Goal: Task Accomplishment & Management: Manage account settings

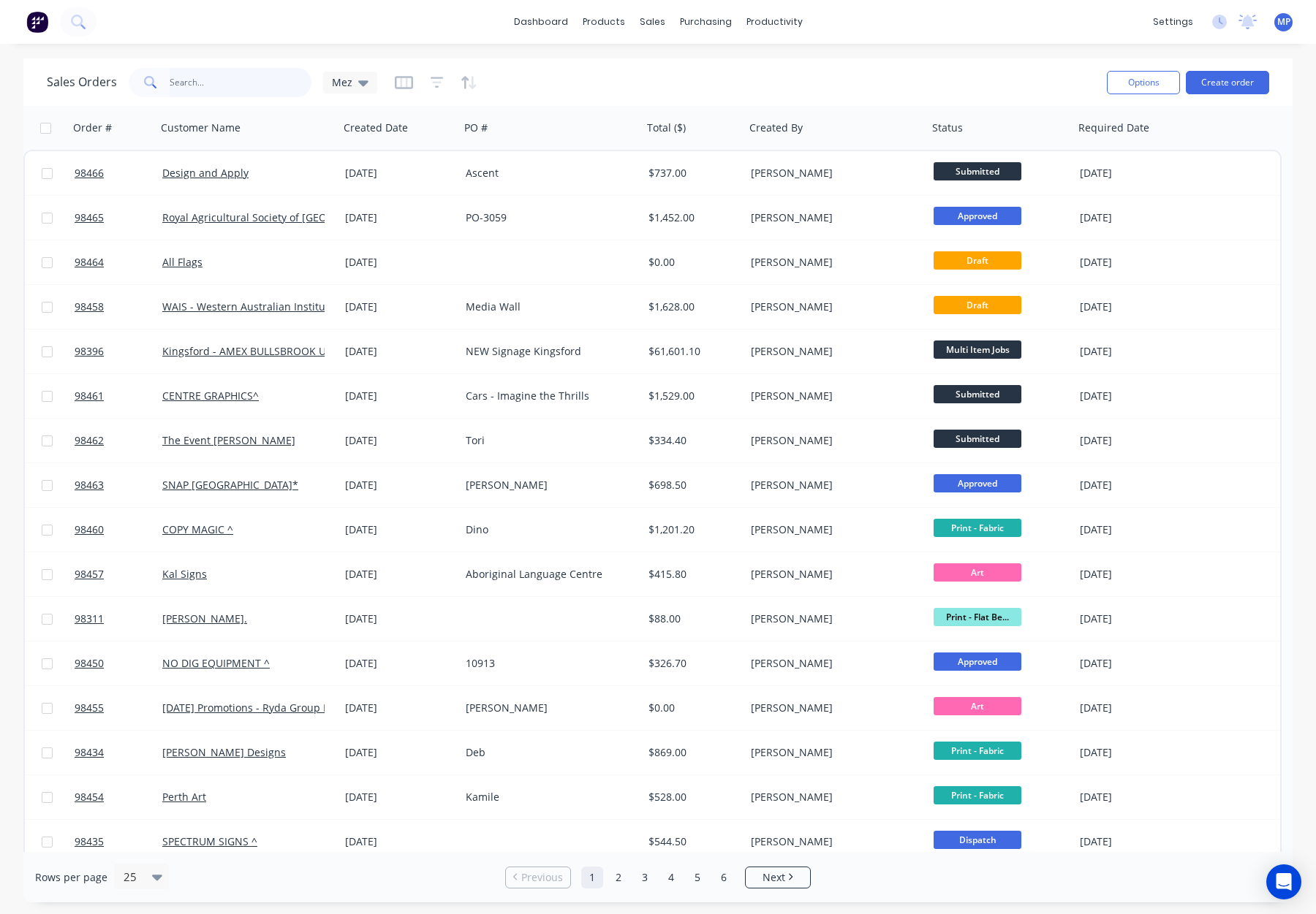
click at [204, 82] on input "text" at bounding box center [241, 83] width 142 height 29
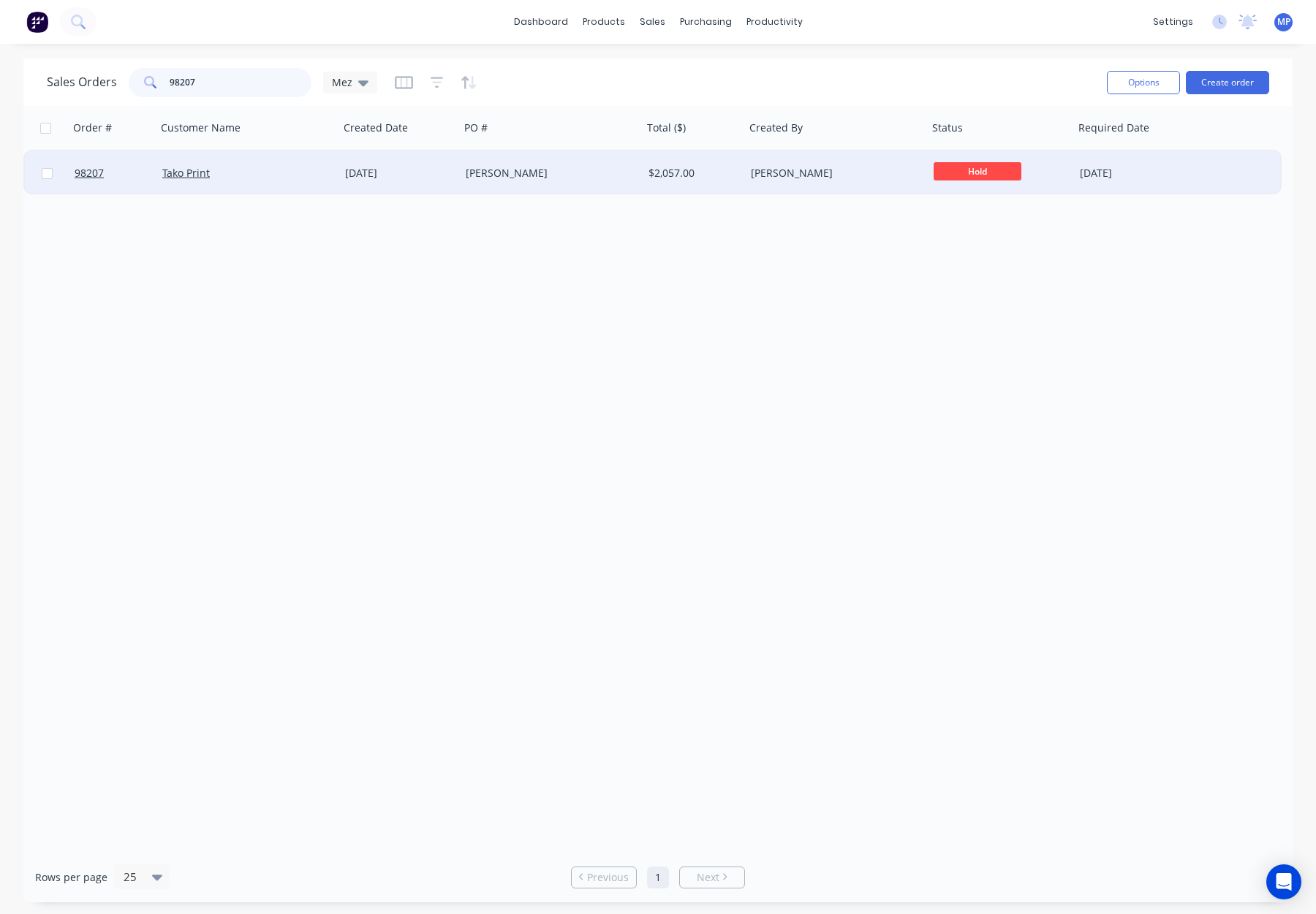
type input "98207"
click at [610, 169] on div "[PERSON_NAME]" at bounding box center [547, 174] width 163 height 15
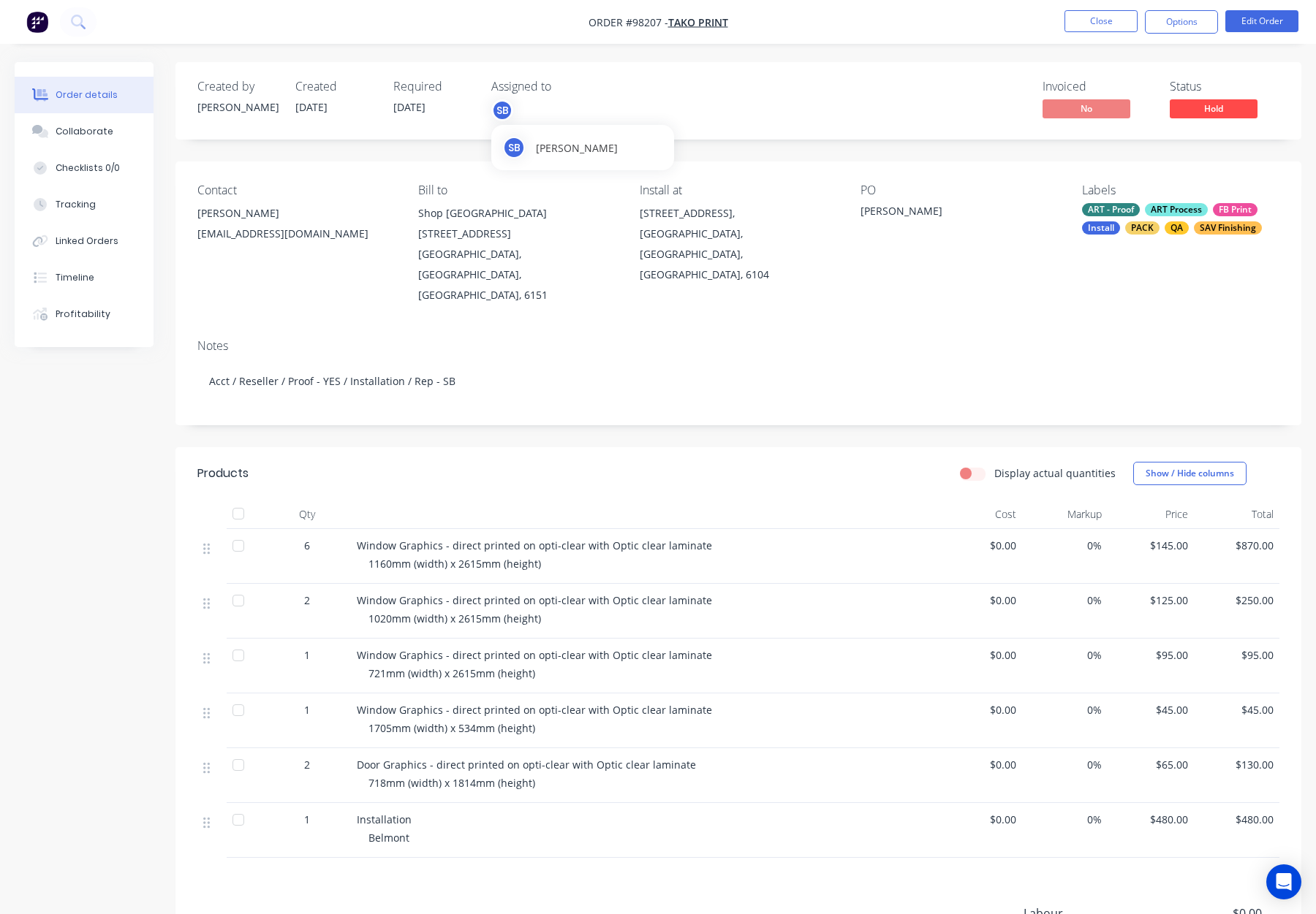
click at [506, 113] on div "SB" at bounding box center [503, 110] width 22 height 22
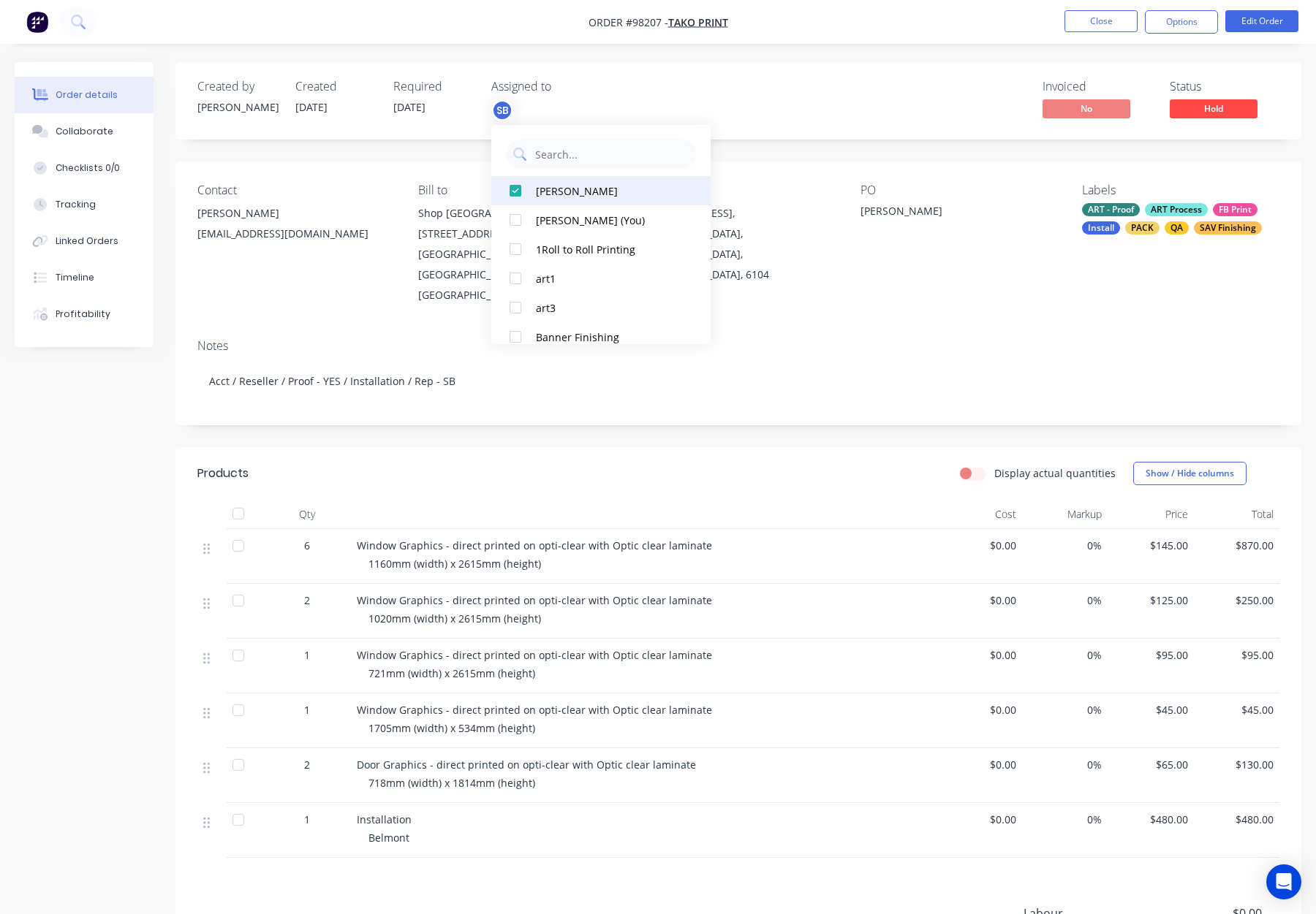
click at [578, 196] on div "[PERSON_NAME]" at bounding box center [608, 191] width 146 height 16
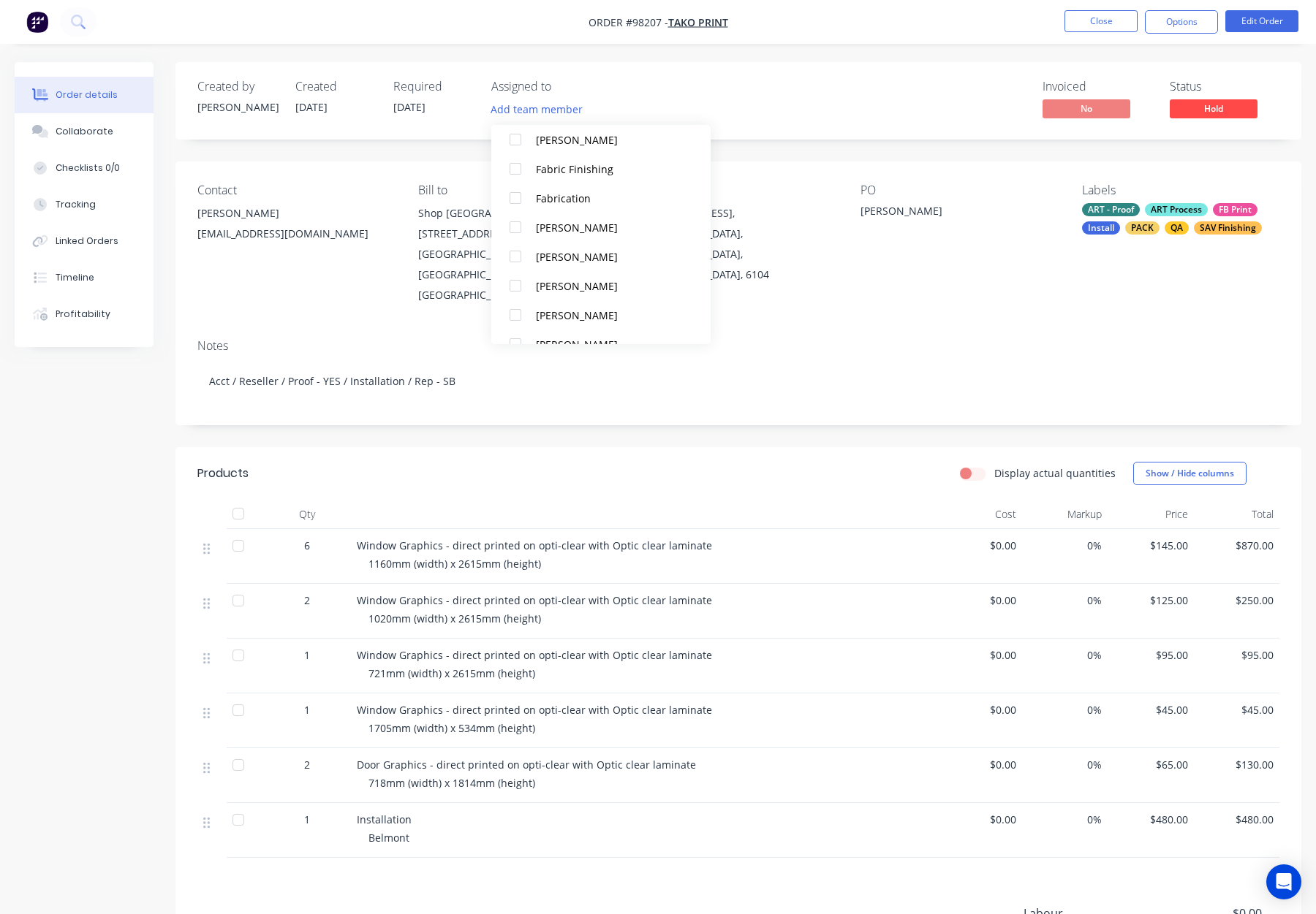
scroll to position [227, 0]
click at [585, 217] on button "[PERSON_NAME]" at bounding box center [601, 227] width 220 height 29
click at [828, 66] on div "Created by Shannon Created 11/08/25 Required 22/08/25 Assigned to GD Invoiced N…" at bounding box center [738, 101] width 1126 height 77
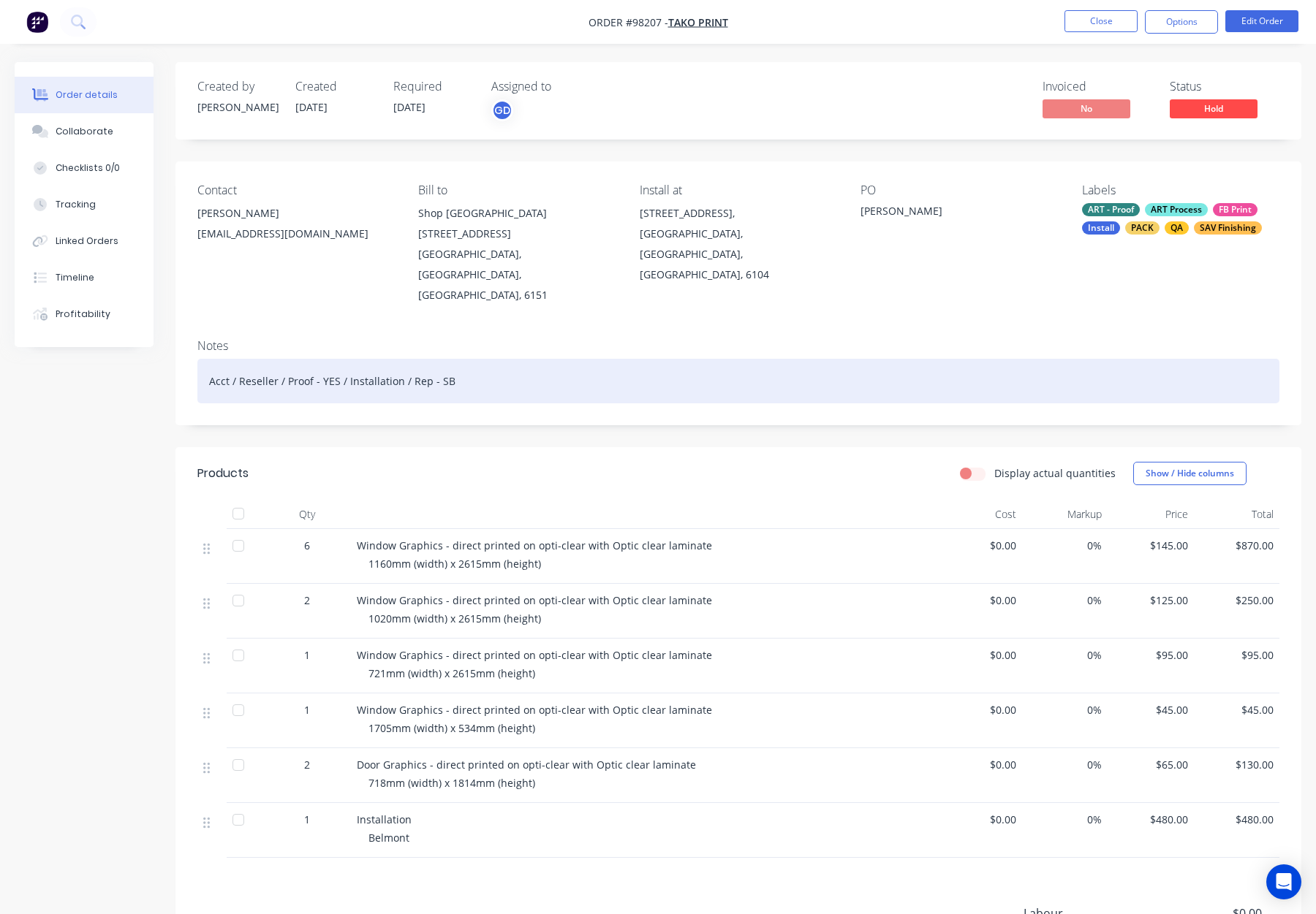
click at [457, 359] on div "Acct / Reseller / Proof - YES / Installation / Rep - SB" at bounding box center [739, 381] width 1083 height 45
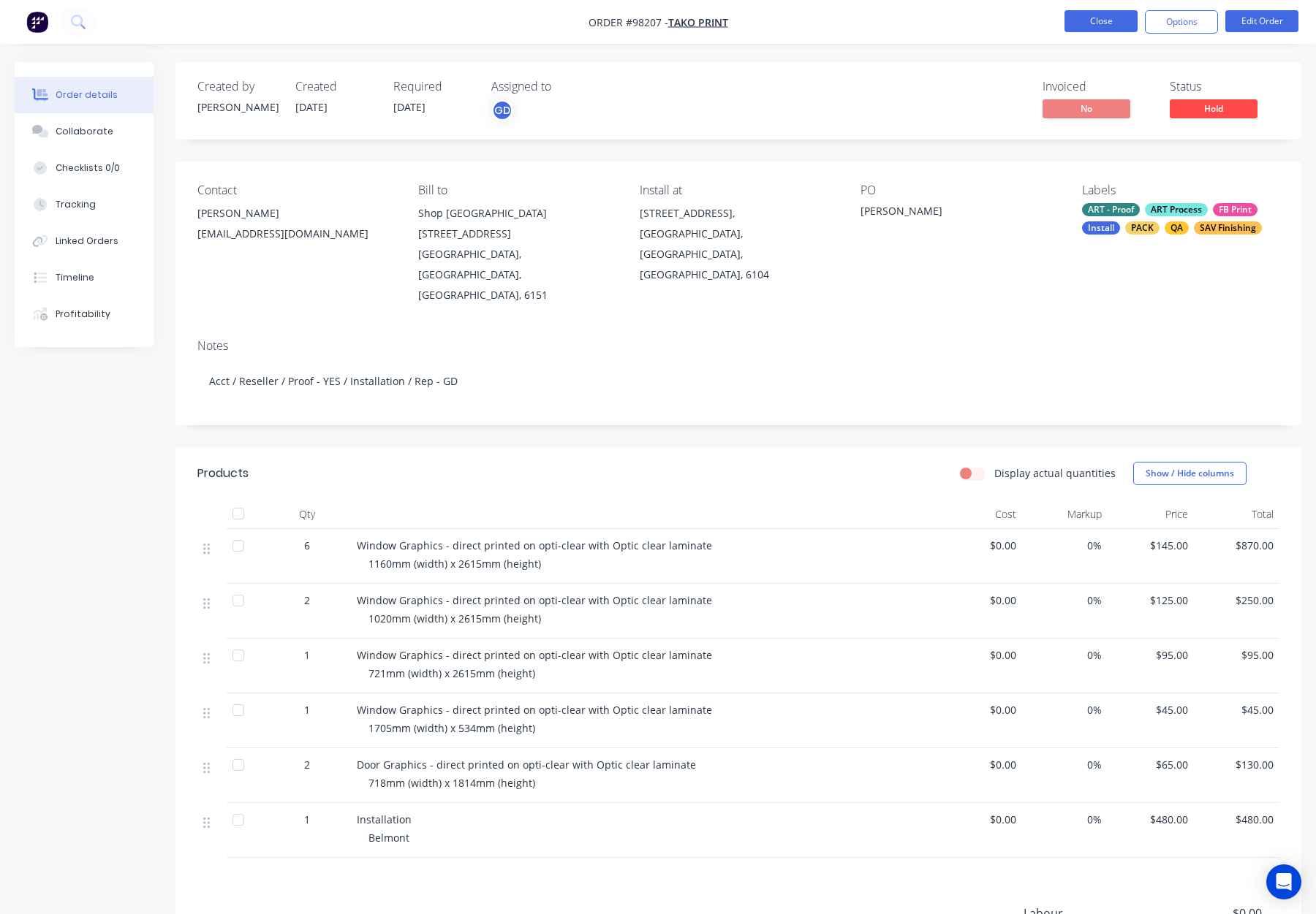
click at [1095, 20] on button "Close" at bounding box center [1101, 21] width 74 height 22
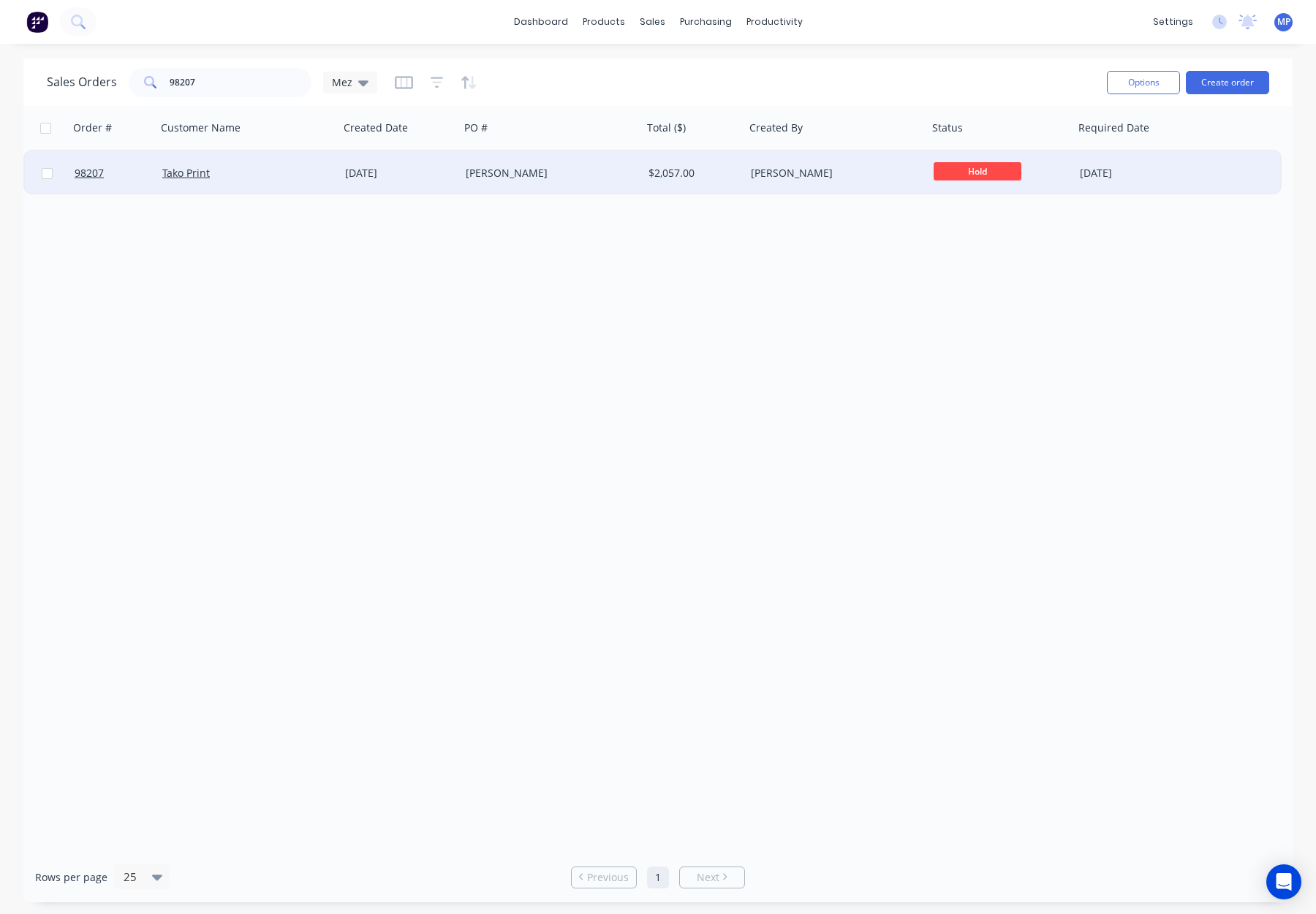
click at [584, 171] on div "[PERSON_NAME]" at bounding box center [547, 174] width 163 height 15
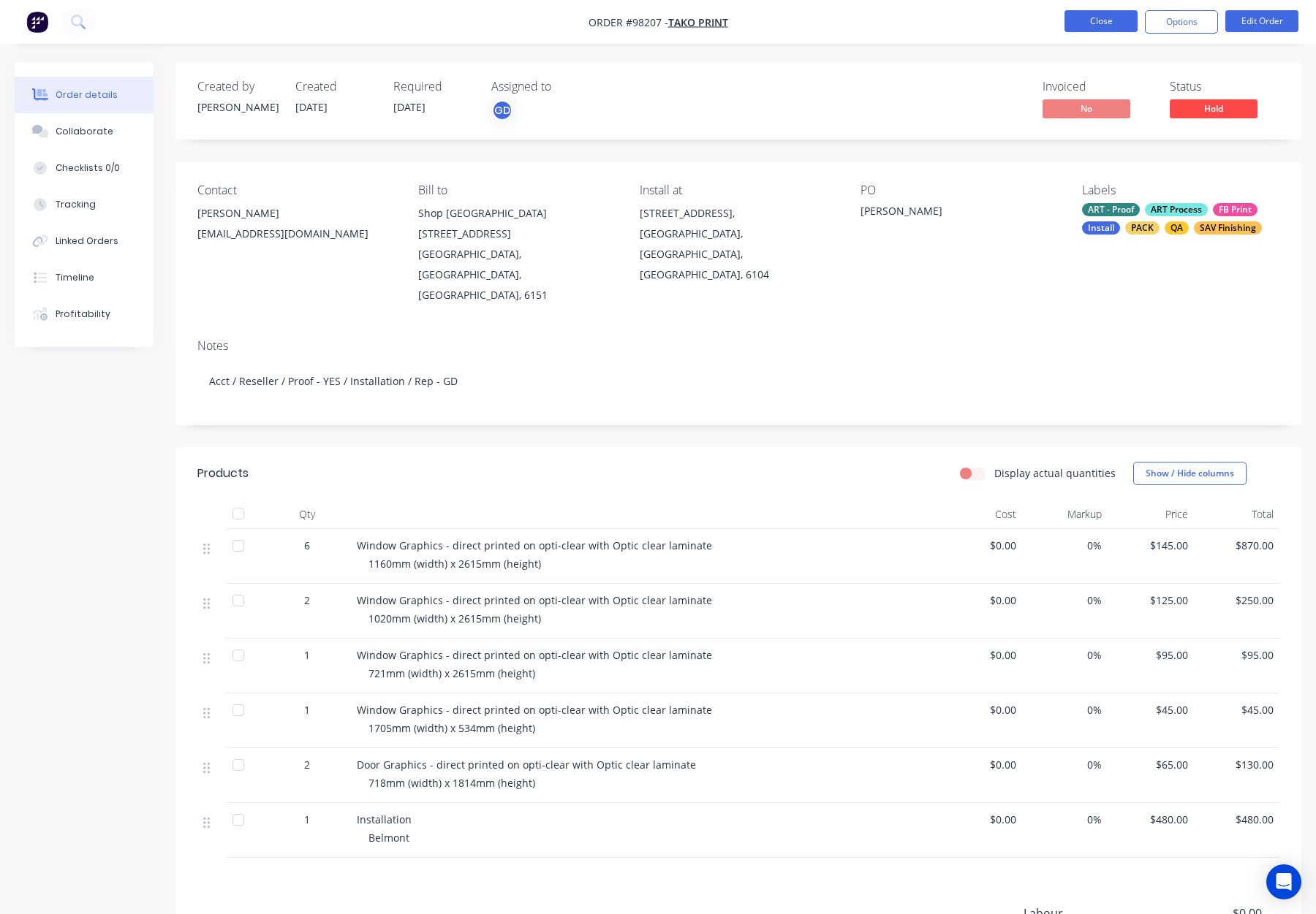
click at [1078, 29] on button "Close" at bounding box center [1101, 21] width 74 height 22
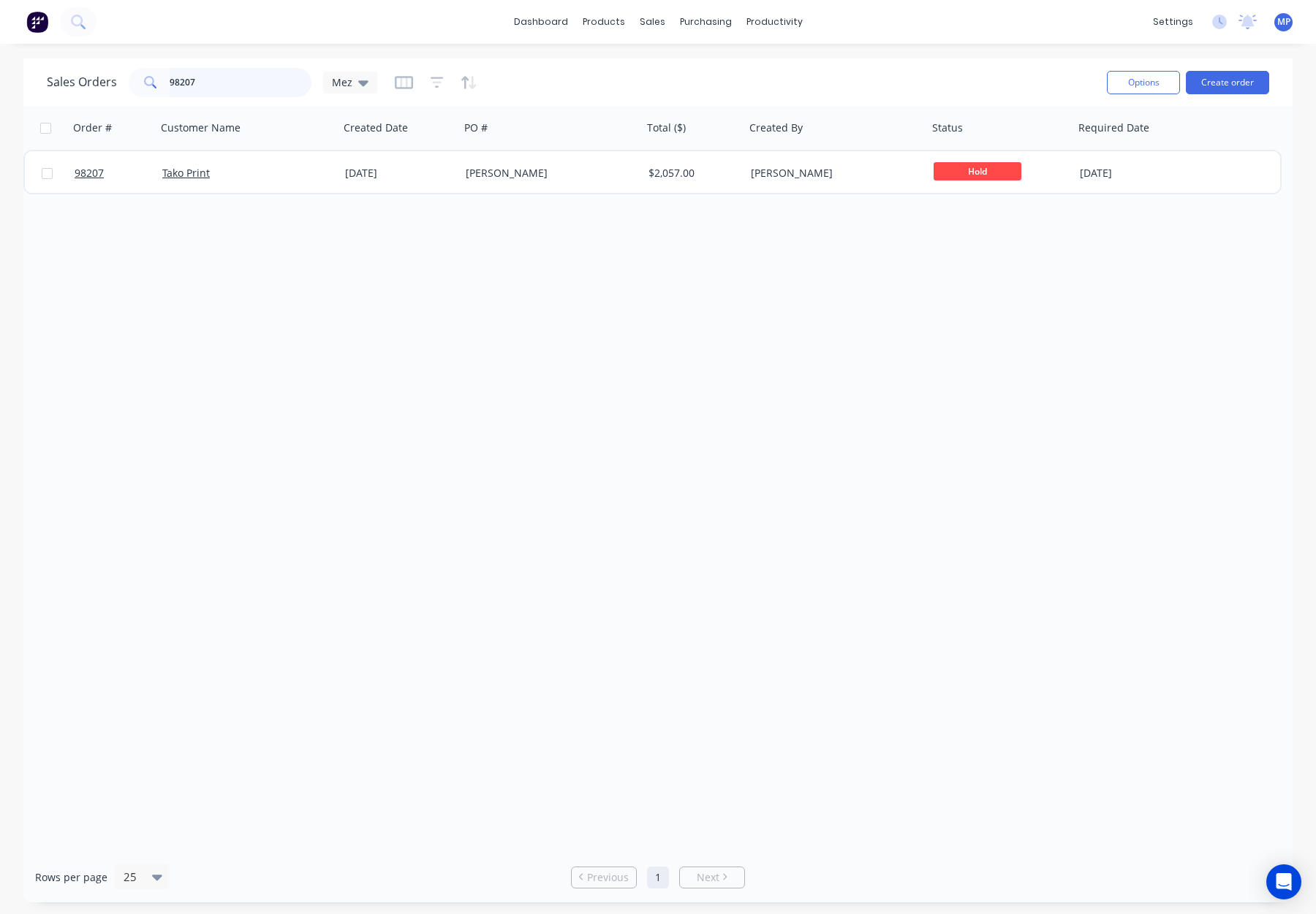
drag, startPoint x: 229, startPoint y: 78, endPoint x: 159, endPoint y: 77, distance: 70.0
click at [155, 77] on div "98207" at bounding box center [220, 83] width 183 height 29
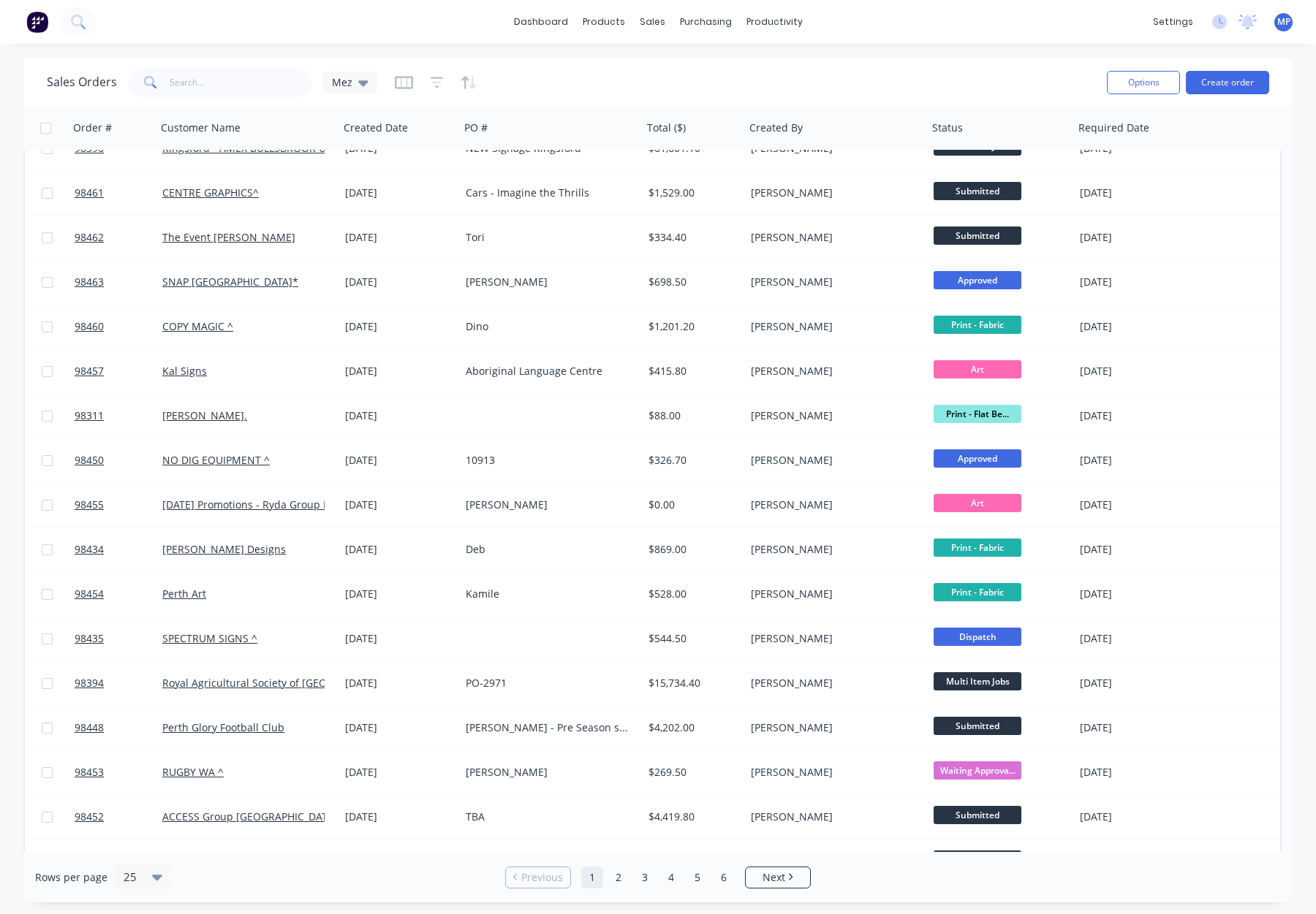
scroll to position [412, 0]
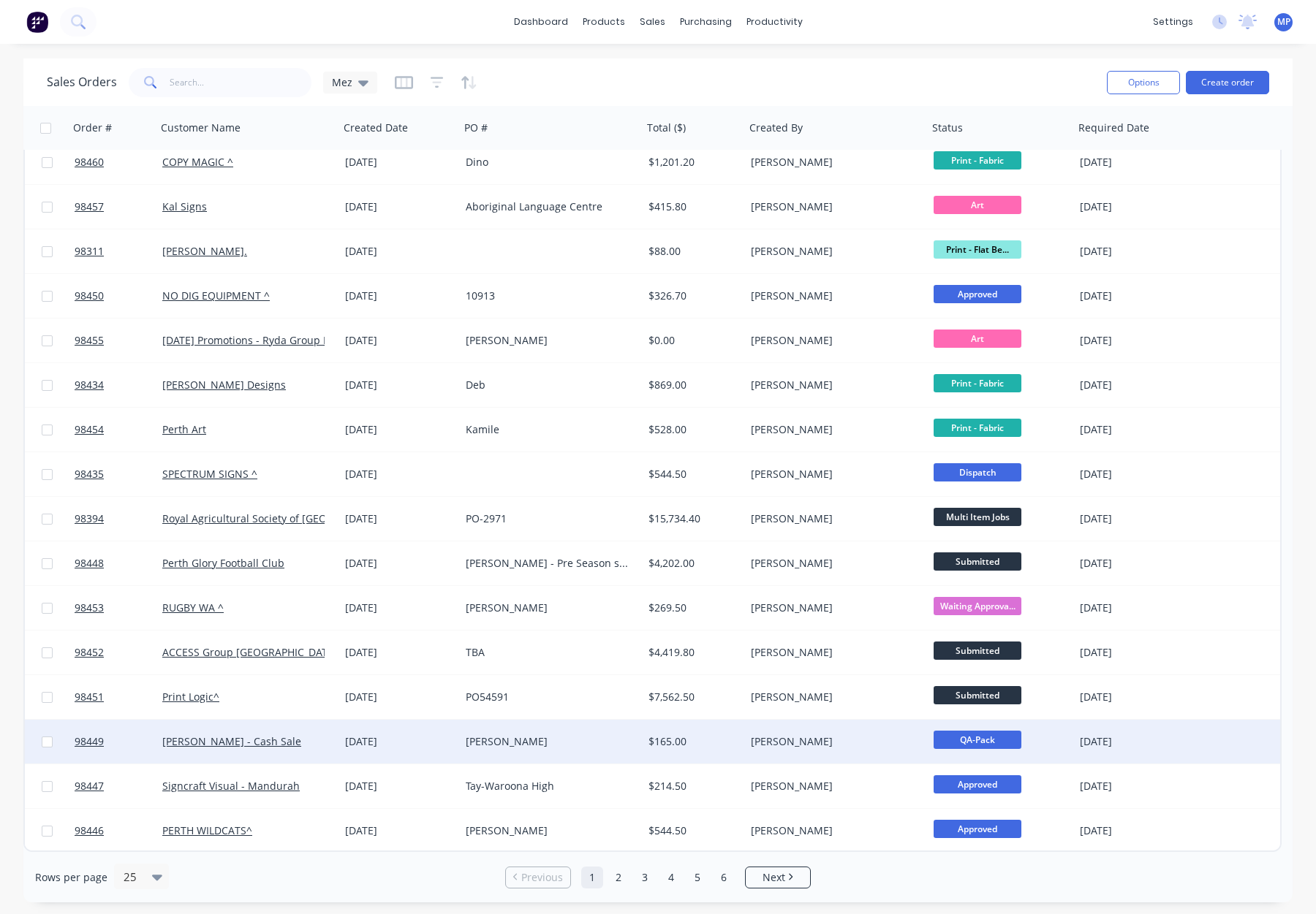
click at [558, 750] on div "[PERSON_NAME]" at bounding box center [550, 742] width 183 height 44
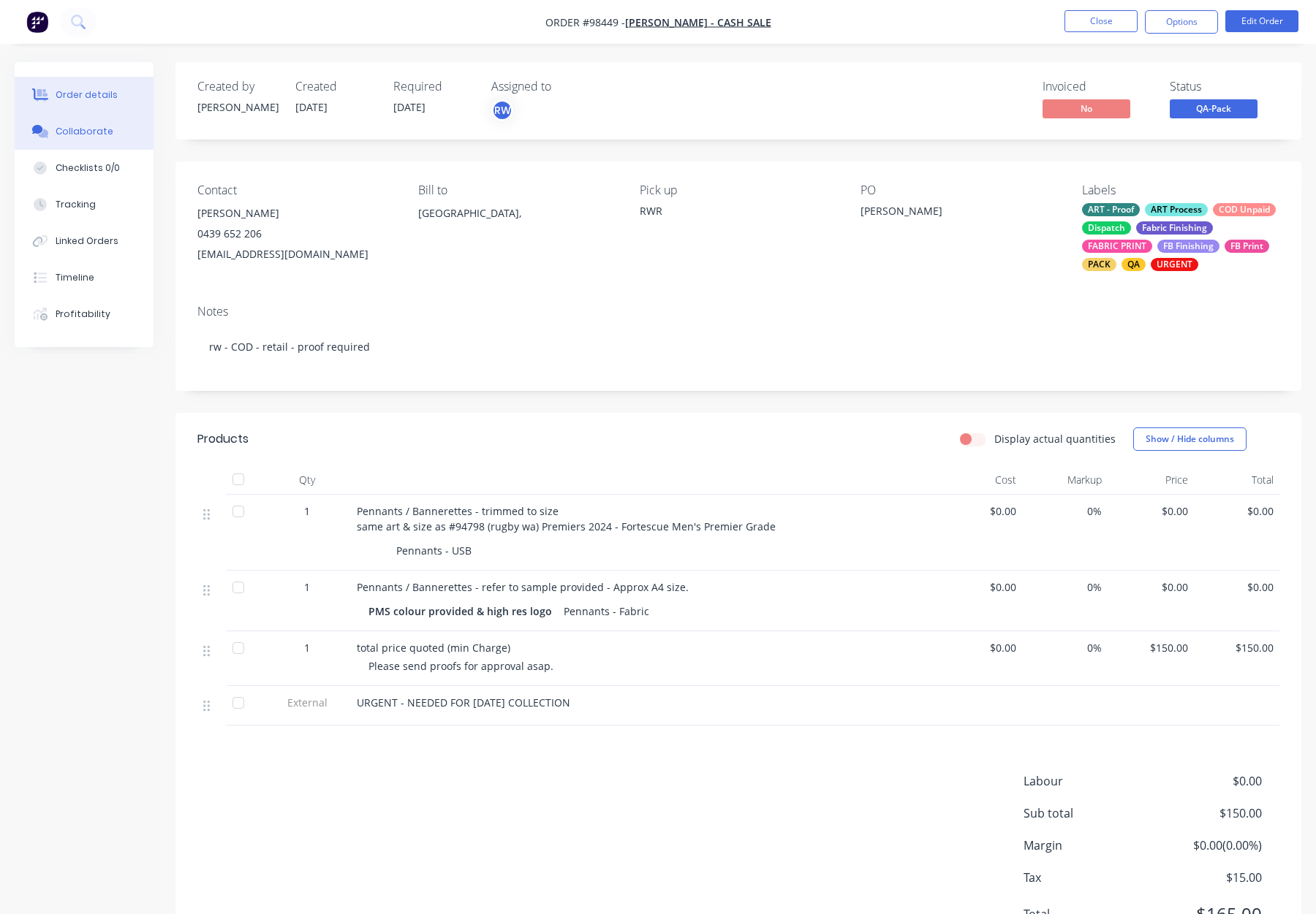
click at [91, 125] on div "Collaborate" at bounding box center [84, 131] width 58 height 13
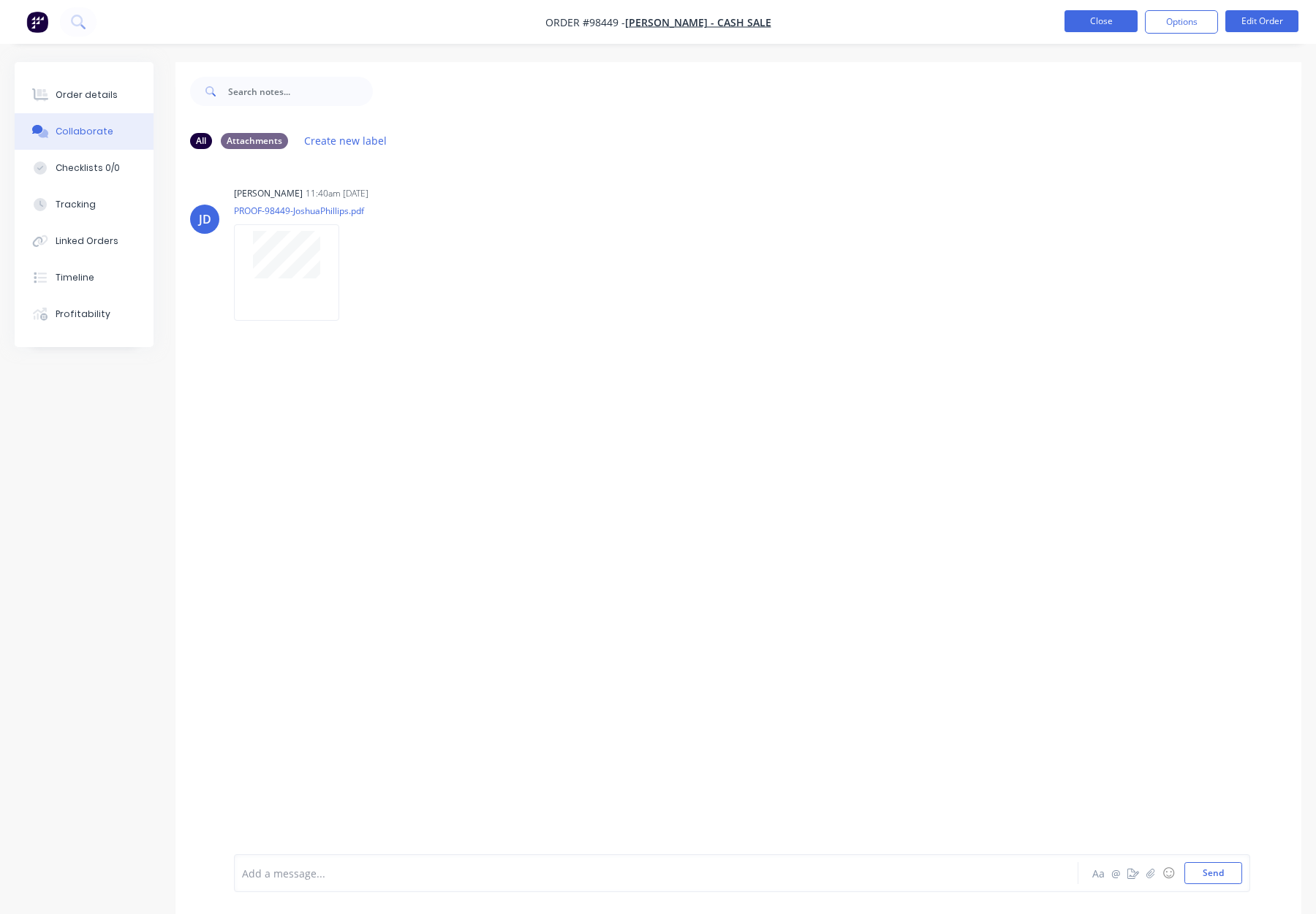
drag, startPoint x: 53, startPoint y: 92, endPoint x: 1064, endPoint y: 19, distance: 1013.6
click at [53, 92] on button "Order details" at bounding box center [84, 96] width 139 height 37
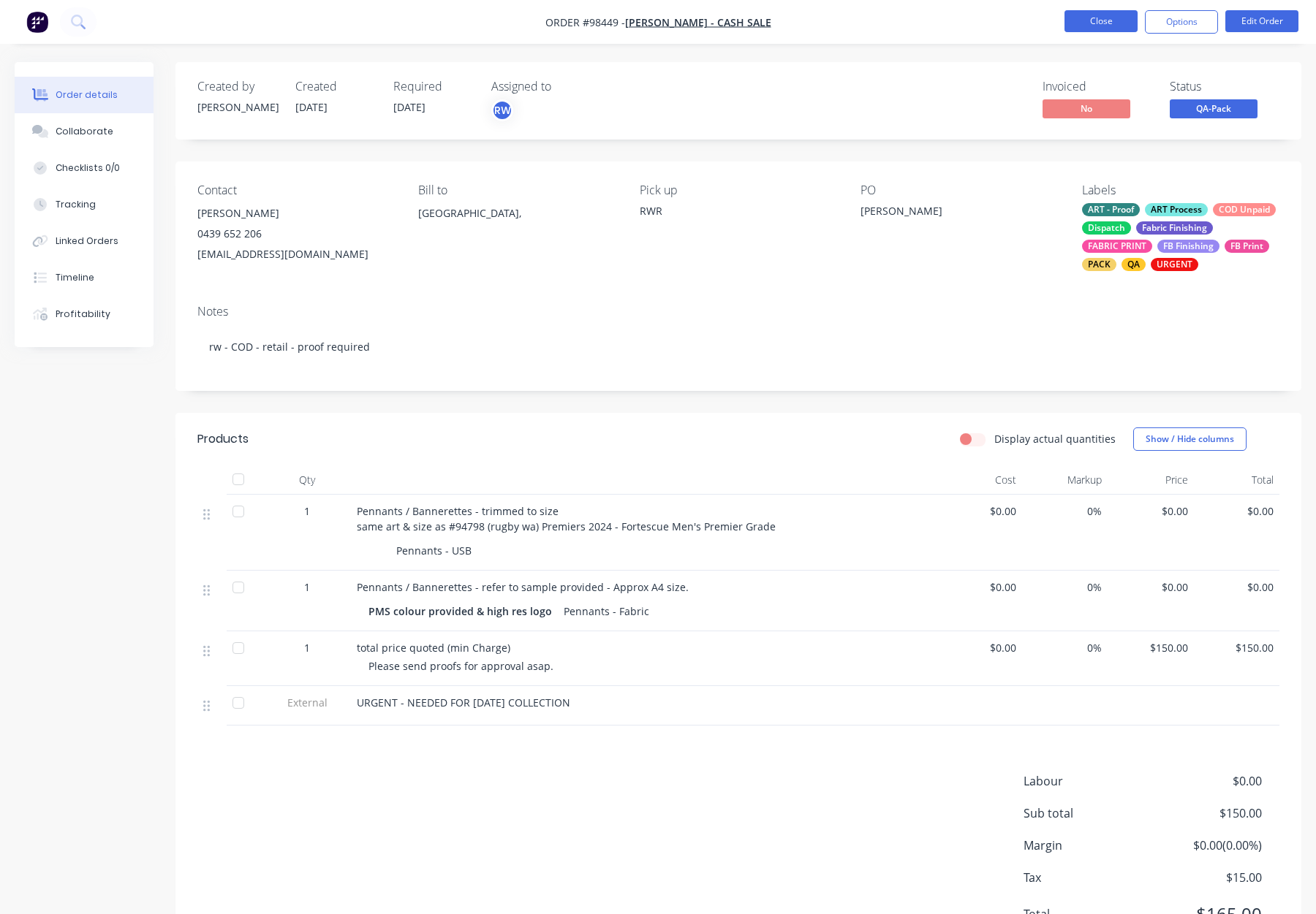
click at [1075, 19] on button "Close" at bounding box center [1101, 21] width 74 height 22
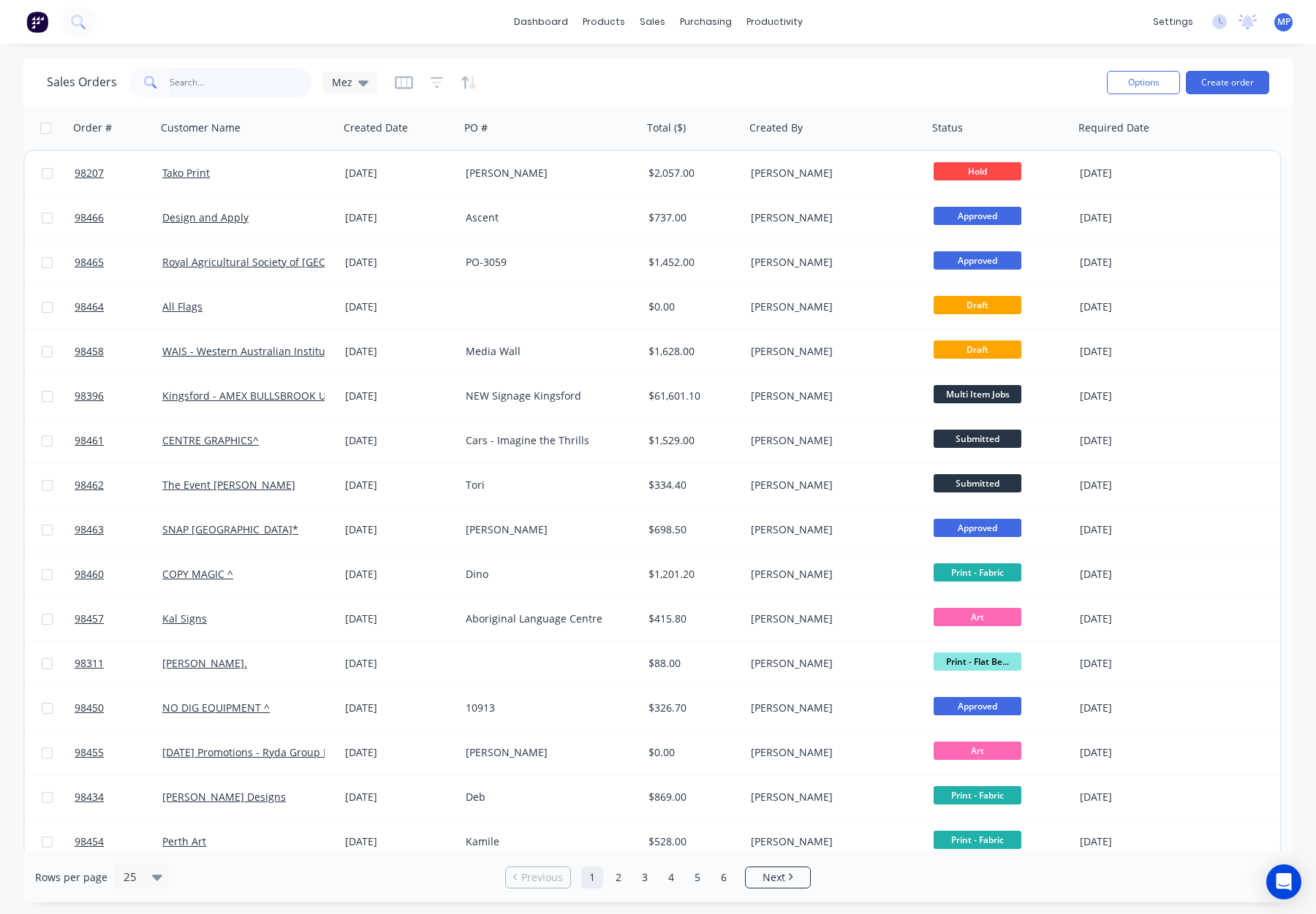
click at [202, 81] on input "text" at bounding box center [241, 83] width 142 height 29
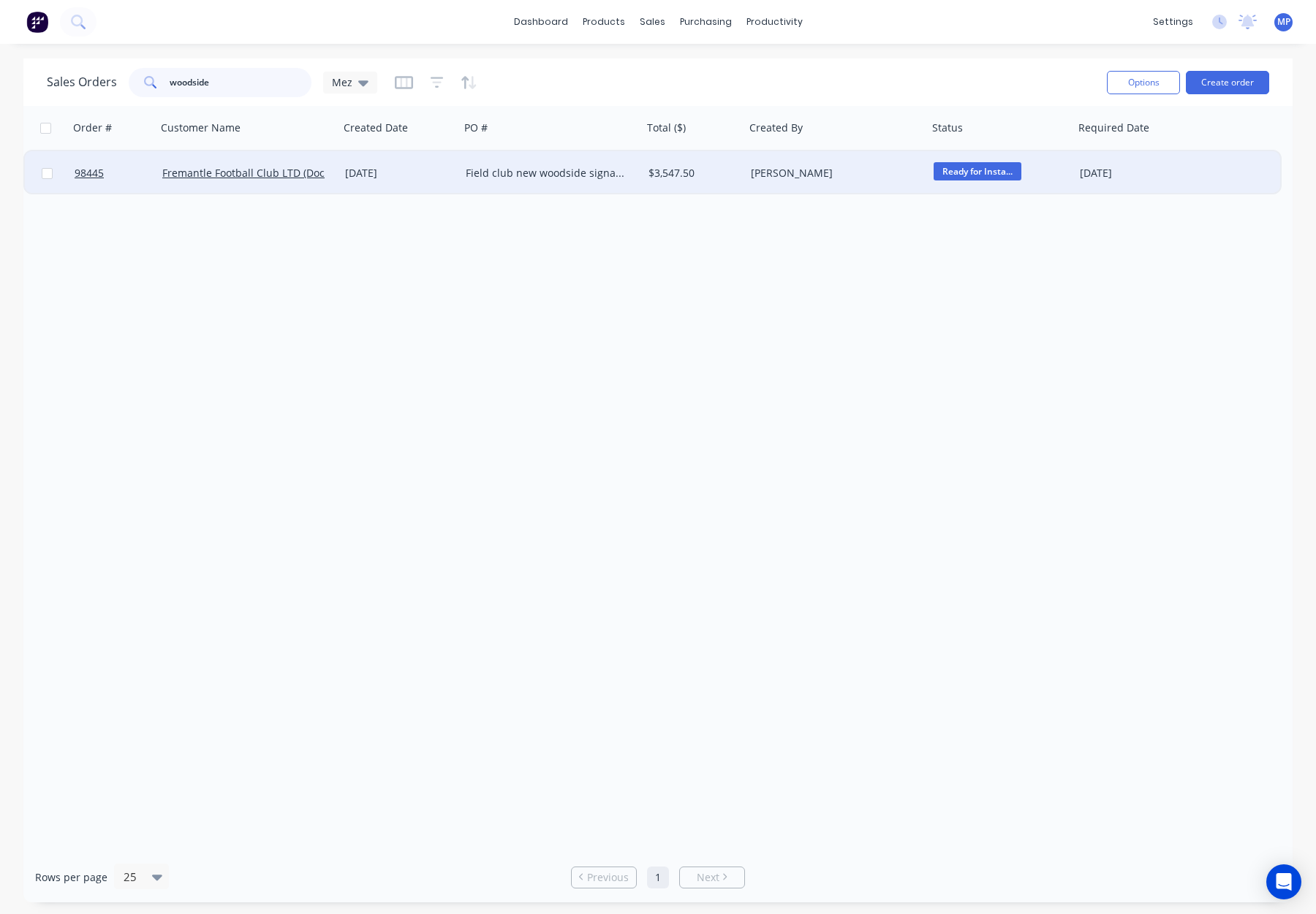
type input "woodside"
click at [456, 168] on div "[DATE]" at bounding box center [399, 174] width 120 height 44
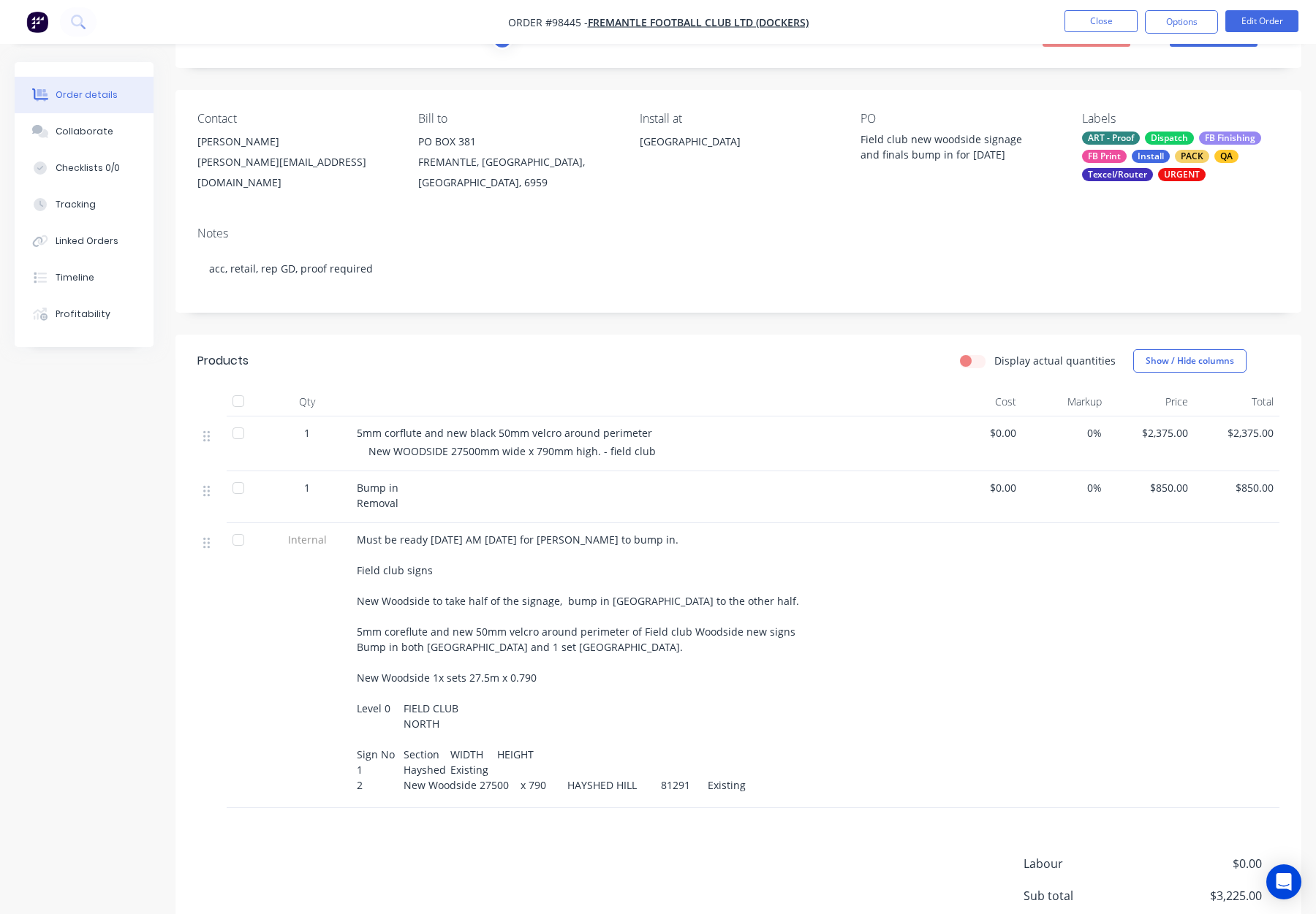
scroll to position [103, 0]
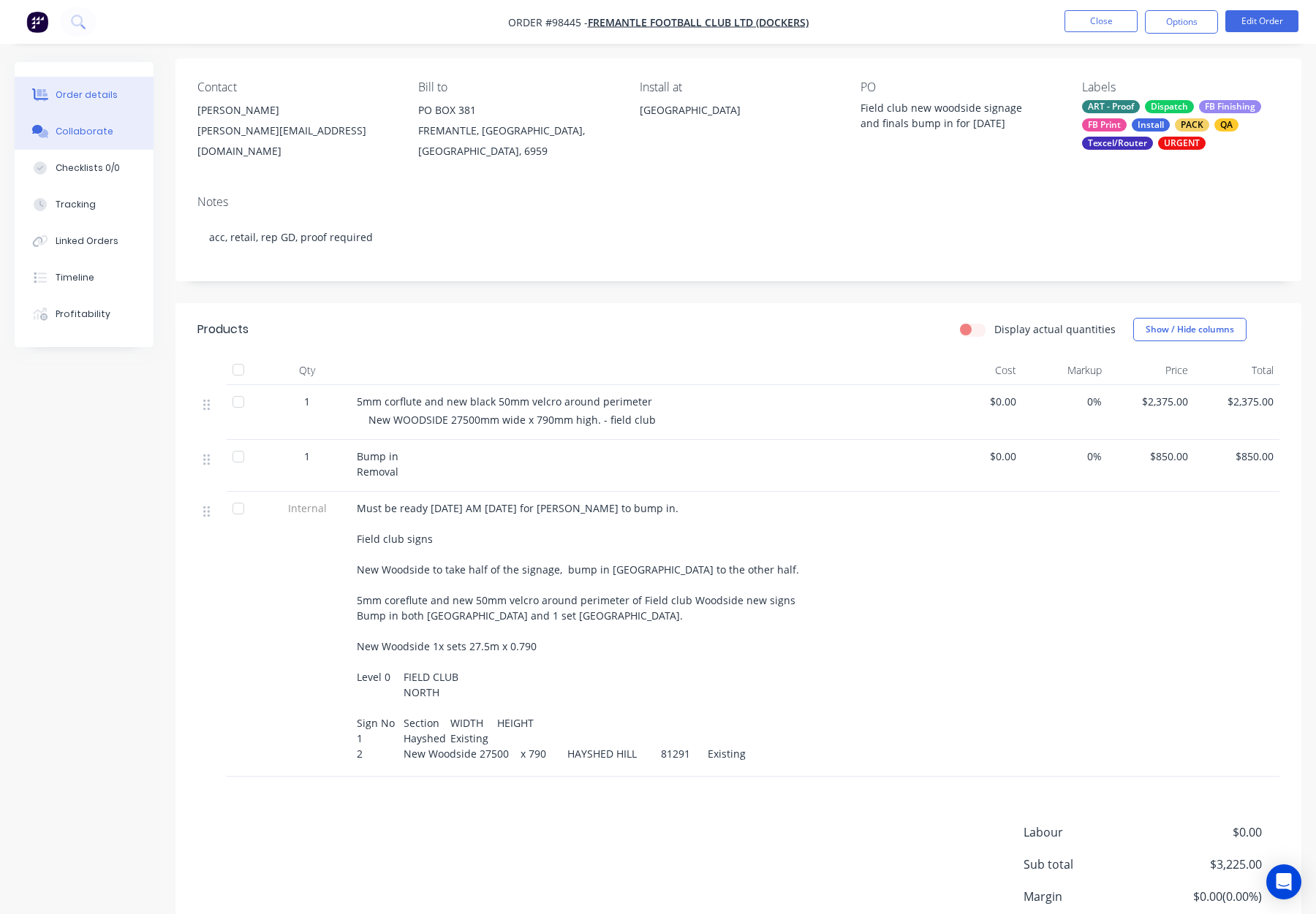
click at [63, 125] on div "Collaborate" at bounding box center [84, 131] width 58 height 13
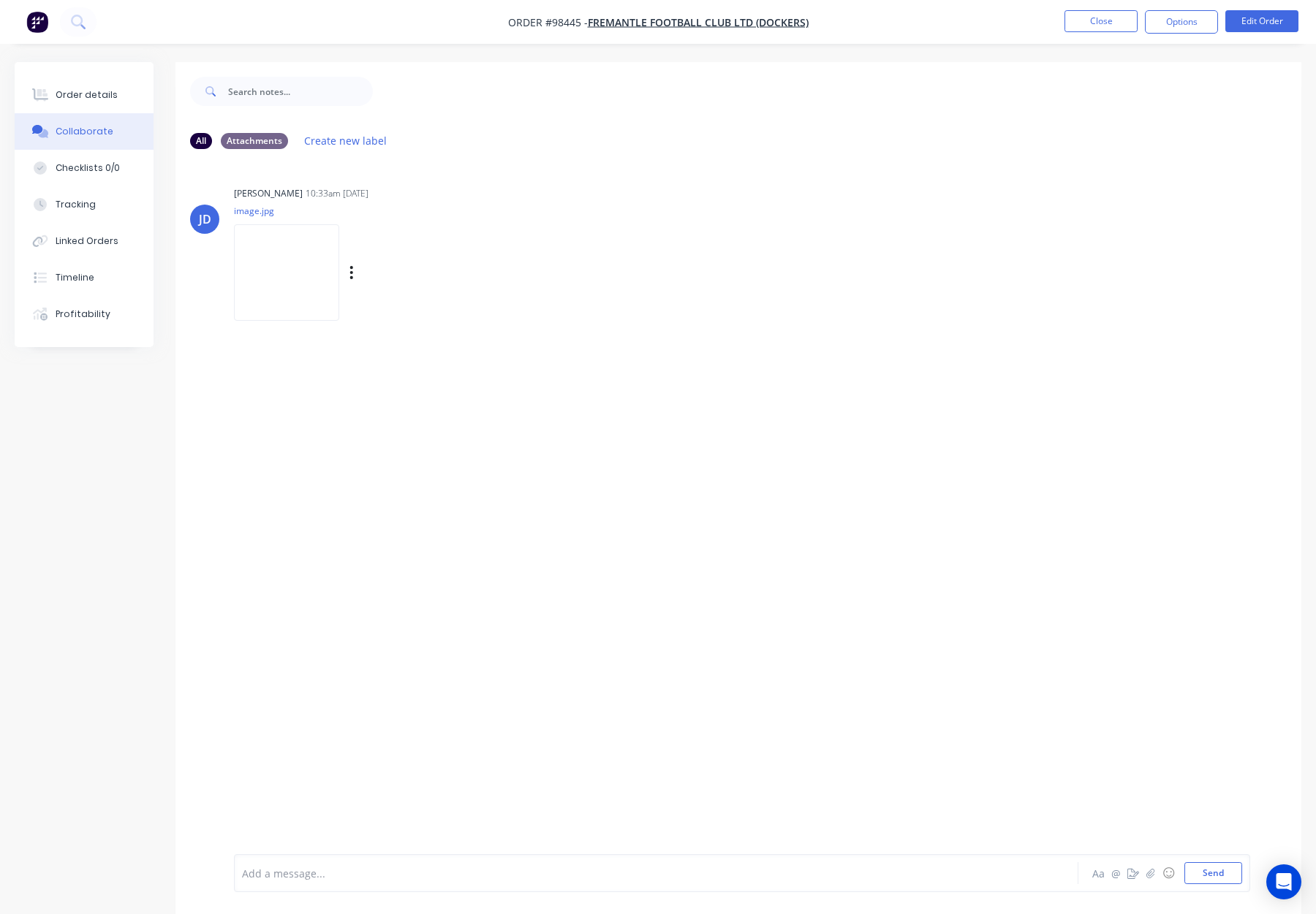
click at [285, 281] on img at bounding box center [287, 272] width 106 height 96
drag, startPoint x: 82, startPoint y: 100, endPoint x: 170, endPoint y: 116, distance: 89.4
click at [82, 100] on div "Order details" at bounding box center [86, 95] width 62 height 13
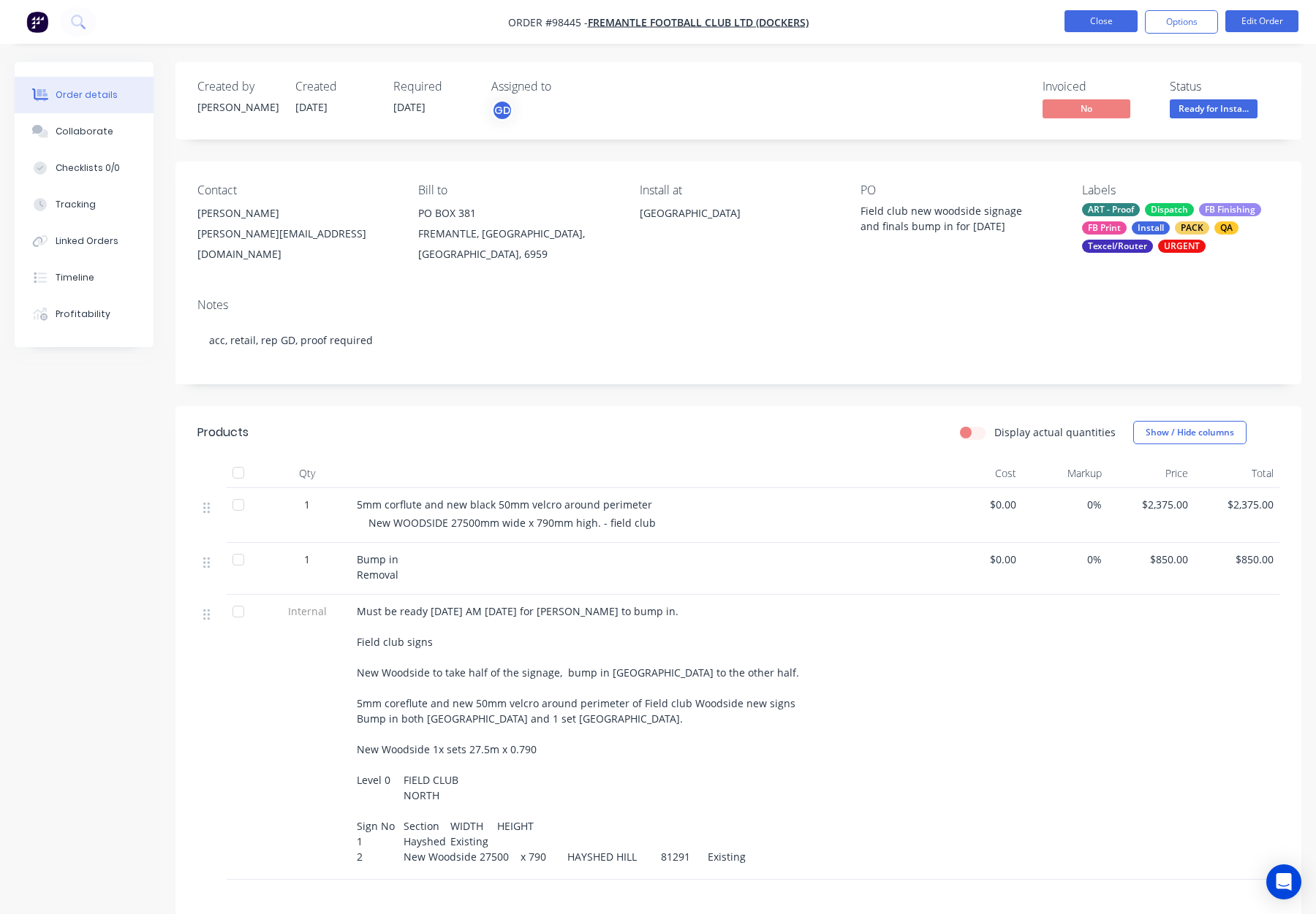
click at [1096, 10] on button "Close" at bounding box center [1101, 21] width 74 height 22
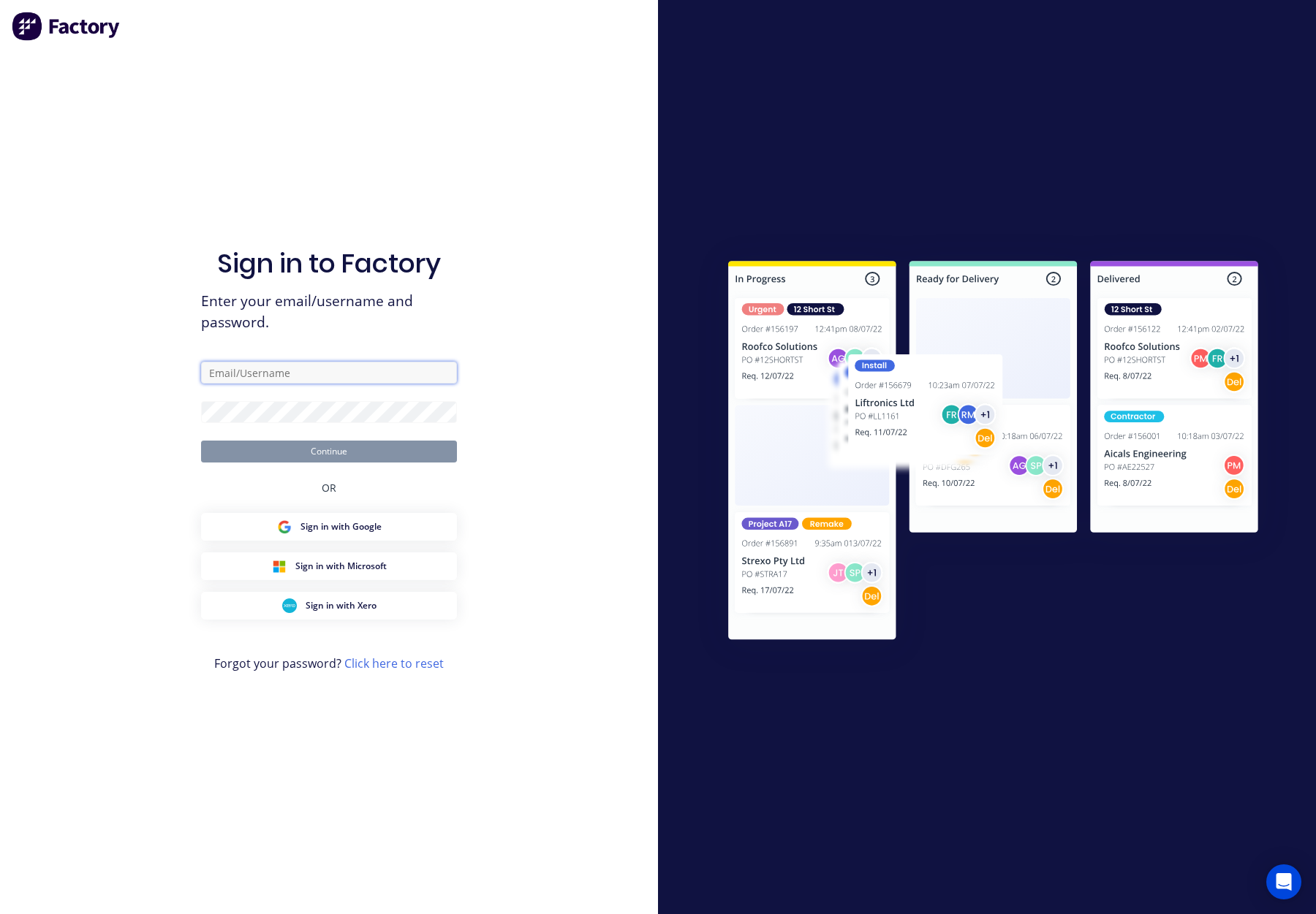
type input "orders@allflags.com.au"
click at [330, 450] on button "Continue" at bounding box center [329, 452] width 255 height 22
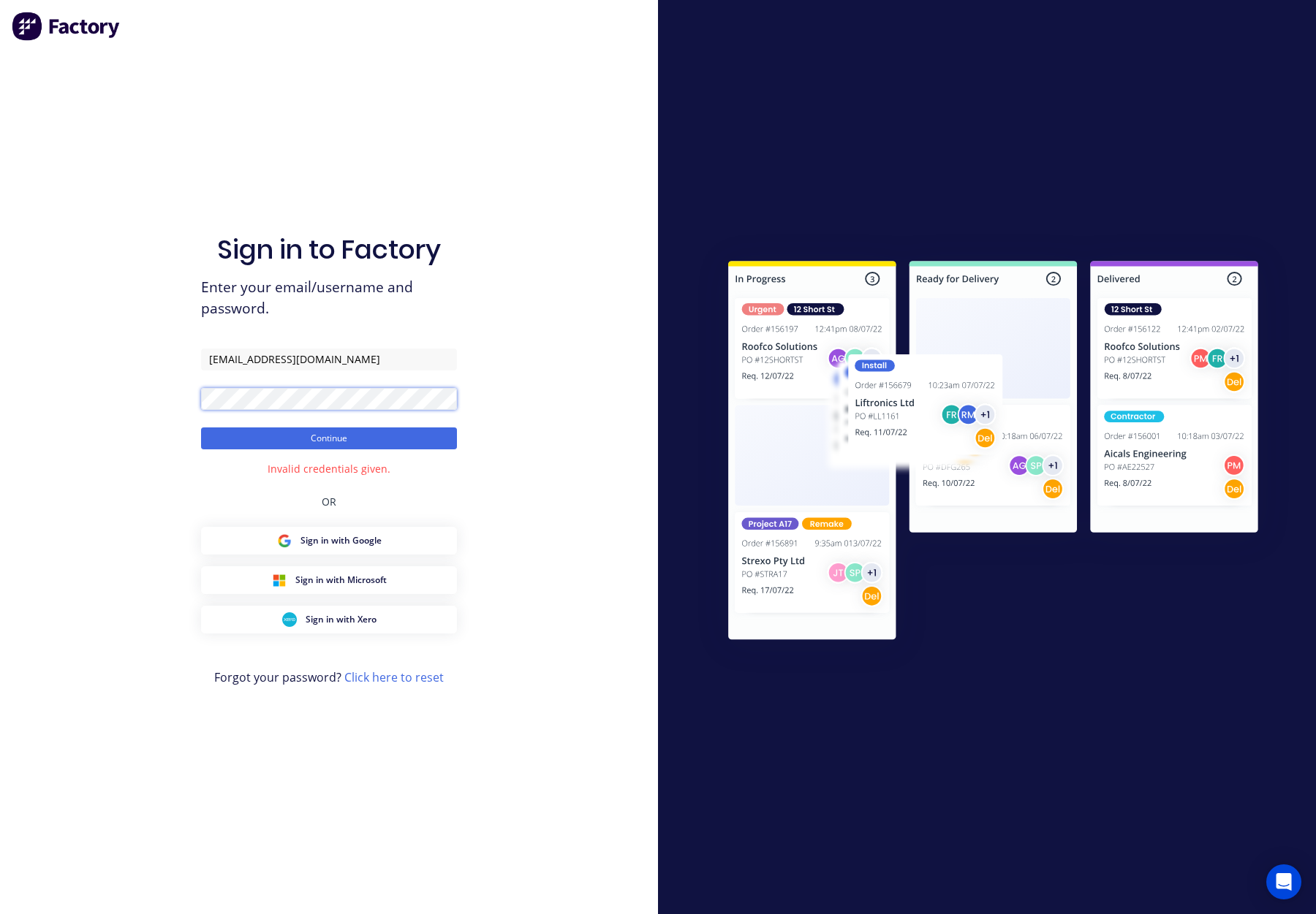
click at [176, 395] on div "Sign in to Factory Enter your email/username and password. orders@allflags.com.…" at bounding box center [329, 457] width 658 height 914
click at [201, 427] on button "Continue" at bounding box center [329, 438] width 255 height 22
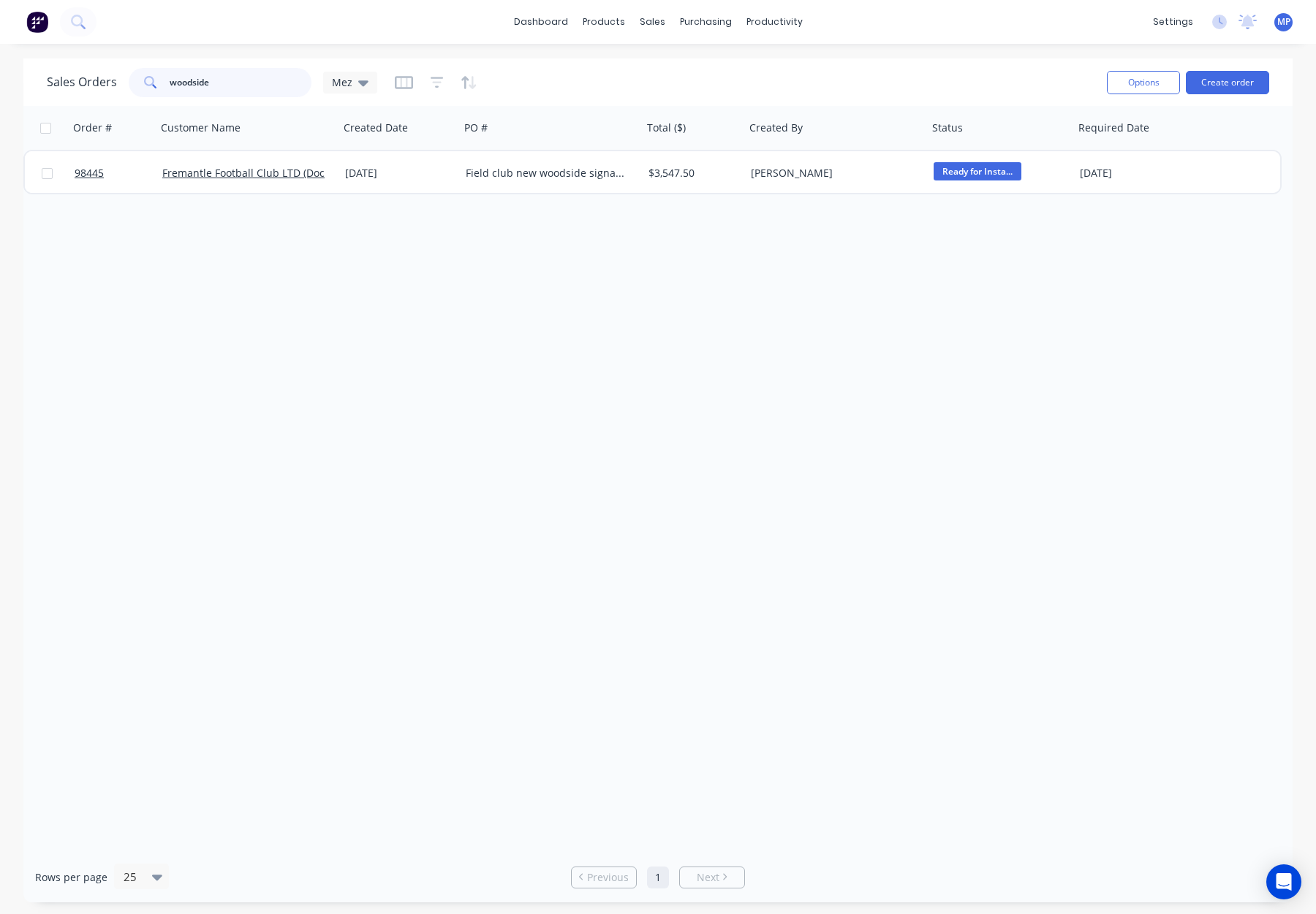
drag, startPoint x: 201, startPoint y: 77, endPoint x: 128, endPoint y: 76, distance: 73.0
click at [129, 76] on div "woodside" at bounding box center [220, 83] width 183 height 29
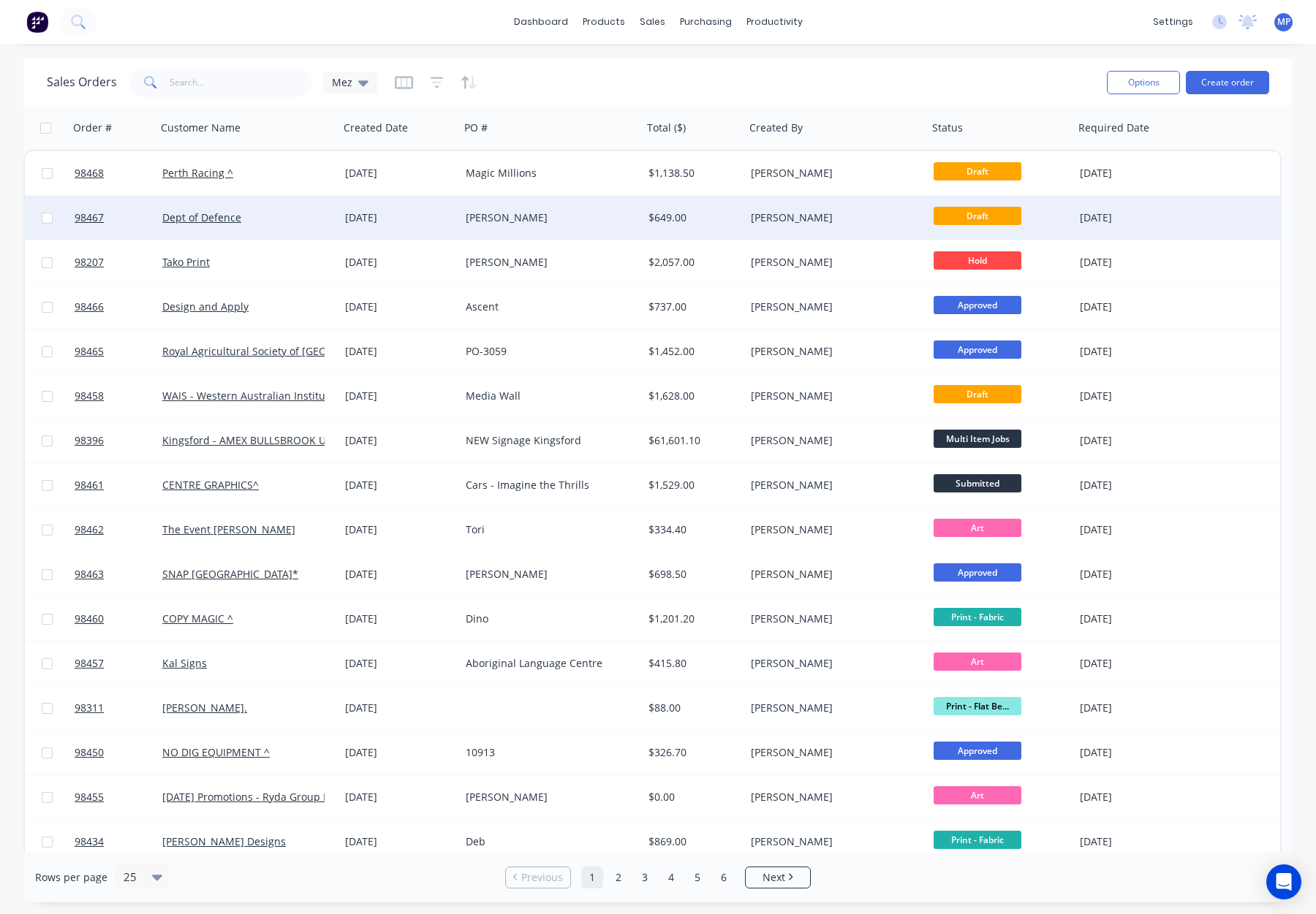
click at [542, 230] on div "[PERSON_NAME]" at bounding box center [550, 218] width 183 height 44
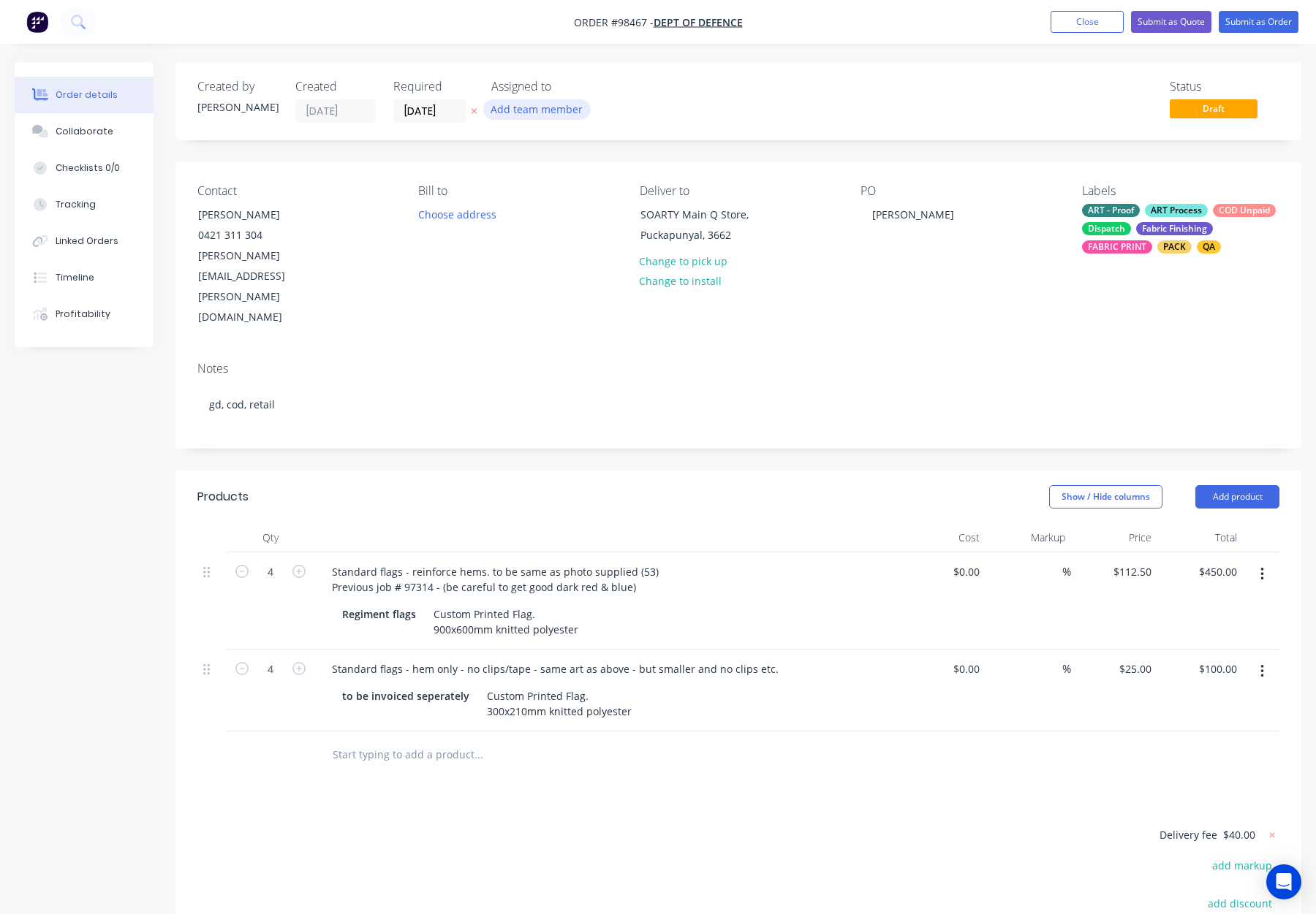
click at [537, 109] on button "Add team member" at bounding box center [537, 108] width 108 height 19
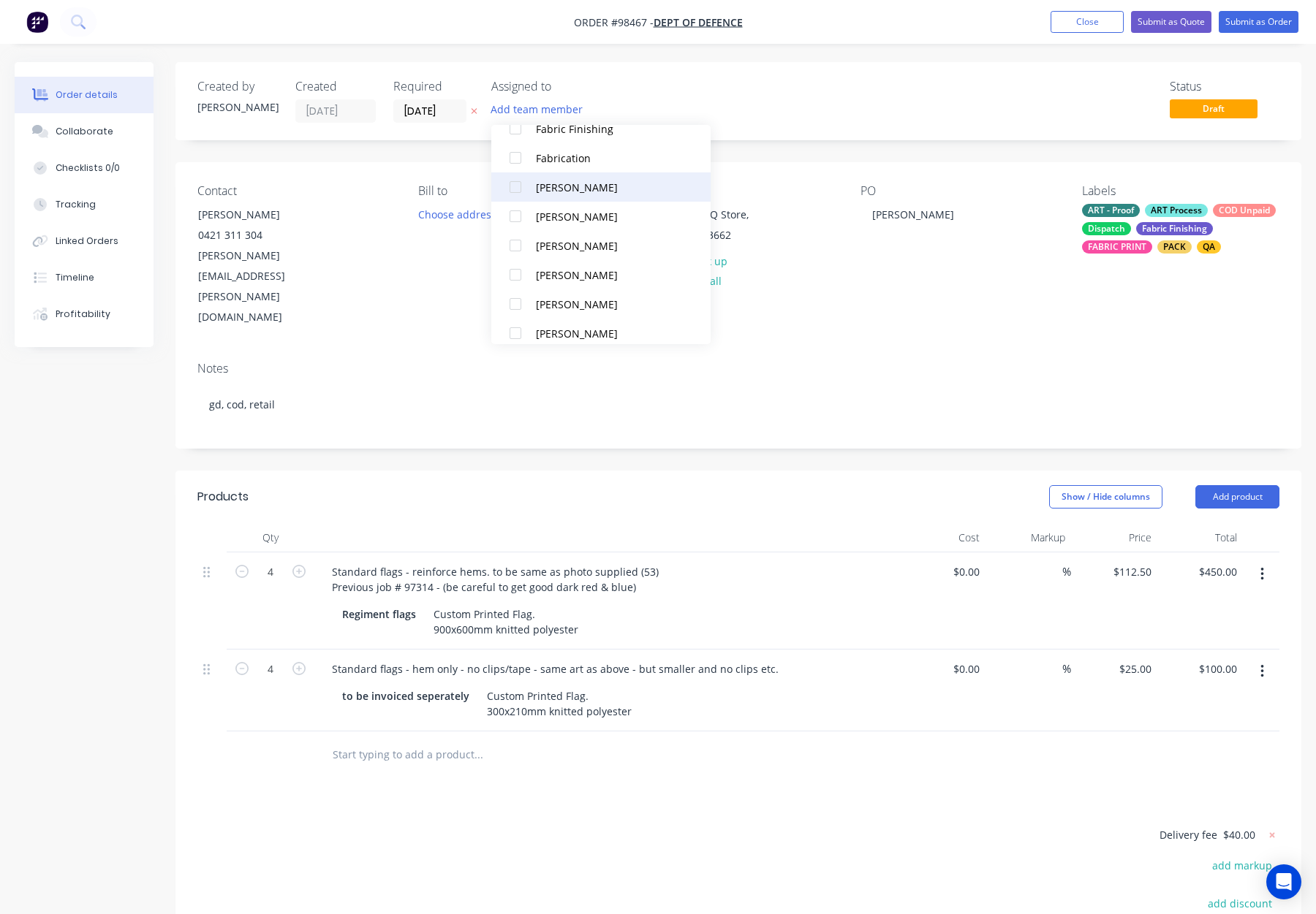
click at [570, 187] on div "[PERSON_NAME]" at bounding box center [608, 187] width 146 height 16
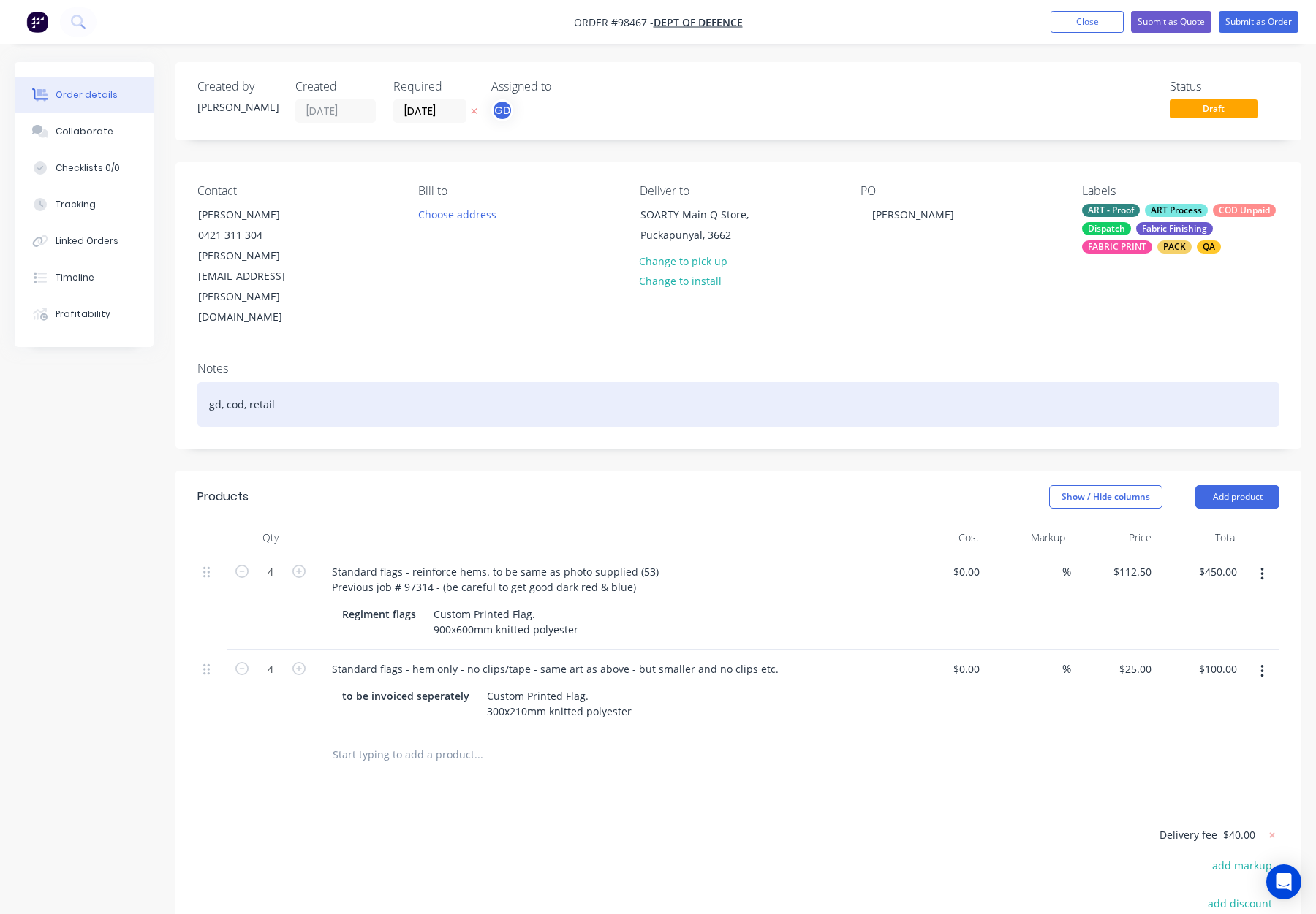
click at [220, 382] on div "gd, cod, retail" at bounding box center [739, 404] width 1083 height 45
click at [344, 382] on div "Rep GD, cod, retail" at bounding box center [739, 404] width 1083 height 45
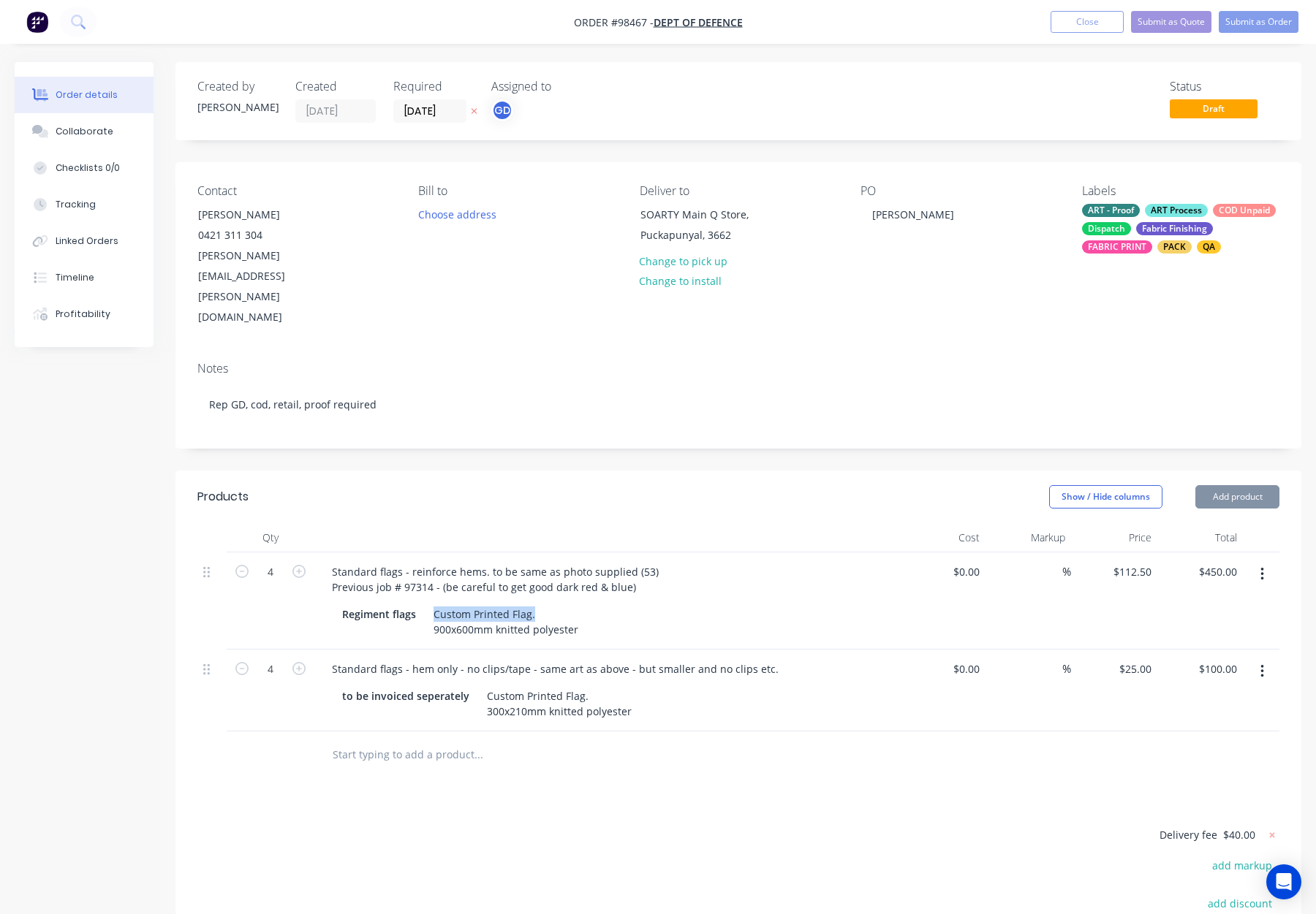
drag, startPoint x: 472, startPoint y: 553, endPoint x: 563, endPoint y: 553, distance: 91.0
click at [563, 604] on div "Custom Printed Flag. 900x600mm knitted polyester" at bounding box center [505, 622] width 156 height 37
copy div "Custom Printed Flag."
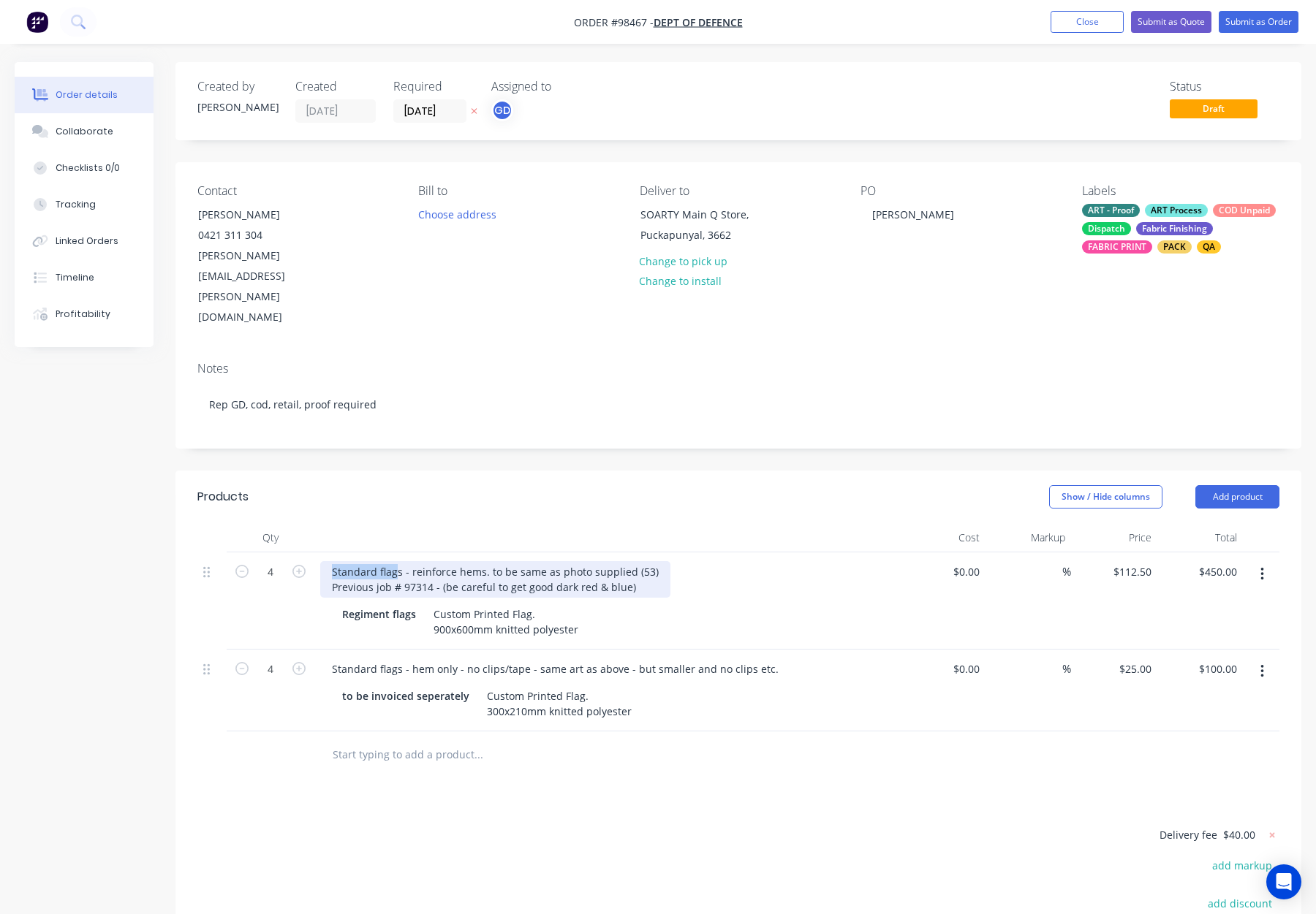
drag, startPoint x: 363, startPoint y: 508, endPoint x: 398, endPoint y: 509, distance: 35.0
click at [398, 561] on div "Standard flags - reinforce hems. to be same as photo supplied (53) Previous job…" at bounding box center [494, 580] width 350 height 37
drag, startPoint x: 403, startPoint y: 510, endPoint x: 312, endPoint y: 511, distance: 91.0
click at [309, 553] on div "4 Standard flags - reinforce hems. to be same as photo supplied (53) Previous j…" at bounding box center [739, 602] width 1083 height 97
paste div
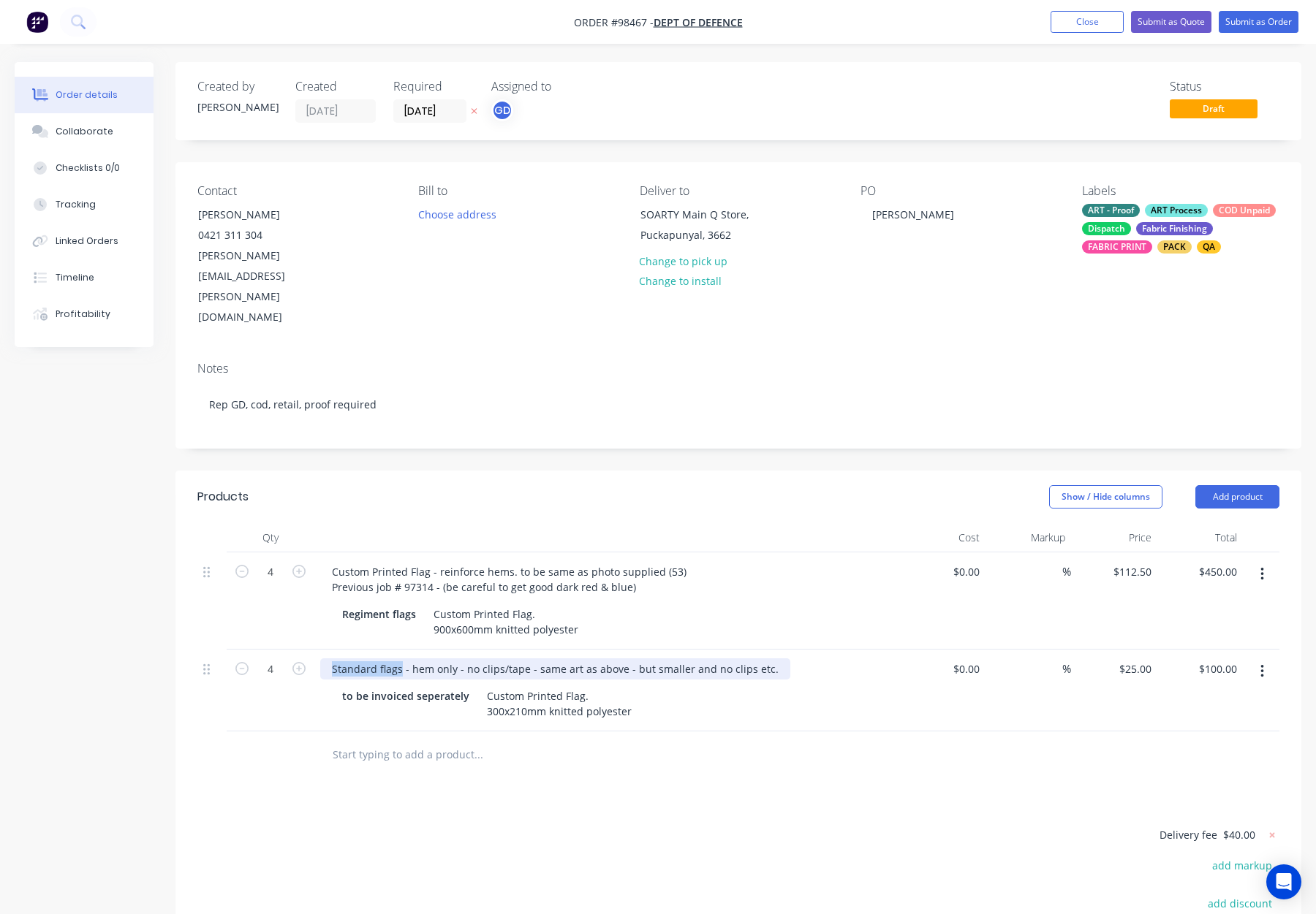
drag, startPoint x: 399, startPoint y: 607, endPoint x: 323, endPoint y: 605, distance: 76.0
click at [323, 659] on div "Standard flags - hem only - no clips/tape - same art as above - but smaller and…" at bounding box center [555, 669] width 471 height 21
paste div
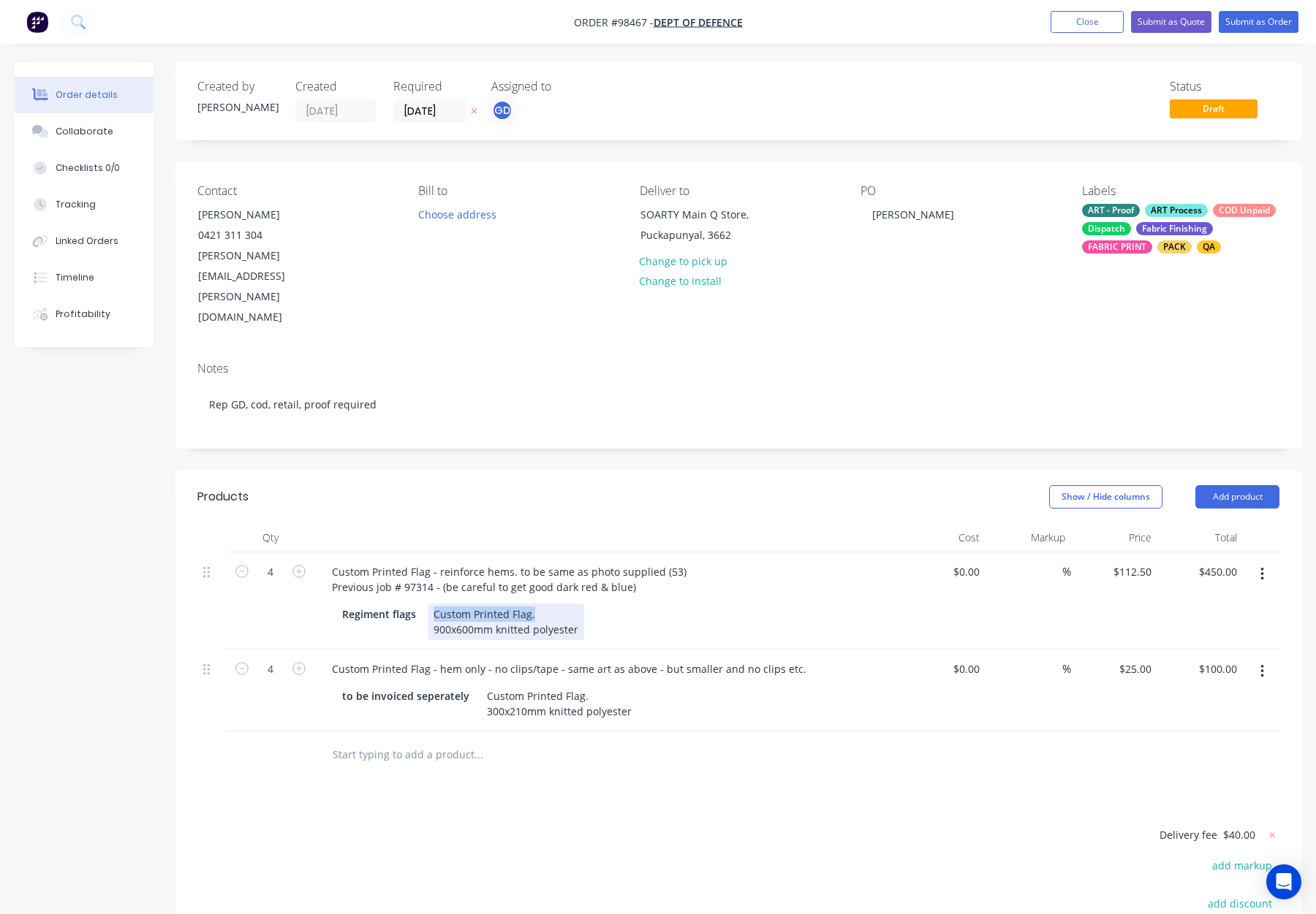
drag, startPoint x: 535, startPoint y: 553, endPoint x: 426, endPoint y: 553, distance: 109.0
click at [427, 604] on div "Custom Printed Flag. 900x600mm knitted polyester" at bounding box center [505, 622] width 156 height 37
click at [432, 604] on div "Custom Printed Flag. 900x600mm knitted polyester" at bounding box center [505, 622] width 156 height 37
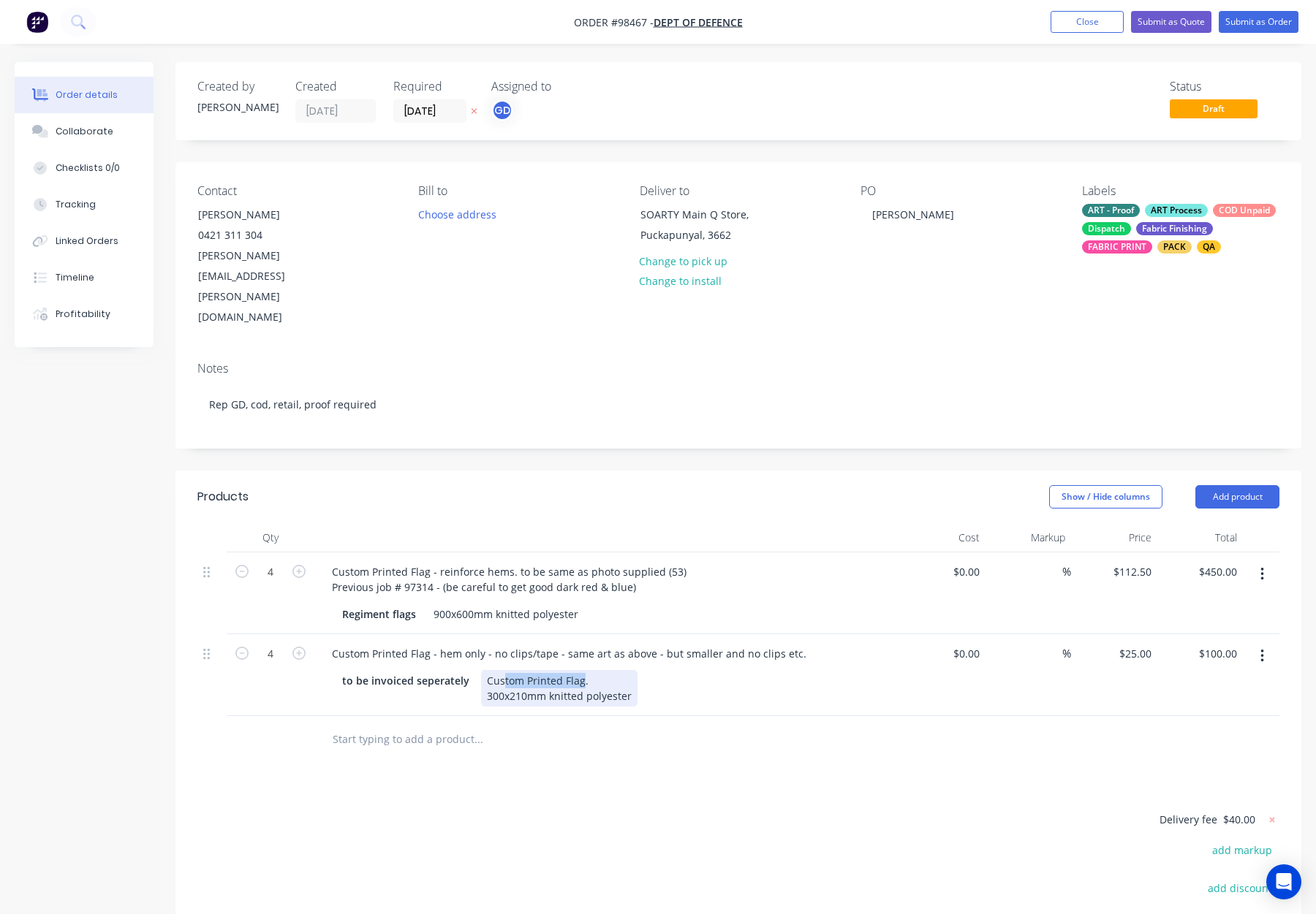
drag, startPoint x: 580, startPoint y: 621, endPoint x: 501, endPoint y: 620, distance: 79.0
click at [501, 671] on div "Custom Printed Flag. 300x210mm knitted polyester" at bounding box center [560, 689] width 156 height 37
click at [460, 671] on div "to be invoiced seperately Cus. 300x210mm knitted polyester" at bounding box center [604, 689] width 535 height 37
click at [483, 671] on div "300x210mm knitted polyester" at bounding box center [560, 681] width 156 height 21
click at [643, 710] on div at bounding box center [539, 725] width 438 height 29
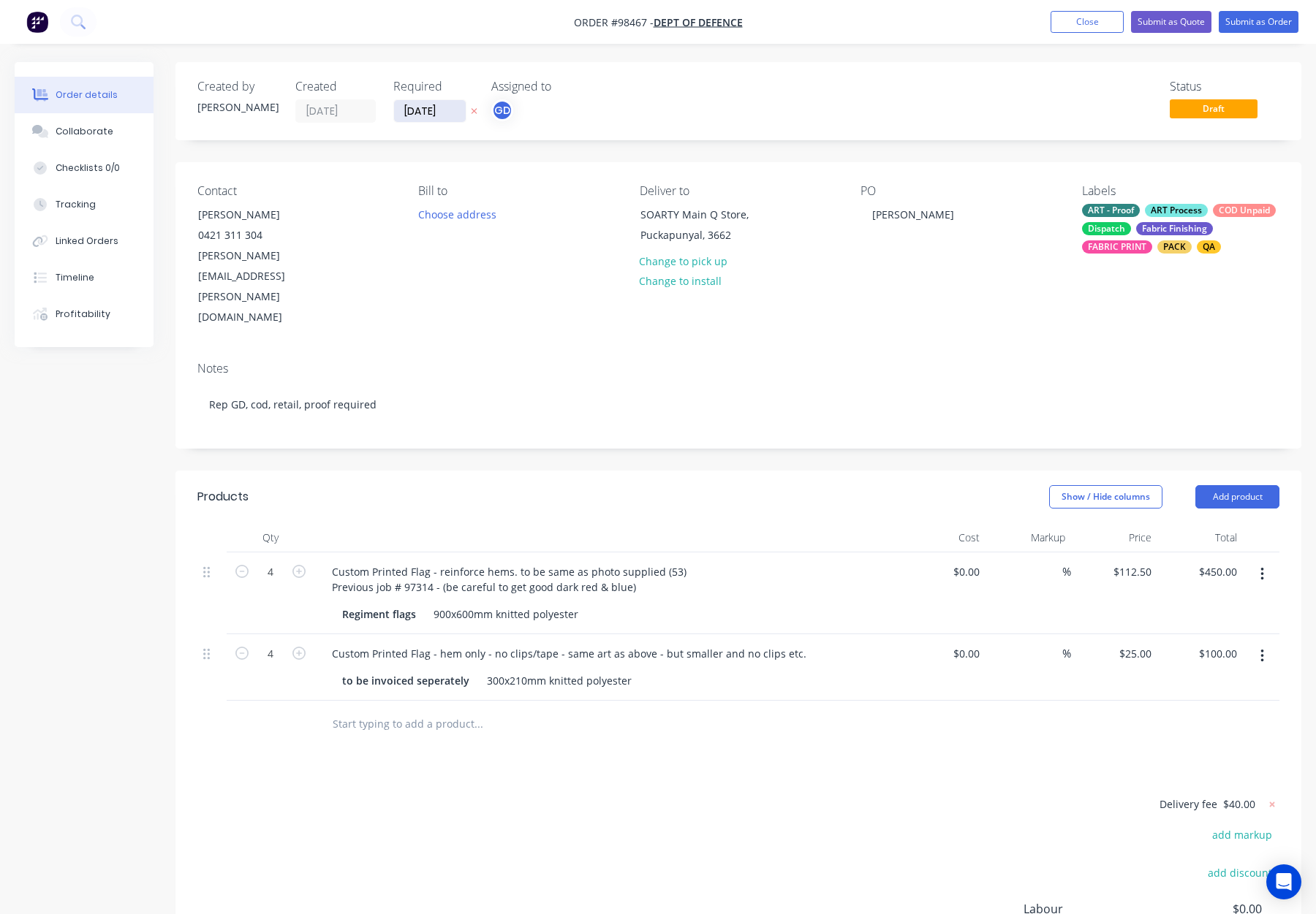
click at [426, 111] on input "05/09/25" at bounding box center [430, 111] width 72 height 22
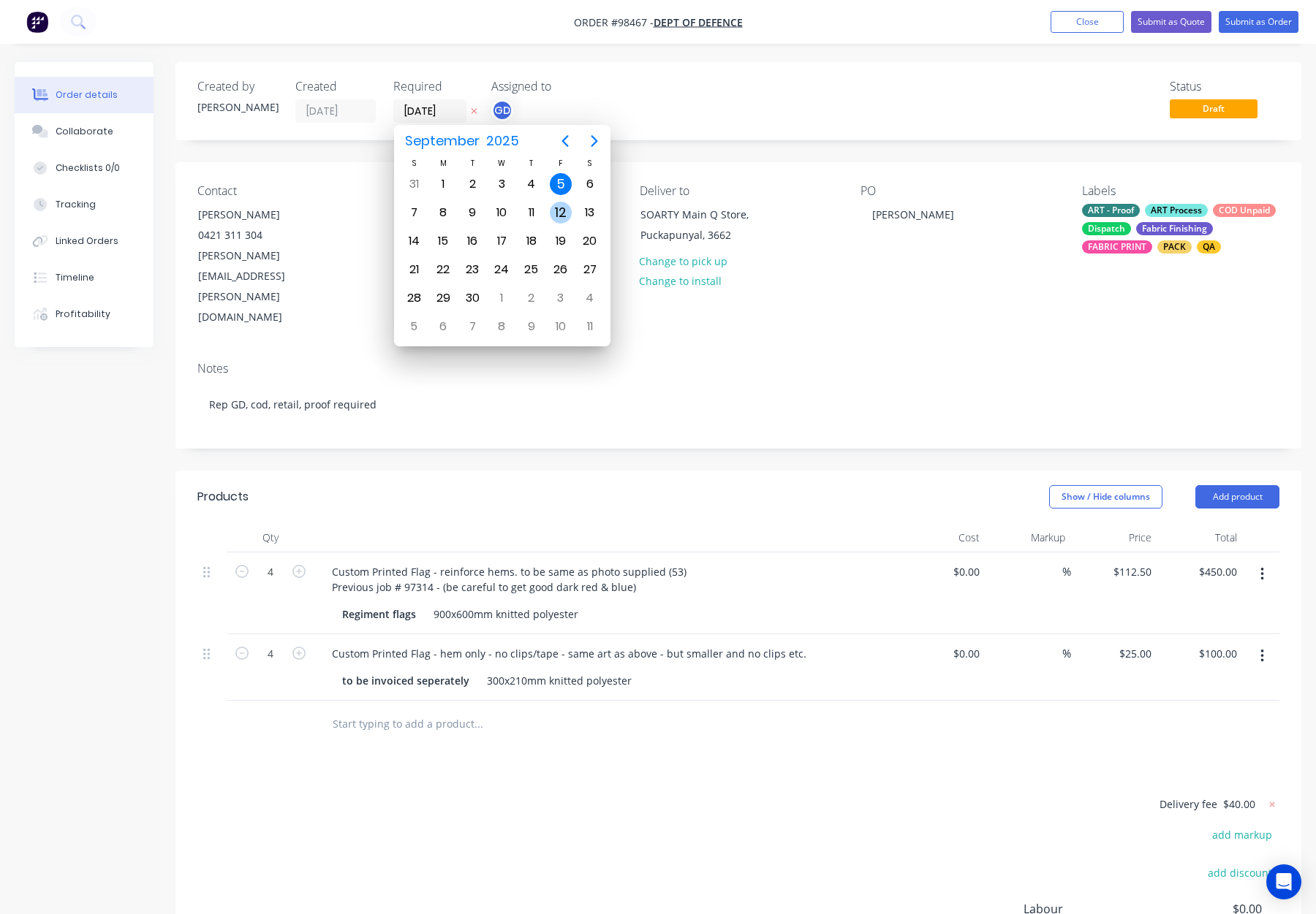
click at [567, 215] on div "12" at bounding box center [561, 213] width 22 height 22
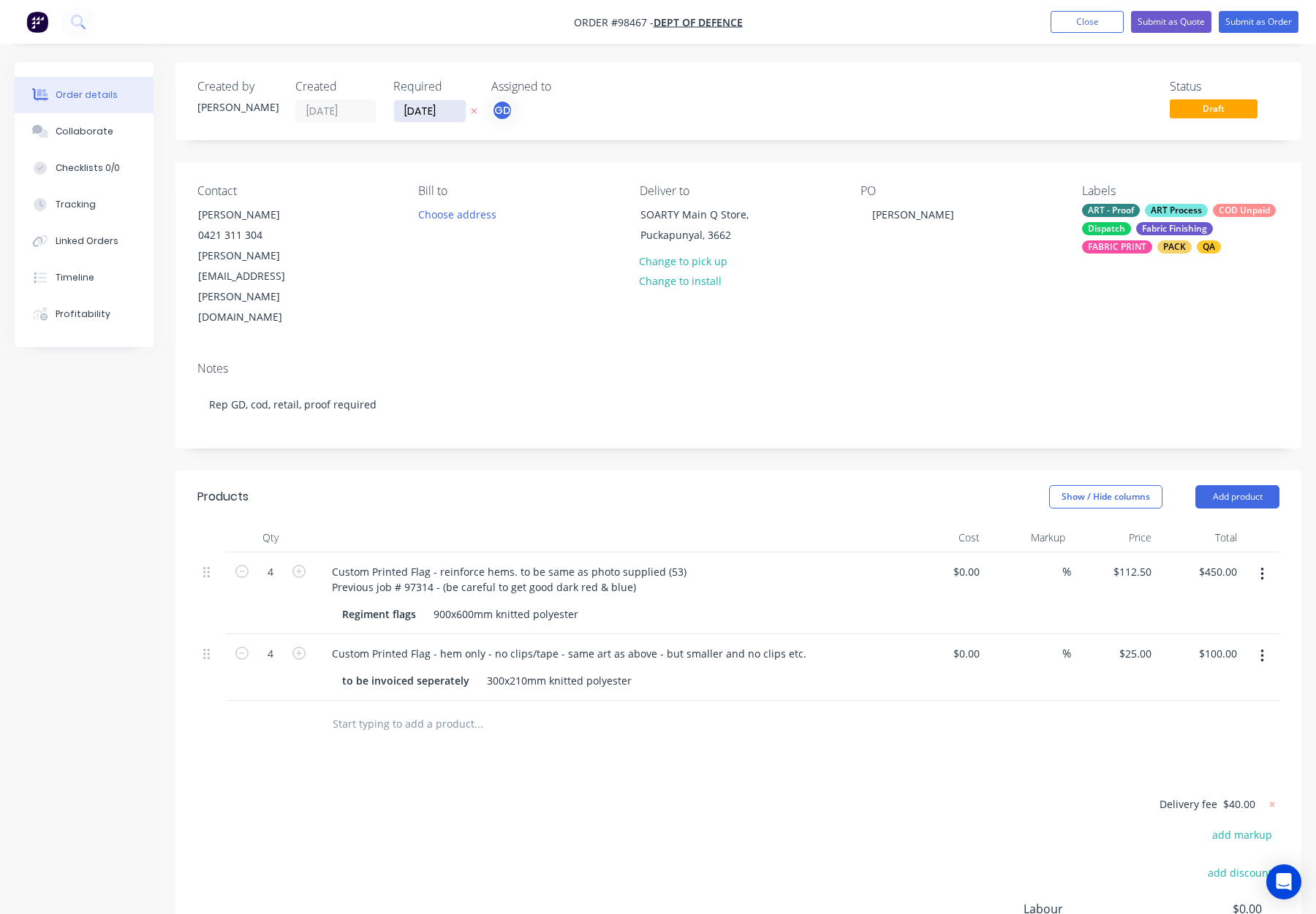
click at [414, 118] on input "12/09/25" at bounding box center [430, 111] width 72 height 22
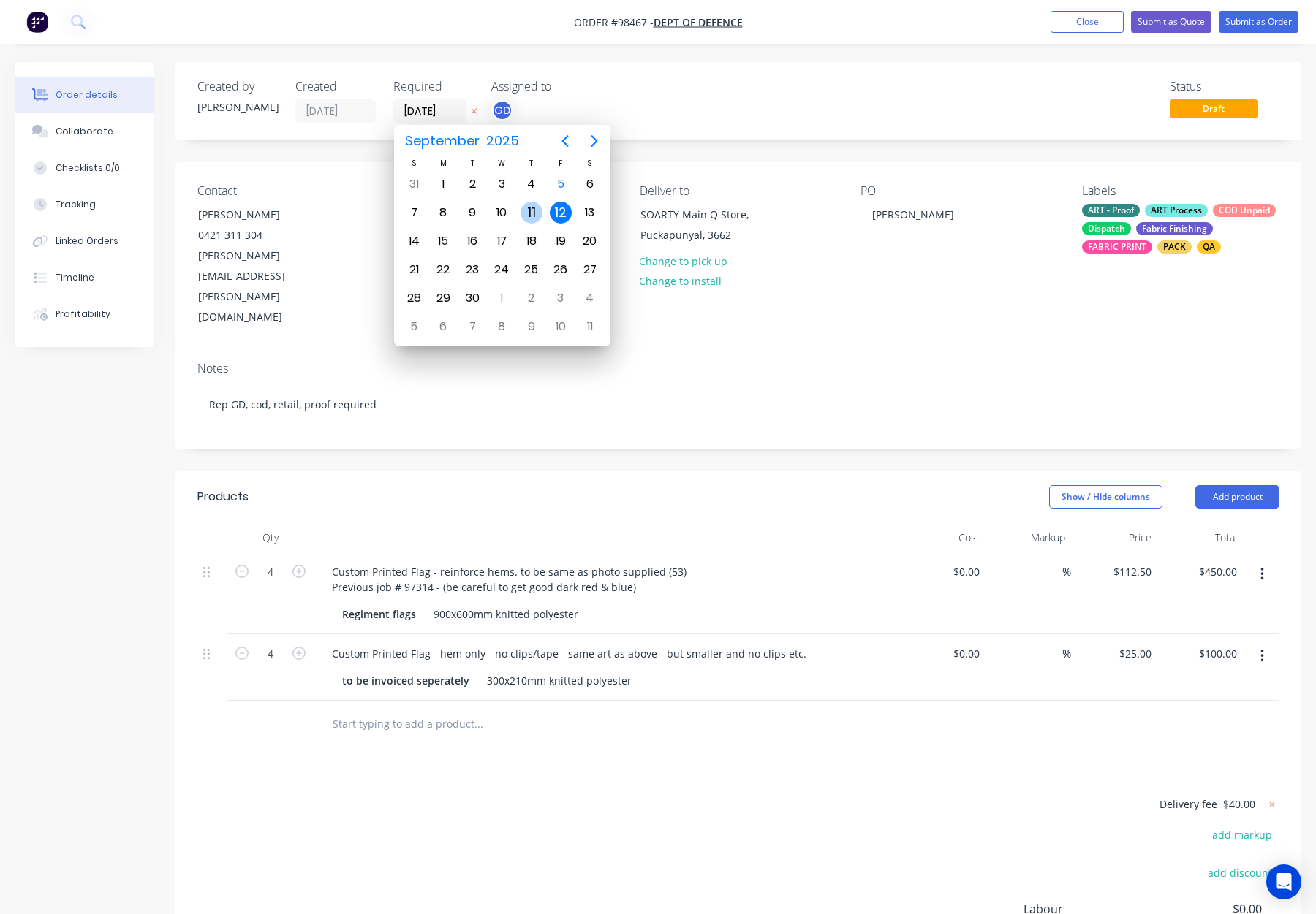
click at [530, 210] on div "11" at bounding box center [532, 213] width 22 height 22
type input "11/09/25"
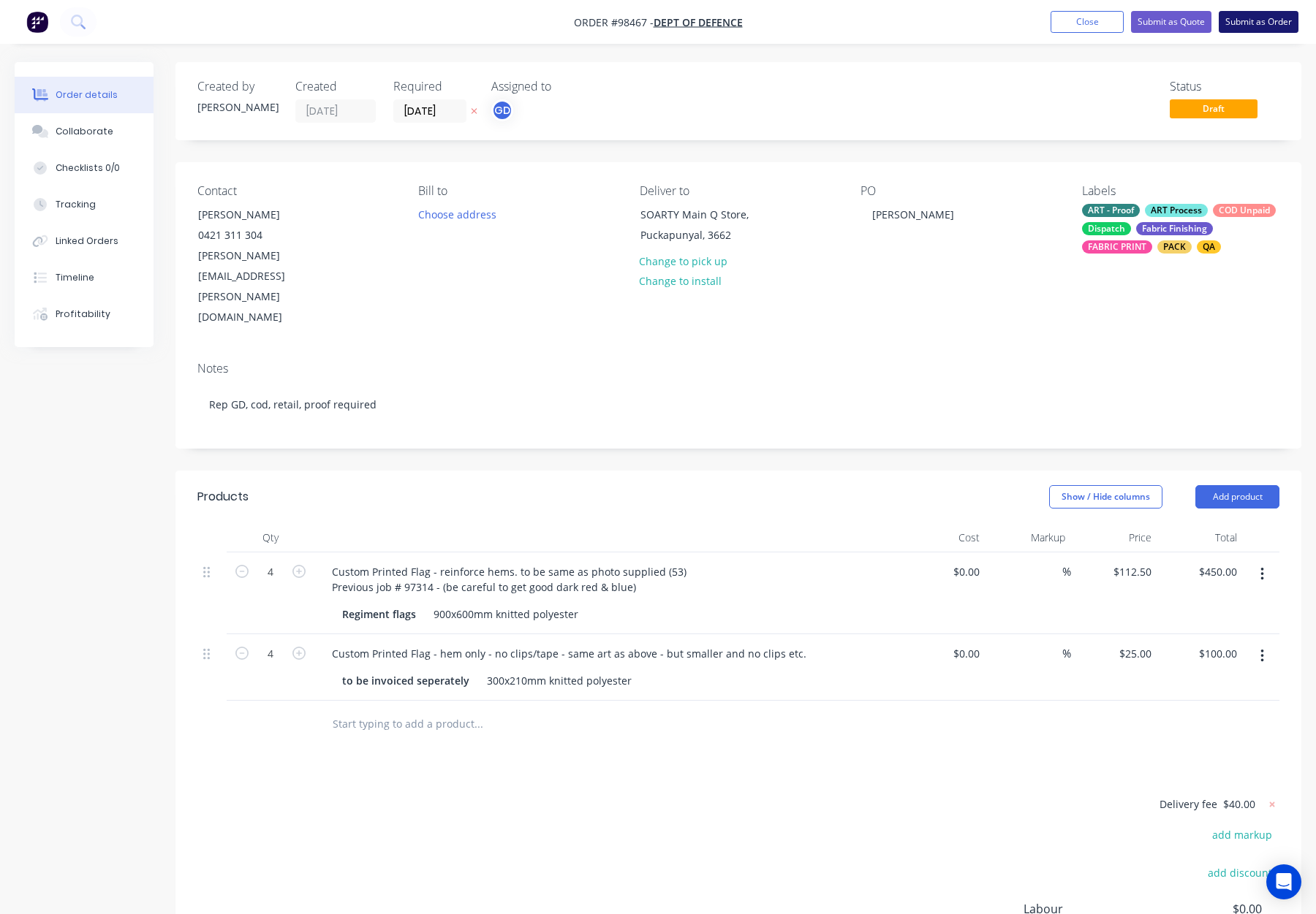
click at [1240, 23] on button "Submit as Order" at bounding box center [1258, 22] width 80 height 22
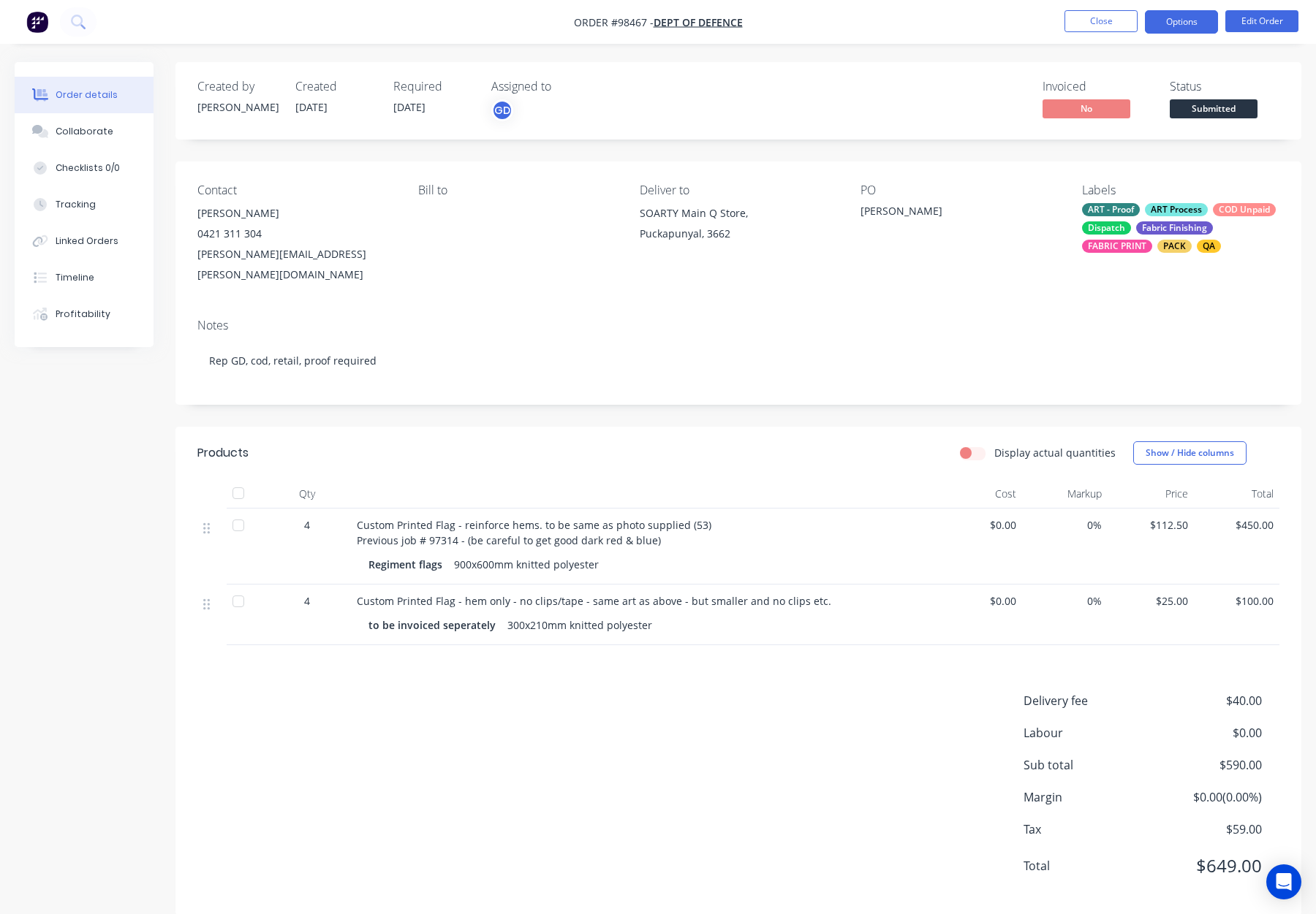
click at [1169, 23] on button "Options" at bounding box center [1182, 21] width 74 height 23
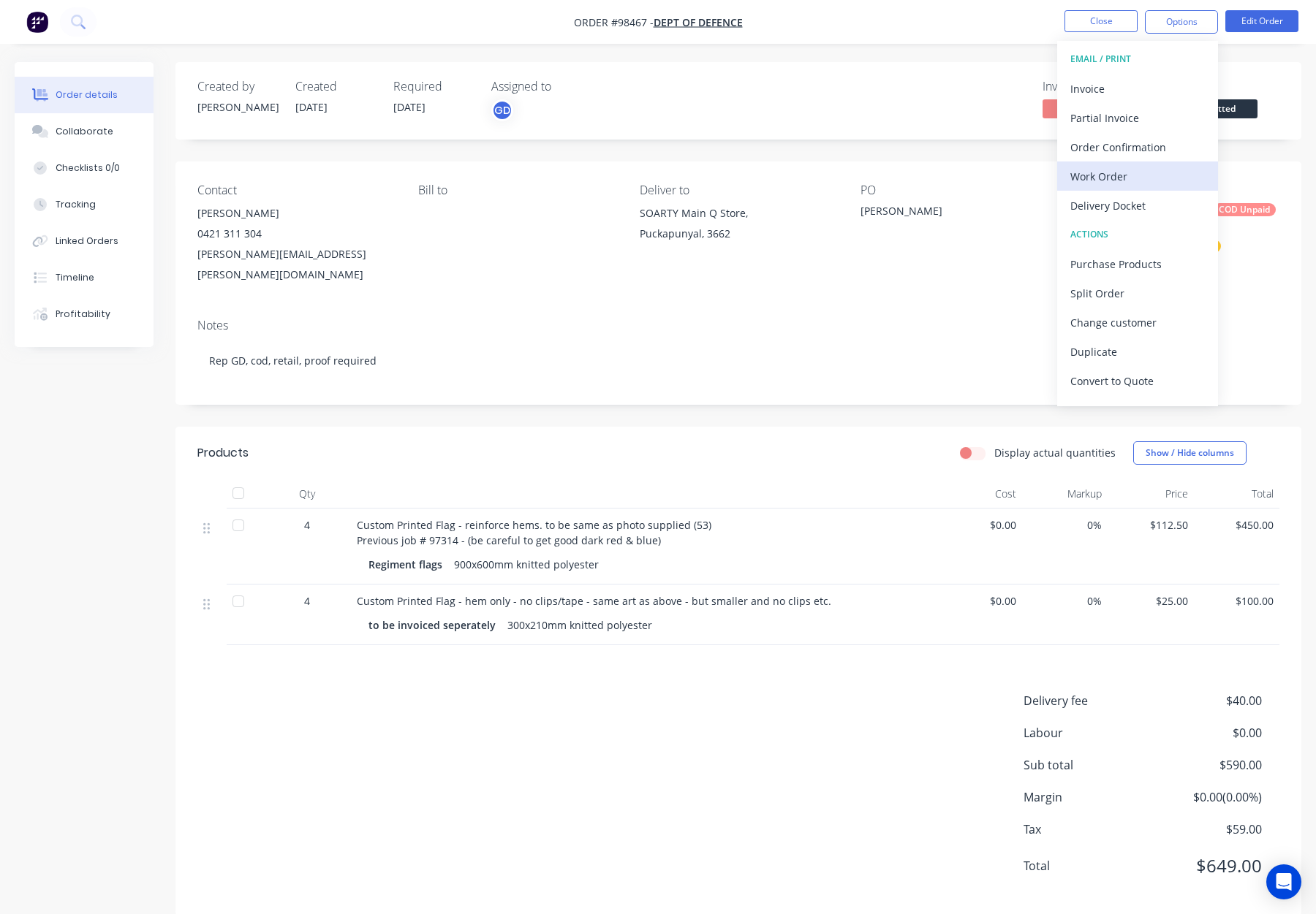
click at [1157, 186] on div "Work Order" at bounding box center [1138, 176] width 134 height 21
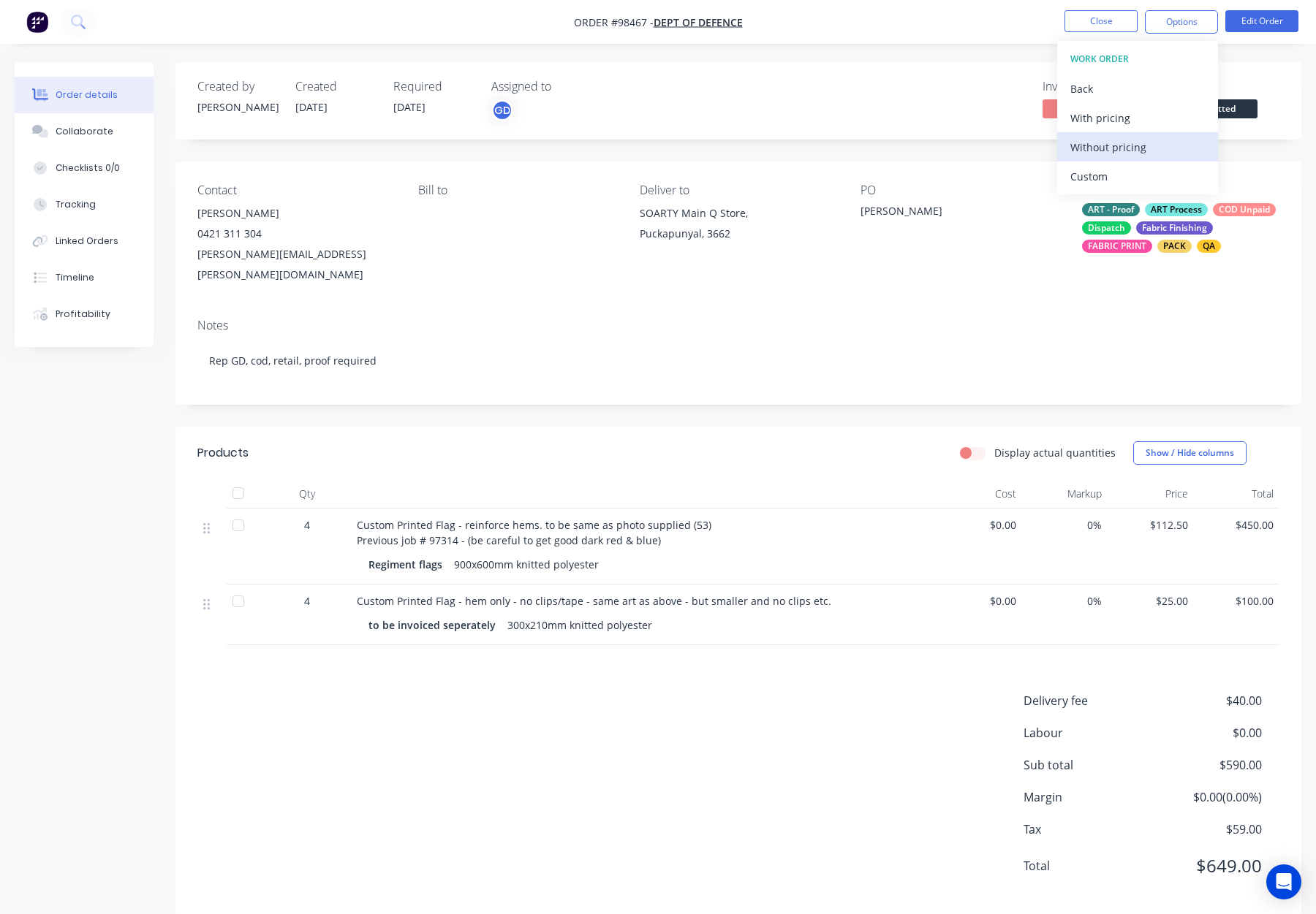
click at [1152, 149] on div "Without pricing" at bounding box center [1138, 147] width 134 height 21
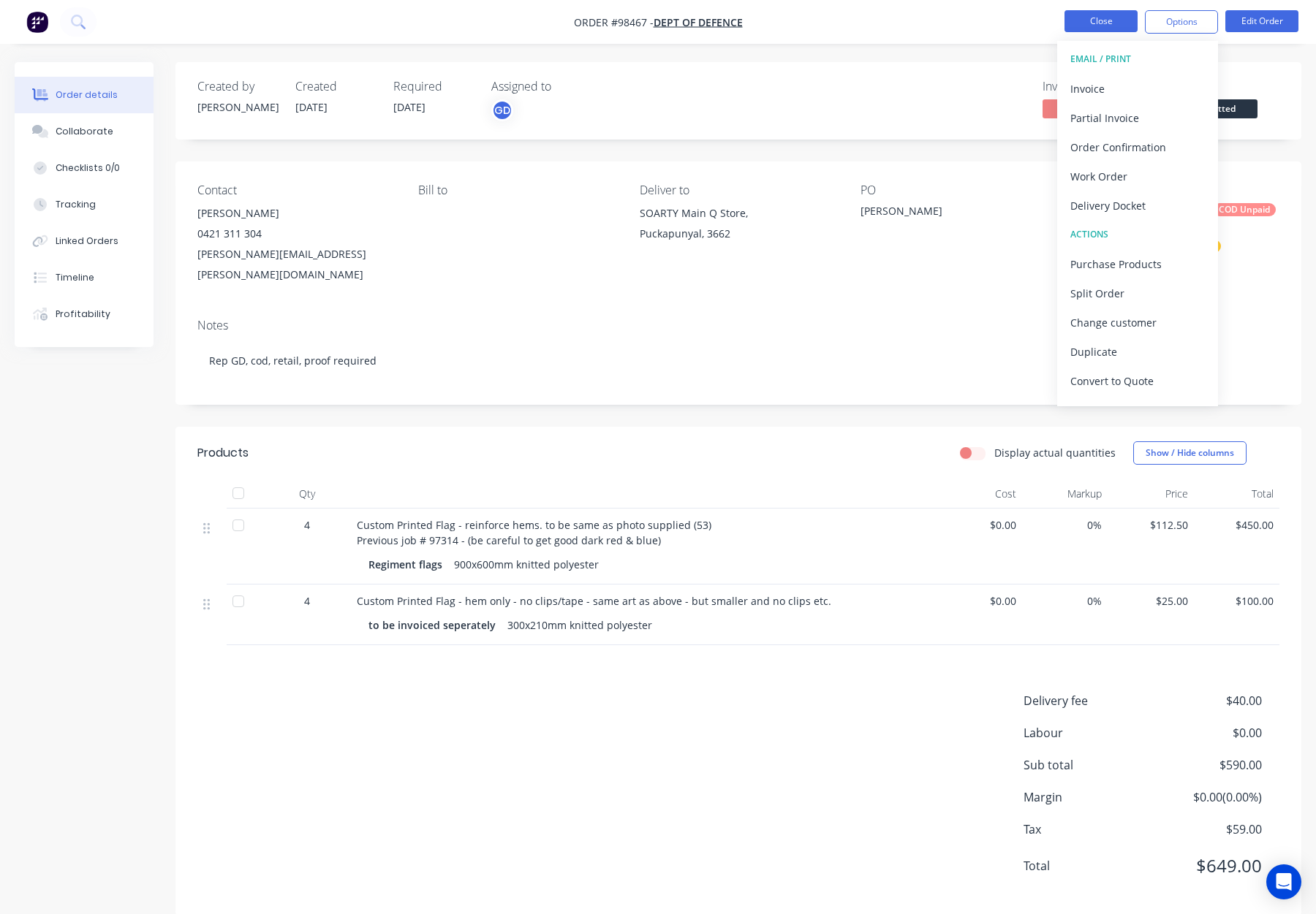
click at [1117, 23] on button "Close" at bounding box center [1101, 21] width 74 height 22
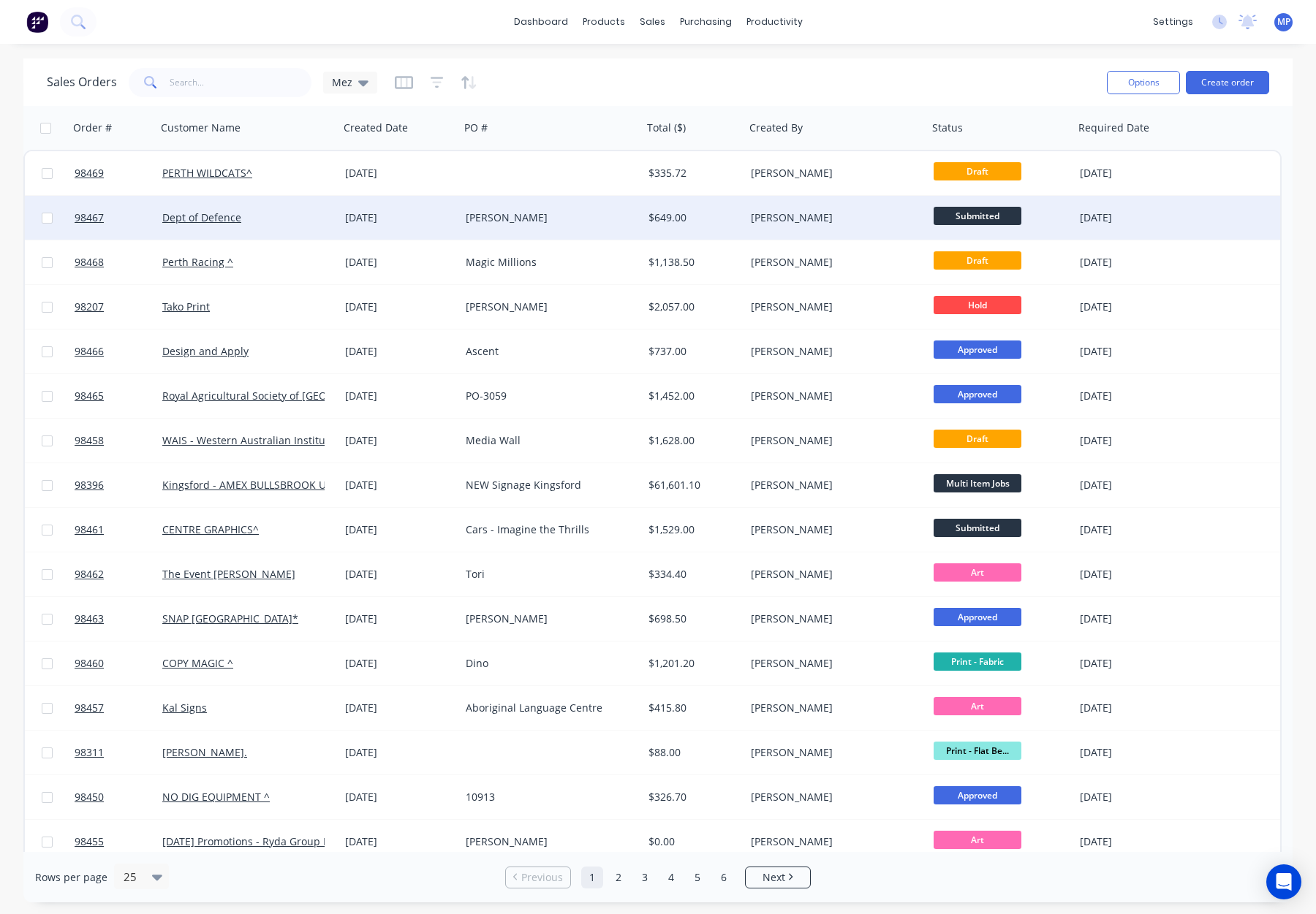
click at [852, 217] on div "[PERSON_NAME]" at bounding box center [832, 218] width 163 height 15
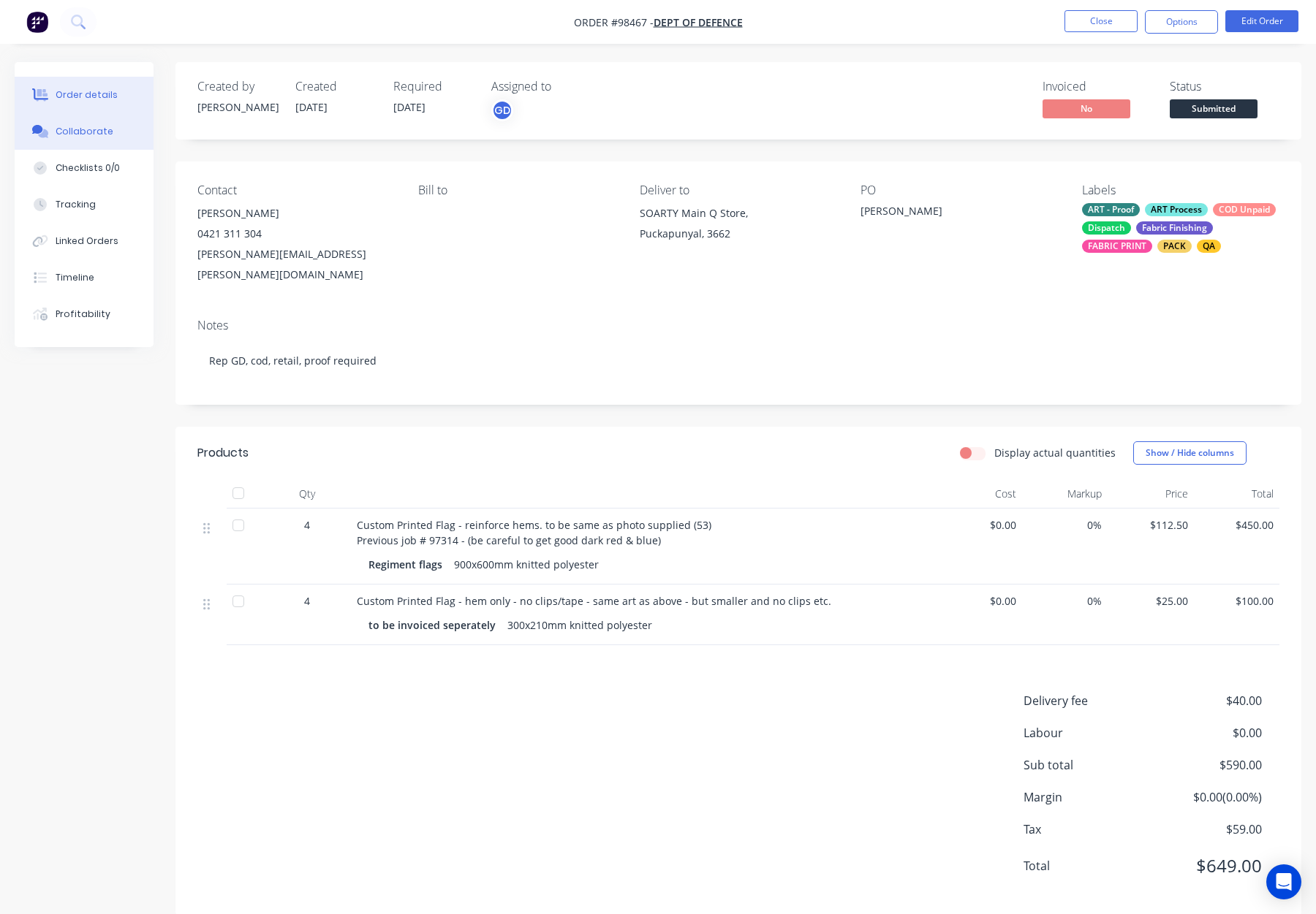
click at [108, 137] on button "Collaborate" at bounding box center [84, 131] width 139 height 37
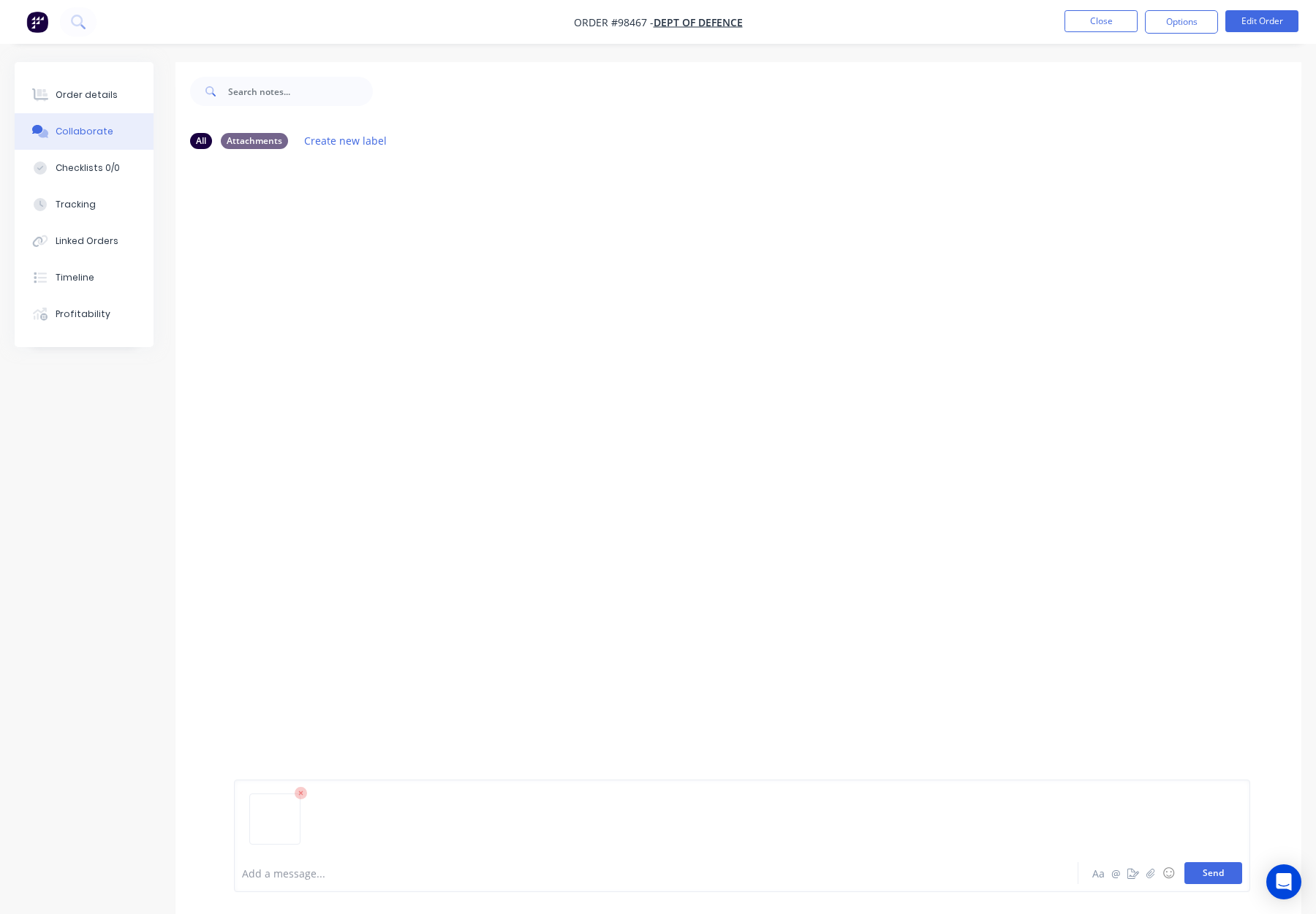
click at [1211, 880] on button "Send" at bounding box center [1213, 874] width 58 height 22
click at [96, 96] on div "Order details" at bounding box center [86, 95] width 62 height 13
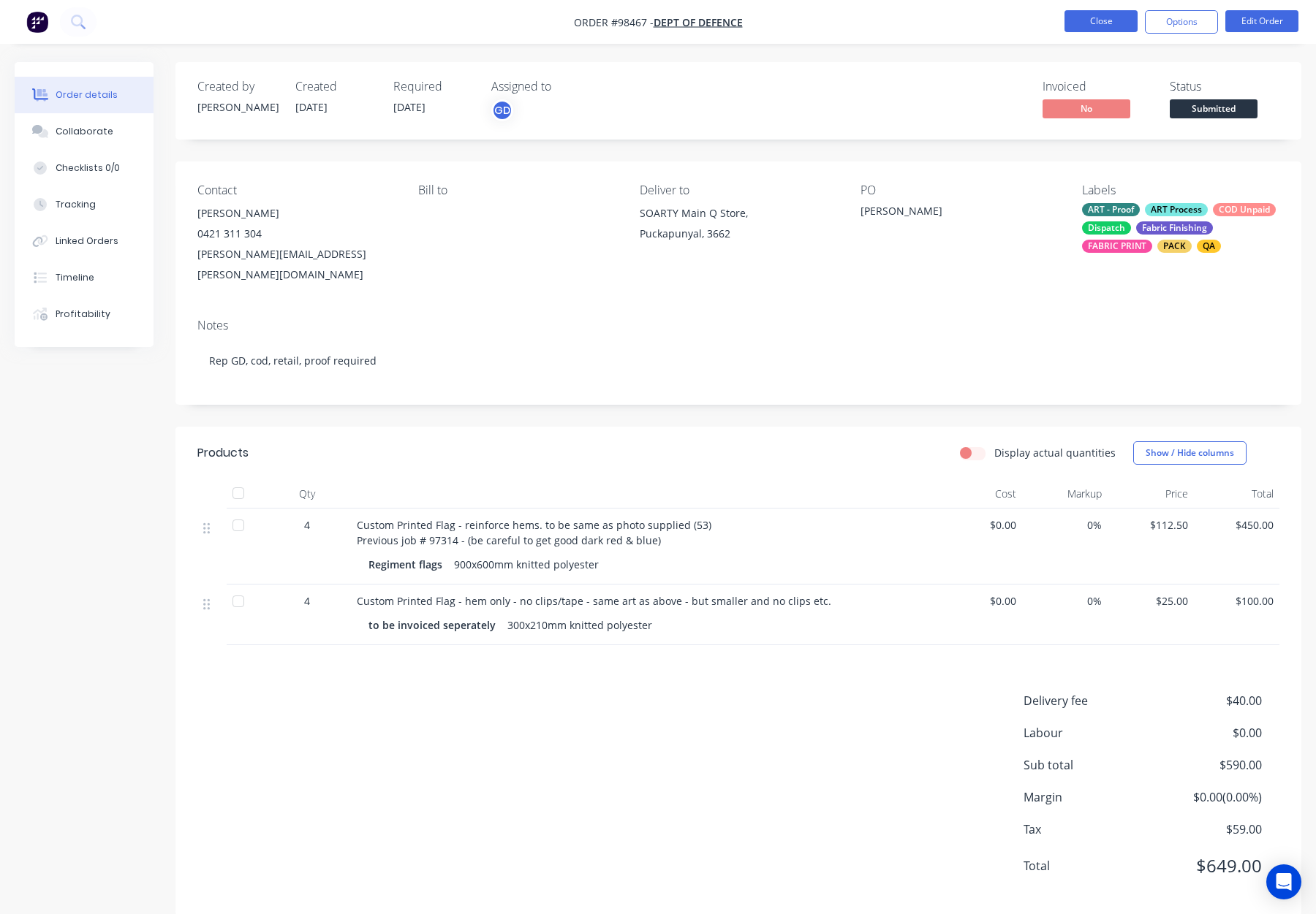
click at [1085, 25] on button "Close" at bounding box center [1101, 21] width 74 height 22
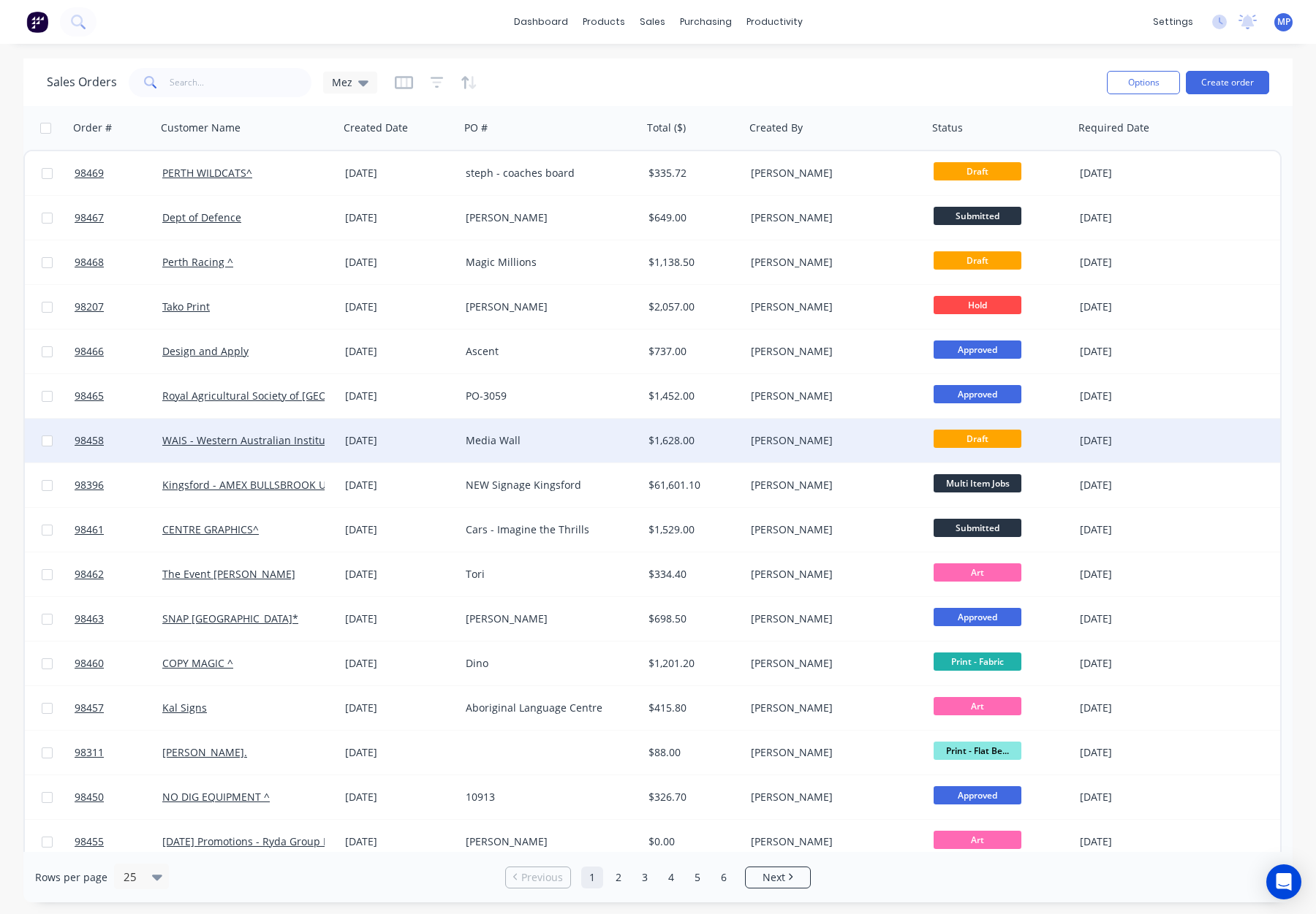
scroll to position [412, 0]
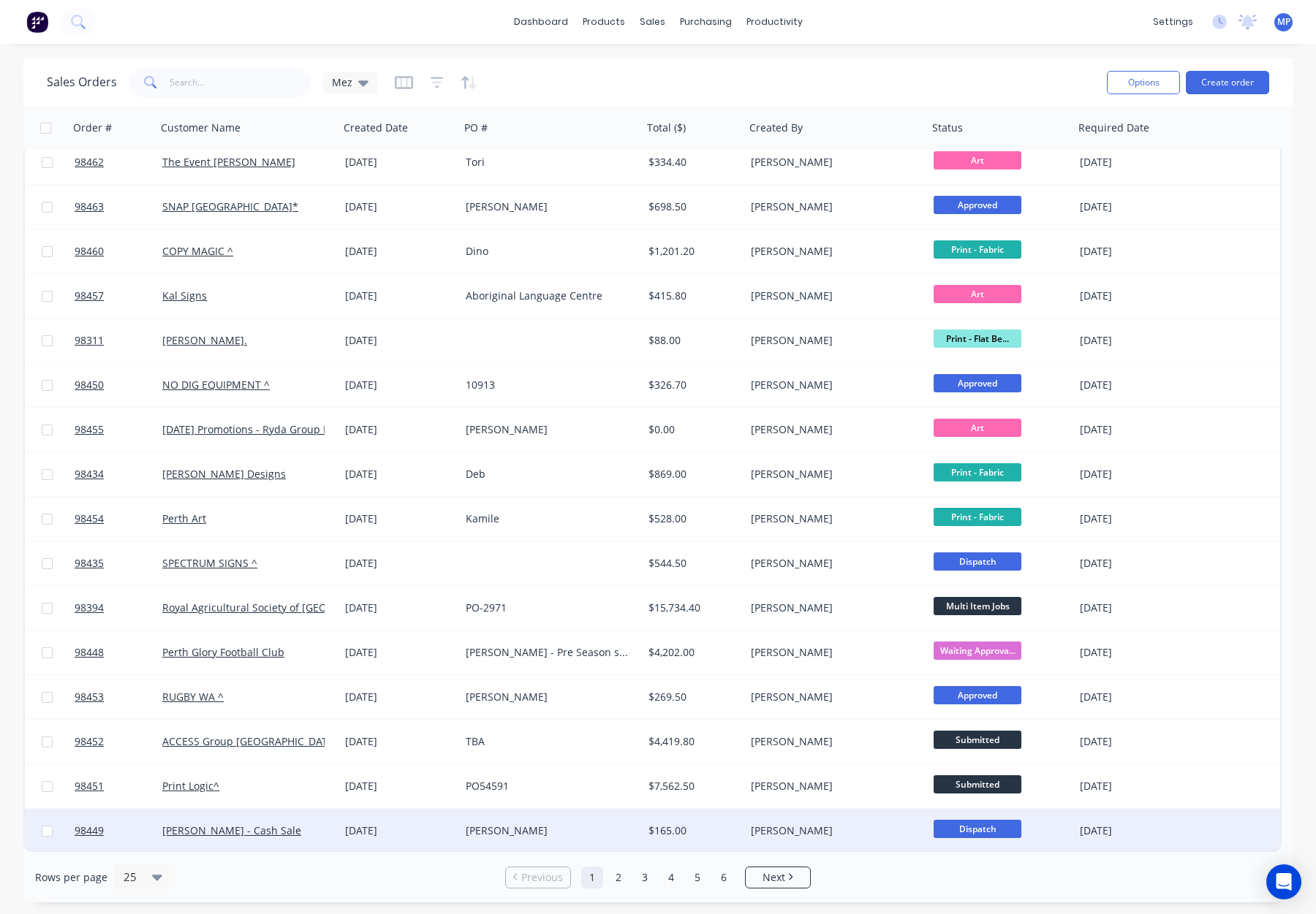
click at [547, 821] on div "Joshua" at bounding box center [550, 831] width 183 height 44
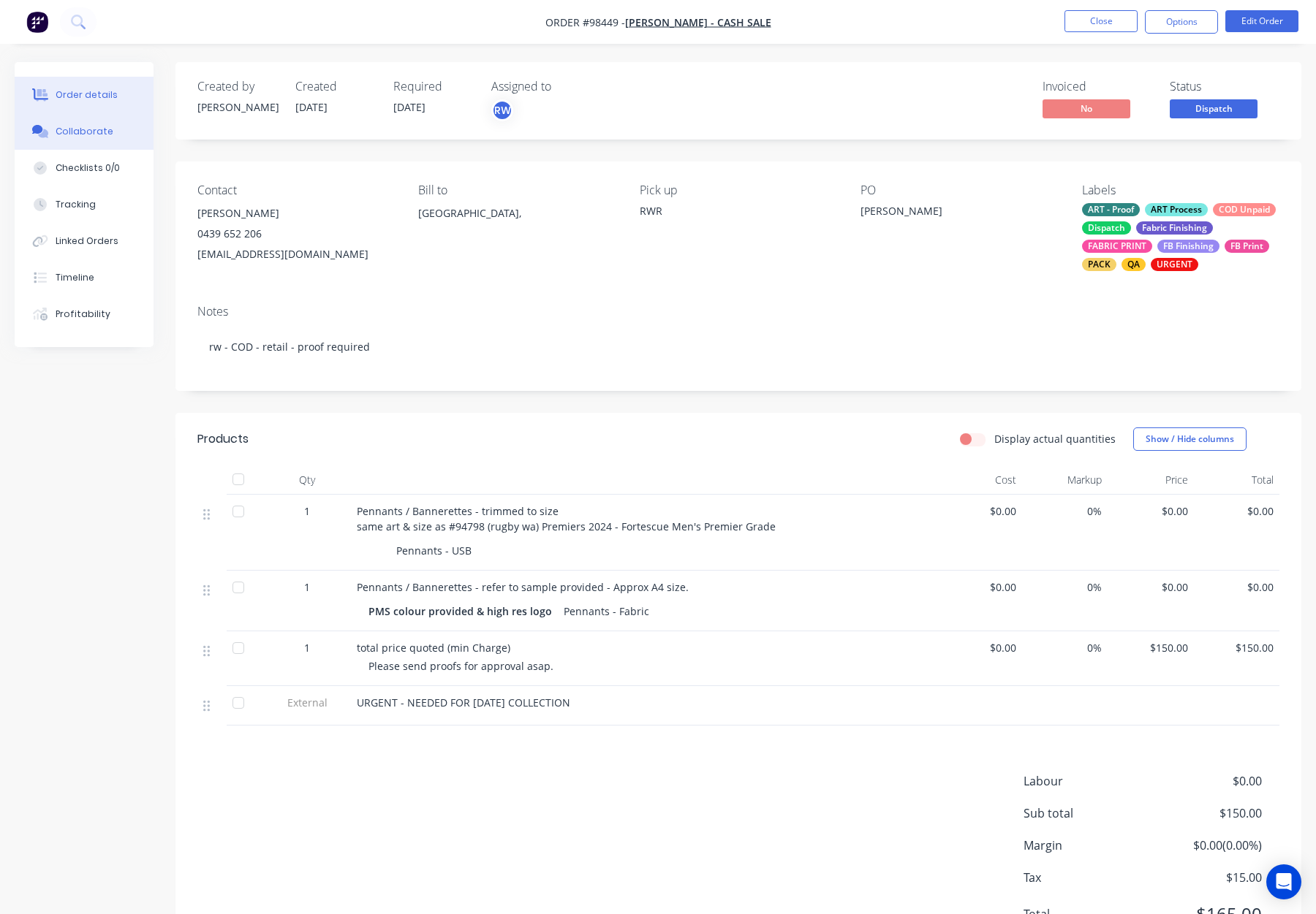
click at [84, 130] on div "Collaborate" at bounding box center [84, 131] width 58 height 13
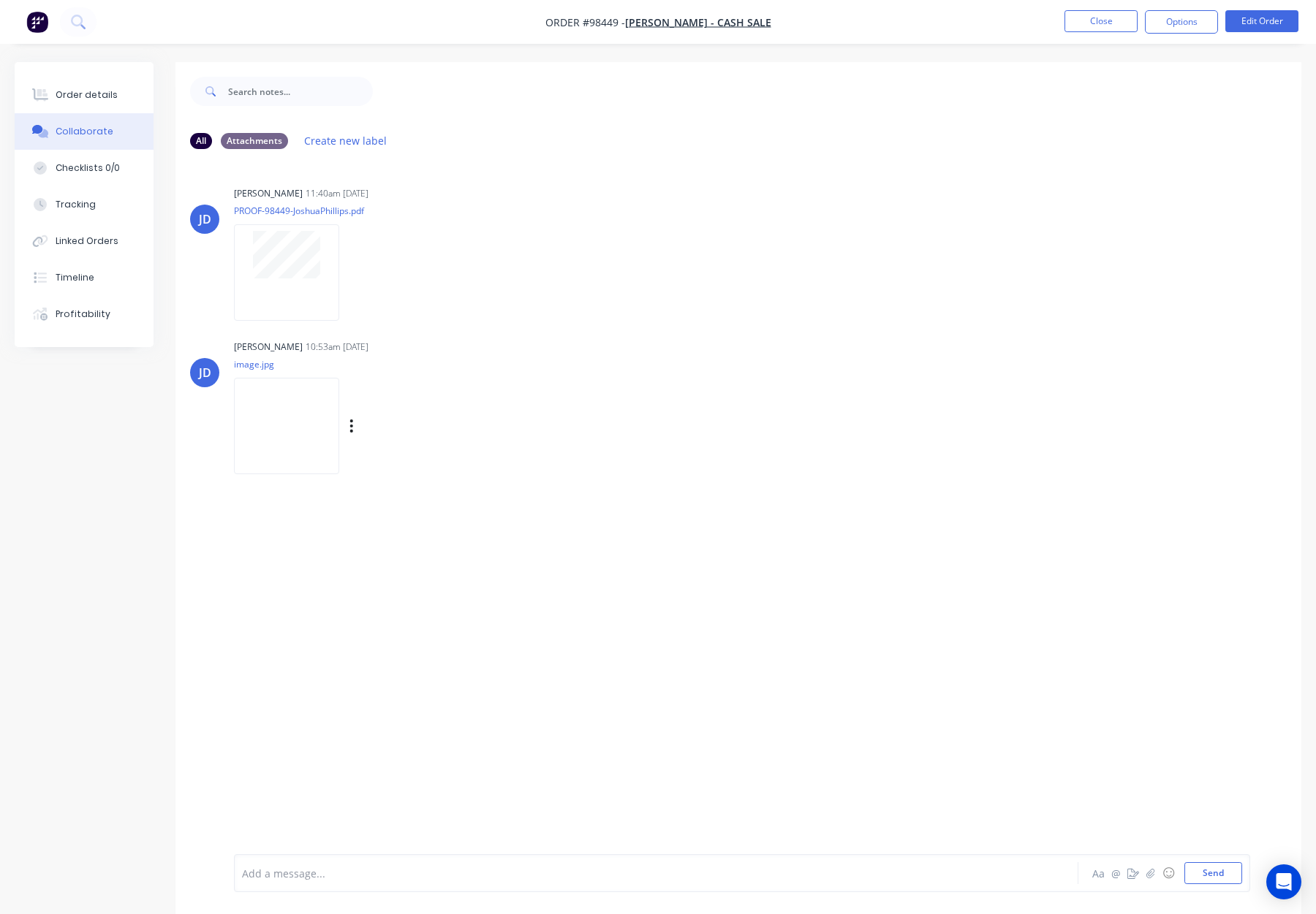
click at [284, 427] on img at bounding box center [287, 425] width 106 height 96
click at [55, 82] on button "Order details" at bounding box center [84, 96] width 139 height 37
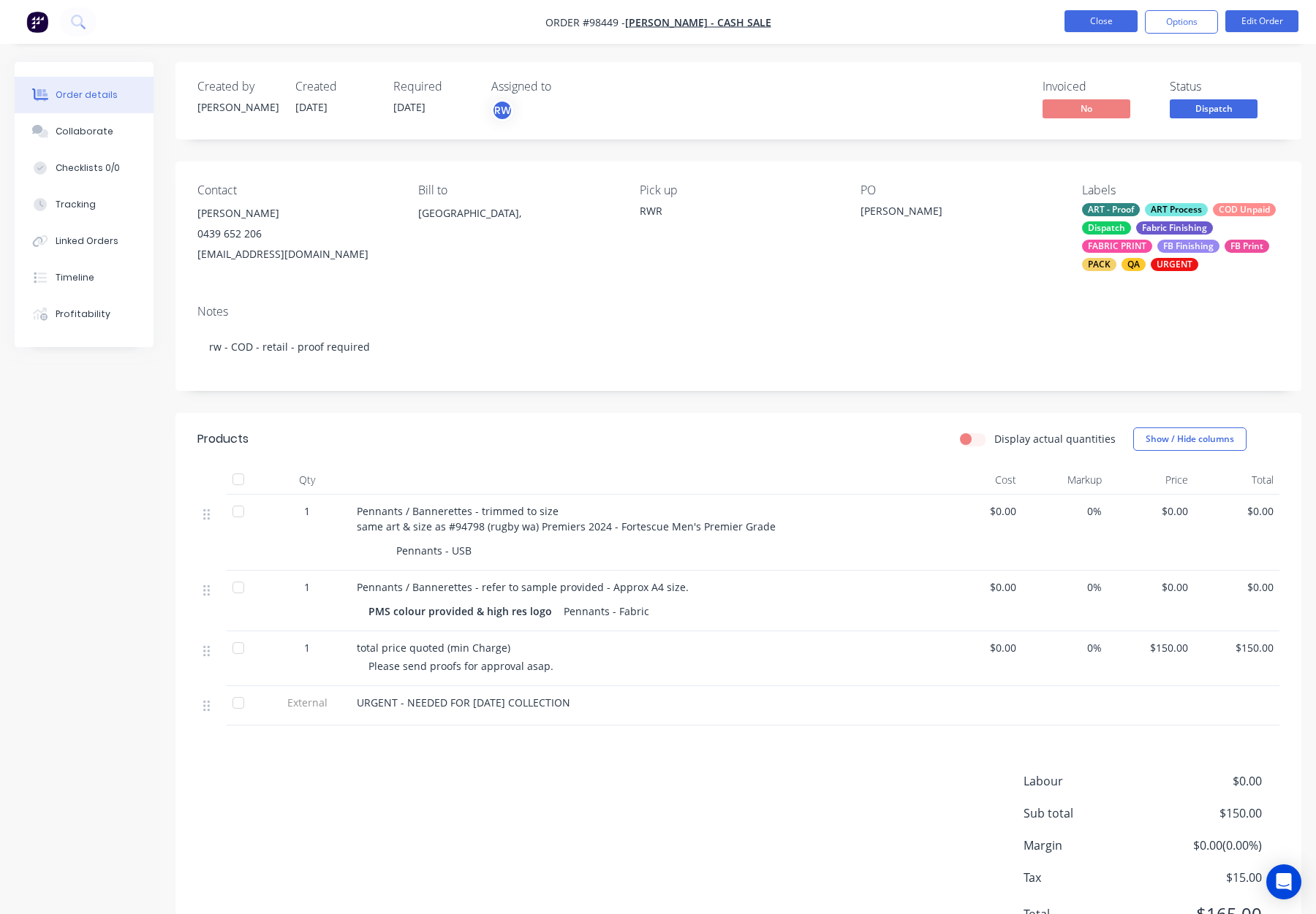
click at [1097, 23] on button "Close" at bounding box center [1101, 21] width 74 height 22
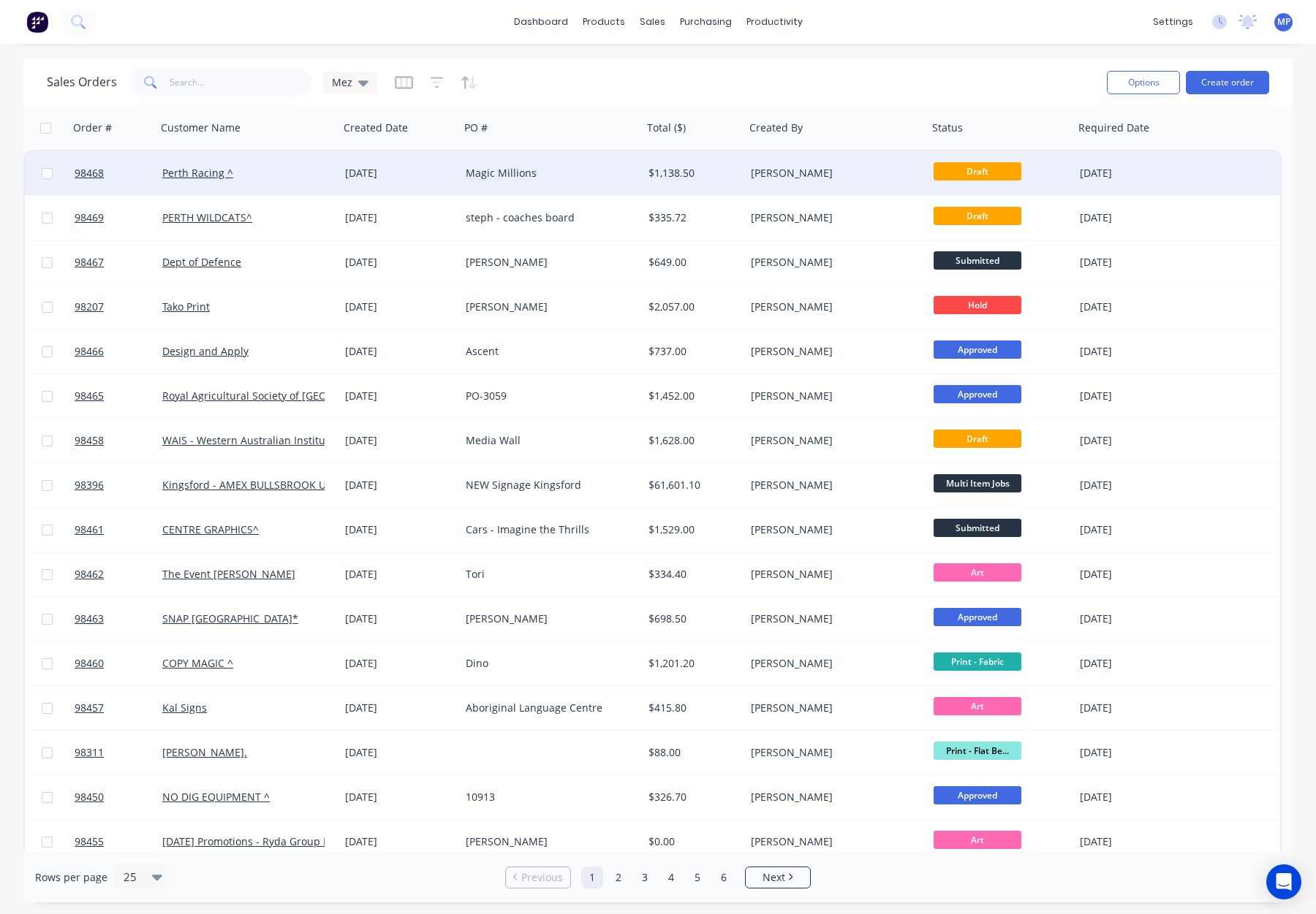
click at [575, 181] on div "Magic Millions" at bounding box center [550, 174] width 183 height 44
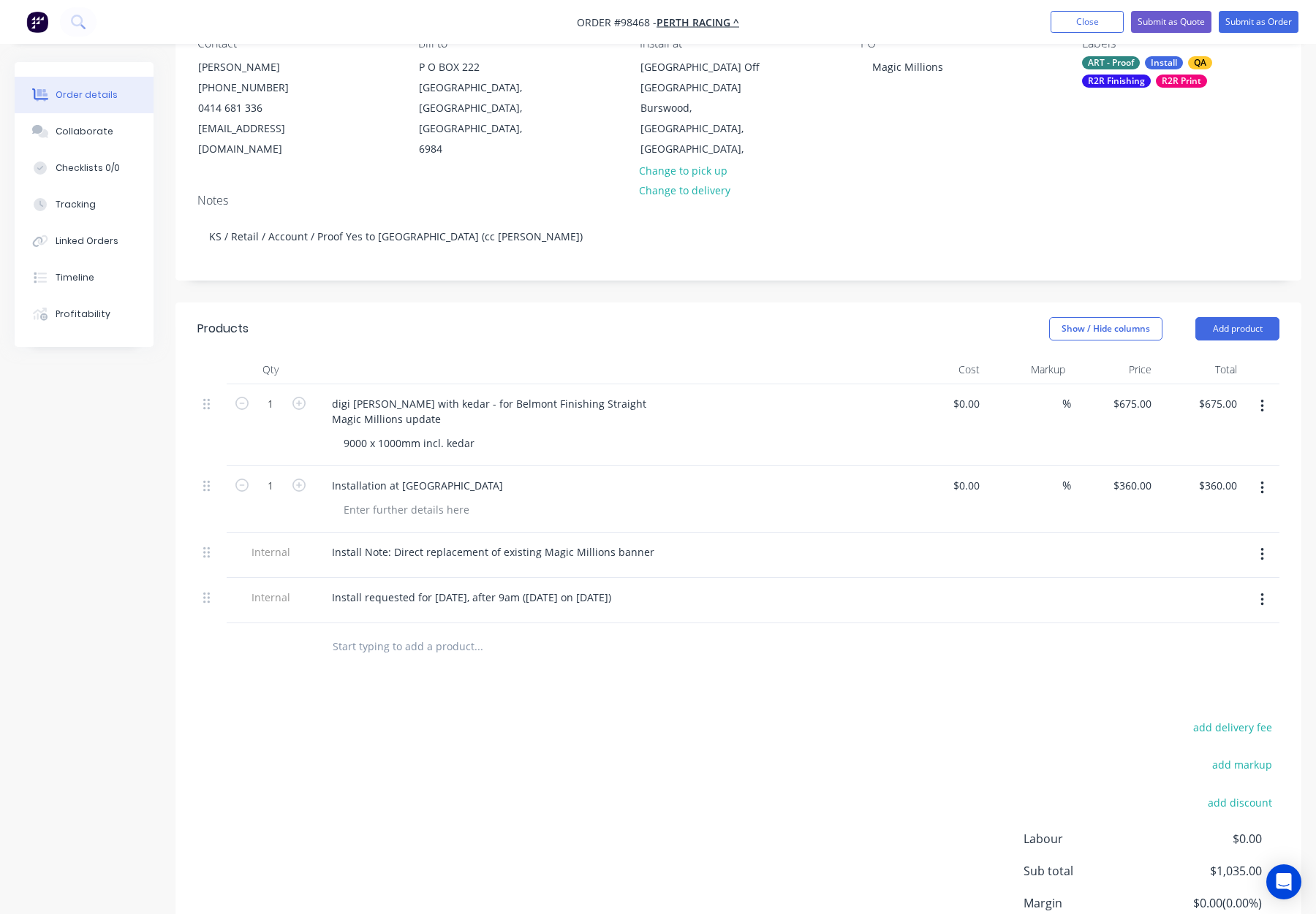
scroll to position [149, 0]
drag, startPoint x: 349, startPoint y: 401, endPoint x: 316, endPoint y: 401, distance: 33.0
click at [317, 401] on div "digi matte bannerskin with kedar - for Belmont Finishing Straight Magic Million…" at bounding box center [607, 424] width 585 height 82
click at [403, 333] on div "Products" at bounding box center [312, 328] width 231 height 23
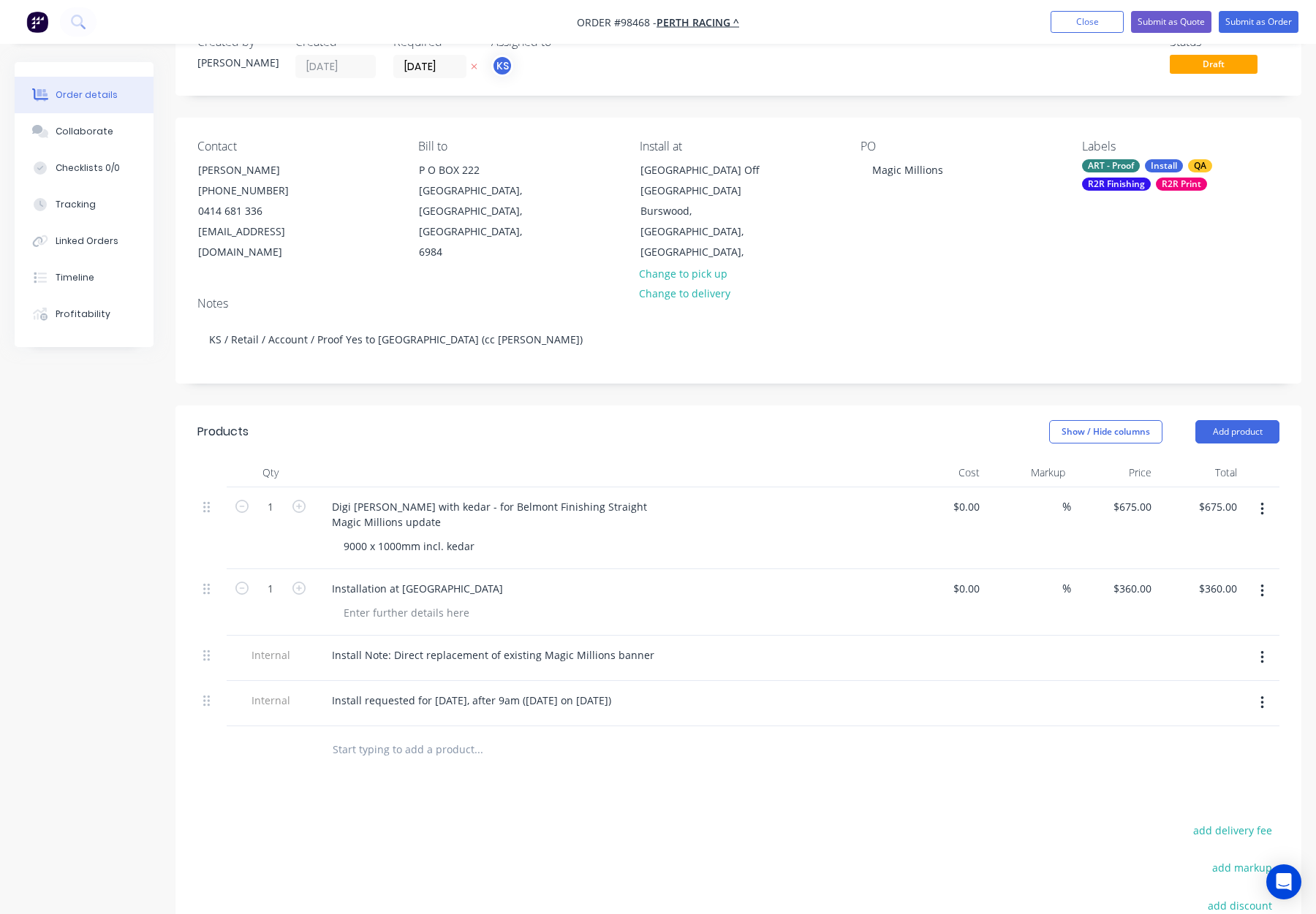
scroll to position [0, 0]
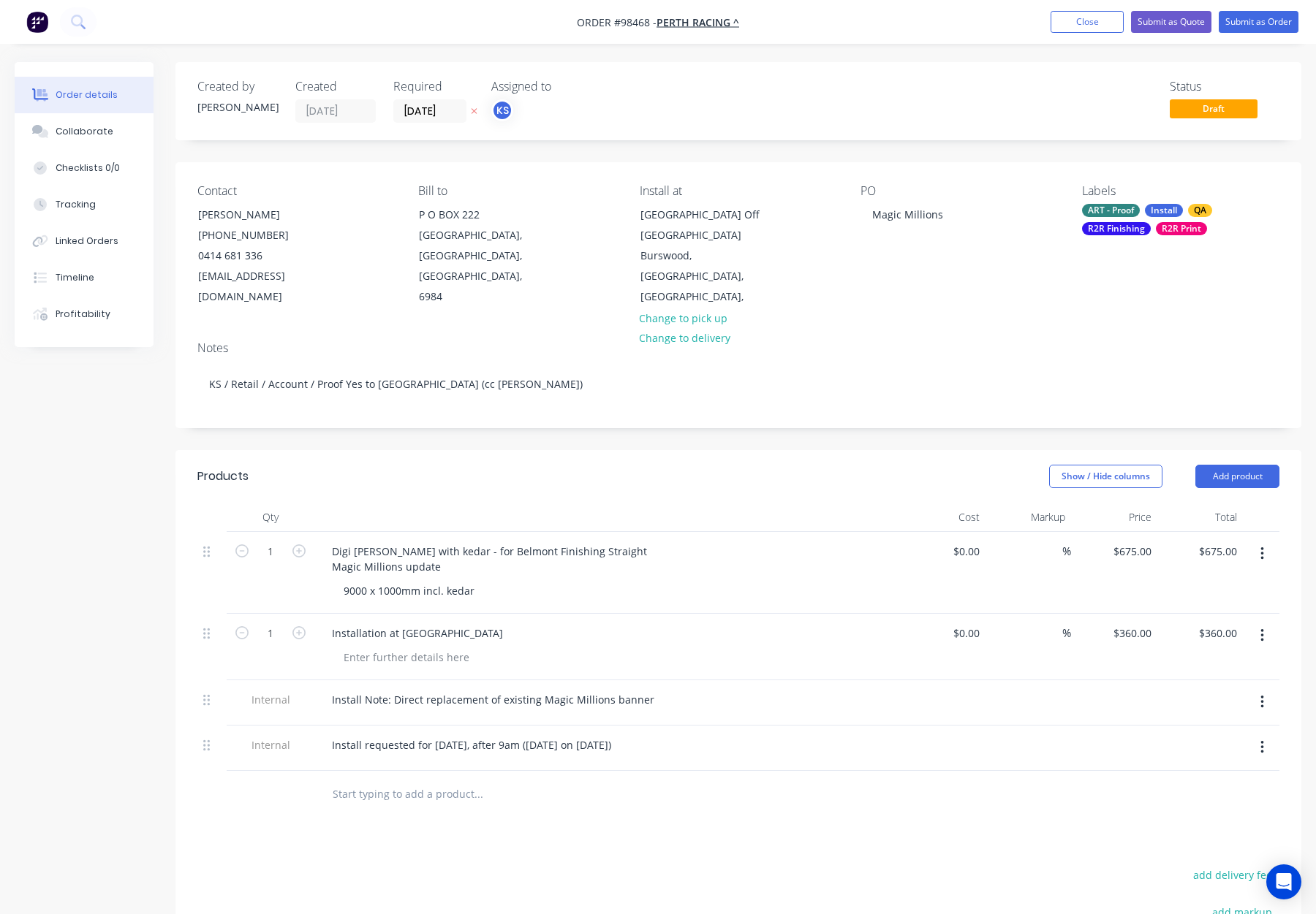
click at [1125, 222] on div "R2R Finishing" at bounding box center [1117, 229] width 69 height 13
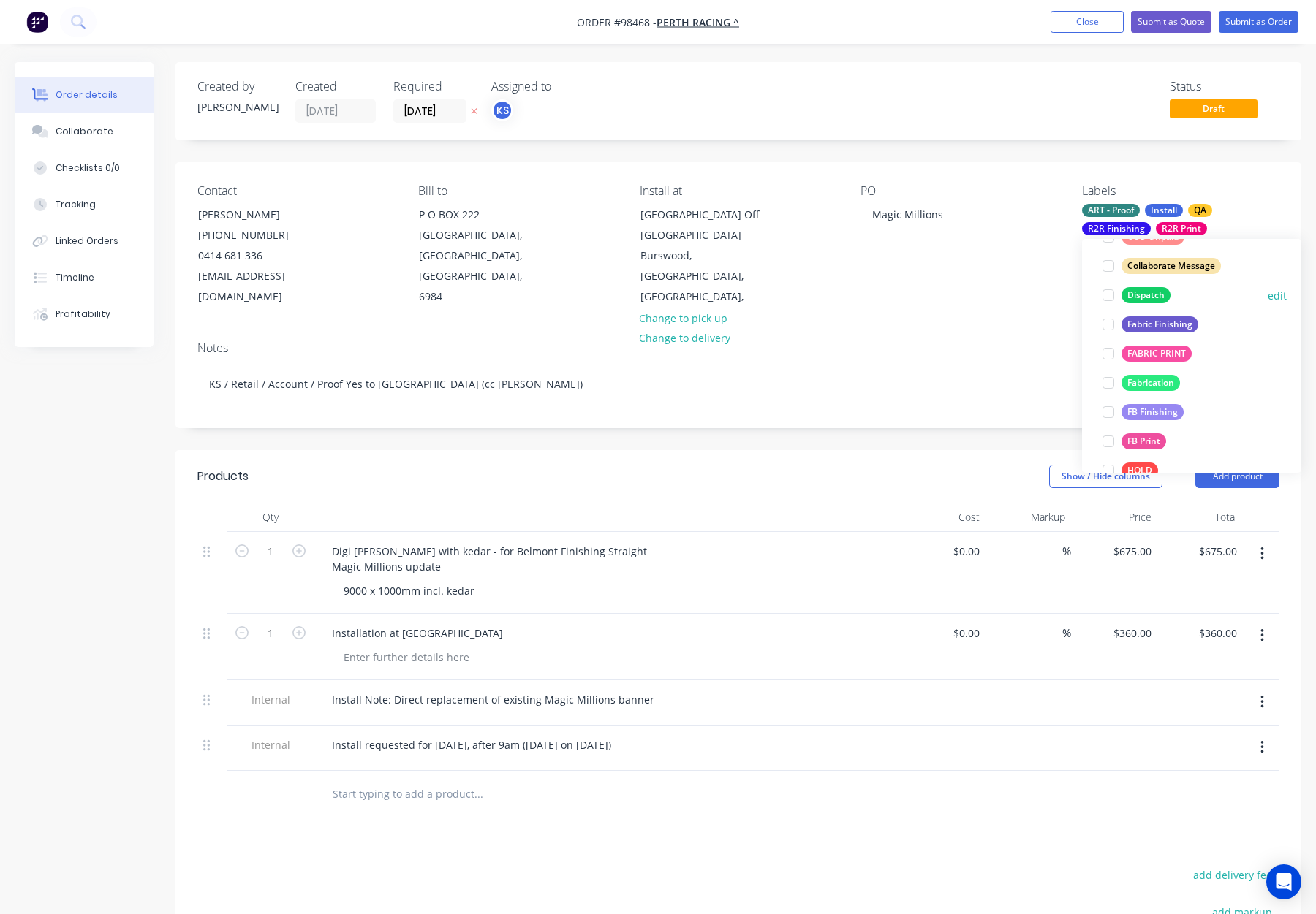
drag, startPoint x: 1139, startPoint y: 287, endPoint x: 1158, endPoint y: 290, distance: 19.2
click at [1138, 288] on div "Dispatch" at bounding box center [1146, 296] width 49 height 17
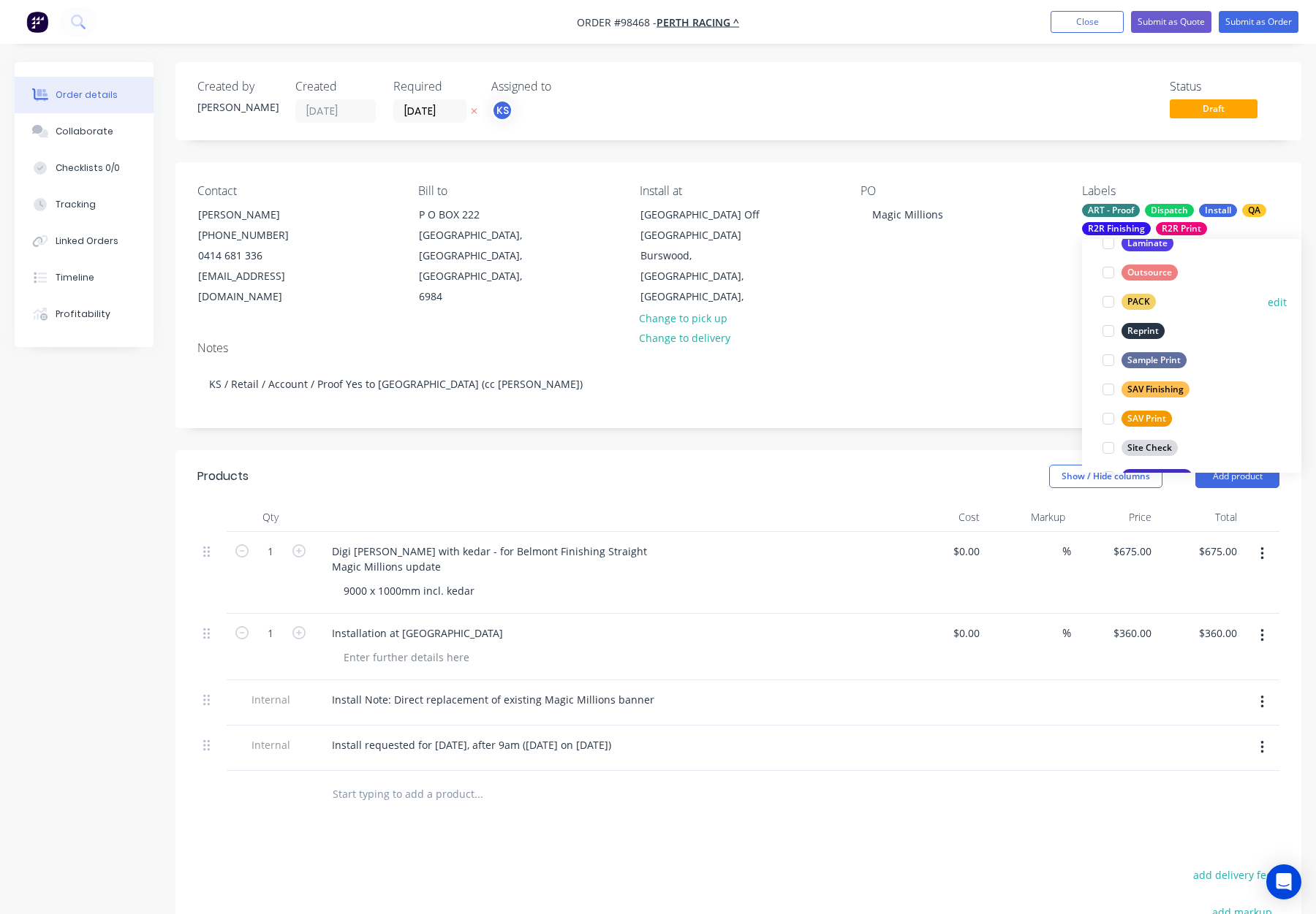
click at [1142, 295] on div "PACK" at bounding box center [1139, 302] width 34 height 17
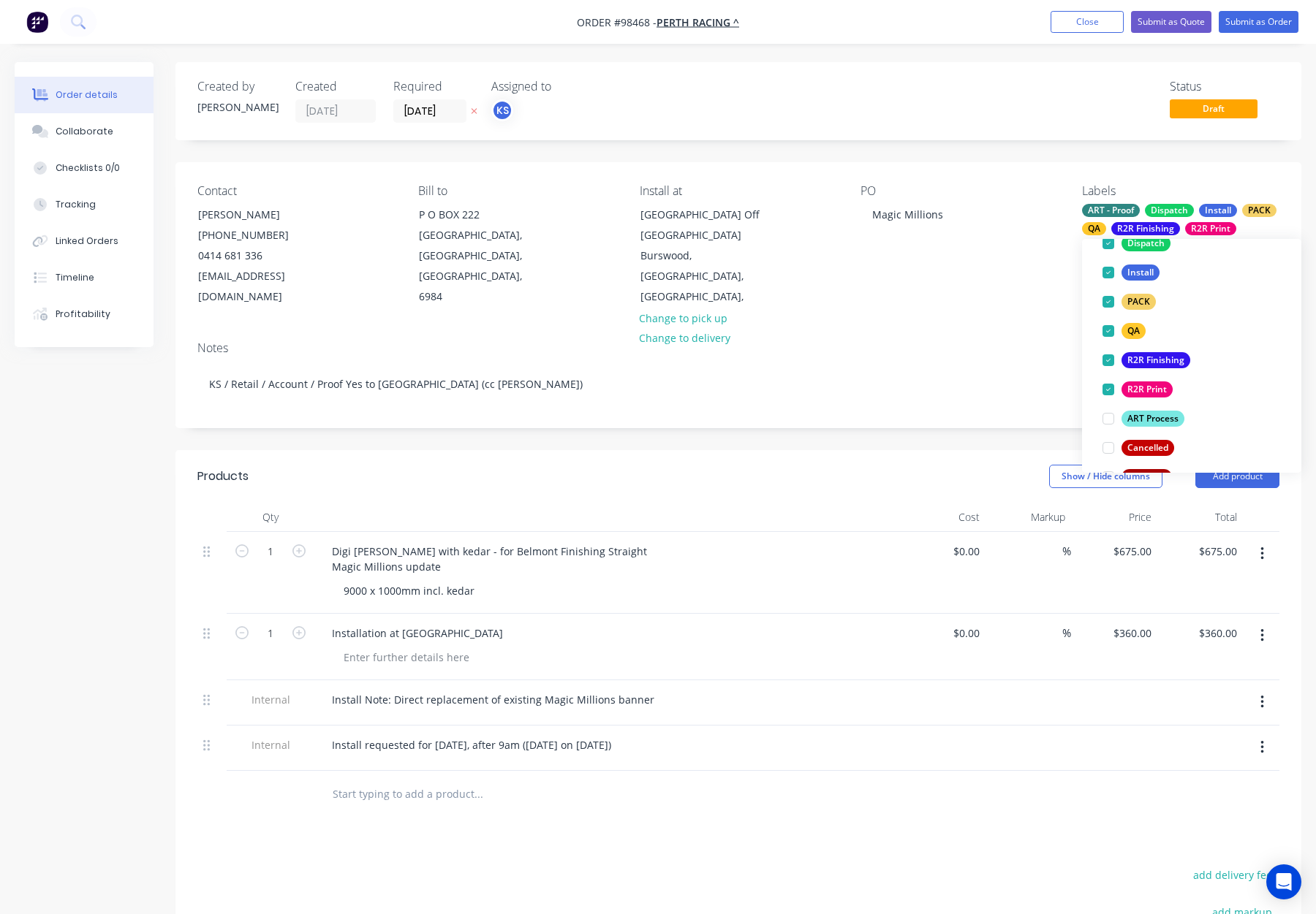
click at [981, 285] on div "PO Magic Millions" at bounding box center [959, 246] width 198 height 123
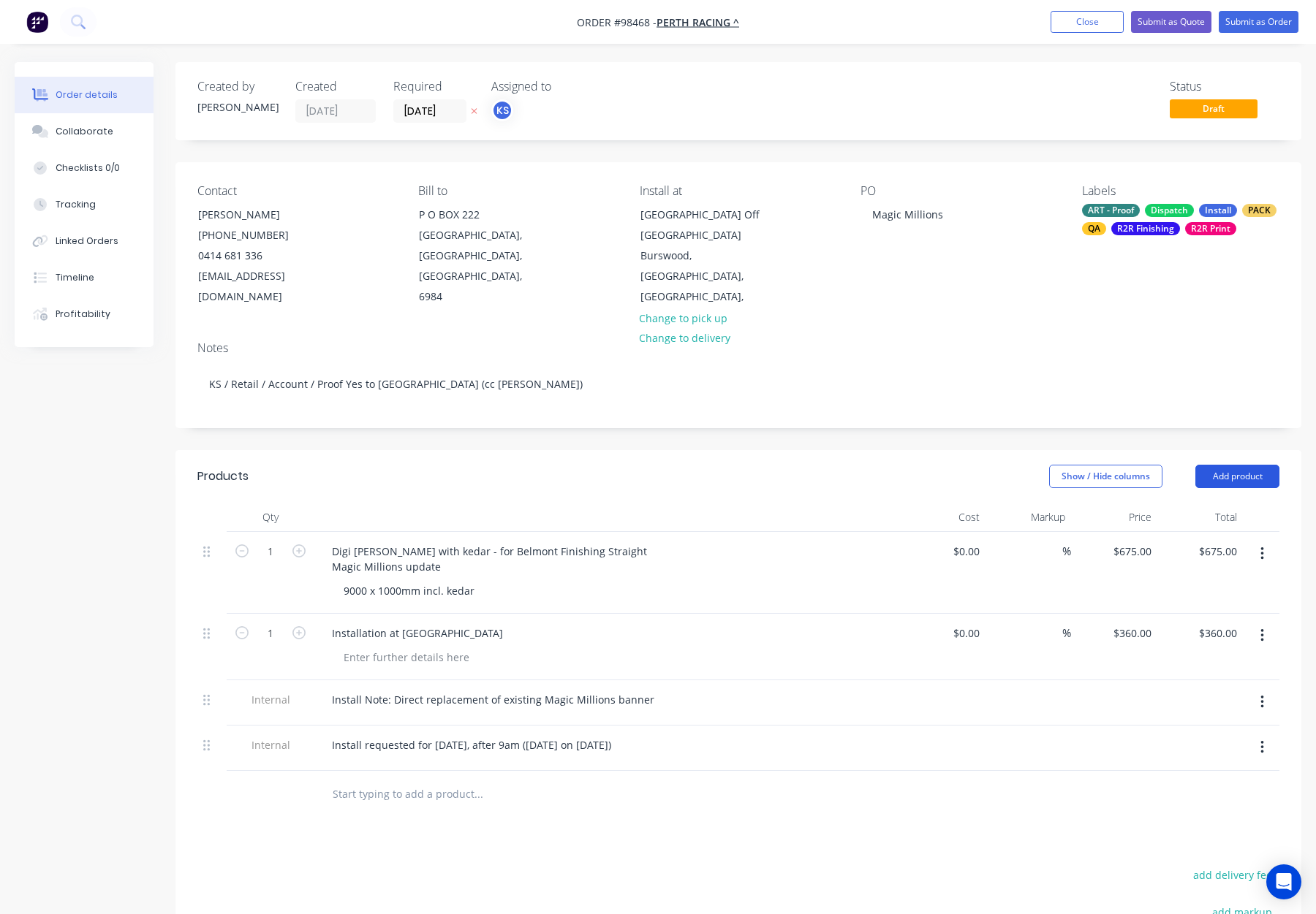
click at [1224, 476] on button "Add product" at bounding box center [1237, 476] width 84 height 23
click at [1219, 683] on div "Notes (Internal)" at bounding box center [1210, 688] width 113 height 21
click at [389, 787] on div at bounding box center [372, 790] width 106 height 21
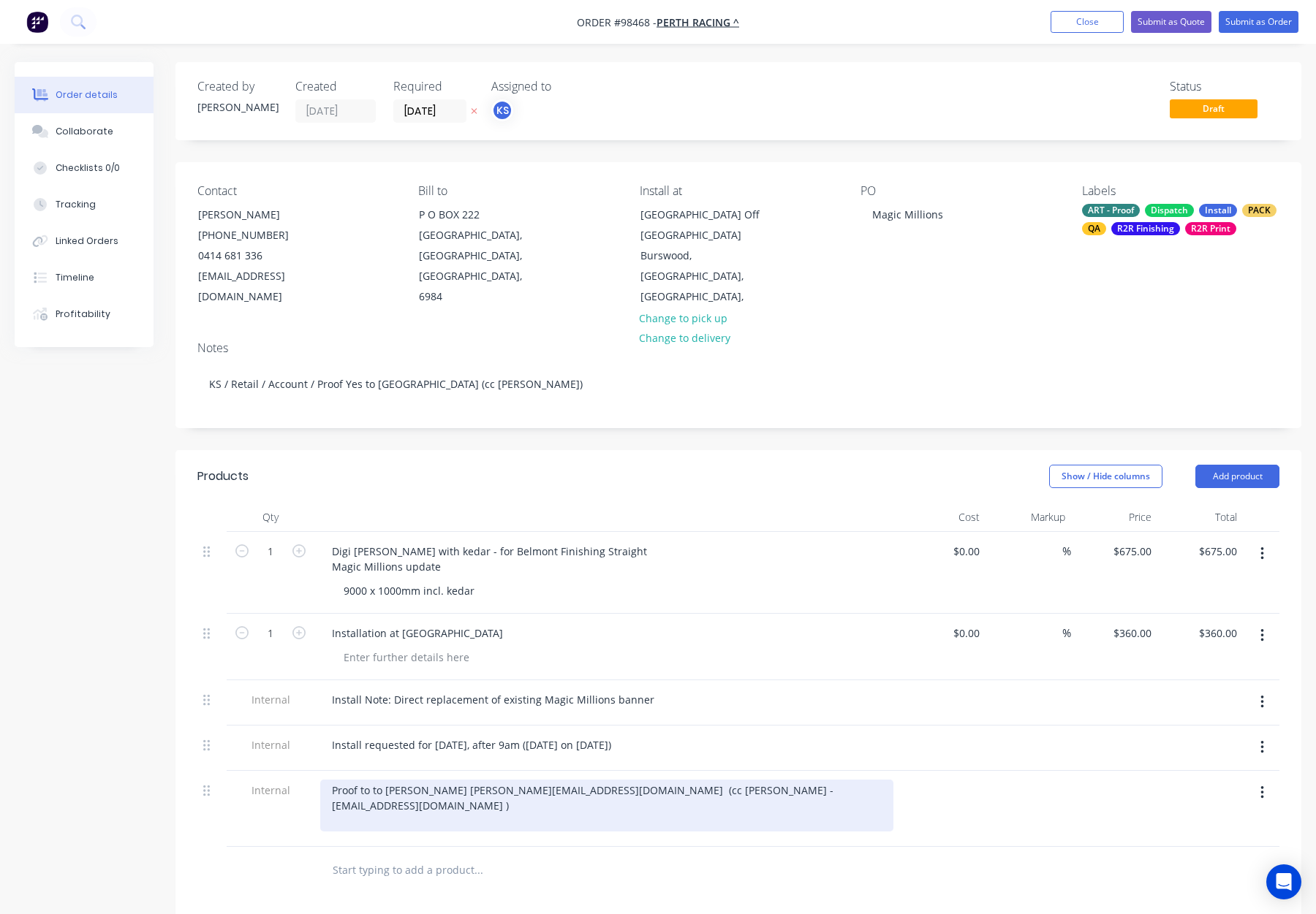
click at [386, 791] on div "Proof to to Charlotte cgeoghegan@perthracing.com.au (cc Tony - tfavazzo@perthra…" at bounding box center [607, 806] width 573 height 51
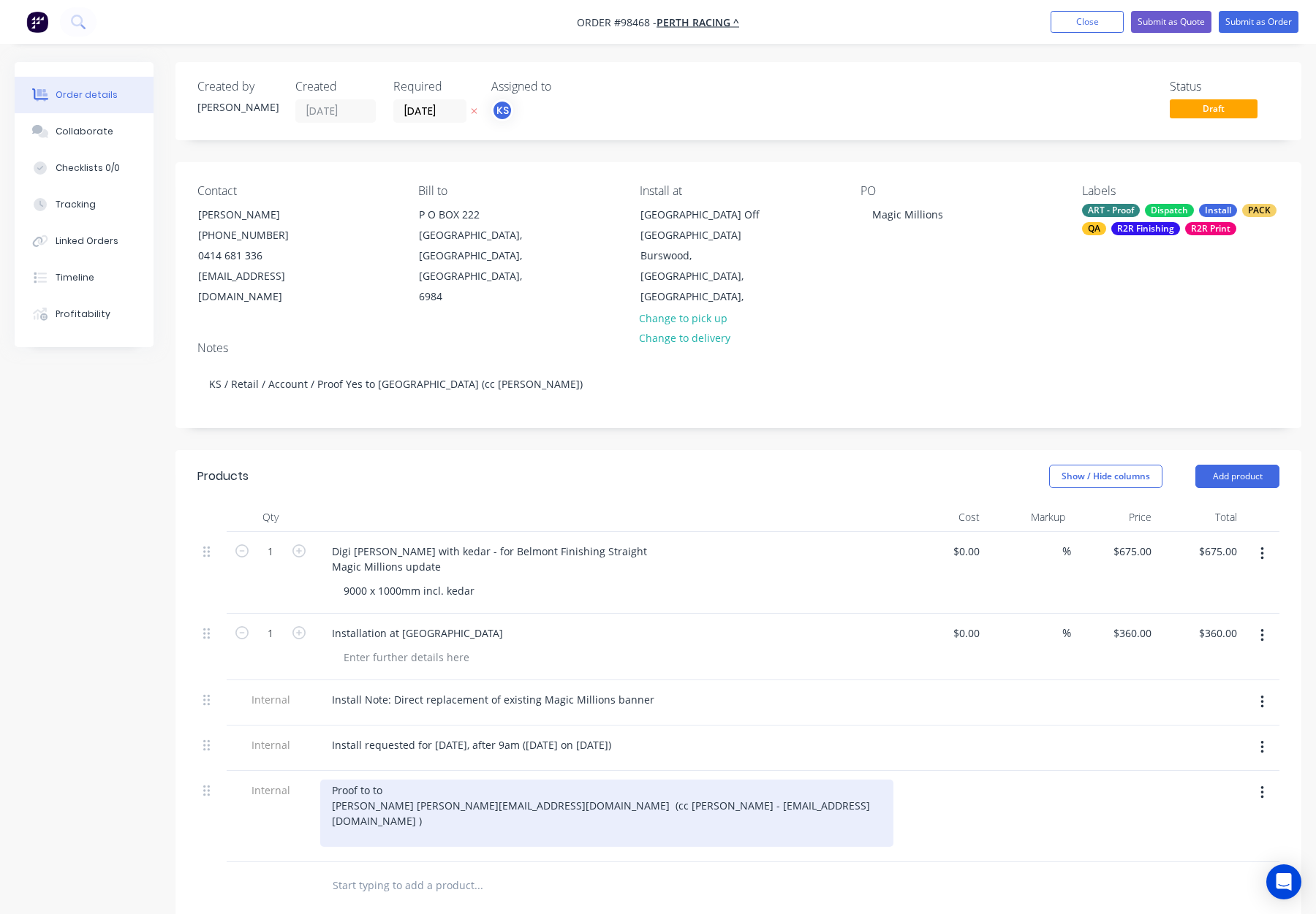
click at [549, 807] on div "Proof to to Charlotte cgeoghegan@perthracing.com.au (cc Tony - tfavazzo@perthra…" at bounding box center [607, 813] width 573 height 67
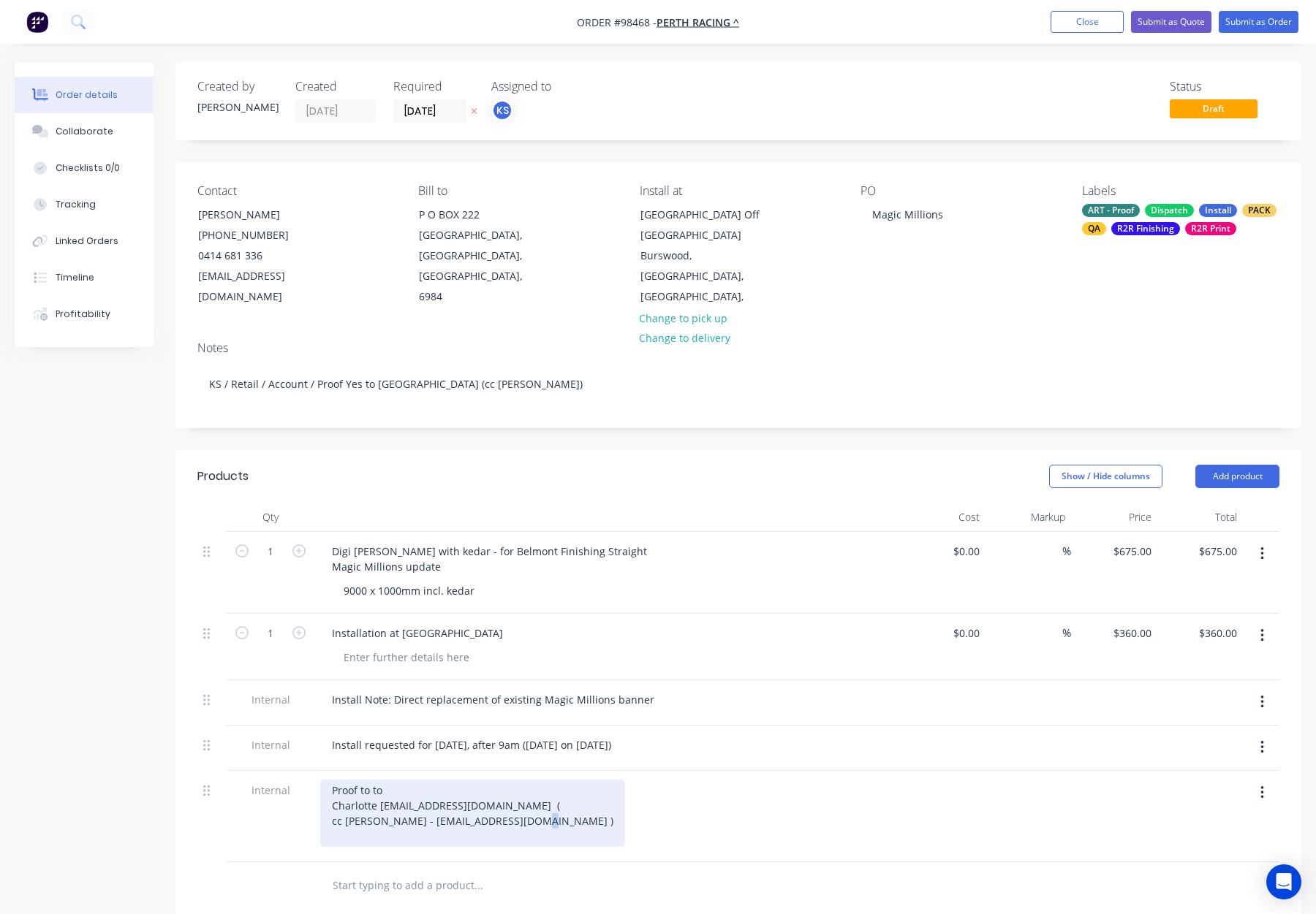
drag, startPoint x: 526, startPoint y: 823, endPoint x: 542, endPoint y: 824, distance: 16.0
click at [542, 824] on div "Proof to to Charlotte cgeoghegan@perthracing.com.au ( cc Tony - tfavazzo@perthr…" at bounding box center [472, 813] width 305 height 67
drag, startPoint x: 550, startPoint y: 806, endPoint x: 574, endPoint y: 806, distance: 24.0
click at [573, 806] on div "Proof to to Charlotte cgeoghegan@perthracing.com.au ( cc Tony - tfavazzo@perthr…" at bounding box center [607, 813] width 573 height 67
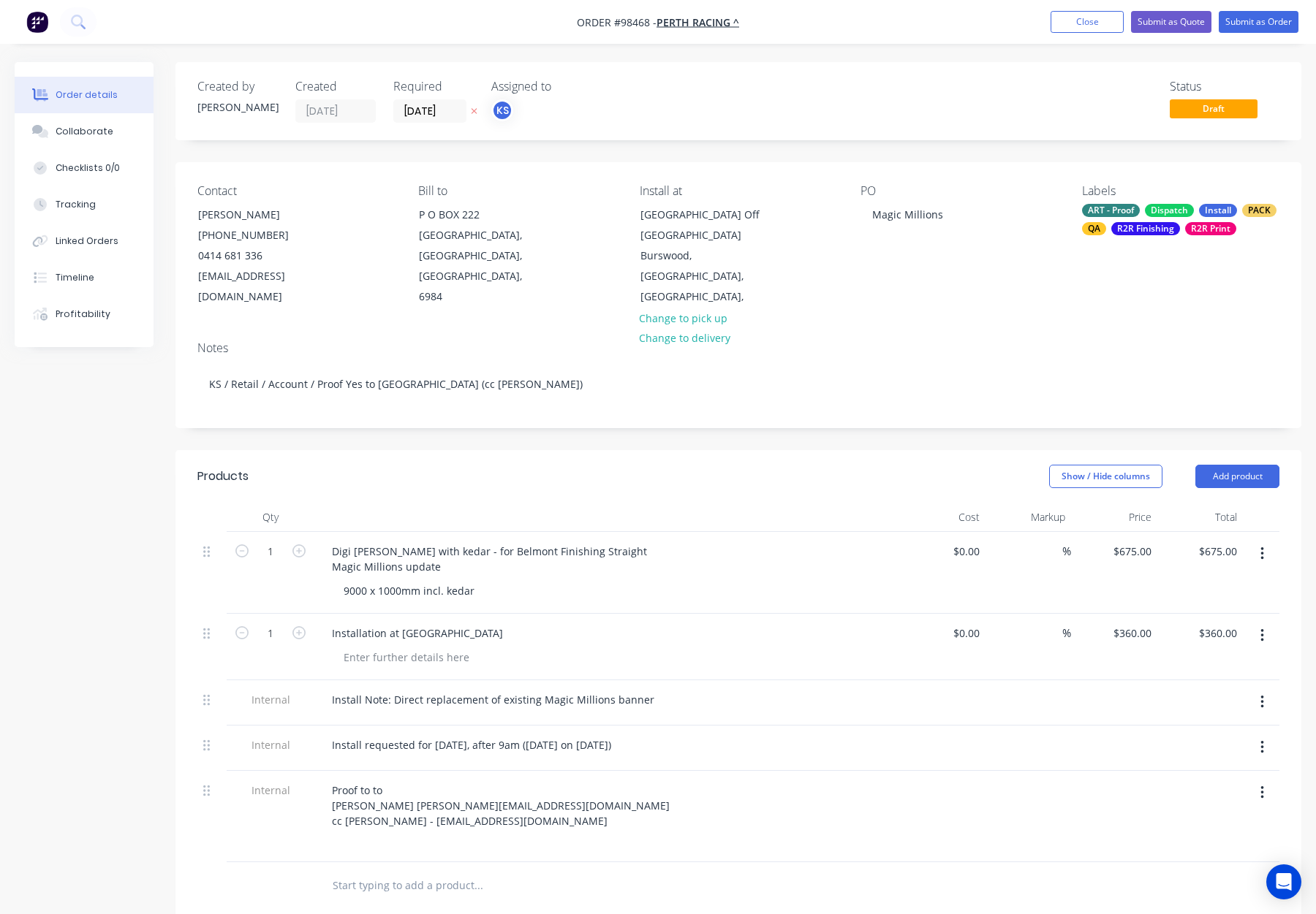
click at [585, 806] on div "Proof to to Charlotte cgeoghegan@perthracing.com.au cc Tony - tfavazzo@perthrac…" at bounding box center [607, 813] width 573 height 67
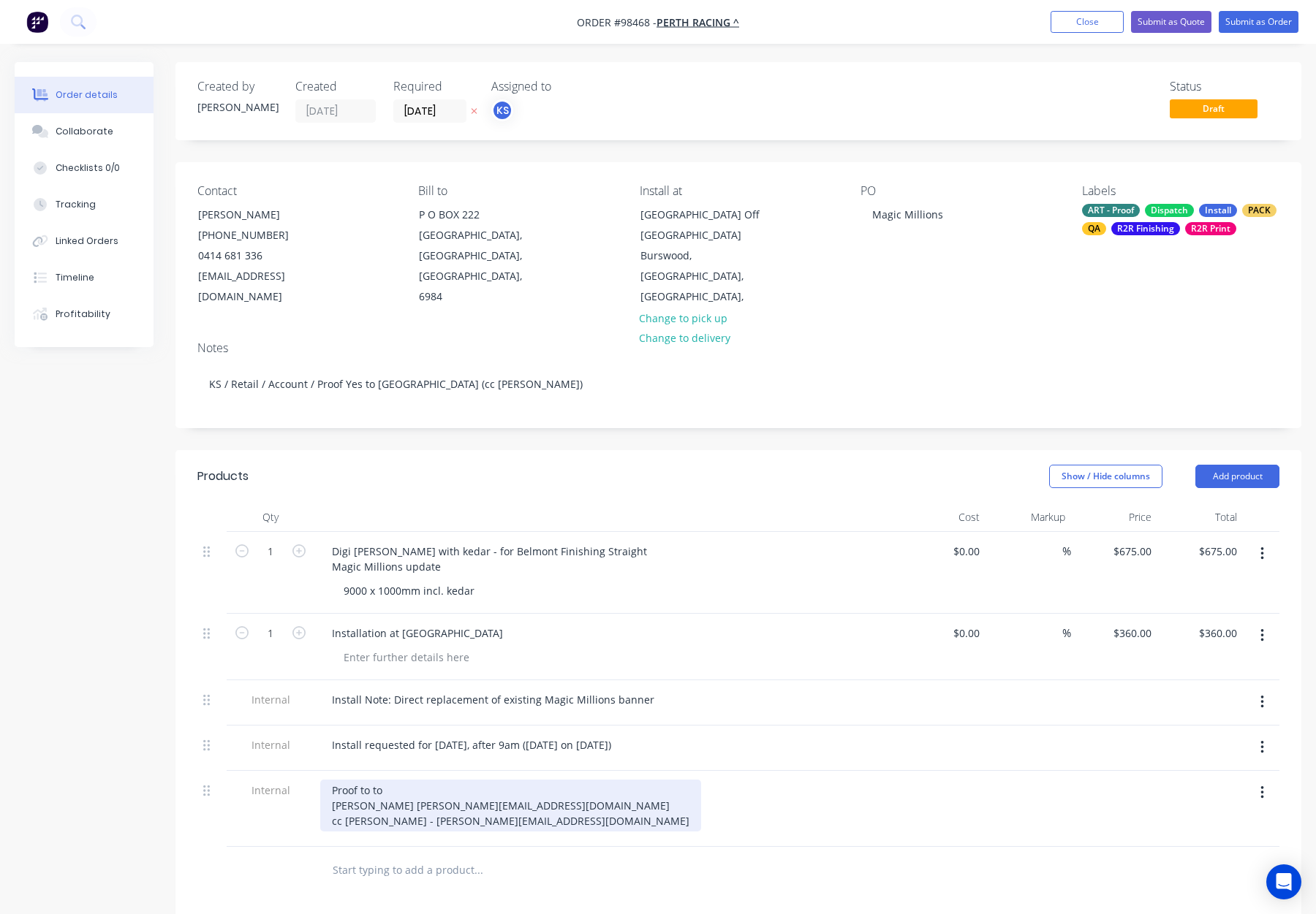
click at [403, 789] on div "Proof to to Charlotte cgeoghegan@perthracing.com.au cc Tony - tfavazzo@perthrac…" at bounding box center [510, 806] width 381 height 51
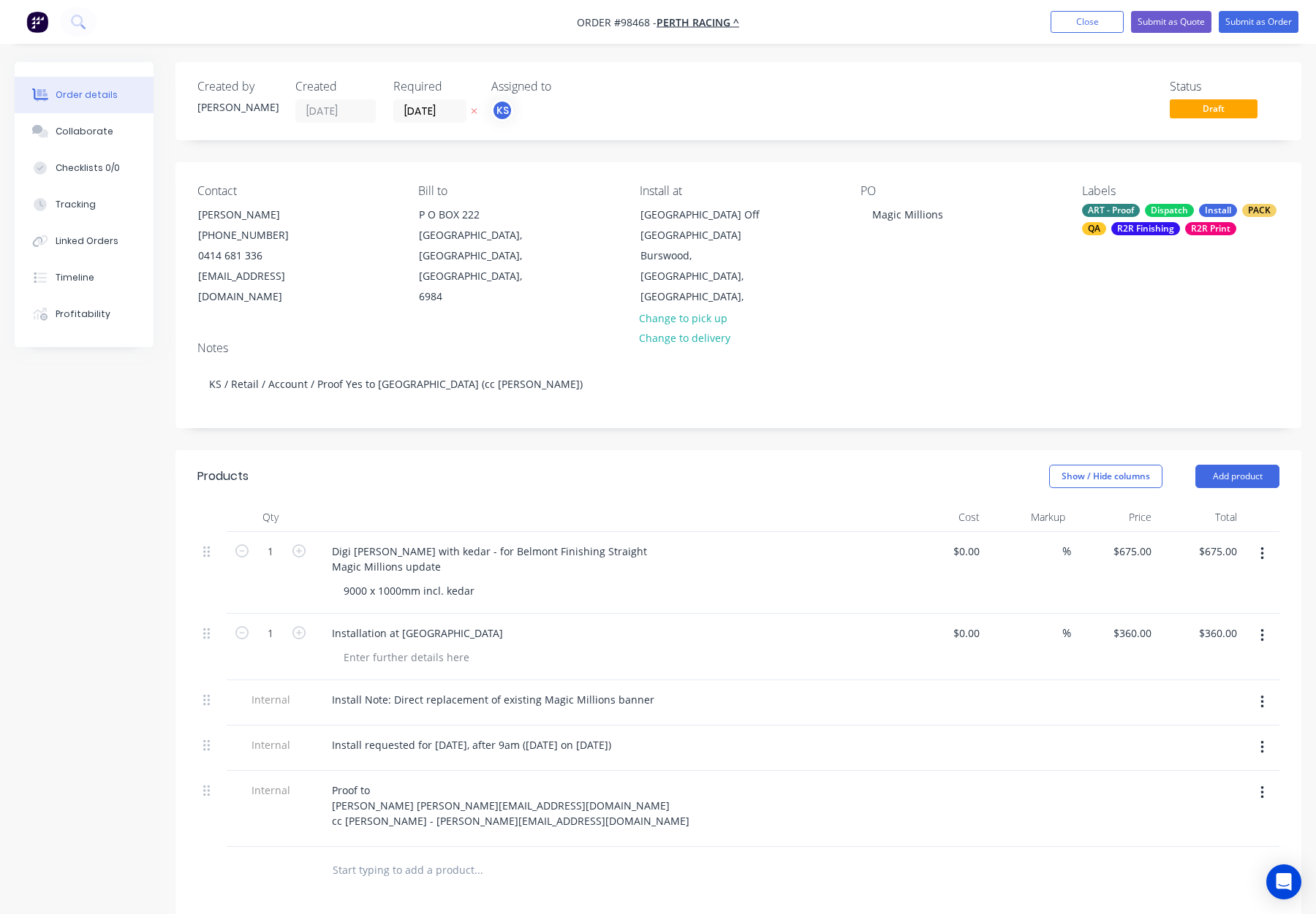
click at [696, 796] on div "Proof to Charlotte cgeoghegan@perthracing.com.au cc Tony - tfavazzo@perthracing…" at bounding box center [607, 806] width 573 height 51
click at [1244, 14] on button "Submit as Order" at bounding box center [1258, 22] width 80 height 22
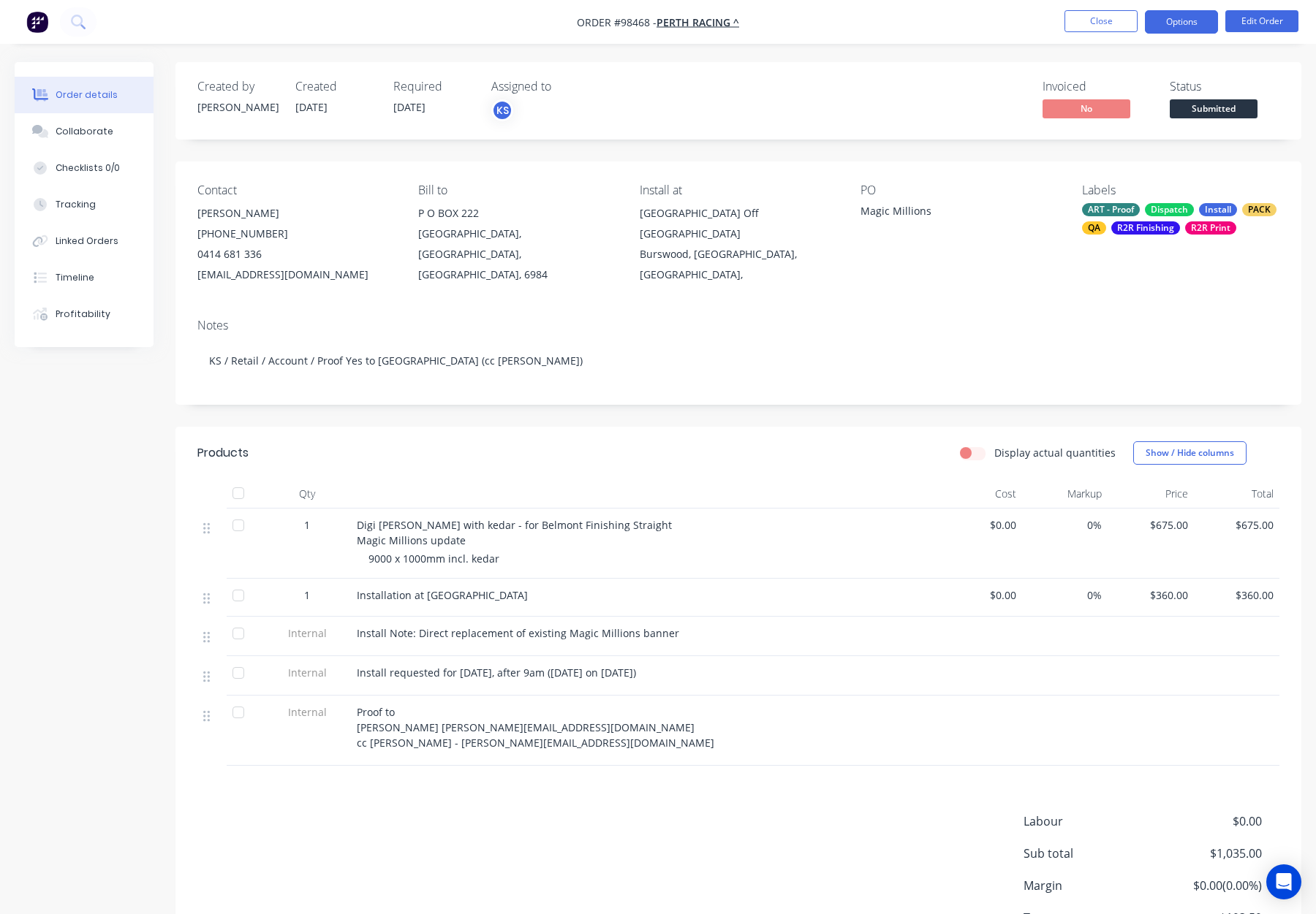
click at [1177, 23] on button "Options" at bounding box center [1182, 21] width 74 height 23
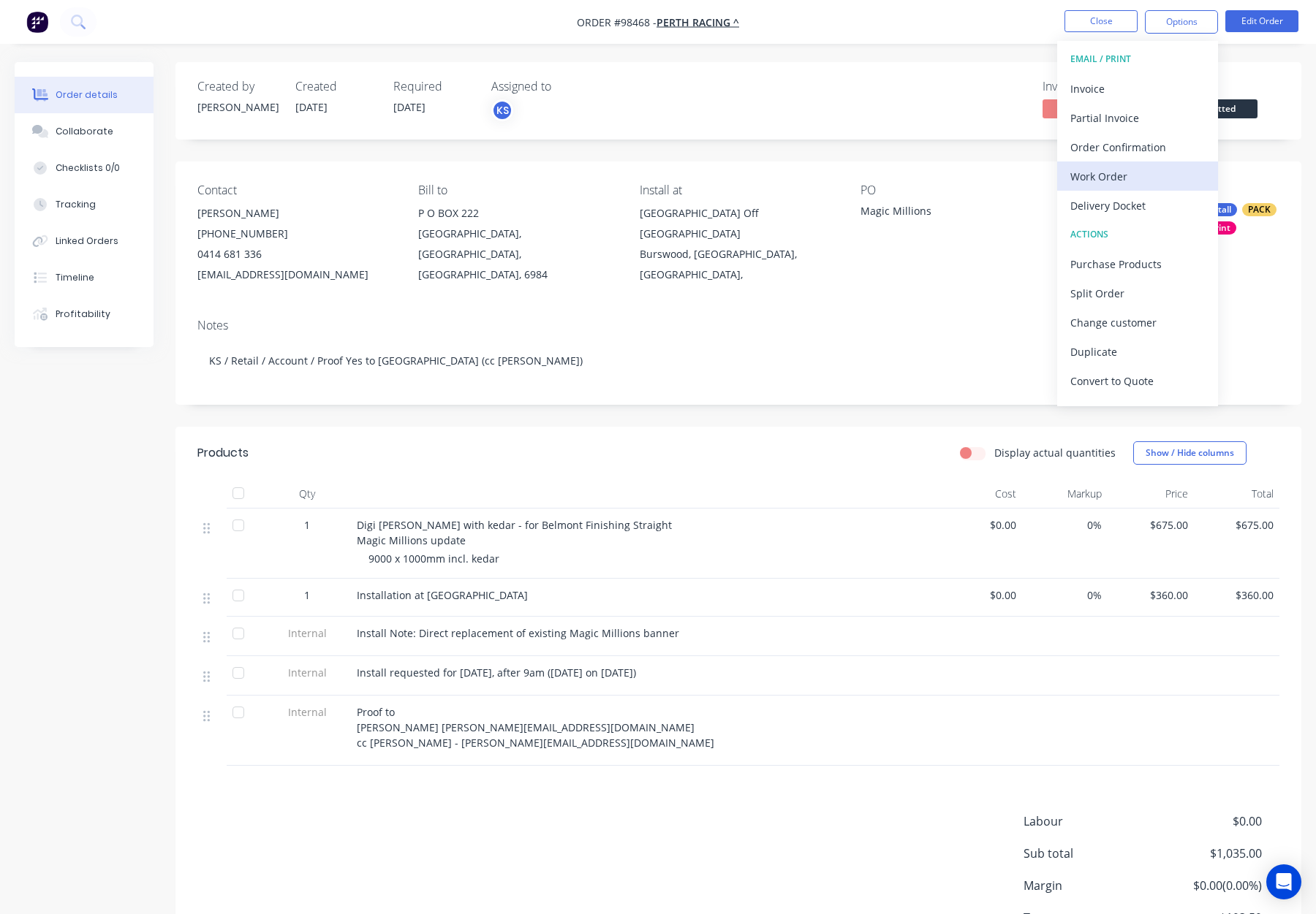
click at [1142, 164] on button "Work Order" at bounding box center [1138, 176] width 161 height 29
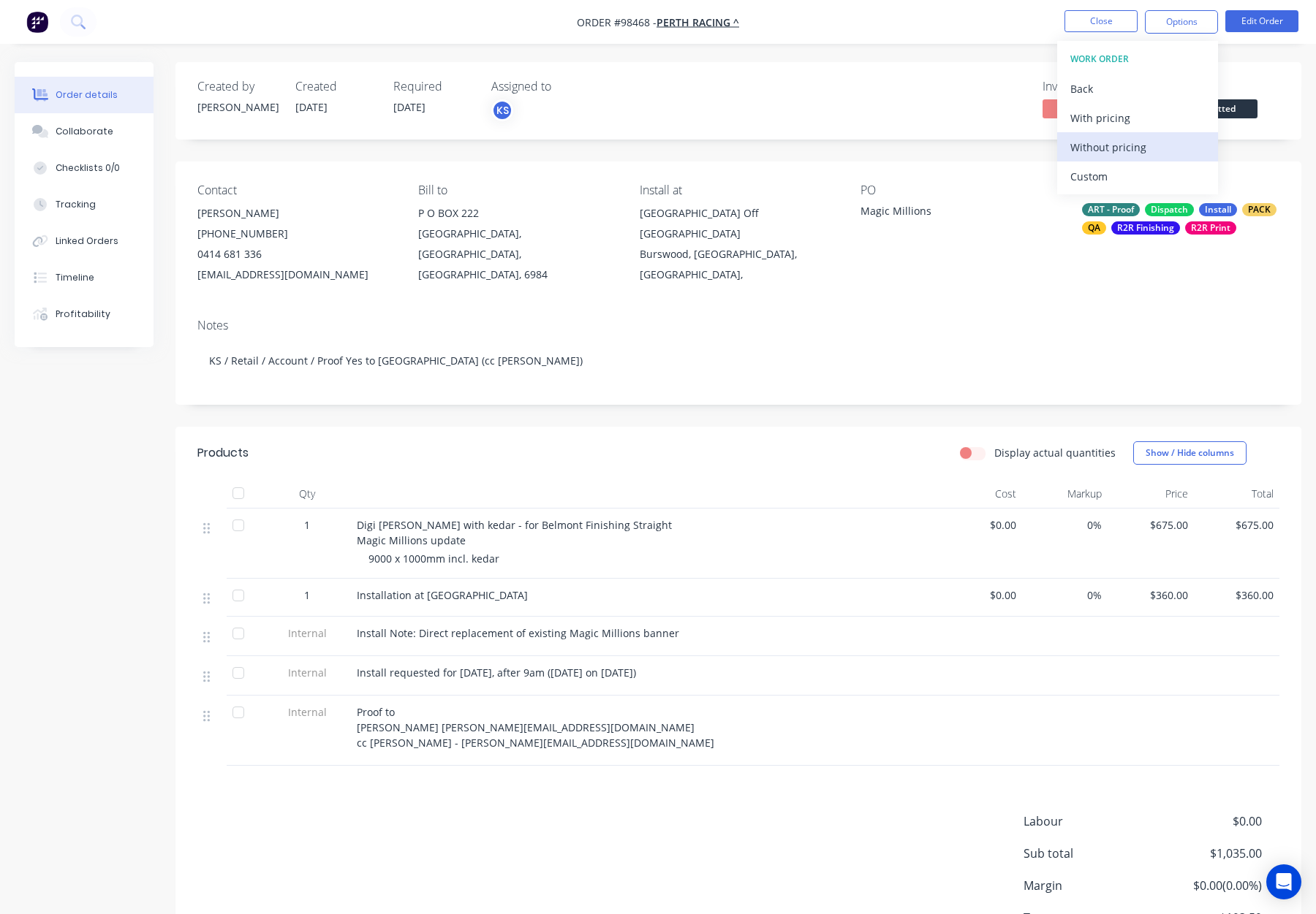
click at [1142, 146] on div "Without pricing" at bounding box center [1138, 147] width 134 height 21
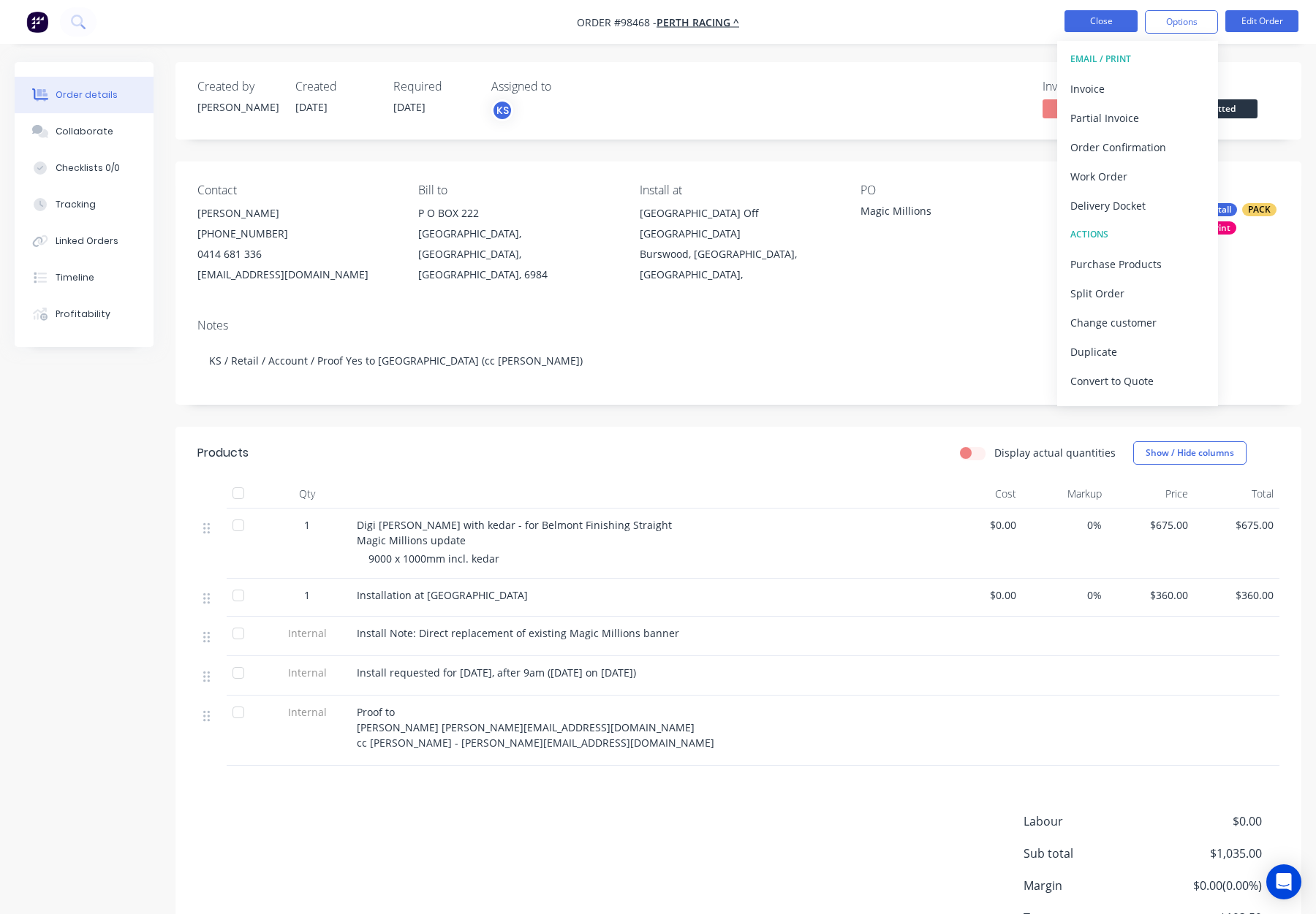
click at [1094, 19] on button "Close" at bounding box center [1101, 21] width 74 height 22
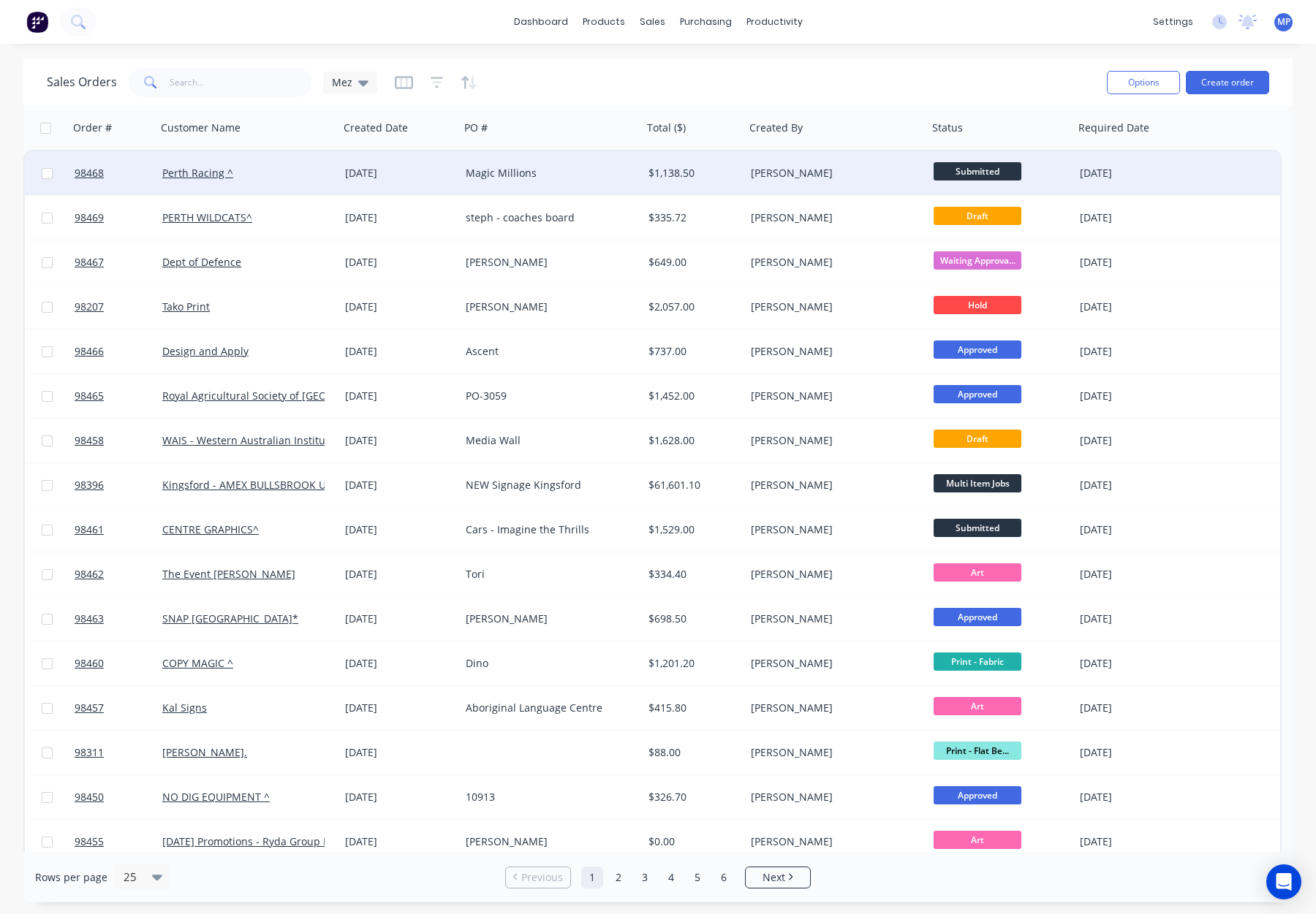
click at [542, 172] on div "Magic Millions" at bounding box center [547, 174] width 163 height 15
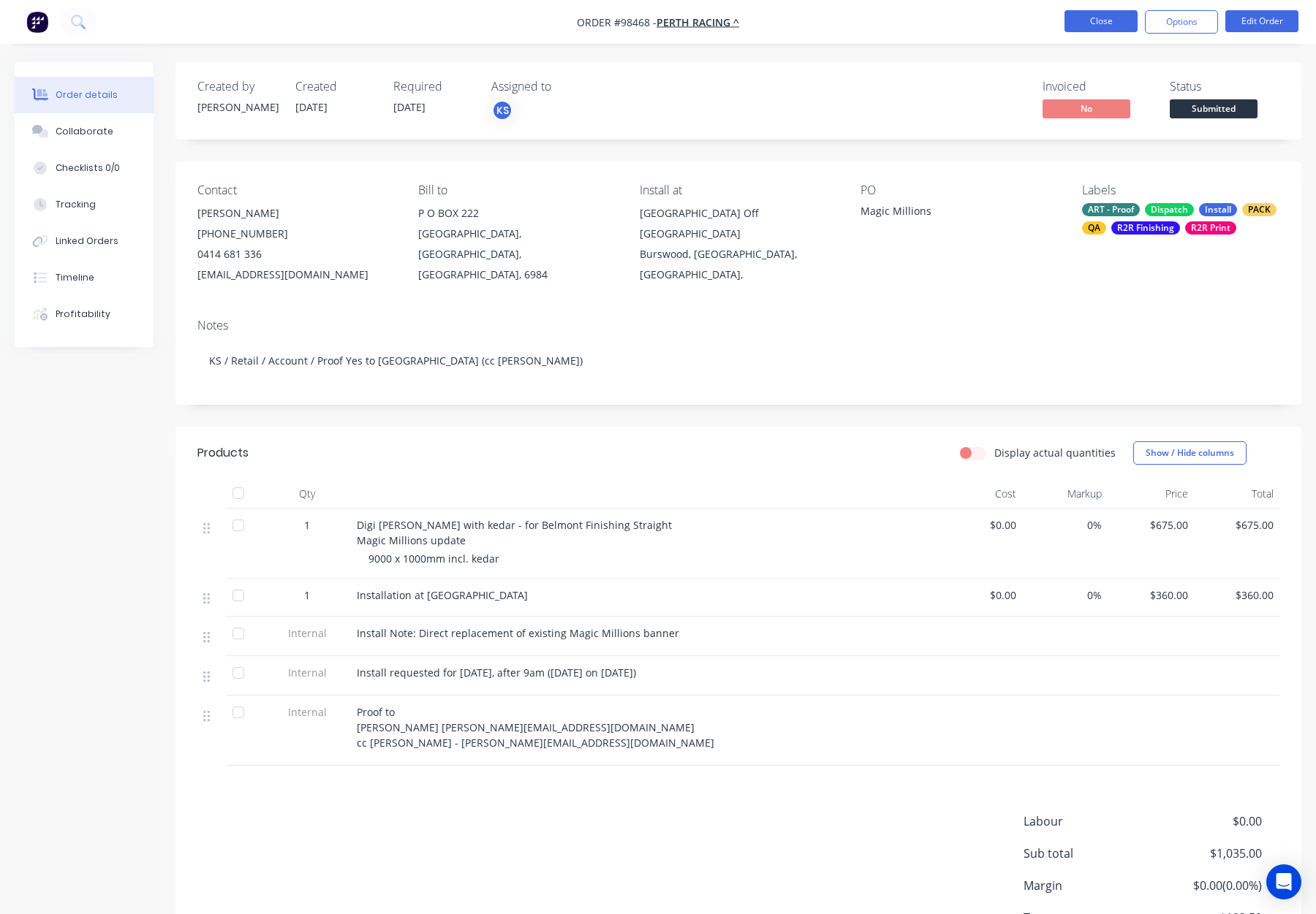
click at [1091, 24] on button "Close" at bounding box center [1101, 21] width 74 height 22
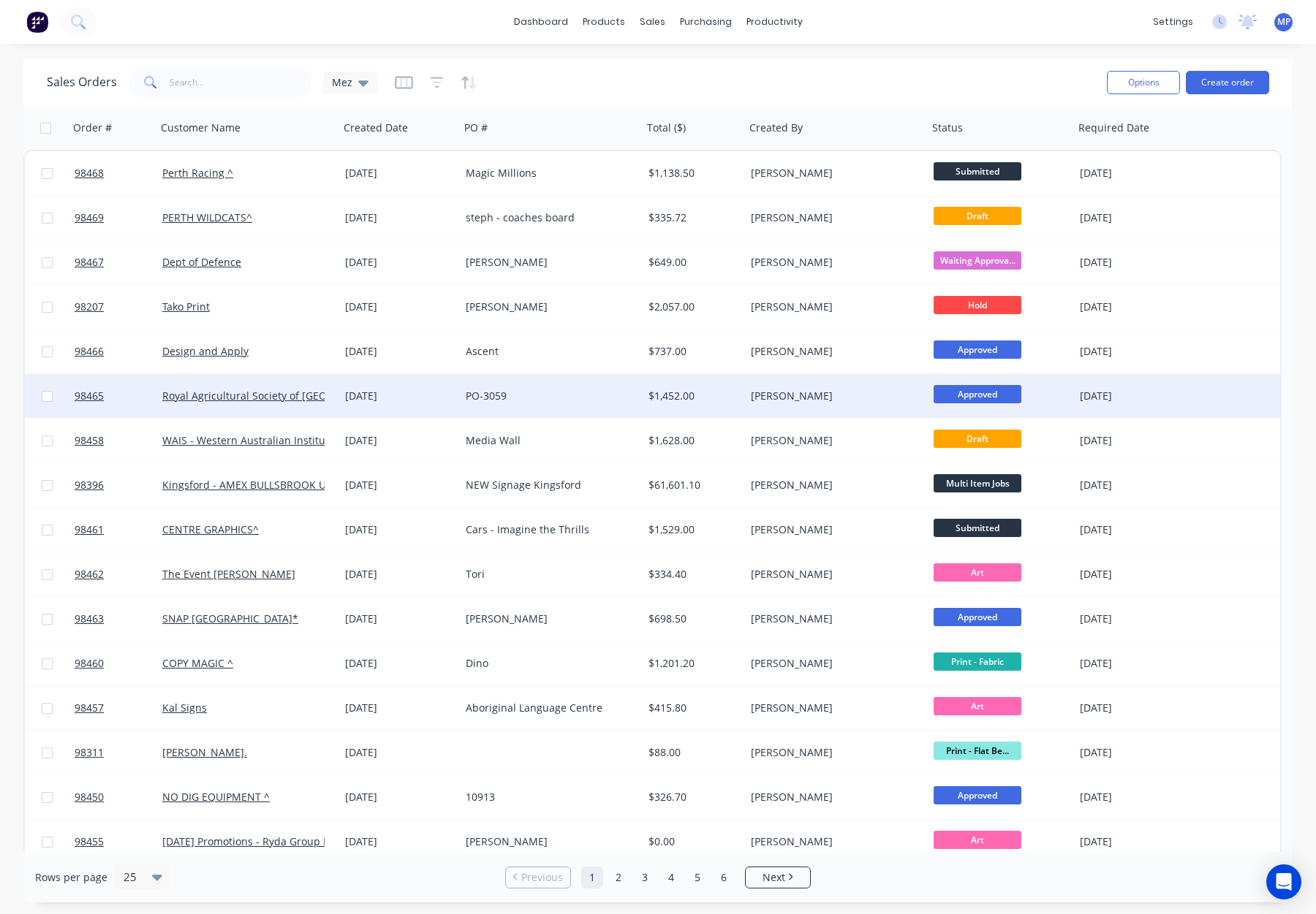
click at [840, 400] on div "[PERSON_NAME]" at bounding box center [832, 396] width 163 height 15
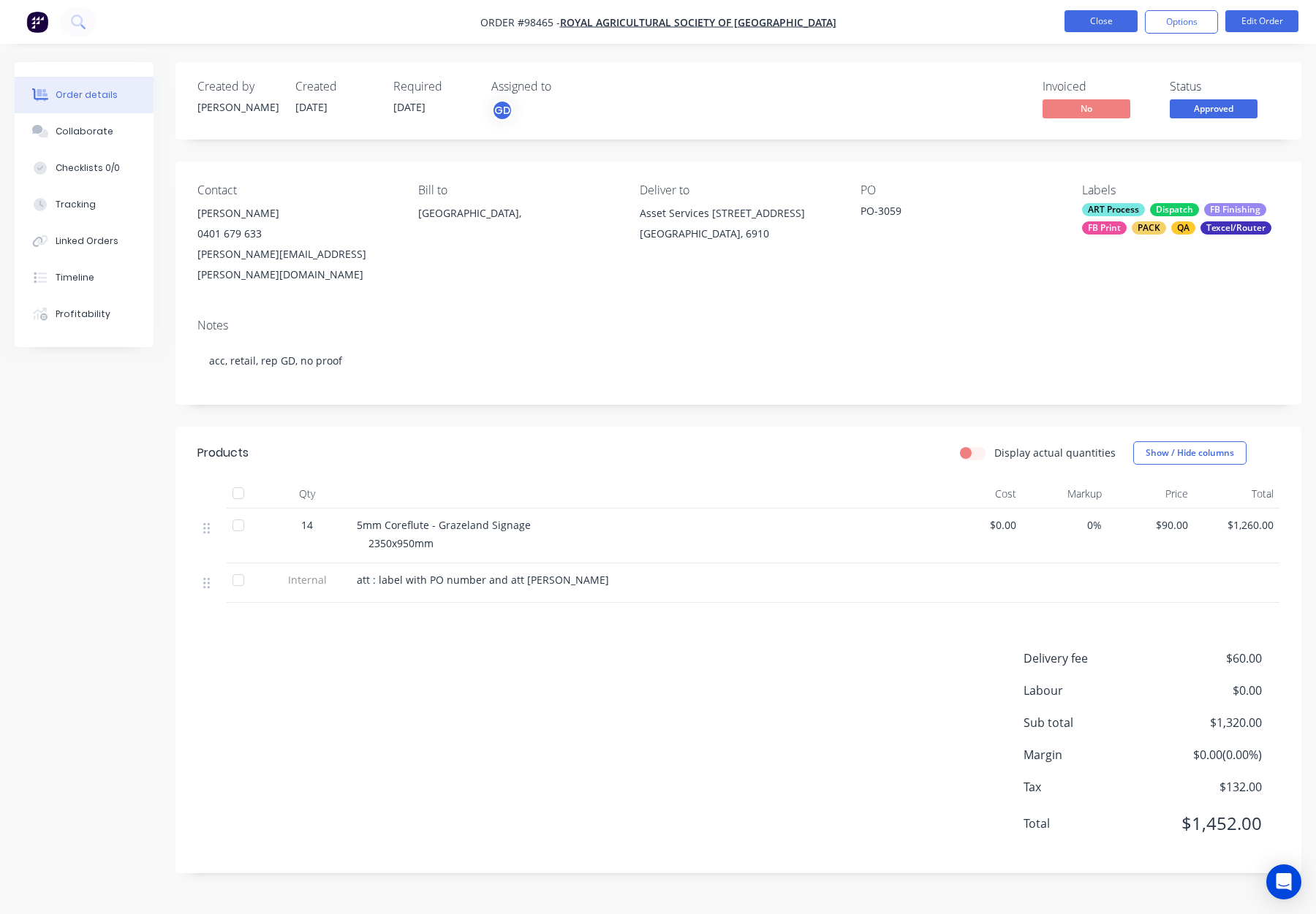
click at [1083, 24] on button "Close" at bounding box center [1101, 21] width 74 height 22
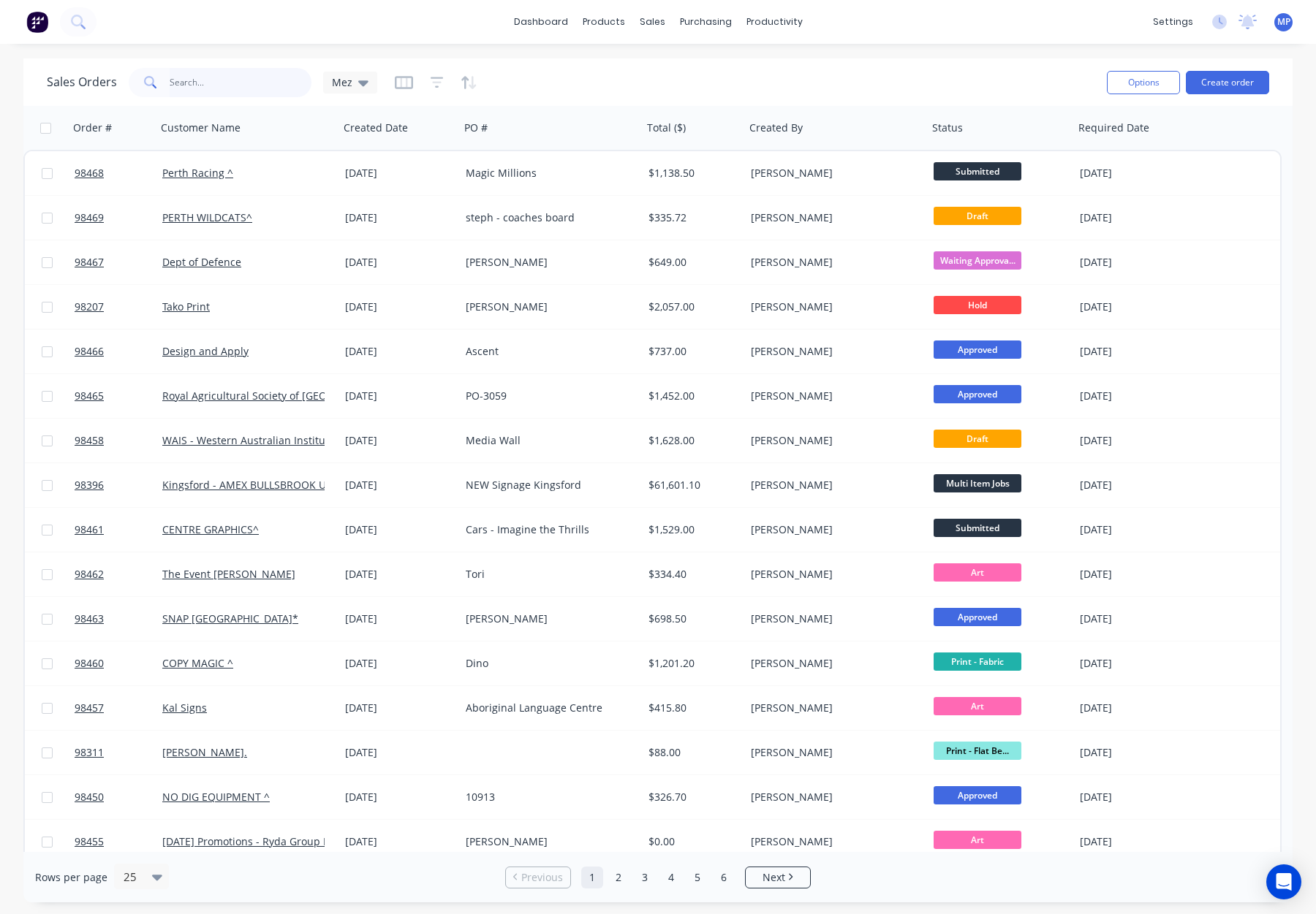
click at [206, 81] on input "text" at bounding box center [241, 83] width 142 height 29
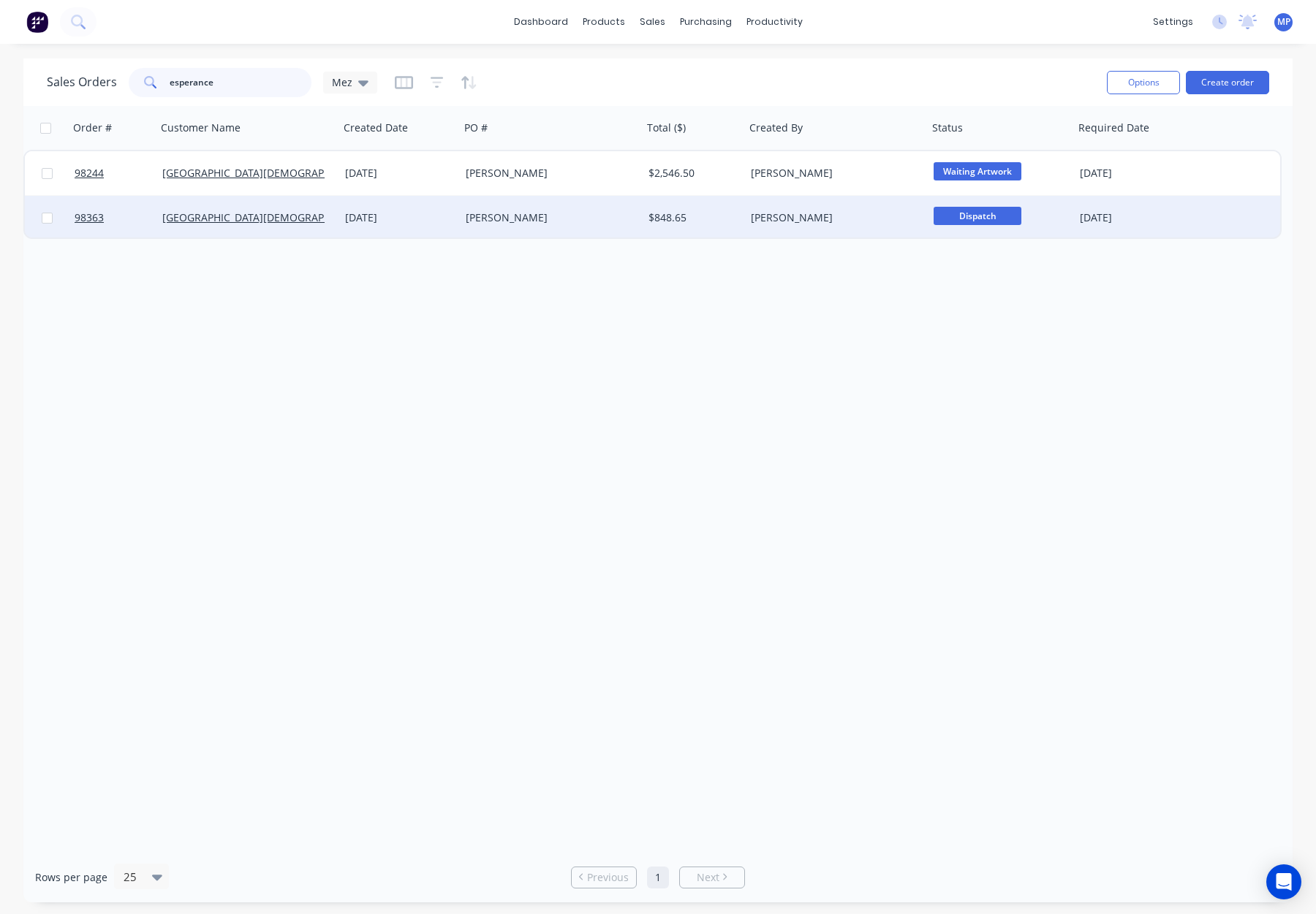
type input "esperance"
click at [869, 222] on div "[PERSON_NAME]" at bounding box center [832, 218] width 163 height 15
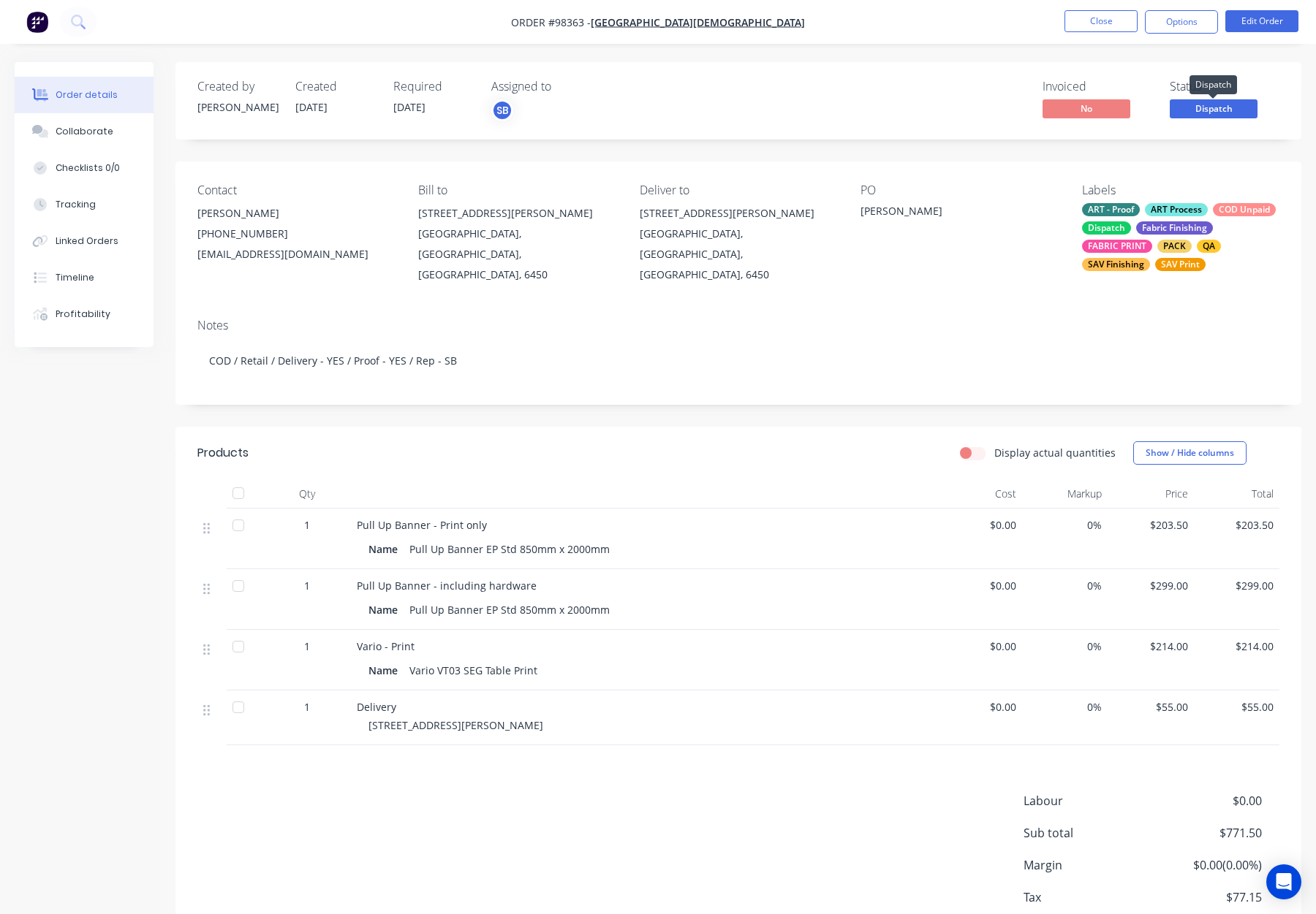
click at [1203, 108] on span "Dispatch" at bounding box center [1213, 108] width 87 height 18
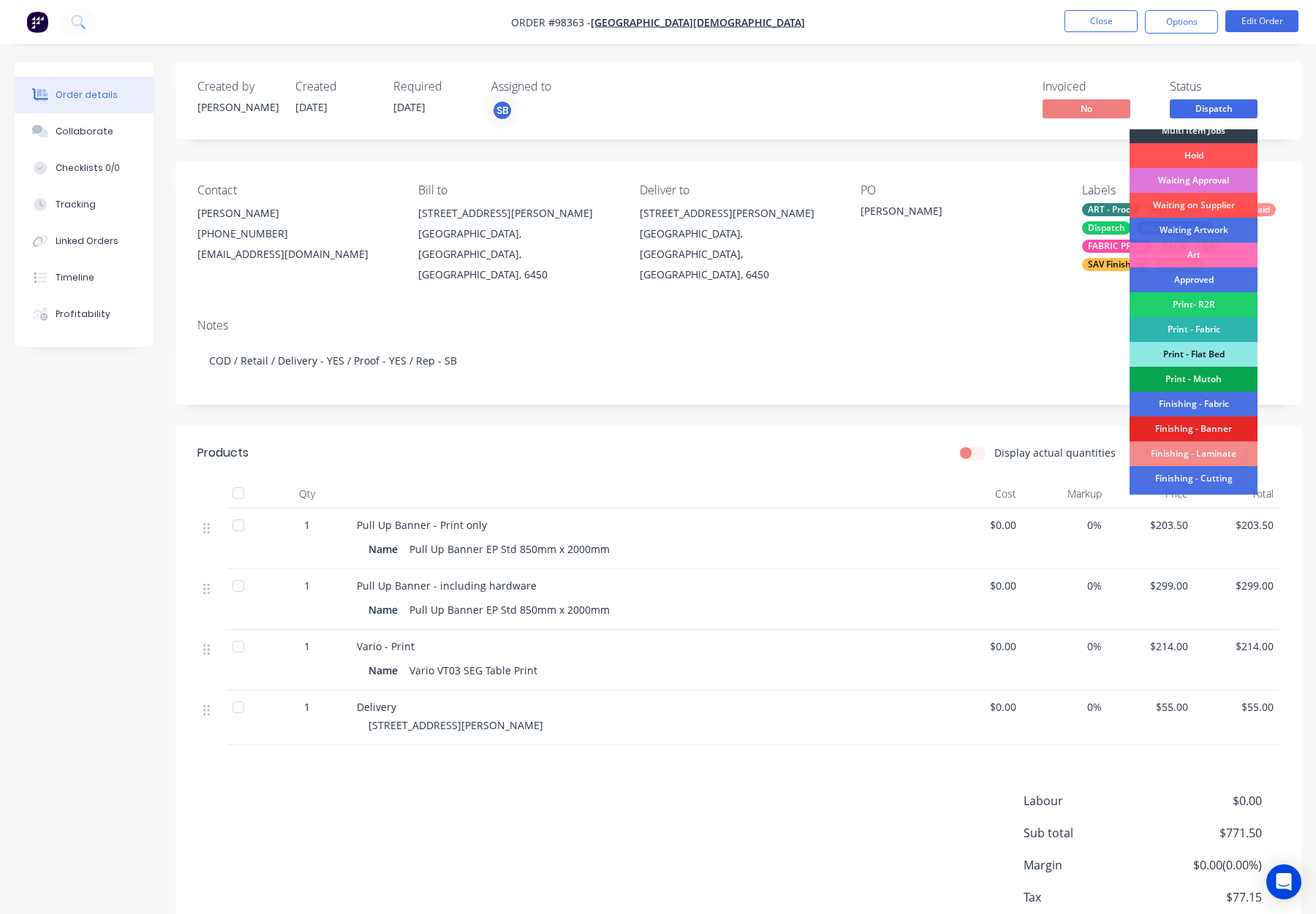
scroll to position [32, 0]
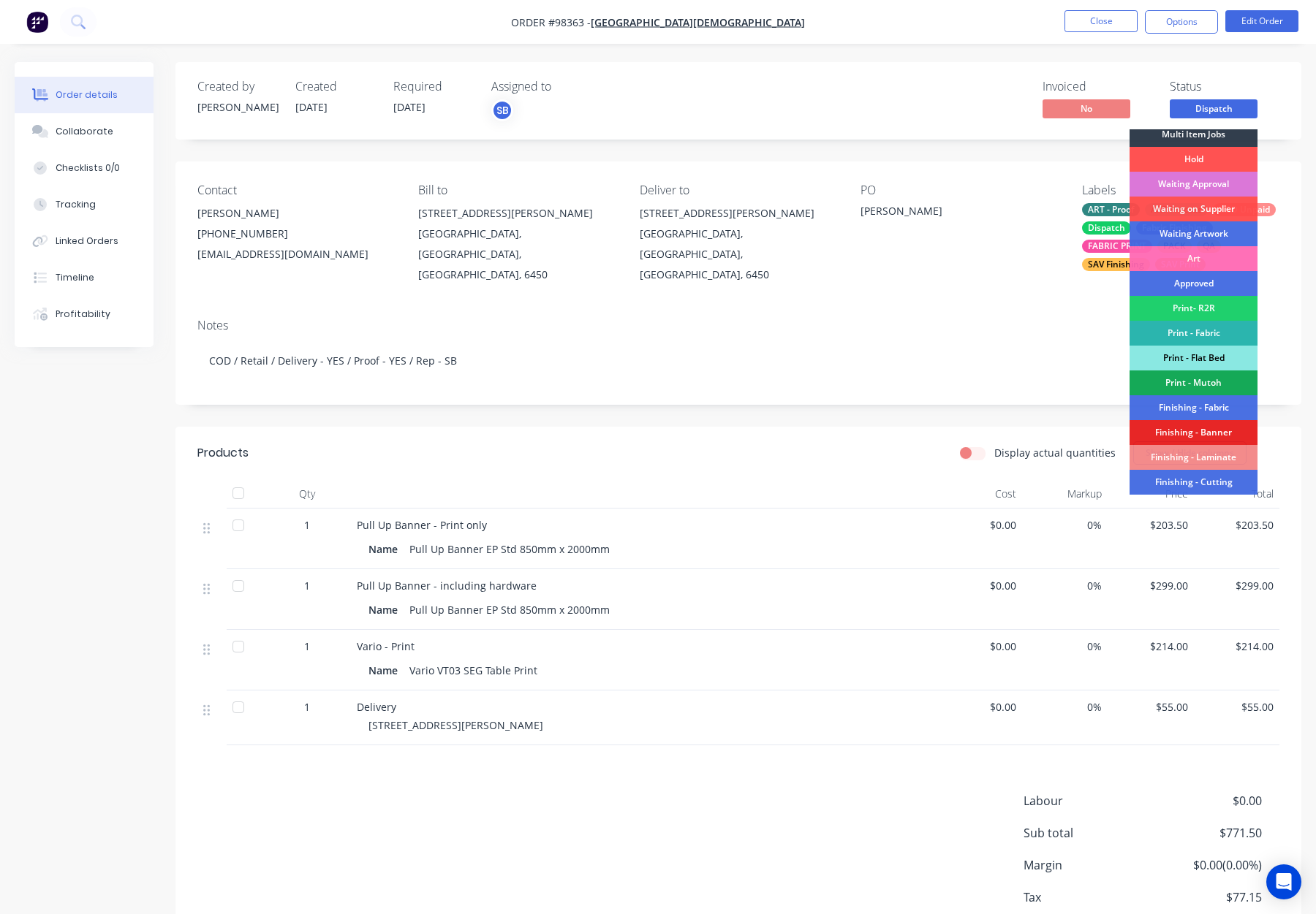
click at [1200, 355] on div "Print - Flat Bed" at bounding box center [1193, 357] width 128 height 25
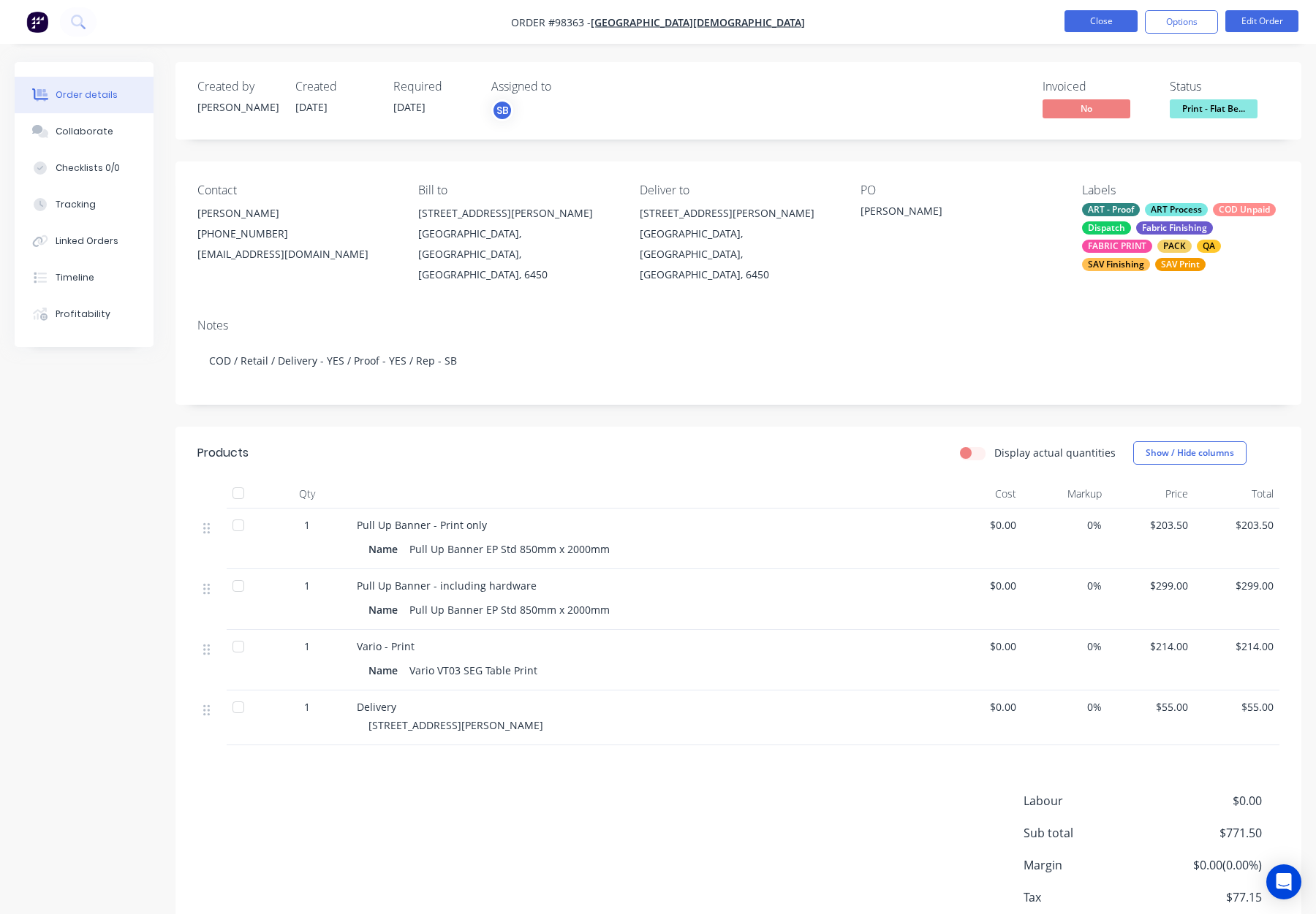
click at [1073, 18] on button "Close" at bounding box center [1101, 21] width 74 height 22
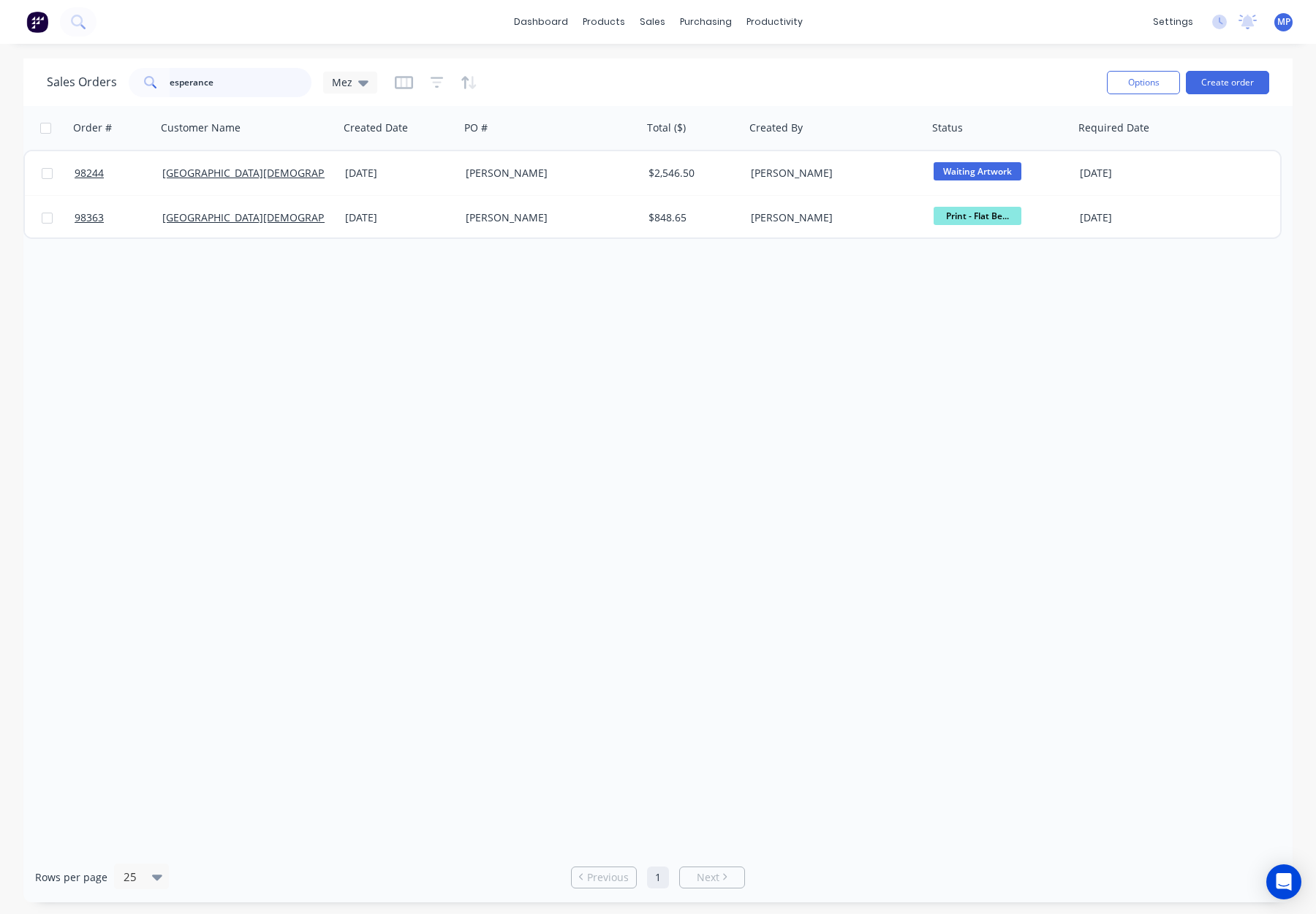
click at [217, 85] on input "esperance" at bounding box center [241, 83] width 142 height 29
drag, startPoint x: 119, startPoint y: 80, endPoint x: 106, endPoint y: 79, distance: 13.0
click at [106, 80] on div "Sales Orders esperance Mez" at bounding box center [212, 83] width 331 height 29
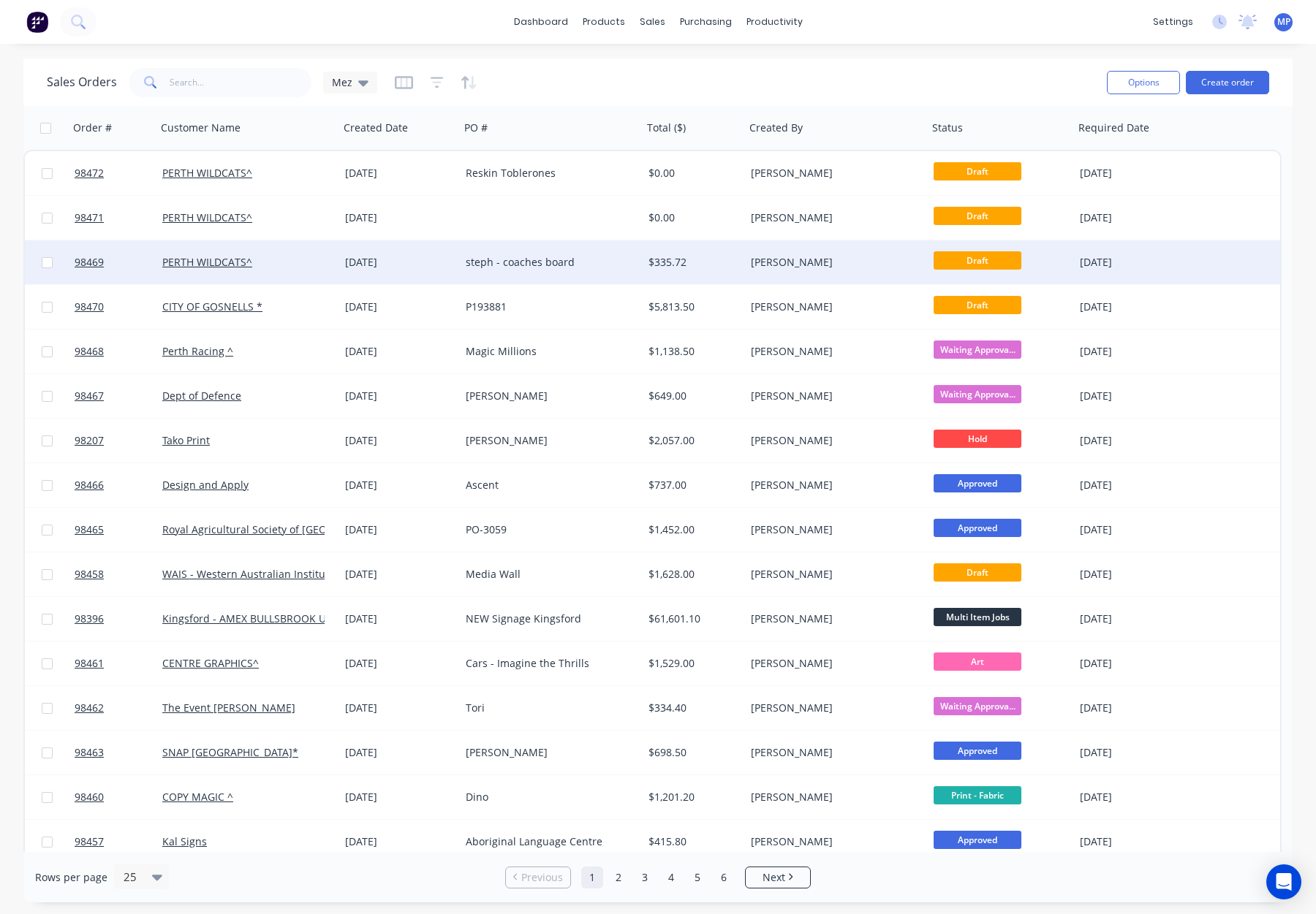
click at [844, 258] on div "[PERSON_NAME]" at bounding box center [832, 263] width 163 height 15
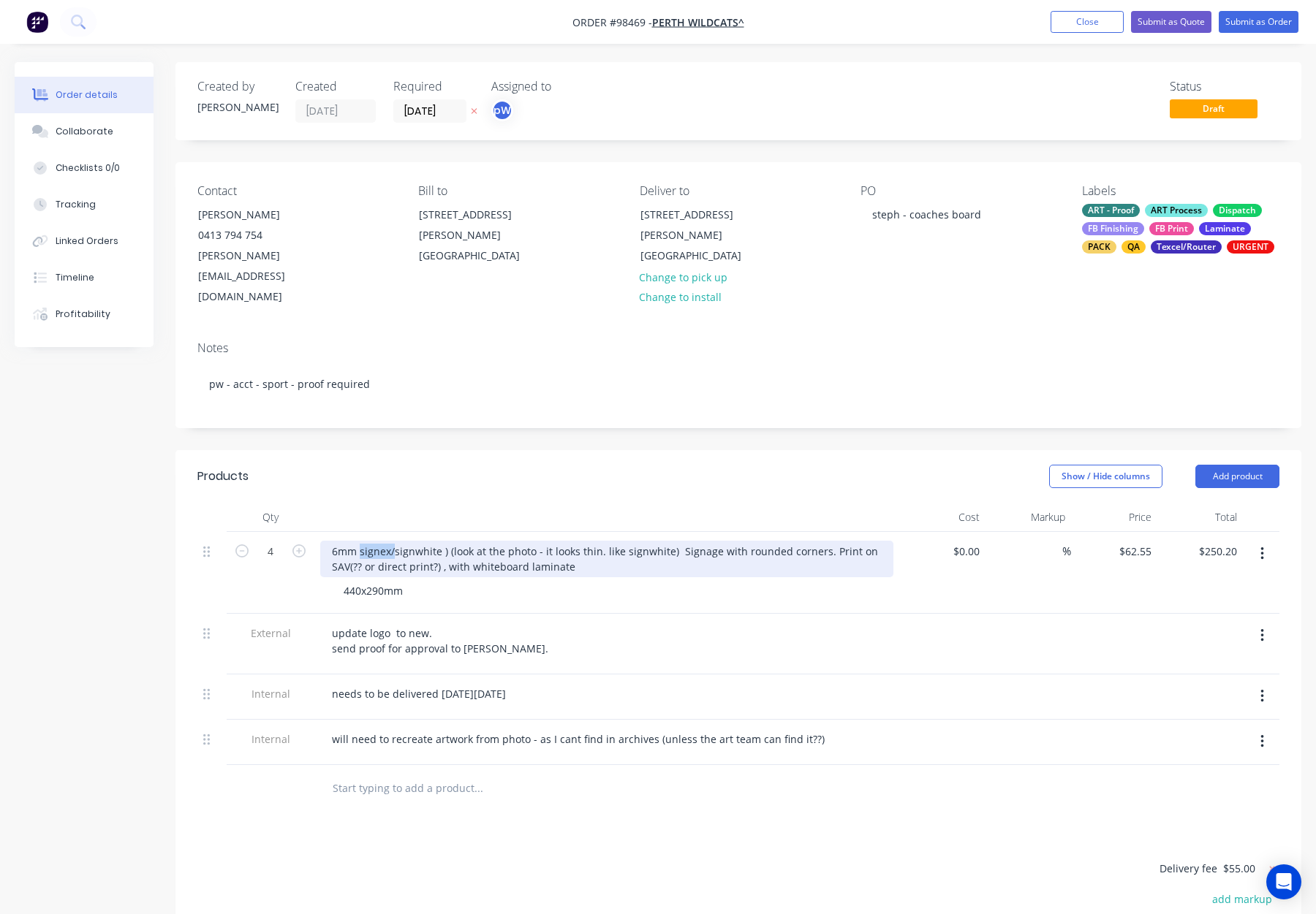
drag, startPoint x: 393, startPoint y: 510, endPoint x: 360, endPoint y: 510, distance: 33.0
click at [360, 541] on div "6mm signex/signwhite ) (look at the photo - it looks thin. like signwhite) Sign…" at bounding box center [607, 559] width 573 height 37
drag, startPoint x: 416, startPoint y: 513, endPoint x: 447, endPoint y: 533, distance: 36.9
click at [417, 541] on div "6mm Signwhite ) (look at the photo - it looks thin. like signwhite) Signage wit…" at bounding box center [607, 559] width 573 height 37
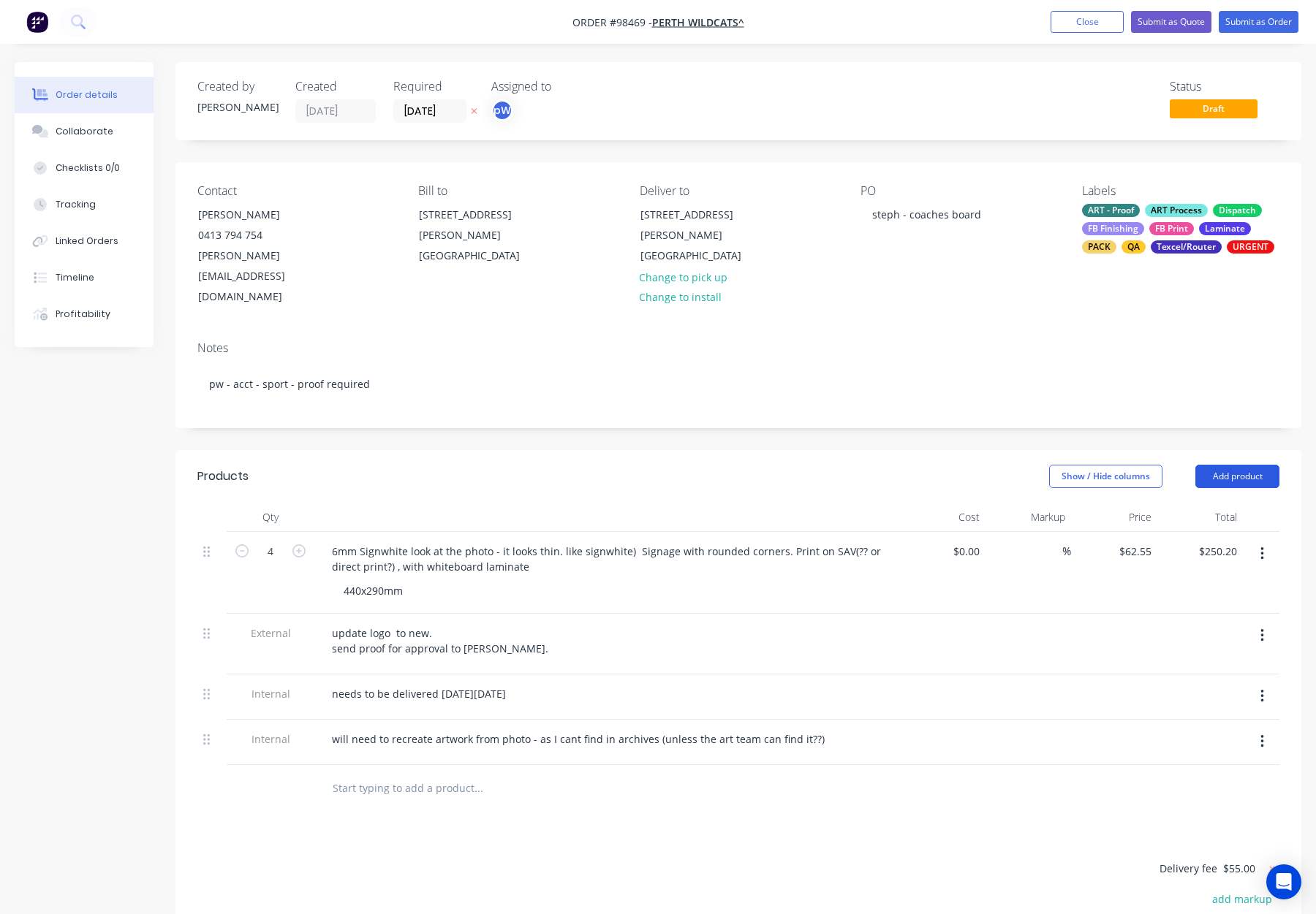
click at [1201, 465] on button "Add product" at bounding box center [1237, 476] width 84 height 23
drag, startPoint x: 1208, startPoint y: 653, endPoint x: 1033, endPoint y: 593, distance: 185.0
click at [1208, 678] on div "Notes (Internal)" at bounding box center [1210, 688] width 113 height 21
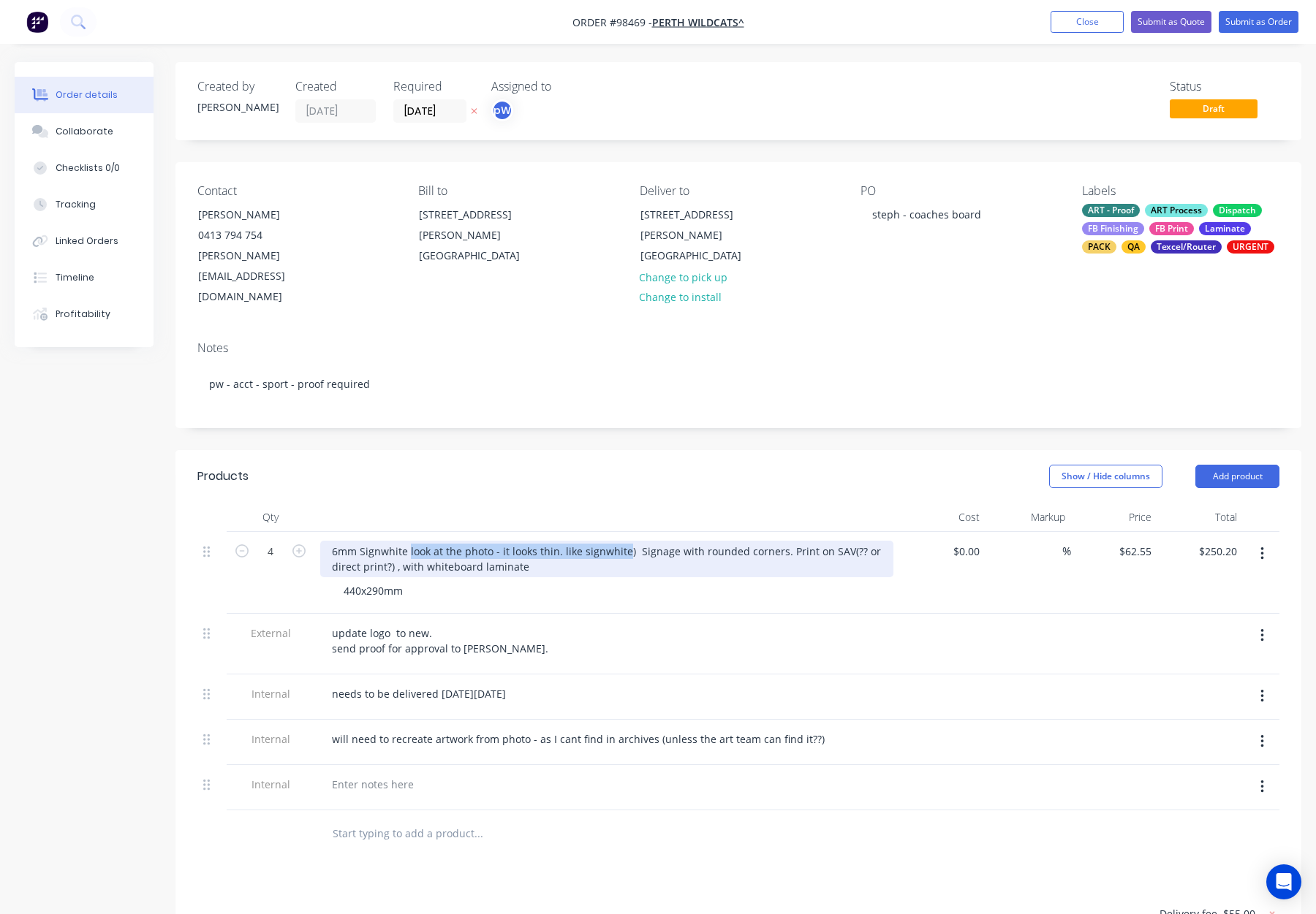
drag, startPoint x: 410, startPoint y: 510, endPoint x: 621, endPoint y: 515, distance: 211.1
click at [621, 541] on div "6mm Signwhite look at the photo - it looks thin. like signwhite) Signage with r…" at bounding box center [607, 559] width 573 height 37
copy div "look at the photo - it looks thin. like signwhite"
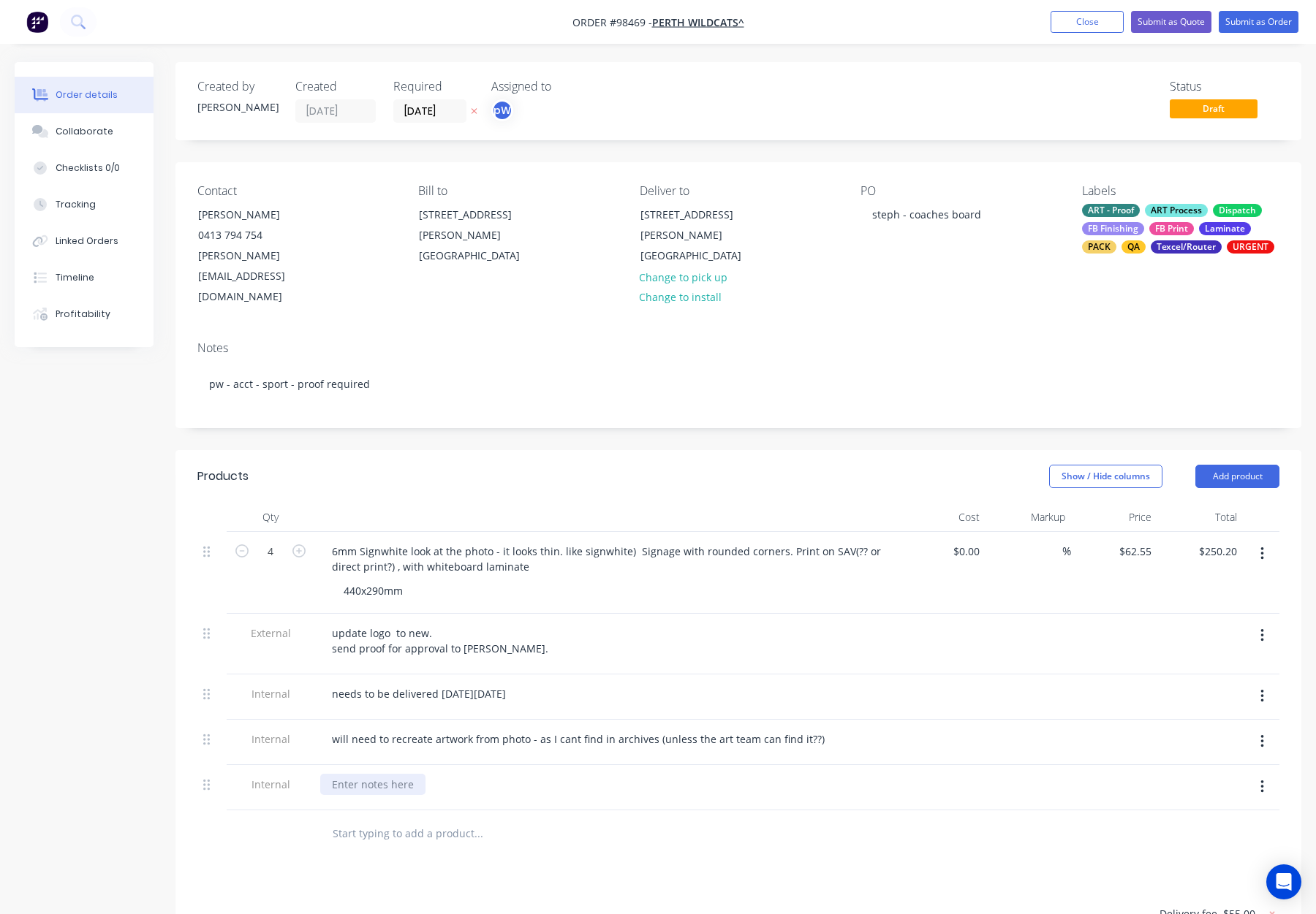
click at [346, 774] on div at bounding box center [372, 784] width 106 height 21
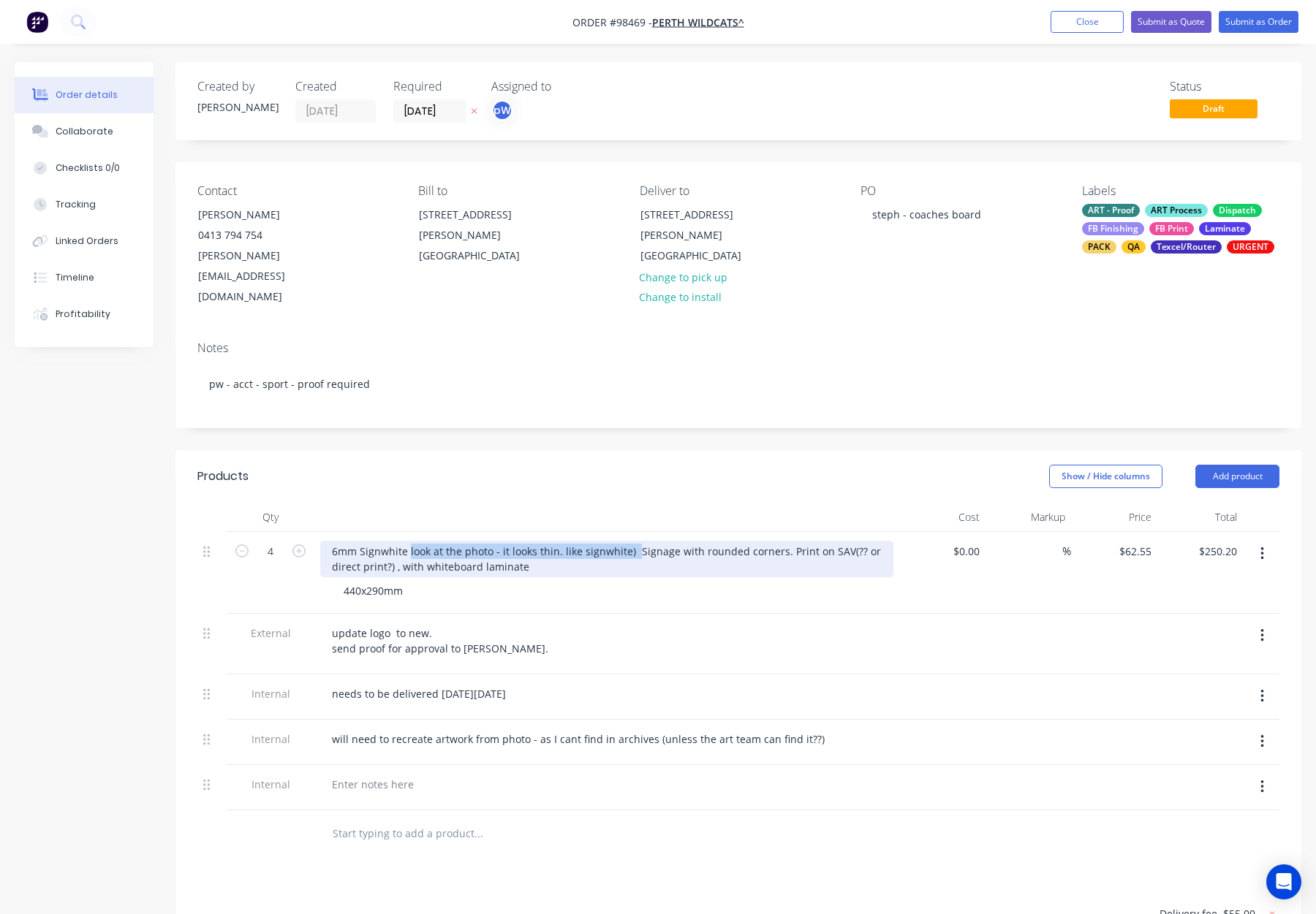
drag, startPoint x: 408, startPoint y: 510, endPoint x: 634, endPoint y: 549, distance: 229.3
click at [633, 541] on div "6mm Signwhite look at the photo - it looks thin. like signwhite) Signage with r…" at bounding box center [607, 559] width 573 height 37
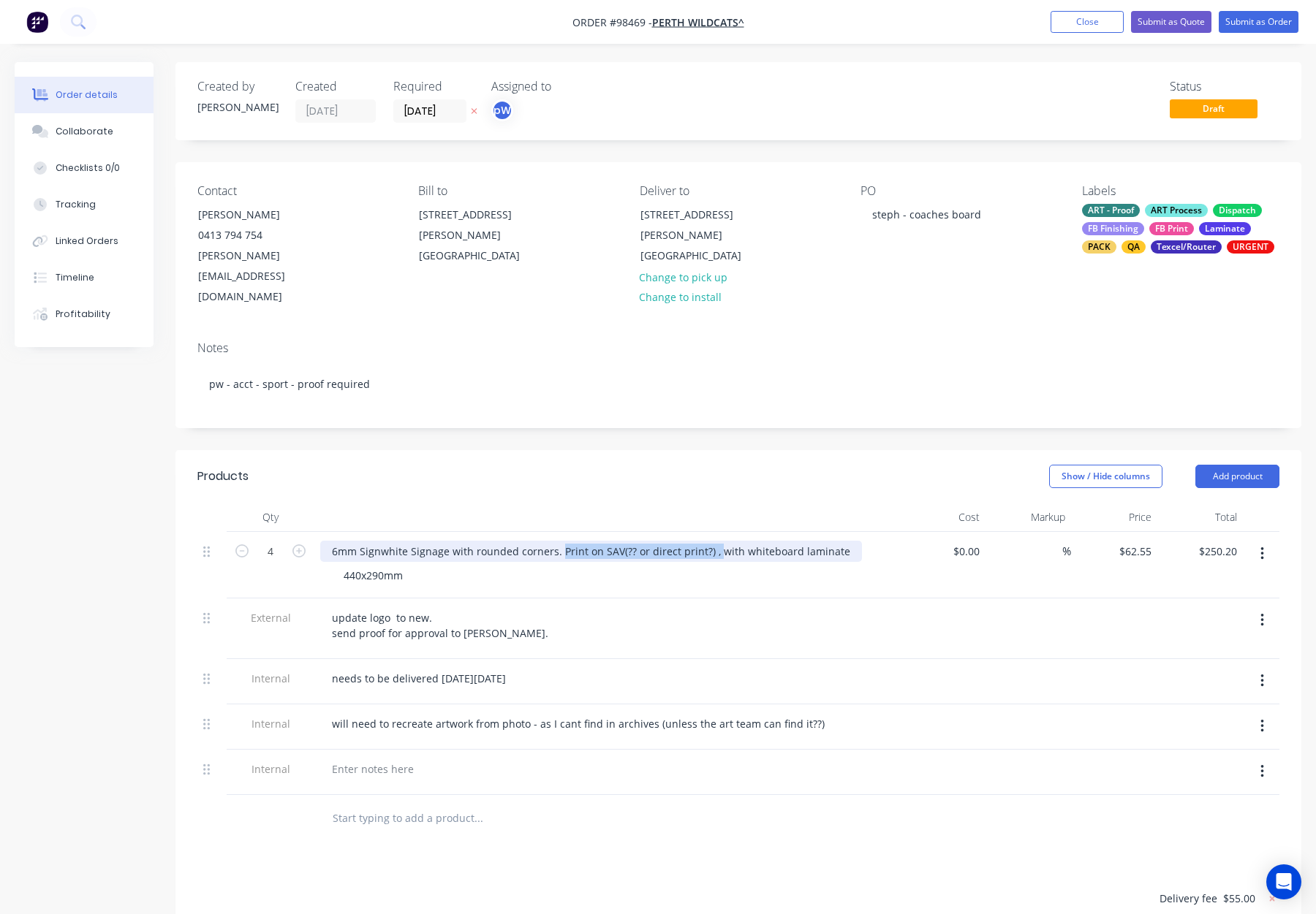
drag, startPoint x: 557, startPoint y: 511, endPoint x: 726, endPoint y: 538, distance: 171.1
click at [710, 541] on div "6mm Signwhite Signage with rounded corners. Print on SAV(?? or direct print?) ,…" at bounding box center [591, 551] width 542 height 21
click at [409, 541] on div "6mm Signwhite Signage with rounded corners - with whiteboard laminate" at bounding box center [513, 551] width 387 height 21
click at [474, 465] on div "Show / Hide columns Add product" at bounding box center [853, 476] width 852 height 23
click at [405, 541] on div "6mm Signwhite Signage with rounded corners - with whiteboard laminate" at bounding box center [513, 551] width 387 height 21
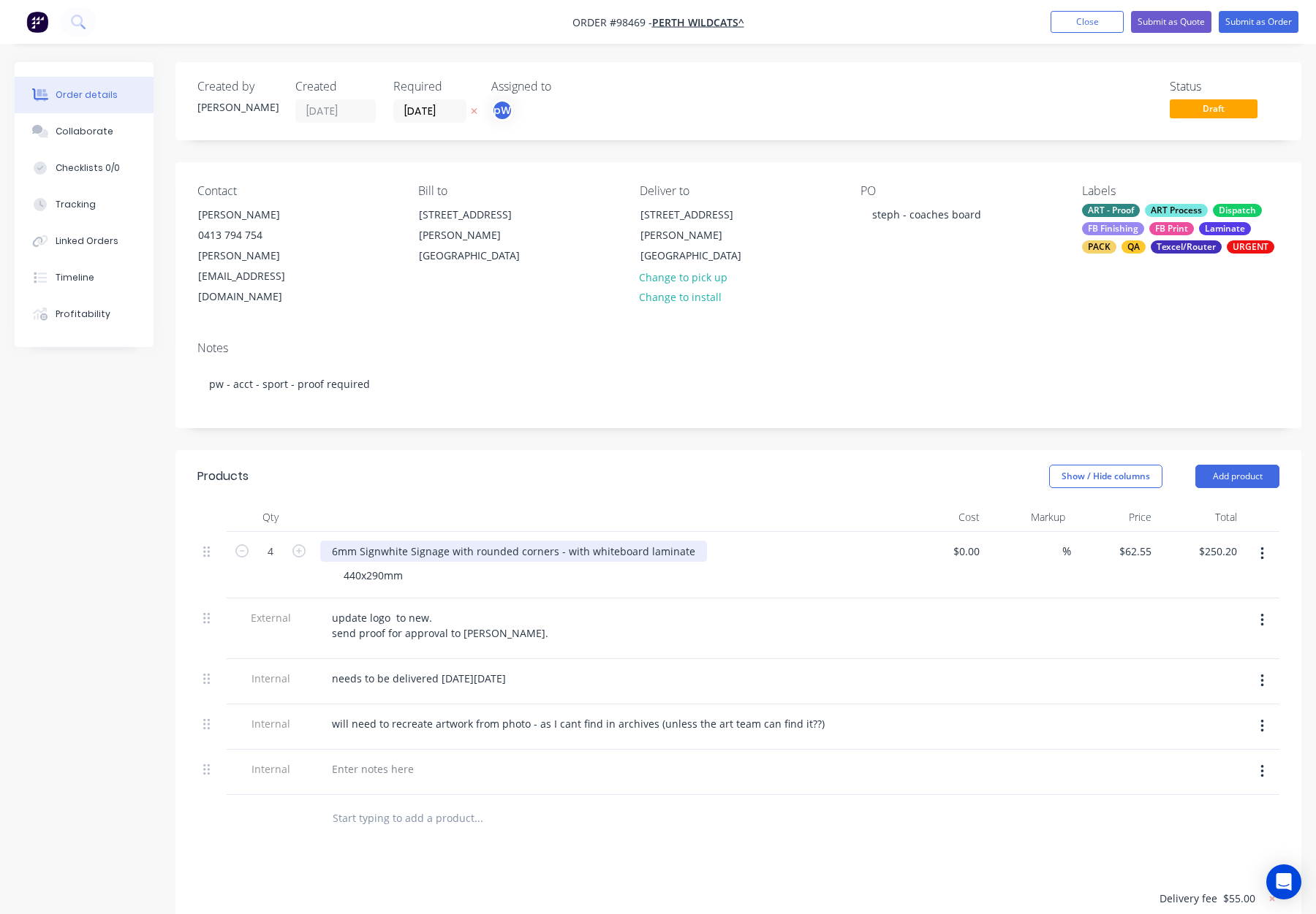
drag, startPoint x: 446, startPoint y: 507, endPoint x: 464, endPoint y: 527, distance: 26.9
click at [448, 541] on div "6mm Signwhite Signage with rounded corners - with whiteboard laminate" at bounding box center [513, 551] width 387 height 21
click at [454, 502] on div at bounding box center [607, 517] width 585 height 29
click at [331, 541] on div "6mm Signwhite Signage - with rounded corners - with whiteboard laminate" at bounding box center [516, 551] width 393 height 21
click at [329, 541] on div ".6mm Signwhite Signage - with rounded corners - with whiteboard laminate" at bounding box center [517, 551] width 396 height 21
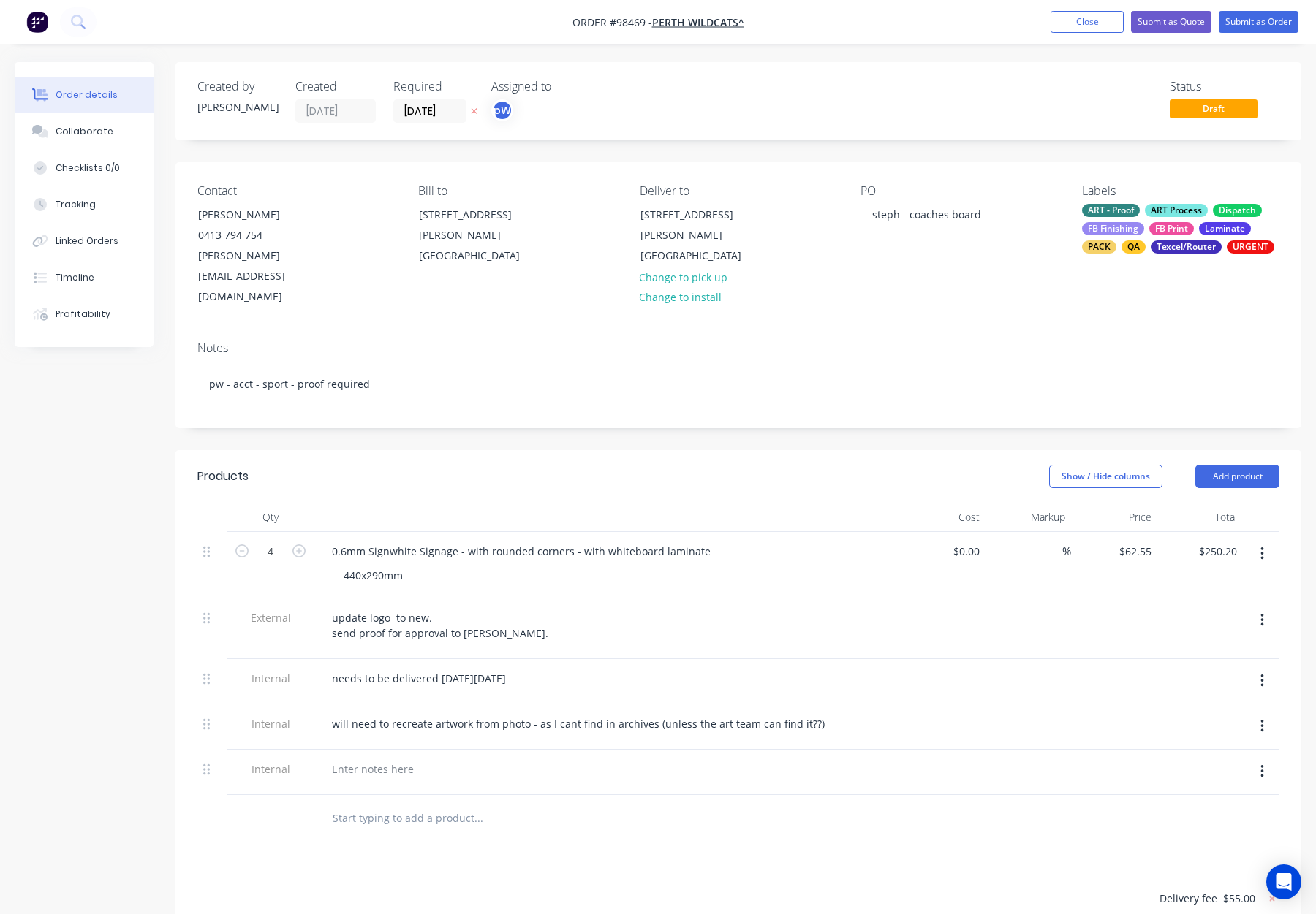
click at [385, 502] on div at bounding box center [607, 517] width 585 height 29
drag, startPoint x: 401, startPoint y: 474, endPoint x: 427, endPoint y: 474, distance: 26.0
click at [401, 502] on div at bounding box center [607, 517] width 585 height 29
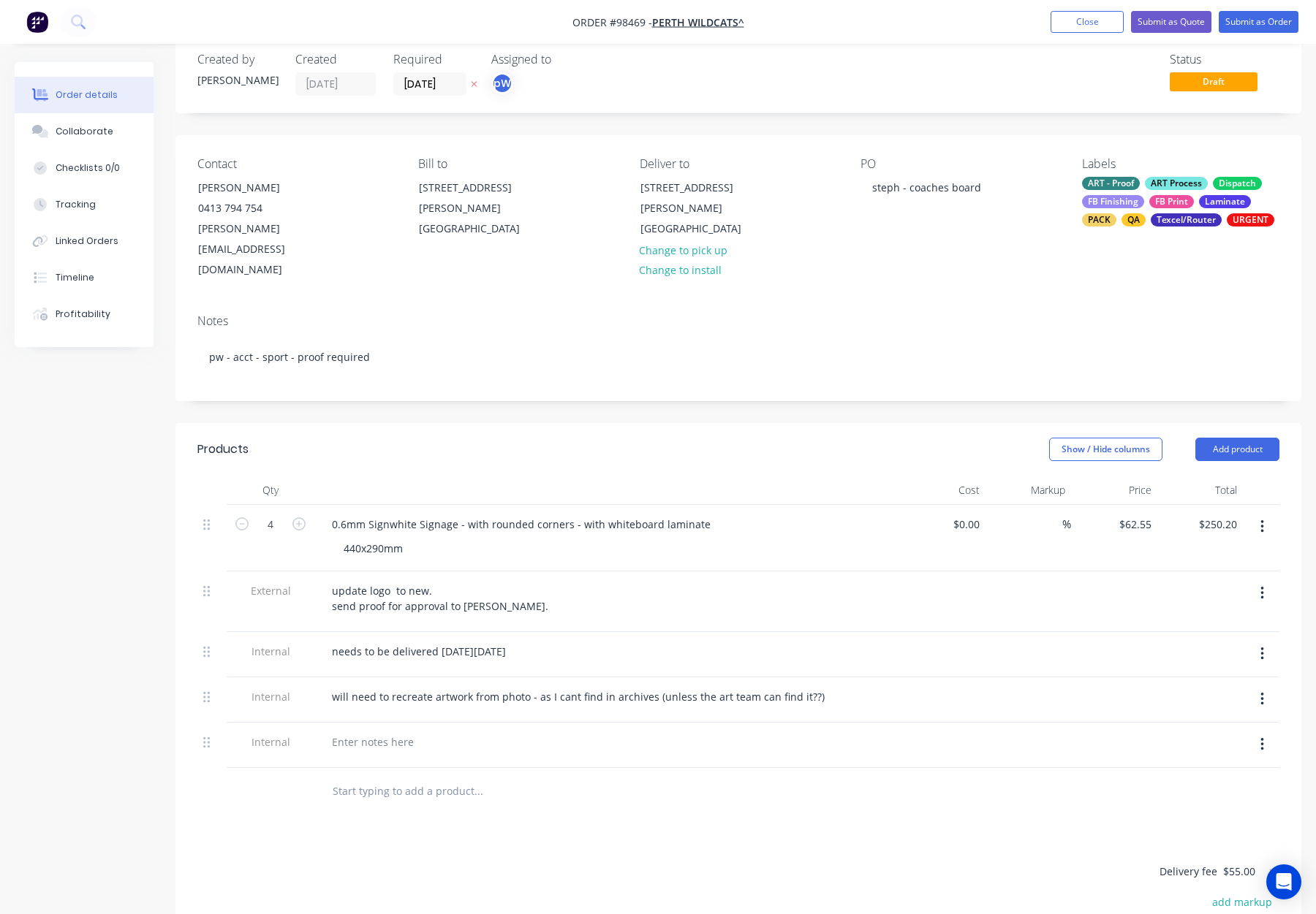
scroll to position [31, 0]
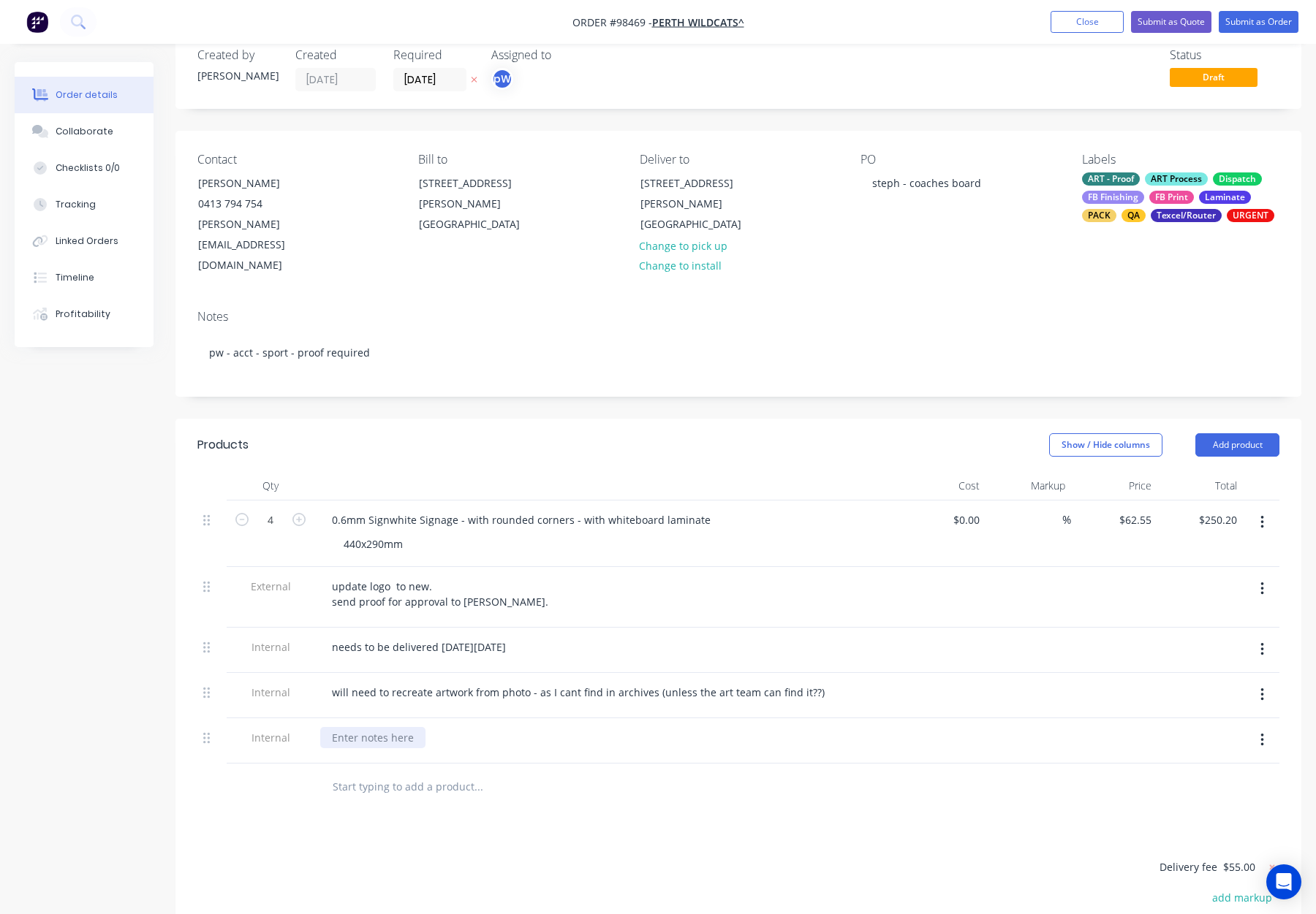
click at [346, 728] on div at bounding box center [372, 738] width 106 height 21
click at [359, 728] on div at bounding box center [372, 738] width 106 height 21
paste div
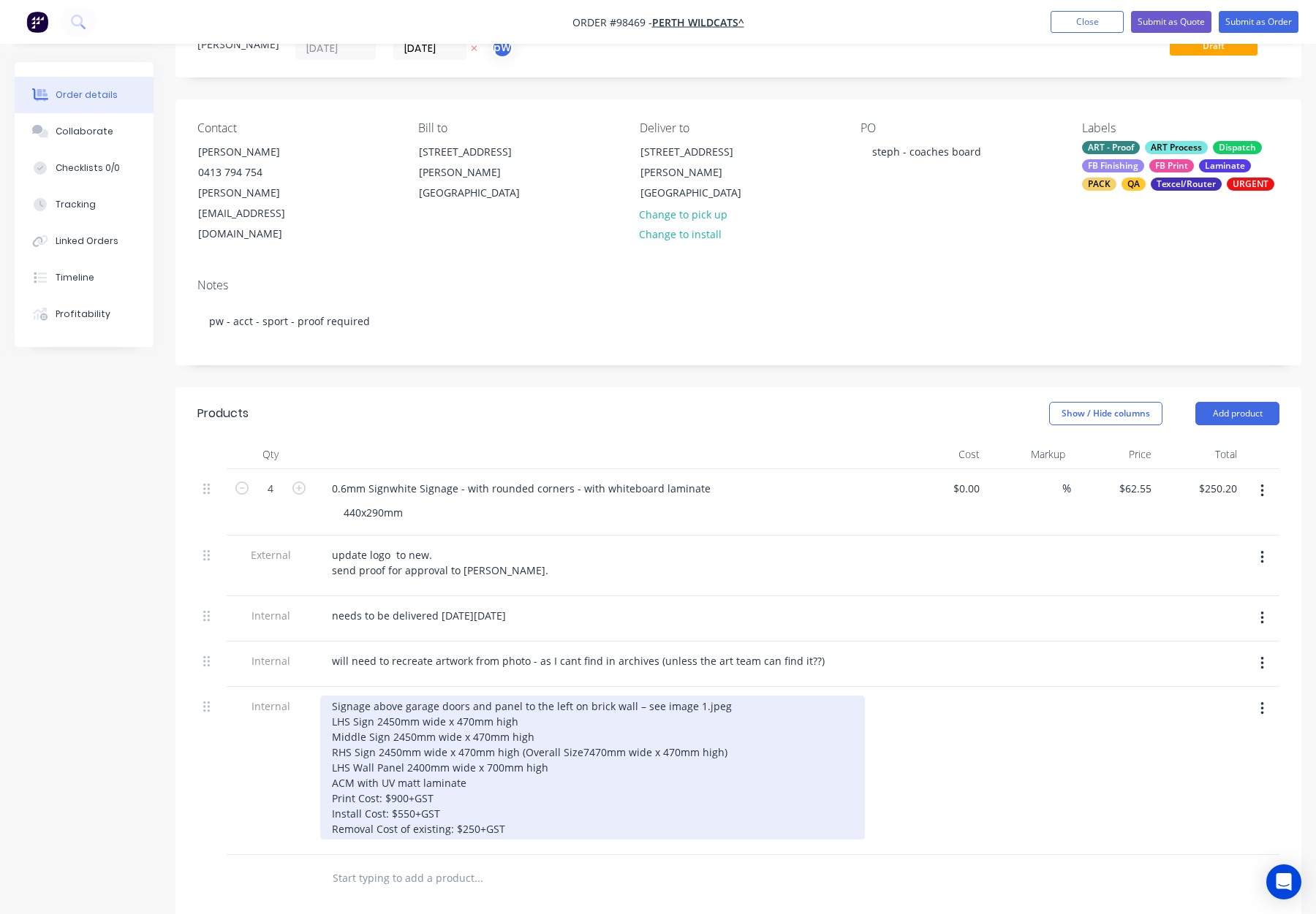
scroll to position [65, 0]
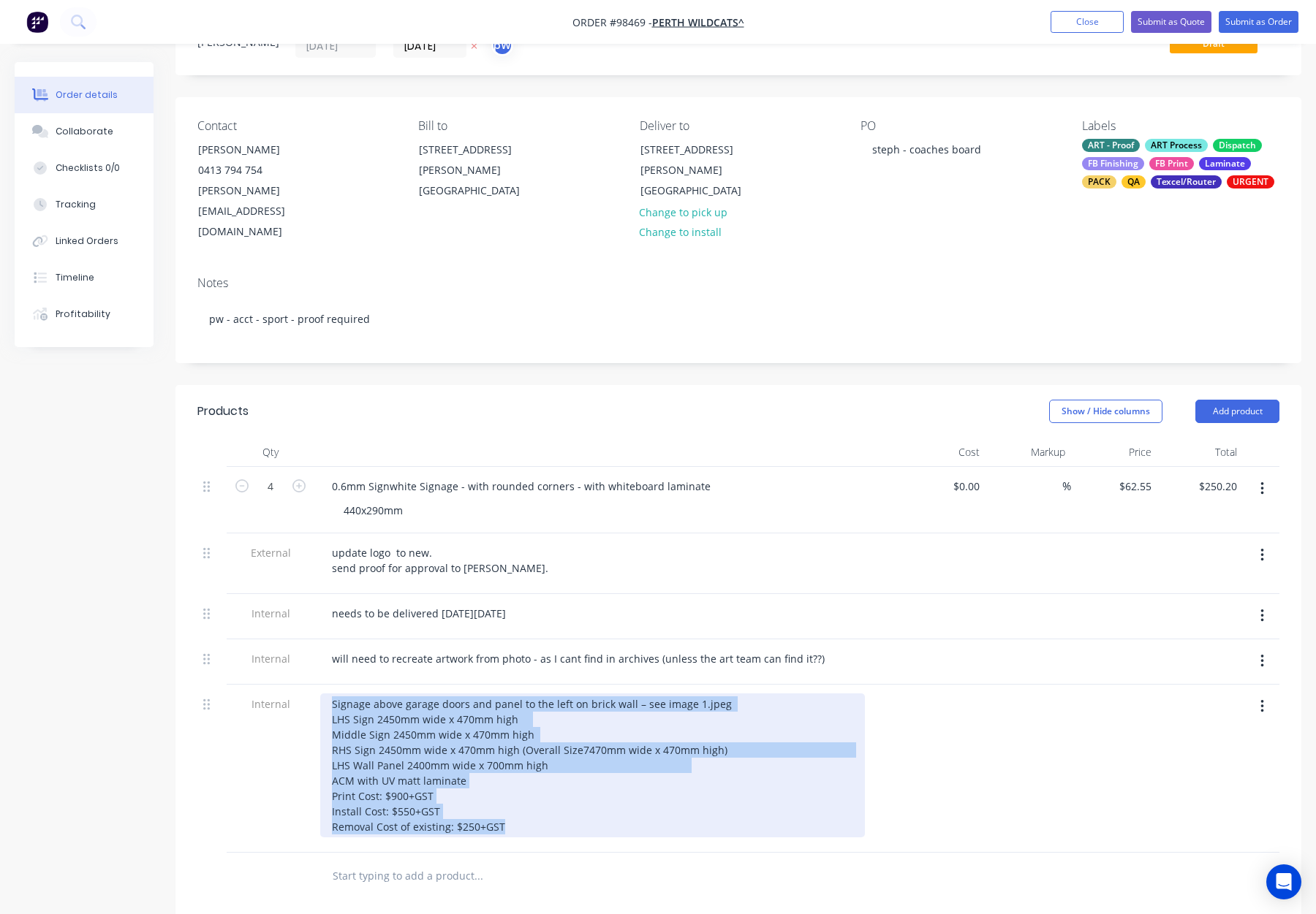
drag, startPoint x: 529, startPoint y: 785, endPoint x: 298, endPoint y: 613, distance: 288.0
click at [298, 614] on div "4 0.6mm Signwhite Signage - with rounded corners - with whiteboard laminate 440…" at bounding box center [739, 660] width 1083 height 386
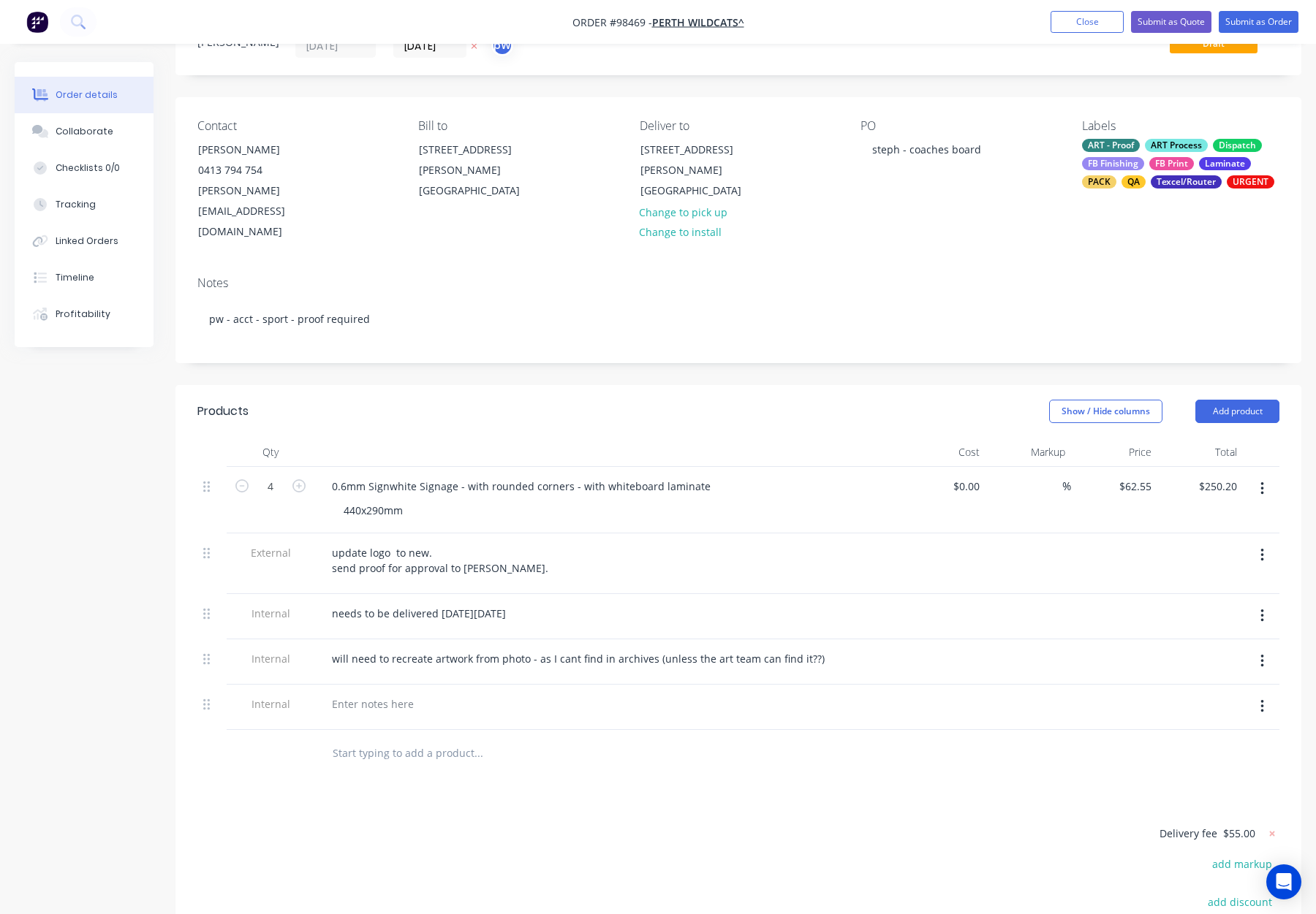
click at [746, 760] on div "Products Show / Hide columns Add product Qty Cost Markup Price Total 4 0.6mm Si…" at bounding box center [738, 752] width 1126 height 736
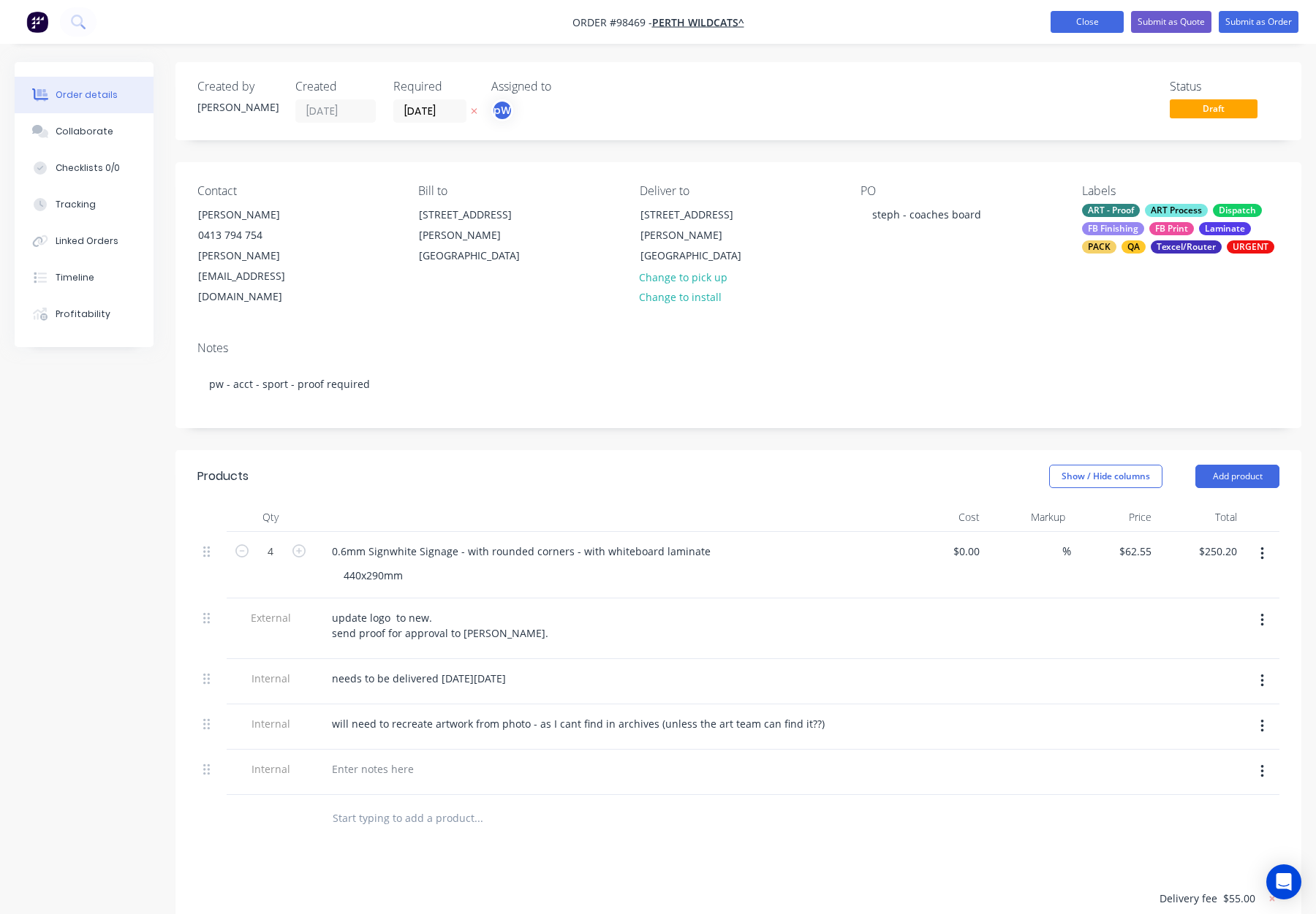
click at [1083, 17] on button "Close" at bounding box center [1087, 22] width 74 height 22
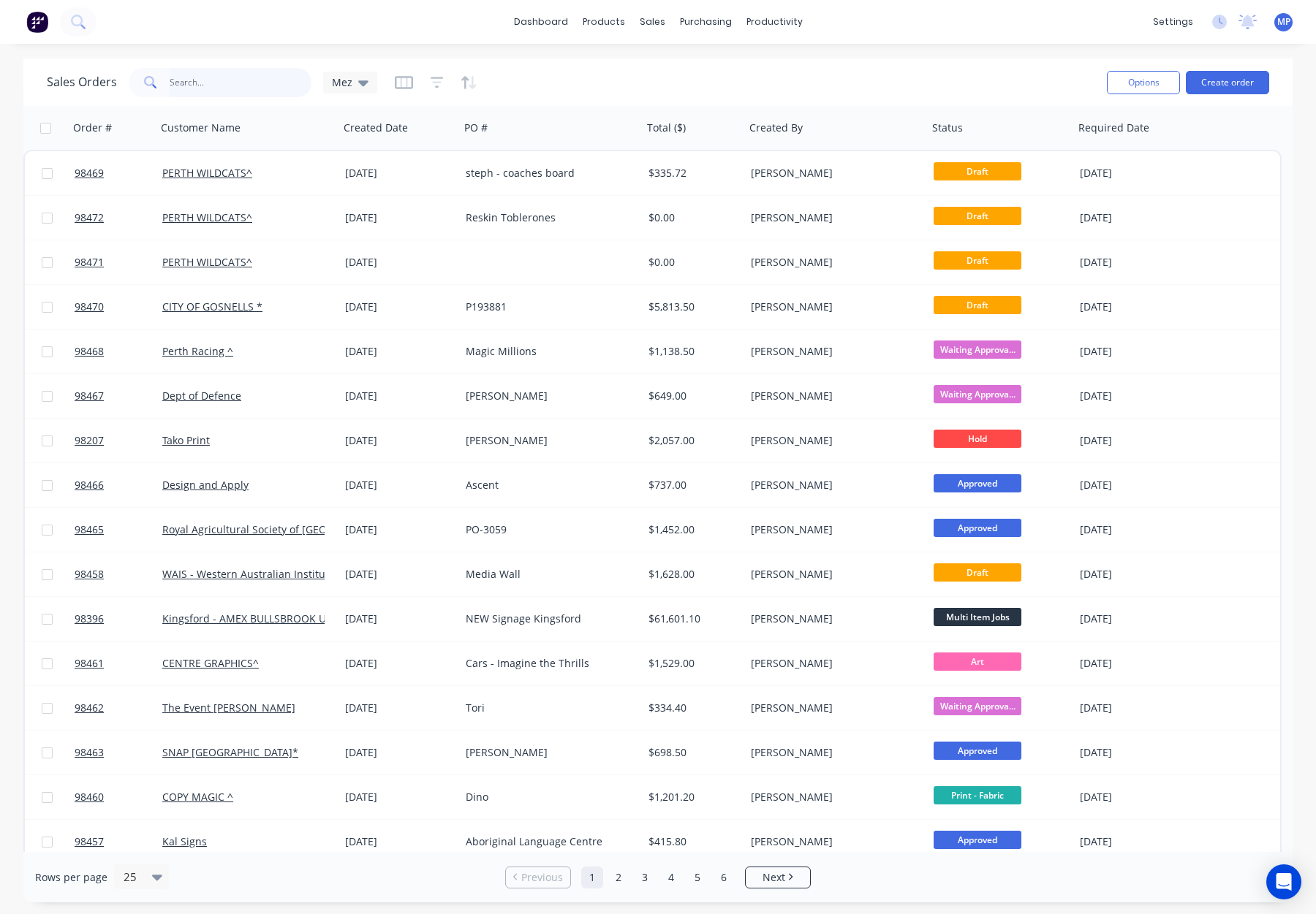
drag, startPoint x: 212, startPoint y: 84, endPoint x: 220, endPoint y: 85, distance: 8.1
click at [212, 84] on input "text" at bounding box center [241, 83] width 142 height 29
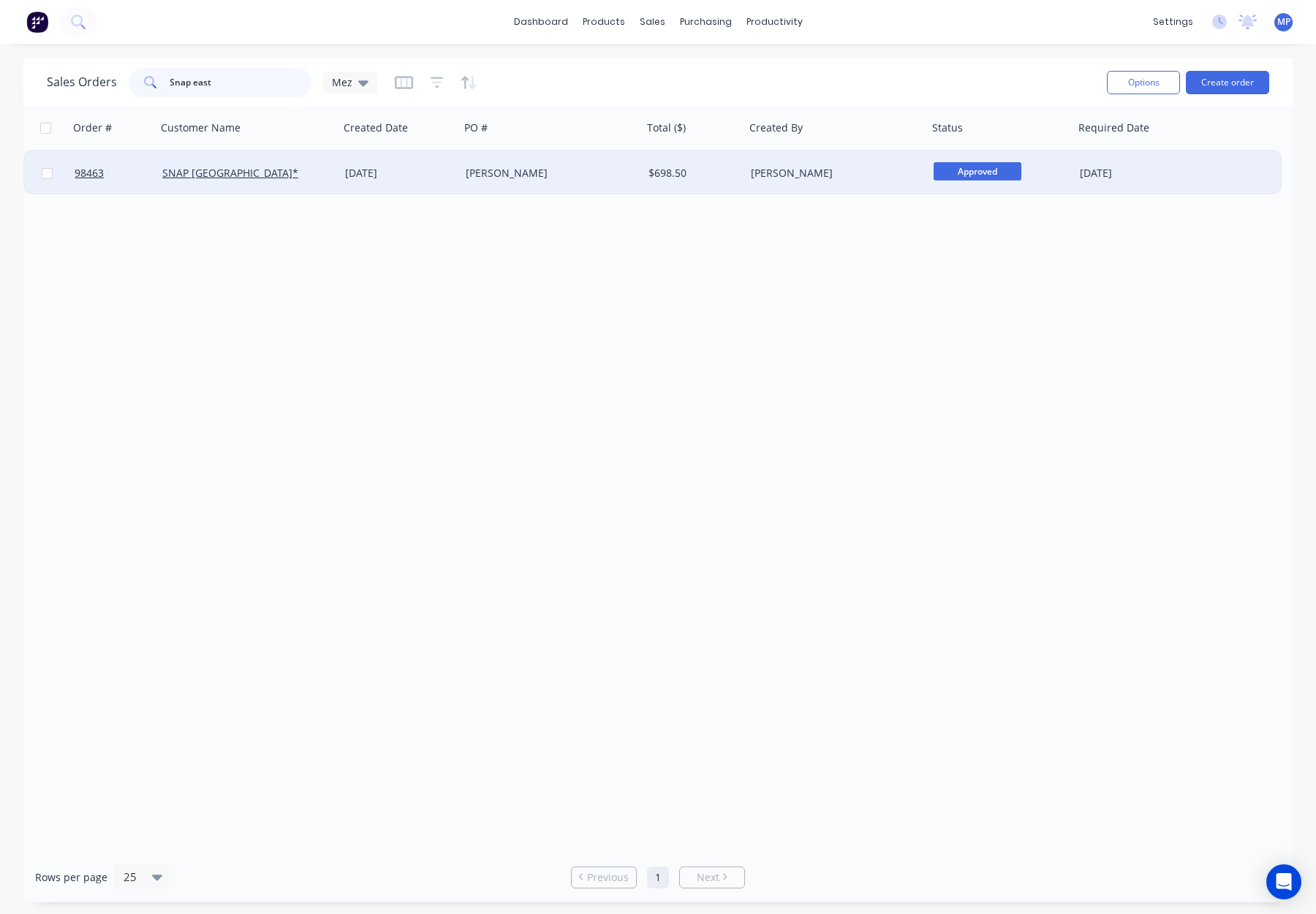
type input "Snap east"
click at [427, 178] on div "[DATE]" at bounding box center [400, 174] width 109 height 15
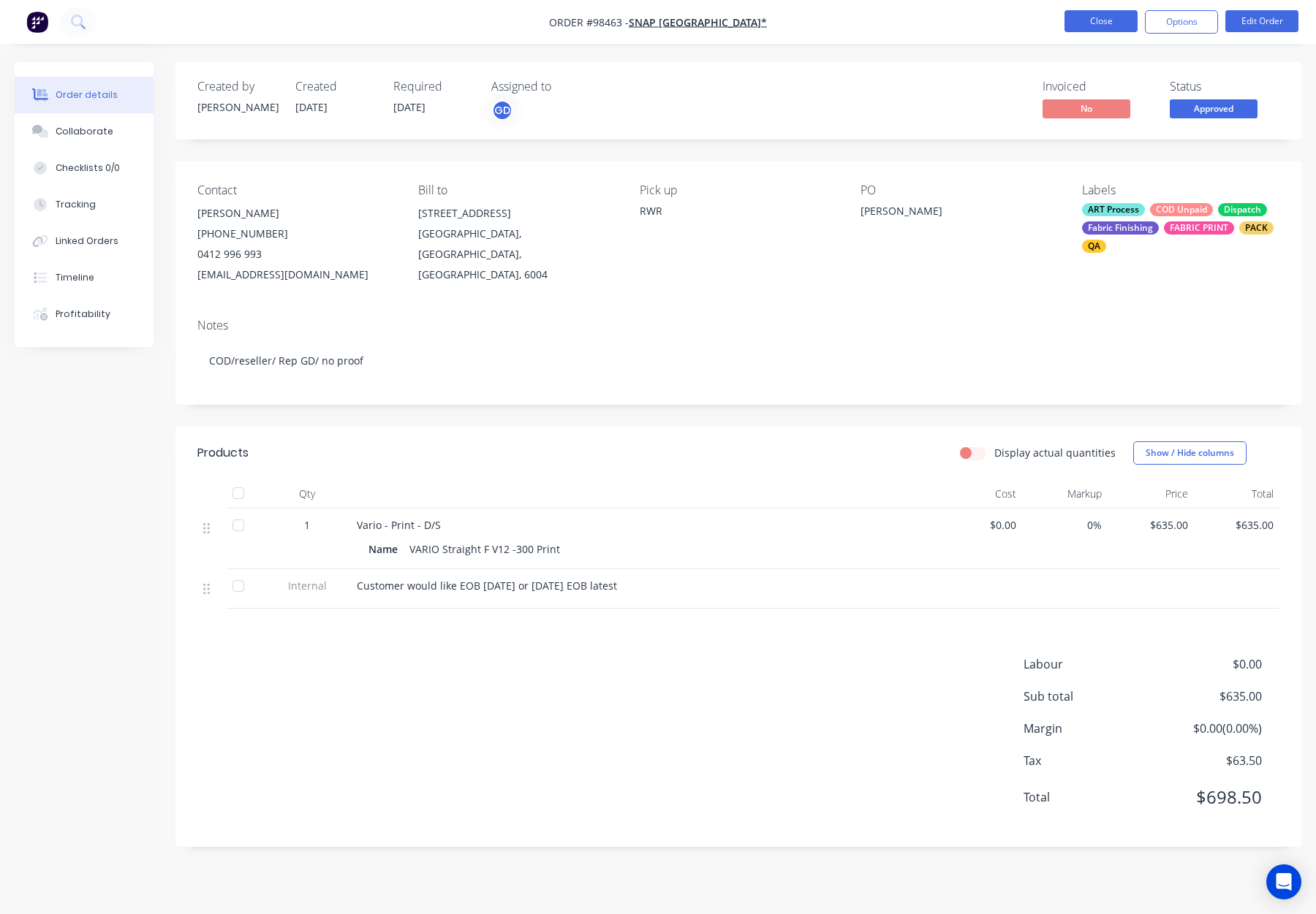
click at [1111, 27] on button "Close" at bounding box center [1101, 21] width 74 height 22
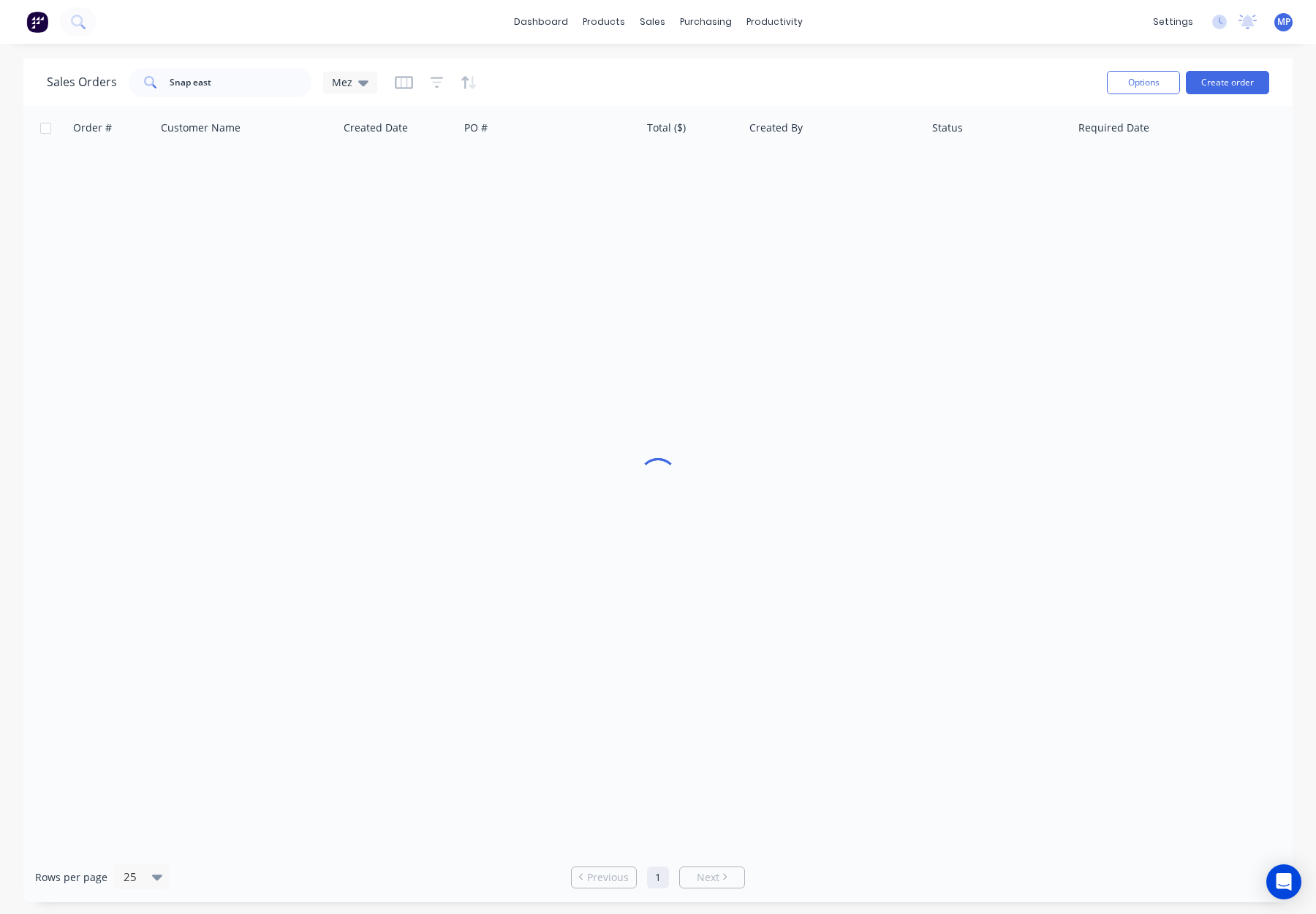
click at [310, 85] on div "Sales Orders Snap east Mez" at bounding box center [212, 83] width 331 height 29
drag, startPoint x: 255, startPoint y: 82, endPoint x: 81, endPoint y: 81, distance: 174.0
click at [78, 81] on div "Sales Orders Snap east Mez" at bounding box center [212, 83] width 331 height 29
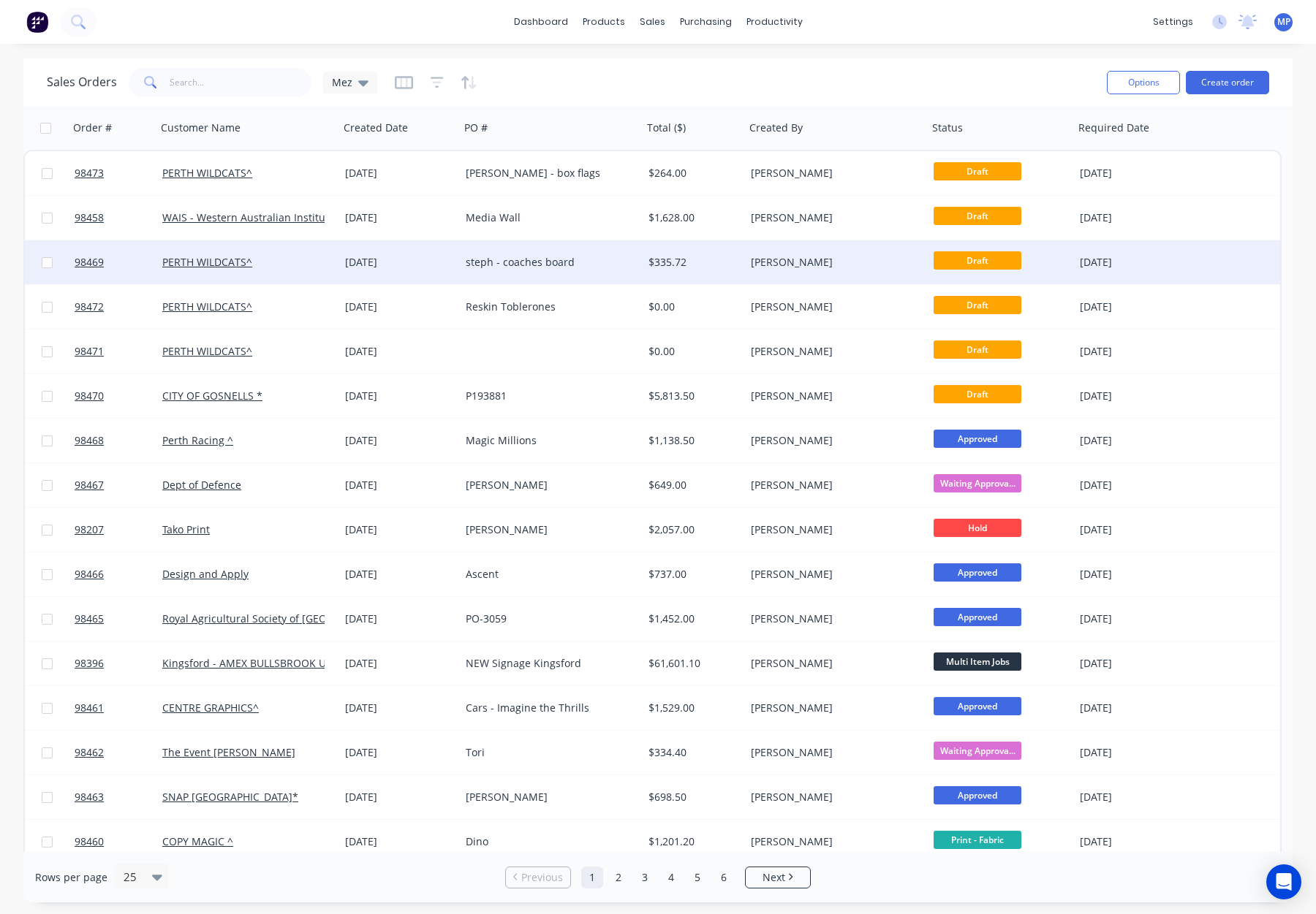
click at [546, 250] on div "steph - coaches board" at bounding box center [550, 263] width 183 height 44
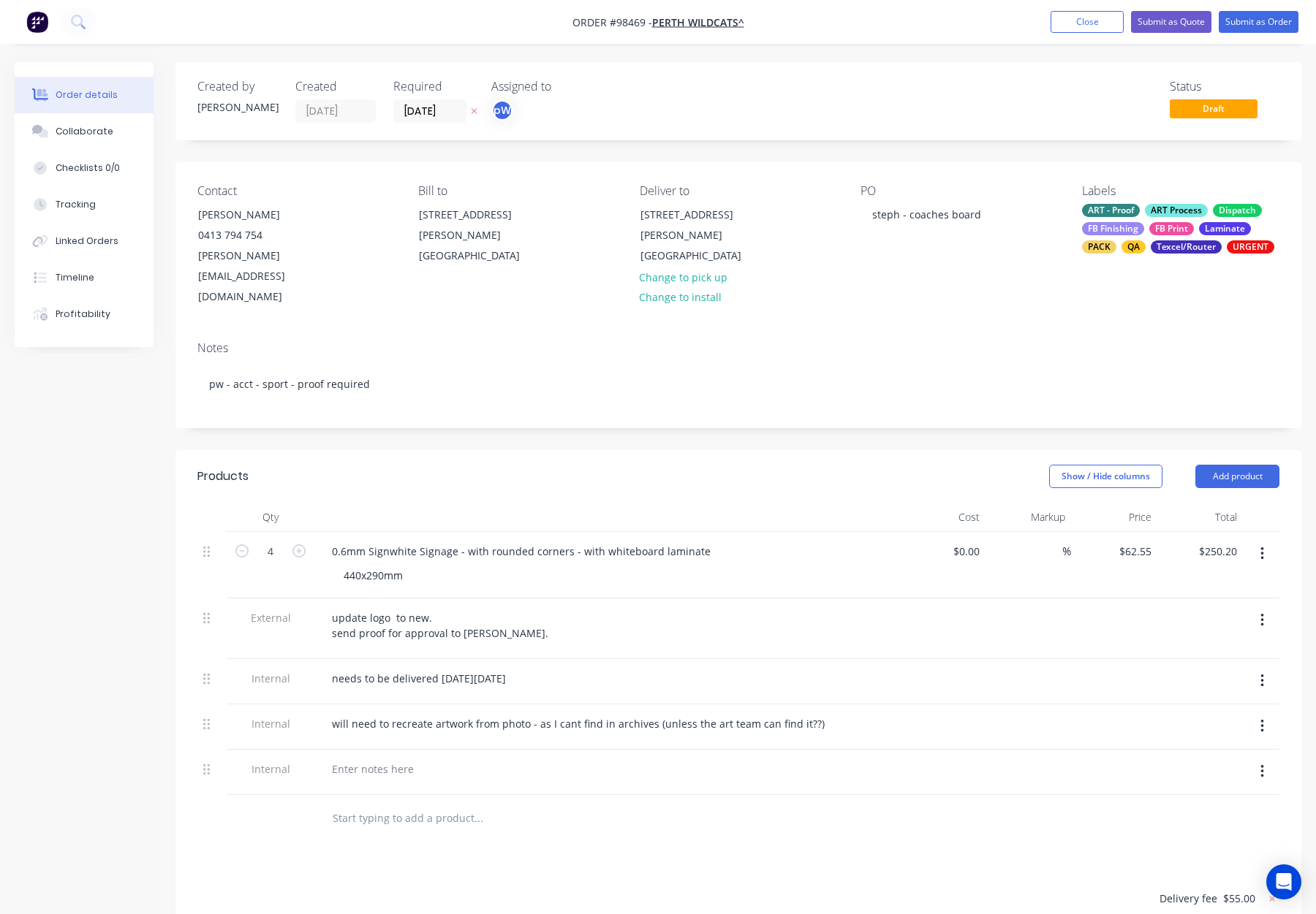
scroll to position [70, 0]
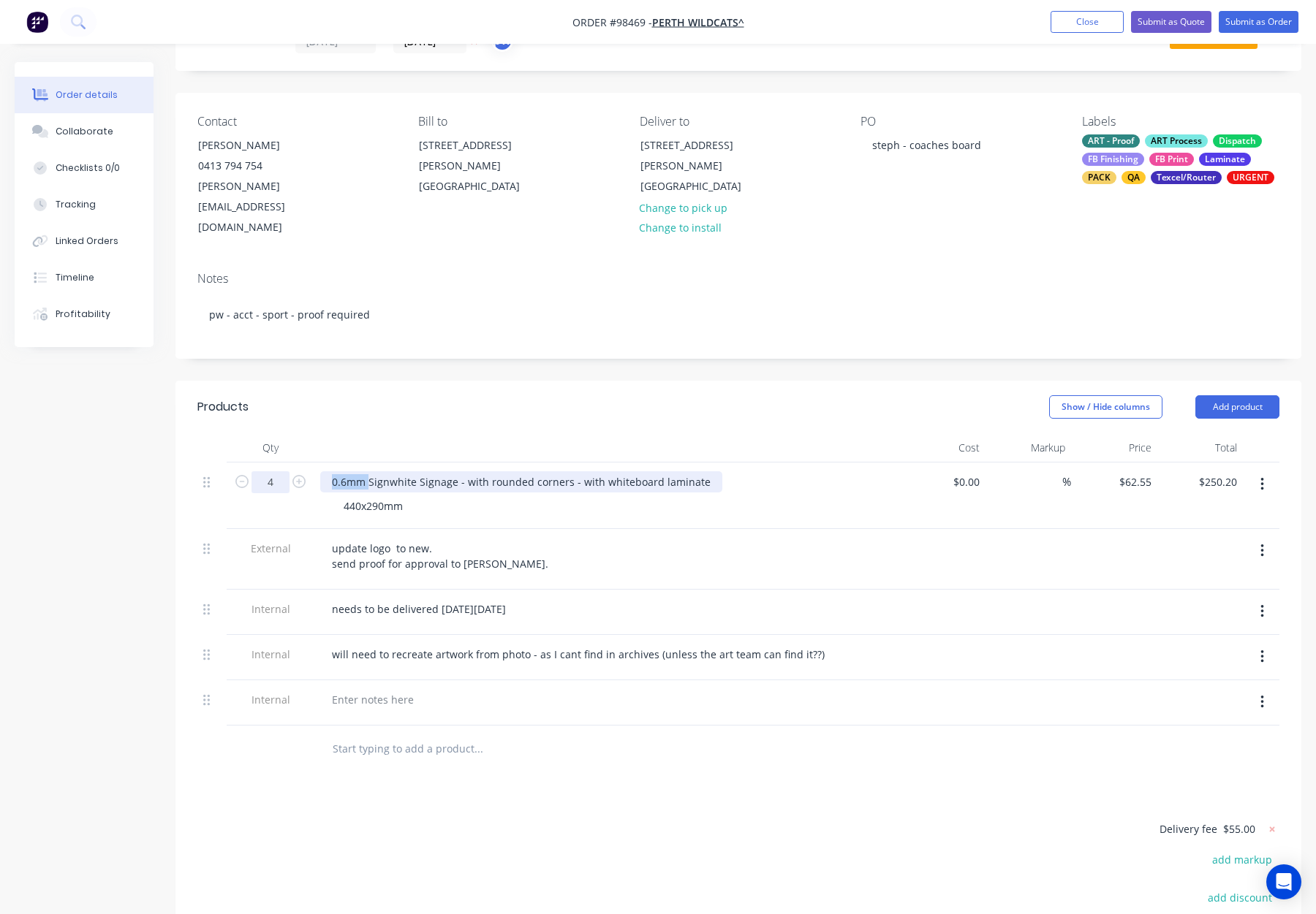
drag, startPoint x: 359, startPoint y: 441, endPoint x: 288, endPoint y: 441, distance: 71.0
click at [288, 463] on div "4 0.6mm Signwhite Signage - with rounded corners - with whiteboard laminate 440…" at bounding box center [739, 496] width 1083 height 66
click at [505, 395] on div "Show / Hide columns Add product" at bounding box center [853, 406] width 852 height 23
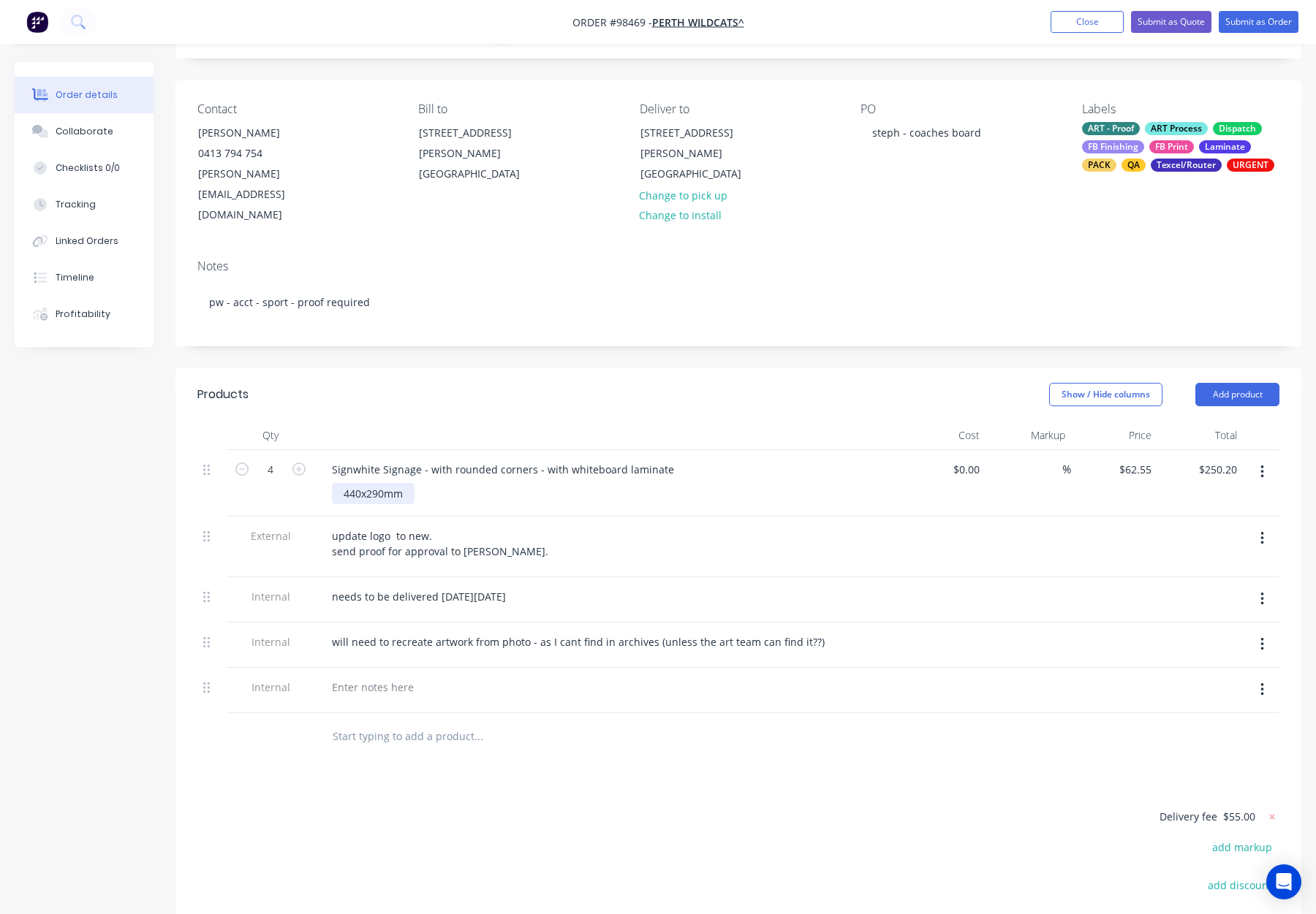
click at [361, 483] on div "440x290mm" at bounding box center [373, 493] width 83 height 21
click at [370, 483] on div "440 x290mm" at bounding box center [374, 493] width 85 height 21
click at [464, 383] on div "Show / Hide columns Add product" at bounding box center [853, 394] width 852 height 23
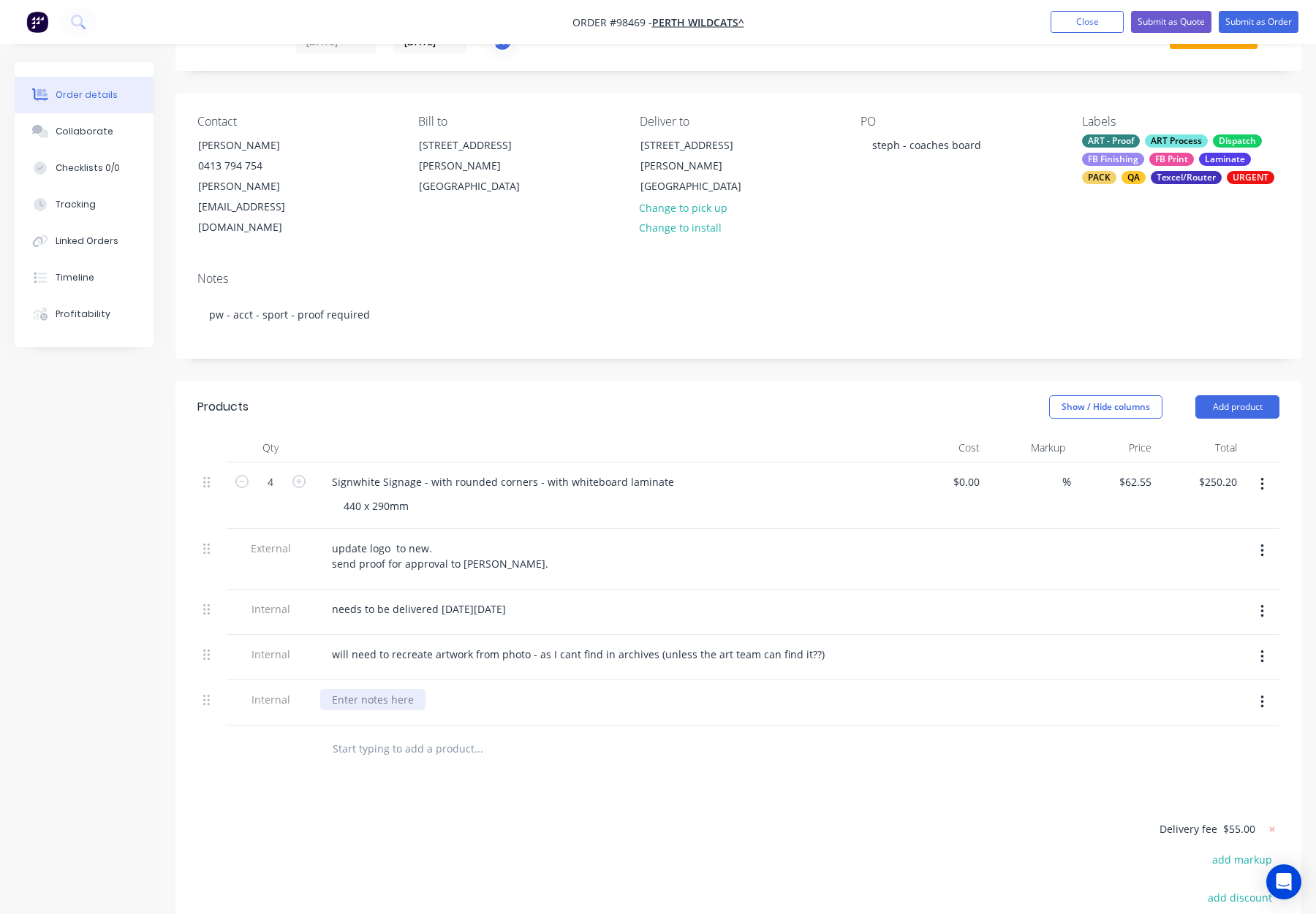
click at [366, 689] on div at bounding box center [372, 699] width 106 height 21
paste div
click at [664, 471] on div "Signwhite Signage - with rounded corners - with whiteboard laminate" at bounding box center [503, 481] width 366 height 21
click at [764, 463] on div "Signwhite Signage - with rounded corners - with whiteboard laminate both sides …" at bounding box center [607, 496] width 585 height 66
drag, startPoint x: 1209, startPoint y: 364, endPoint x: 1211, endPoint y: 382, distance: 18.1
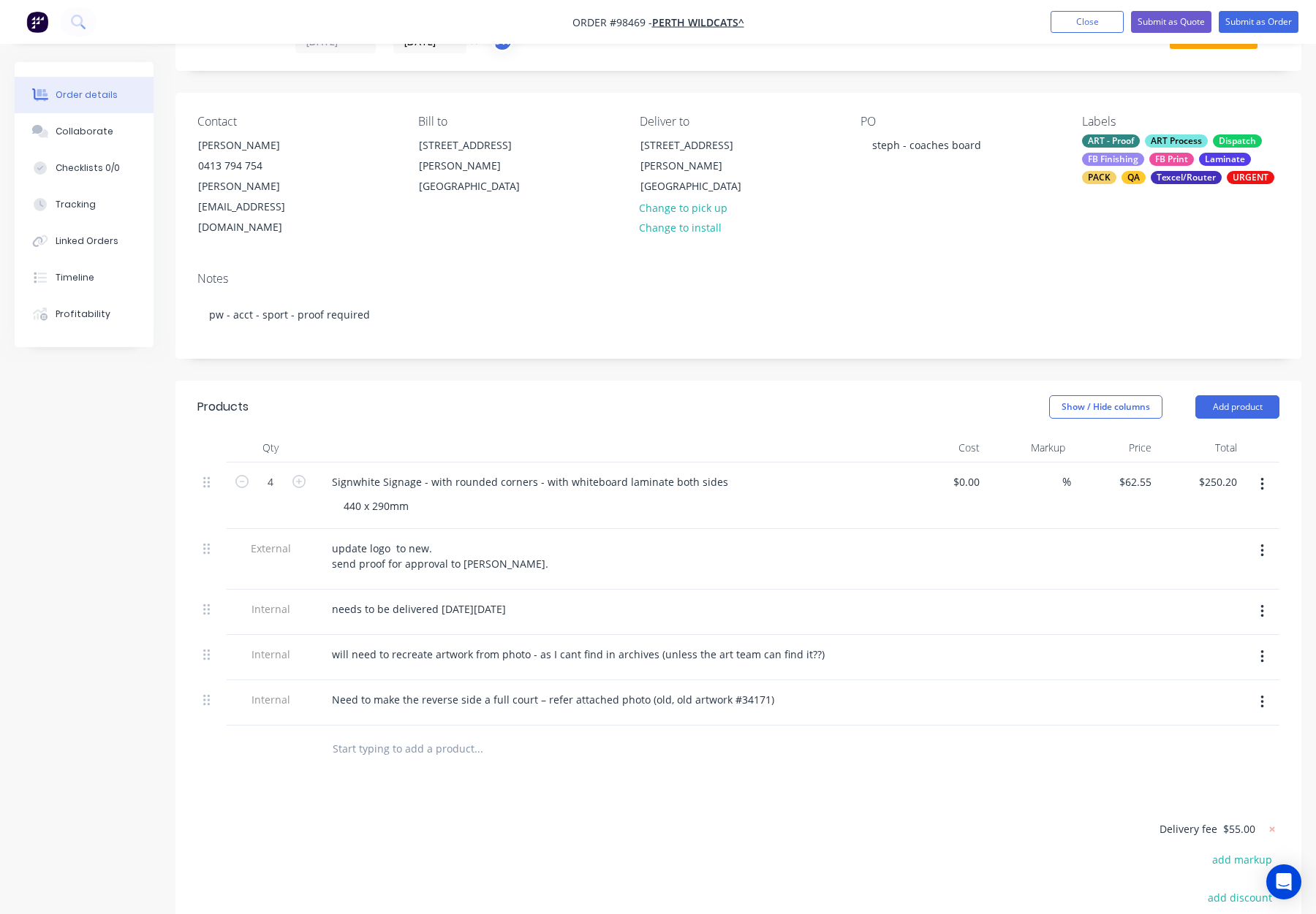
click at [1209, 395] on button "Add product" at bounding box center [1237, 406] width 84 height 23
click at [1190, 609] on div "Notes (Internal)" at bounding box center [1210, 619] width 113 height 21
click at [337, 735] on div at bounding box center [372, 745] width 106 height 21
paste div
click at [718, 390] on header "Products Show / Hide columns Add product" at bounding box center [738, 407] width 1126 height 52
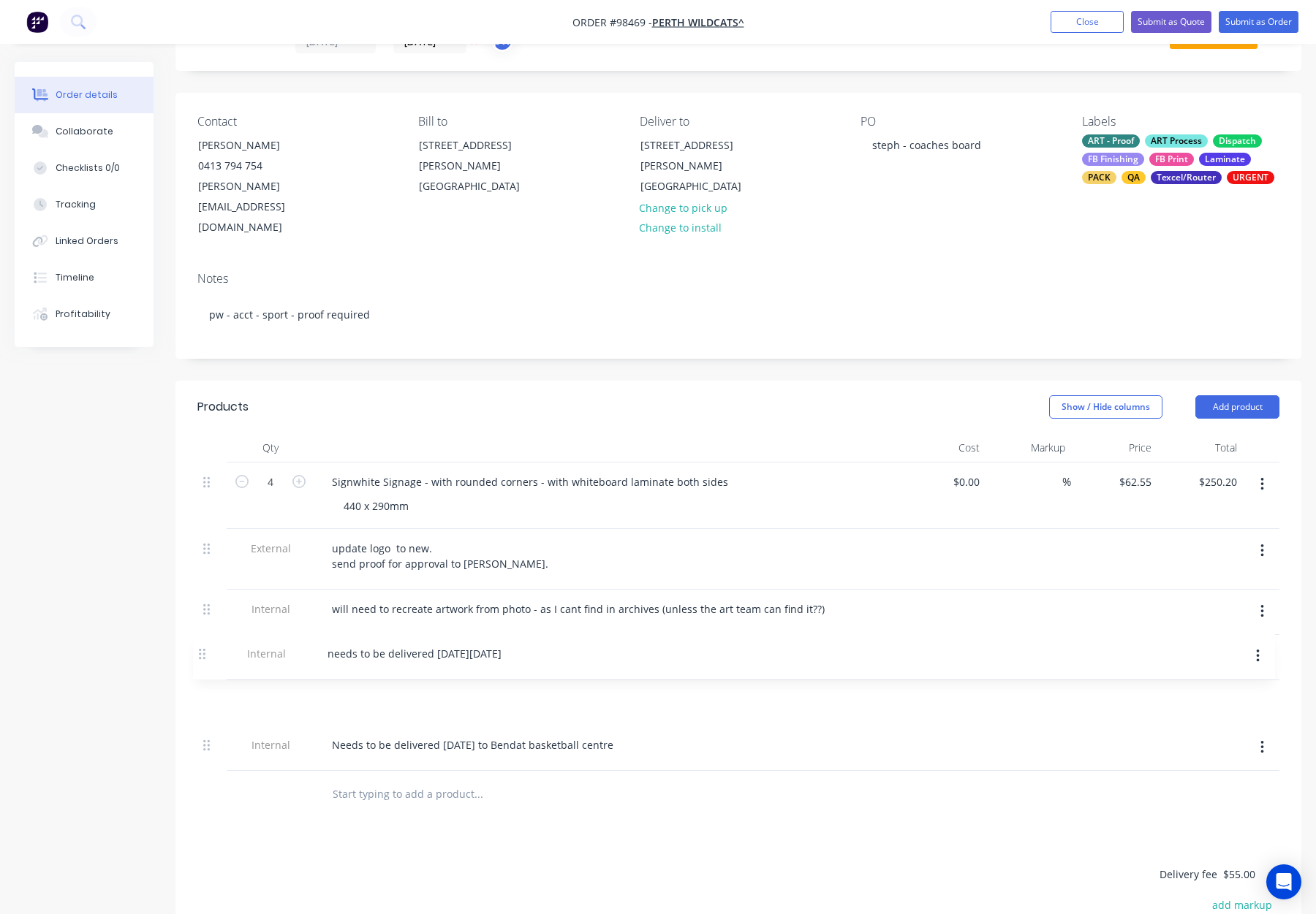
drag, startPoint x: 205, startPoint y: 566, endPoint x: 202, endPoint y: 660, distance: 94.0
click at [202, 660] on div "4 Signwhite Signage - with rounded corners - with whiteboard laminate both side…" at bounding box center [739, 617] width 1083 height 309
drag, startPoint x: 399, startPoint y: 703, endPoint x: 633, endPoint y: 706, distance: 234.0
click at [624, 735] on div "Needs to be delivered on Tuesday to Bendat basketball centre" at bounding box center [472, 745] width 305 height 21
drag, startPoint x: 619, startPoint y: 703, endPoint x: 508, endPoint y: 708, distance: 111.1
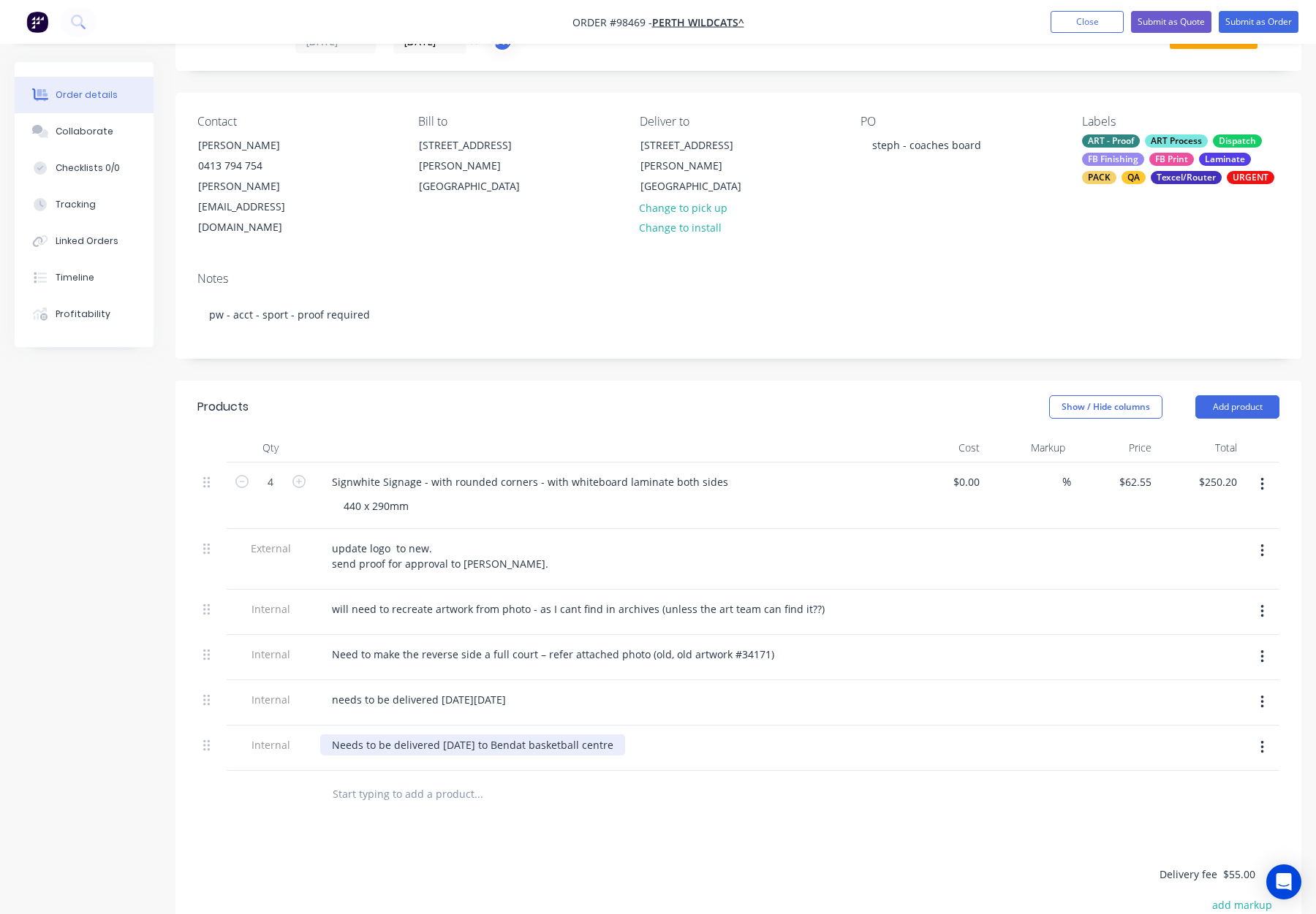
click at [508, 735] on div "Needs to be delivered on Tuesday to Bendat basketball centre" at bounding box center [472, 745] width 305 height 21
copy div "Bendat basketball centre"
click at [517, 689] on div "needs to be delivered on Tuesday 9 September" at bounding box center [418, 699] width 198 height 21
click at [1258, 735] on button "button" at bounding box center [1262, 748] width 34 height 27
click at [1222, 805] on div "Delete" at bounding box center [1210, 815] width 113 height 21
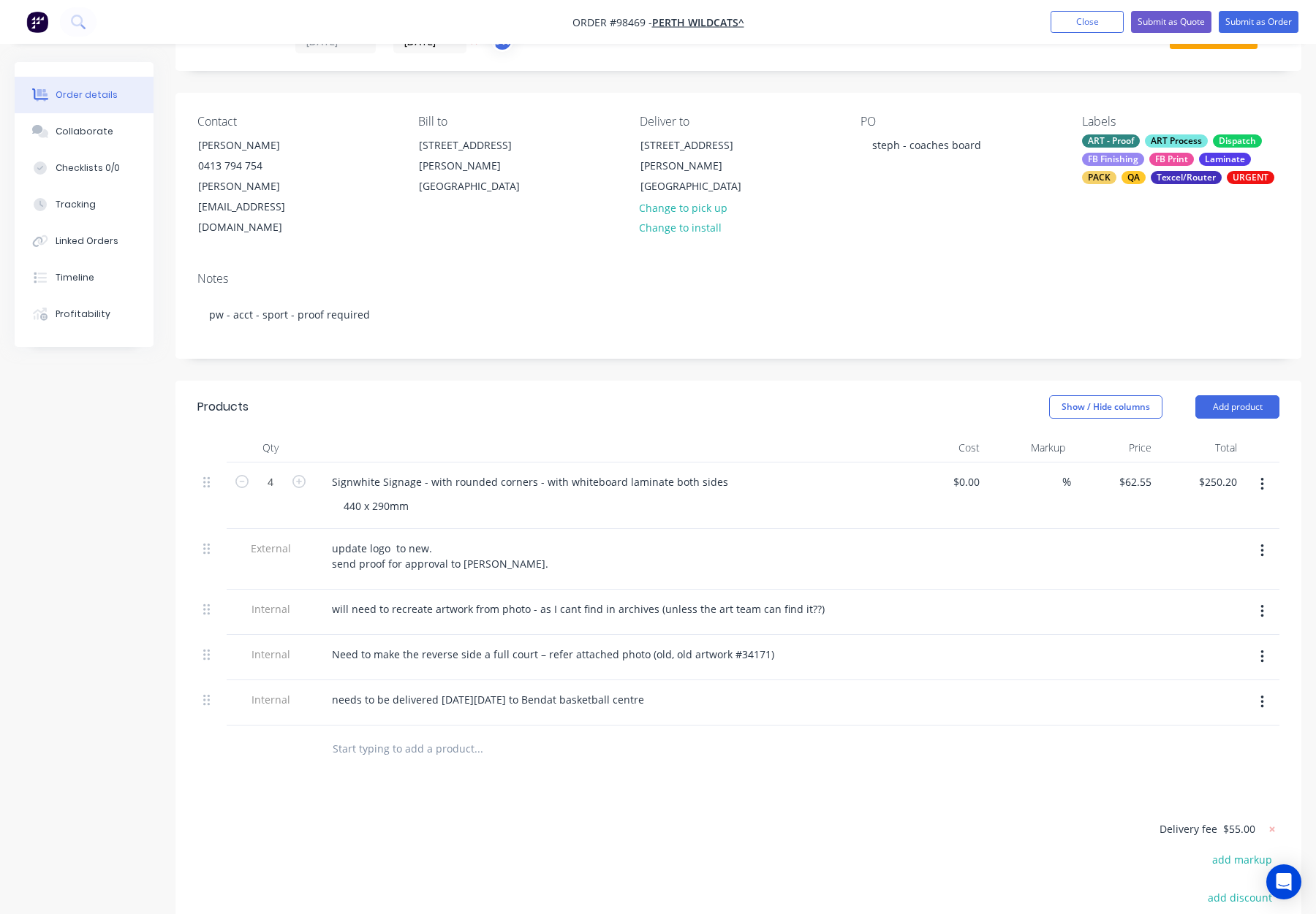
click at [599, 742] on div "Products Show / Hide columns Add product Qty Cost Markup Price Total 4 Signwhit…" at bounding box center [738, 749] width 1126 height 736
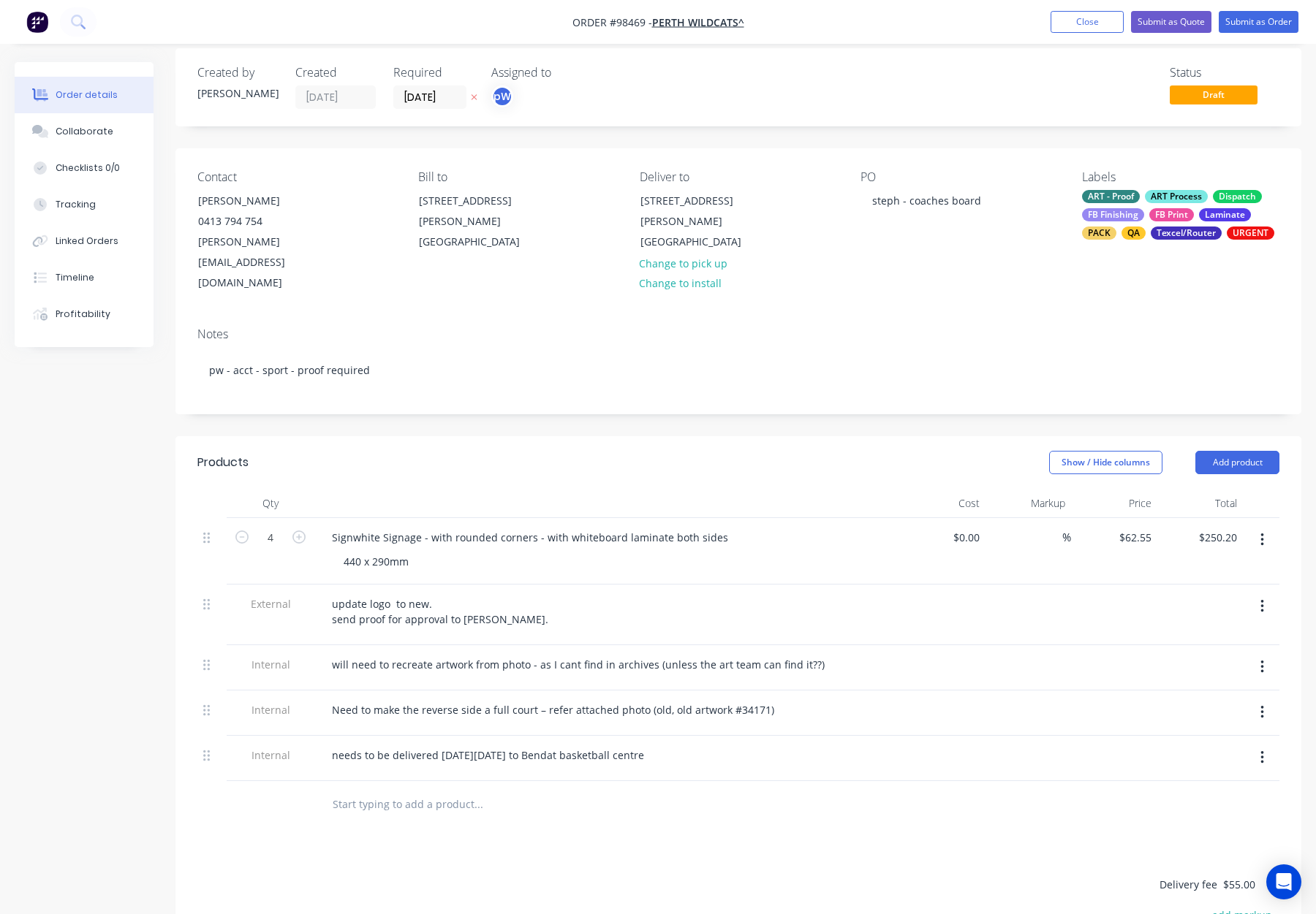
scroll to position [13, 0]
click at [707, 791] on div at bounding box center [539, 806] width 438 height 29
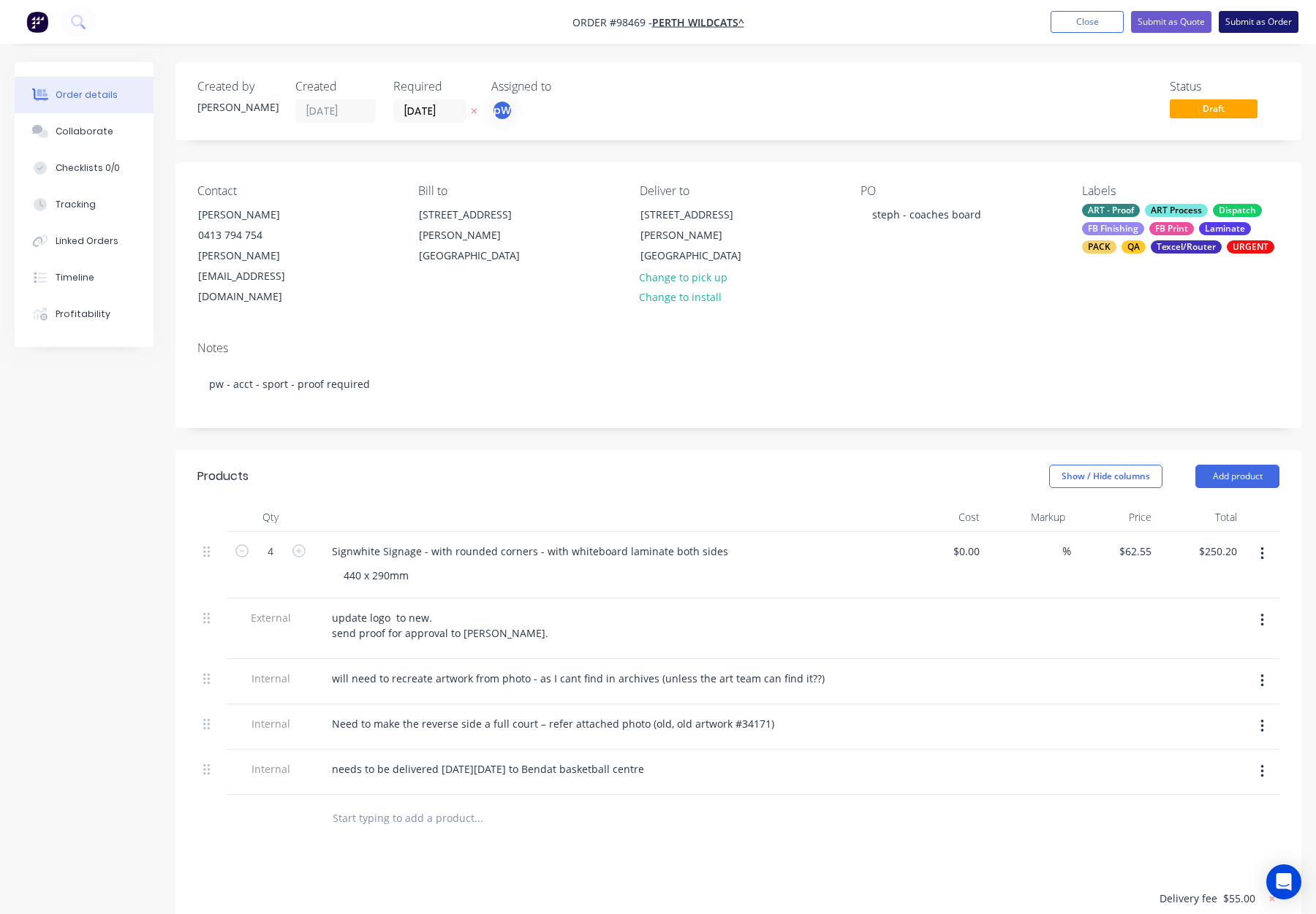
click at [1243, 27] on button "Submit as Order" at bounding box center [1258, 22] width 80 height 22
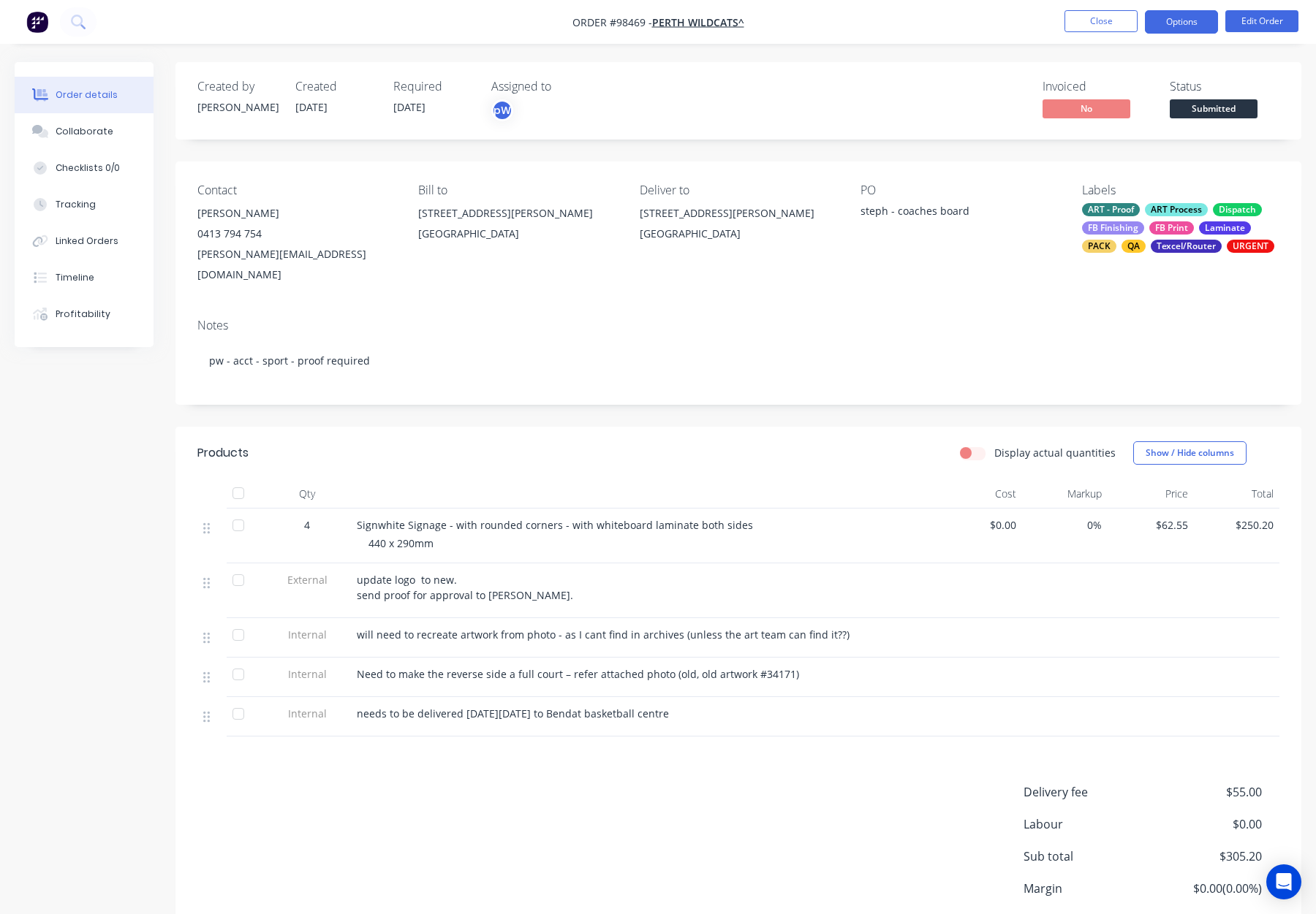
click at [1167, 23] on button "Options" at bounding box center [1182, 21] width 74 height 23
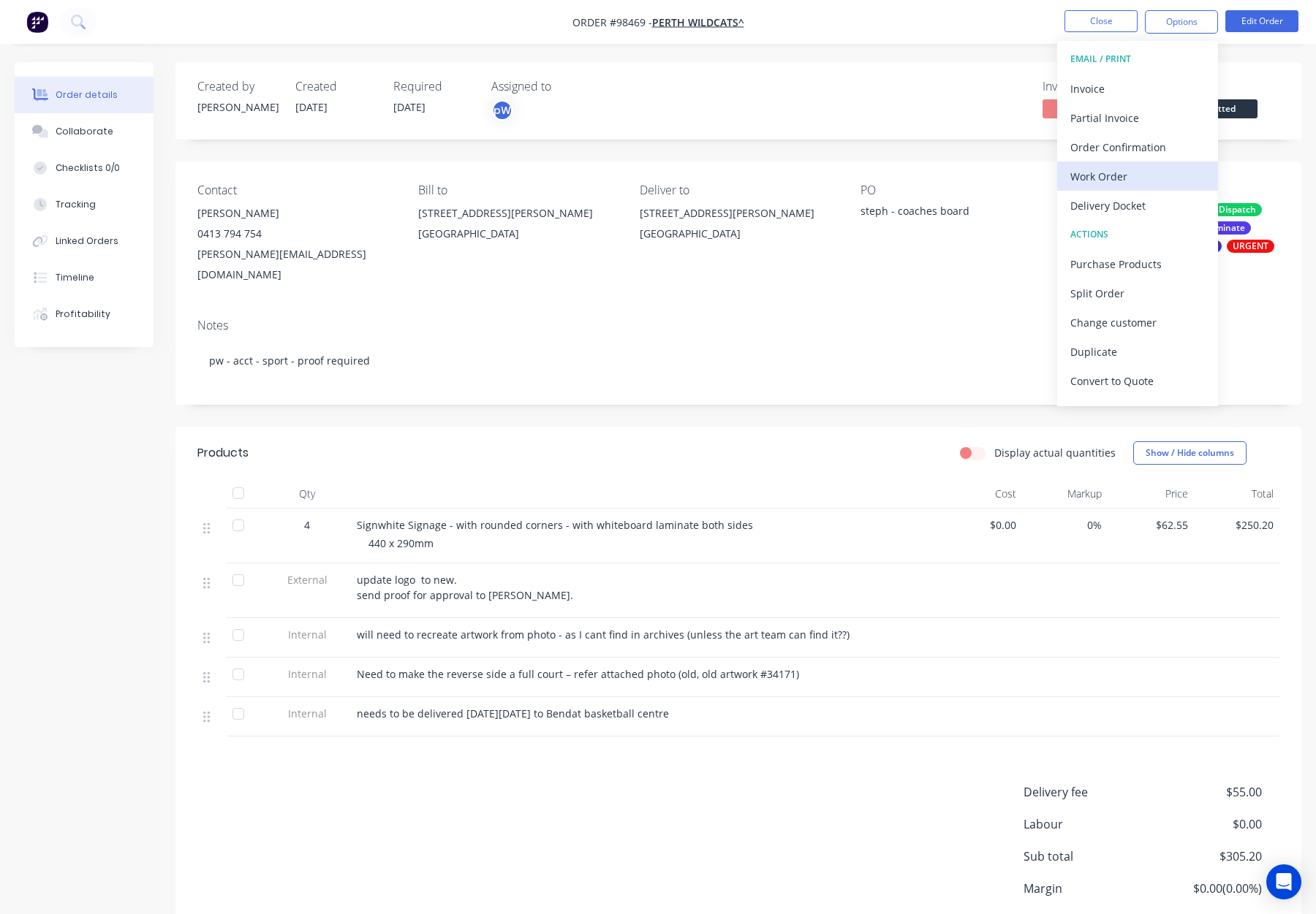
click at [1146, 172] on div "Work Order" at bounding box center [1138, 176] width 134 height 21
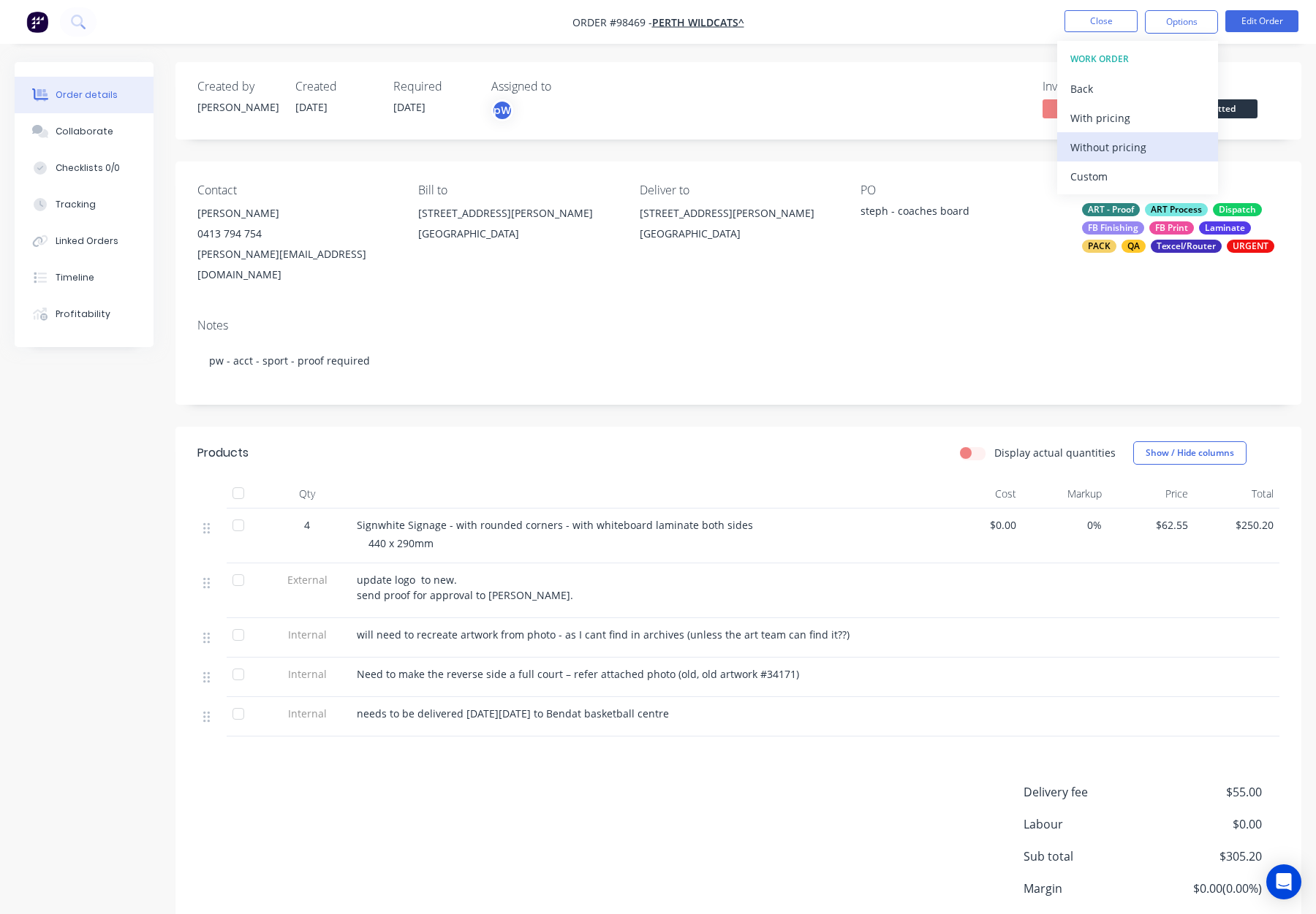
click at [1147, 148] on div "Without pricing" at bounding box center [1138, 147] width 134 height 21
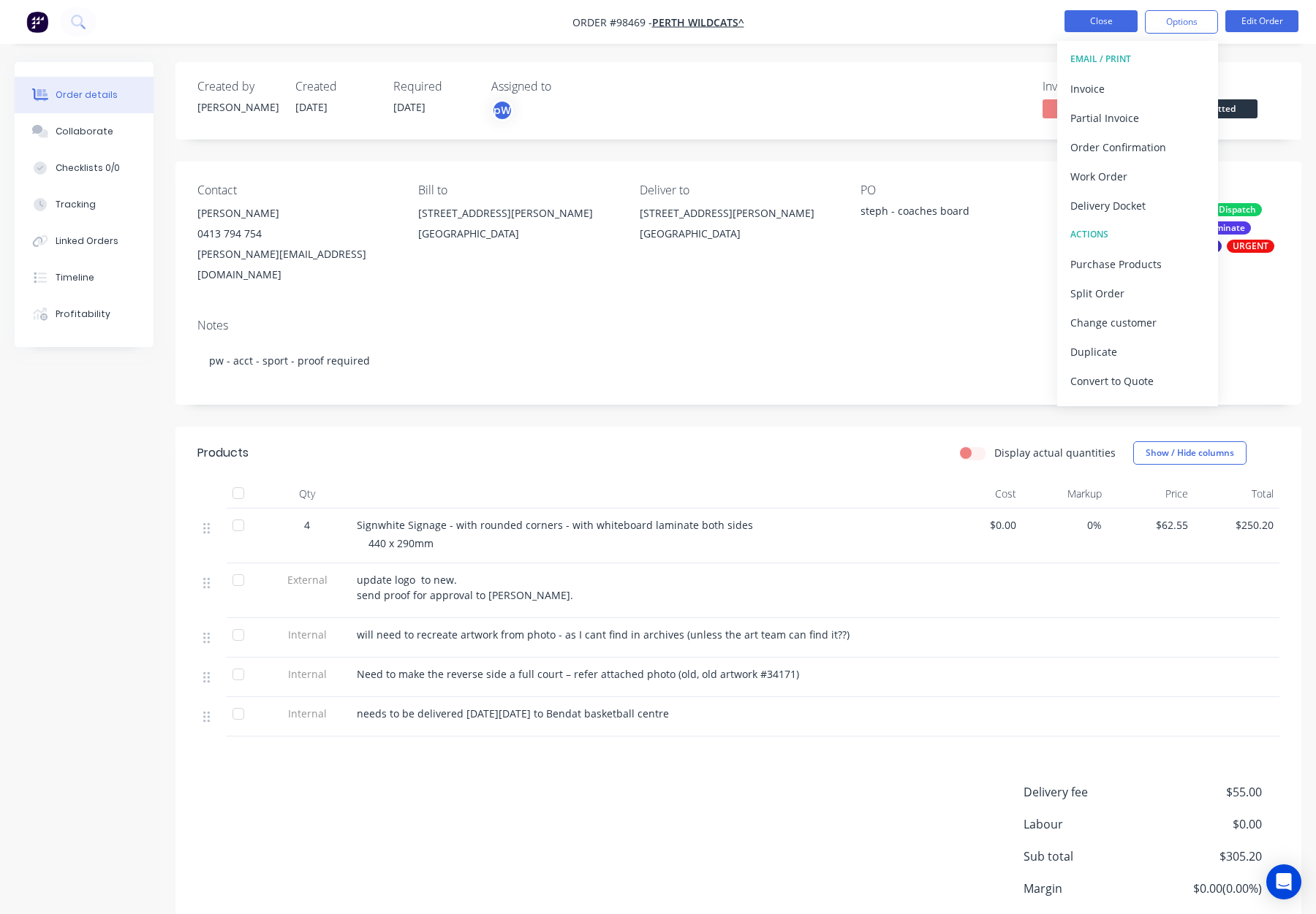
click at [1100, 24] on button "Close" at bounding box center [1101, 21] width 74 height 22
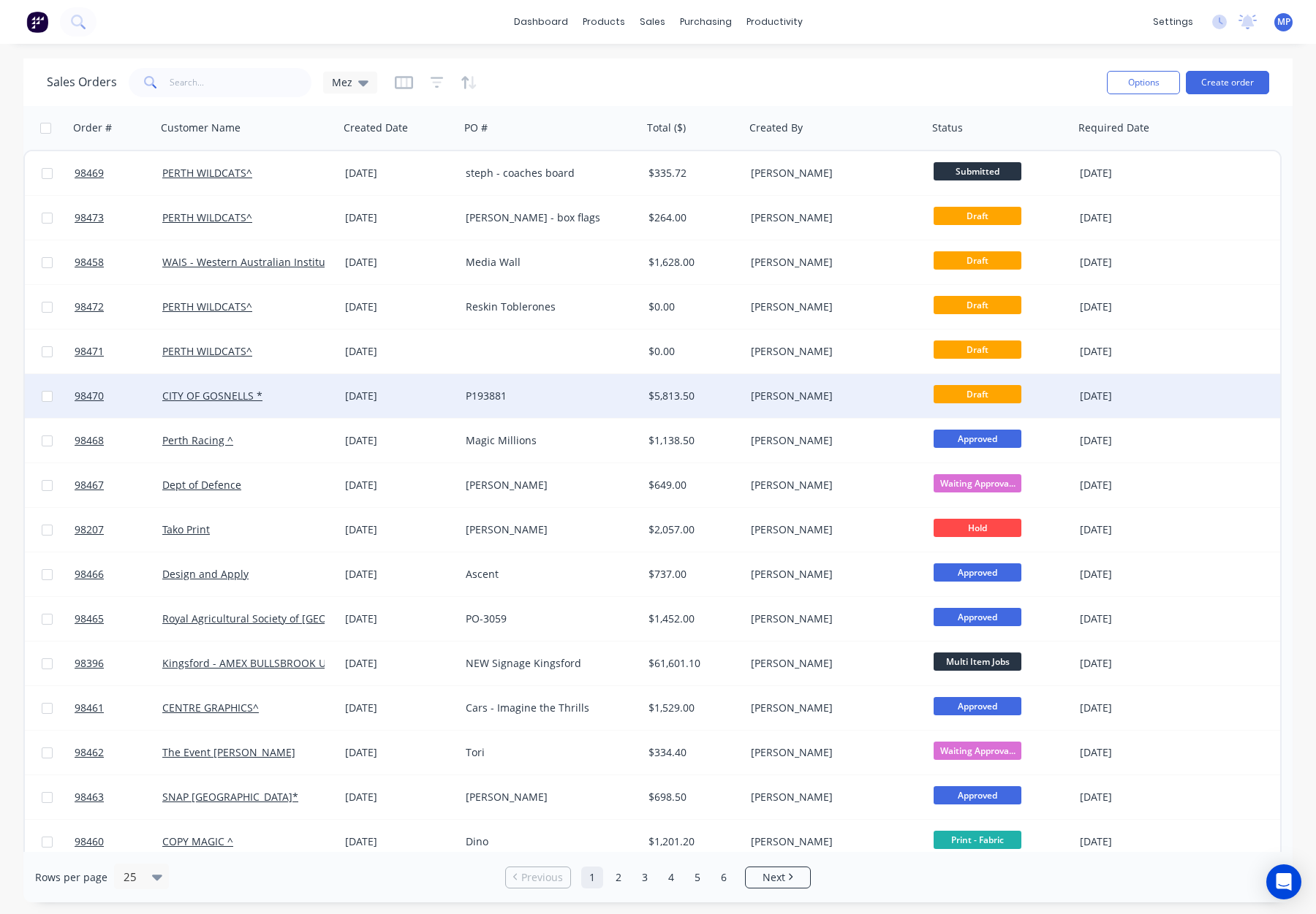
click at [436, 405] on div "[DATE]" at bounding box center [399, 396] width 120 height 44
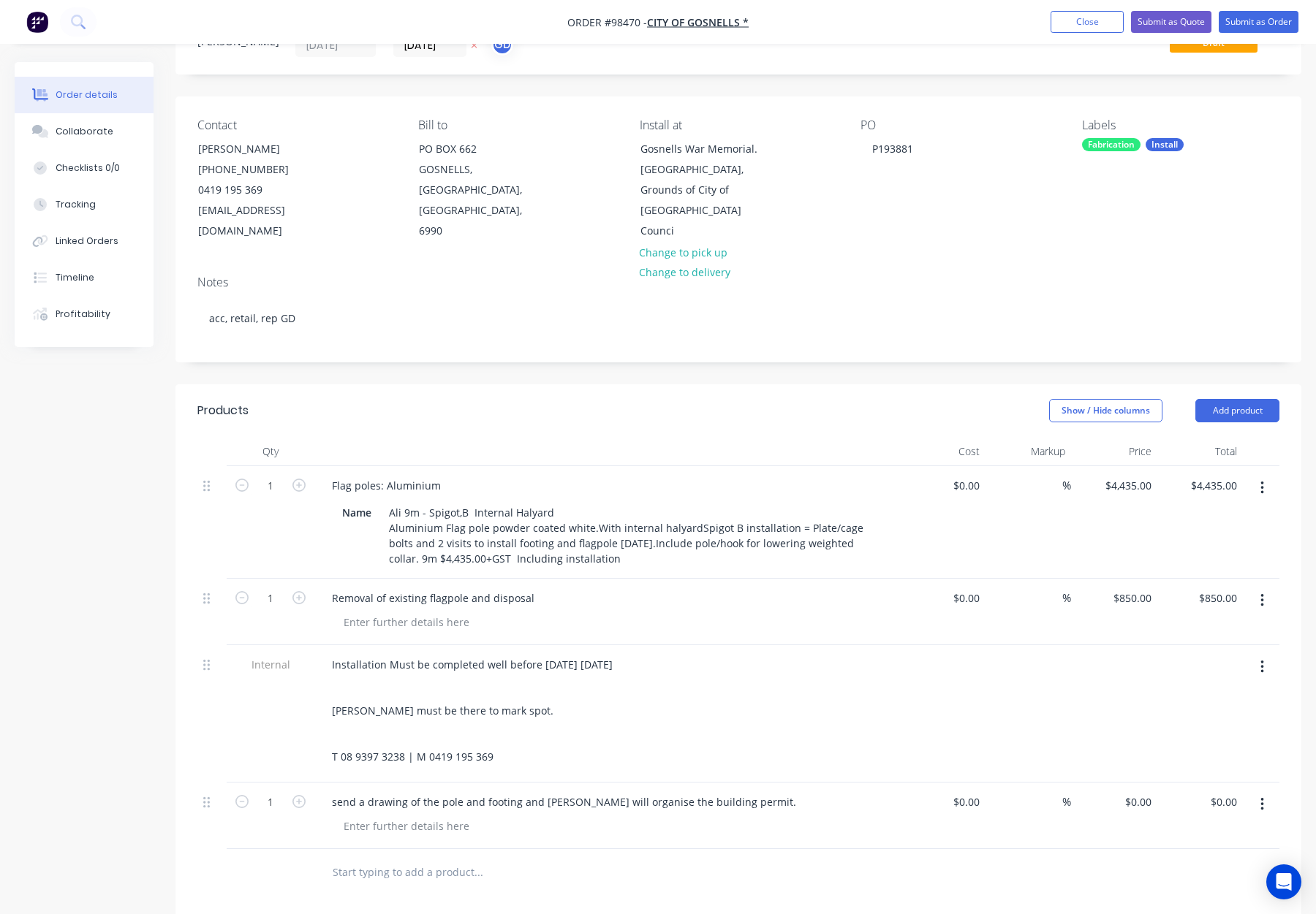
scroll to position [85, 0]
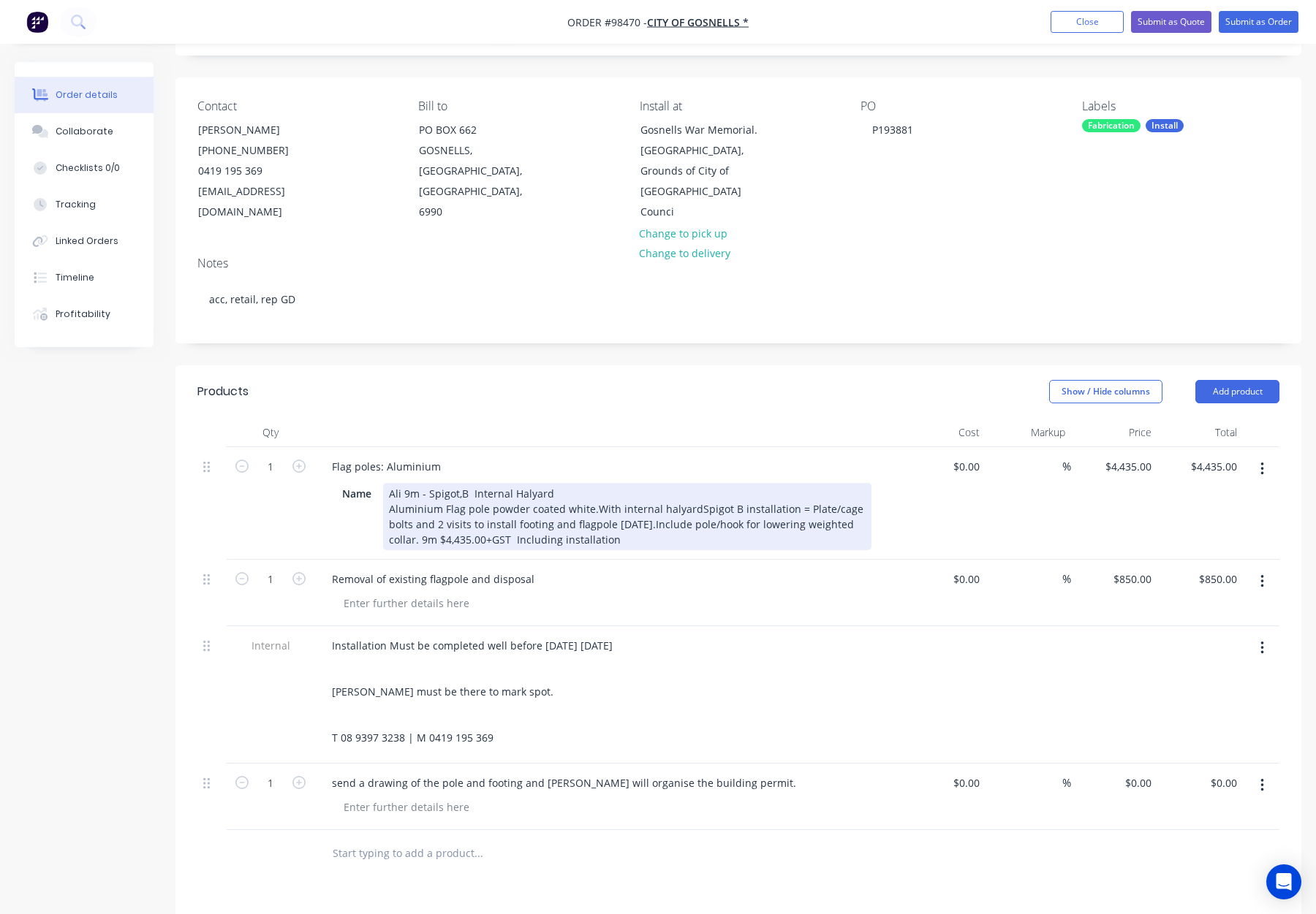
click at [441, 520] on div "Ali 9m - Spigot,B Internal Halyard Aluminium Flag pole powder coated white.With…" at bounding box center [627, 516] width 488 height 67
drag, startPoint x: 440, startPoint y: 519, endPoint x: 642, endPoint y: 524, distance: 202.1
click at [642, 524] on div "Ali 9m - Spigot,B Internal Halyard Aluminium Flag pole powder coated white.With…" at bounding box center [627, 516] width 488 height 67
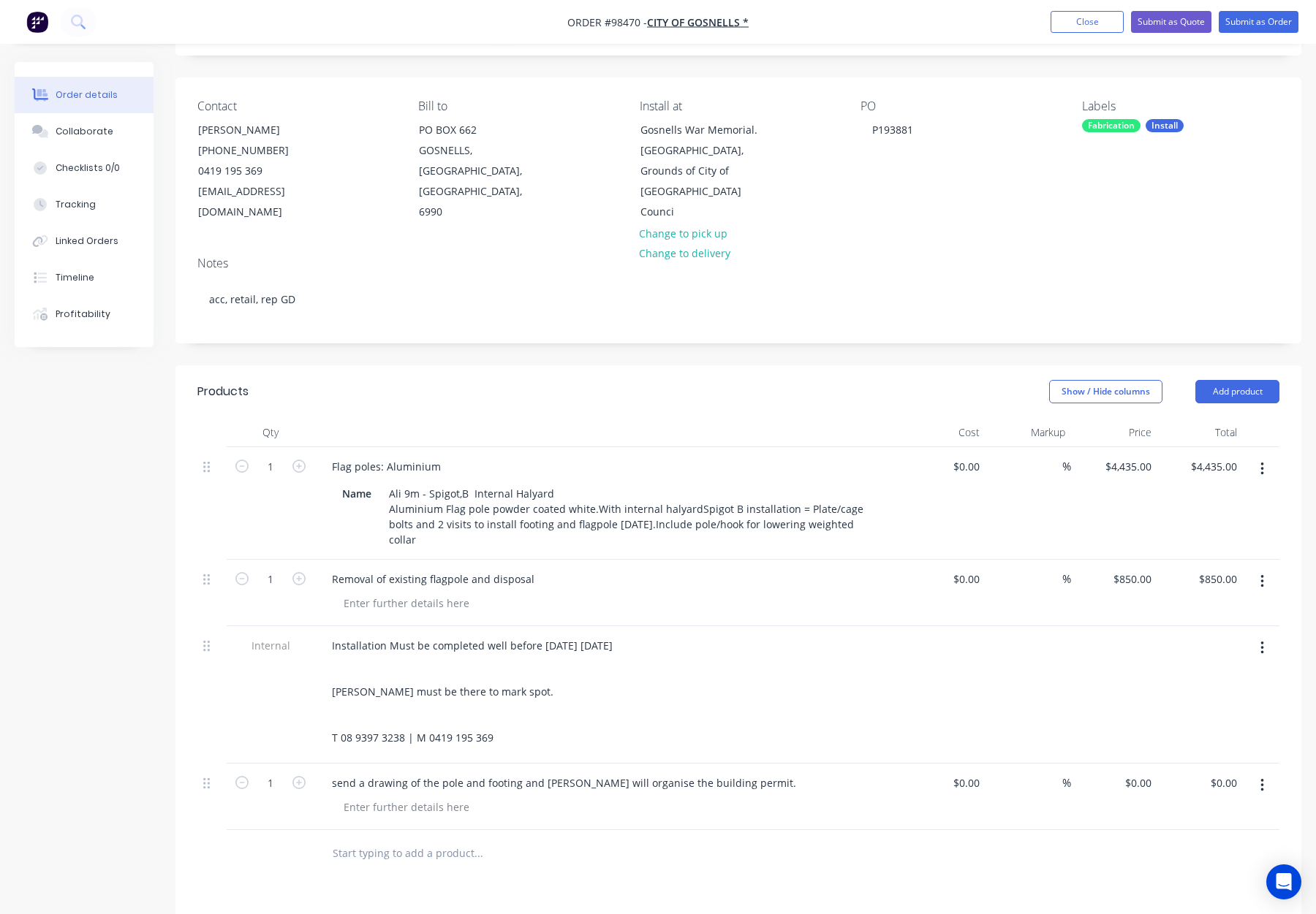
click at [696, 592] on div at bounding box center [612, 603] width 562 height 21
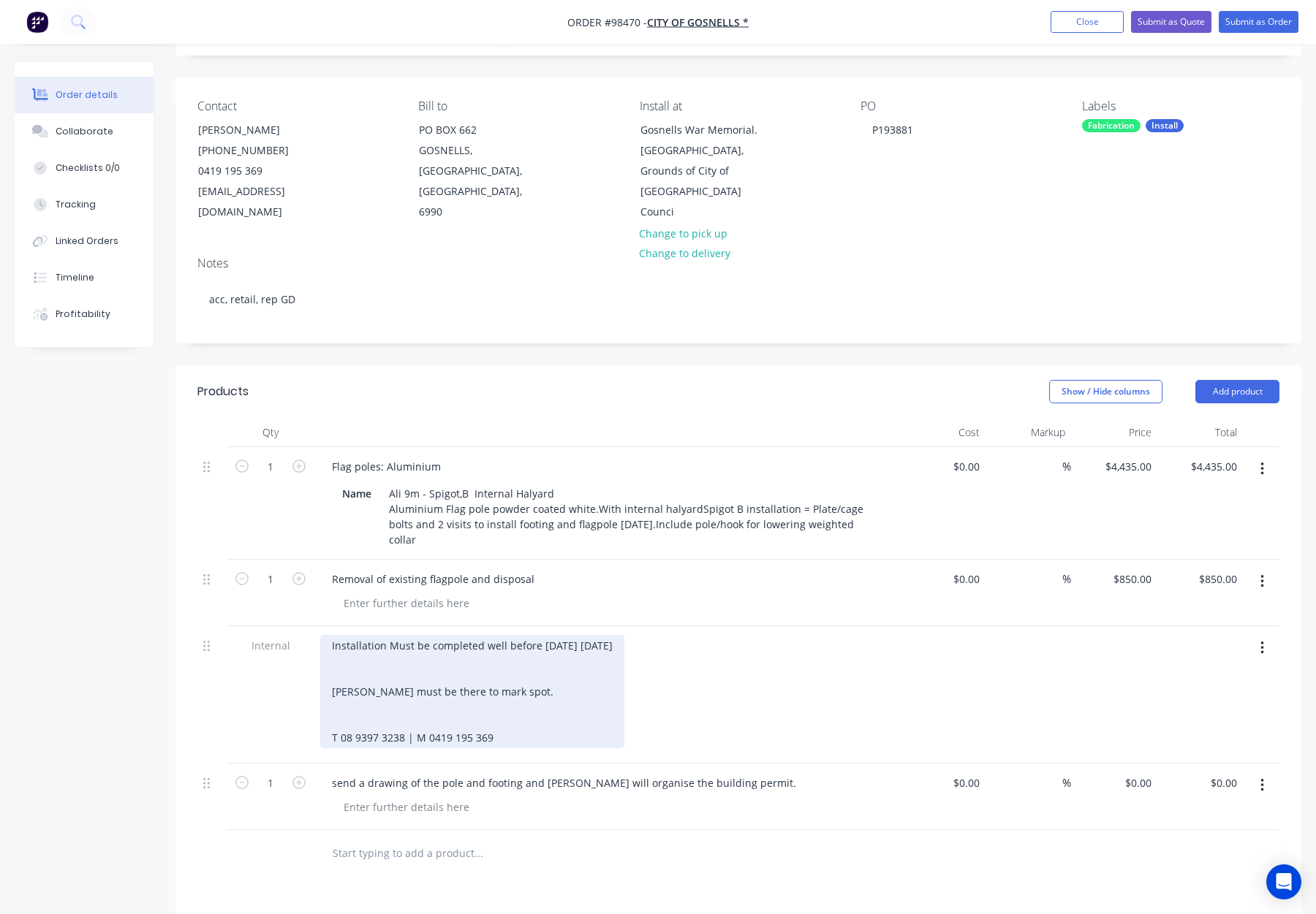
click at [391, 648] on div "Installation Must be completed well before Remembrance Day 11/11/25 Jim Brownin…" at bounding box center [471, 691] width 304 height 113
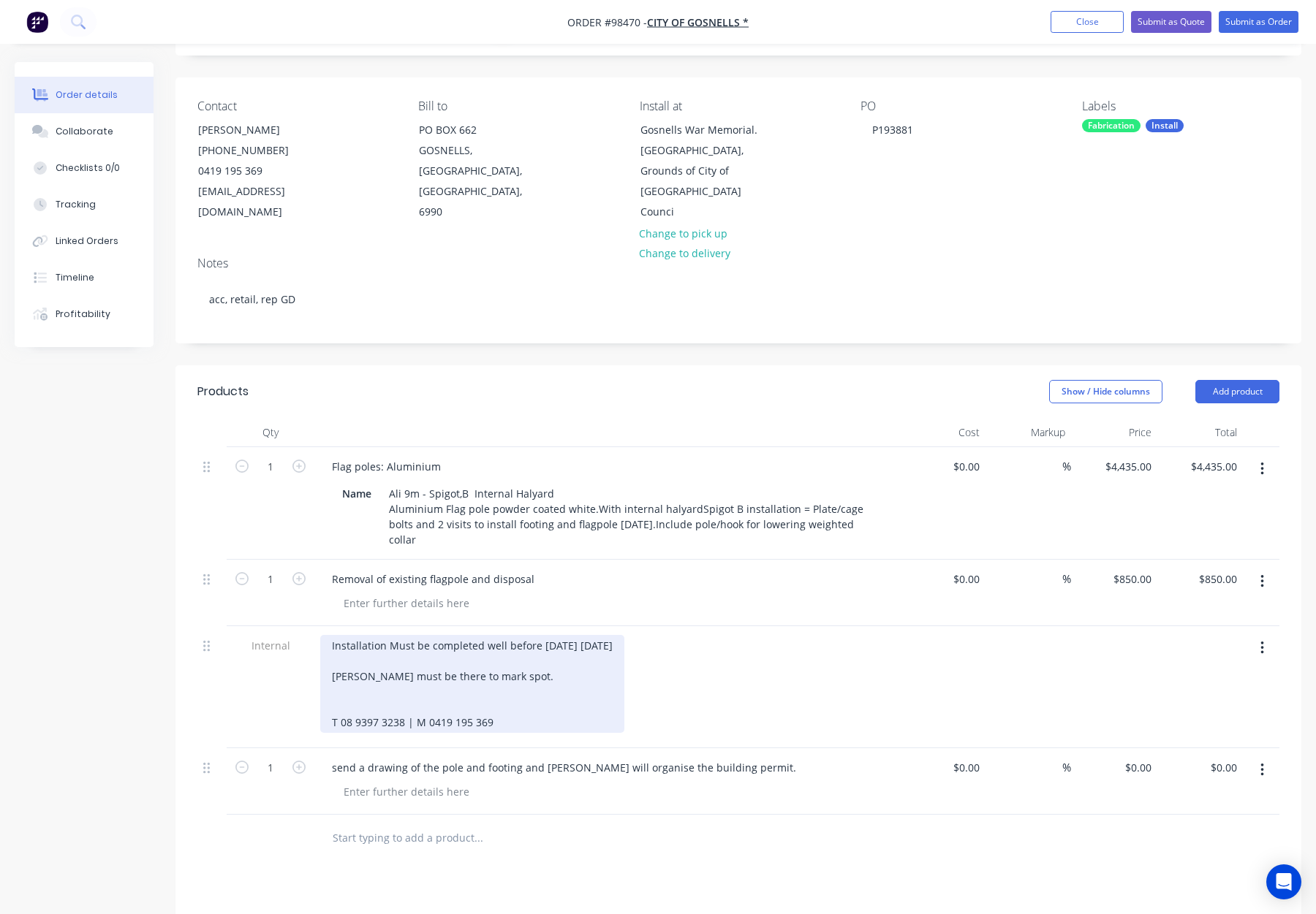
click at [338, 686] on div "Installation Must be completed well before Remembrance Day 11/11/25 Jim Brownin…" at bounding box center [471, 683] width 304 height 98
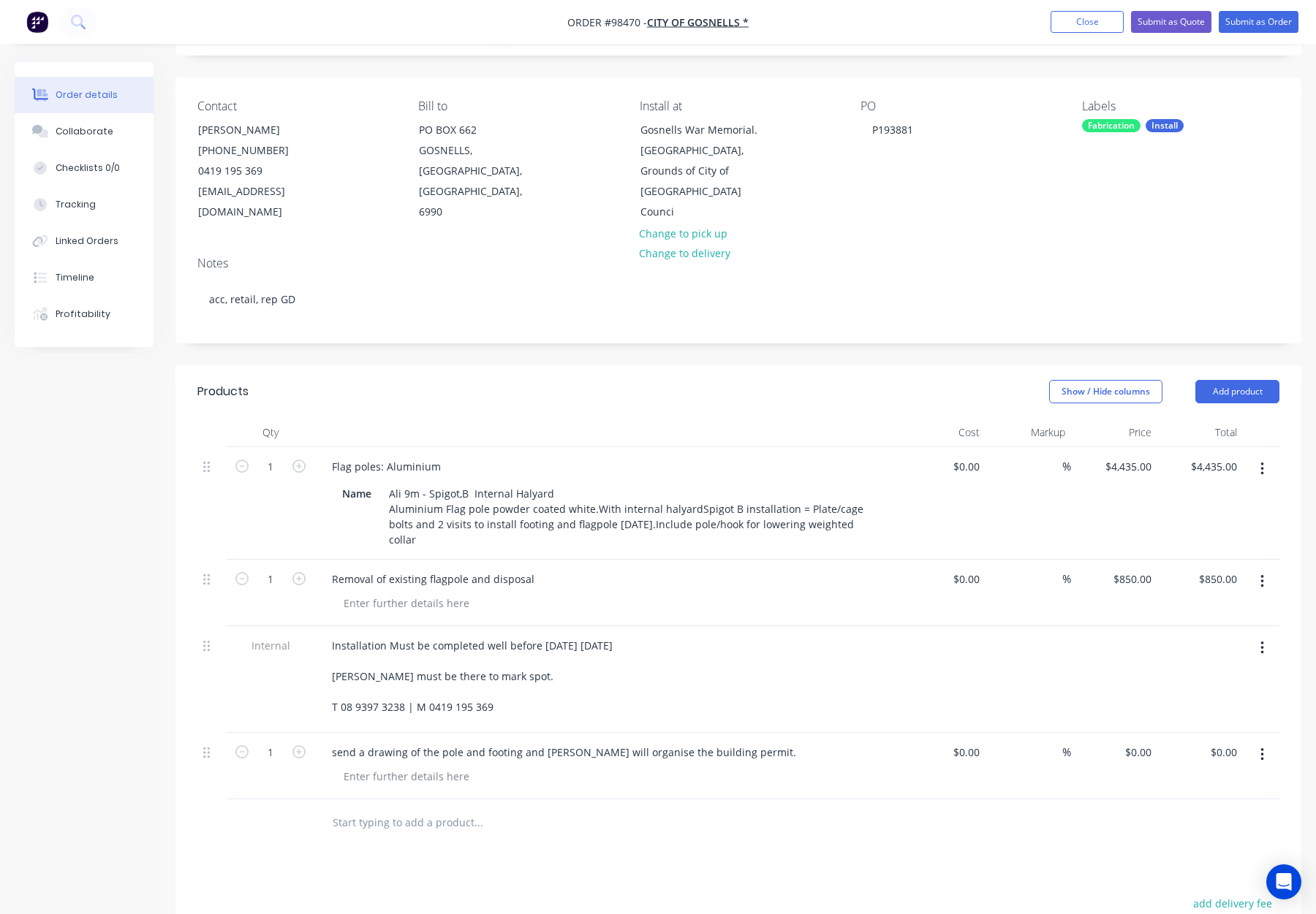
click at [703, 832] on div "Products Show / Hide columns Add product Qty Cost Markup Price Total 1 Flag pol…" at bounding box center [738, 782] width 1126 height 832
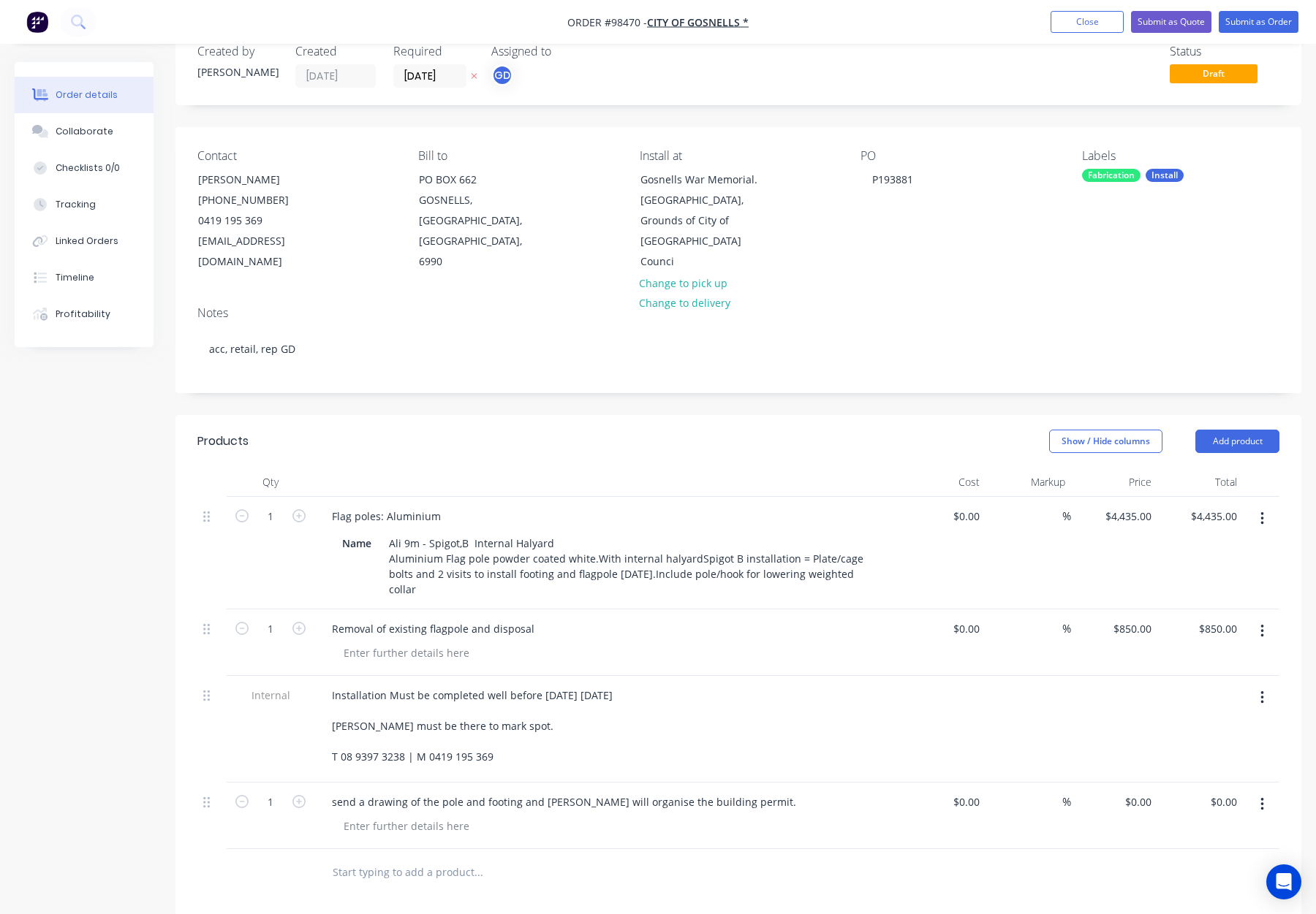
scroll to position [0, 0]
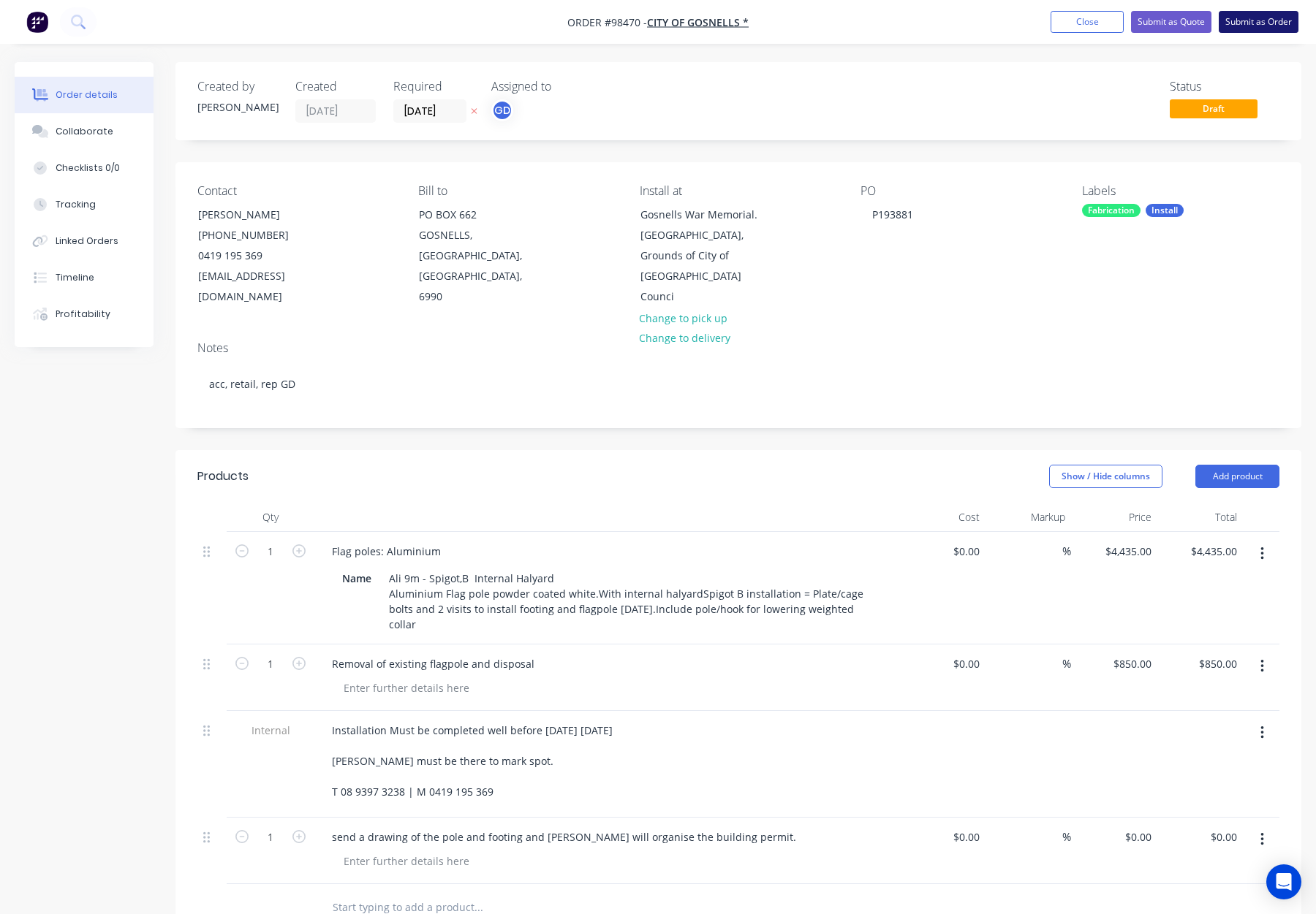
click at [1264, 21] on button "Submit as Order" at bounding box center [1258, 22] width 80 height 22
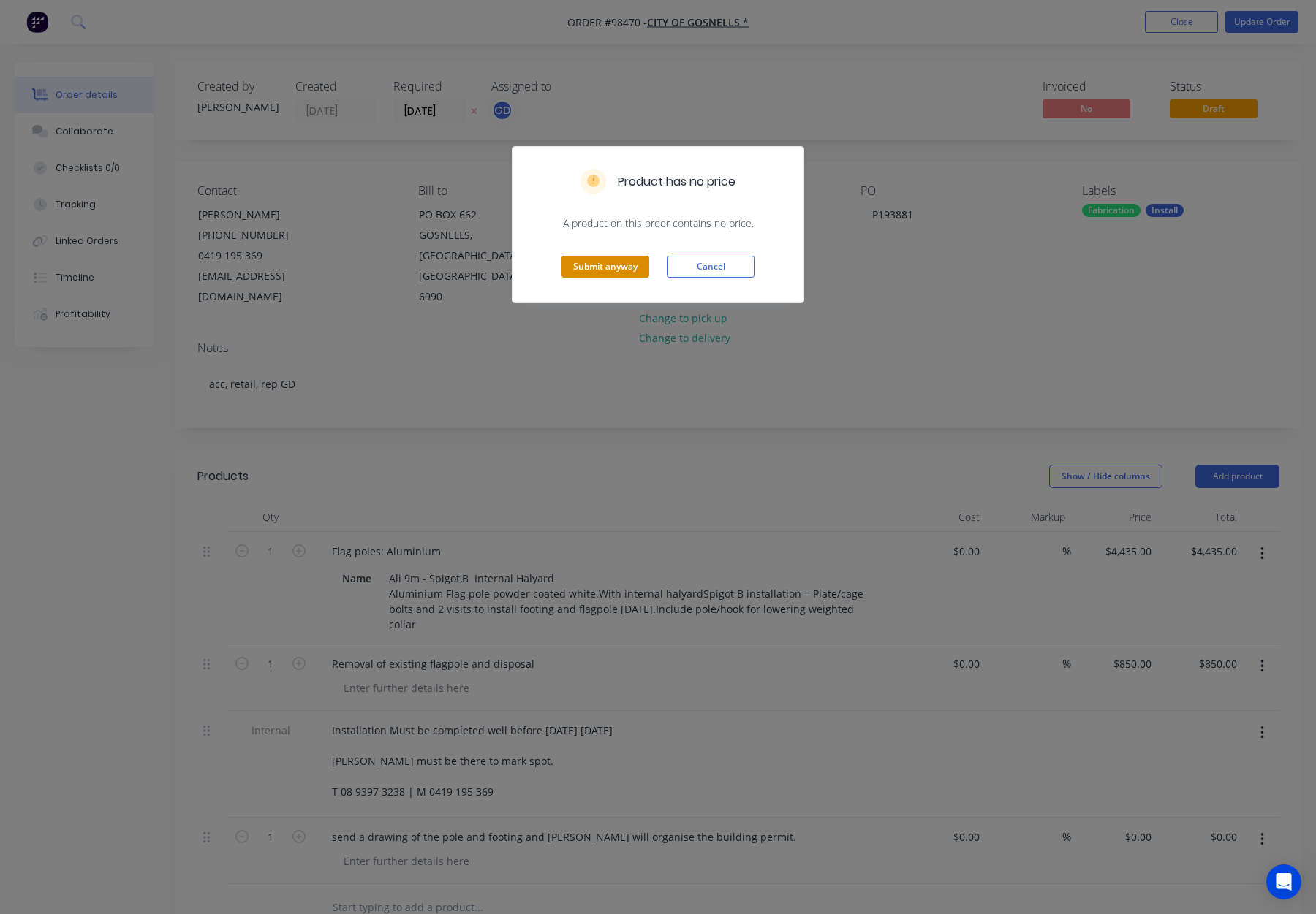
click at [614, 258] on button "Submit anyway" at bounding box center [605, 266] width 87 height 22
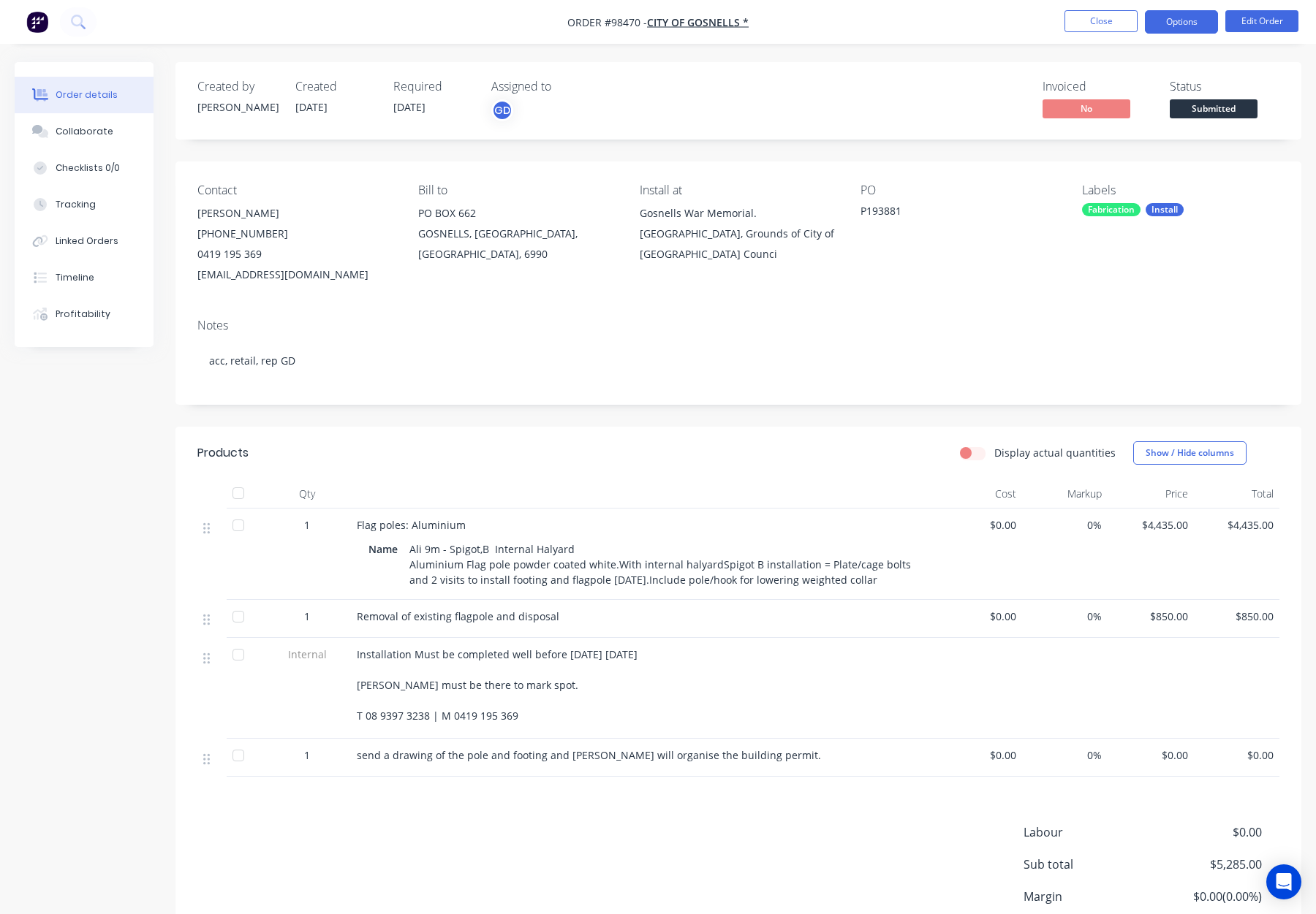
click at [1177, 19] on button "Options" at bounding box center [1182, 21] width 74 height 23
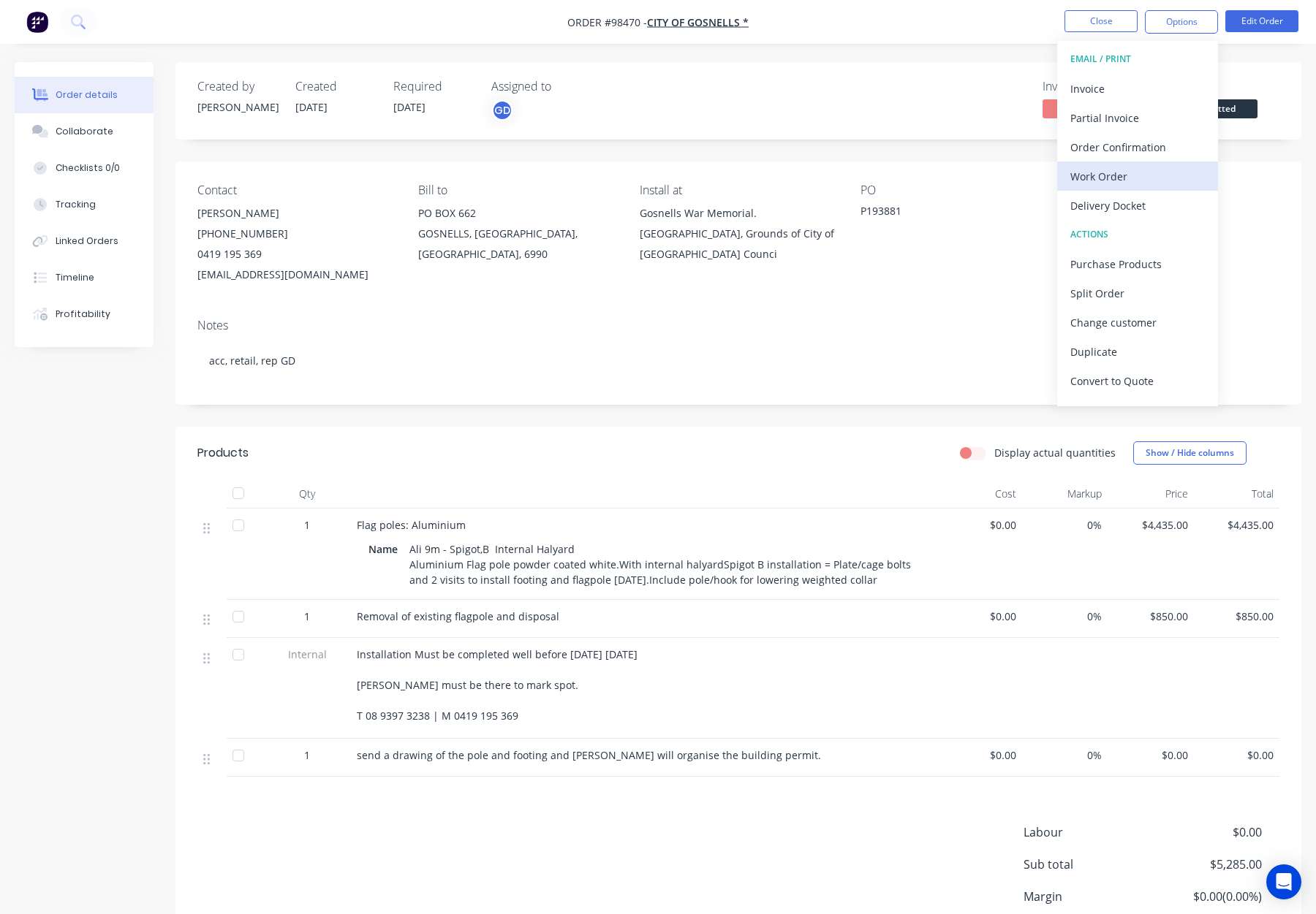
click at [1133, 175] on div "Work Order" at bounding box center [1138, 176] width 134 height 21
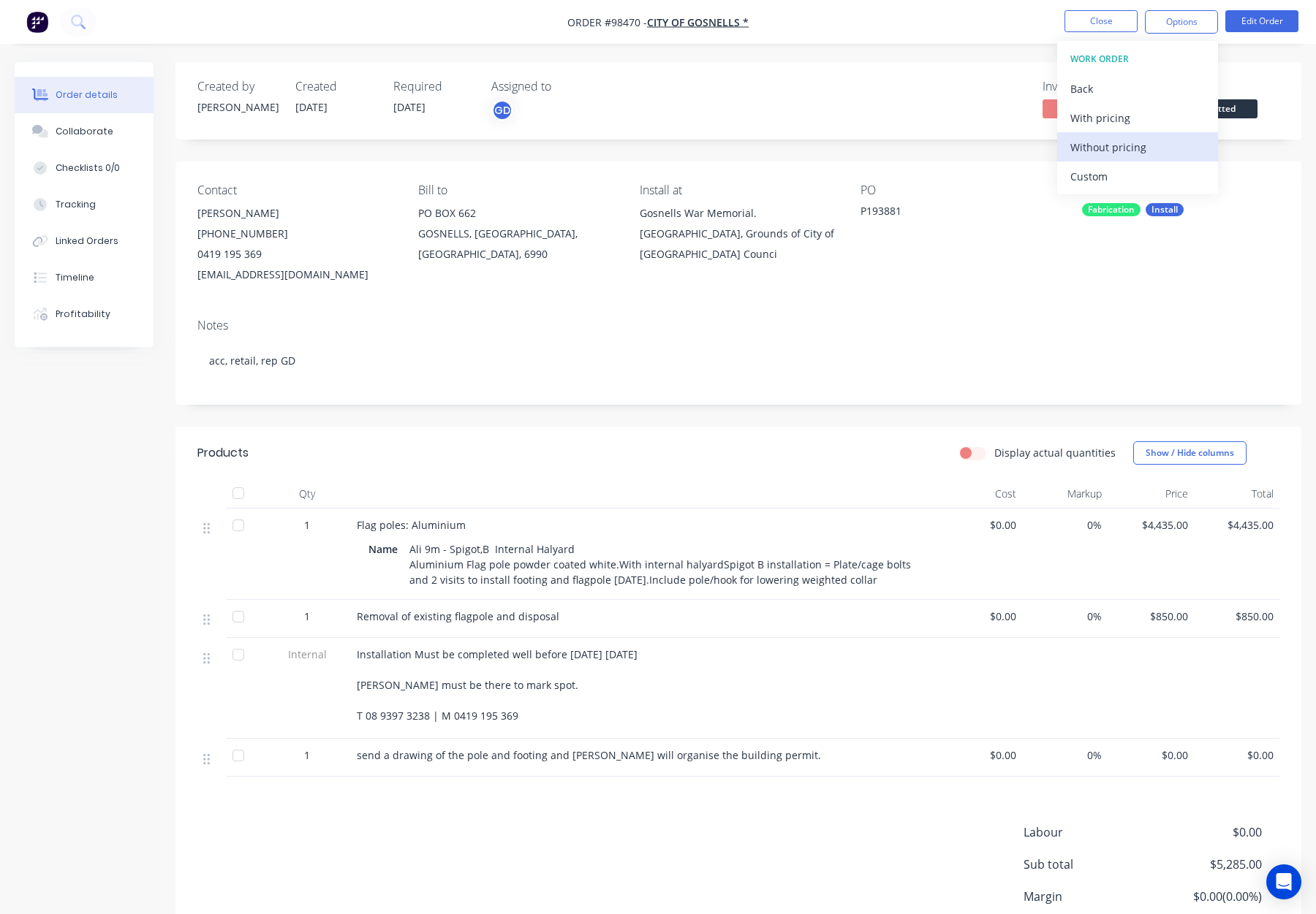
click at [1141, 141] on div "Without pricing" at bounding box center [1138, 147] width 134 height 21
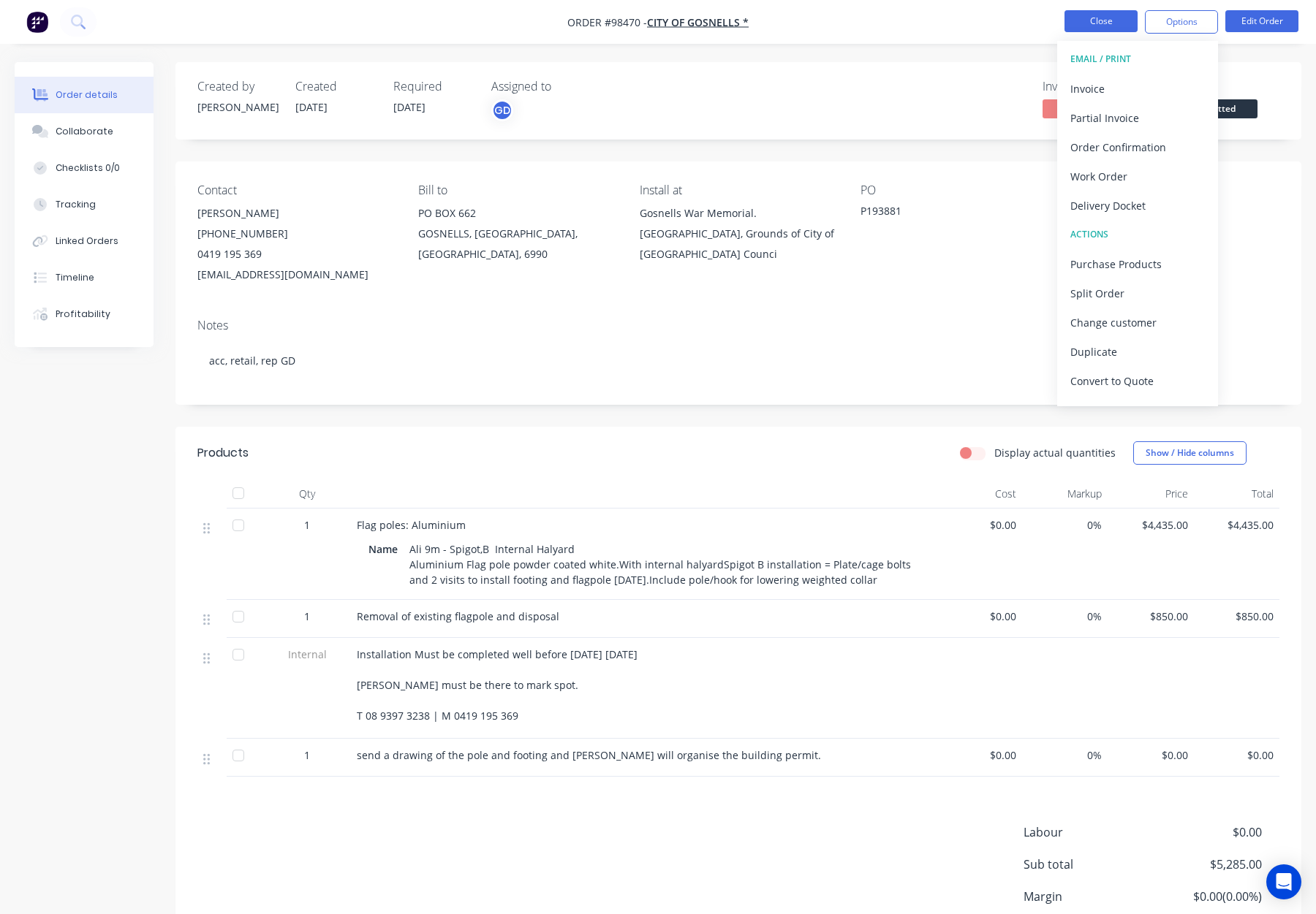
click at [1100, 16] on button "Close" at bounding box center [1101, 21] width 74 height 22
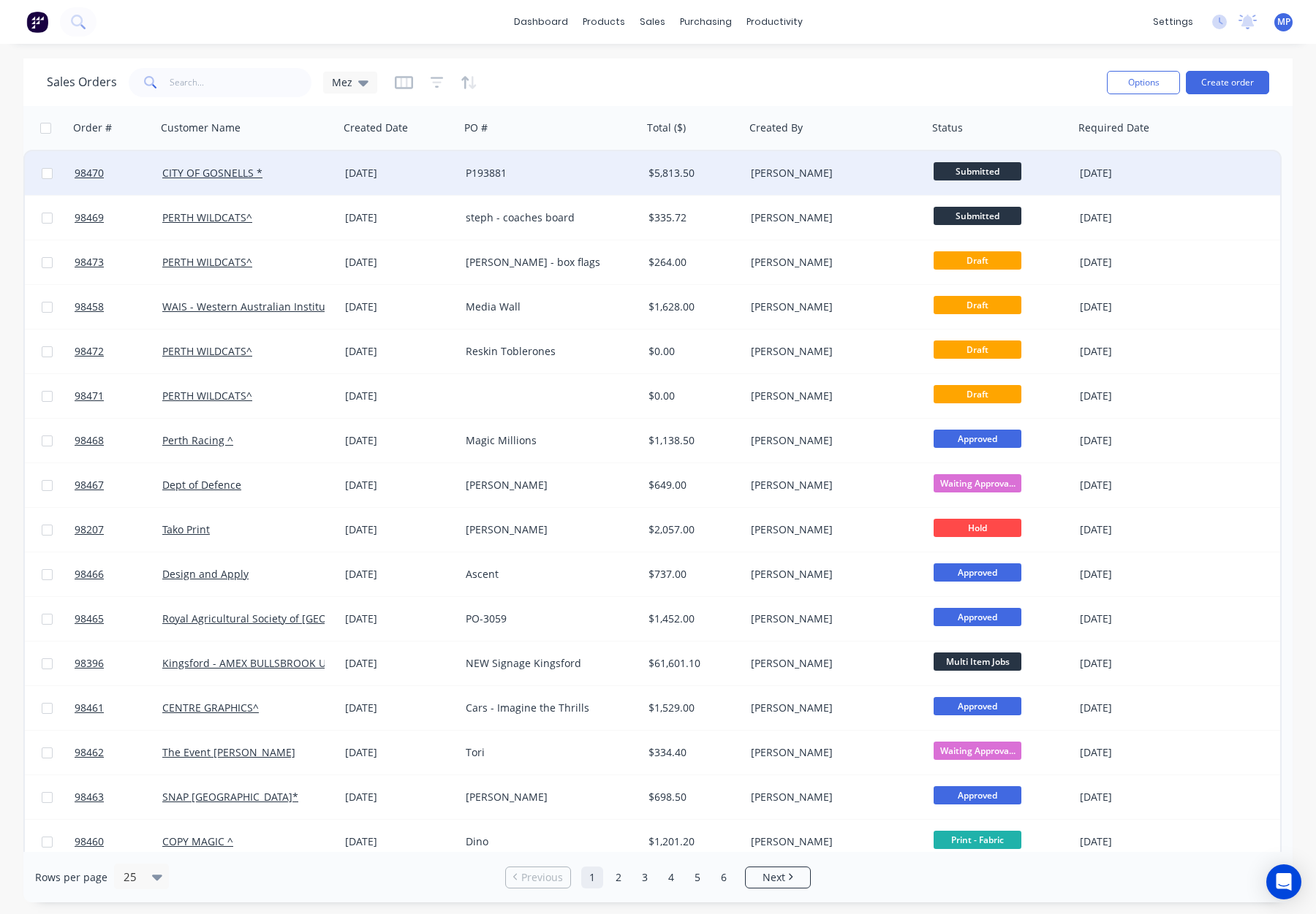
click at [835, 170] on div "[PERSON_NAME]" at bounding box center [832, 174] width 163 height 15
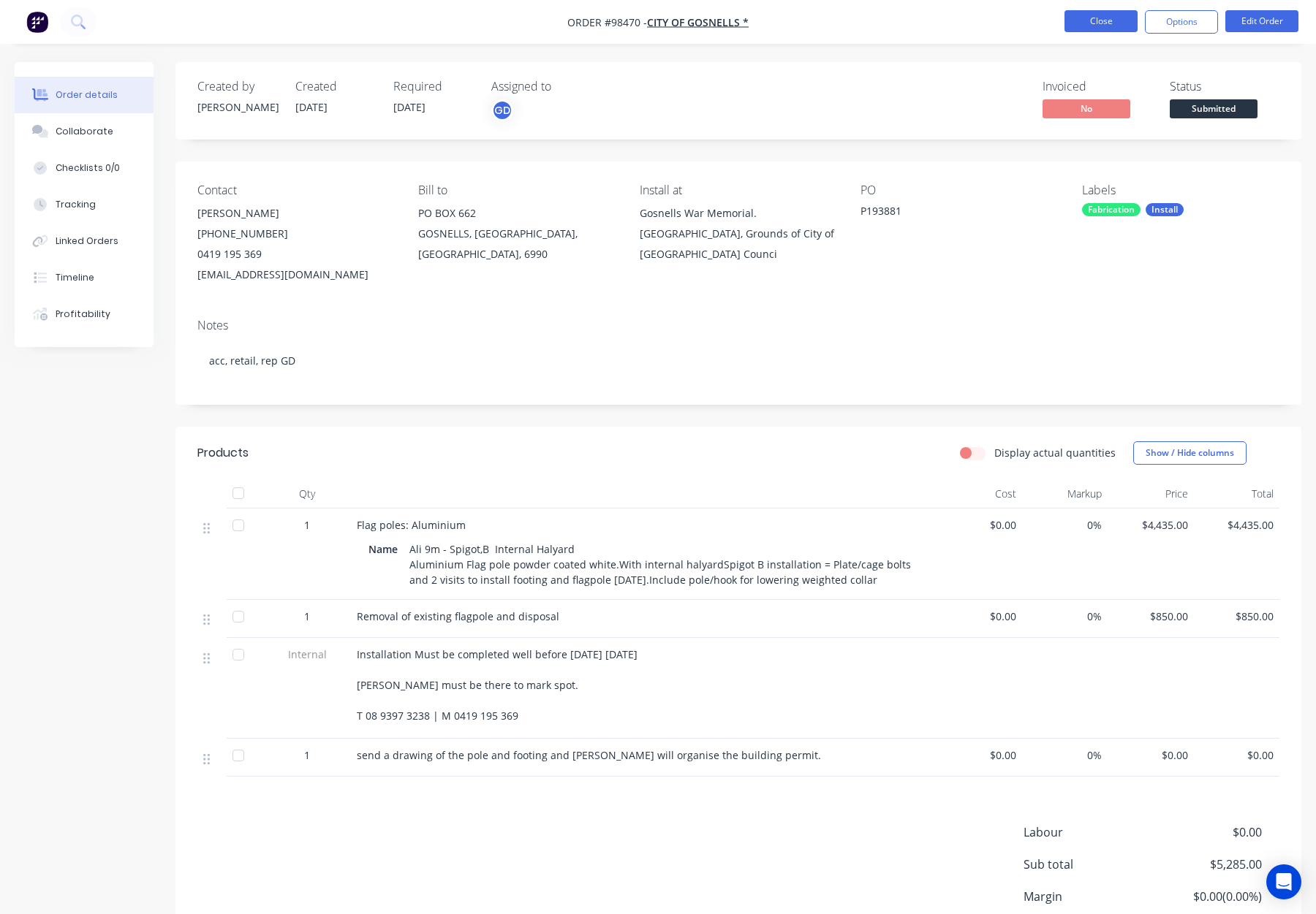
click at [1096, 27] on button "Close" at bounding box center [1101, 21] width 74 height 22
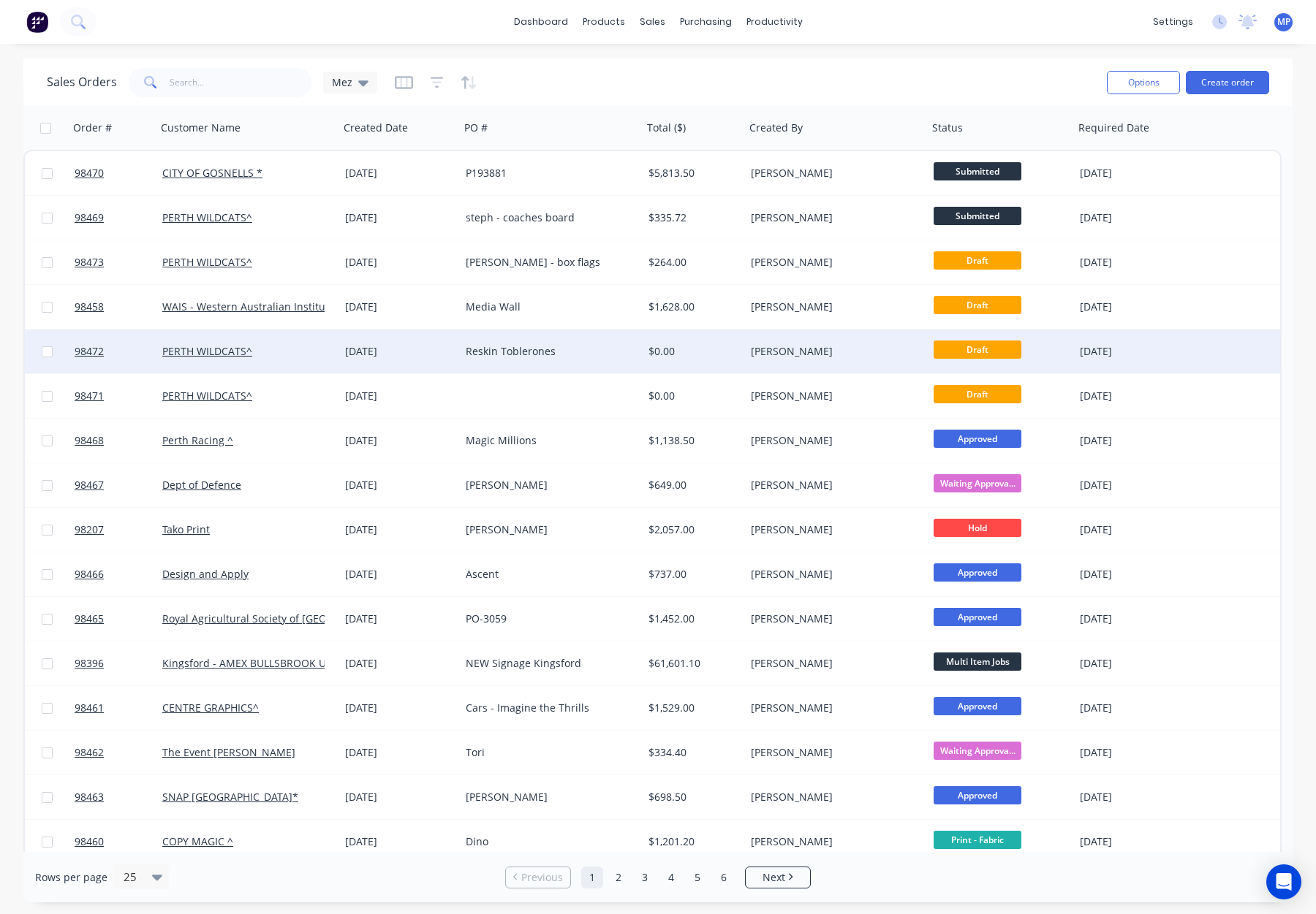
click at [296, 348] on div "PERTH WILDCATS^" at bounding box center [244, 352] width 163 height 15
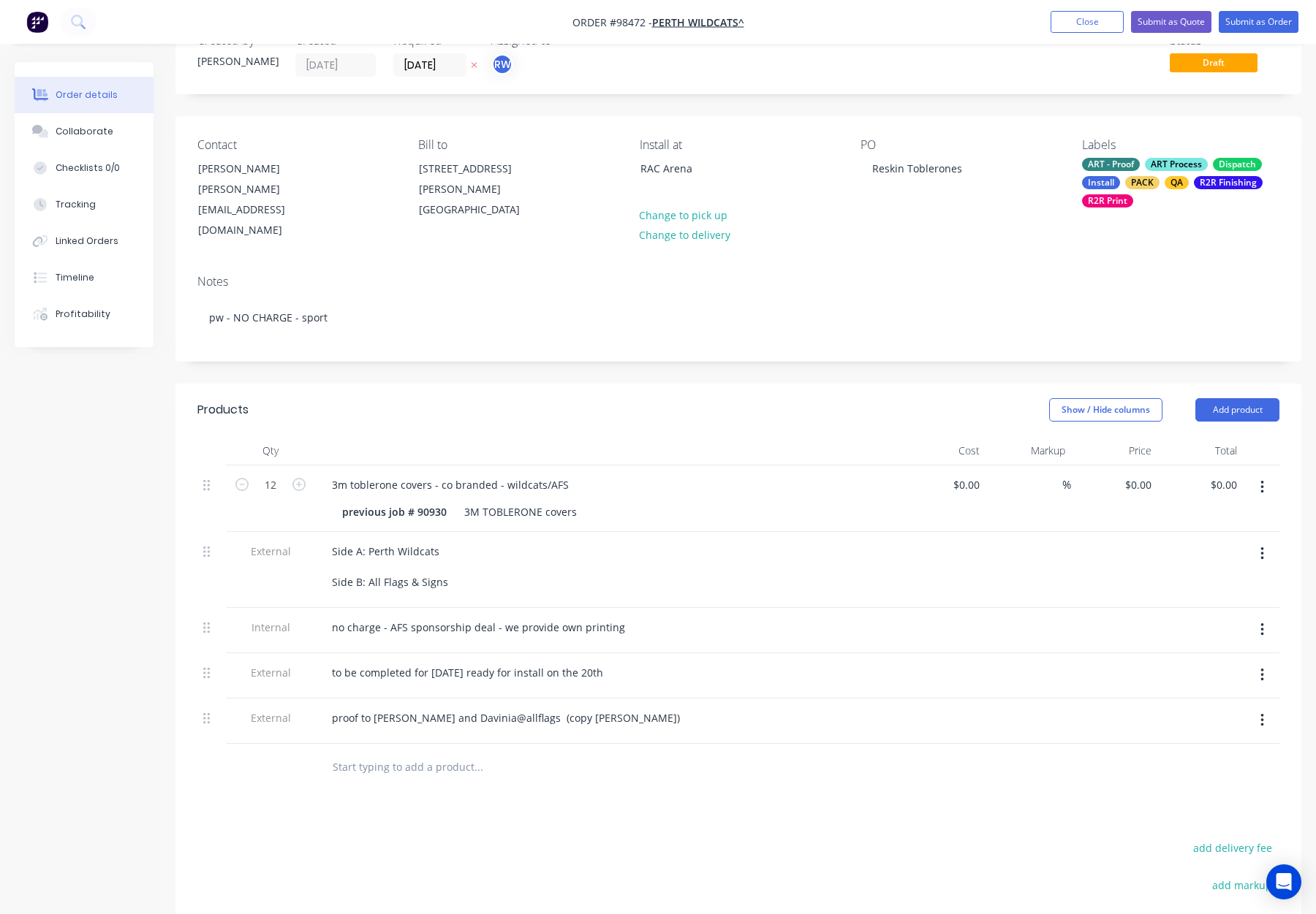
scroll to position [55, 0]
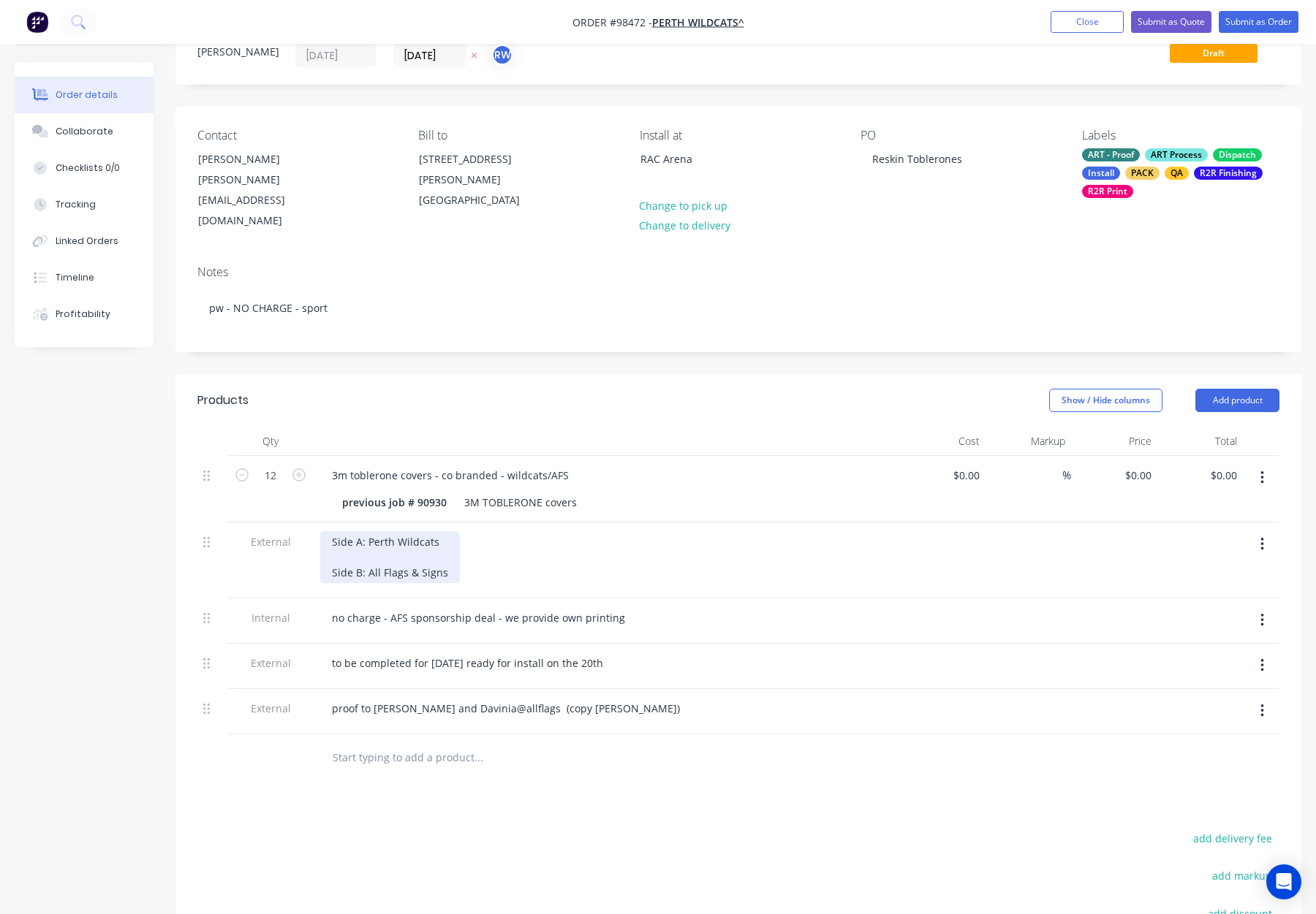
click at [341, 536] on div "Side A: Perth Wildcats Side B: All Flags & Signs" at bounding box center [390, 557] width 140 height 51
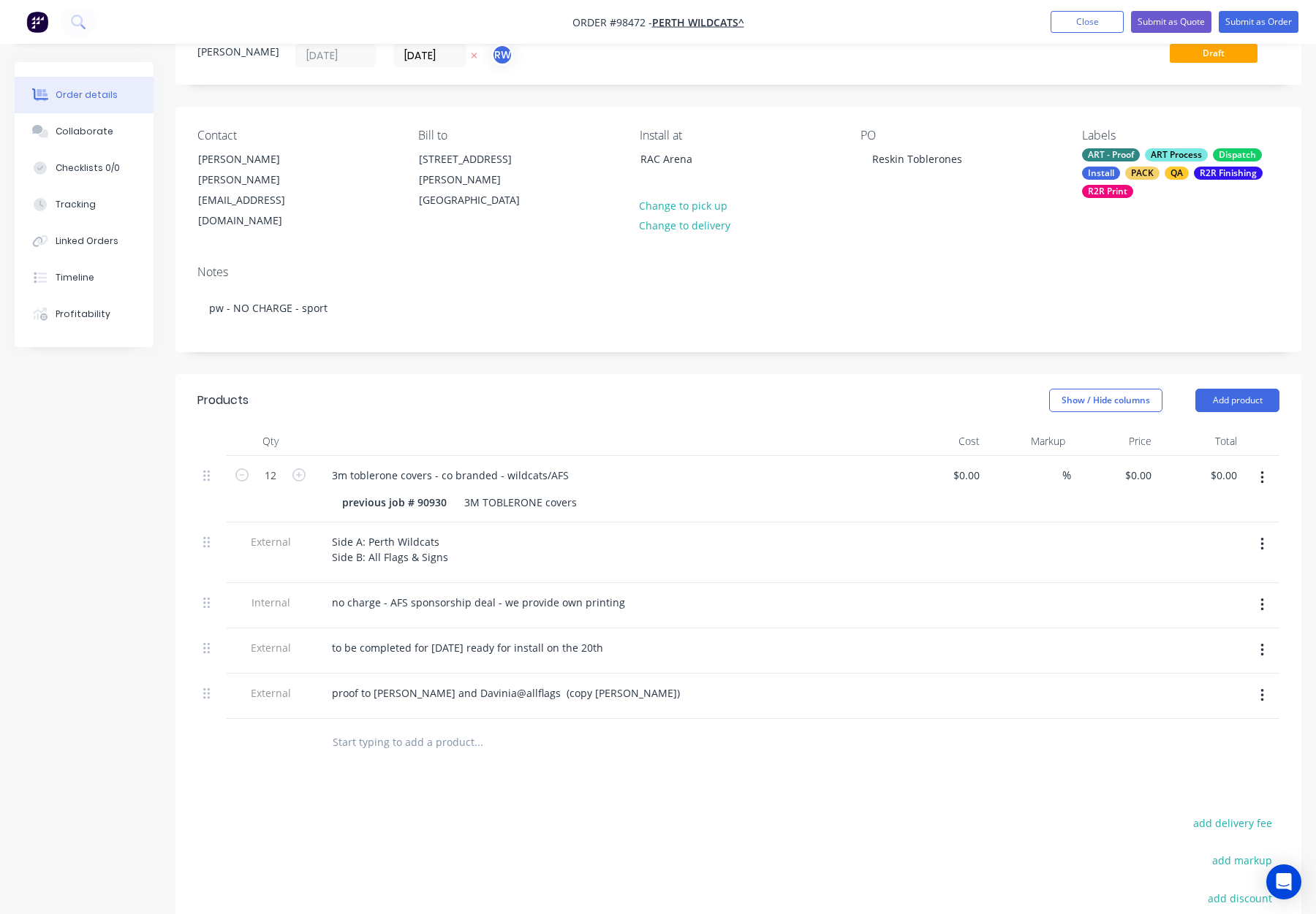
click at [582, 750] on div "Products Show / Hide columns Add product Qty Cost Markup Price Total 12 3m tobl…" at bounding box center [738, 745] width 1126 height 743
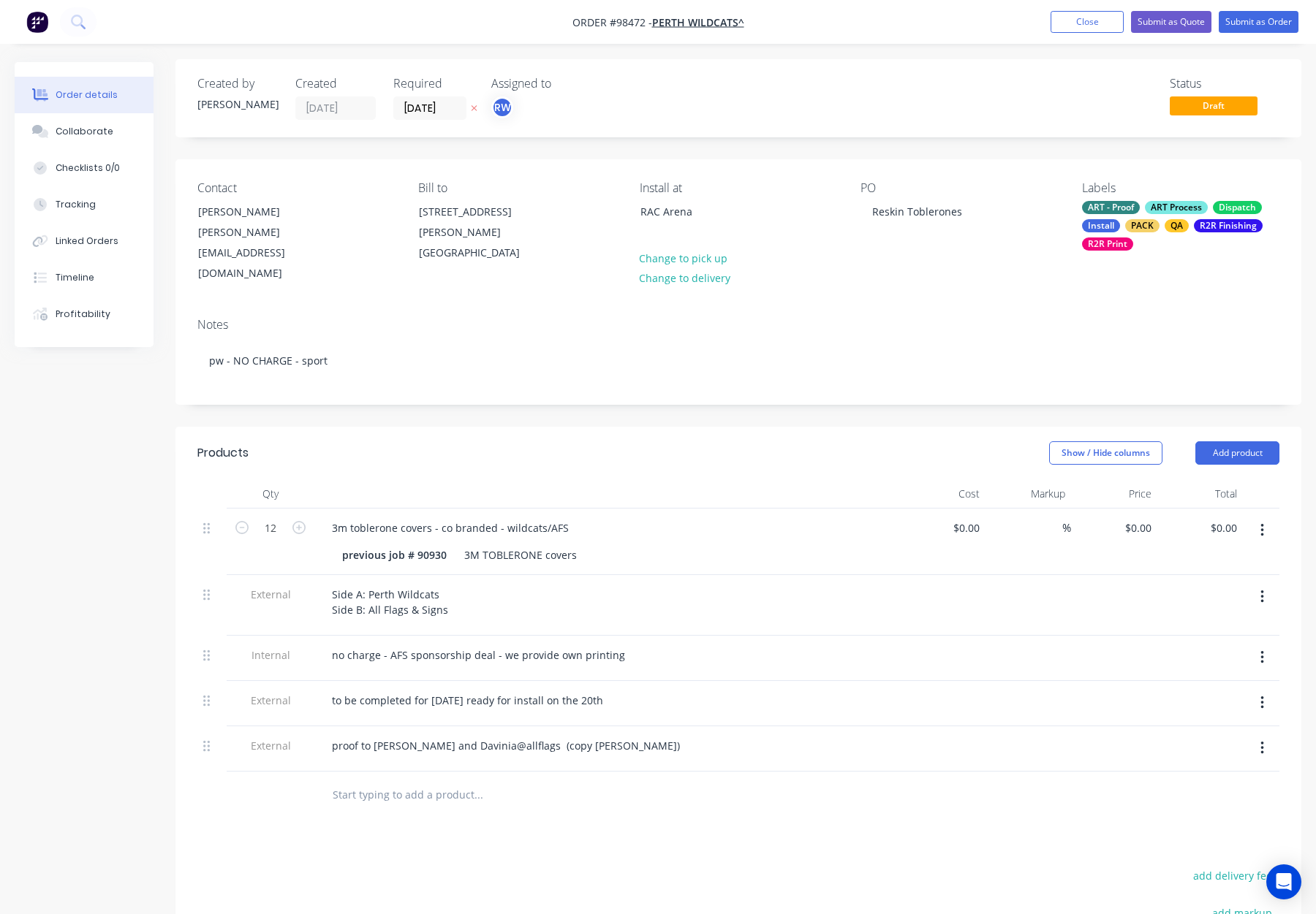
scroll to position [0, 0]
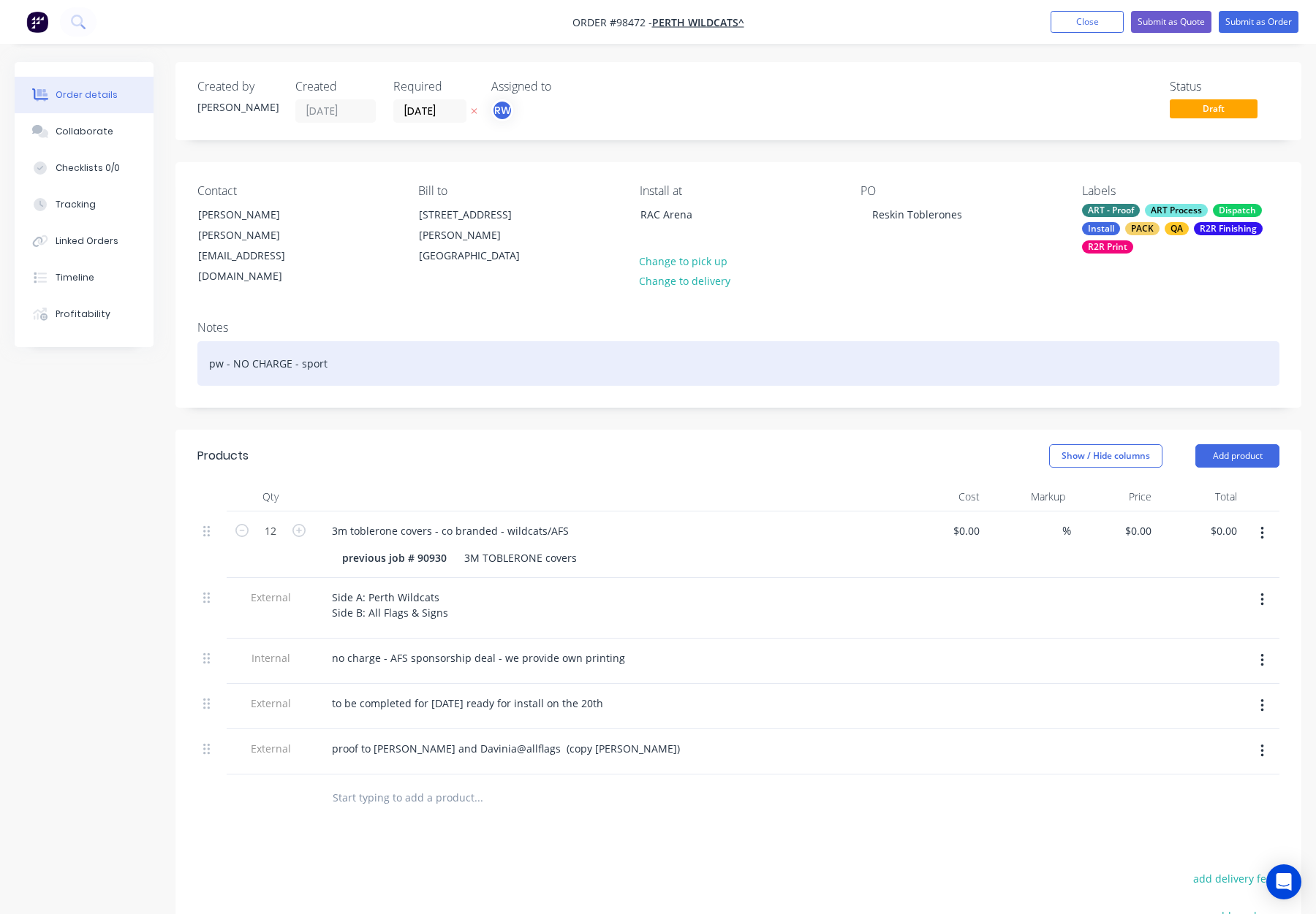
drag, startPoint x: 446, startPoint y: 346, endPoint x: 457, endPoint y: 349, distance: 11.4
click at [448, 346] on div "pw - NO CHARGE - sport" at bounding box center [739, 364] width 1083 height 45
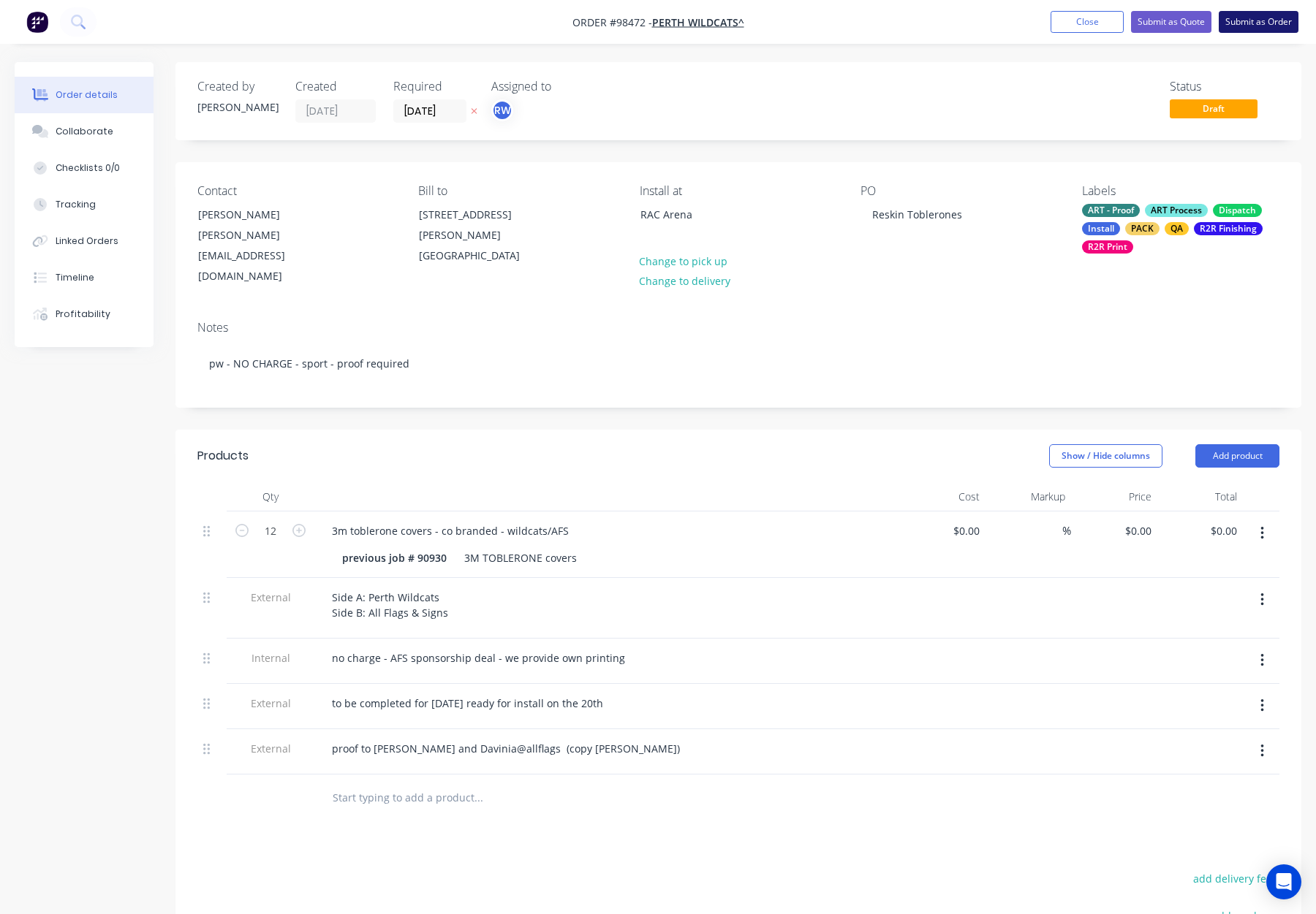
click at [1255, 25] on button "Submit as Order" at bounding box center [1258, 22] width 80 height 22
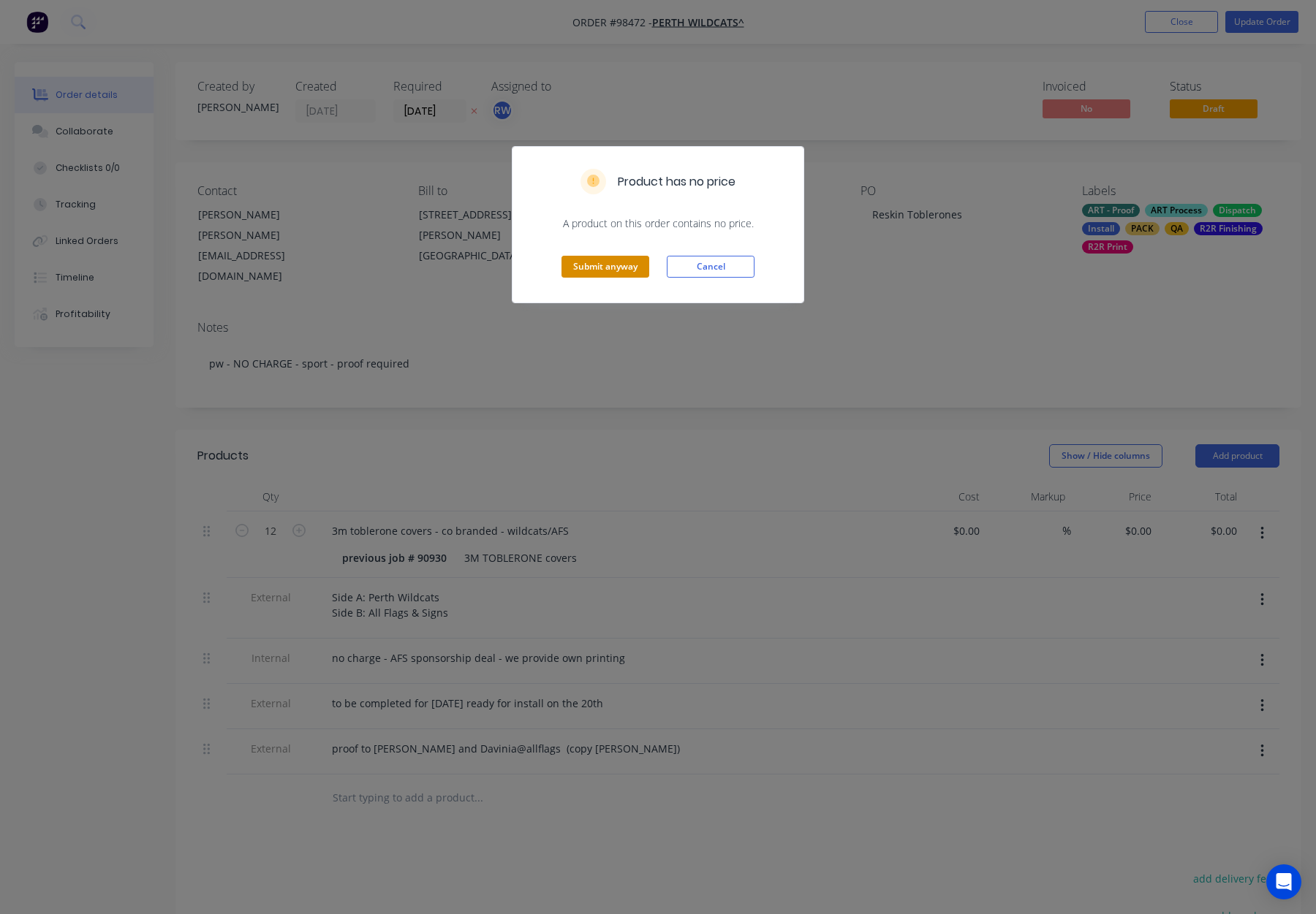
drag, startPoint x: 601, startPoint y: 243, endPoint x: 603, endPoint y: 261, distance: 18.1
click at [599, 243] on div "Submit anyway Cancel" at bounding box center [658, 266] width 291 height 72
click at [604, 266] on button "Submit anyway" at bounding box center [605, 266] width 87 height 22
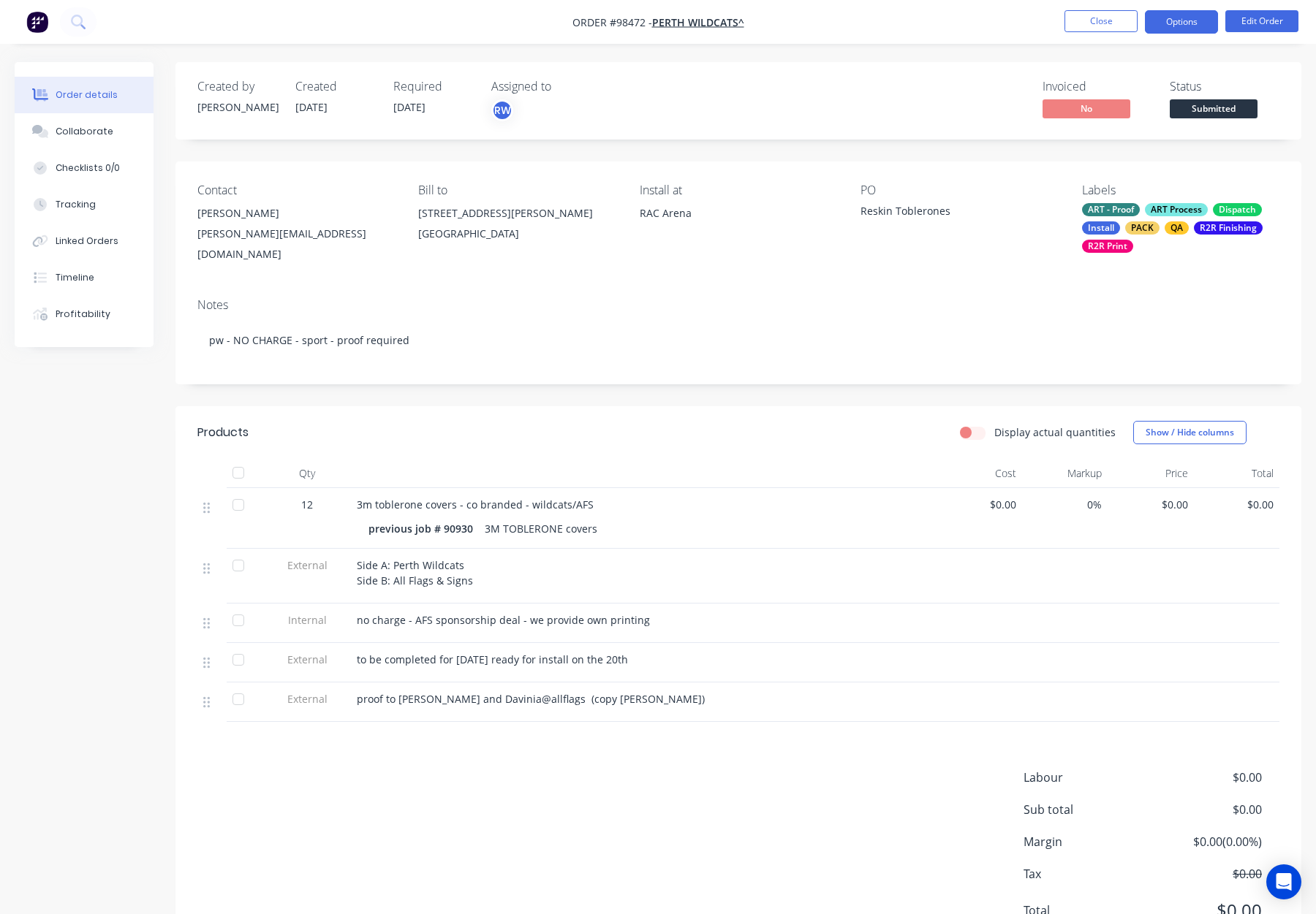
click at [1172, 23] on button "Options" at bounding box center [1182, 21] width 74 height 23
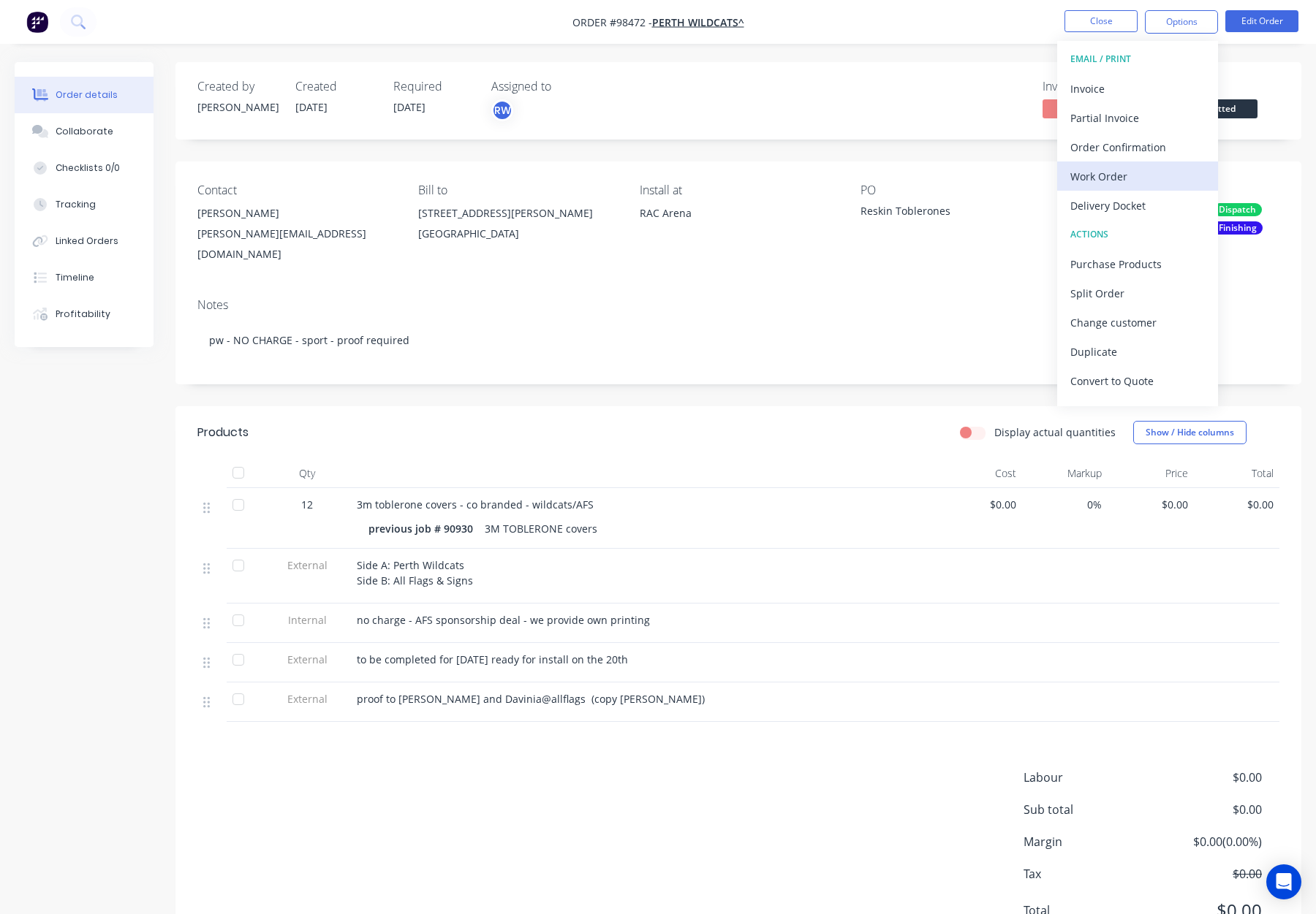
click at [1138, 174] on div "Work Order" at bounding box center [1138, 176] width 134 height 21
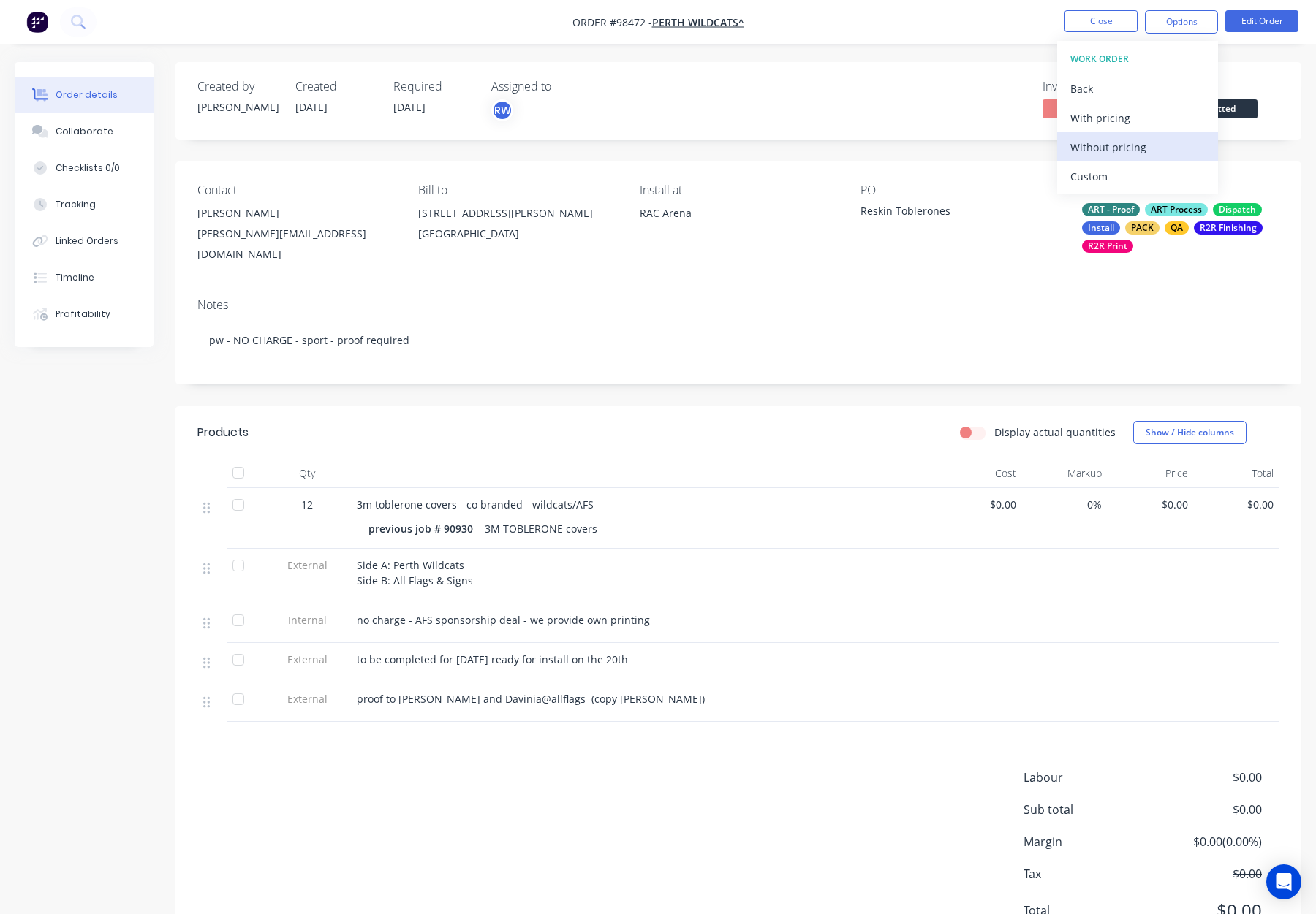
click at [1141, 151] on div "Without pricing" at bounding box center [1138, 147] width 134 height 21
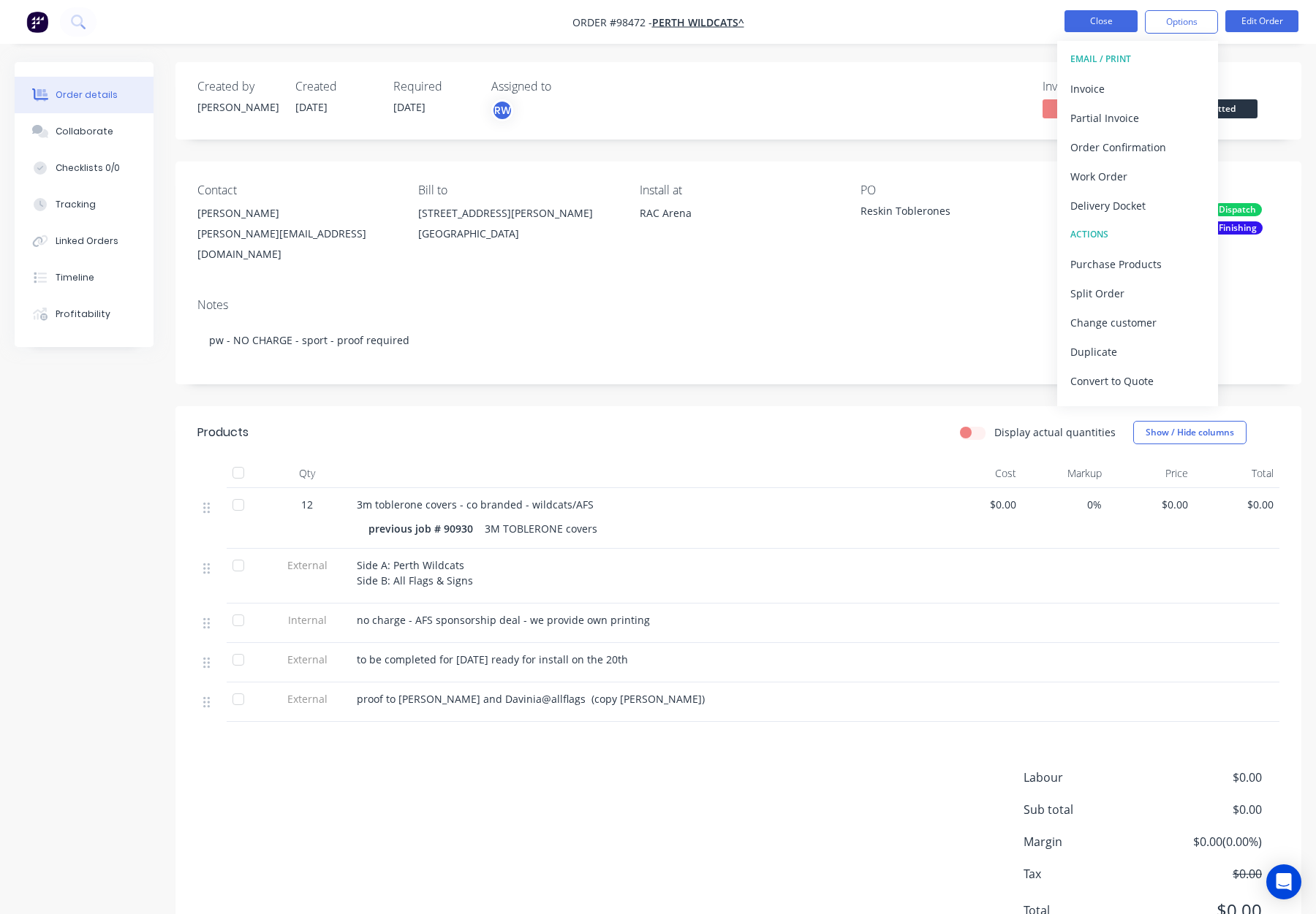
click at [1081, 24] on button "Close" at bounding box center [1101, 21] width 74 height 22
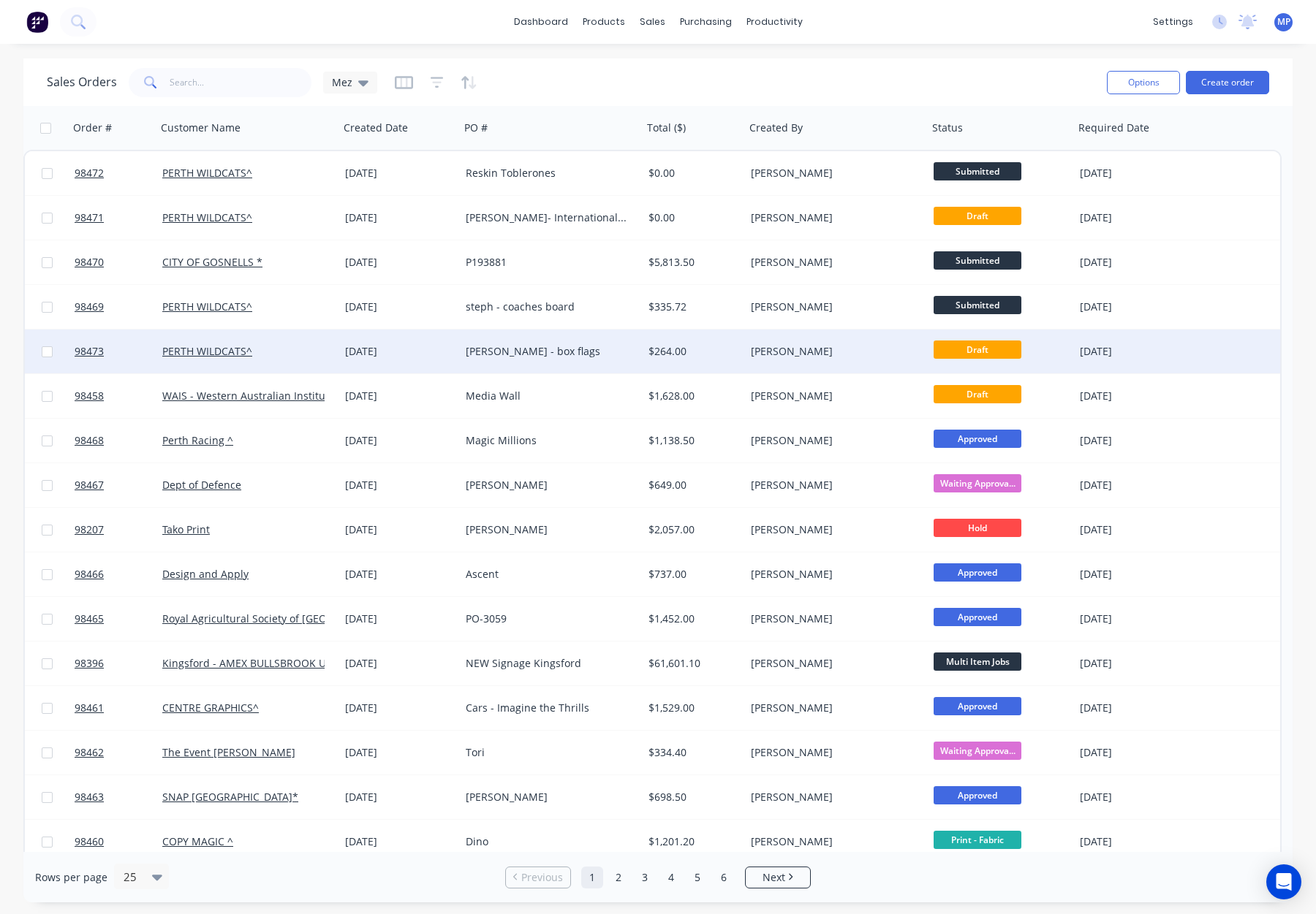
click at [864, 354] on div "[PERSON_NAME]" at bounding box center [832, 352] width 163 height 15
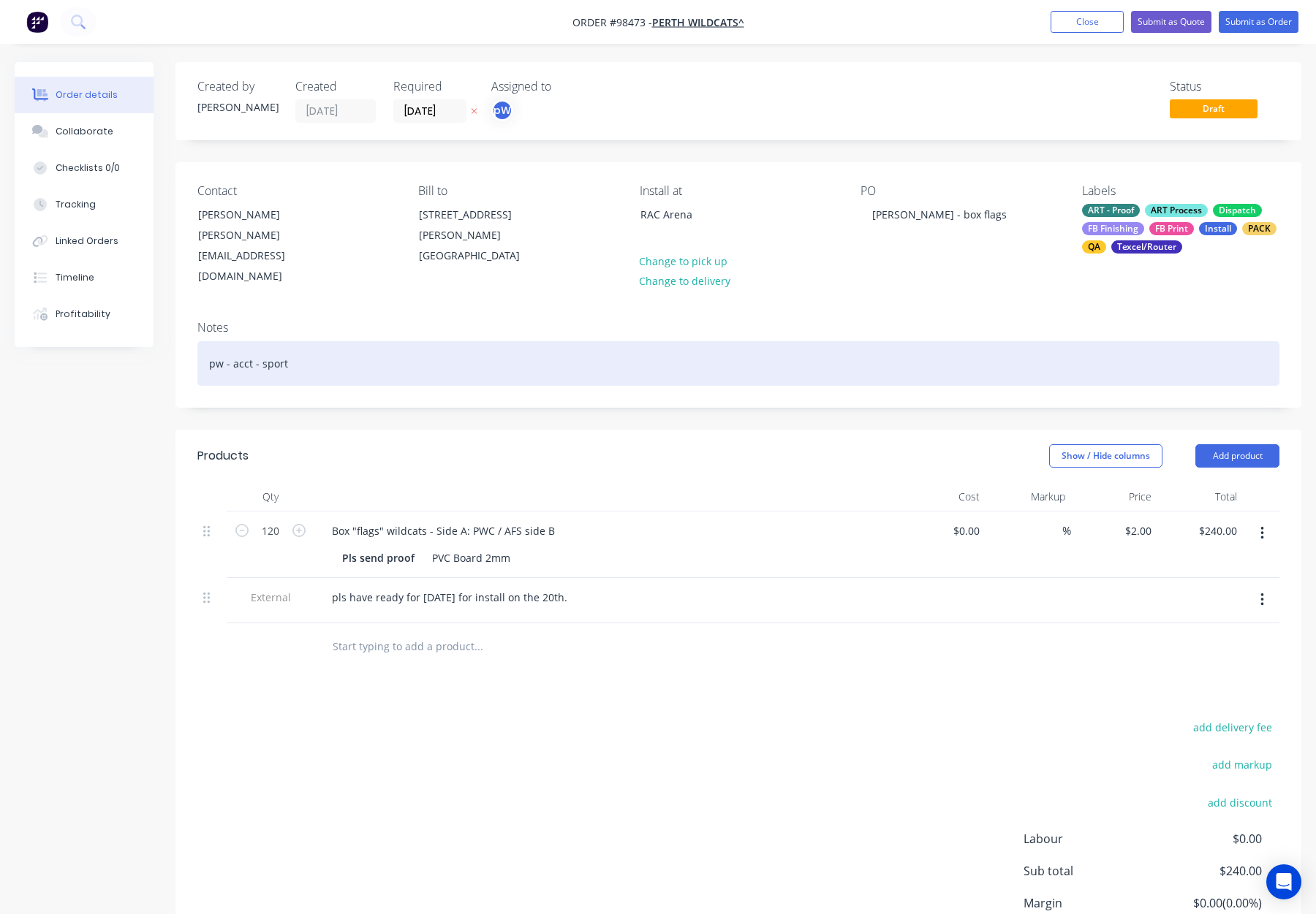
click at [640, 354] on div "pw - acct - sport" at bounding box center [739, 364] width 1083 height 45
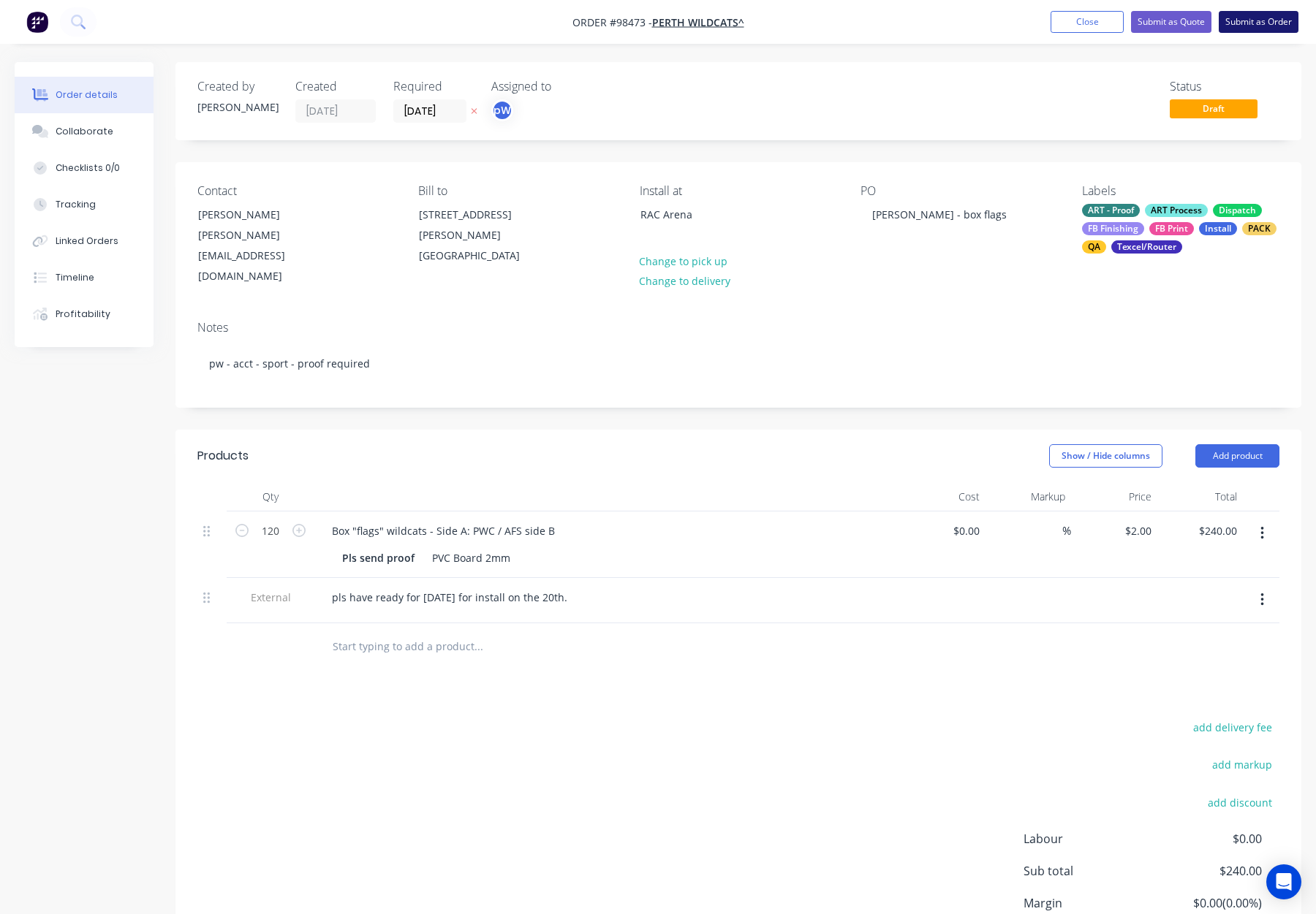
click at [1258, 29] on button "Submit as Order" at bounding box center [1258, 22] width 80 height 22
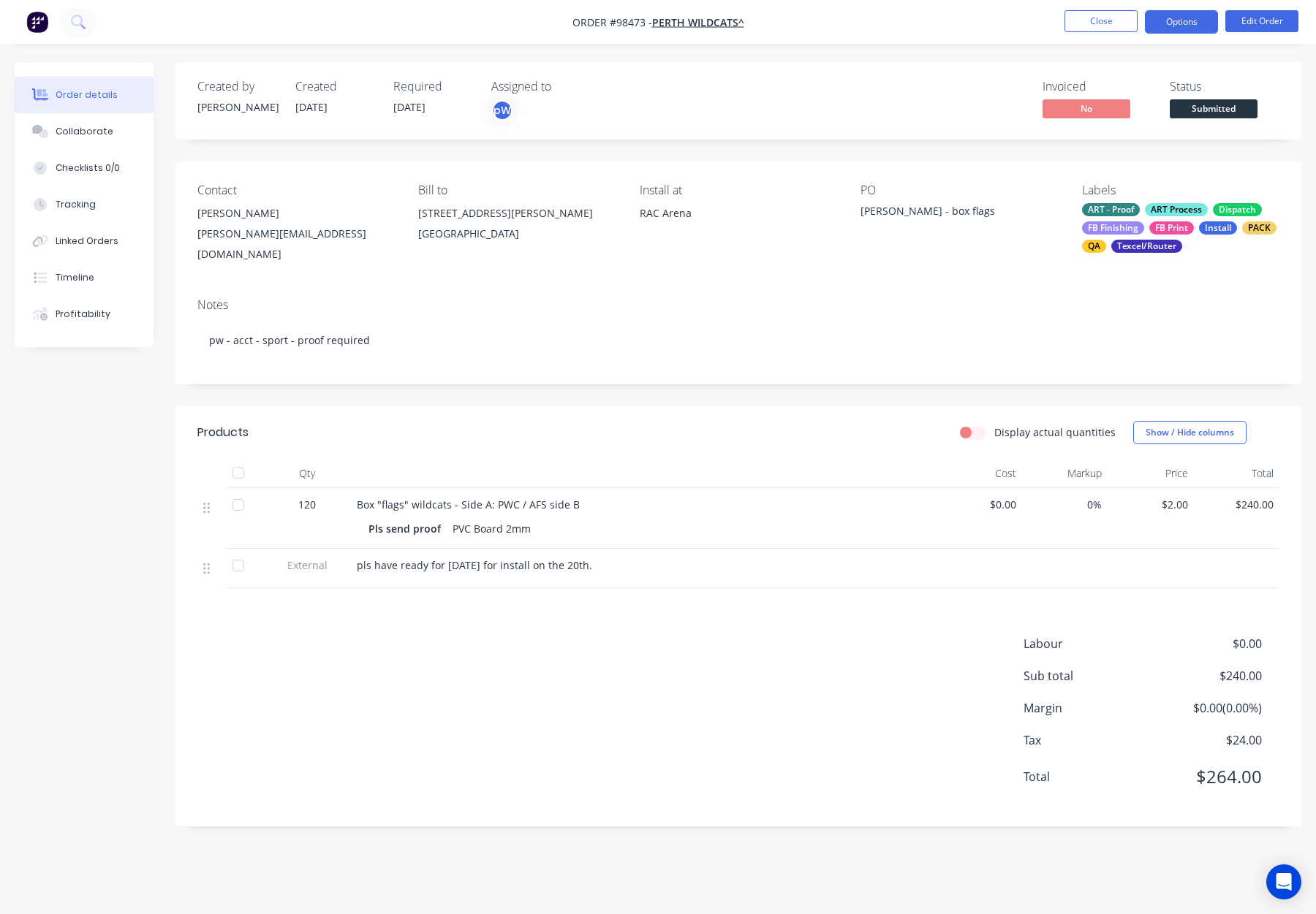
click at [1184, 28] on button "Options" at bounding box center [1182, 21] width 74 height 23
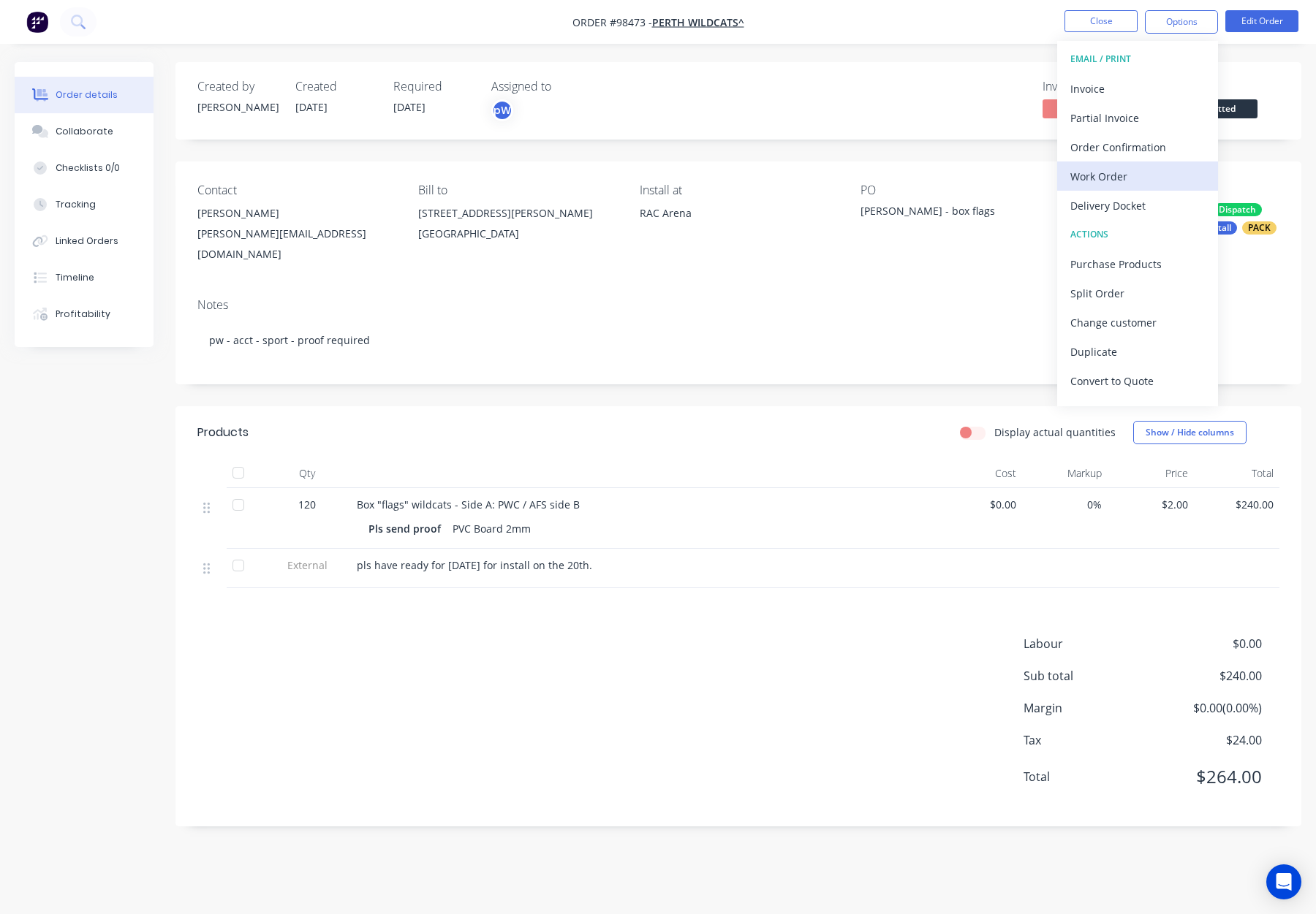
click at [1133, 175] on div "Work Order" at bounding box center [1138, 176] width 134 height 21
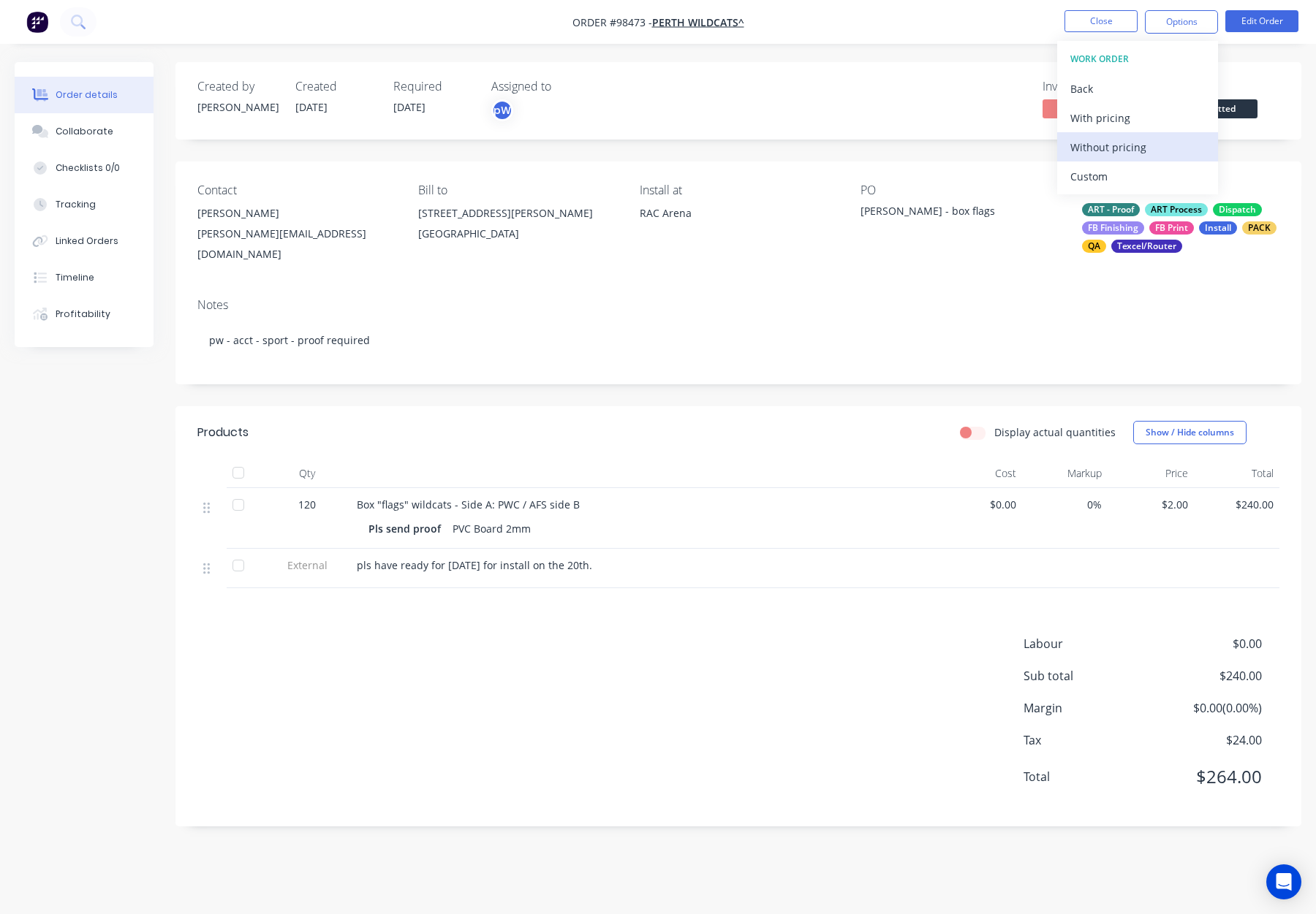
click at [1117, 147] on div "Without pricing" at bounding box center [1138, 147] width 134 height 21
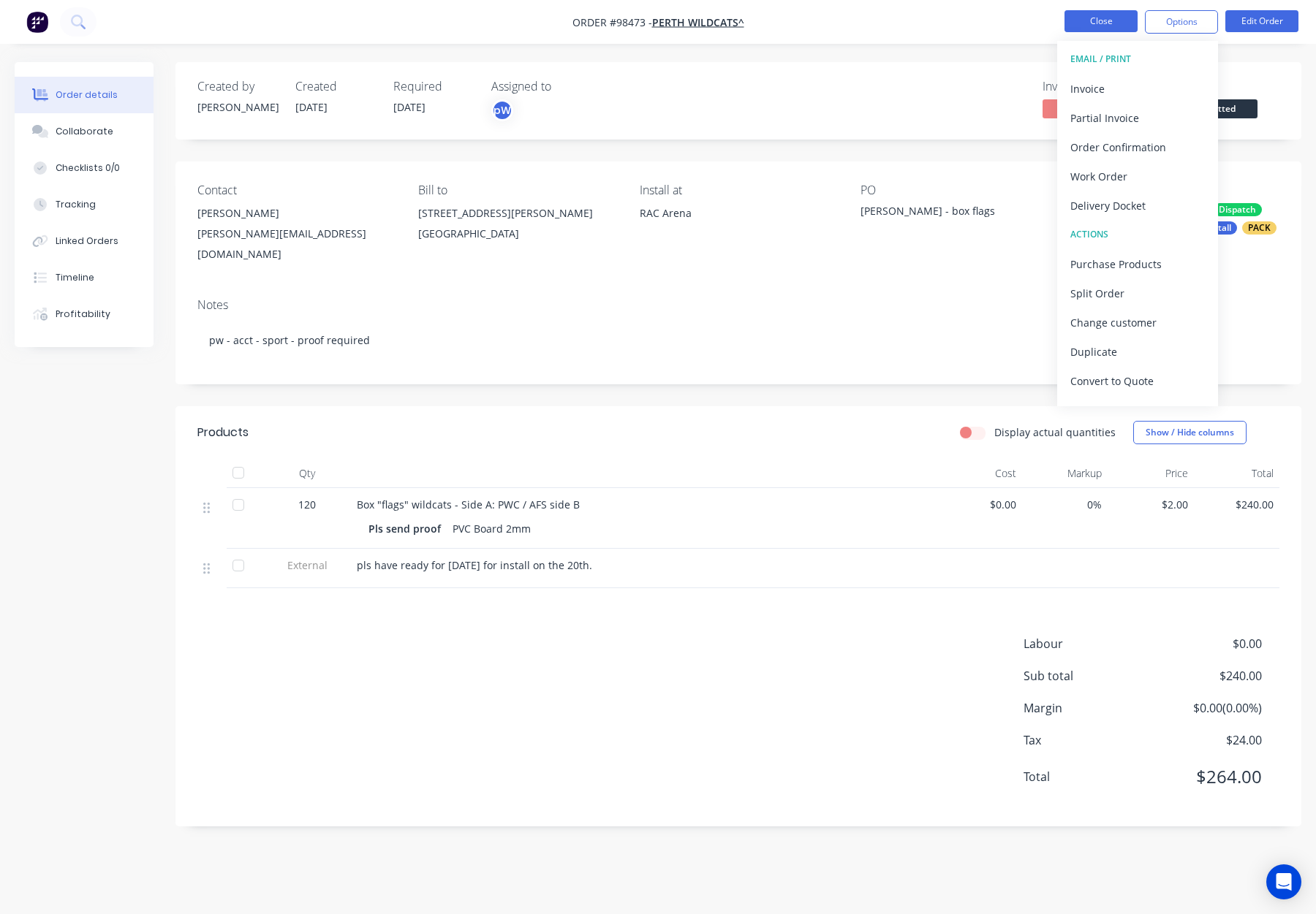
click at [1102, 16] on button "Close" at bounding box center [1101, 21] width 74 height 22
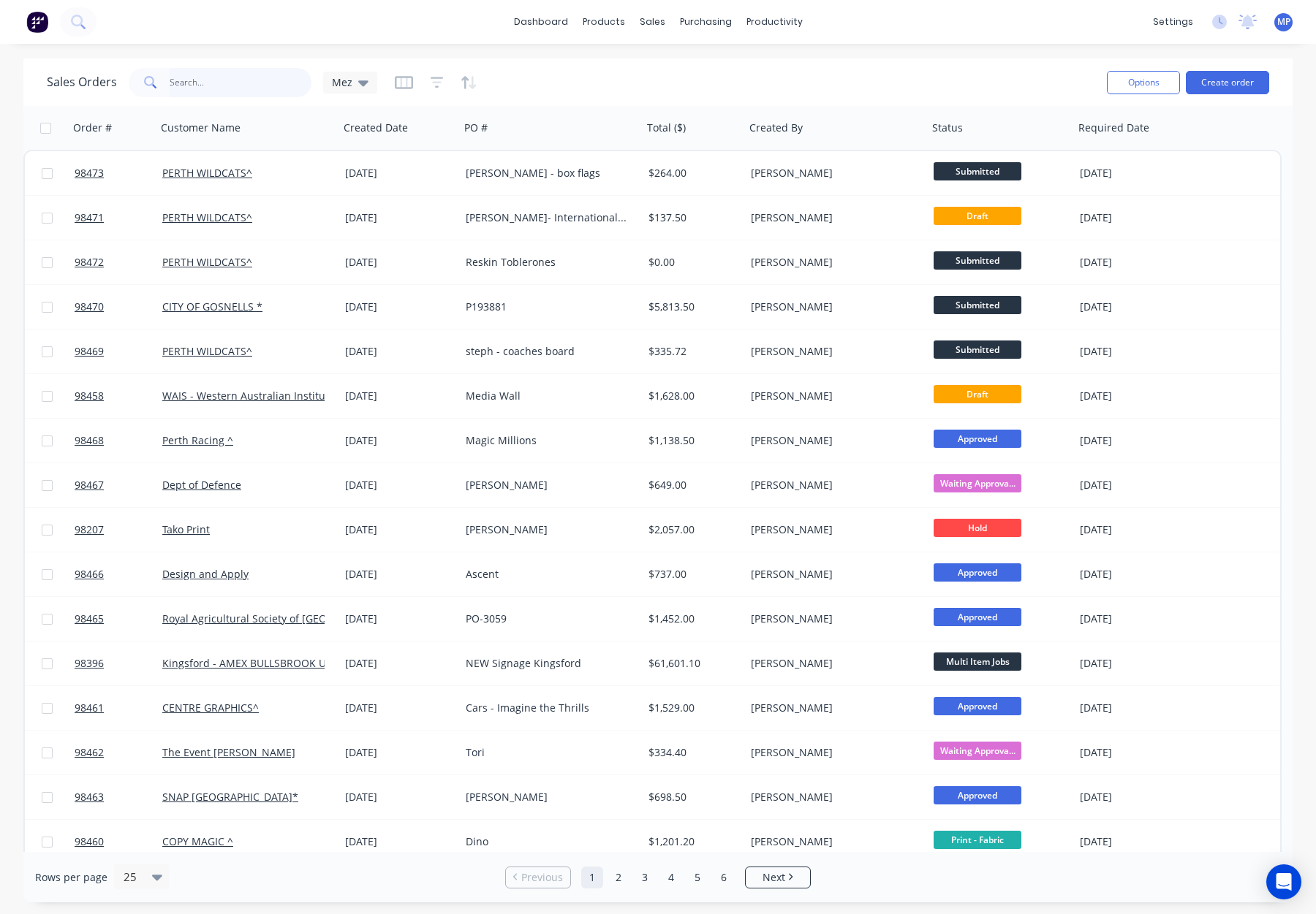
drag, startPoint x: 186, startPoint y: 77, endPoint x: 199, endPoint y: 77, distance: 13.0
click at [186, 77] on input "text" at bounding box center [241, 83] width 142 height 29
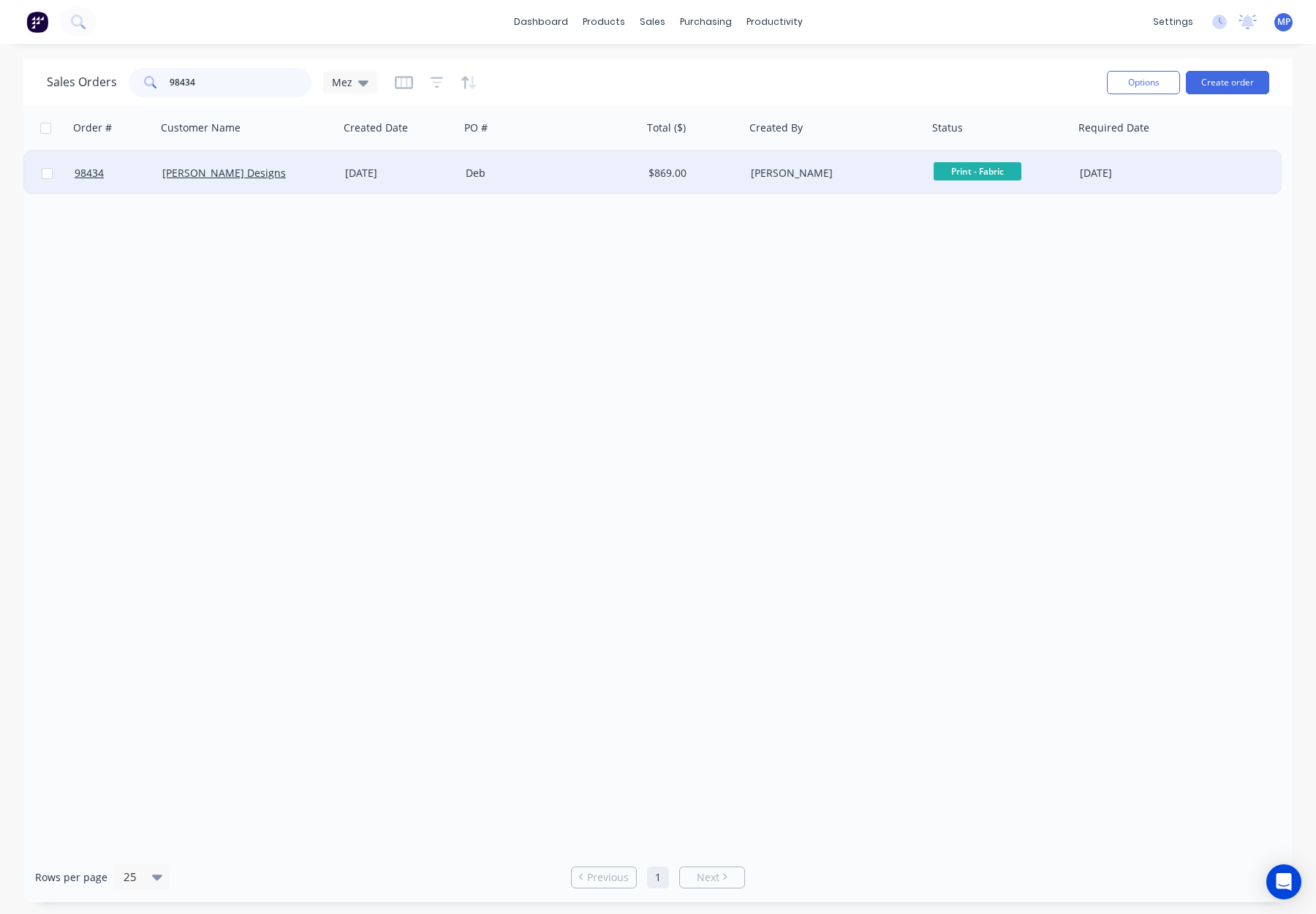
type input "98434"
click at [551, 170] on div "Deb" at bounding box center [547, 174] width 163 height 15
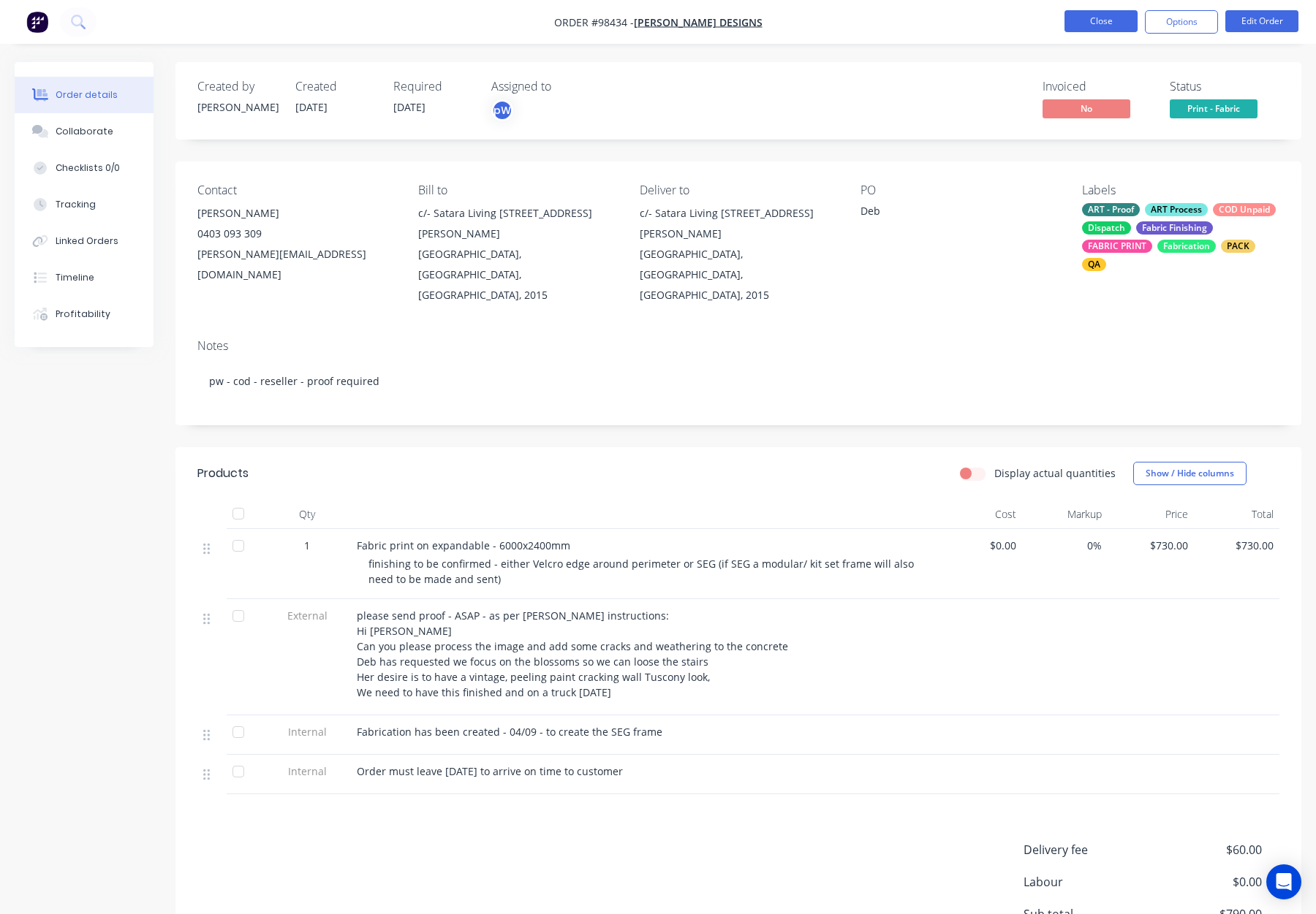
click at [1079, 20] on button "Close" at bounding box center [1101, 21] width 74 height 22
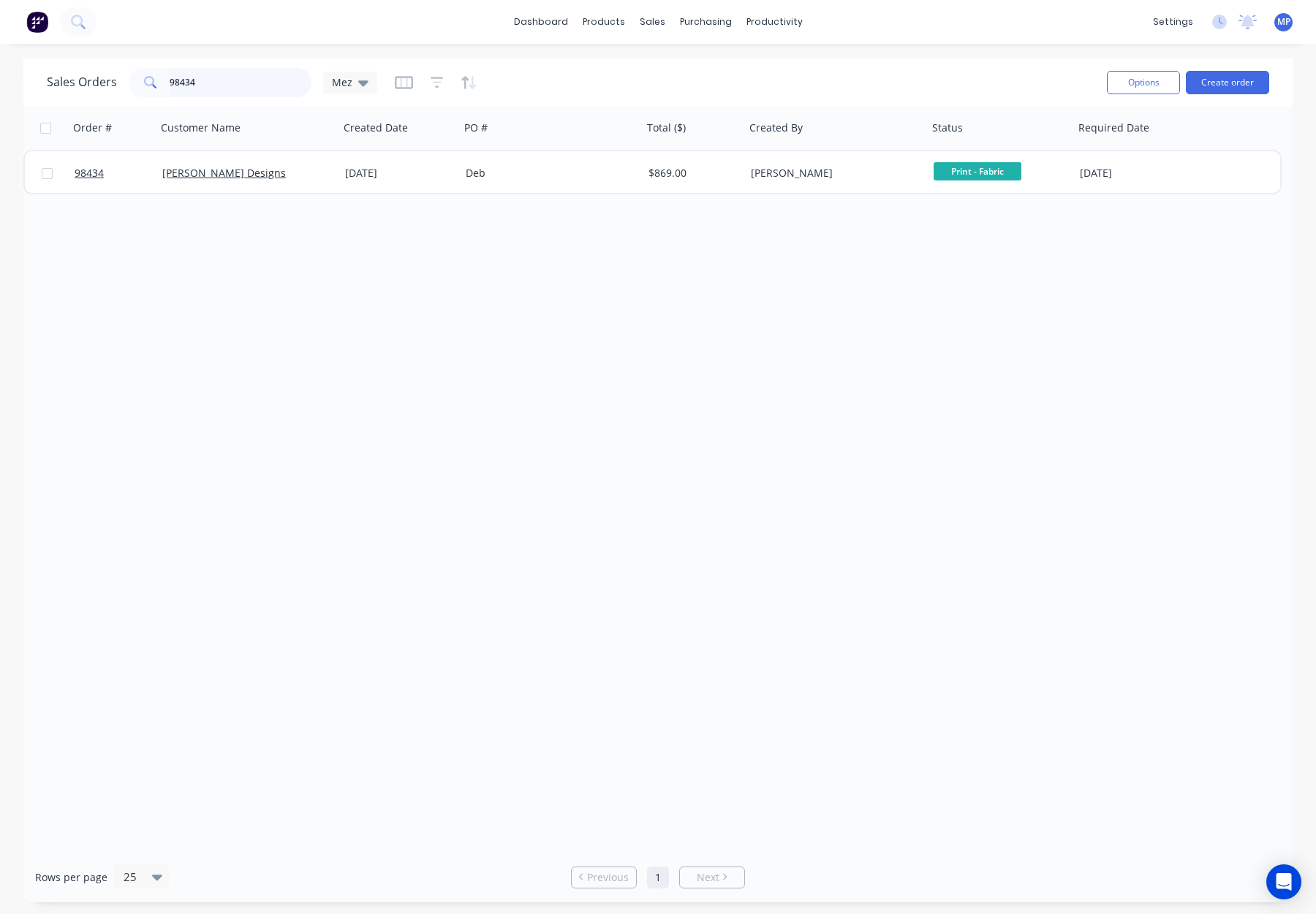
click at [213, 74] on input "98434" at bounding box center [241, 83] width 142 height 29
drag, startPoint x: 206, startPoint y: 81, endPoint x: 118, endPoint y: 81, distance: 88.0
click at [118, 81] on div "Sales Orders 98434 Mez" at bounding box center [212, 83] width 331 height 29
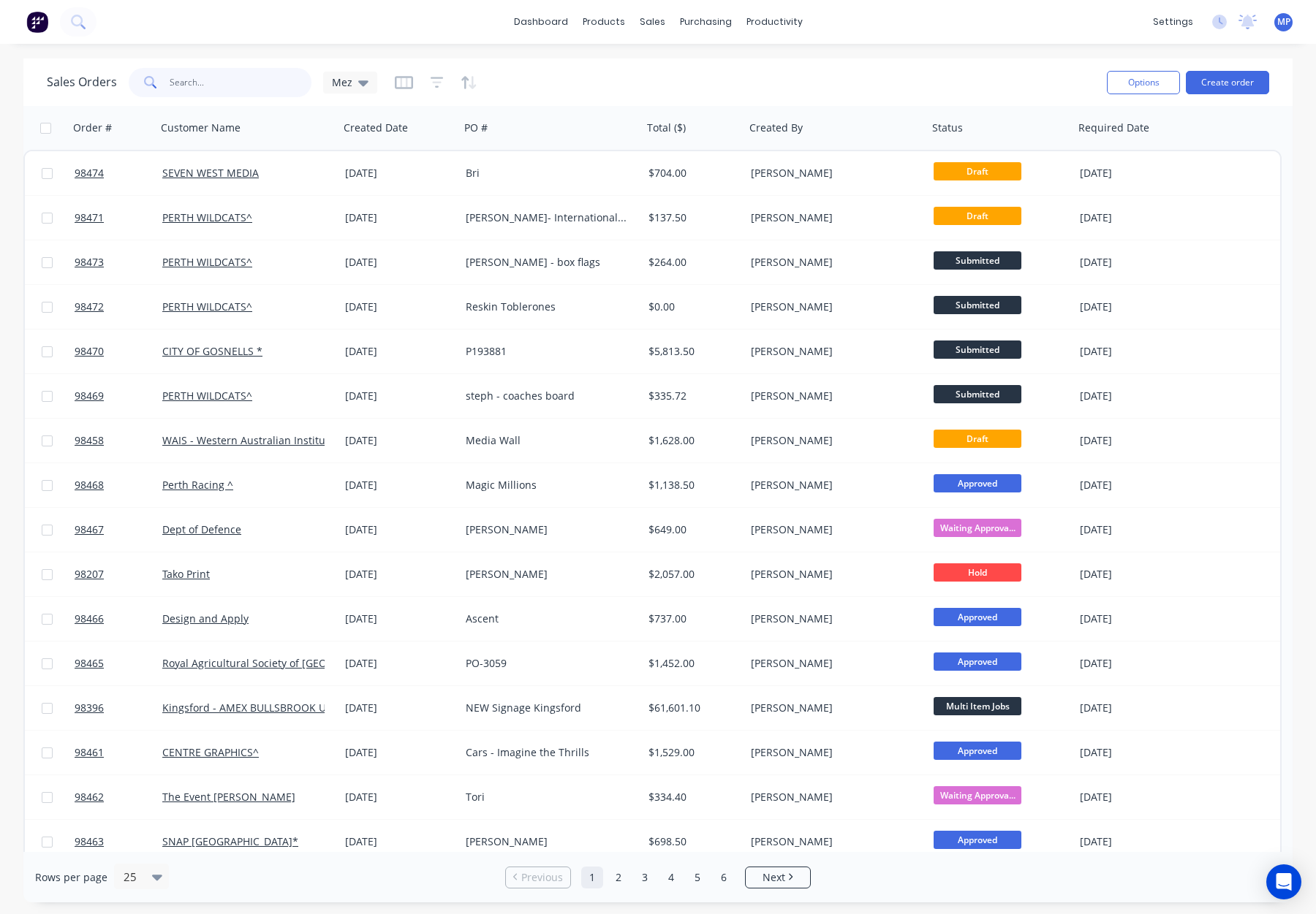
click at [214, 80] on input "text" at bounding box center [241, 83] width 142 height 29
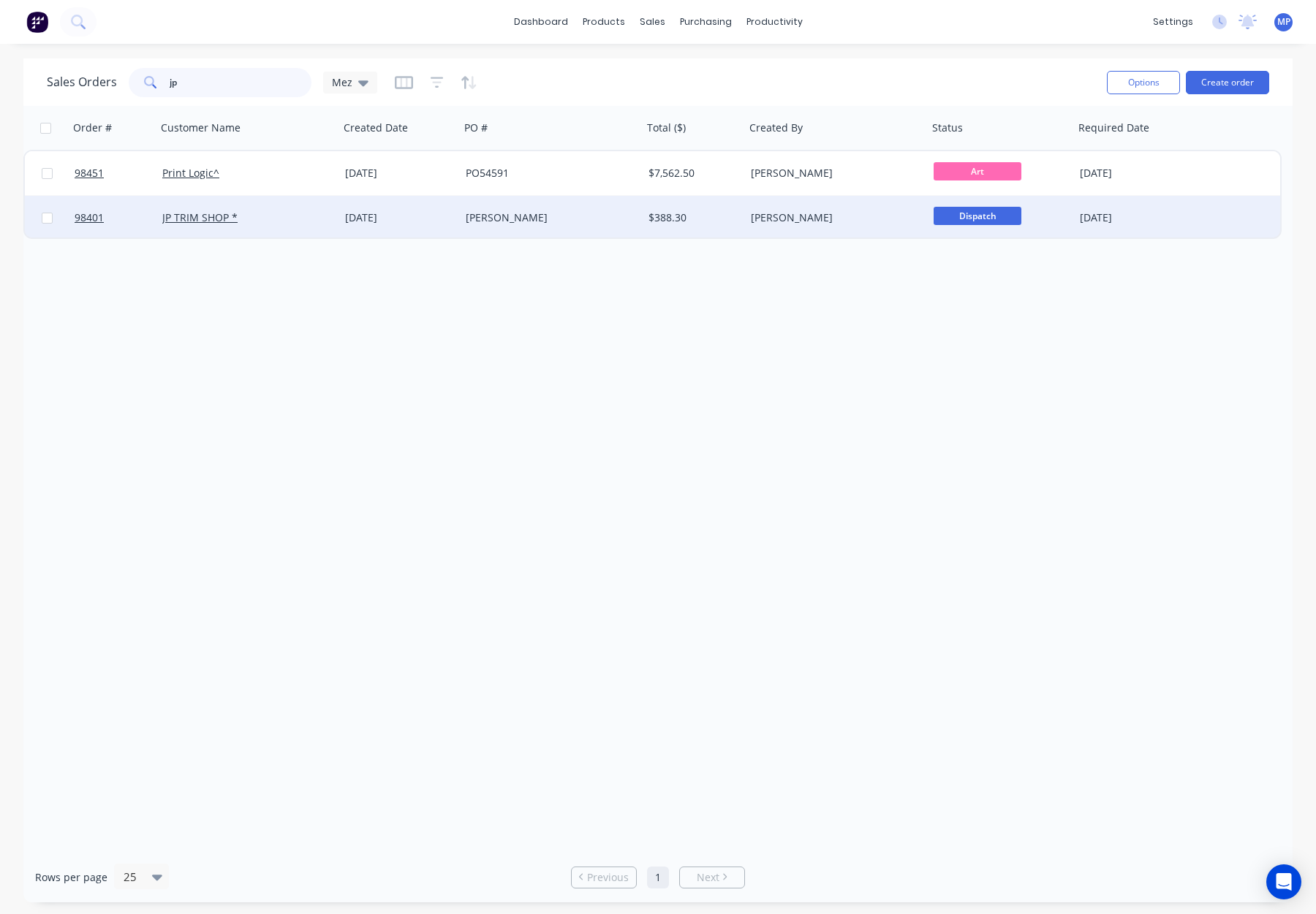
type input "jp"
click at [270, 214] on div "JP TRIM SHOP *" at bounding box center [244, 218] width 163 height 15
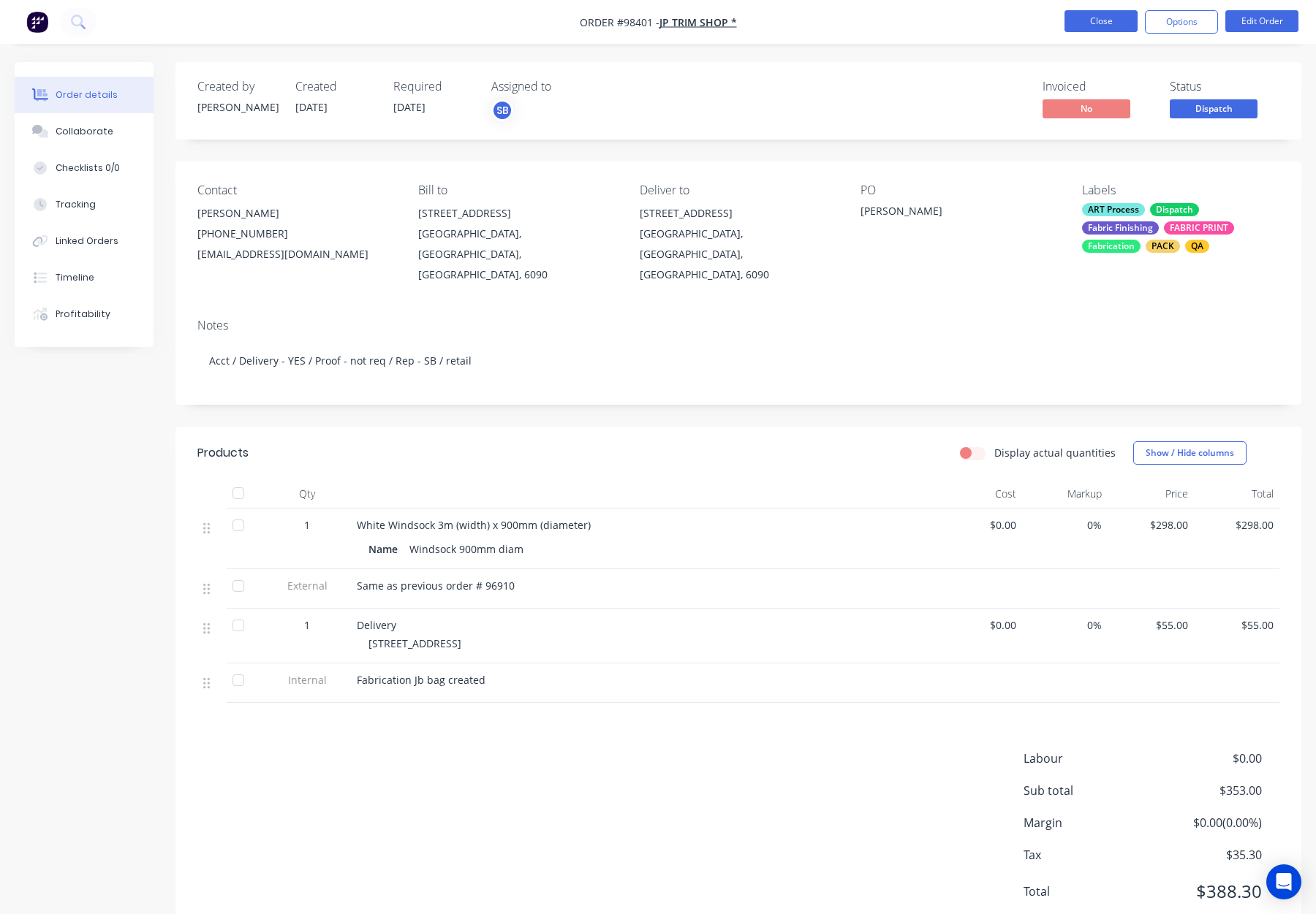
click at [1089, 19] on button "Close" at bounding box center [1101, 21] width 74 height 22
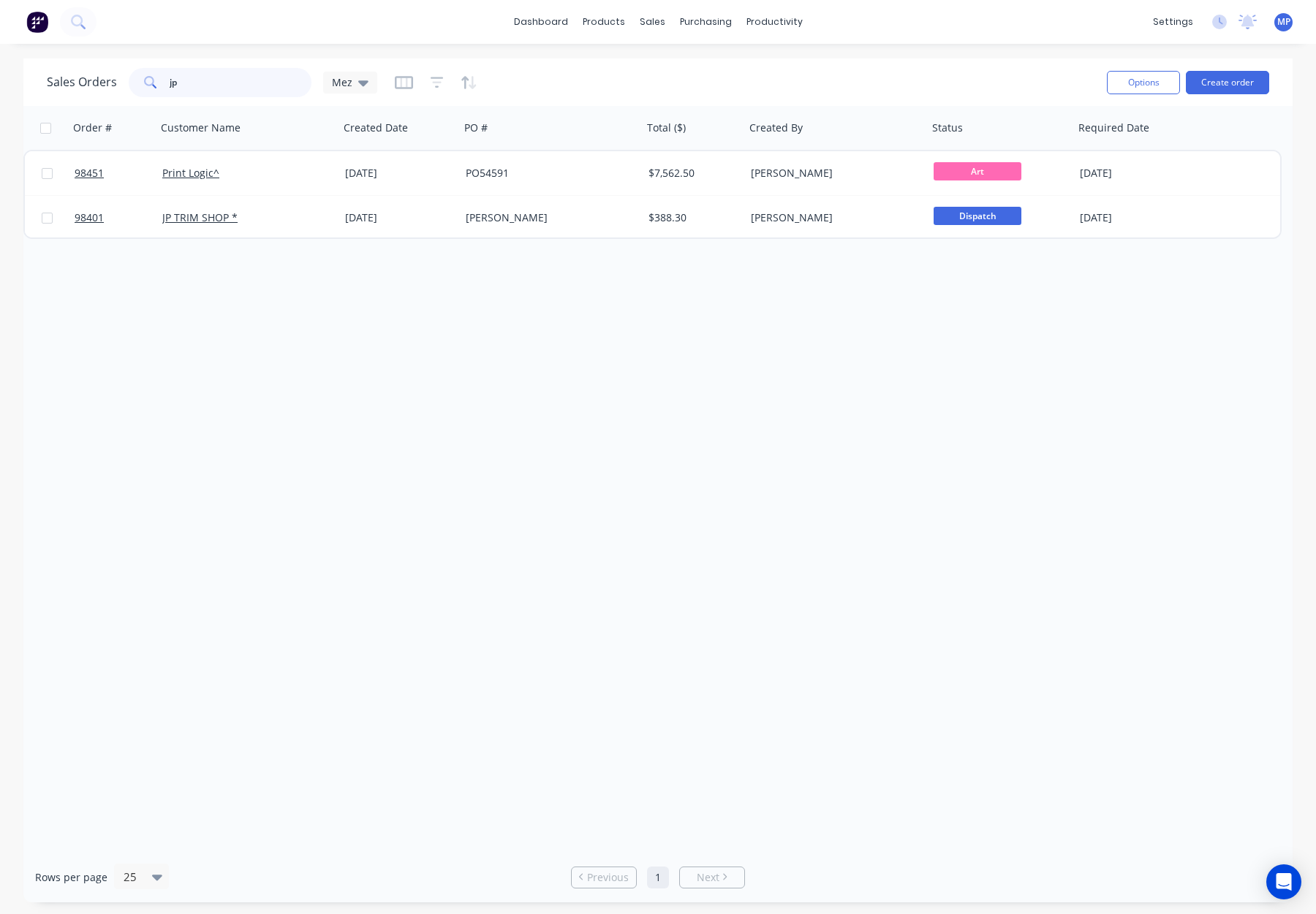
drag, startPoint x: 210, startPoint y: 77, endPoint x: 123, endPoint y: 73, distance: 87.1
click at [123, 73] on div "Sales Orders jp Mez" at bounding box center [212, 83] width 331 height 29
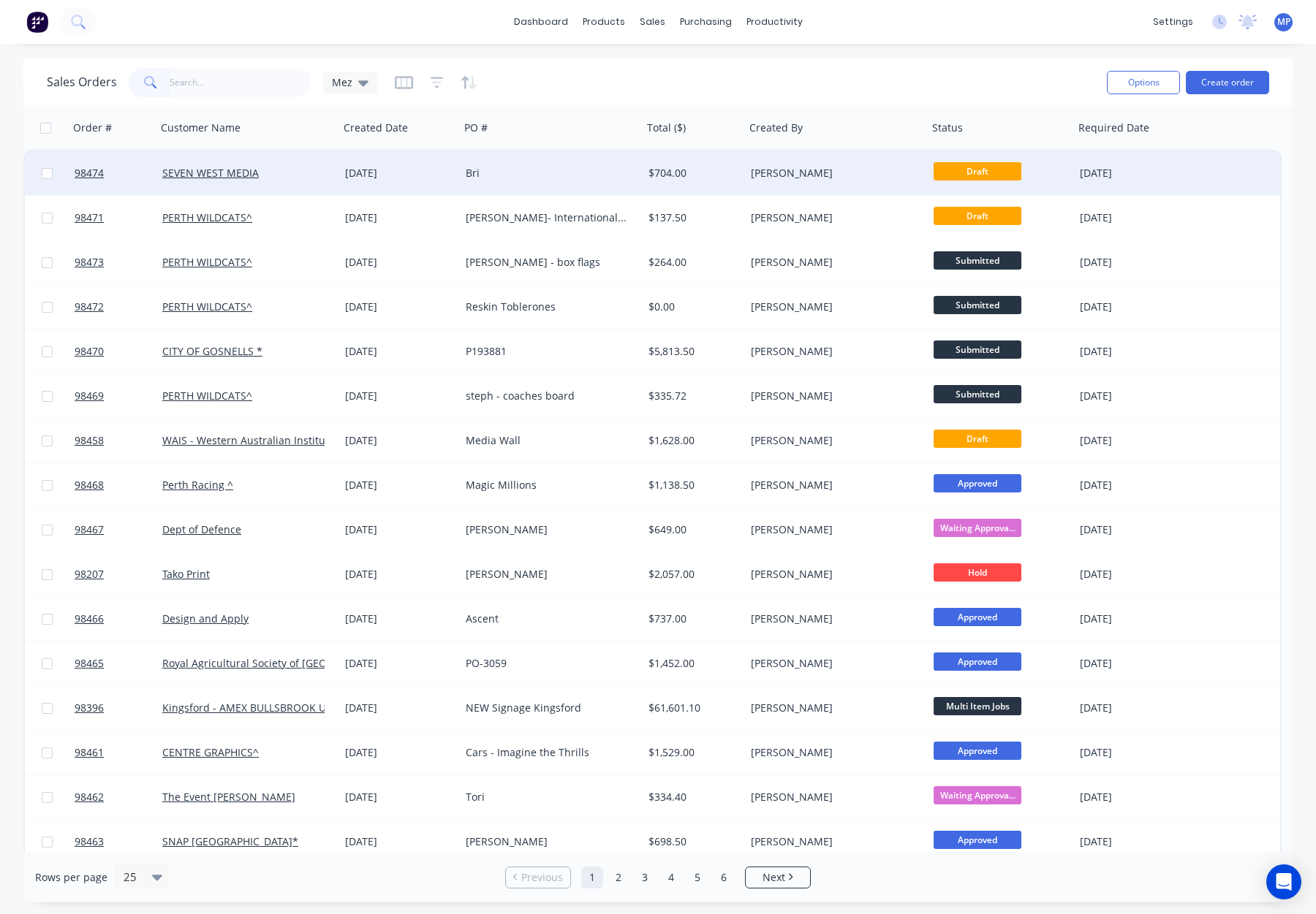
click at [599, 172] on div "Bri" at bounding box center [547, 174] width 163 height 15
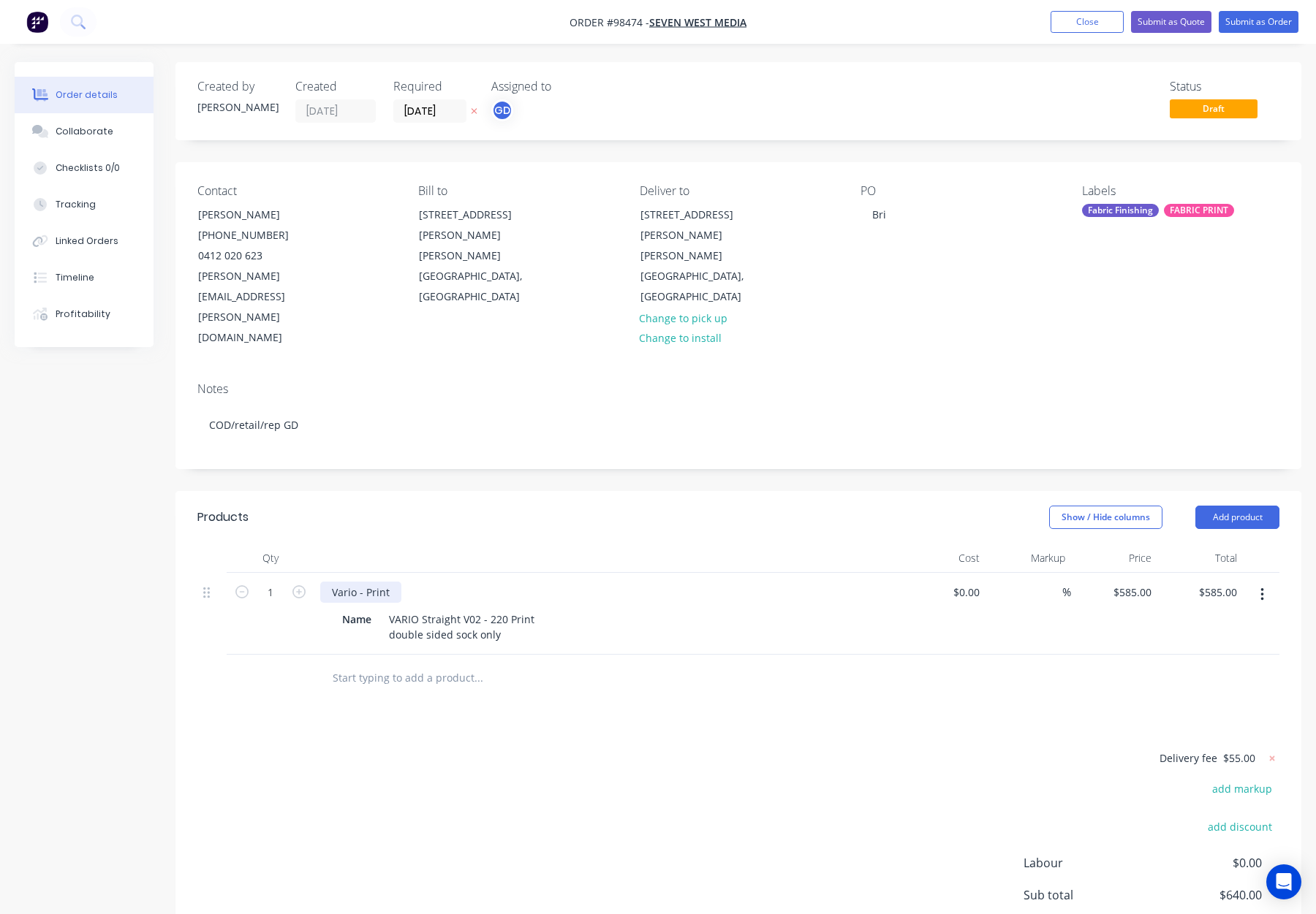
click at [400, 581] on div "Vario - Print" at bounding box center [607, 592] width 573 height 21
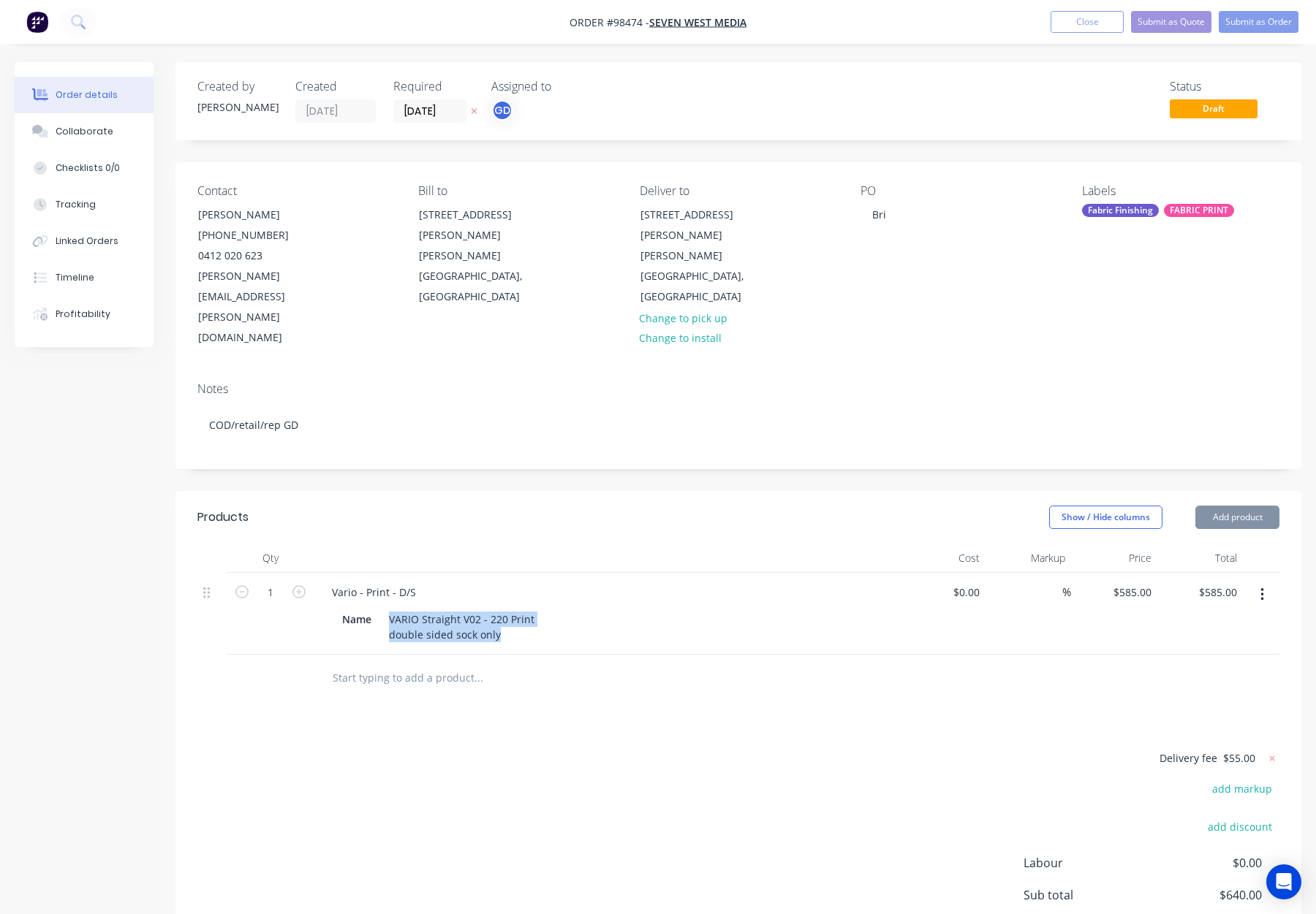
drag, startPoint x: 514, startPoint y: 572, endPoint x: 353, endPoint y: 567, distance: 161.1
click at [353, 609] on div "Name VARIO Straight V02 - 220 Print double sided sock only" at bounding box center [604, 627] width 535 height 37
click at [476, 609] on div "VARIO Straight V02 - 220 Print double sided sock only" at bounding box center [461, 627] width 157 height 37
drag, startPoint x: 511, startPoint y: 576, endPoint x: 351, endPoint y: 573, distance: 160.0
click at [351, 609] on div "Name VARIO Straight V02 - 220 Print double sided sock only" at bounding box center [604, 627] width 535 height 37
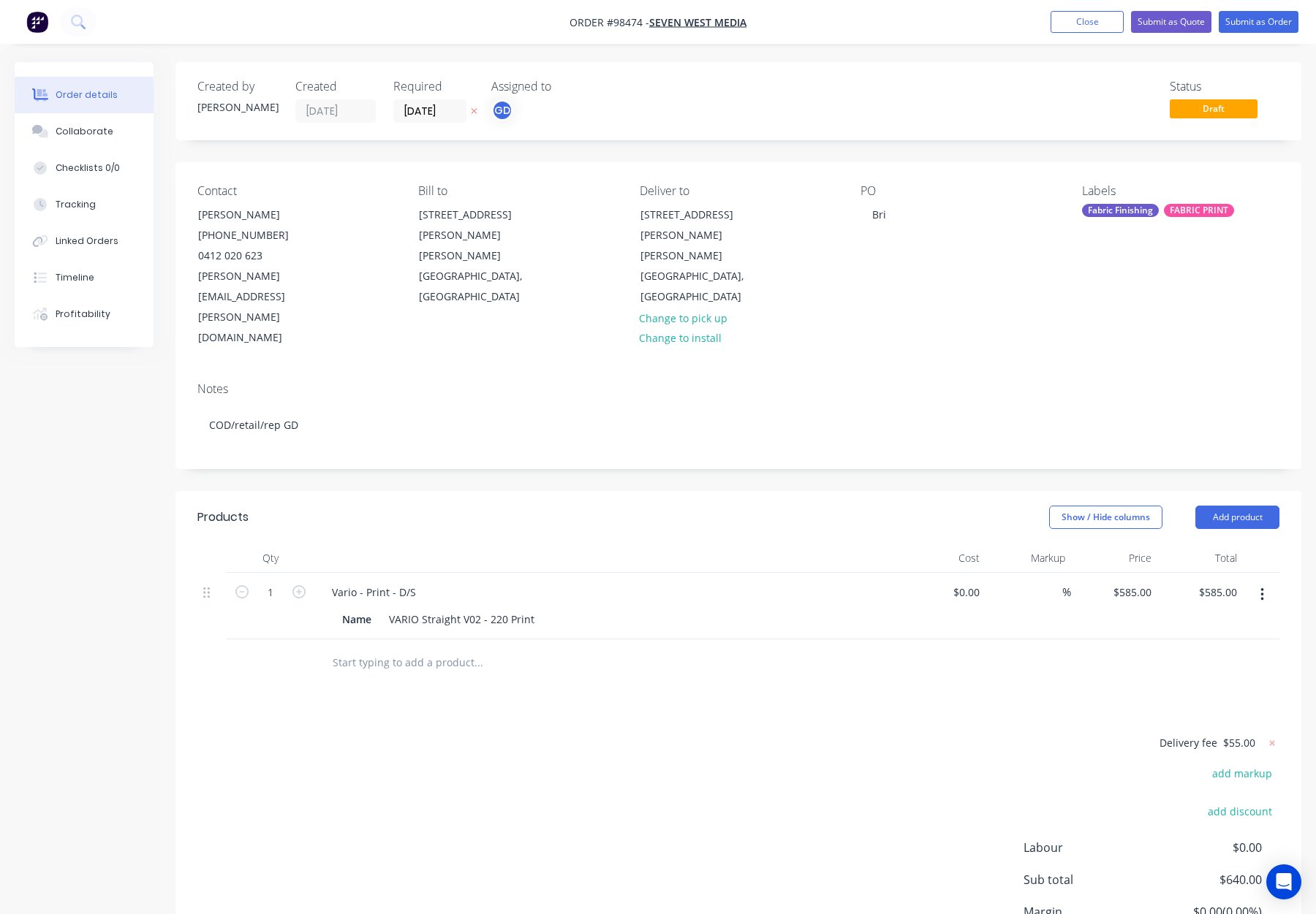
click at [633, 646] on div "Products Show / Hide columns Add product Qty Cost Markup Price Total 1 Vario - …" at bounding box center [738, 761] width 1126 height 539
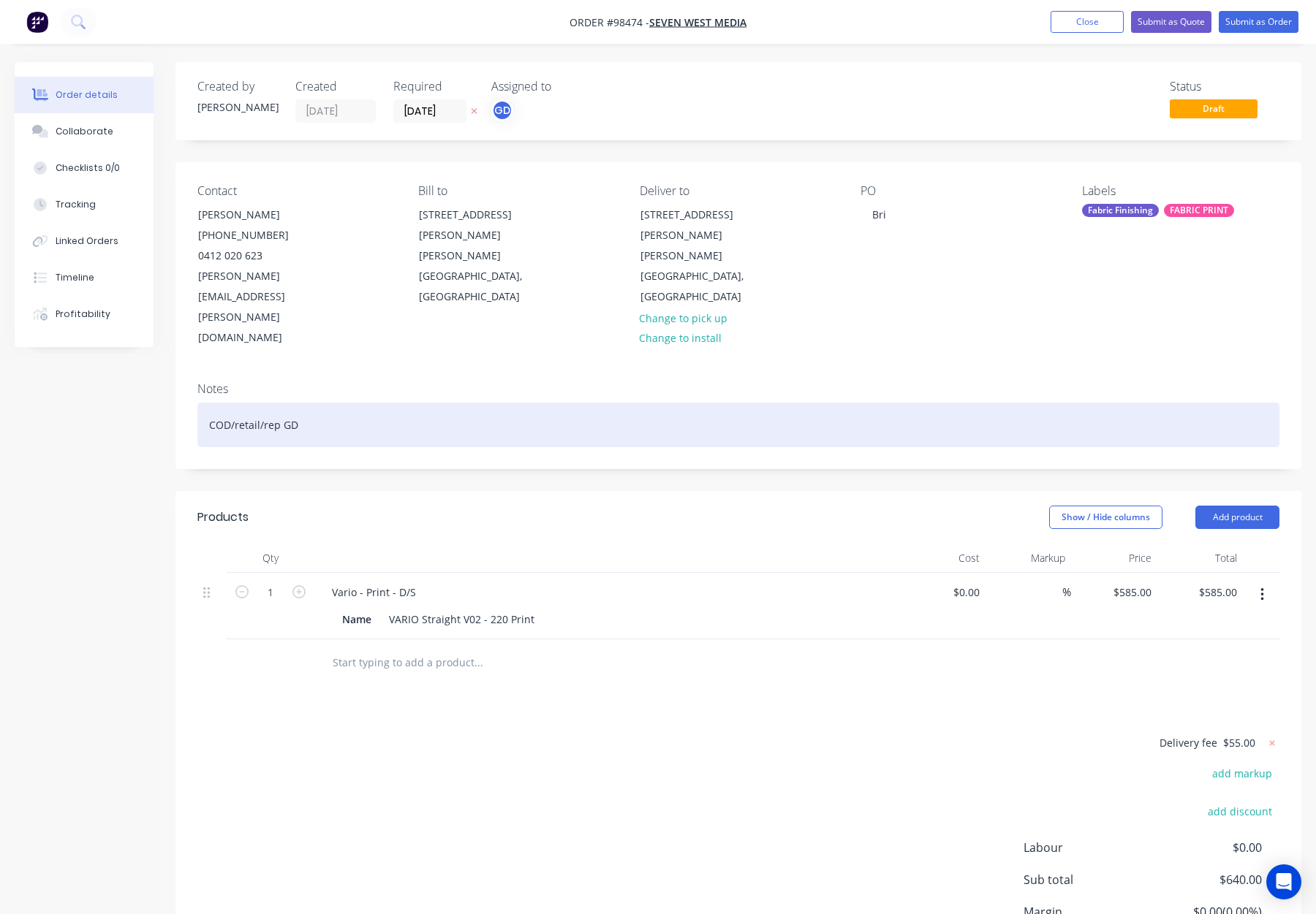
click at [520, 402] on div "COD/retail/rep GD" at bounding box center [739, 424] width 1083 height 45
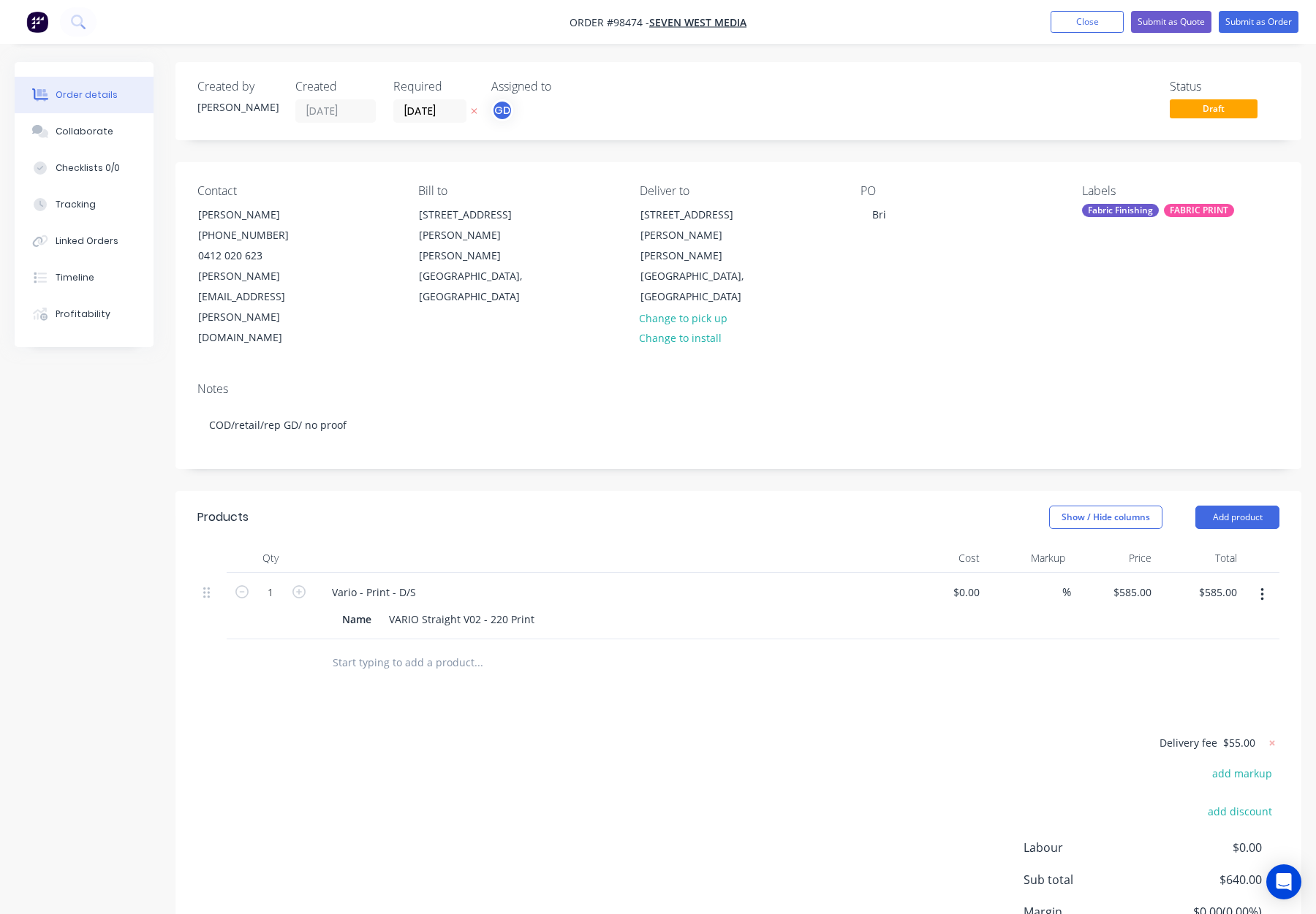
click at [1148, 205] on div "Fabric Finishing" at bounding box center [1121, 210] width 77 height 13
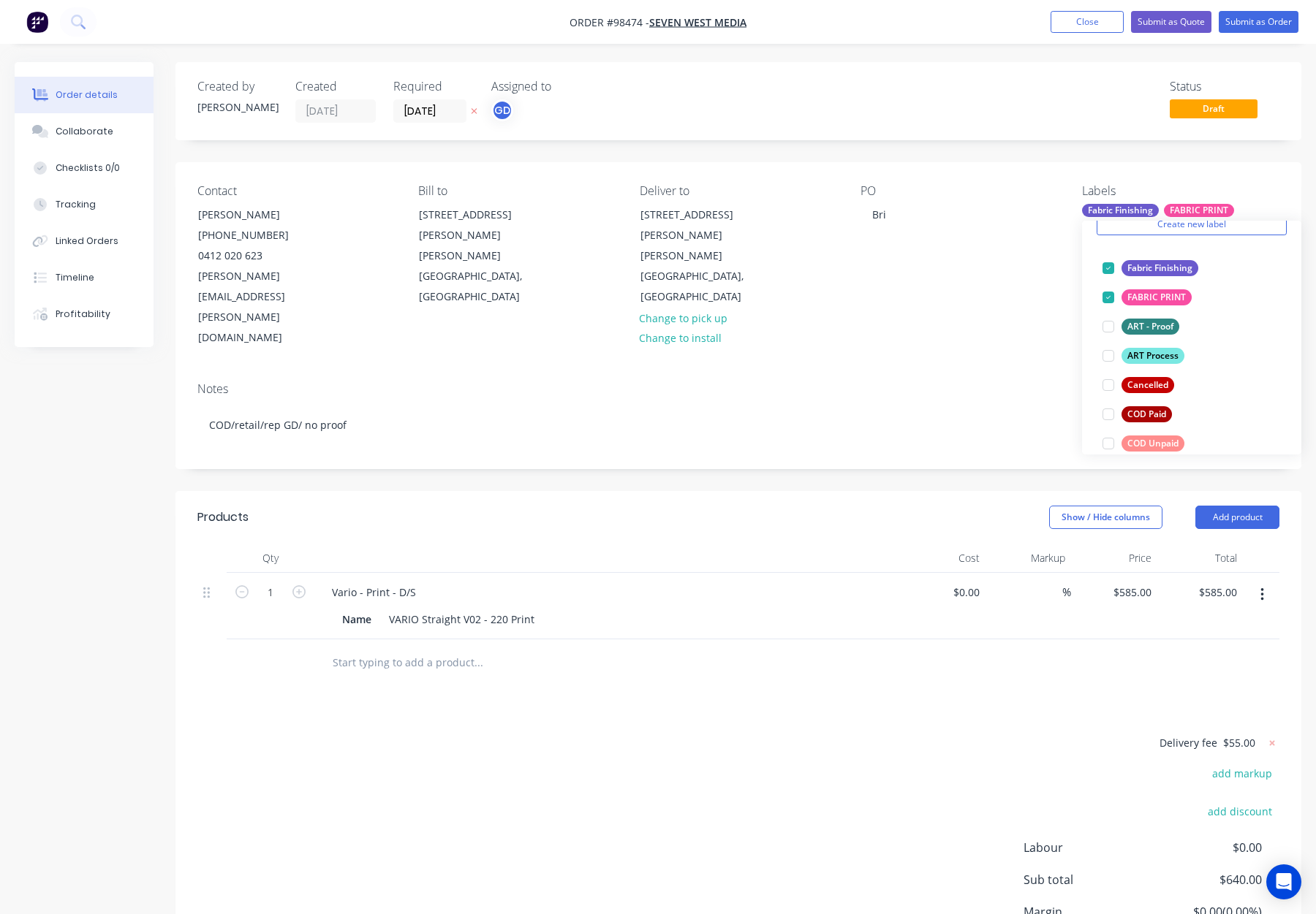
scroll to position [70, 0]
click at [1149, 346] on button "ART Process" at bounding box center [1143, 355] width 94 height 20
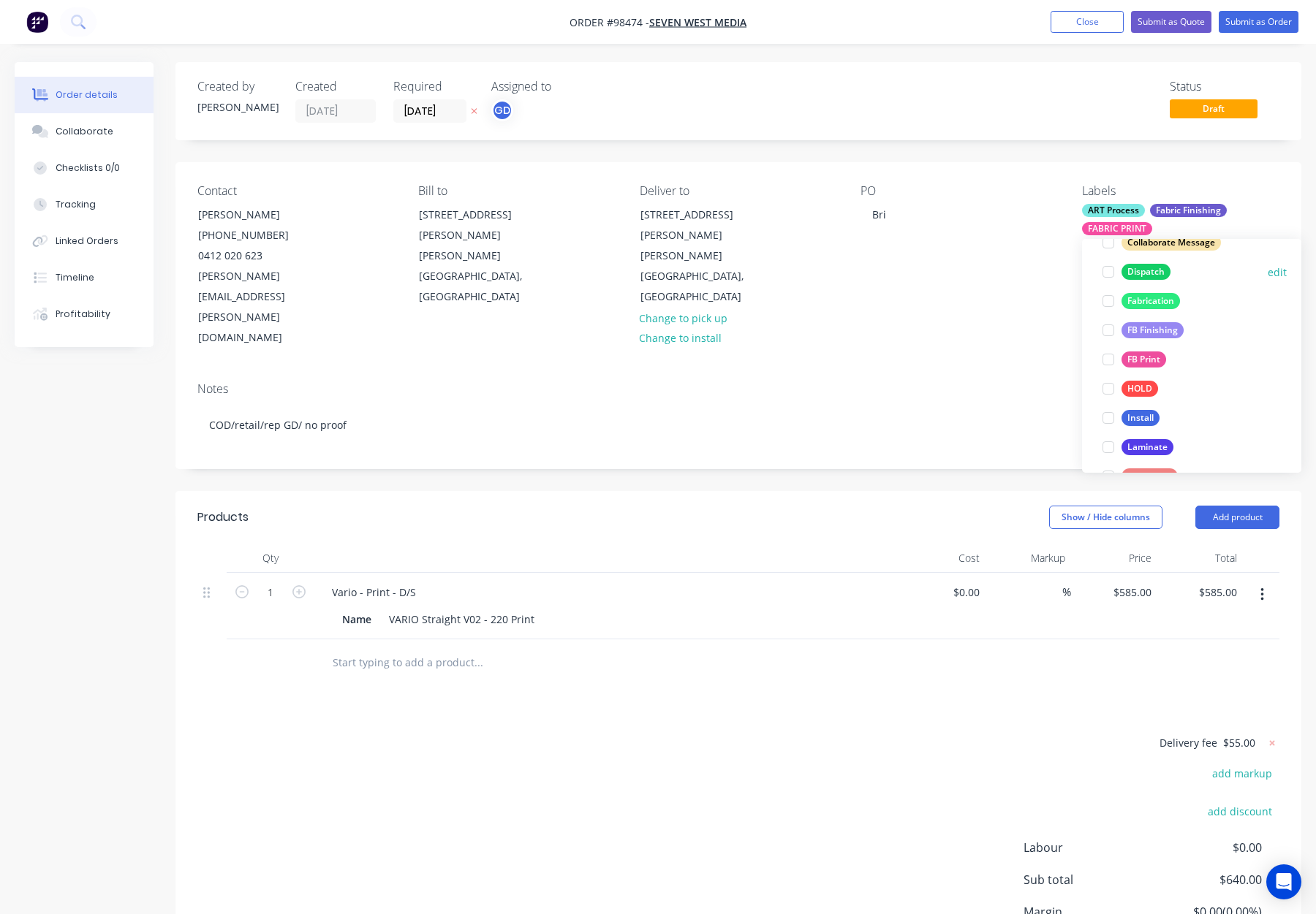
click at [1149, 274] on div "Dispatch" at bounding box center [1146, 272] width 49 height 17
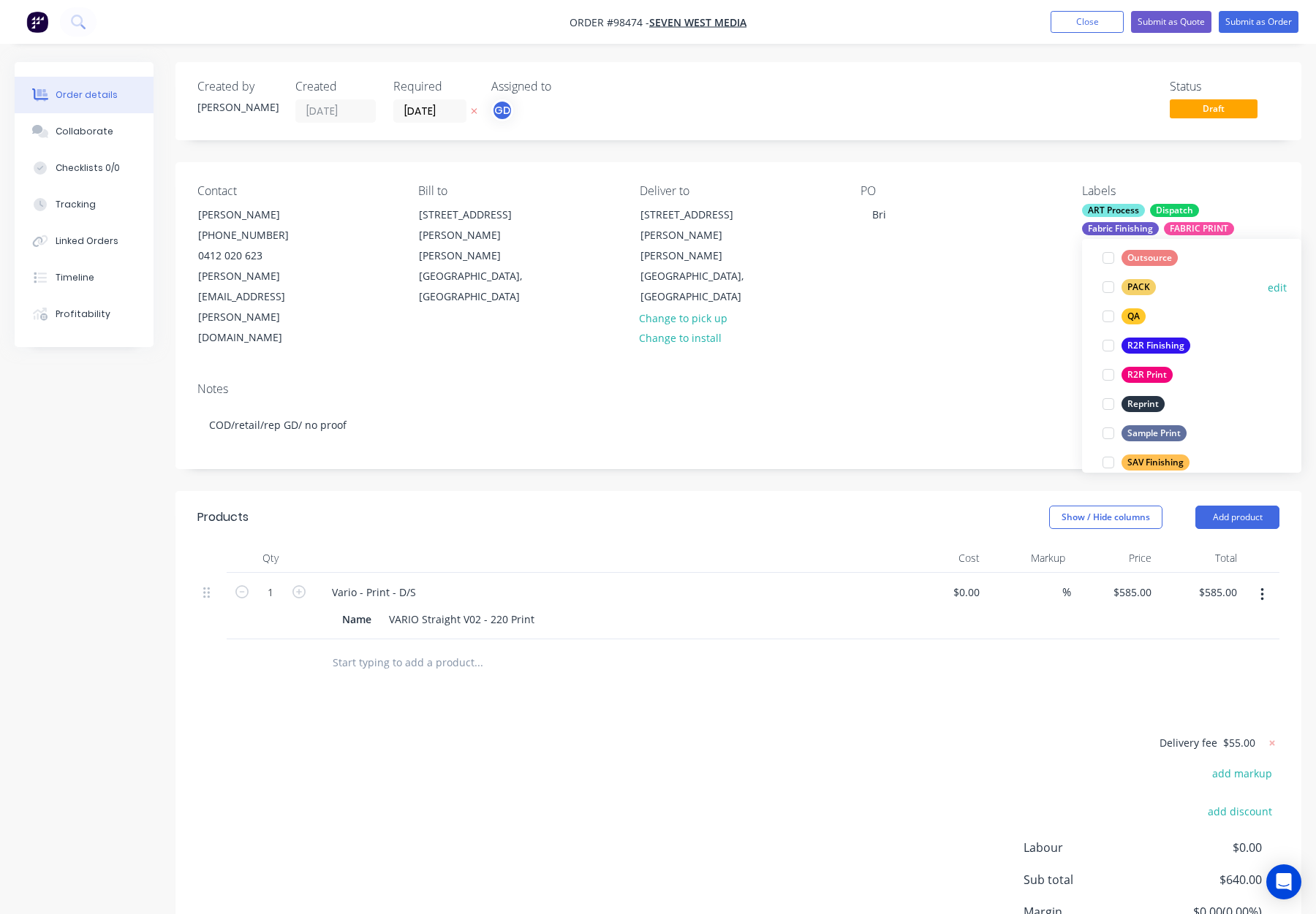
drag, startPoint x: 1146, startPoint y: 288, endPoint x: 1157, endPoint y: 288, distance: 11.0
click at [1147, 288] on div "PACK" at bounding box center [1139, 288] width 34 height 17
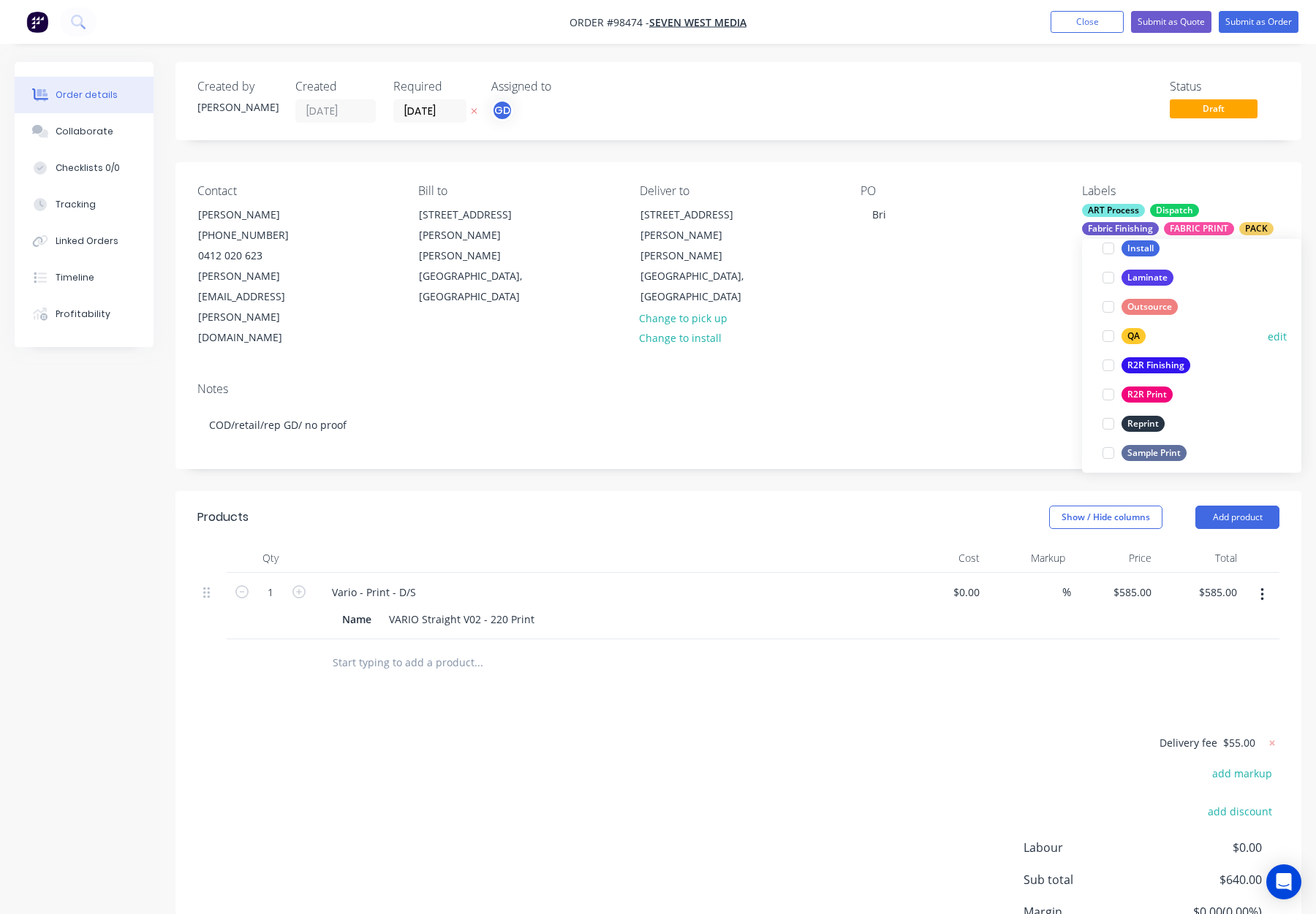
click at [1132, 334] on div "QA" at bounding box center [1134, 336] width 24 height 17
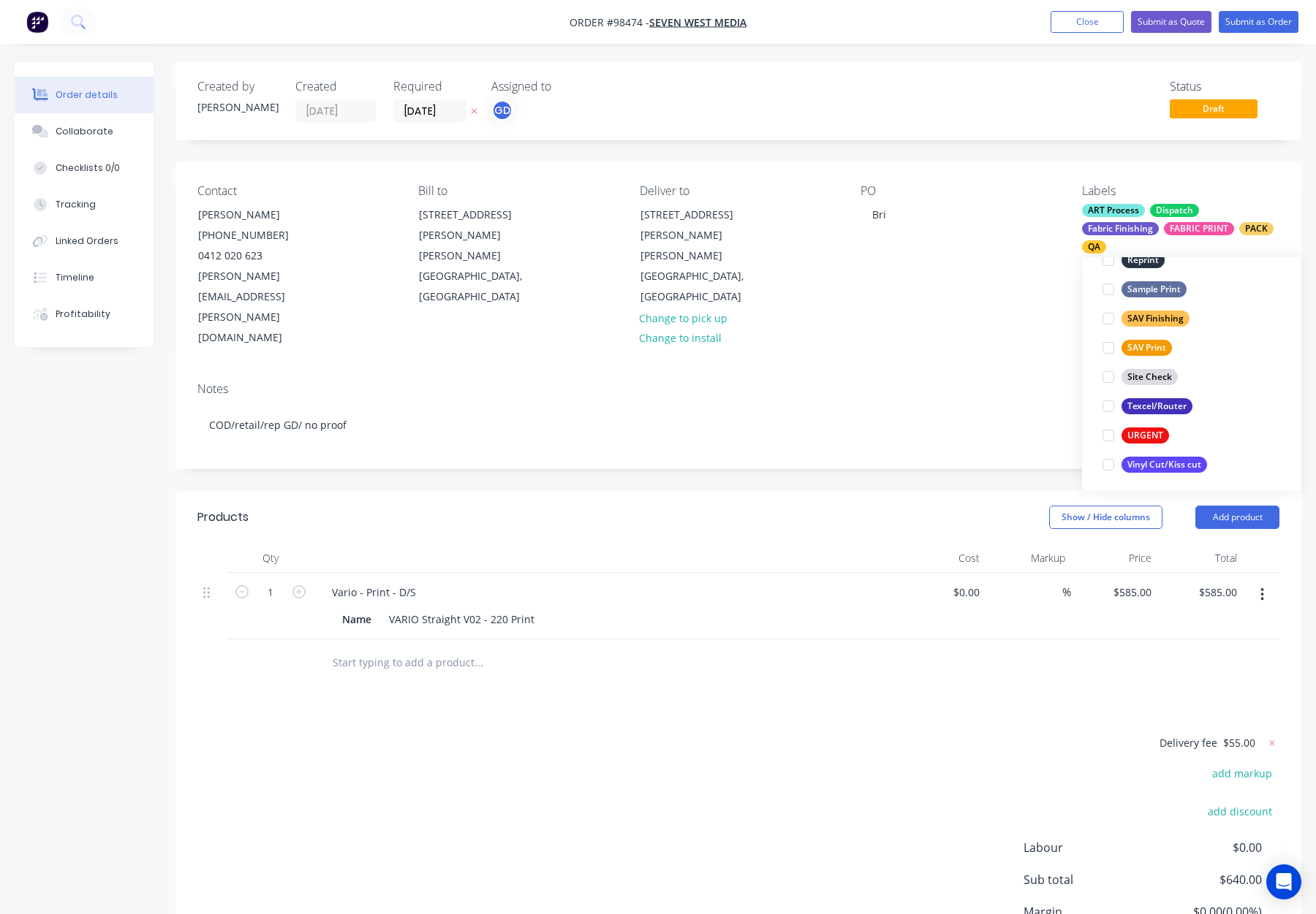
scroll to position [702, 0]
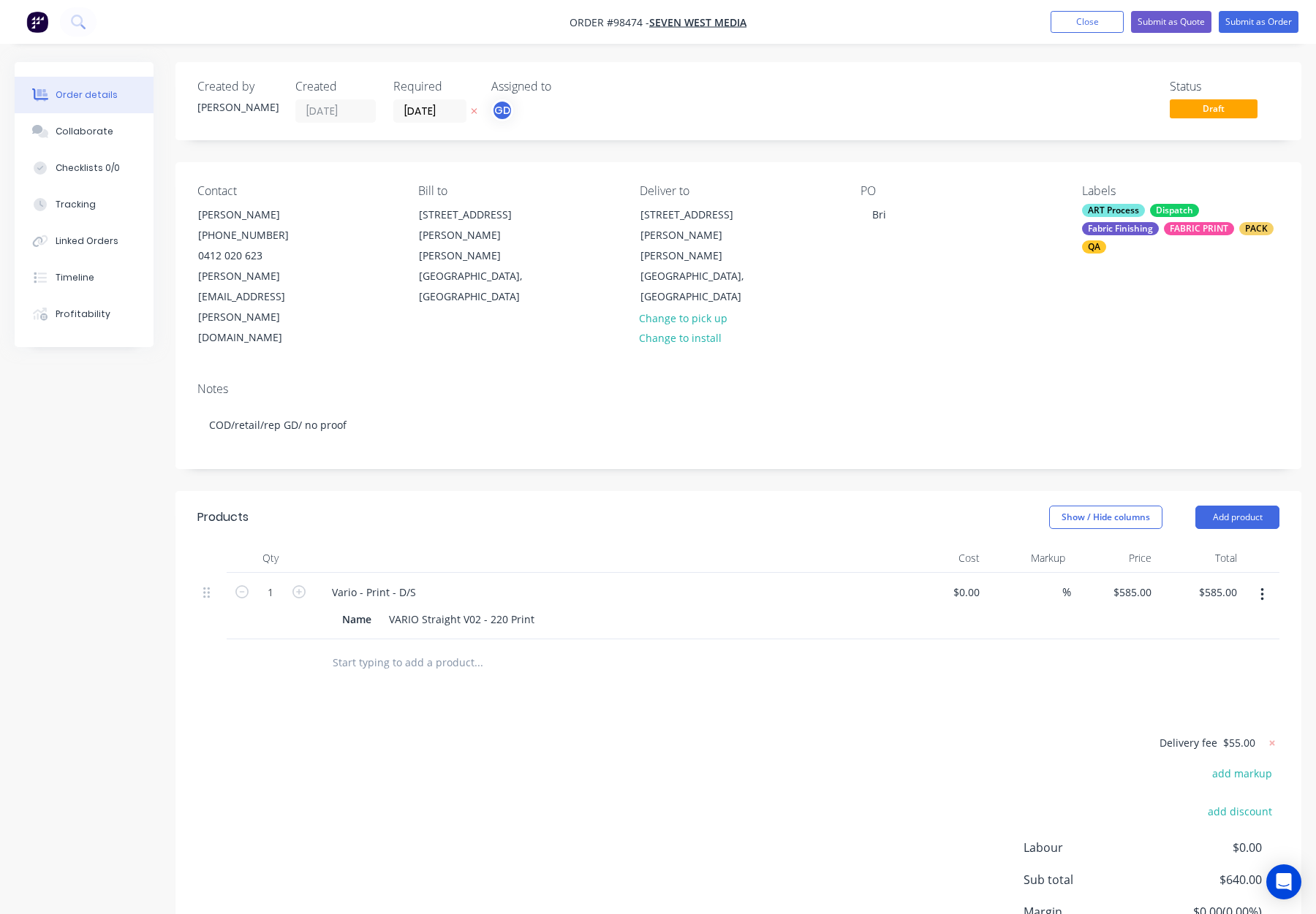
click at [912, 269] on div "PO Bri" at bounding box center [959, 266] width 198 height 164
click at [1247, 34] on nav "Order #98474 - SEVEN WEST MEDIA Add product Close Submit as Quote Submit as Ord…" at bounding box center [658, 22] width 1316 height 44
click at [1249, 22] on button "Submit as Order" at bounding box center [1258, 22] width 80 height 22
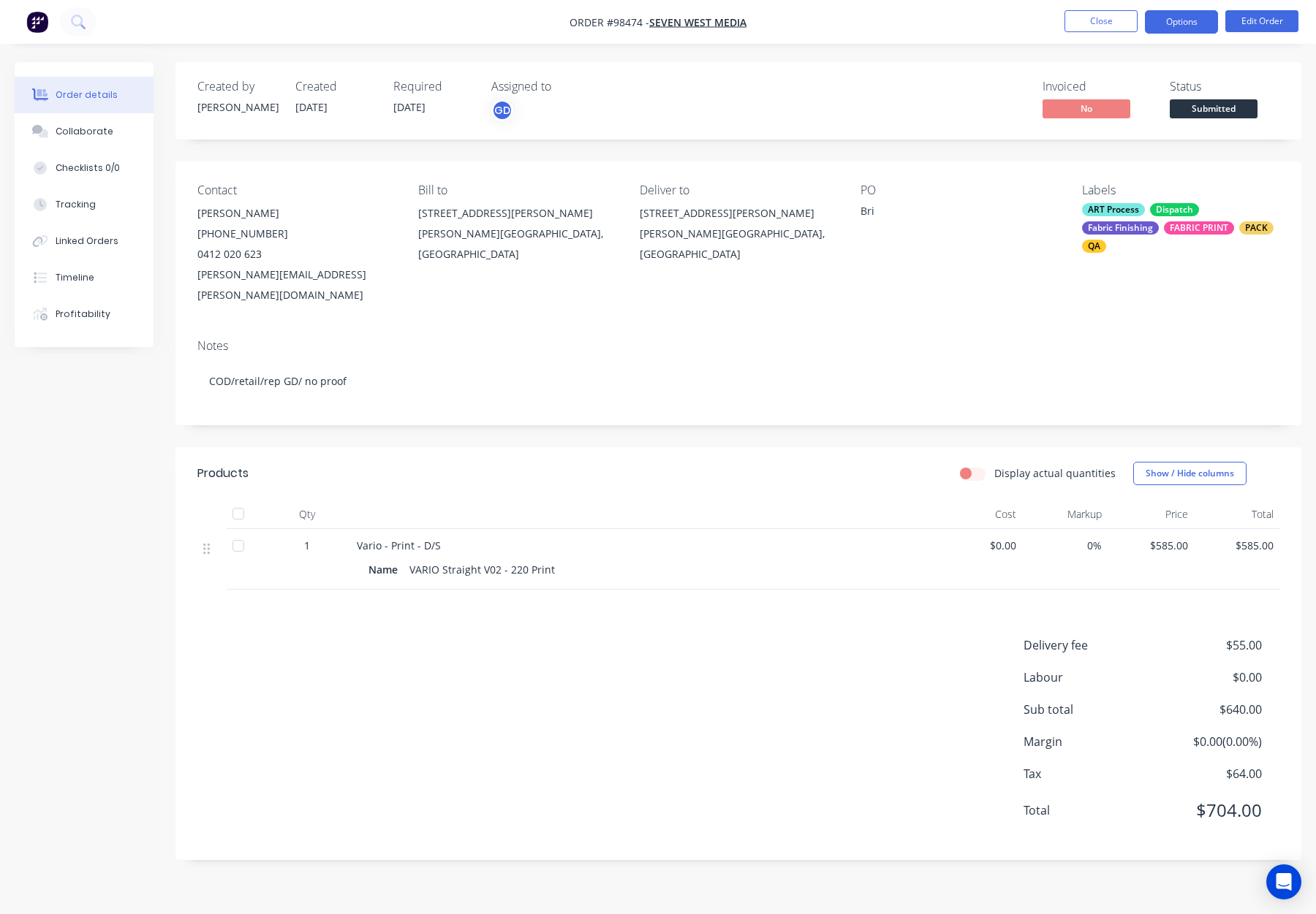
click at [1173, 21] on button "Options" at bounding box center [1182, 21] width 74 height 23
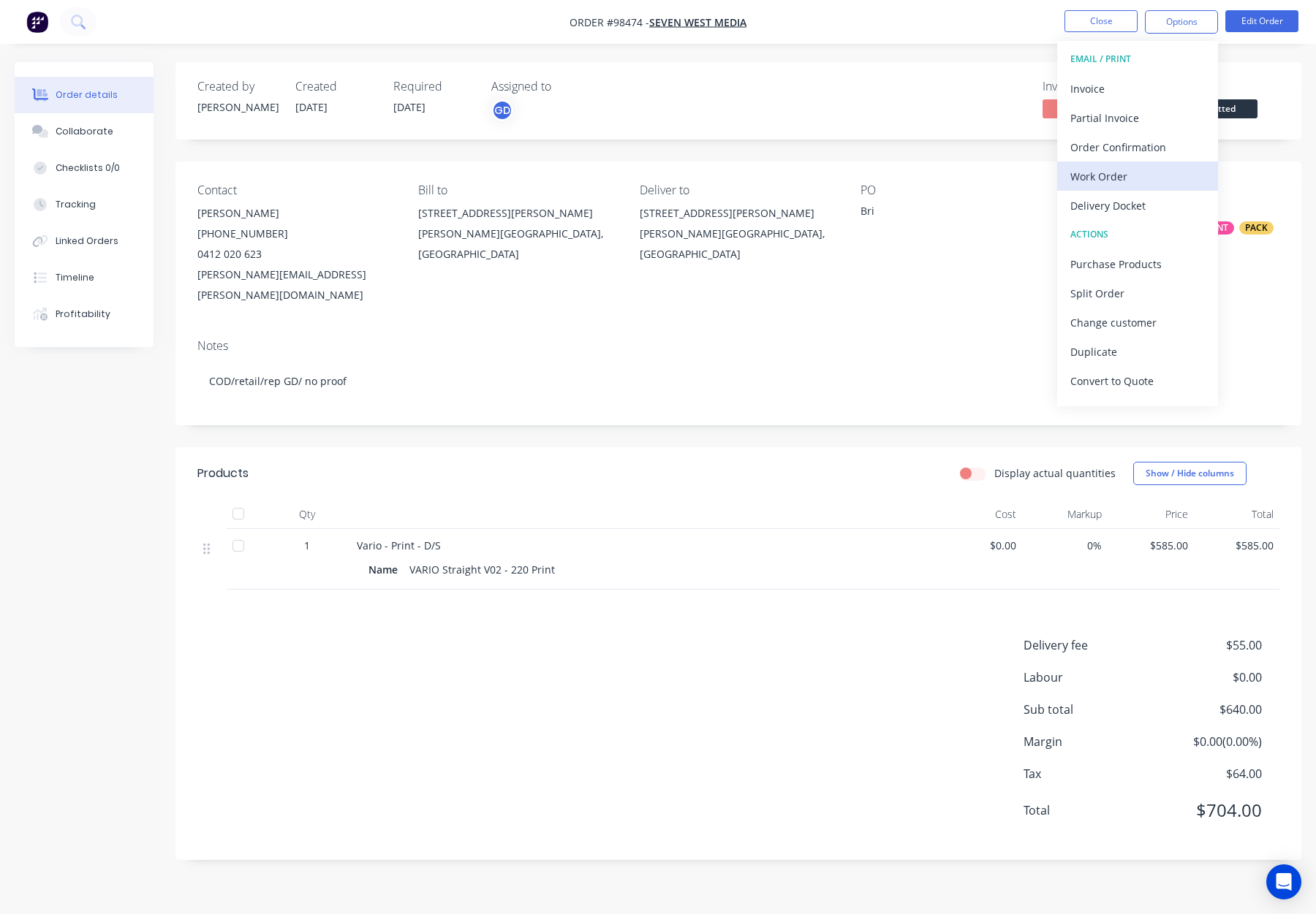
click at [1129, 169] on div "Work Order" at bounding box center [1138, 176] width 134 height 21
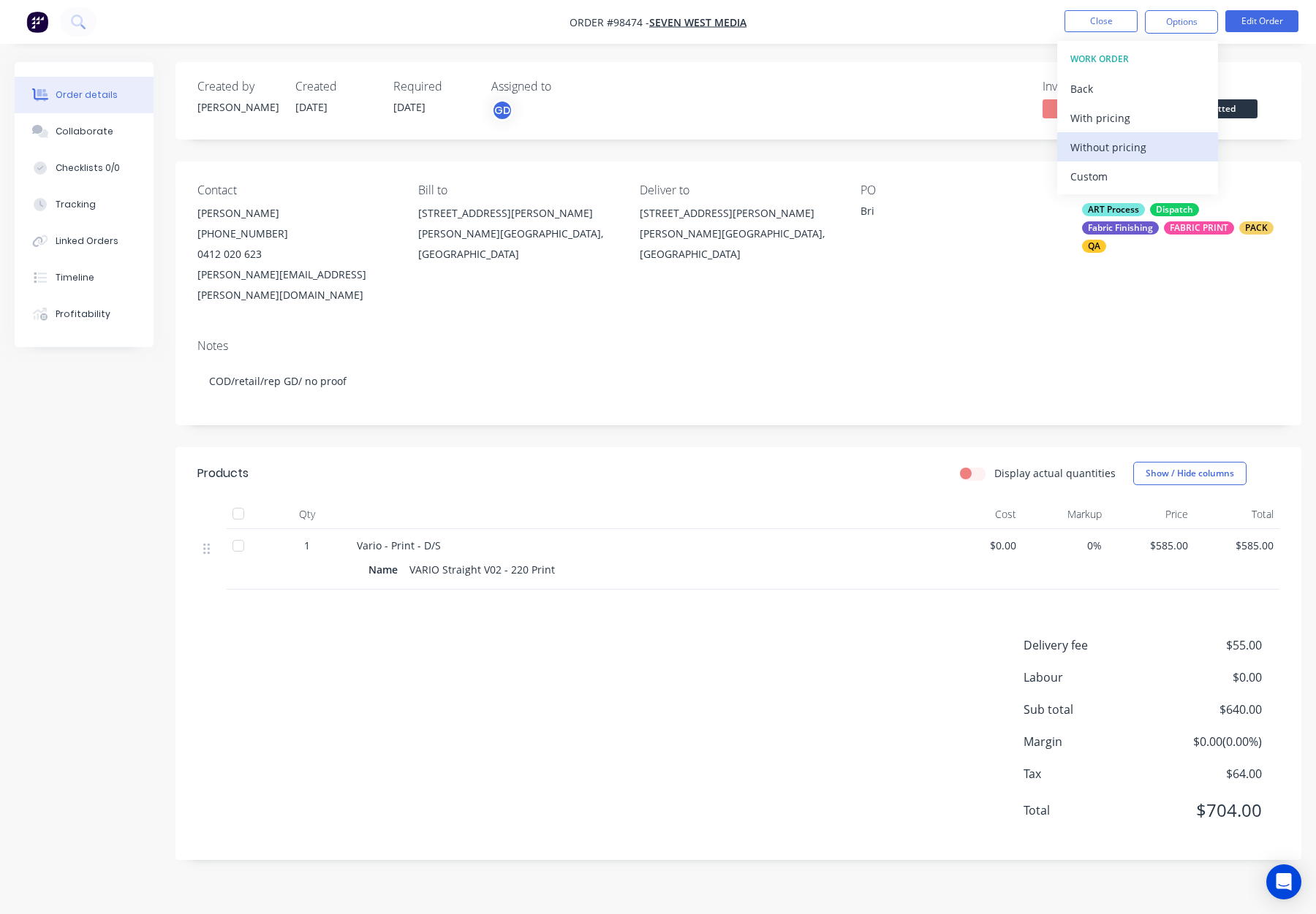
click at [1136, 138] on div "Without pricing" at bounding box center [1138, 147] width 134 height 21
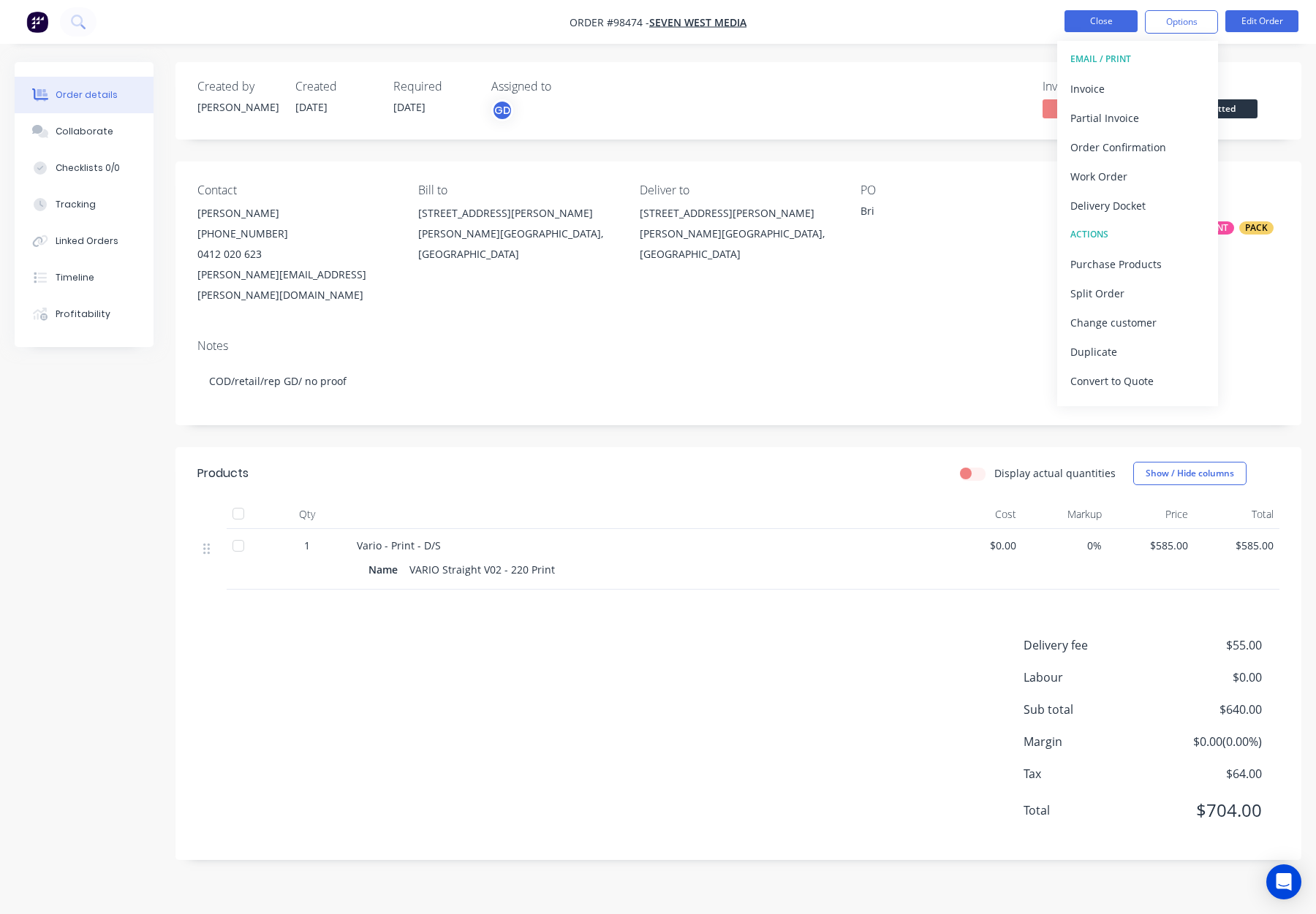
click at [1130, 19] on button "Close" at bounding box center [1101, 21] width 74 height 22
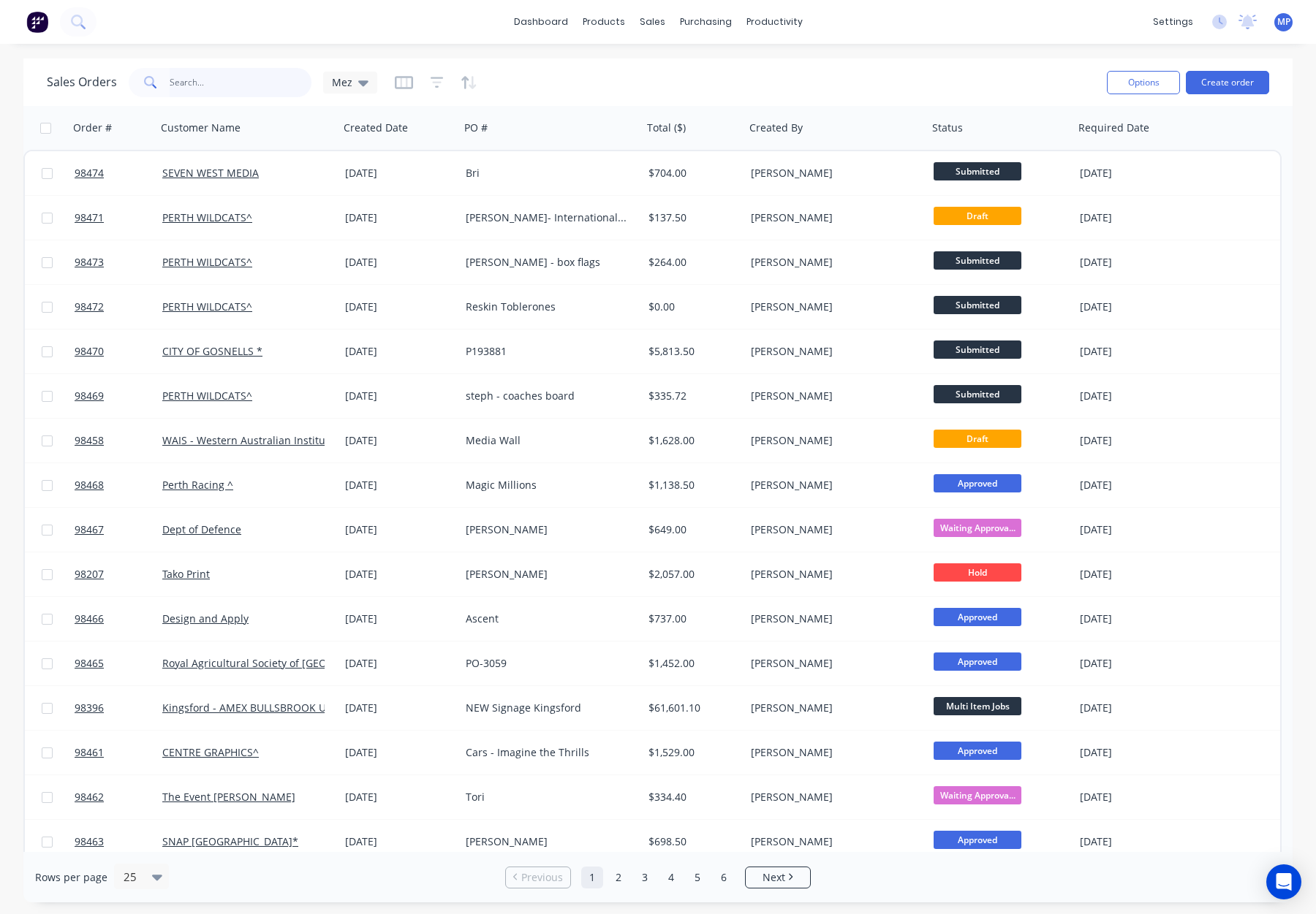
click at [193, 80] on input "text" at bounding box center [241, 83] width 142 height 29
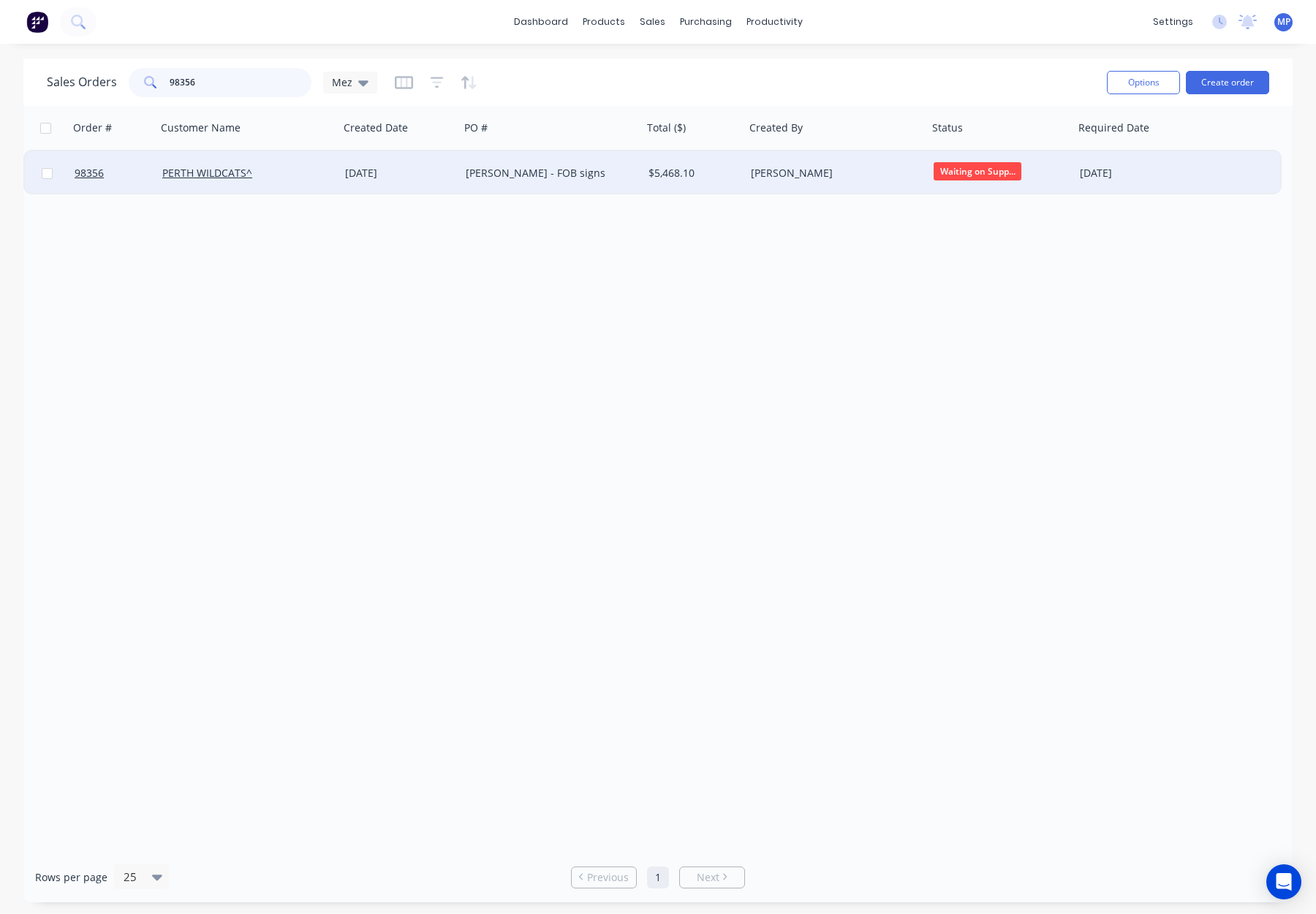
type input "98356"
click at [624, 170] on div "Michael - FOB signs" at bounding box center [547, 174] width 163 height 15
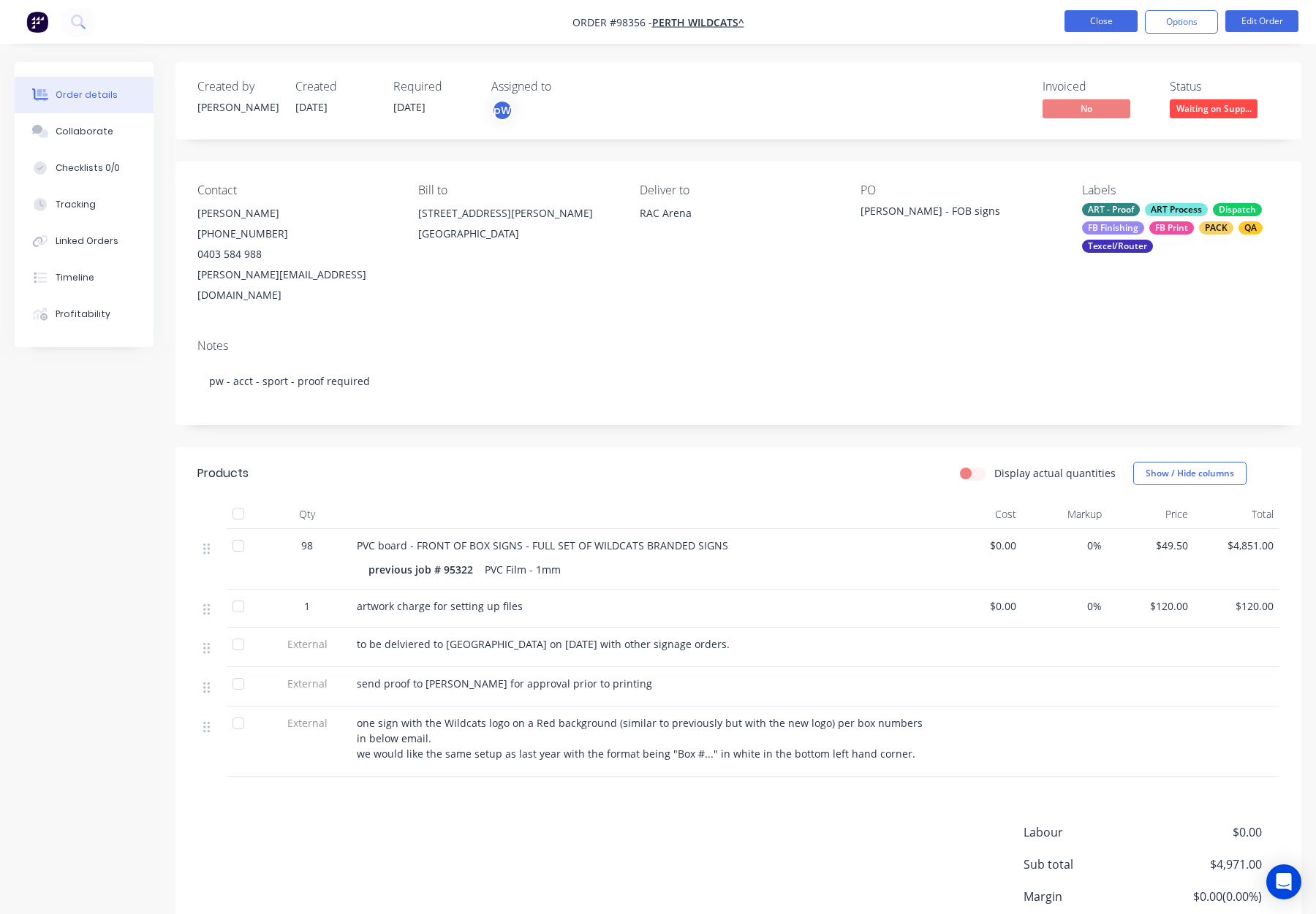
click at [1093, 27] on button "Close" at bounding box center [1101, 21] width 74 height 22
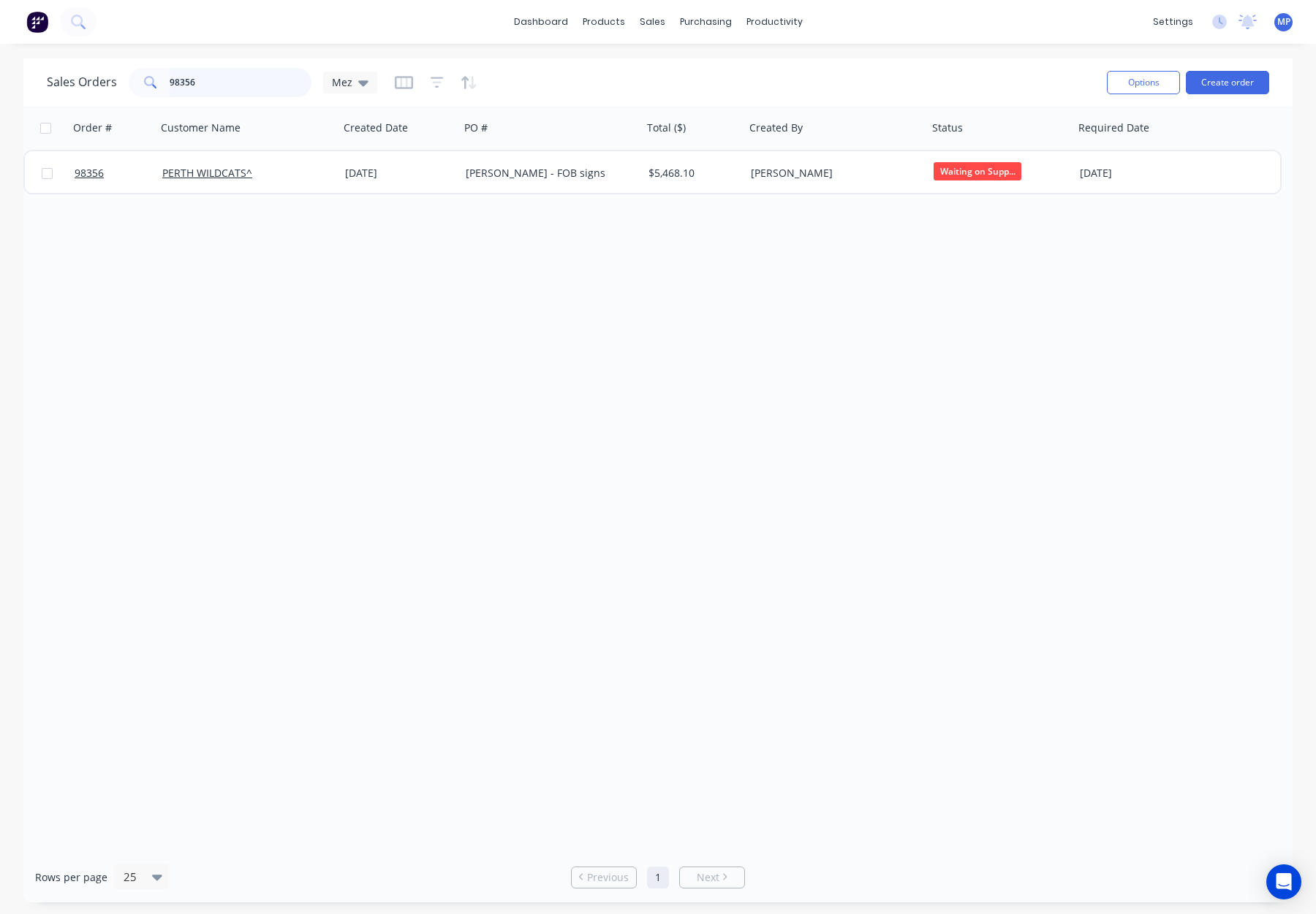
click at [210, 84] on input "98356" at bounding box center [241, 83] width 142 height 29
drag, startPoint x: 220, startPoint y: 82, endPoint x: 143, endPoint y: 82, distance: 77.0
click at [143, 82] on div "98356" at bounding box center [220, 83] width 183 height 29
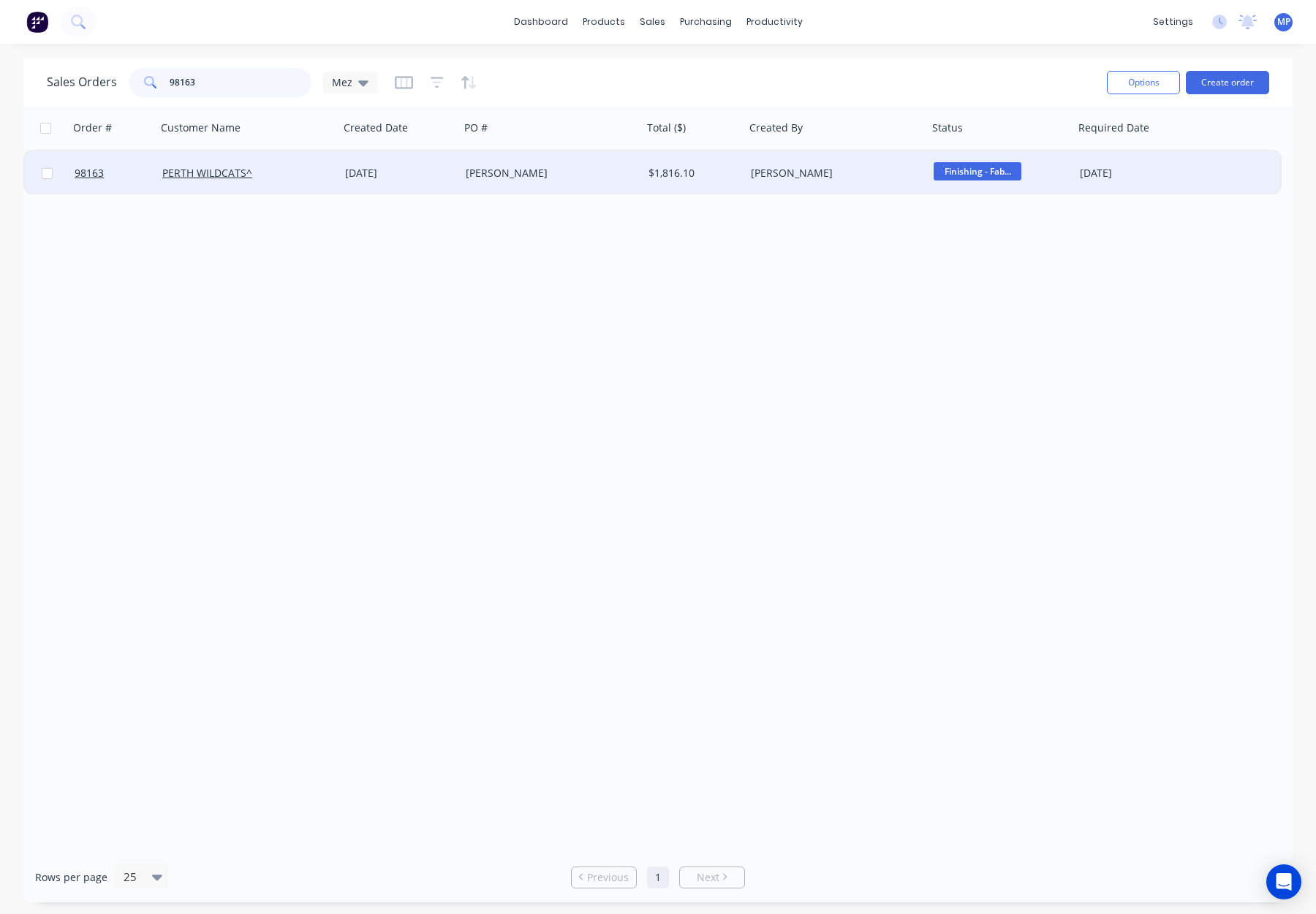
type input "98163"
click at [307, 168] on div "PERTH WILDCATS^" at bounding box center [244, 174] width 163 height 15
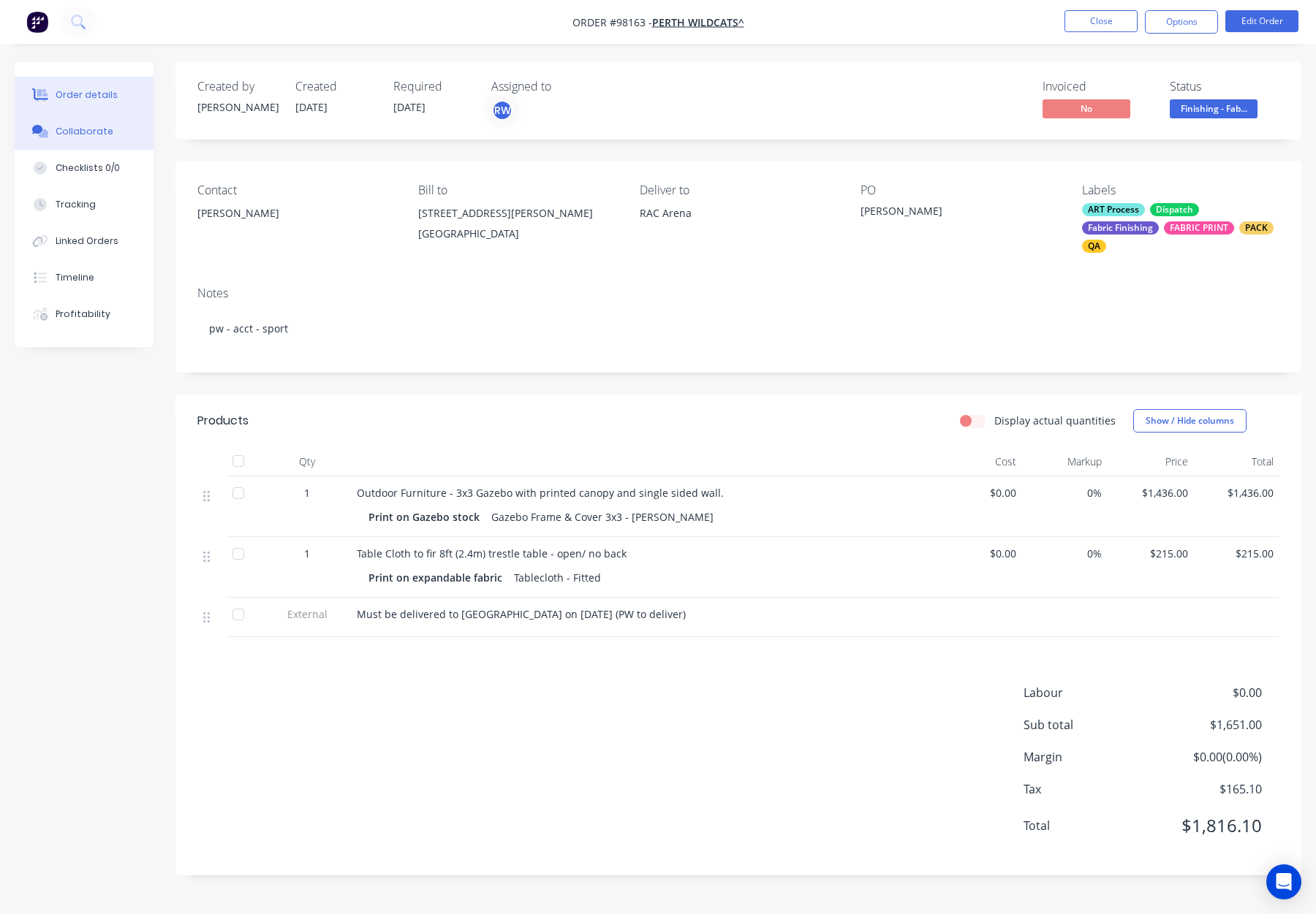
click at [117, 149] on button "Collaborate" at bounding box center [84, 131] width 139 height 37
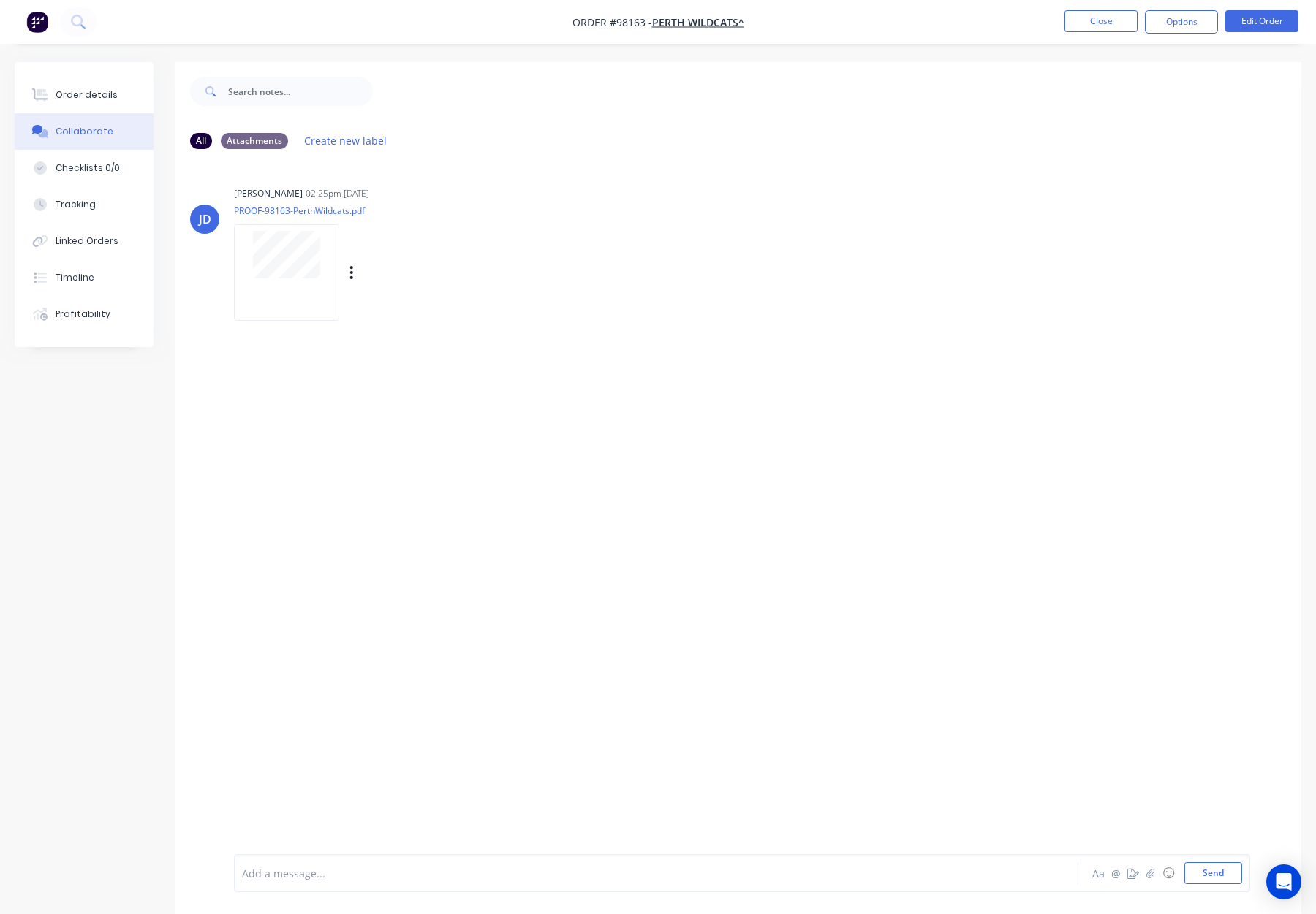
click at [245, 252] on div at bounding box center [287, 254] width 92 height 48
click at [1108, 25] on button "Close" at bounding box center [1101, 21] width 74 height 22
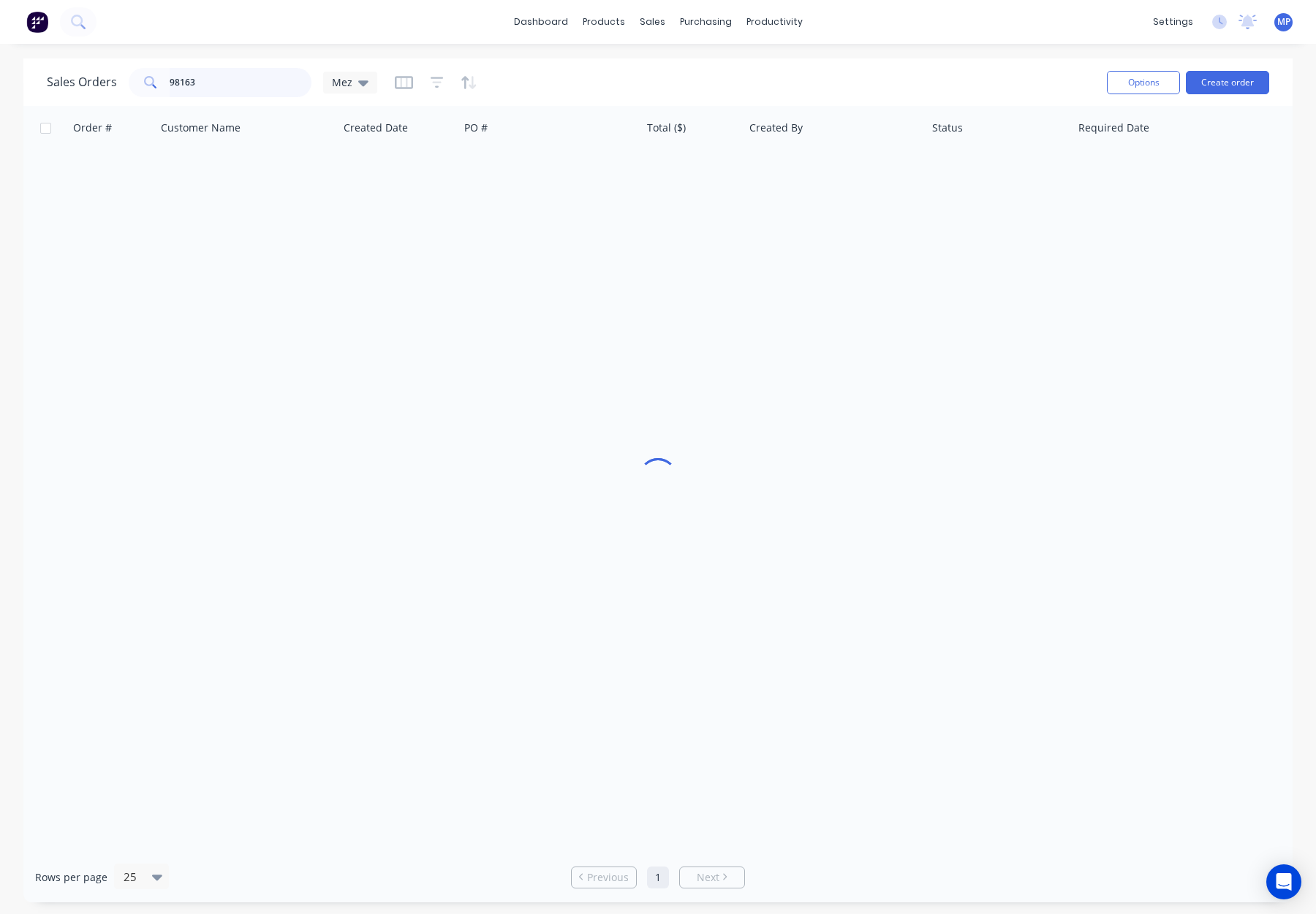
click at [246, 84] on input "98163" at bounding box center [241, 83] width 142 height 29
click at [153, 83] on div "98163" at bounding box center [220, 83] width 183 height 29
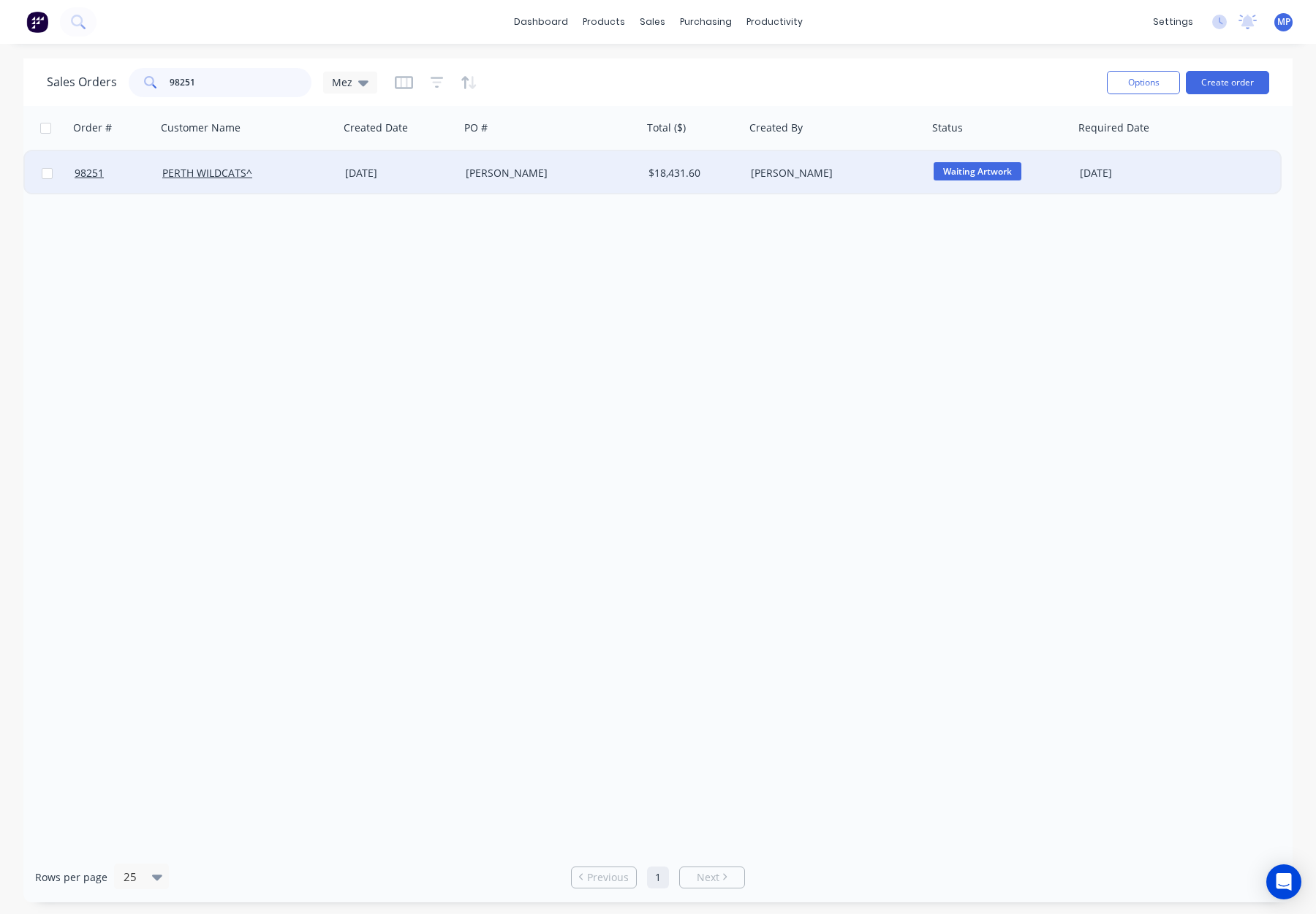
type input "98251"
click at [274, 174] on div "PERTH WILDCATS^" at bounding box center [244, 174] width 163 height 15
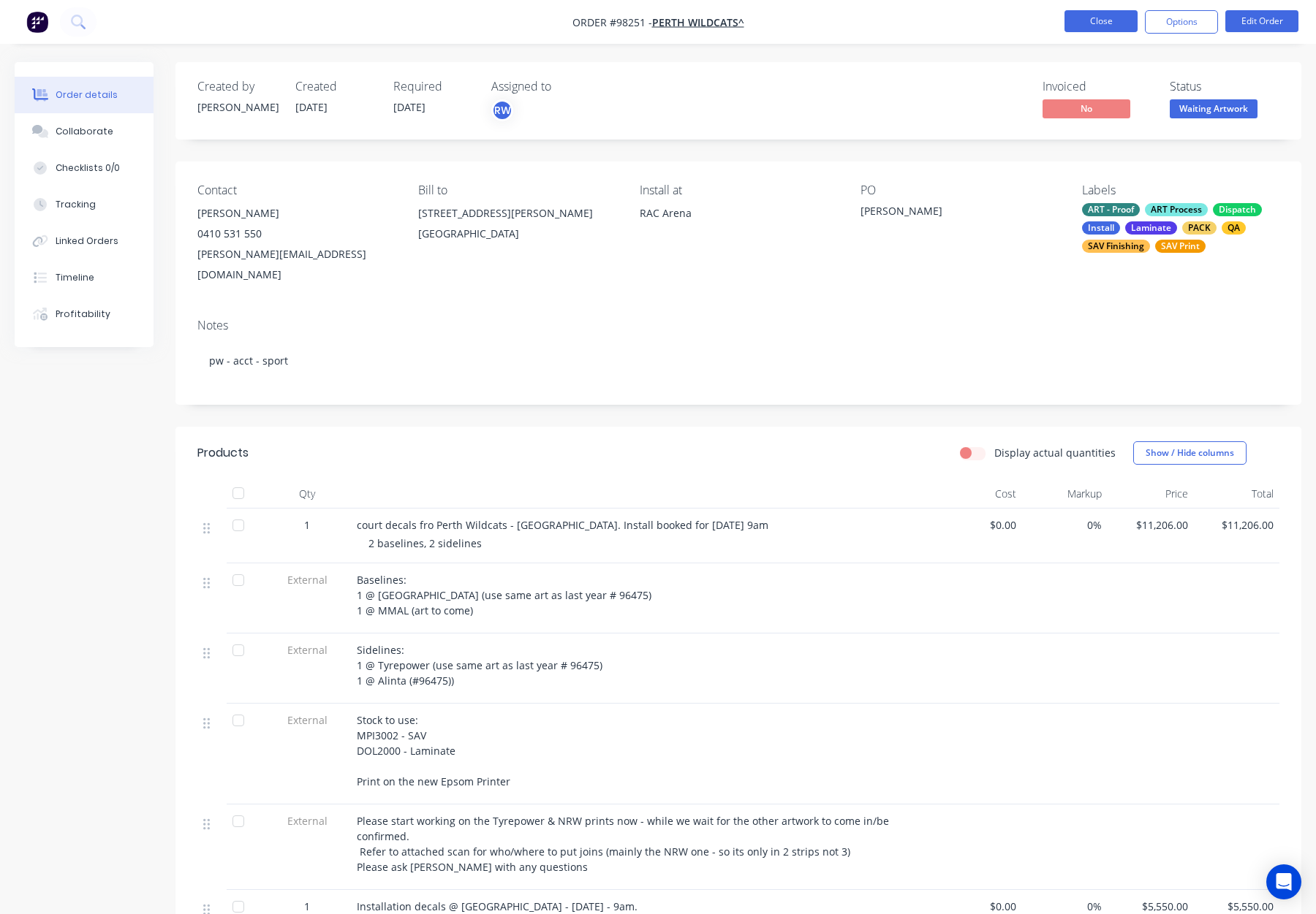
click at [1102, 24] on button "Close" at bounding box center [1101, 21] width 74 height 22
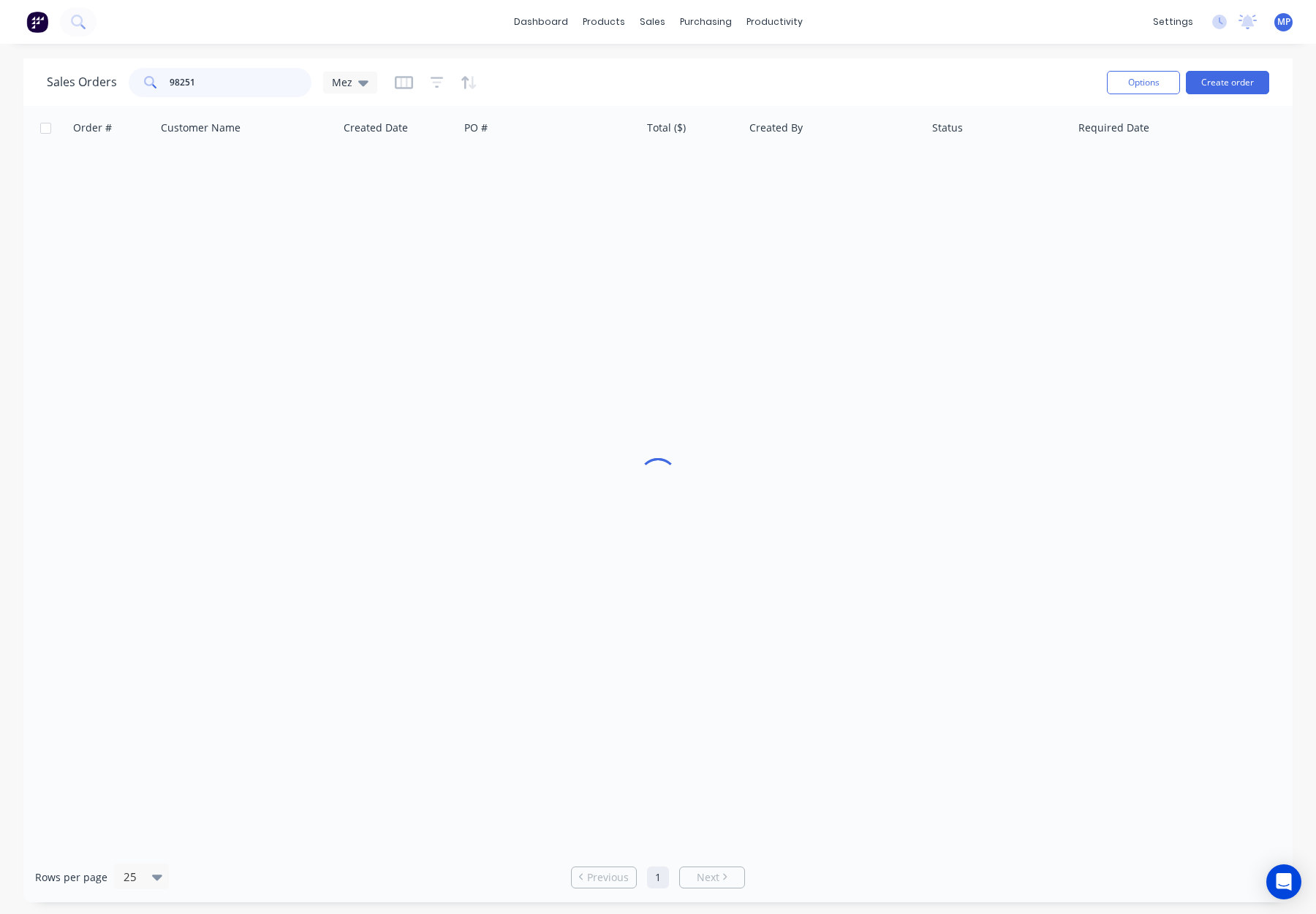
click at [181, 81] on input "98251" at bounding box center [241, 83] width 142 height 29
drag, startPoint x: 240, startPoint y: 81, endPoint x: 124, endPoint y: 77, distance: 116.1
click at [124, 77] on div "Sales Orders 98251 Mez" at bounding box center [212, 83] width 331 height 29
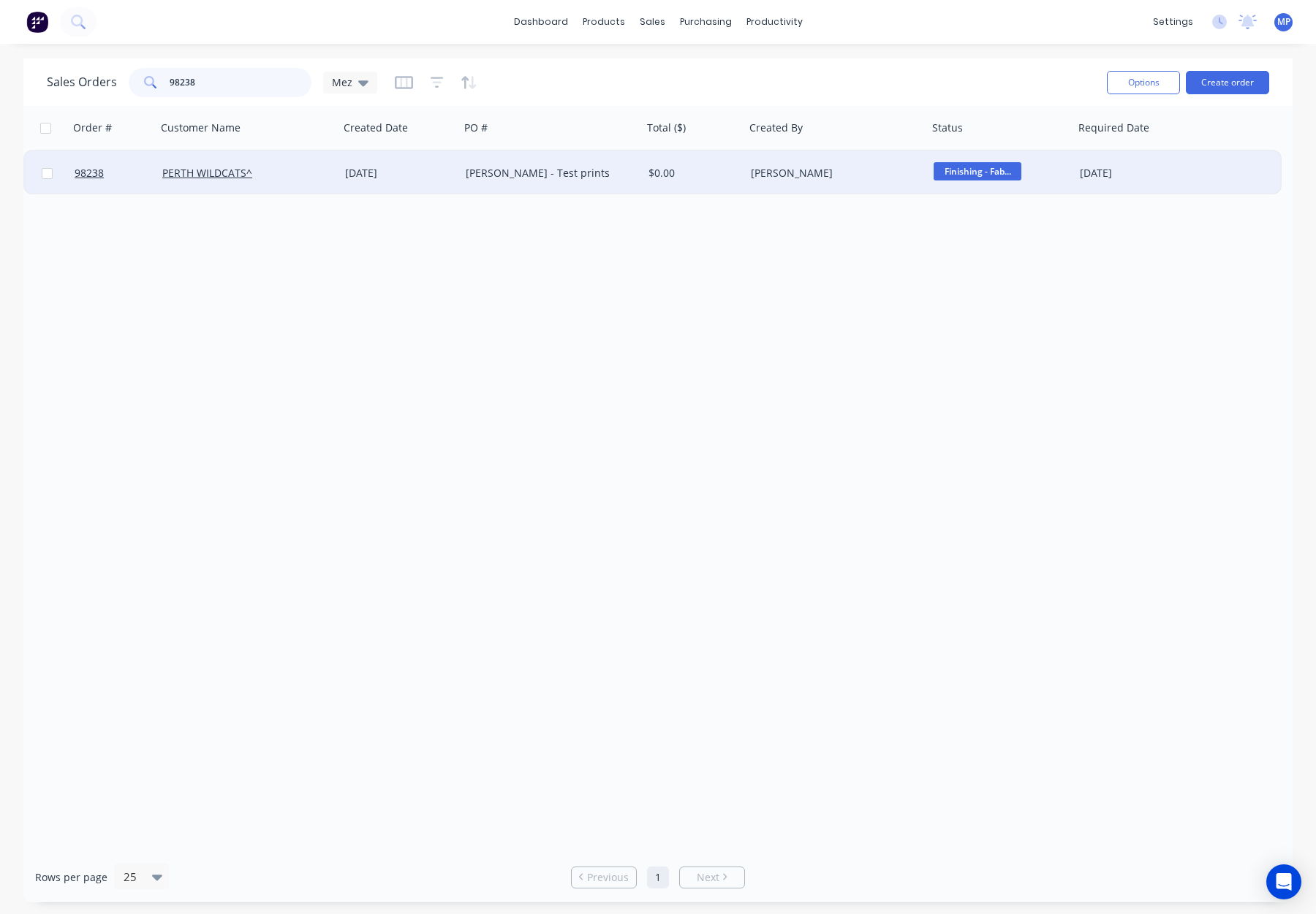
type input "98238"
click at [312, 166] on div "PERTH WILDCATS^" at bounding box center [244, 174] width 163 height 15
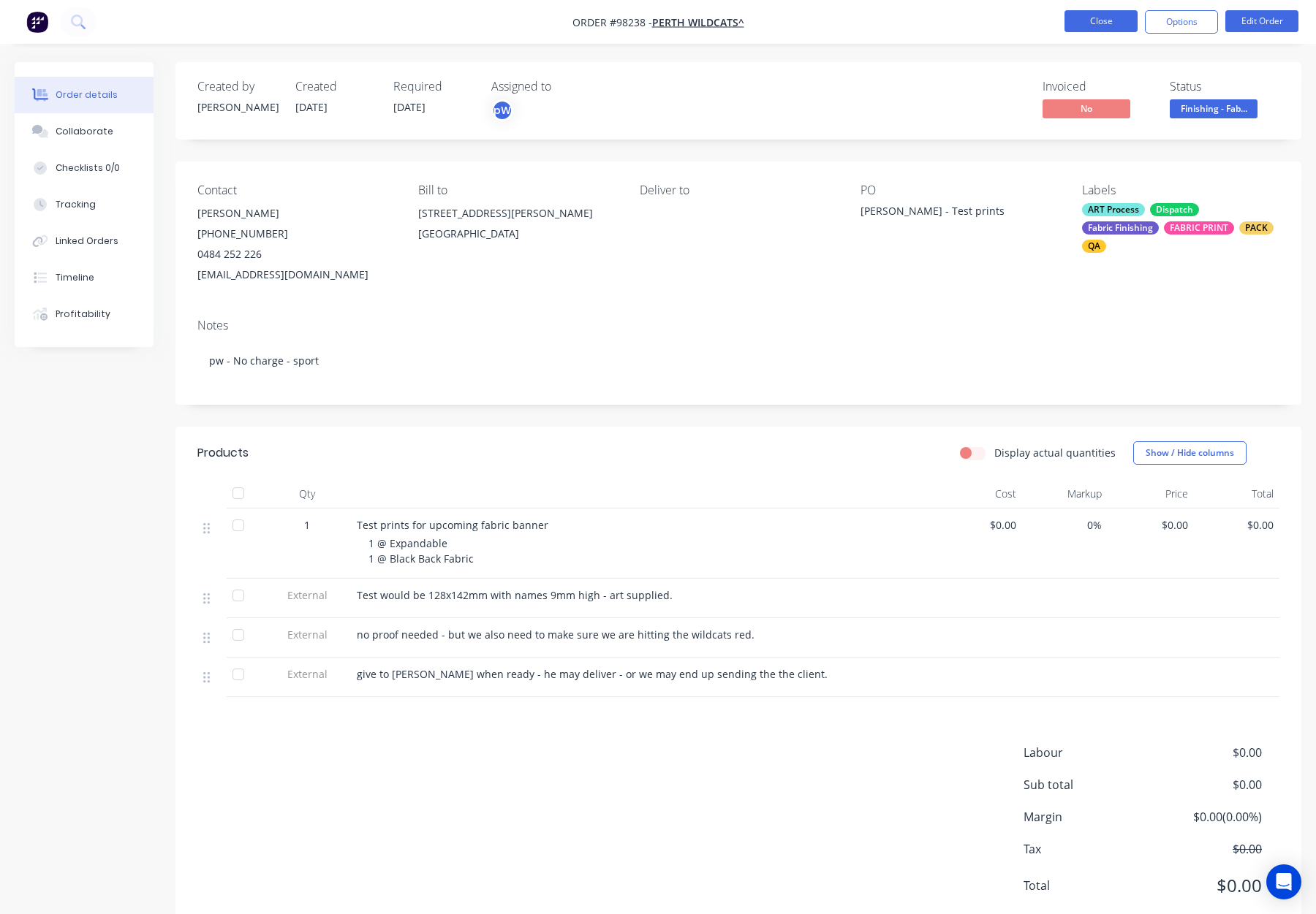
click at [1085, 22] on button "Close" at bounding box center [1101, 21] width 74 height 22
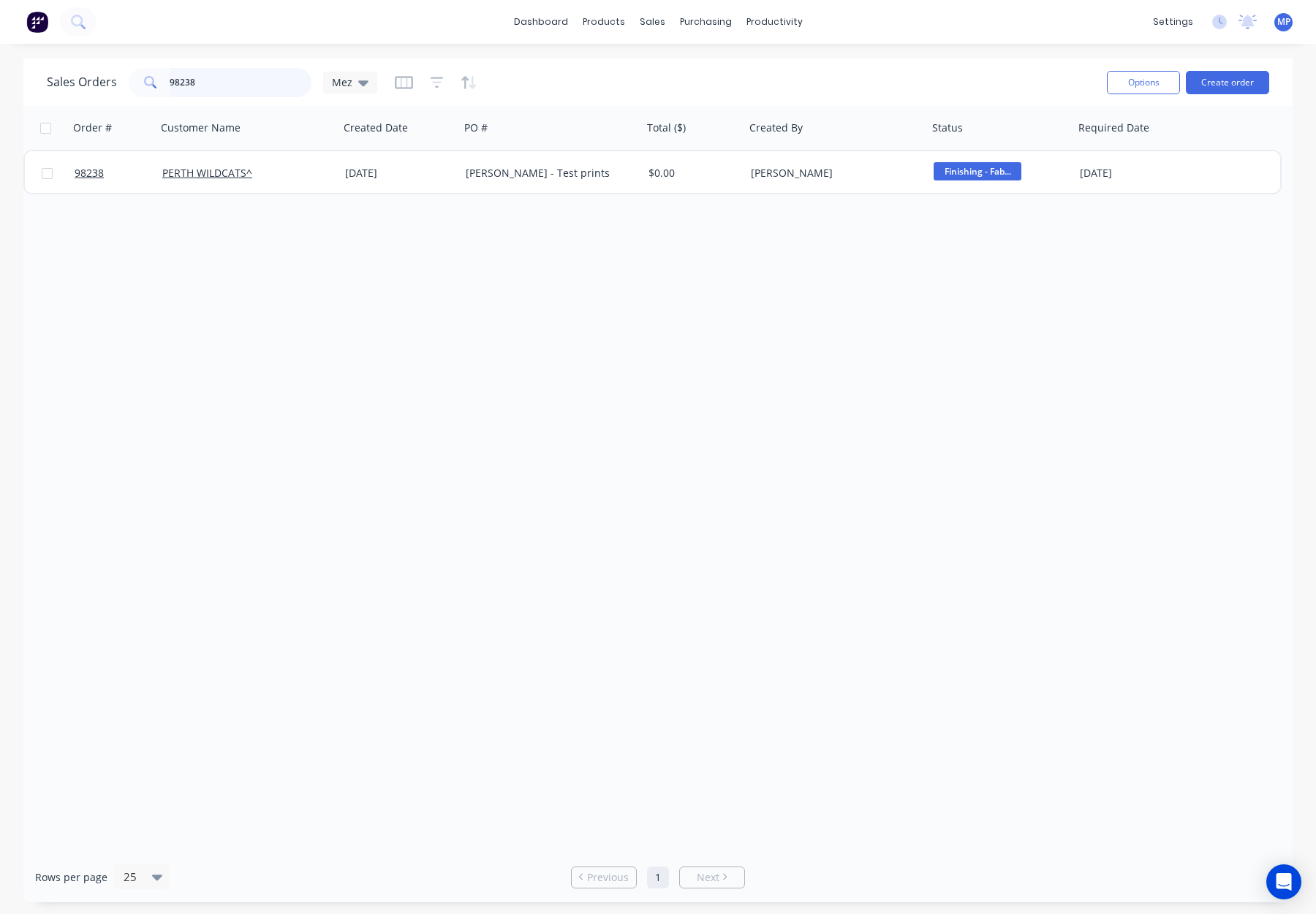
click at [225, 85] on input "98238" at bounding box center [241, 83] width 142 height 29
drag, startPoint x: 148, startPoint y: 81, endPoint x: 134, endPoint y: 82, distance: 14.0
click at [134, 82] on div "98238" at bounding box center [220, 83] width 183 height 29
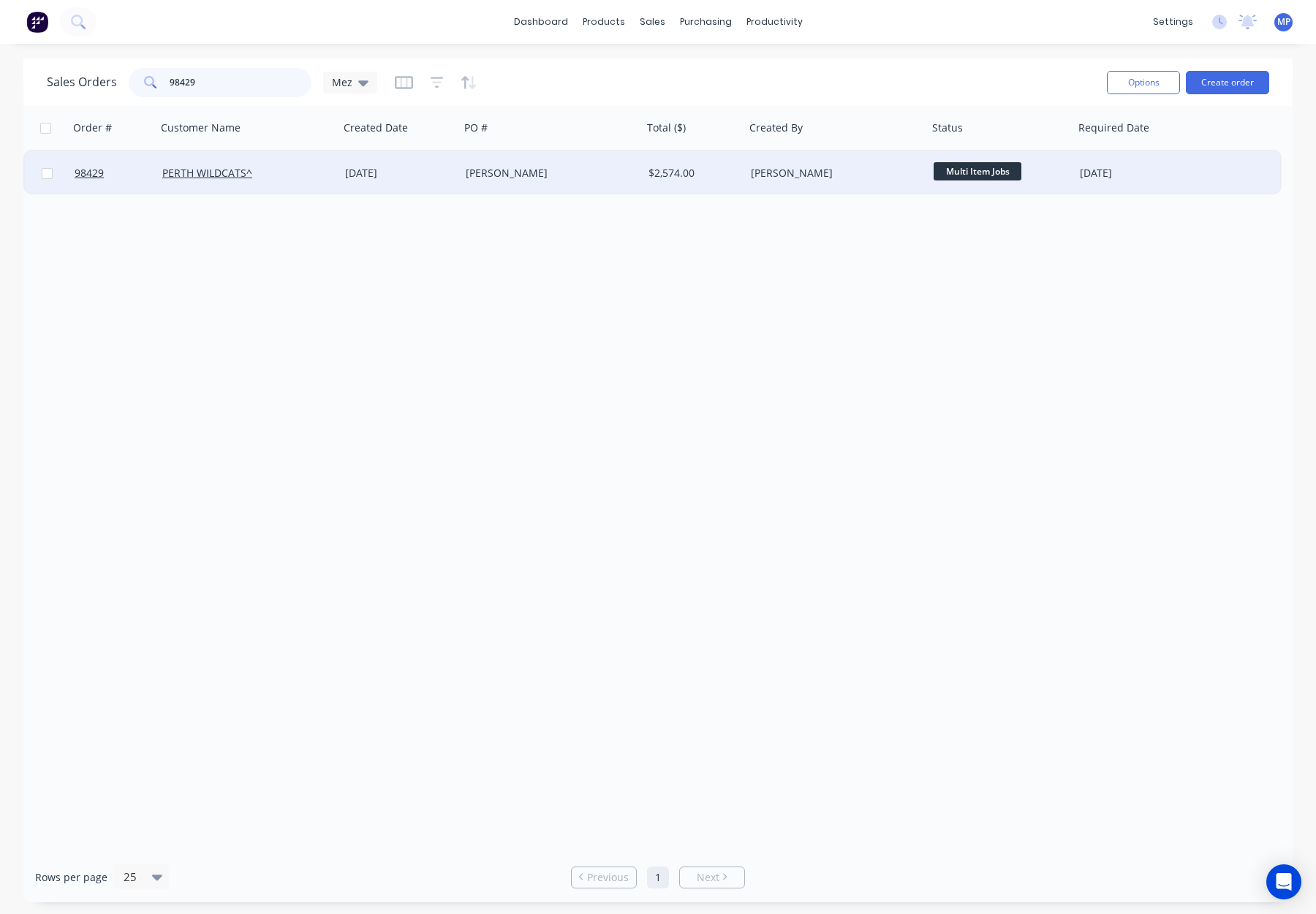
type input "98429"
click at [289, 173] on div "PERTH WILDCATS^" at bounding box center [244, 174] width 163 height 15
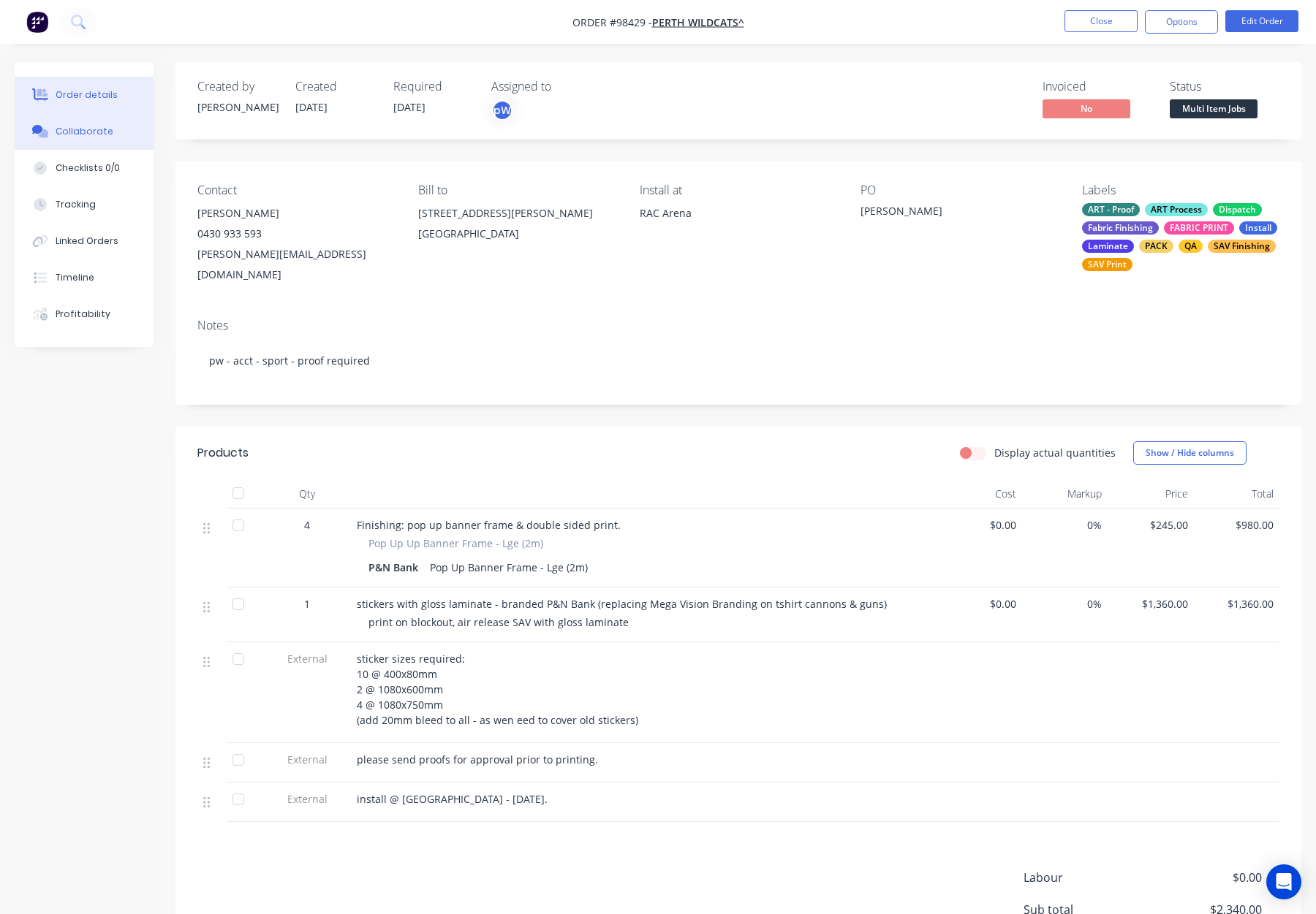
click at [83, 130] on div "Collaborate" at bounding box center [84, 131] width 58 height 13
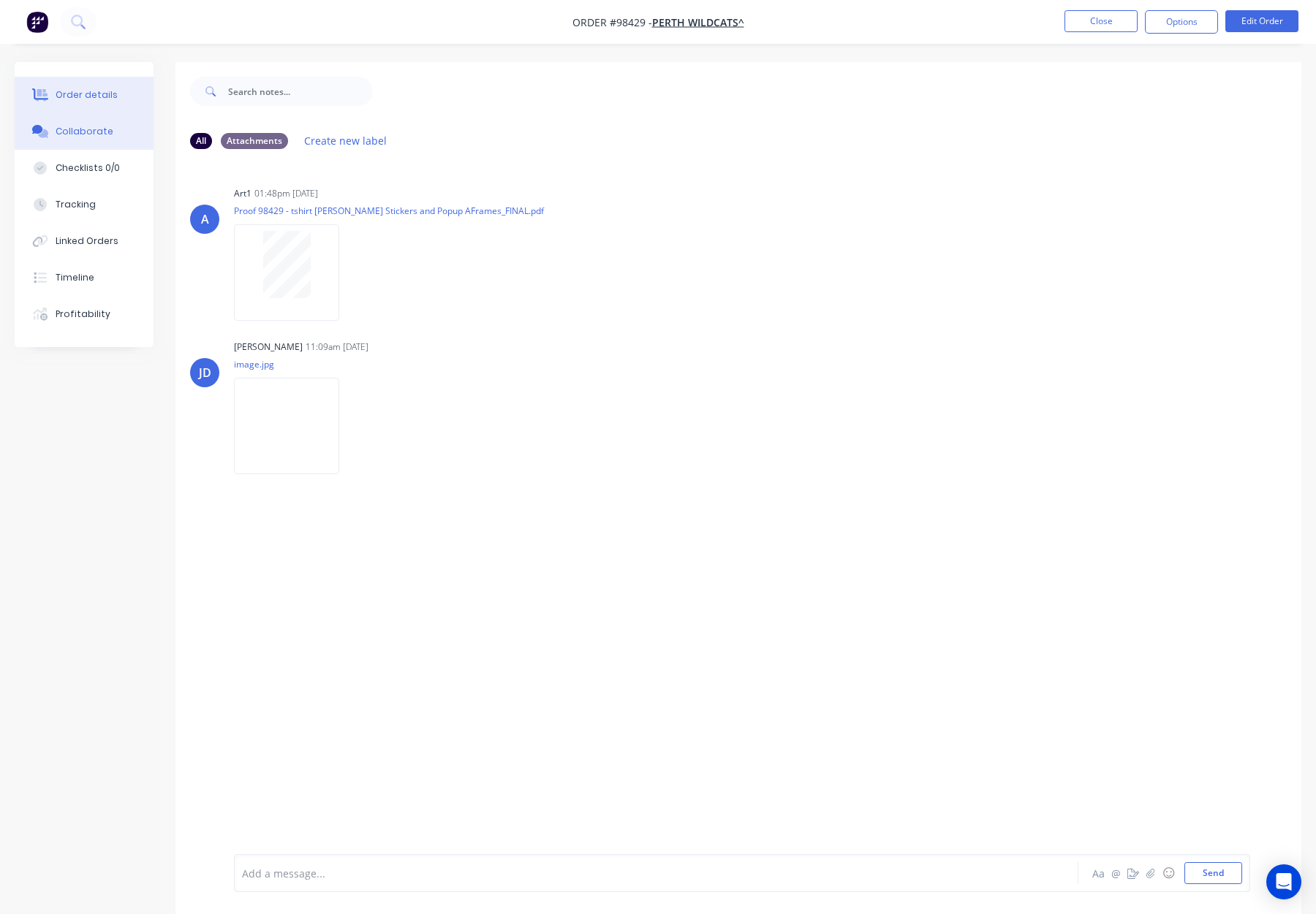
click at [110, 89] on div "Order details" at bounding box center [86, 95] width 62 height 13
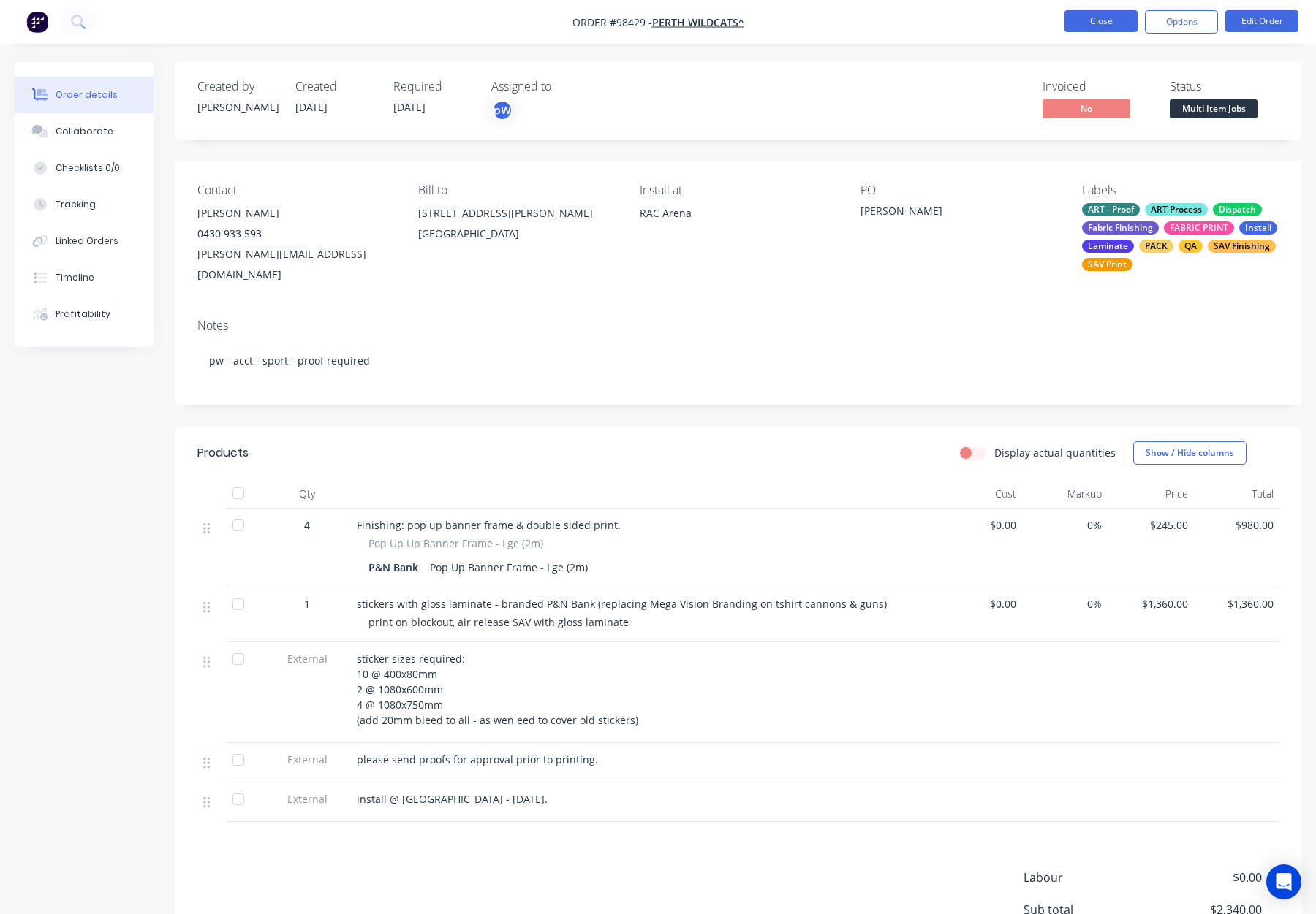
click at [1072, 25] on button "Close" at bounding box center [1101, 21] width 74 height 22
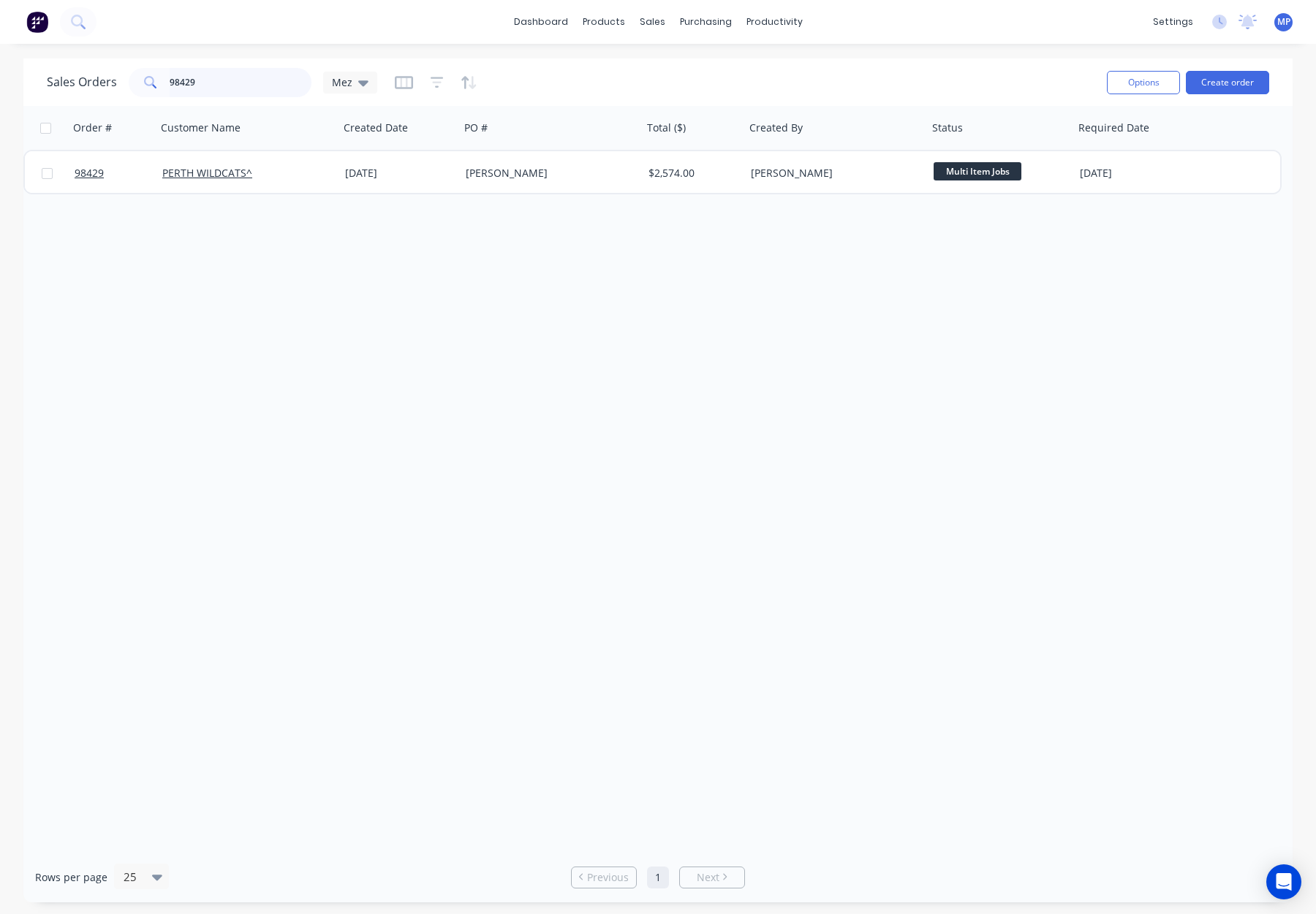
click at [194, 82] on input "98429" at bounding box center [241, 83] width 142 height 29
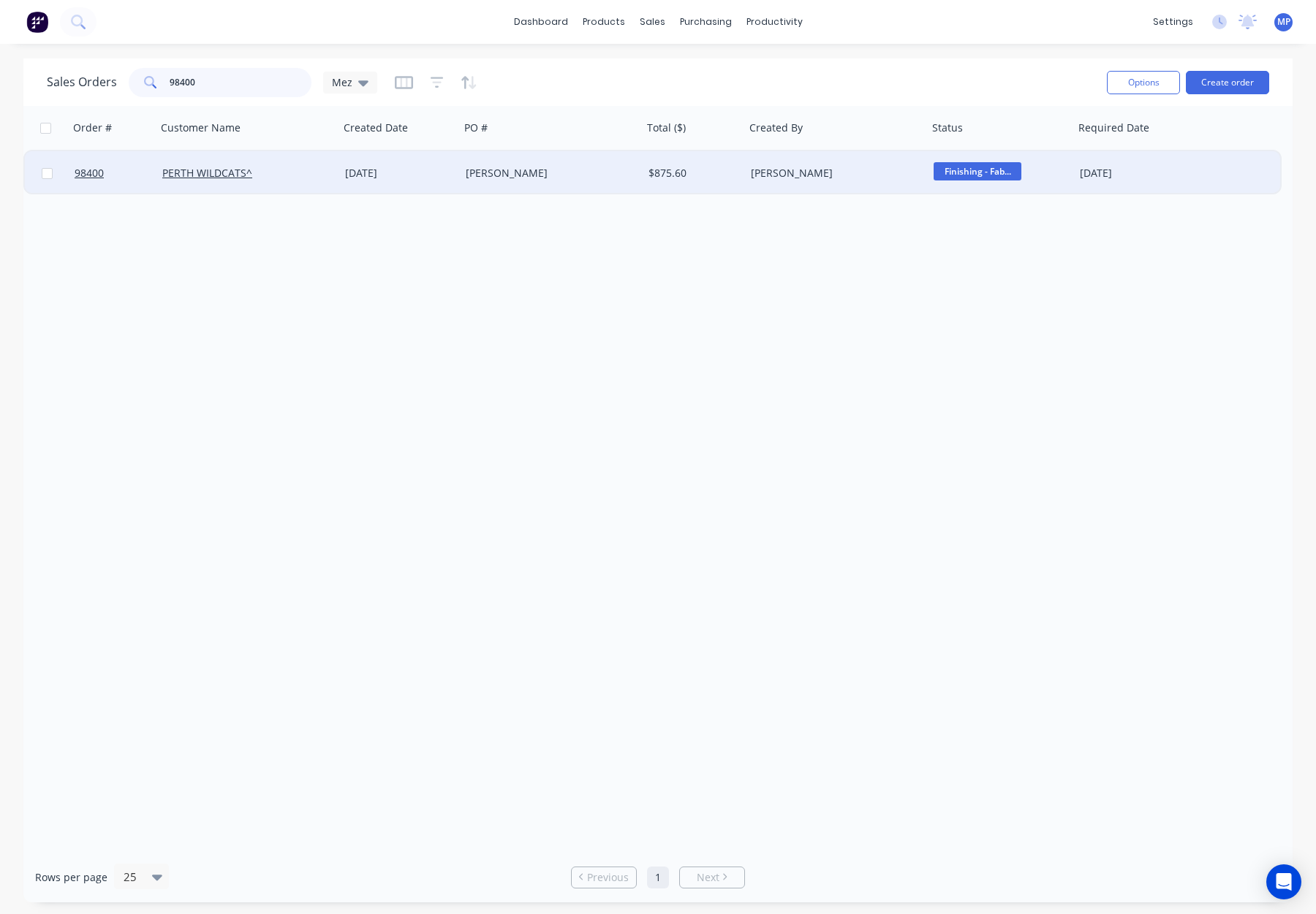
type input "98400"
click at [278, 167] on div "PERTH WILDCATS^" at bounding box center [244, 174] width 163 height 15
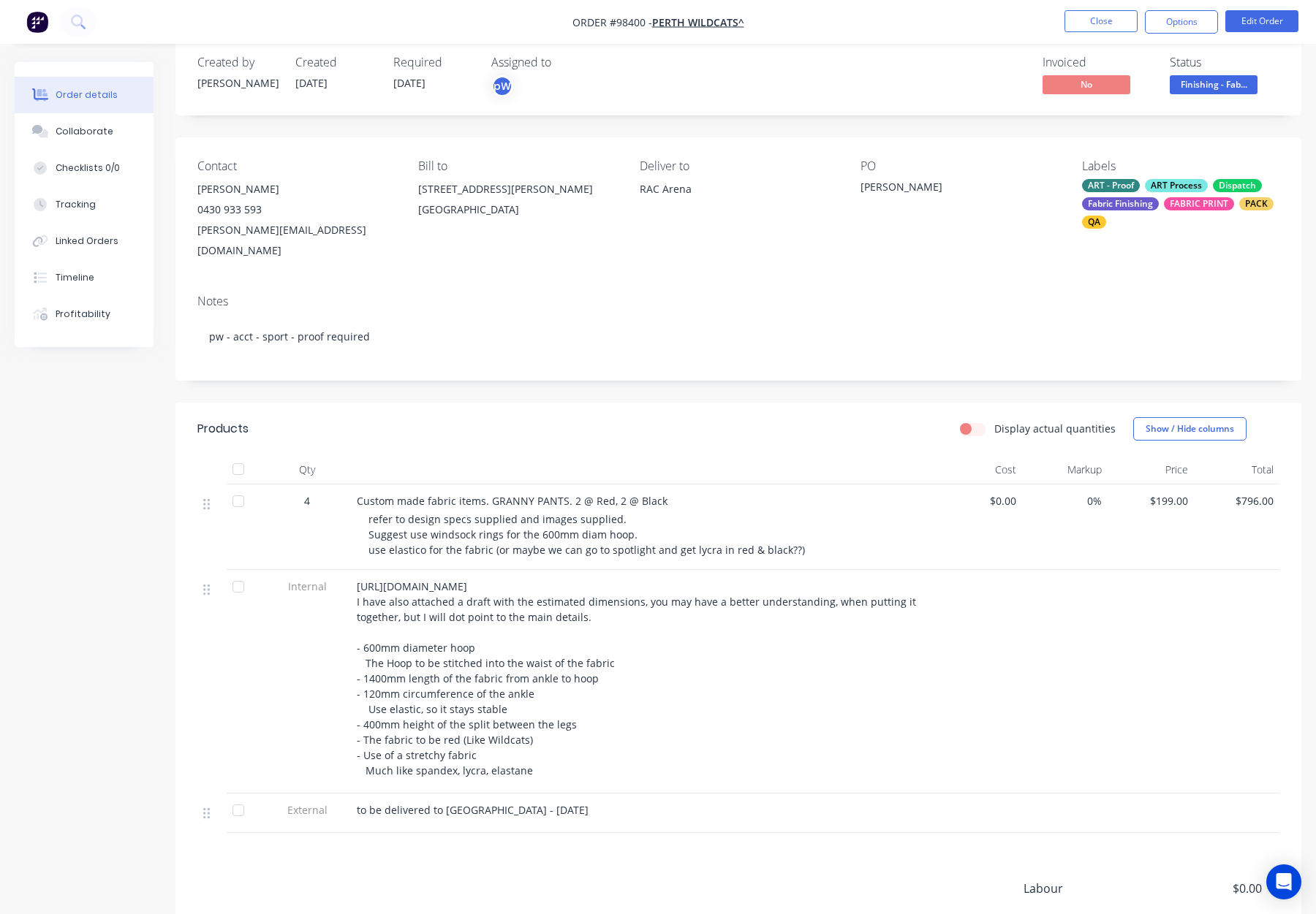
scroll to position [30, 0]
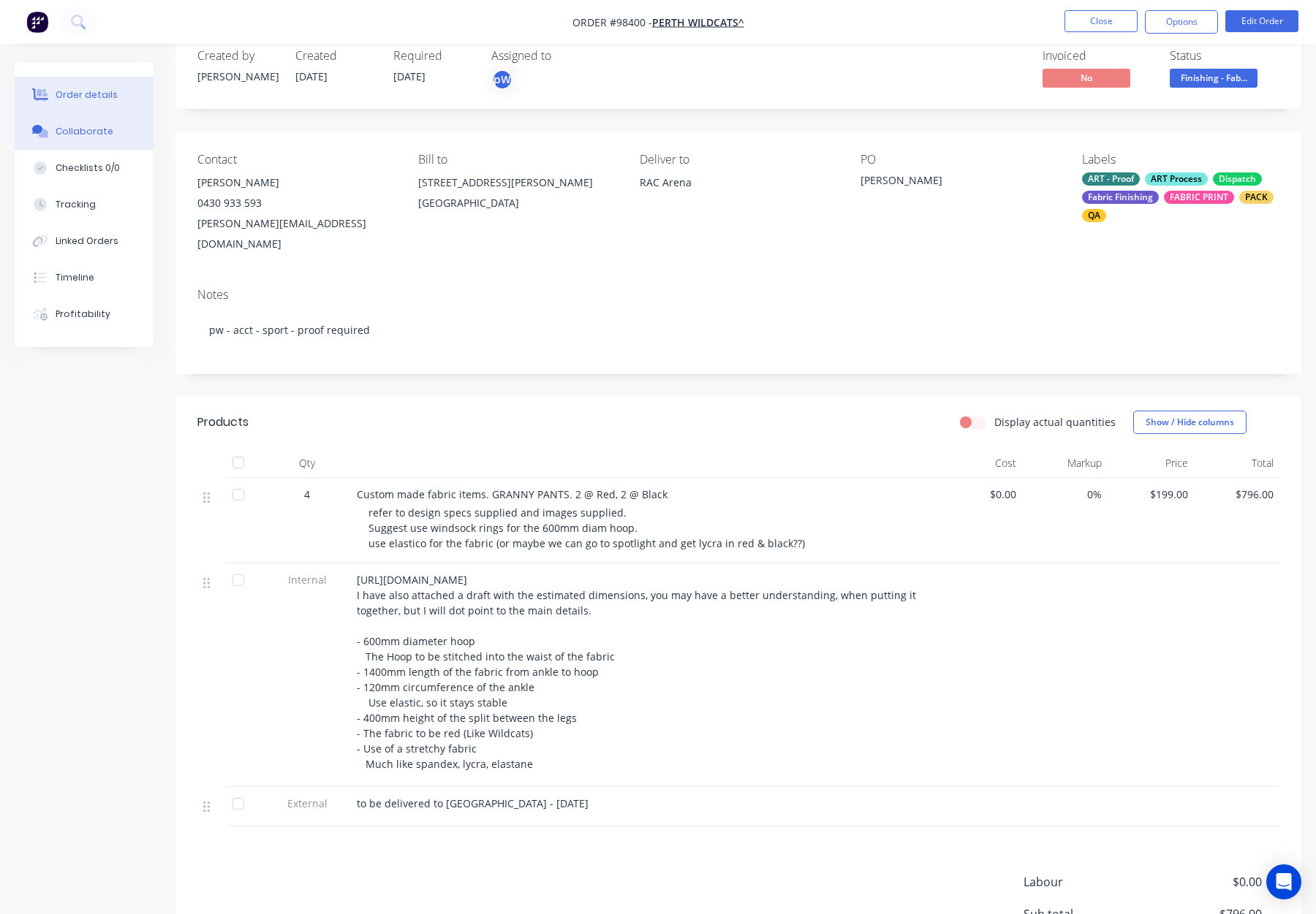
click at [94, 134] on div "Collaborate" at bounding box center [84, 131] width 58 height 13
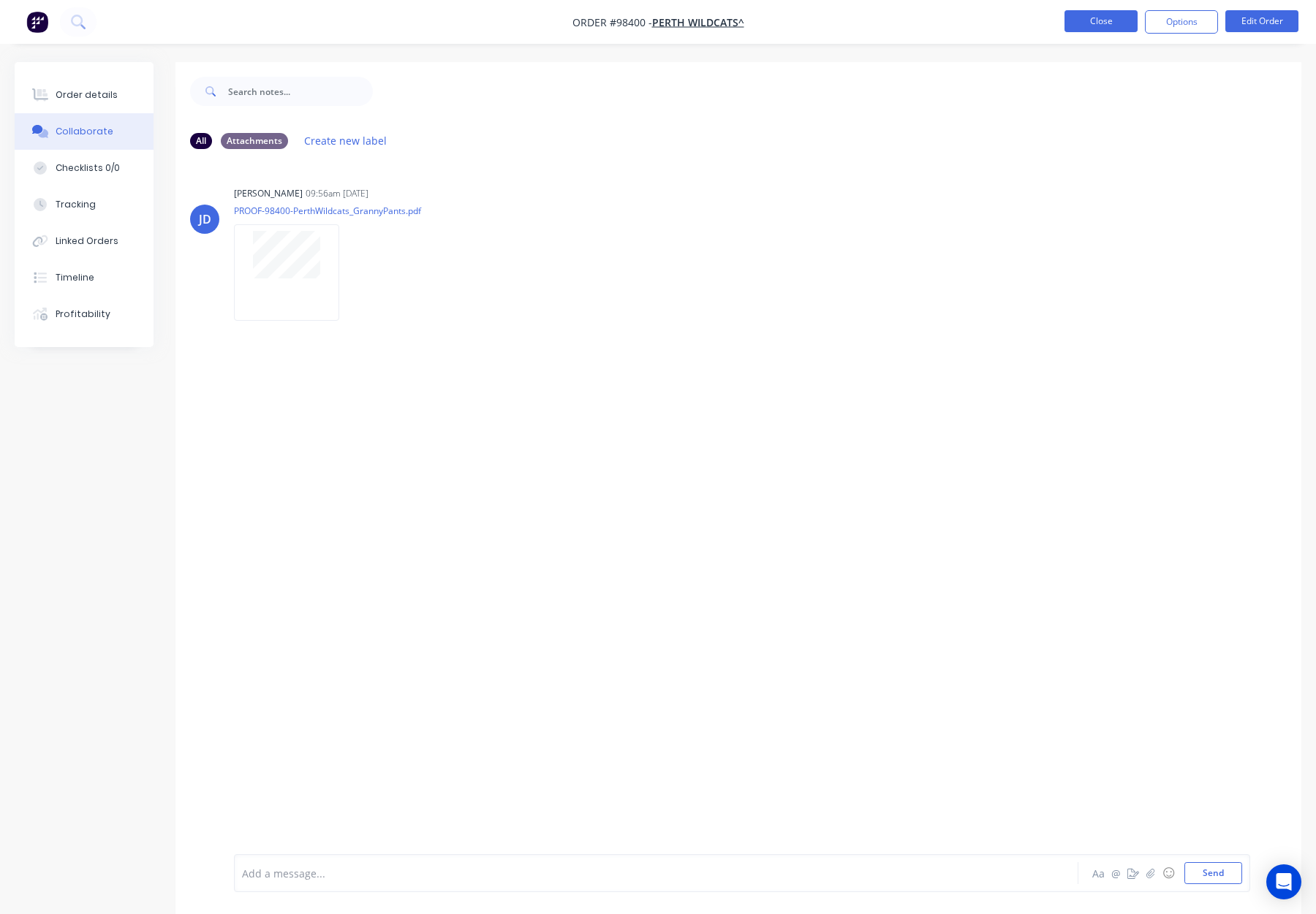
click at [1104, 22] on button "Close" at bounding box center [1101, 21] width 74 height 22
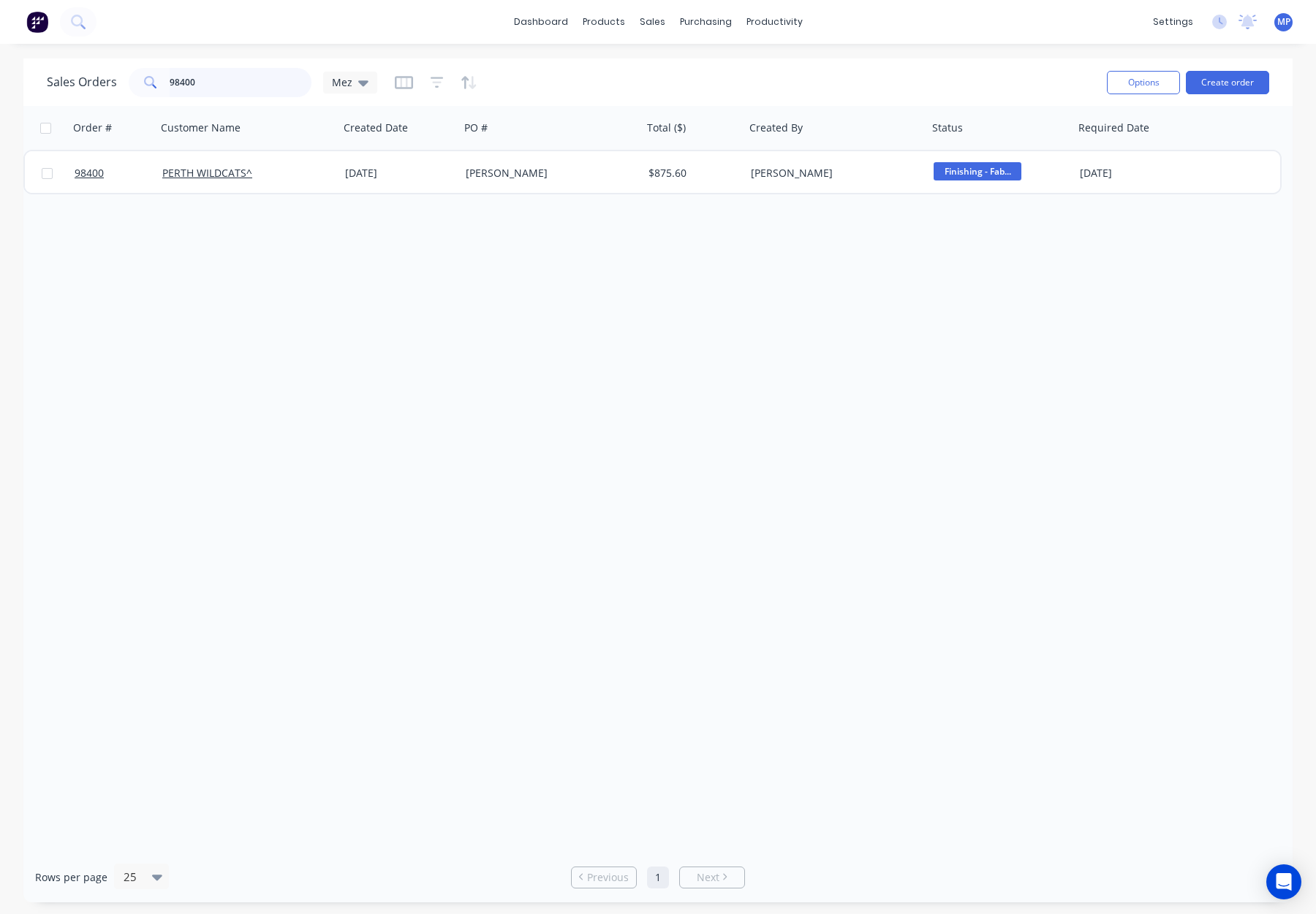
click at [199, 79] on input "98400" at bounding box center [241, 83] width 142 height 29
drag, startPoint x: 219, startPoint y: 85, endPoint x: 144, endPoint y: 84, distance: 75.0
click at [146, 84] on div "98400" at bounding box center [220, 83] width 183 height 29
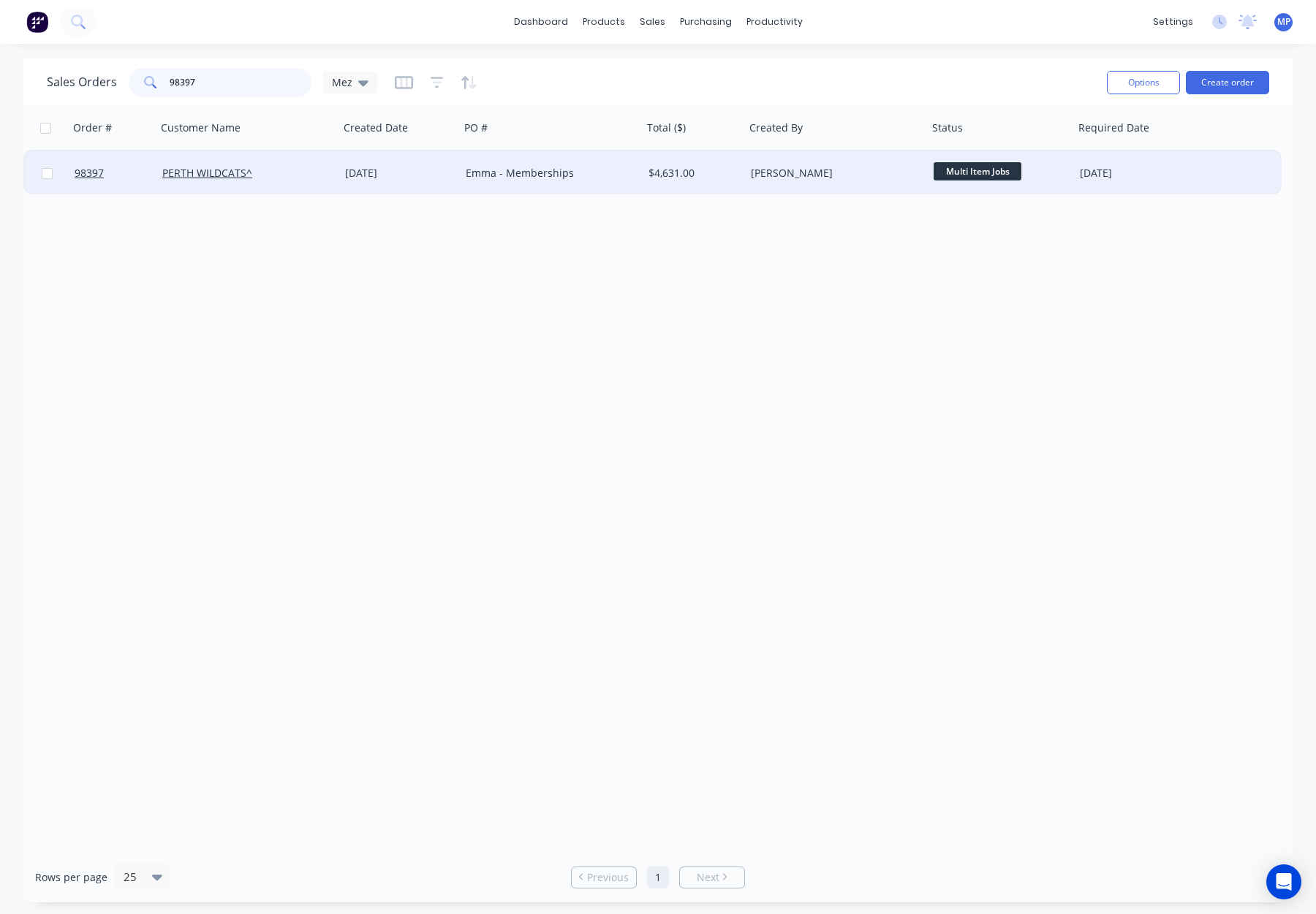
type input "98397"
click at [291, 185] on div "PERTH WILDCATS^" at bounding box center [247, 174] width 183 height 44
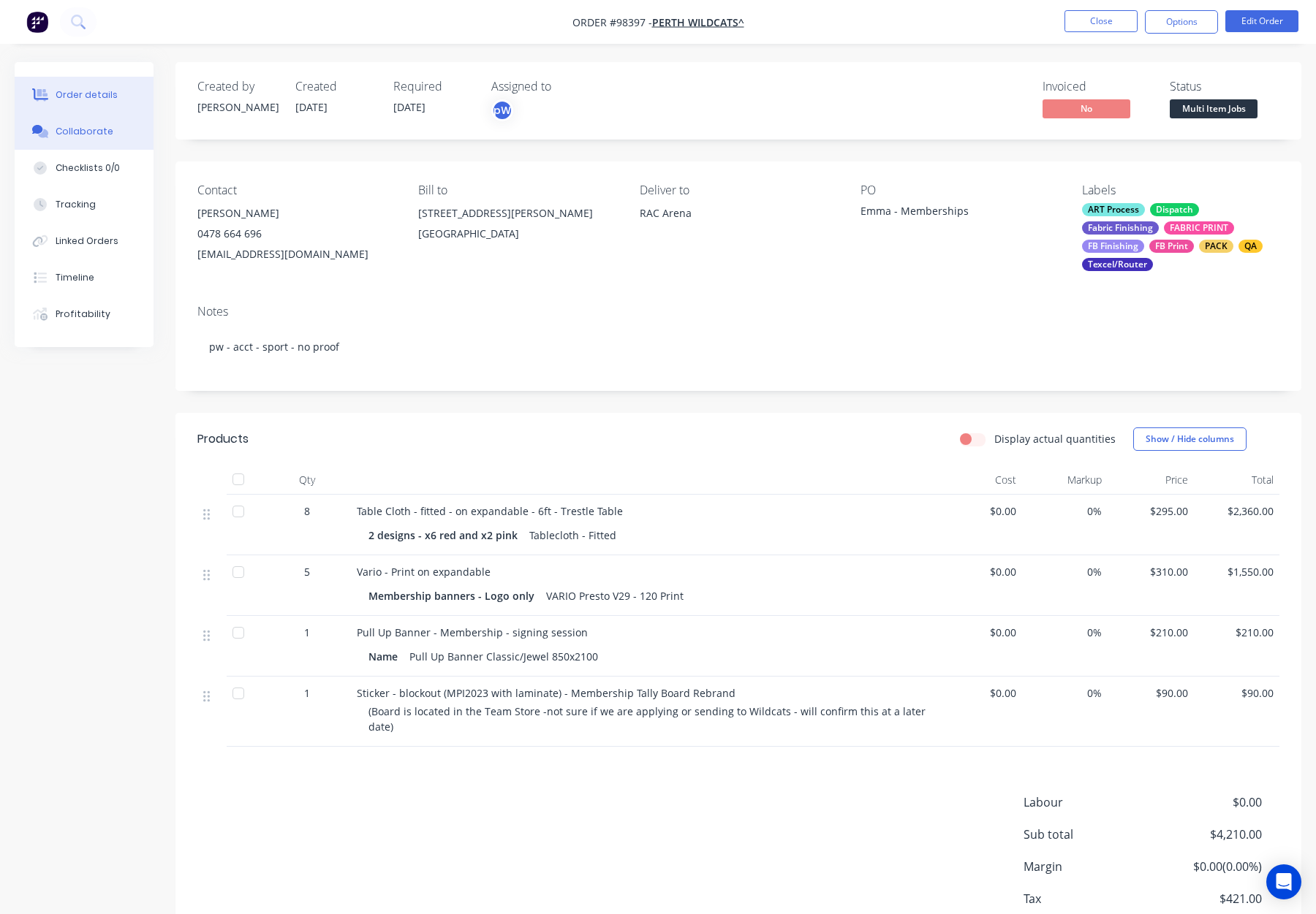
click at [102, 134] on div "Collaborate" at bounding box center [84, 131] width 58 height 13
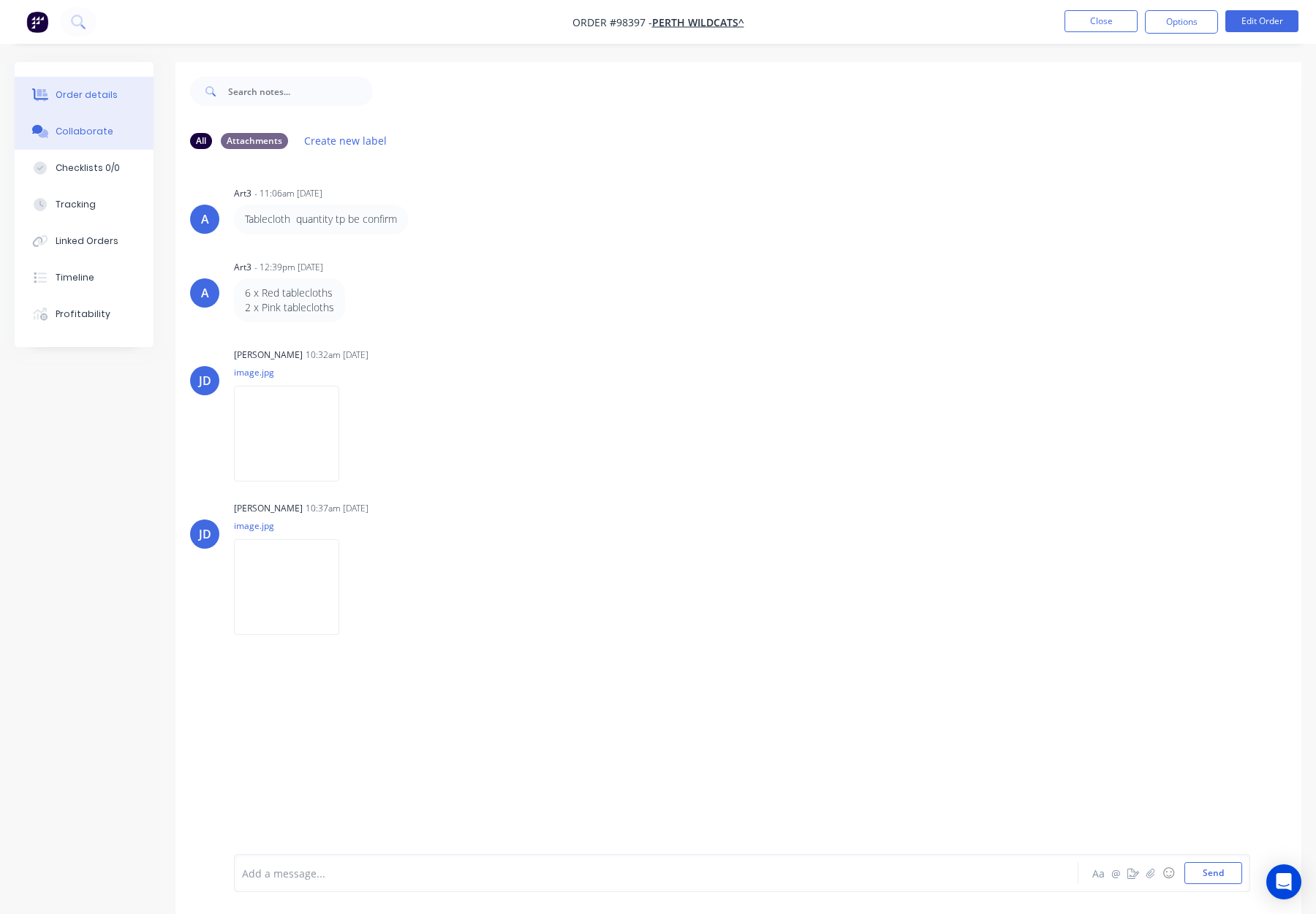
click at [88, 95] on div "Order details" at bounding box center [86, 95] width 62 height 13
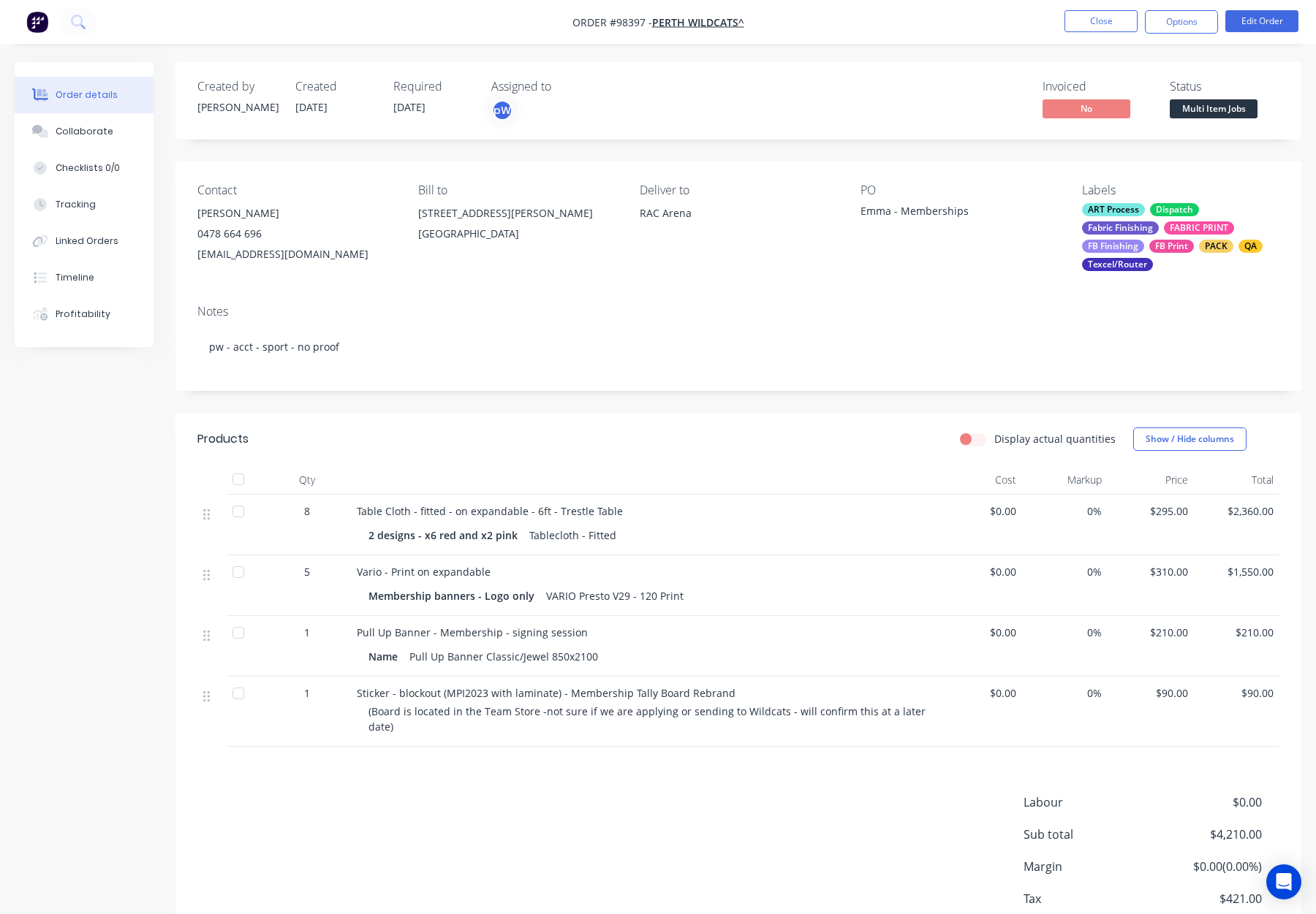
scroll to position [7, 0]
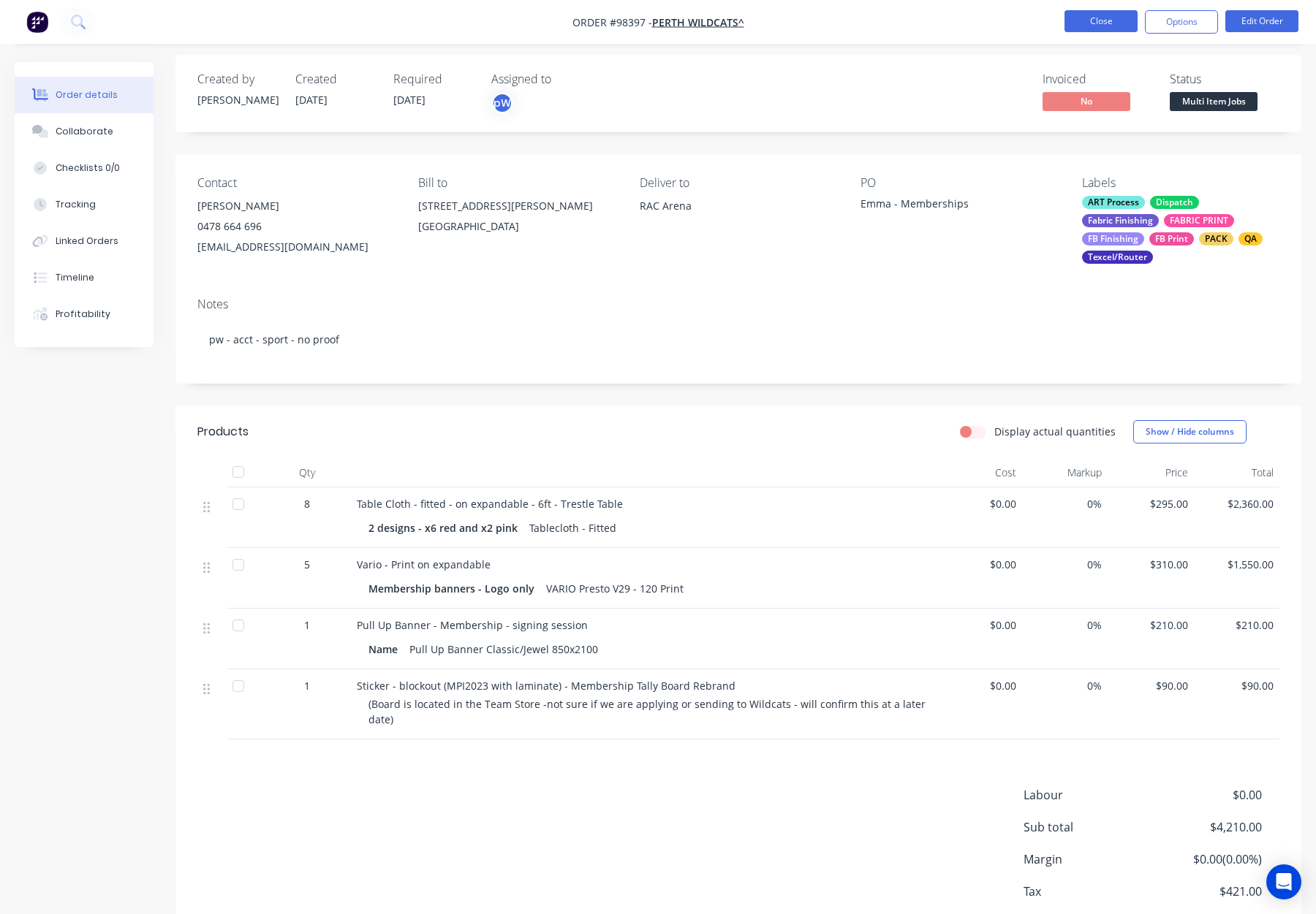
click at [1093, 23] on button "Close" at bounding box center [1101, 21] width 74 height 22
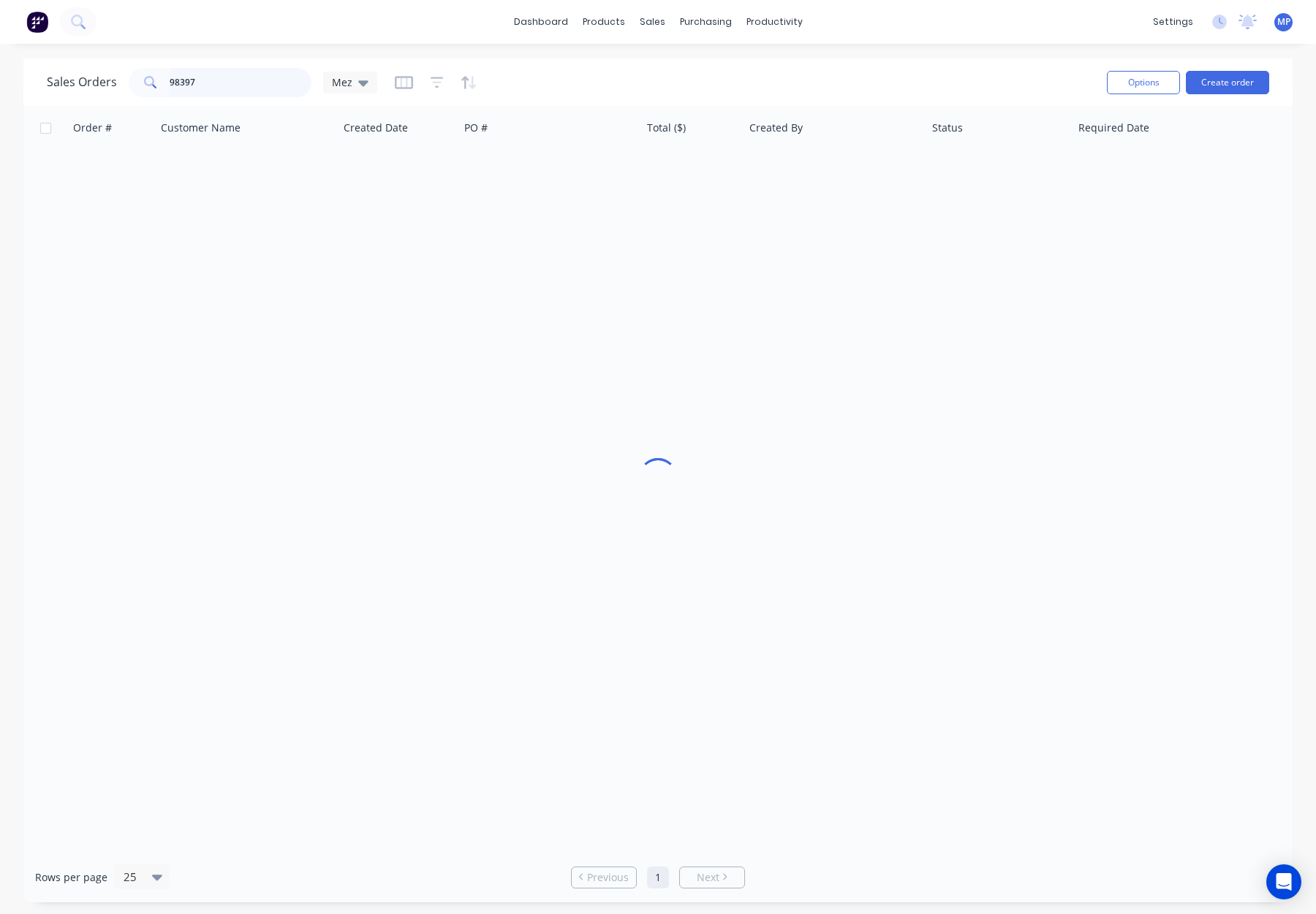
click at [210, 85] on input "98397" at bounding box center [241, 83] width 142 height 29
drag, startPoint x: 217, startPoint y: 83, endPoint x: 148, endPoint y: 81, distance: 69.0
click at [148, 81] on div "98397" at bounding box center [220, 83] width 183 height 29
click at [210, 85] on input "98402" at bounding box center [241, 83] width 142 height 29
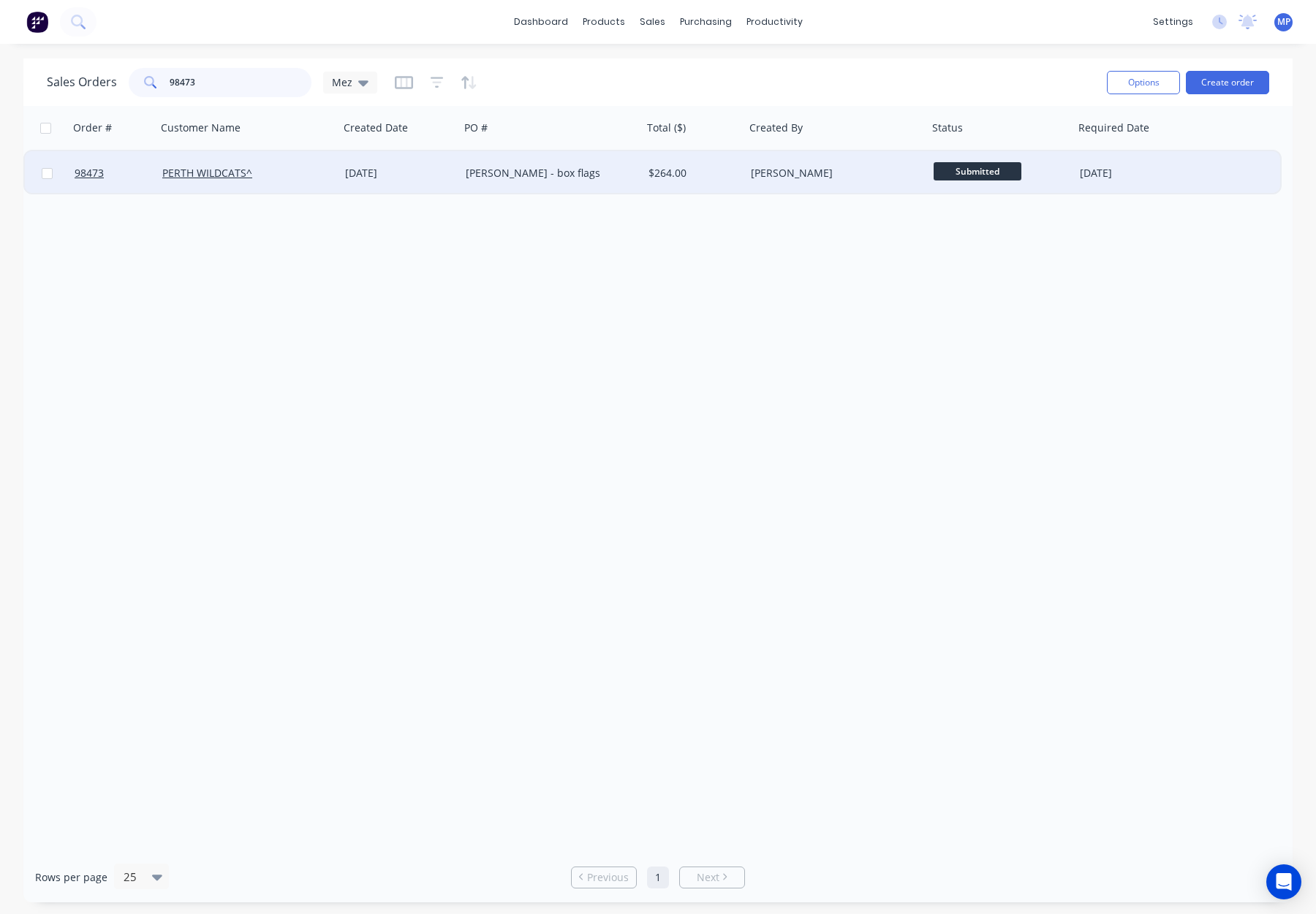
type input "98473"
click at [307, 173] on div "PERTH WILDCATS^" at bounding box center [244, 174] width 163 height 15
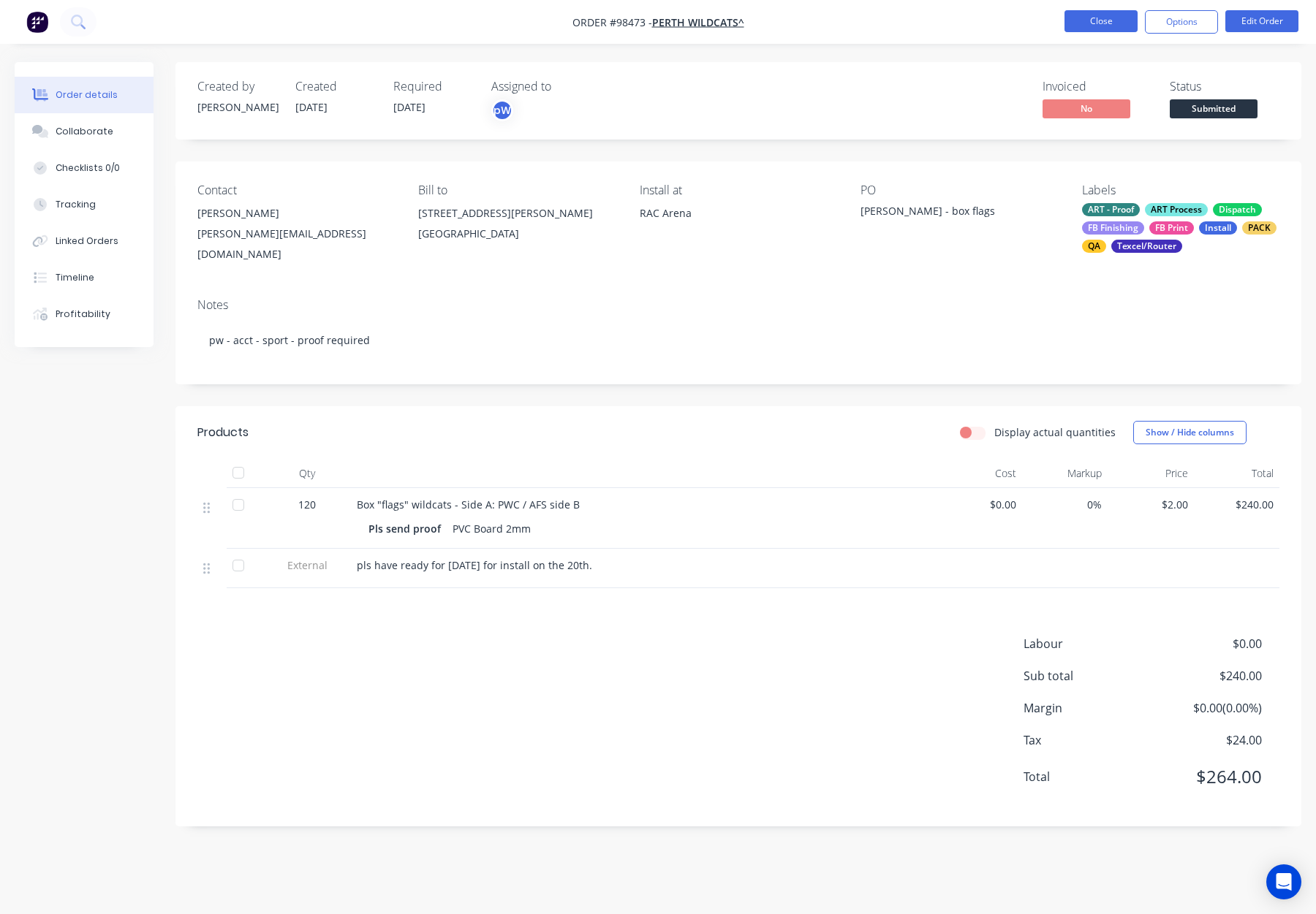
click at [1094, 22] on button "Close" at bounding box center [1101, 21] width 74 height 22
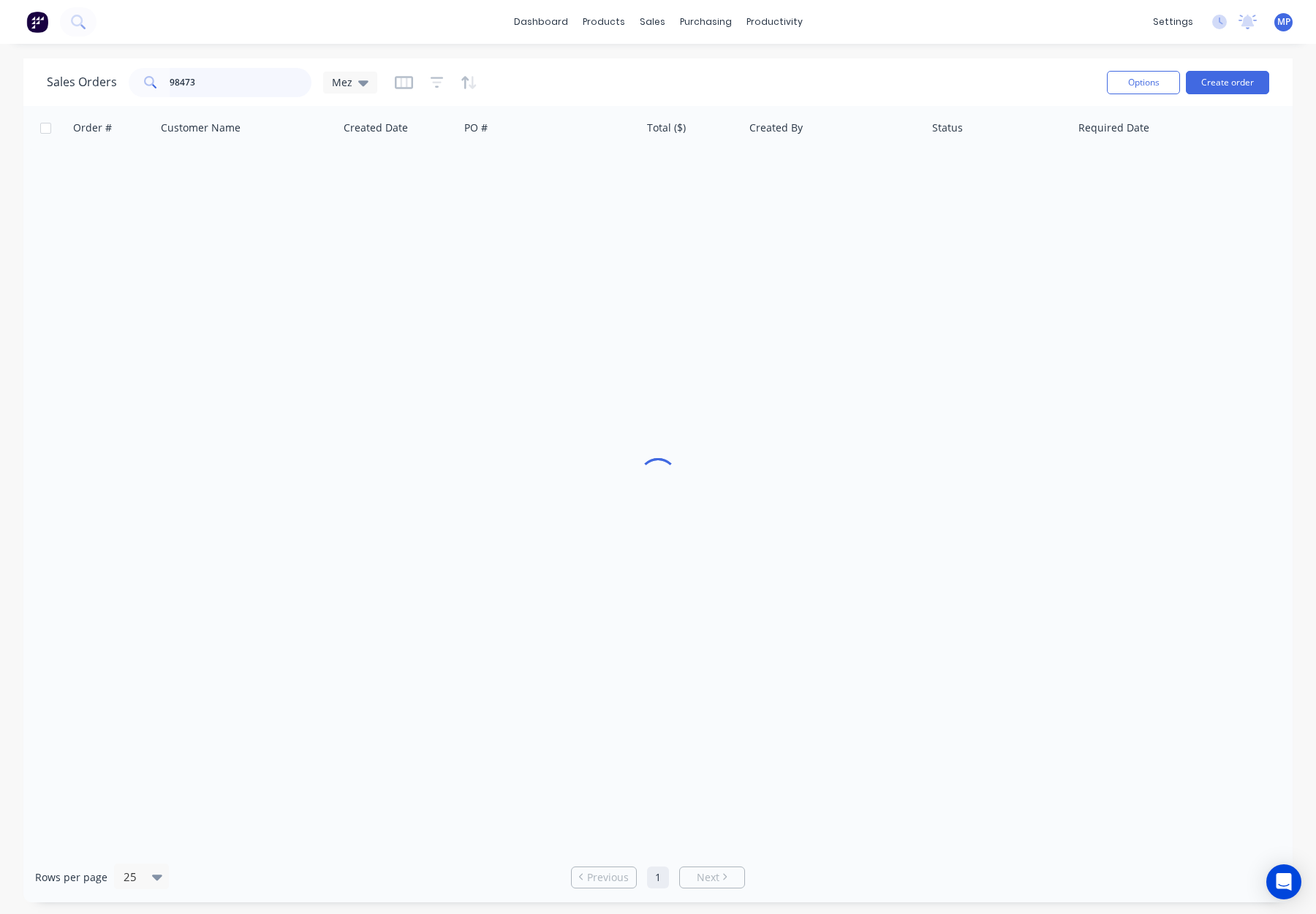
click at [219, 84] on input "98473" at bounding box center [241, 83] width 142 height 29
click at [133, 80] on div "98473" at bounding box center [220, 83] width 183 height 29
click at [234, 85] on input "98471" at bounding box center [241, 83] width 142 height 29
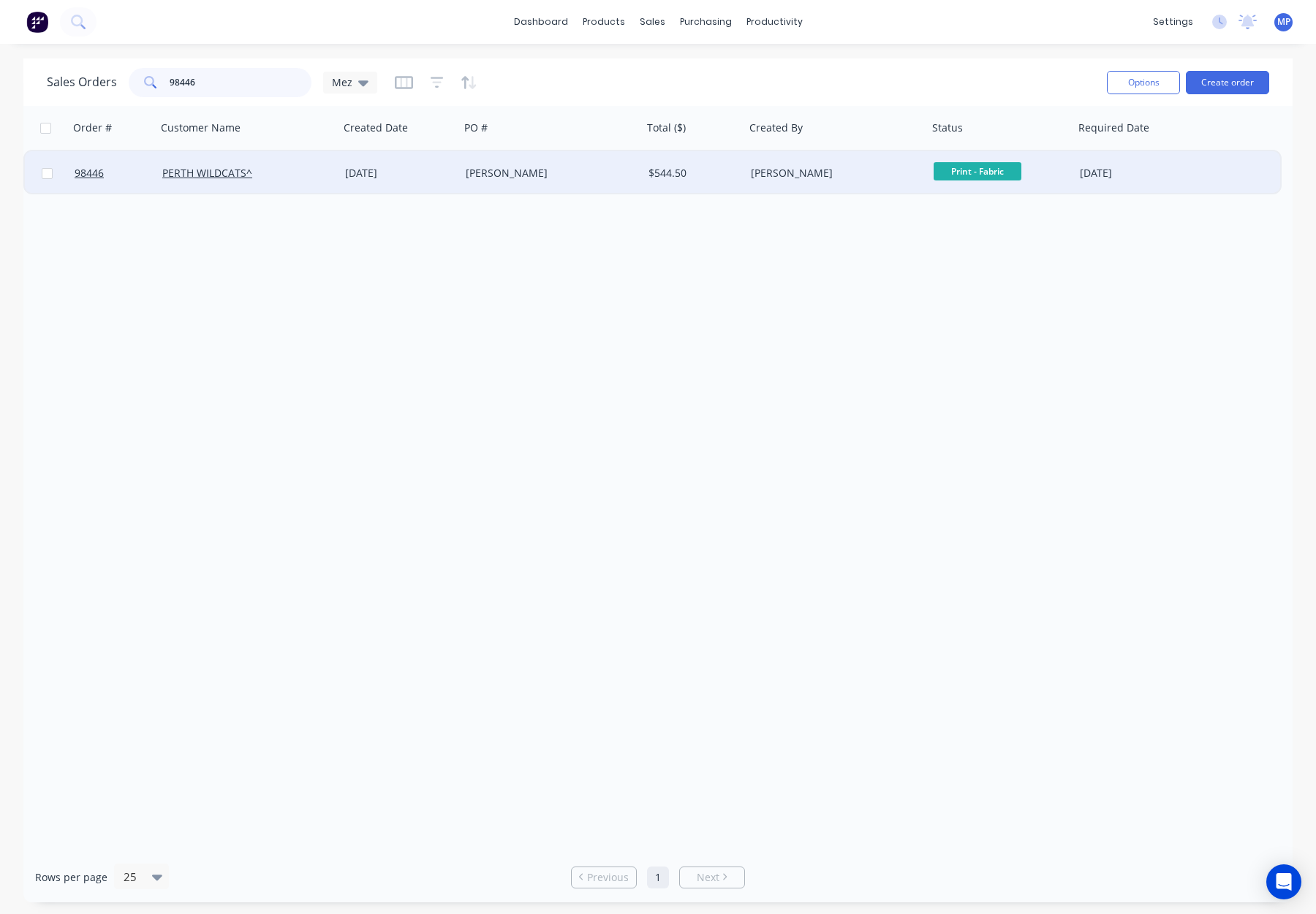
type input "98446"
click at [278, 170] on div "PERTH WILDCATS^" at bounding box center [244, 174] width 163 height 15
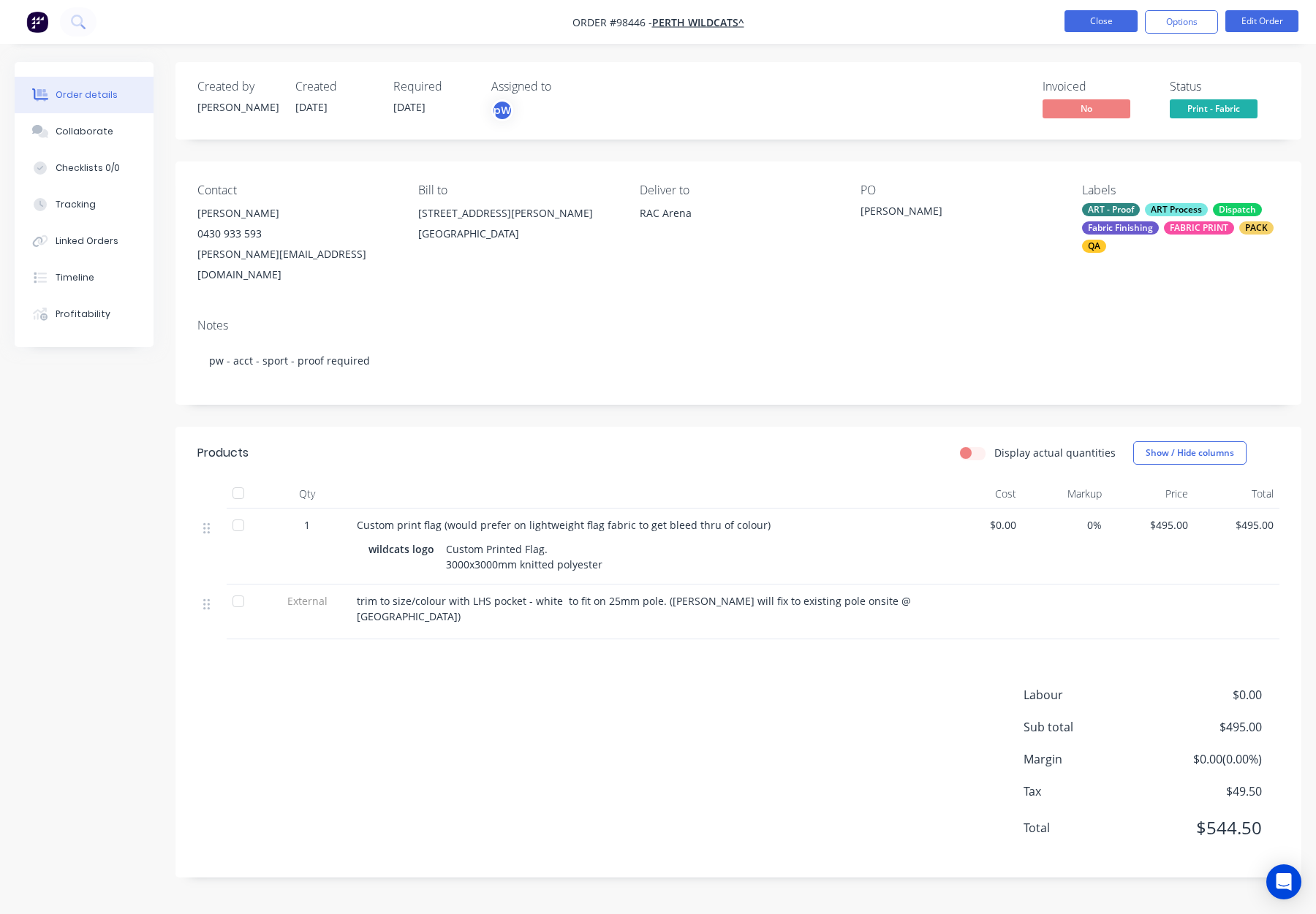
drag, startPoint x: 1104, startPoint y: 5, endPoint x: 1101, endPoint y: 22, distance: 17.3
click at [1104, 5] on nav "Order #98446 - PERTH WILDCATS^ Close Options Edit Order" at bounding box center [658, 22] width 1316 height 44
click at [1102, 22] on button "Close" at bounding box center [1101, 21] width 74 height 22
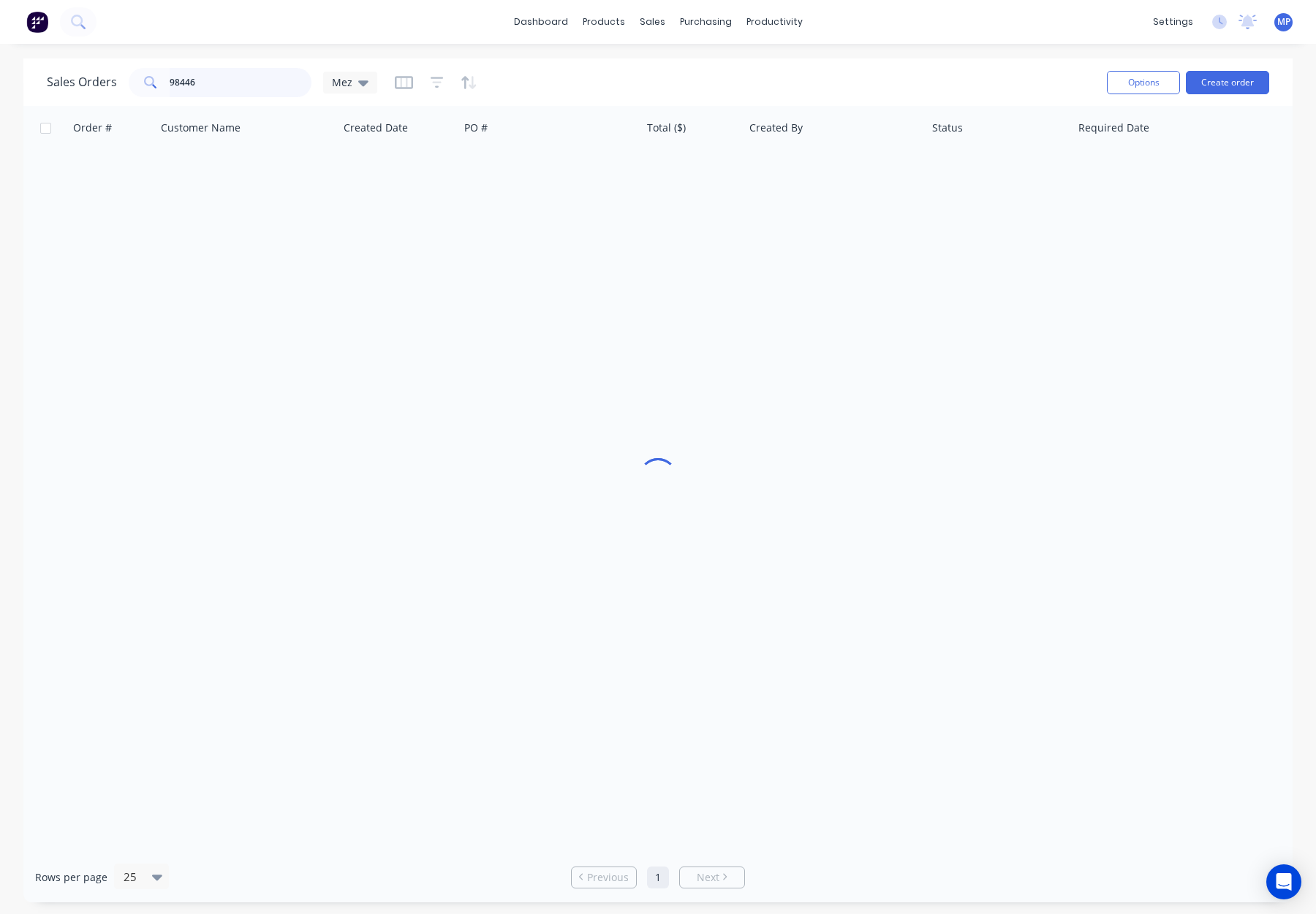
click at [199, 86] on input "98446" at bounding box center [241, 83] width 142 height 29
drag, startPoint x: 221, startPoint y: 83, endPoint x: 134, endPoint y: 81, distance: 87.0
click at [134, 81] on div "98446" at bounding box center [220, 83] width 183 height 29
drag, startPoint x: 233, startPoint y: 83, endPoint x: 130, endPoint y: 81, distance: 103.0
click at [131, 81] on div "98769" at bounding box center [220, 83] width 183 height 29
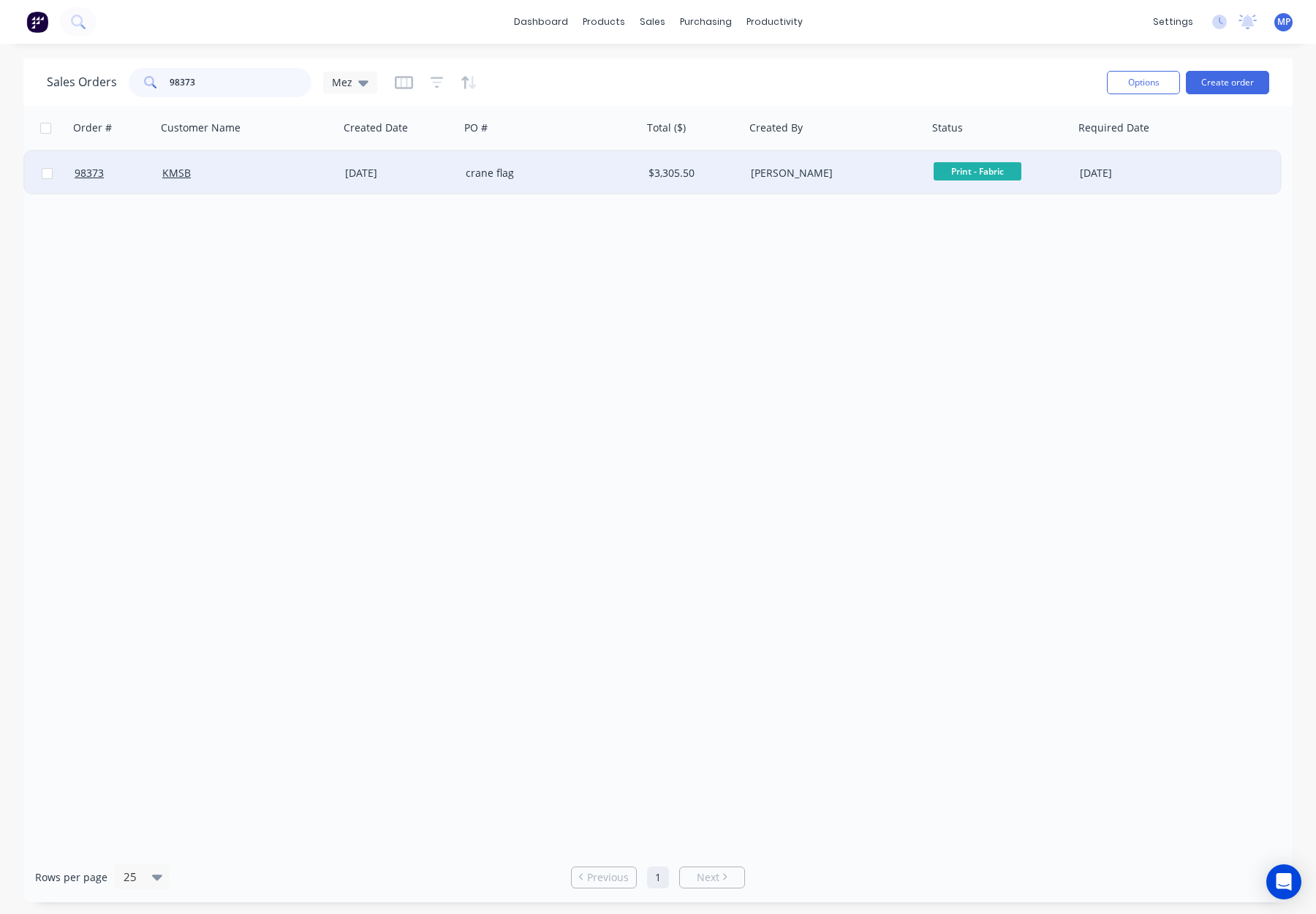
type input "98373"
click at [862, 177] on div "[PERSON_NAME]" at bounding box center [832, 174] width 163 height 15
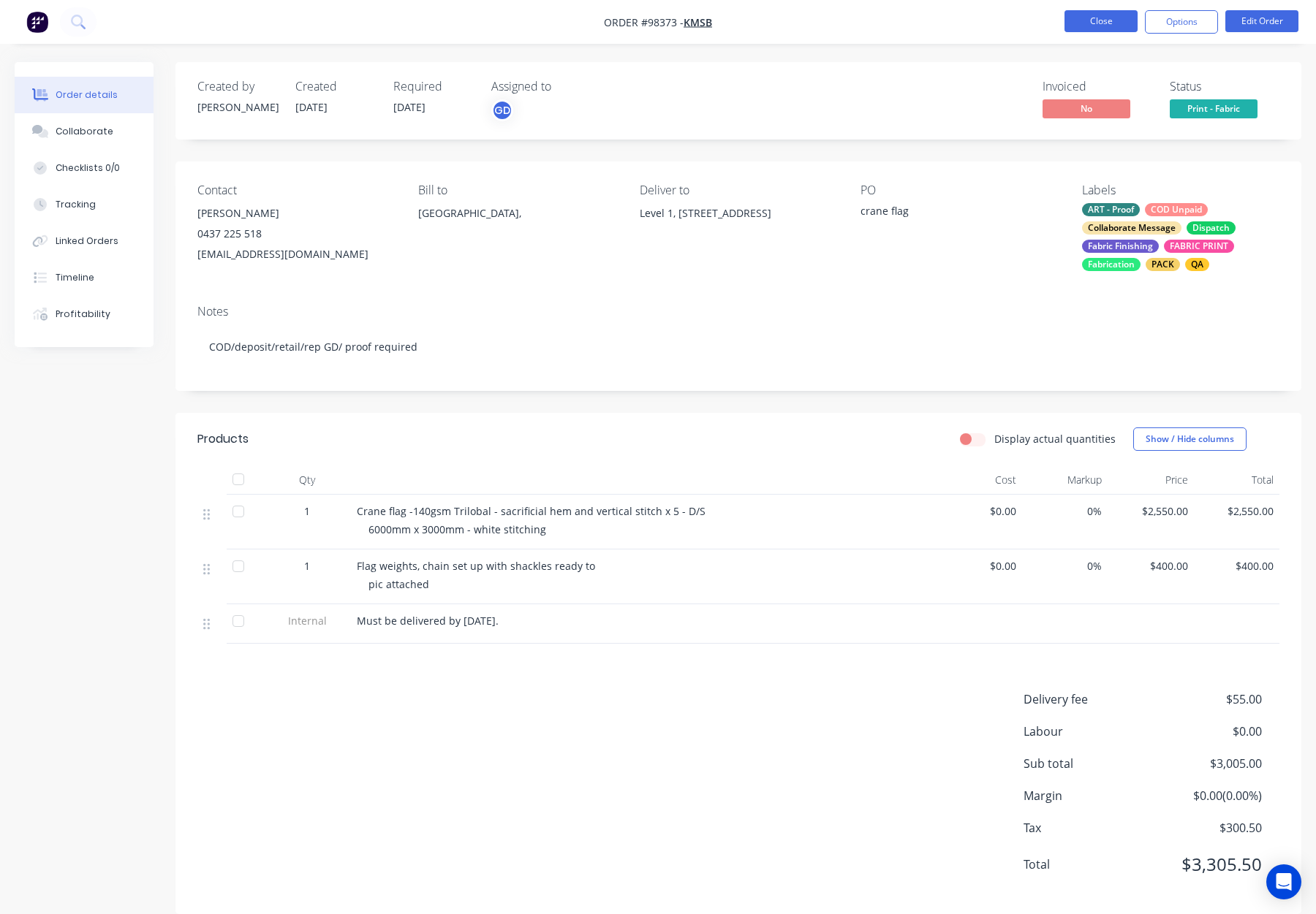
click at [1106, 27] on button "Close" at bounding box center [1101, 21] width 74 height 22
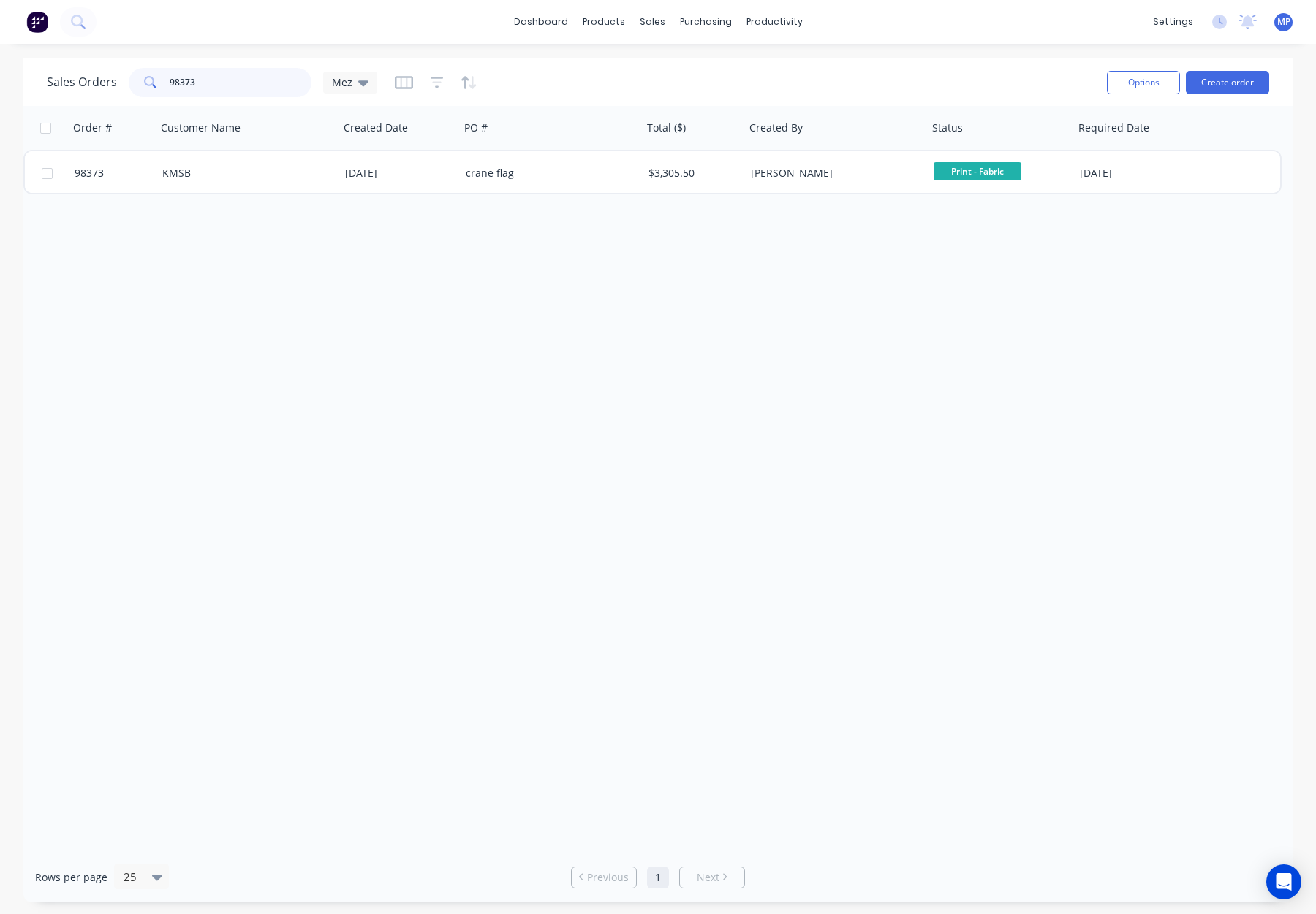
drag, startPoint x: 213, startPoint y: 82, endPoint x: 126, endPoint y: 83, distance: 87.0
click at [126, 83] on div "Sales Orders 98373 Mez" at bounding box center [212, 83] width 331 height 29
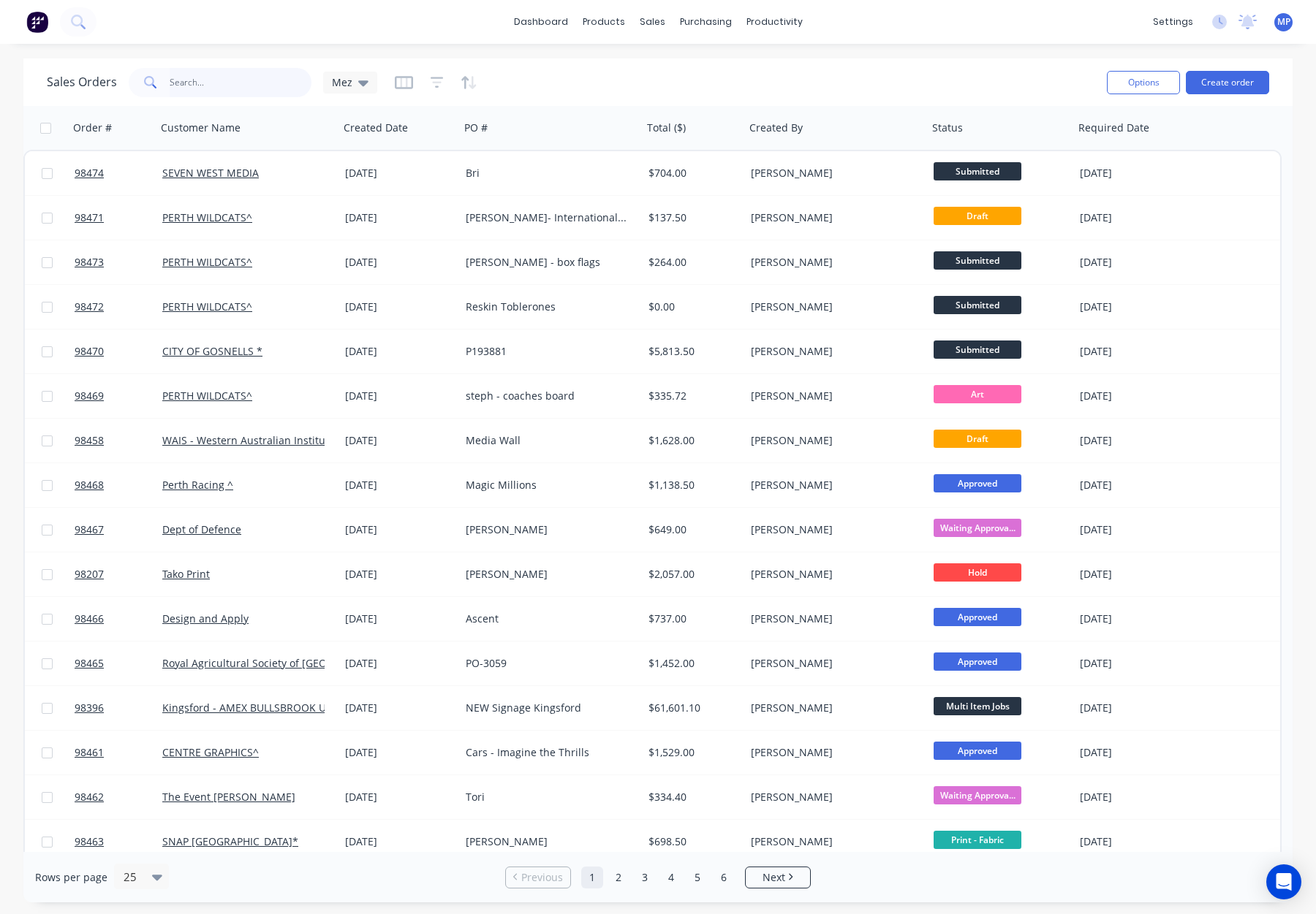
click at [194, 86] on input "text" at bounding box center [241, 83] width 142 height 29
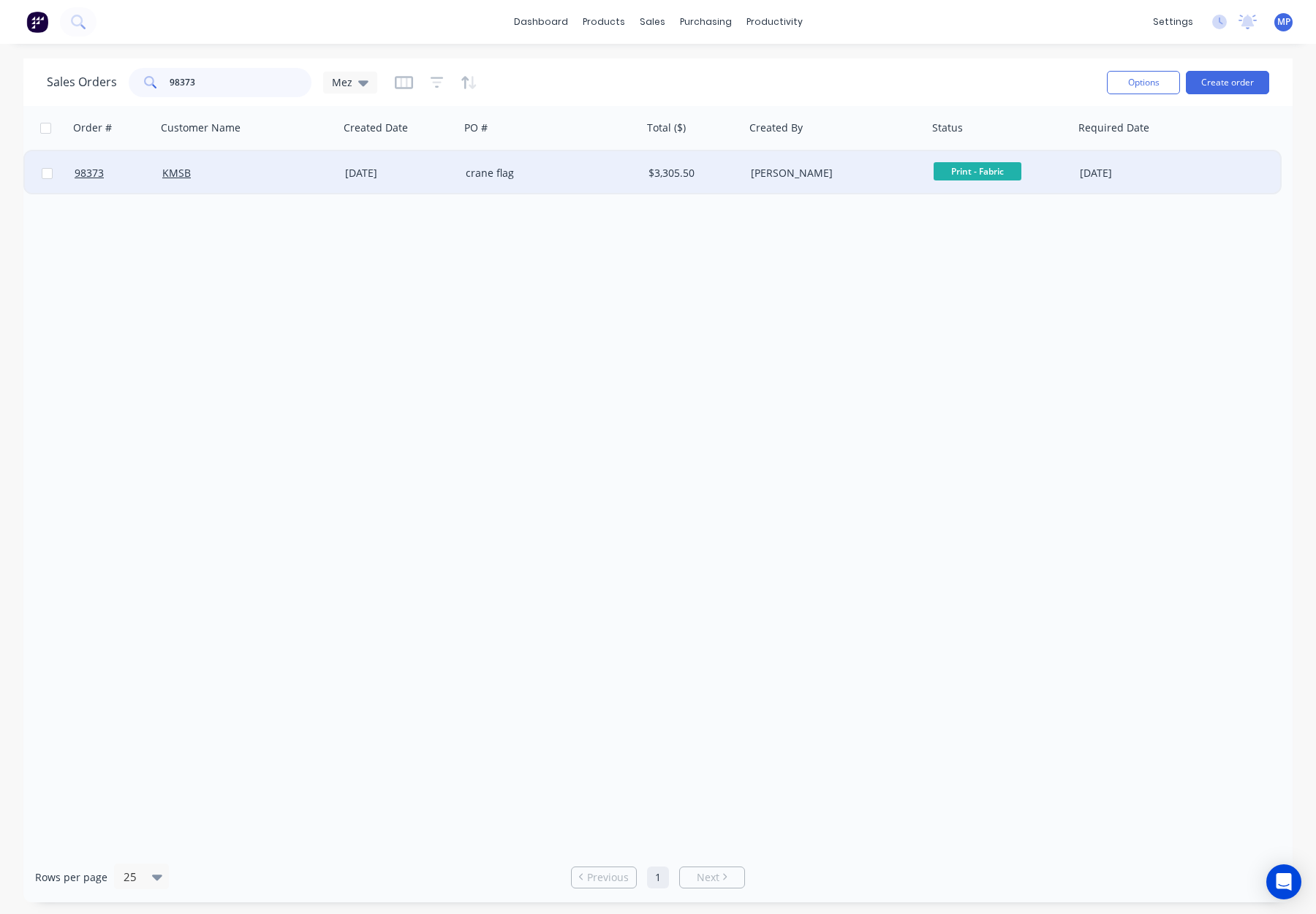
type input "98373"
click at [588, 175] on div "crane flag" at bounding box center [547, 174] width 163 height 15
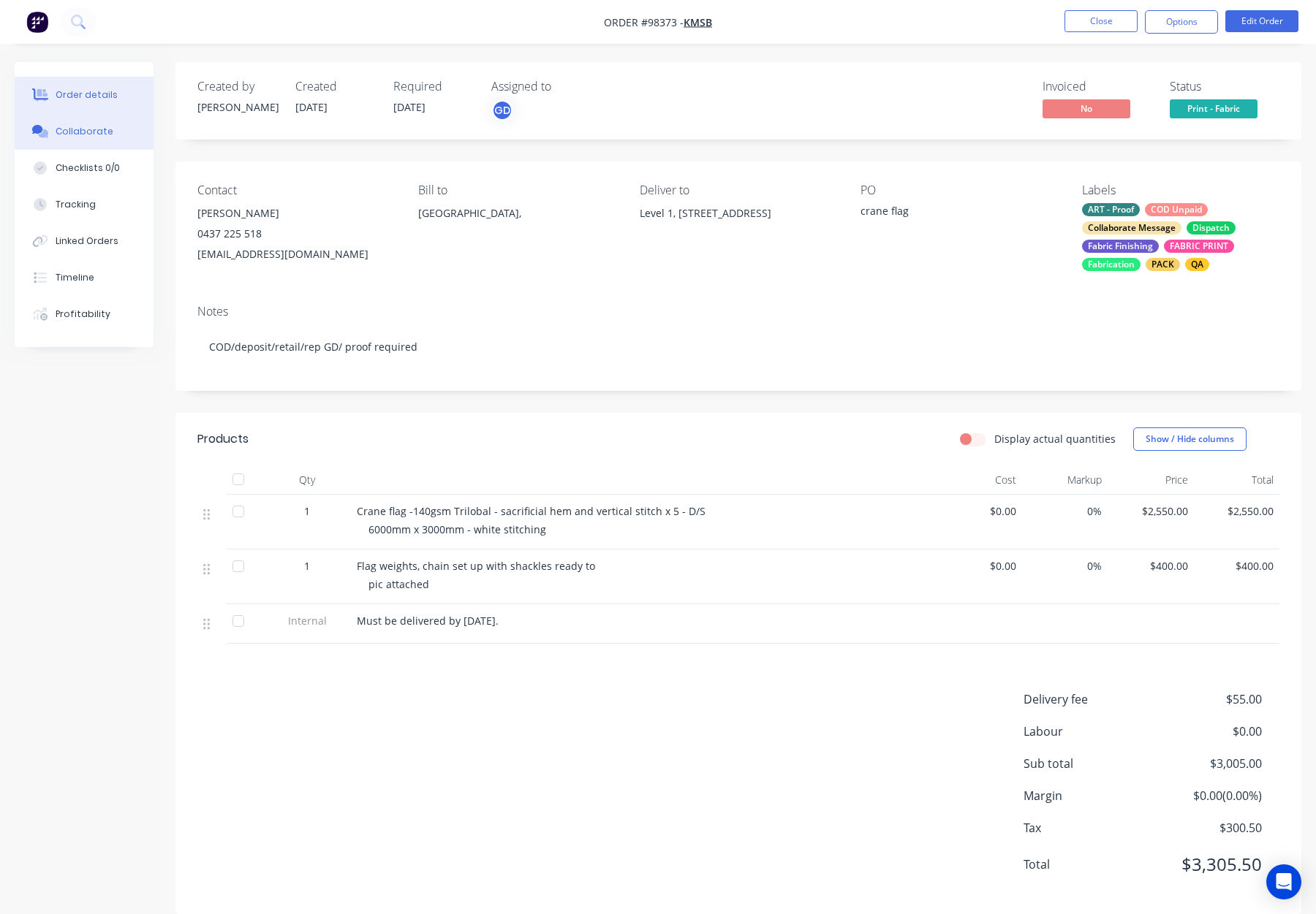
click at [87, 119] on button "Collaborate" at bounding box center [84, 131] width 139 height 37
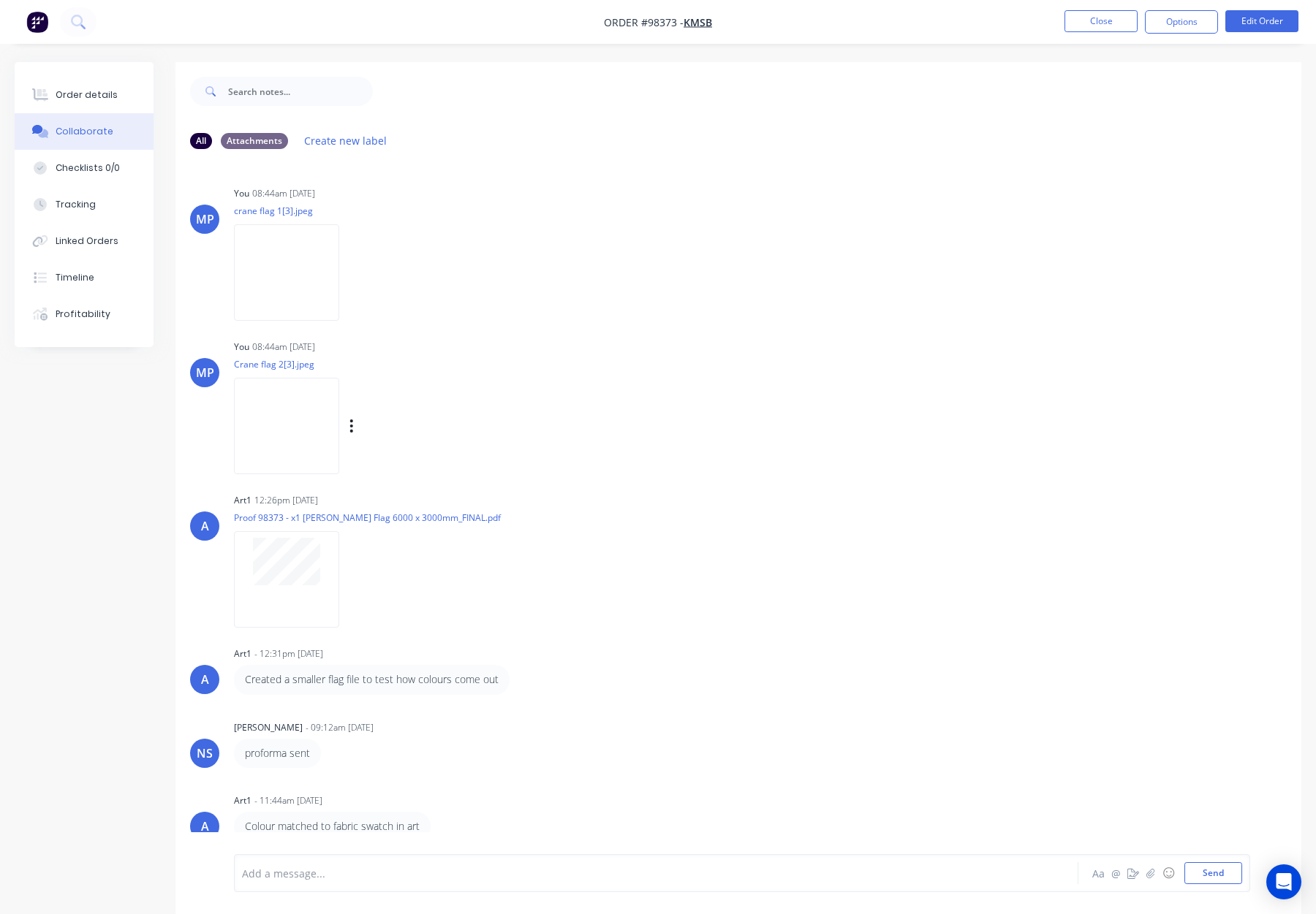
scroll to position [22, 0]
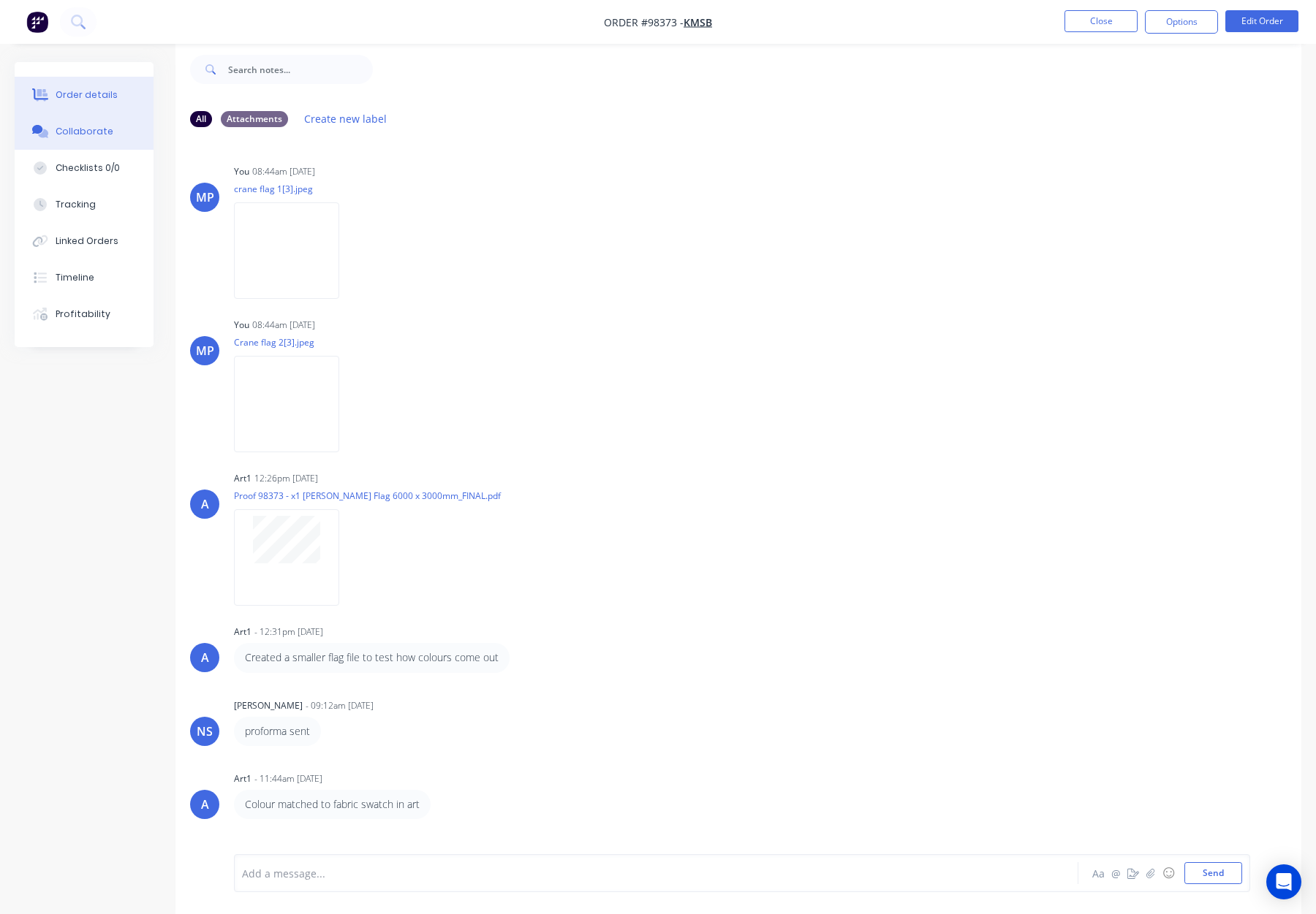
click at [55, 85] on button "Order details" at bounding box center [84, 96] width 139 height 37
click at [73, 92] on div "Order details" at bounding box center [86, 95] width 62 height 13
click at [101, 91] on div "Order details" at bounding box center [86, 95] width 62 height 13
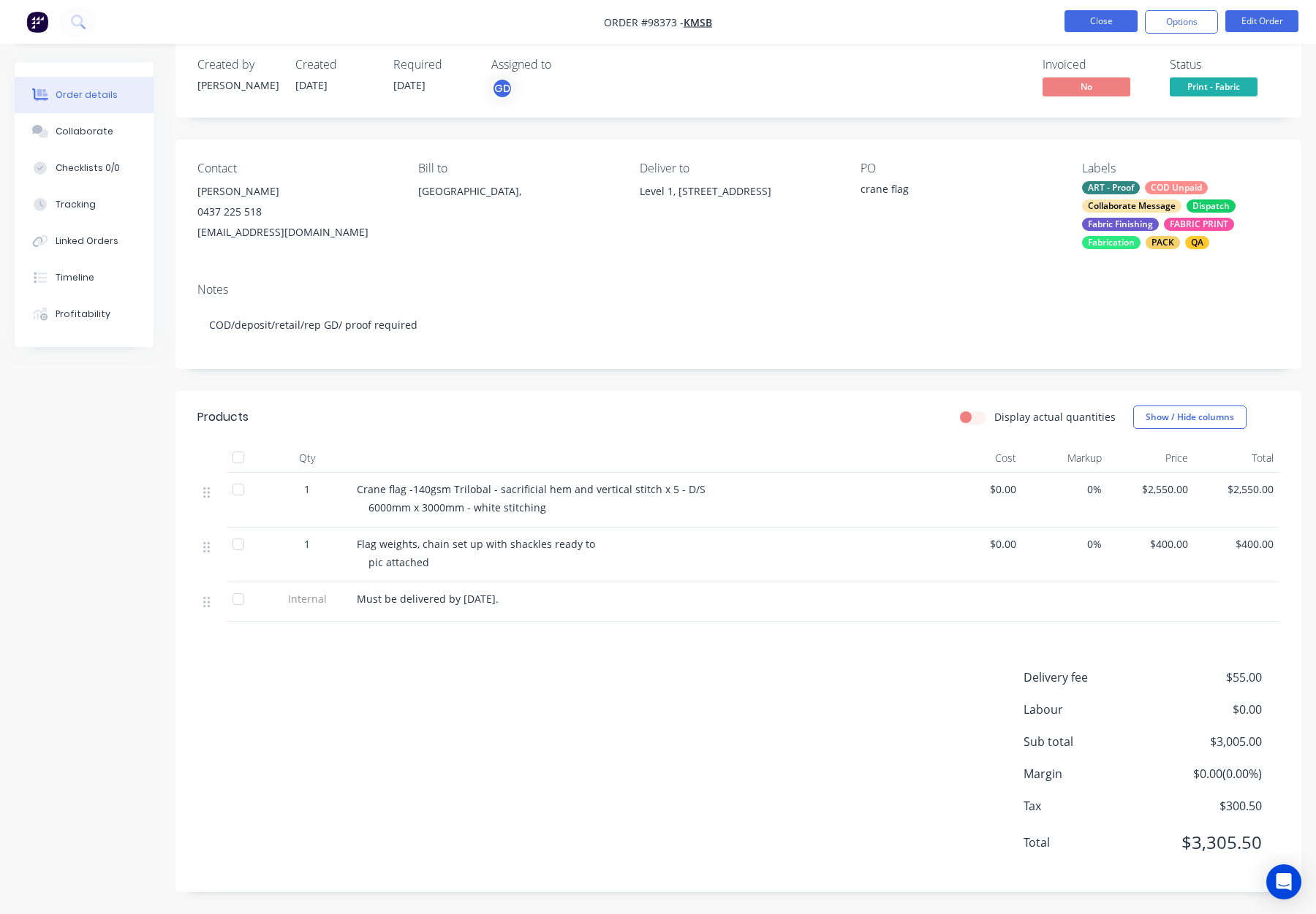
click at [1093, 22] on button "Close" at bounding box center [1101, 21] width 74 height 22
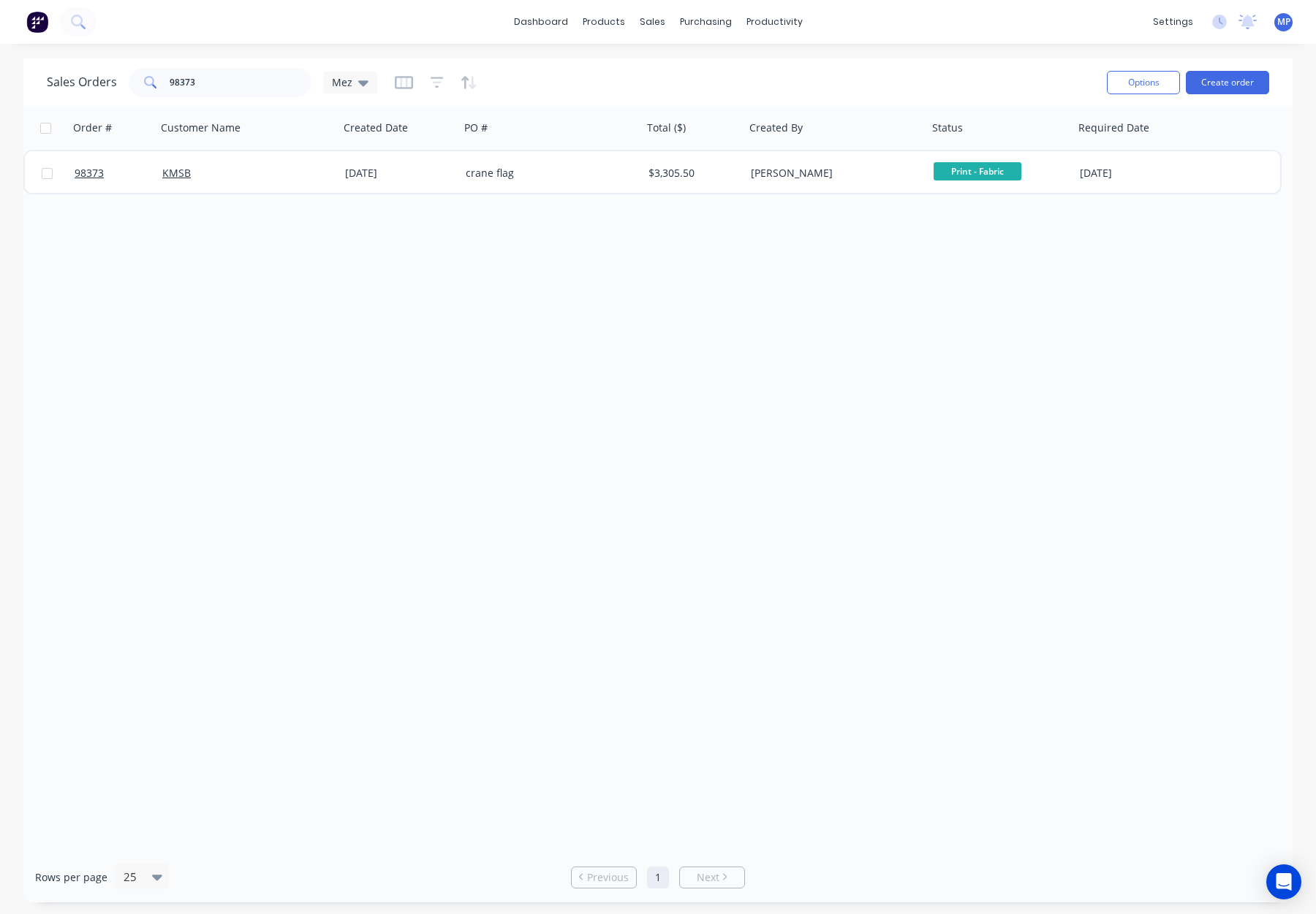
drag, startPoint x: 201, startPoint y: 108, endPoint x: 200, endPoint y: 93, distance: 15.0
click at [201, 106] on div "Customer Name" at bounding box center [246, 128] width 183 height 44
drag, startPoint x: 206, startPoint y: 82, endPoint x: 225, endPoint y: 82, distance: 19.0
click at [206, 82] on input "98373" at bounding box center [241, 83] width 142 height 29
drag, startPoint x: 195, startPoint y: 81, endPoint x: 129, endPoint y: 77, distance: 66.1
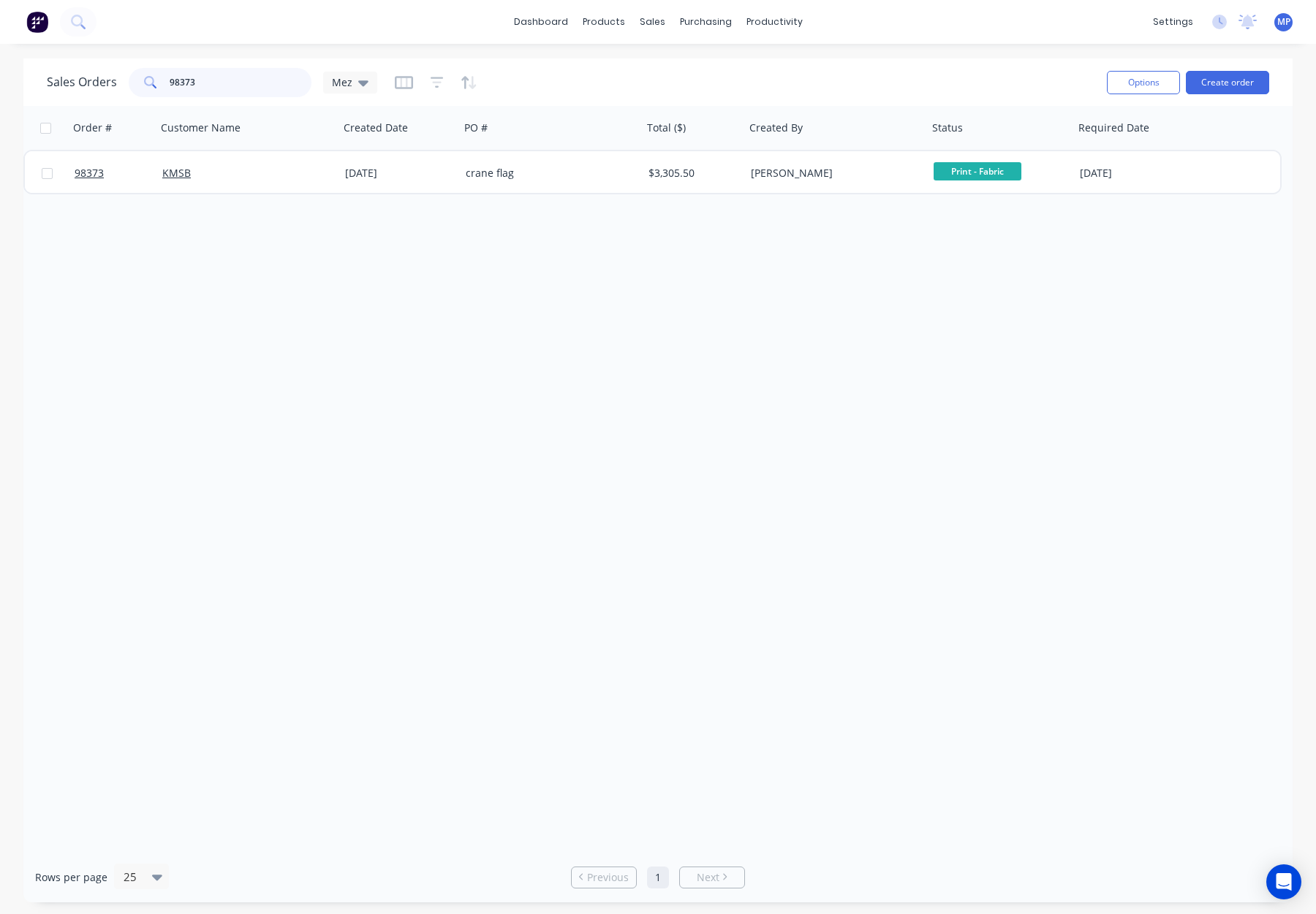
click at [123, 77] on div "Sales Orders 98373 Mez" at bounding box center [212, 83] width 331 height 29
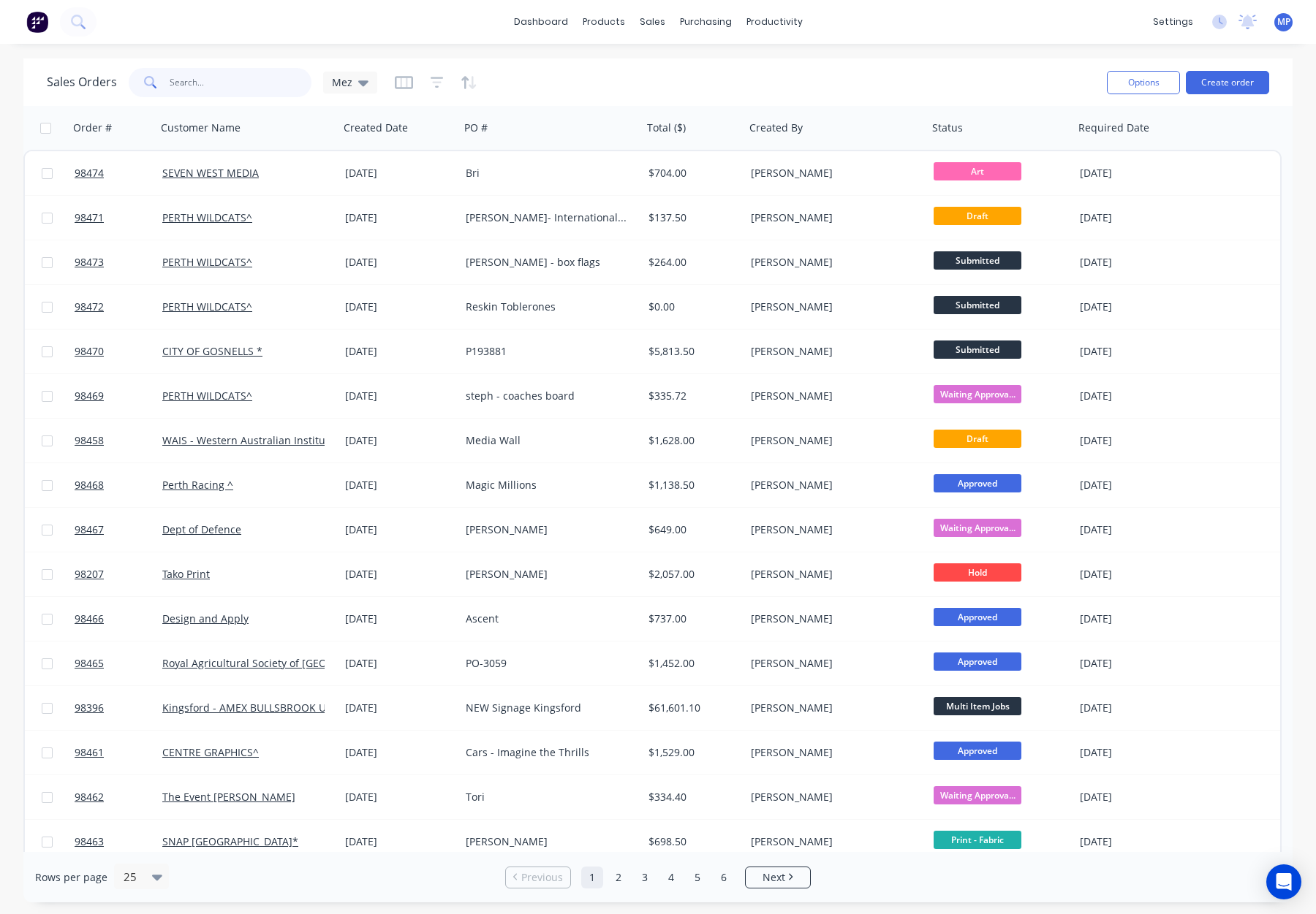
click at [198, 84] on input "text" at bounding box center [241, 83] width 142 height 29
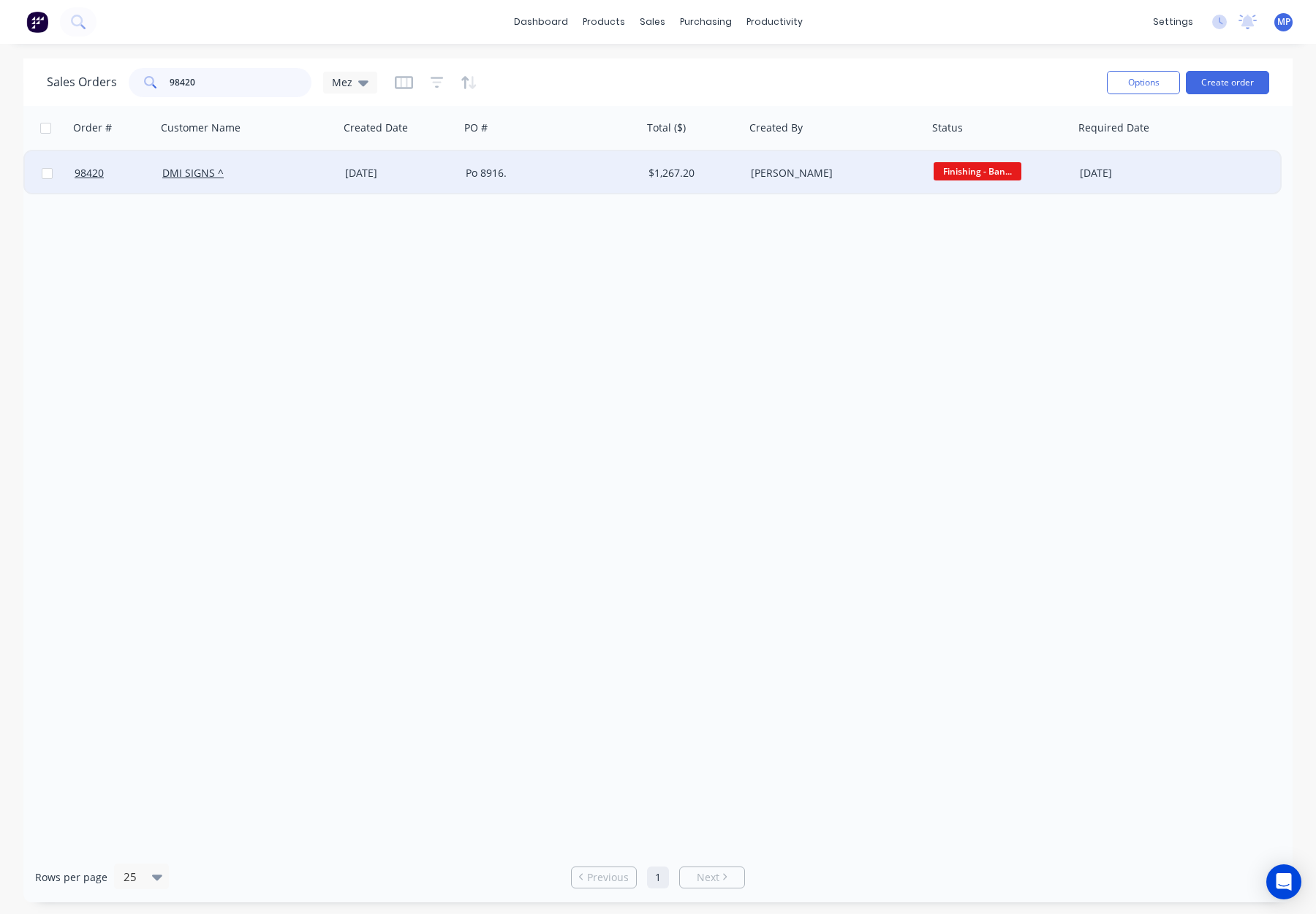
type input "98420"
click at [542, 178] on div "Po 8916." at bounding box center [547, 174] width 163 height 15
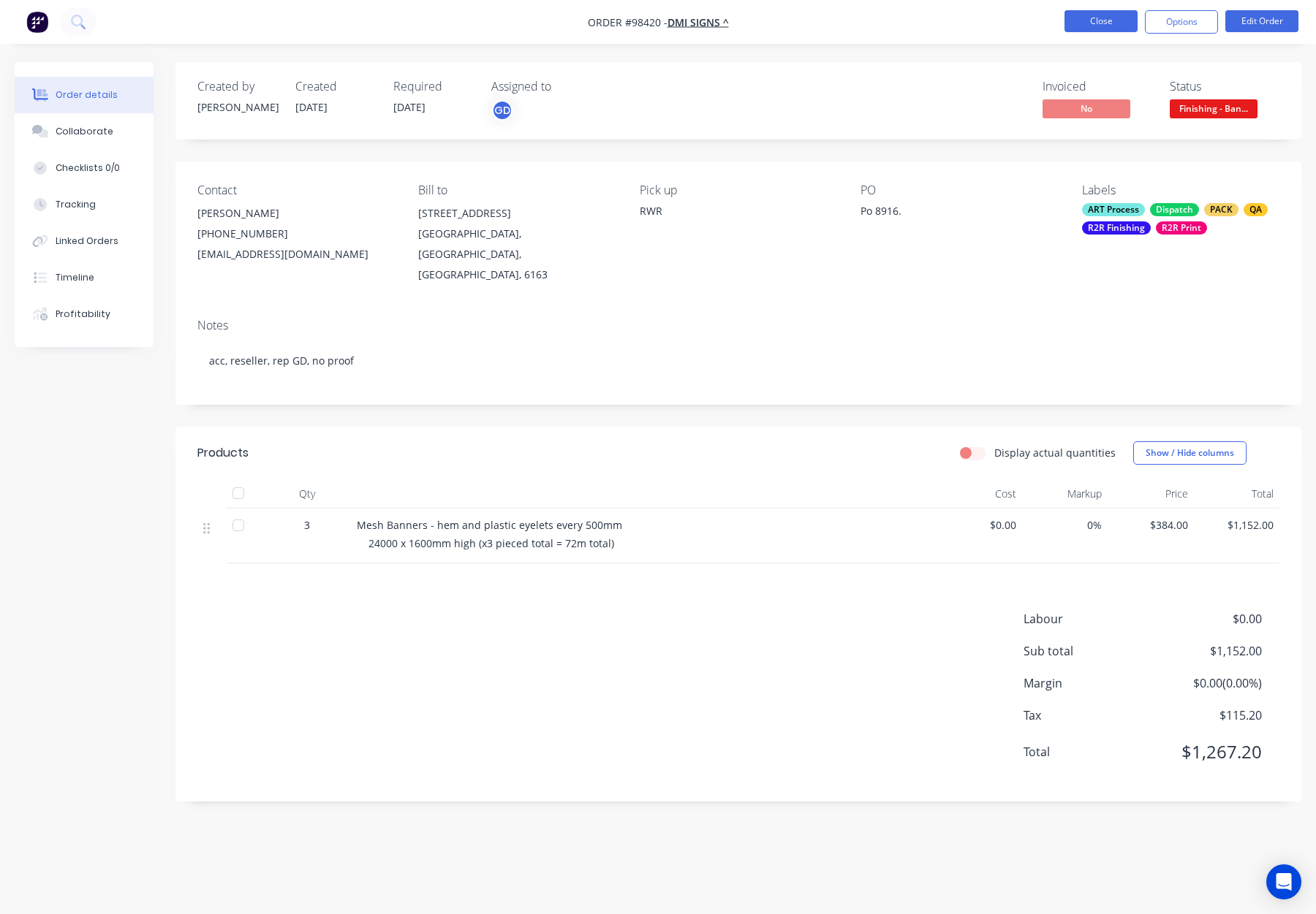
click at [1114, 25] on button "Close" at bounding box center [1101, 21] width 74 height 22
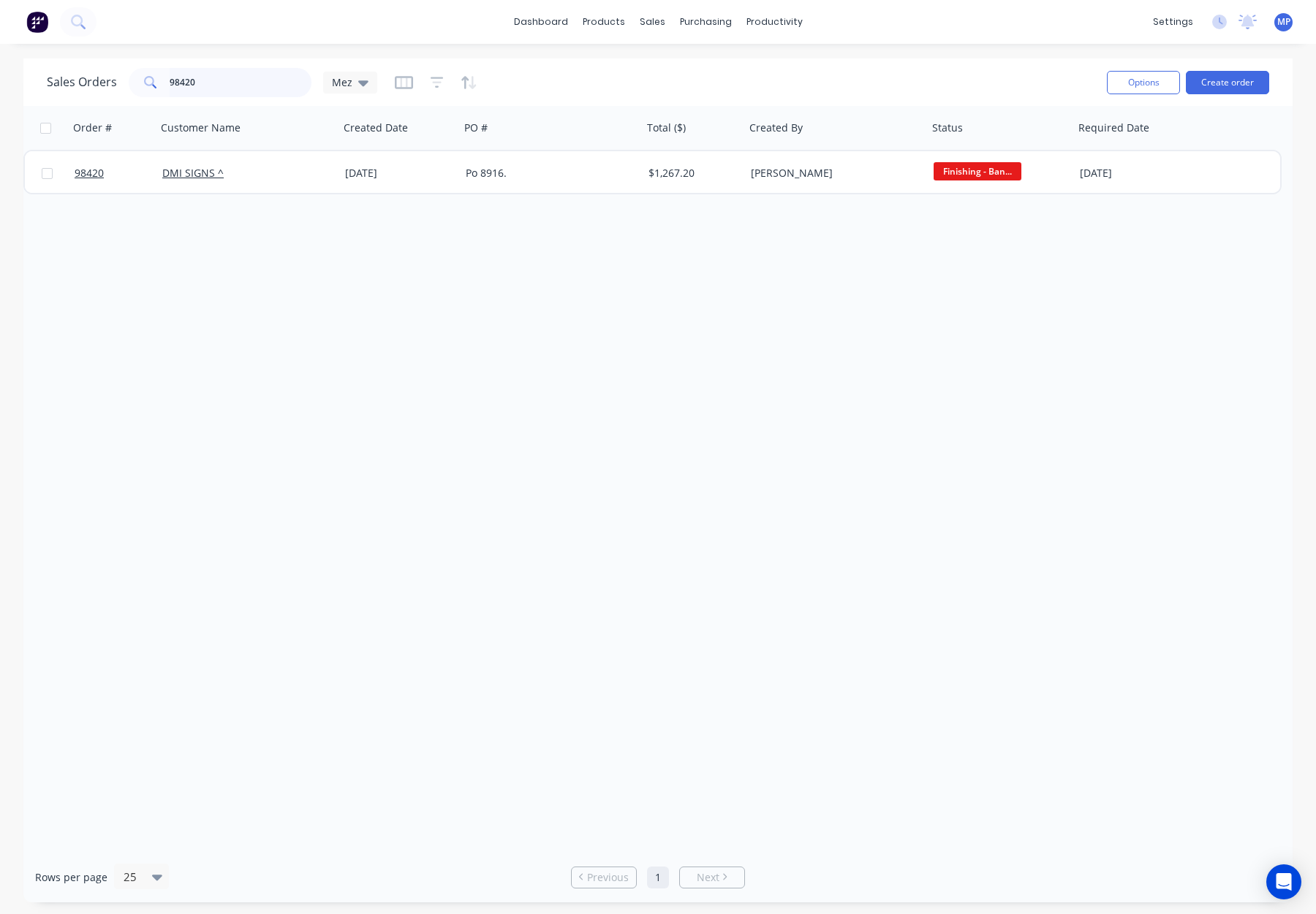
drag, startPoint x: 198, startPoint y: 81, endPoint x: 206, endPoint y: 84, distance: 8.5
click at [198, 81] on input "98420" at bounding box center [241, 83] width 142 height 29
click at [121, 79] on div "Sales Orders 98420 Mez" at bounding box center [212, 83] width 331 height 29
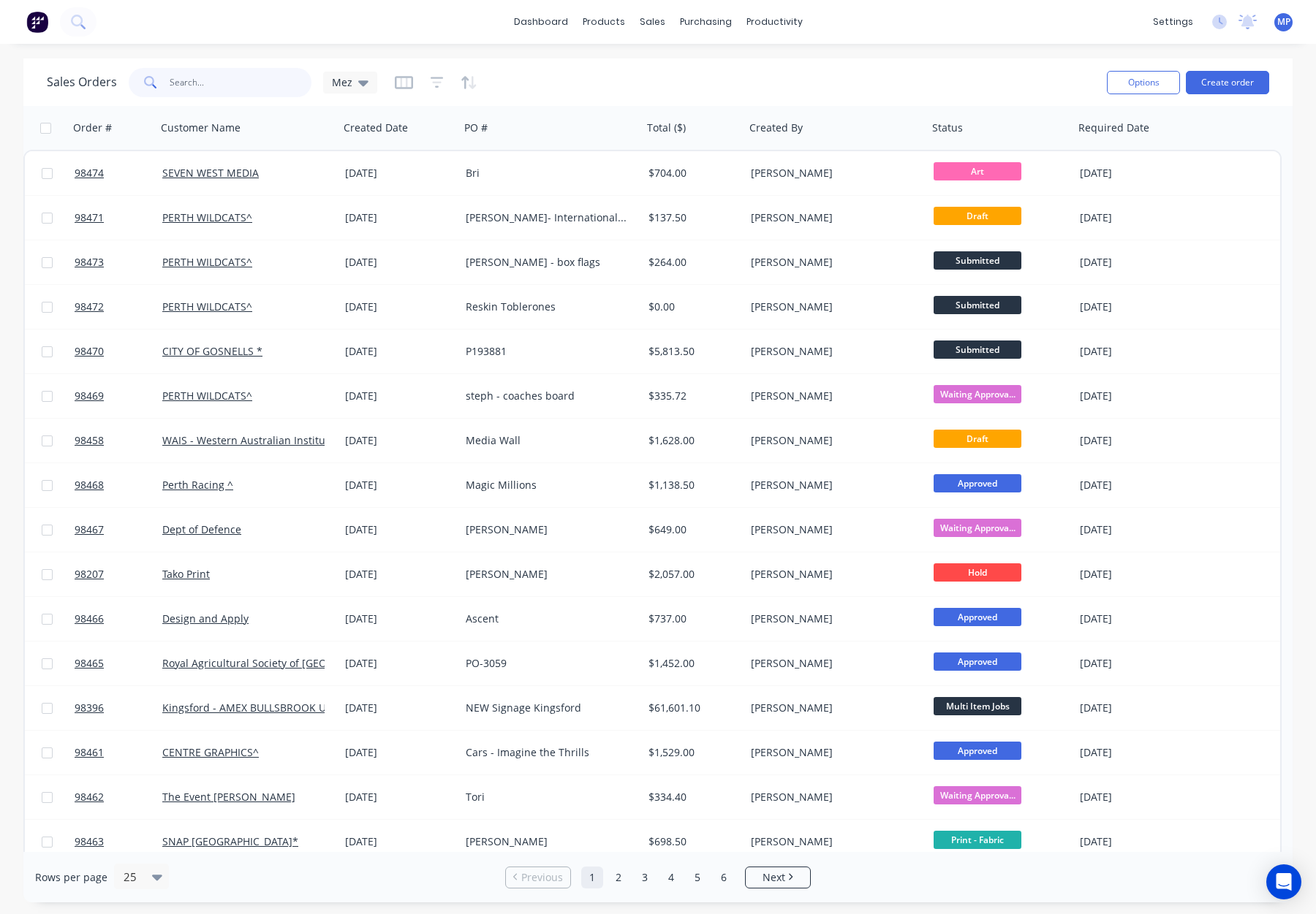
click at [211, 80] on input "text" at bounding box center [241, 83] width 142 height 29
type input "esperance"
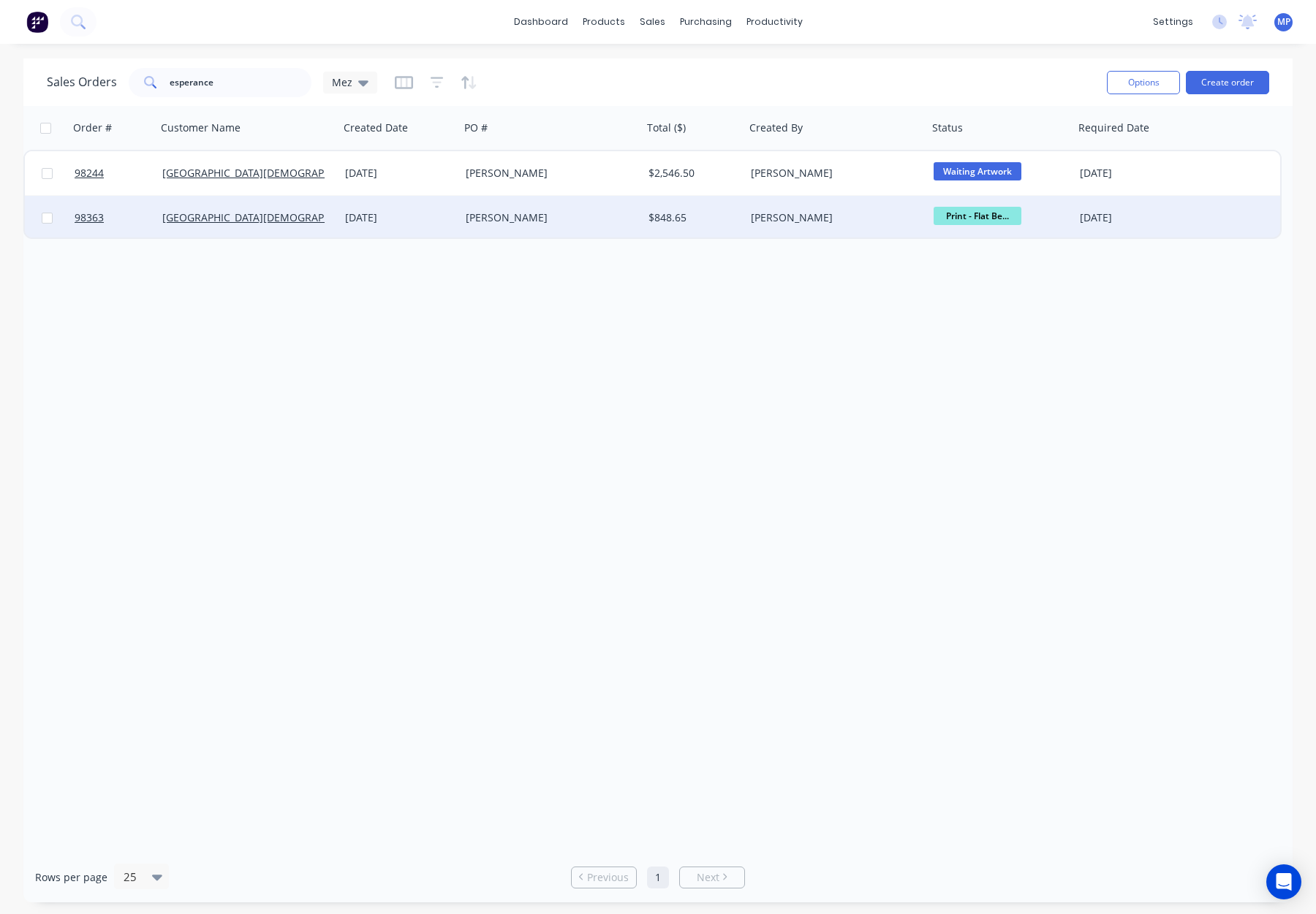
click at [562, 211] on div "Emma-Lee" at bounding box center [547, 218] width 163 height 15
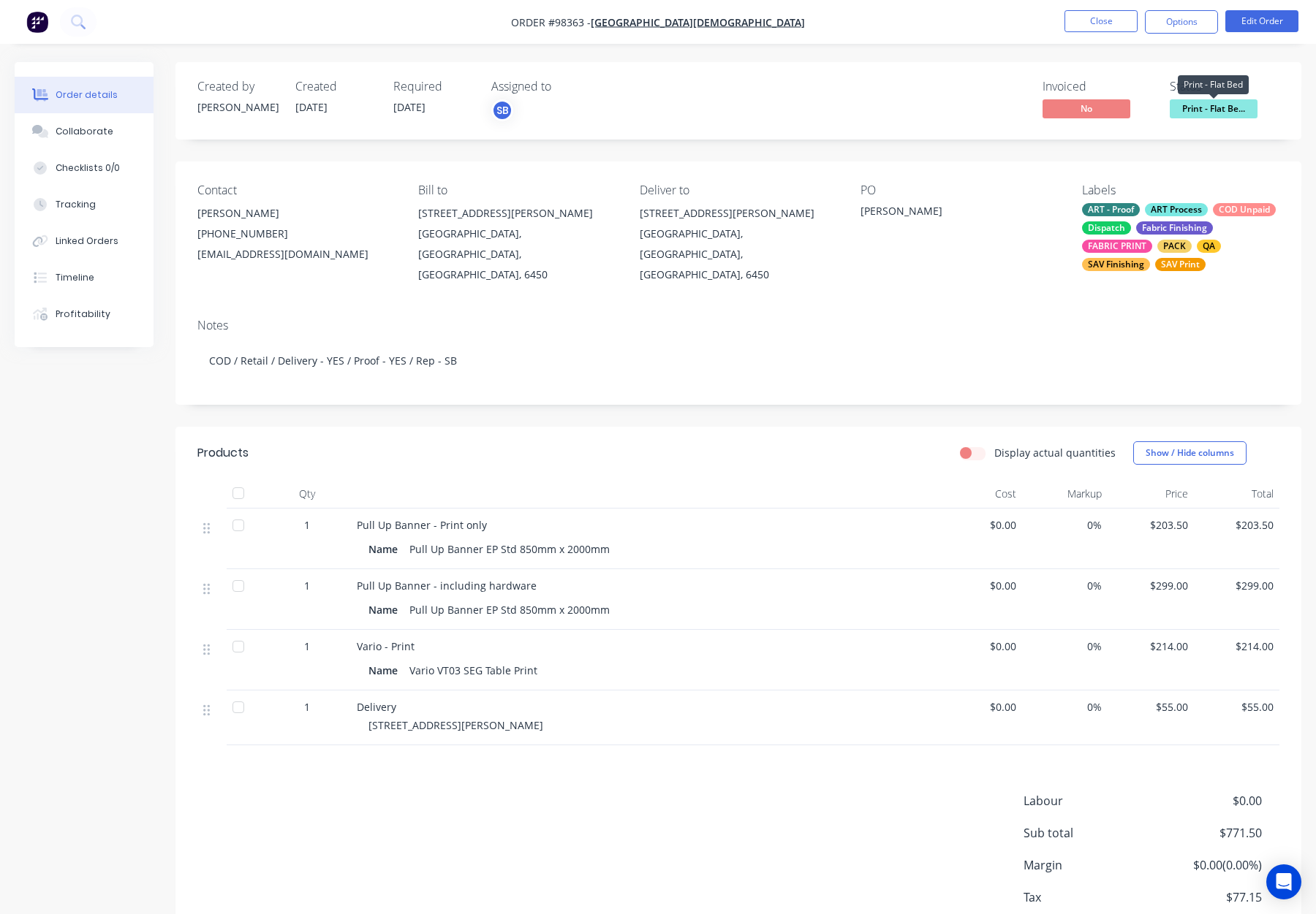
click at [1209, 116] on span "Print - Flat Be..." at bounding box center [1213, 108] width 87 height 18
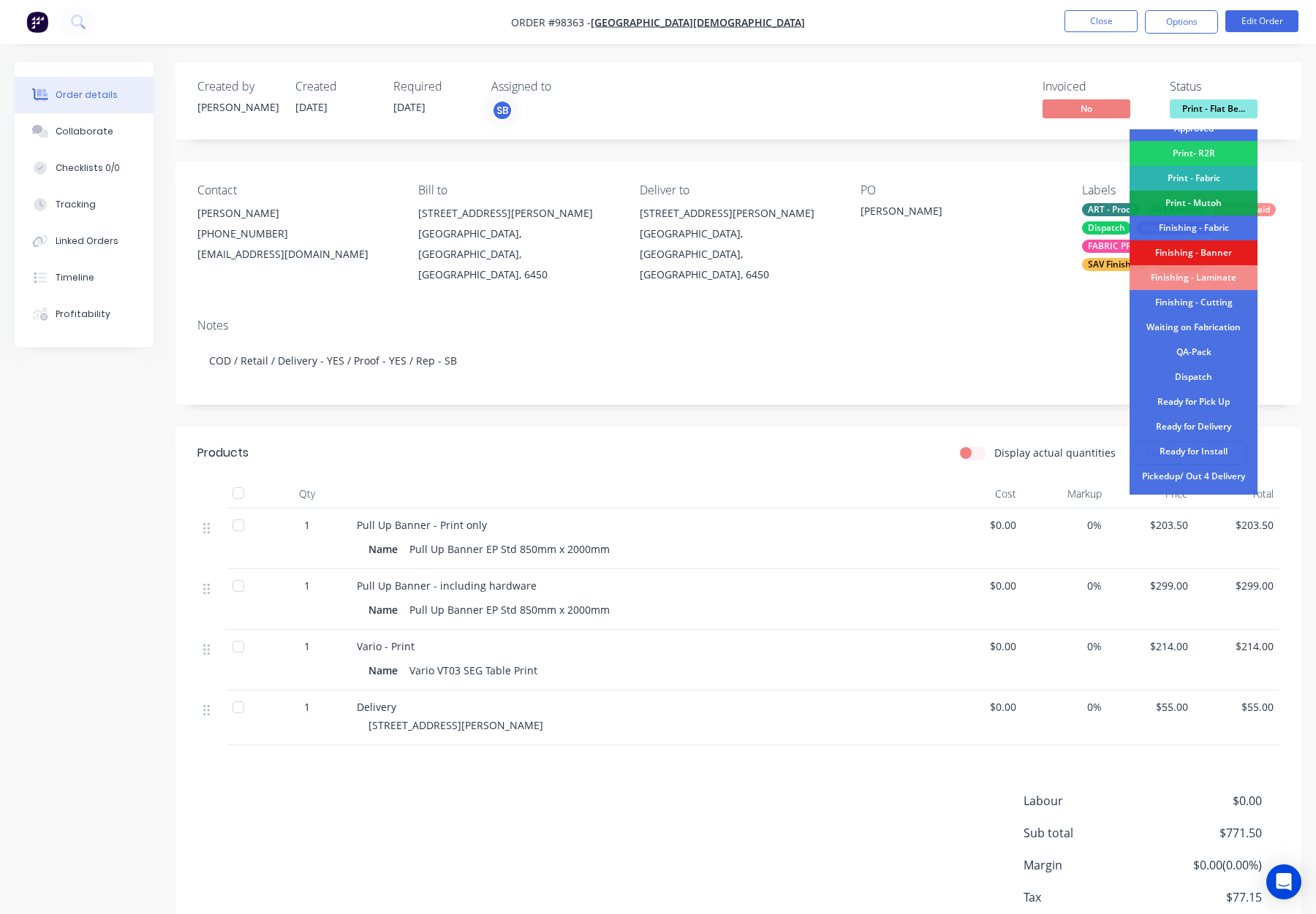
scroll to position [194, 0]
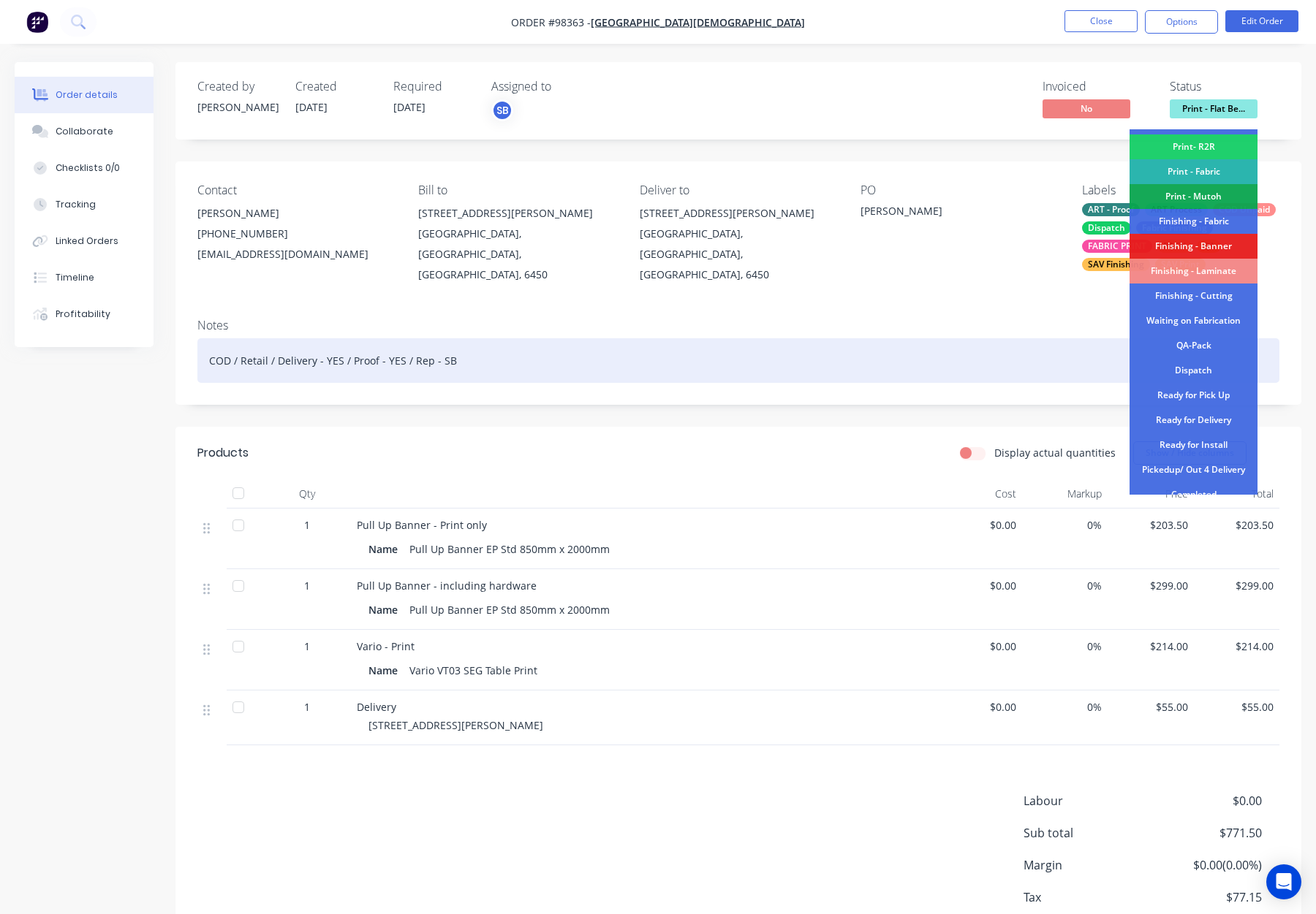
click at [1200, 366] on div "Dispatch" at bounding box center [1193, 370] width 128 height 25
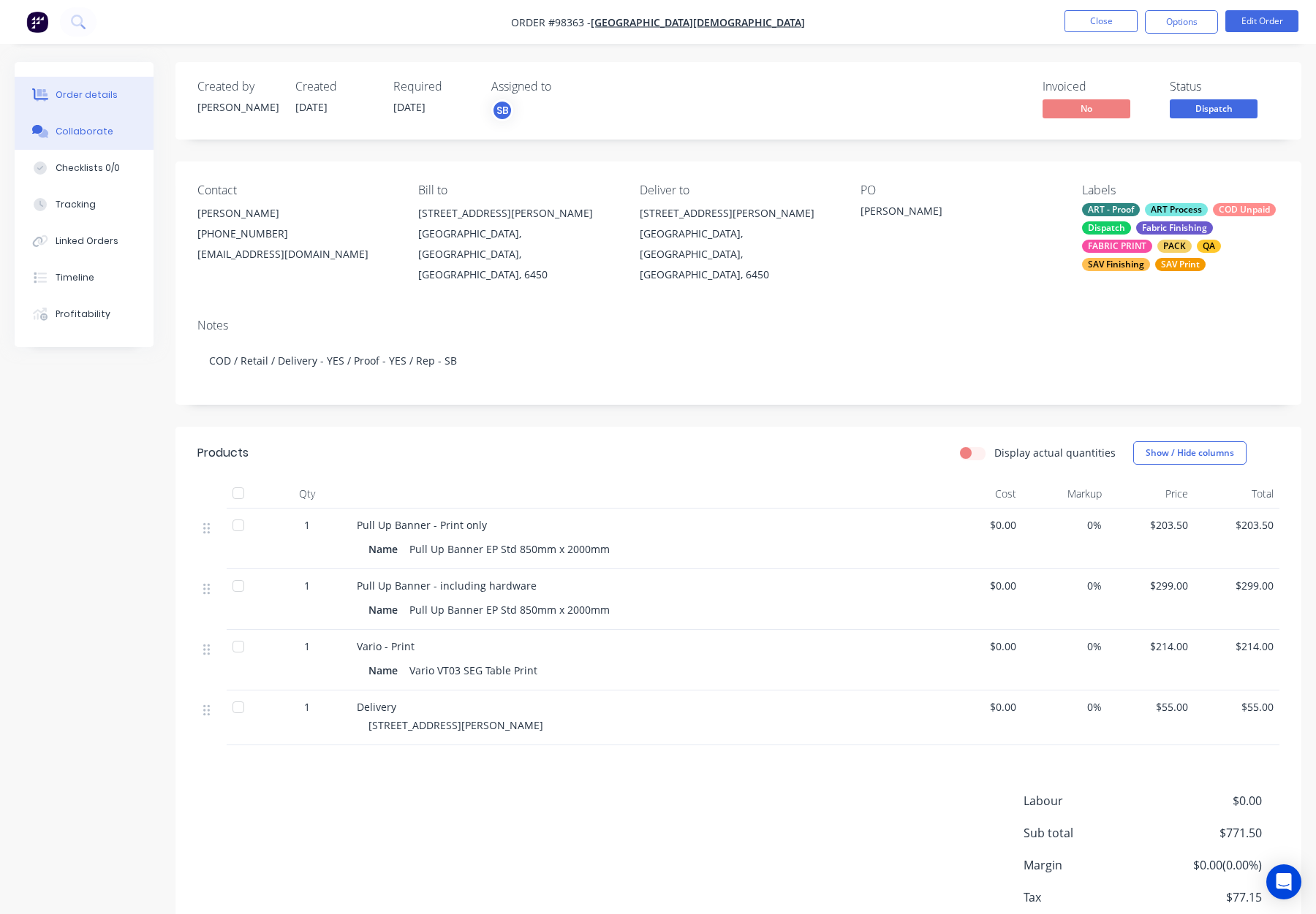
click at [89, 138] on div "Collaborate" at bounding box center [84, 131] width 58 height 13
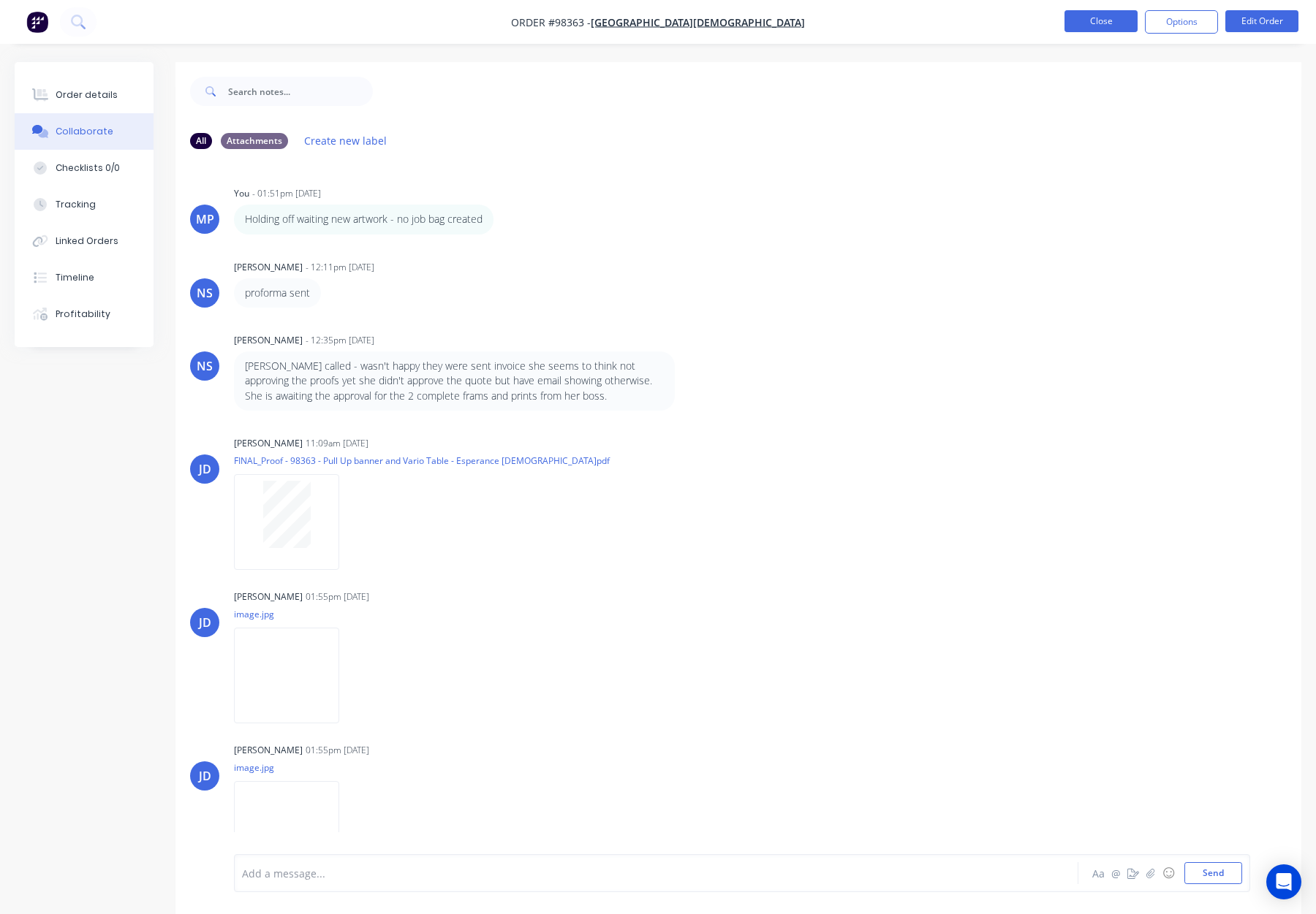
click at [1086, 19] on button "Close" at bounding box center [1101, 21] width 74 height 22
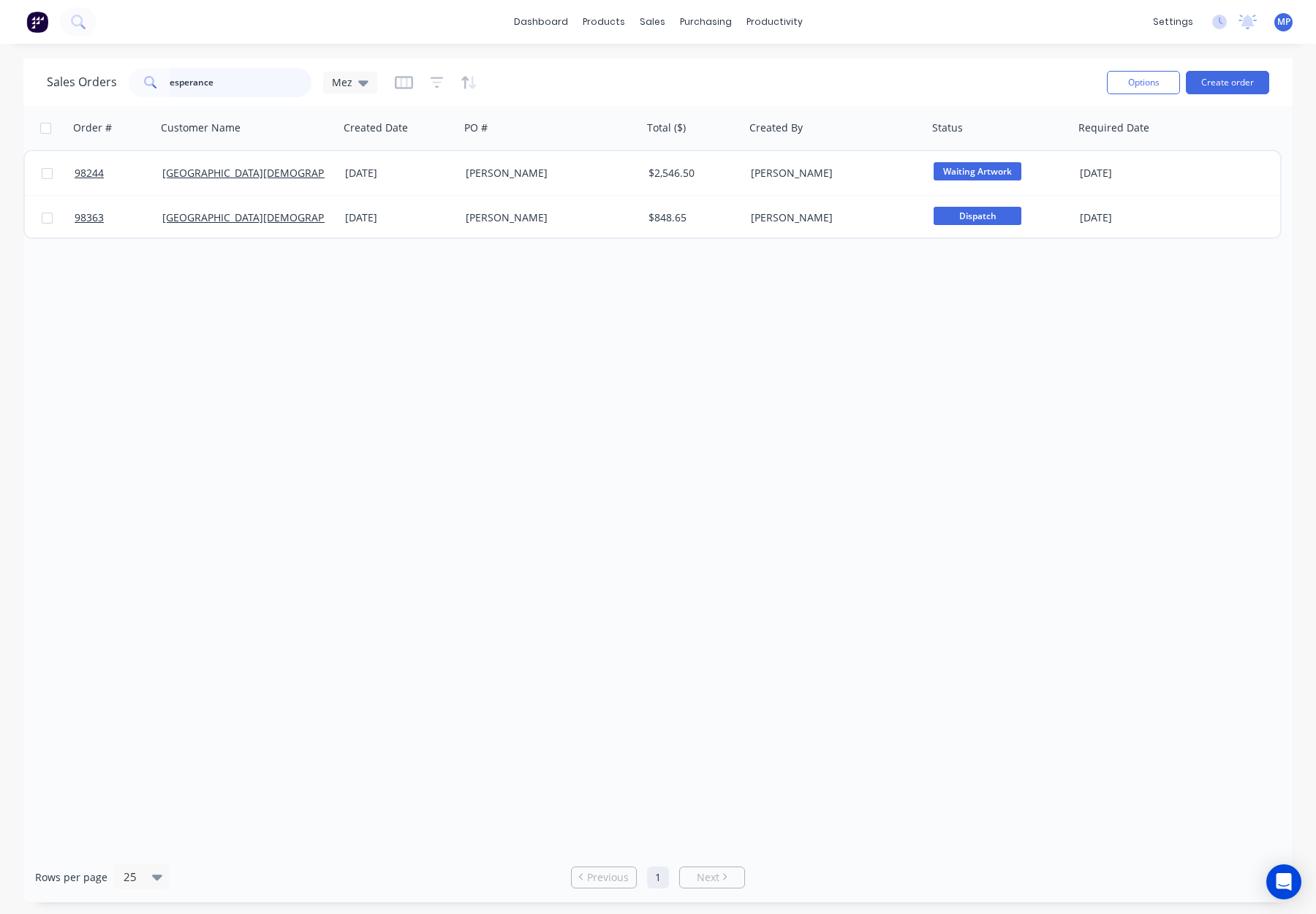
click at [233, 77] on input "esperance" at bounding box center [241, 83] width 142 height 29
click at [121, 81] on div "Sales Orders esperance Mez" at bounding box center [212, 83] width 331 height 29
